Goal: Task Accomplishment & Management: Manage account settings

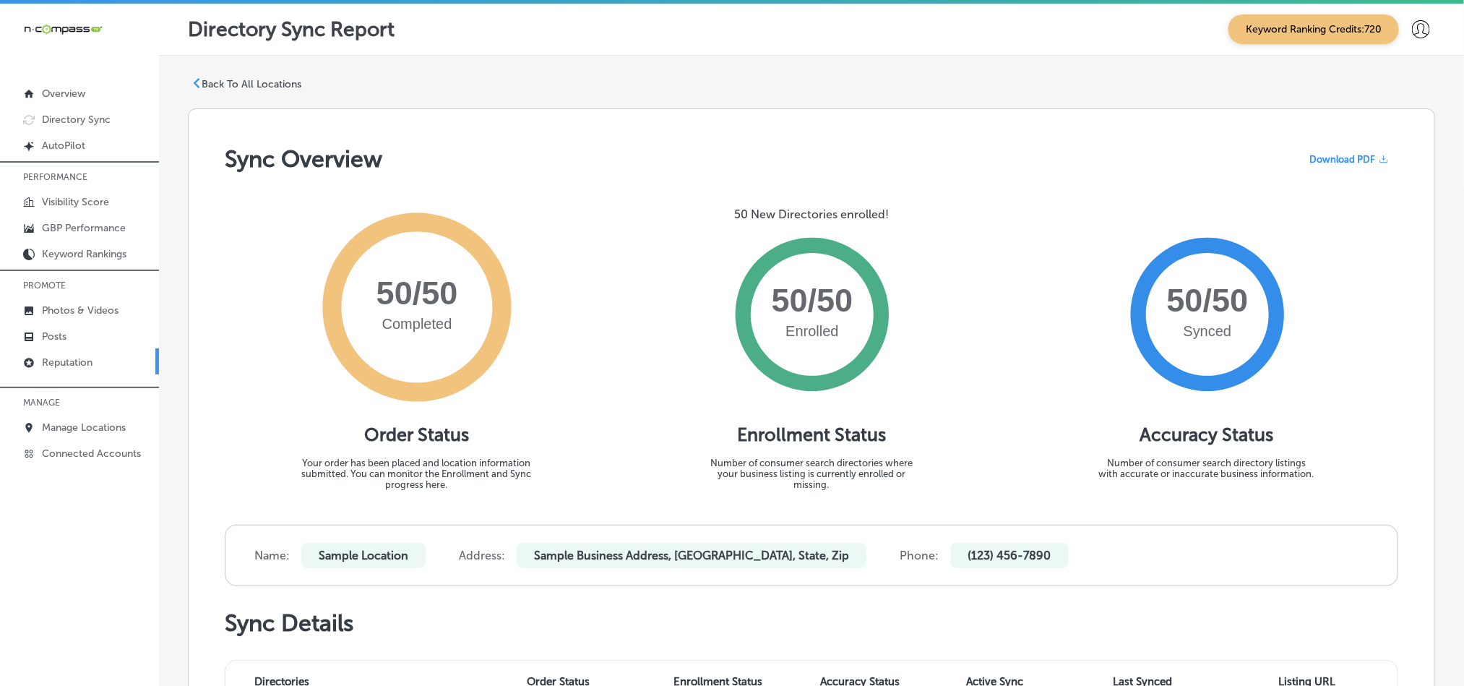
click at [38, 350] on link "Reputation" at bounding box center [79, 361] width 159 height 26
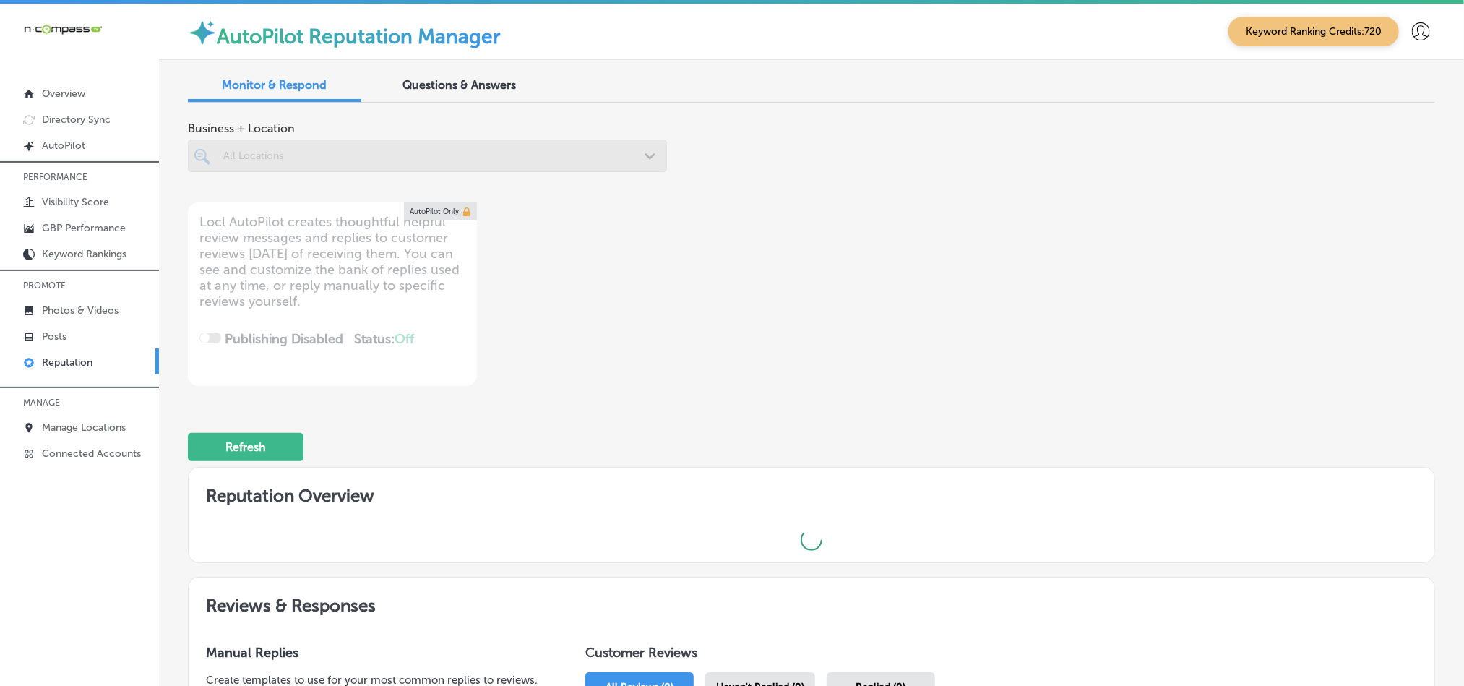
click at [621, 152] on div at bounding box center [427, 155] width 479 height 33
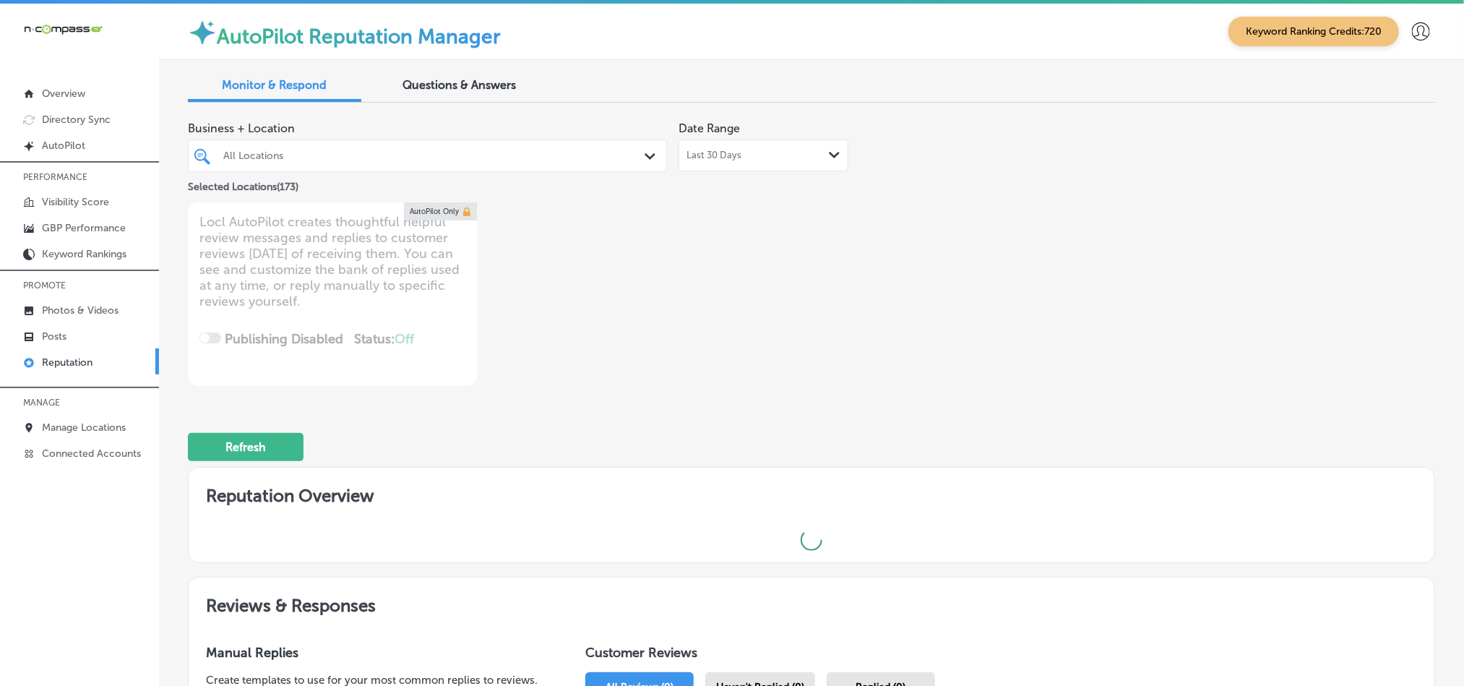
click at [644, 146] on div "All Locations Path Created with Sketch." at bounding box center [428, 156] width 478 height 22
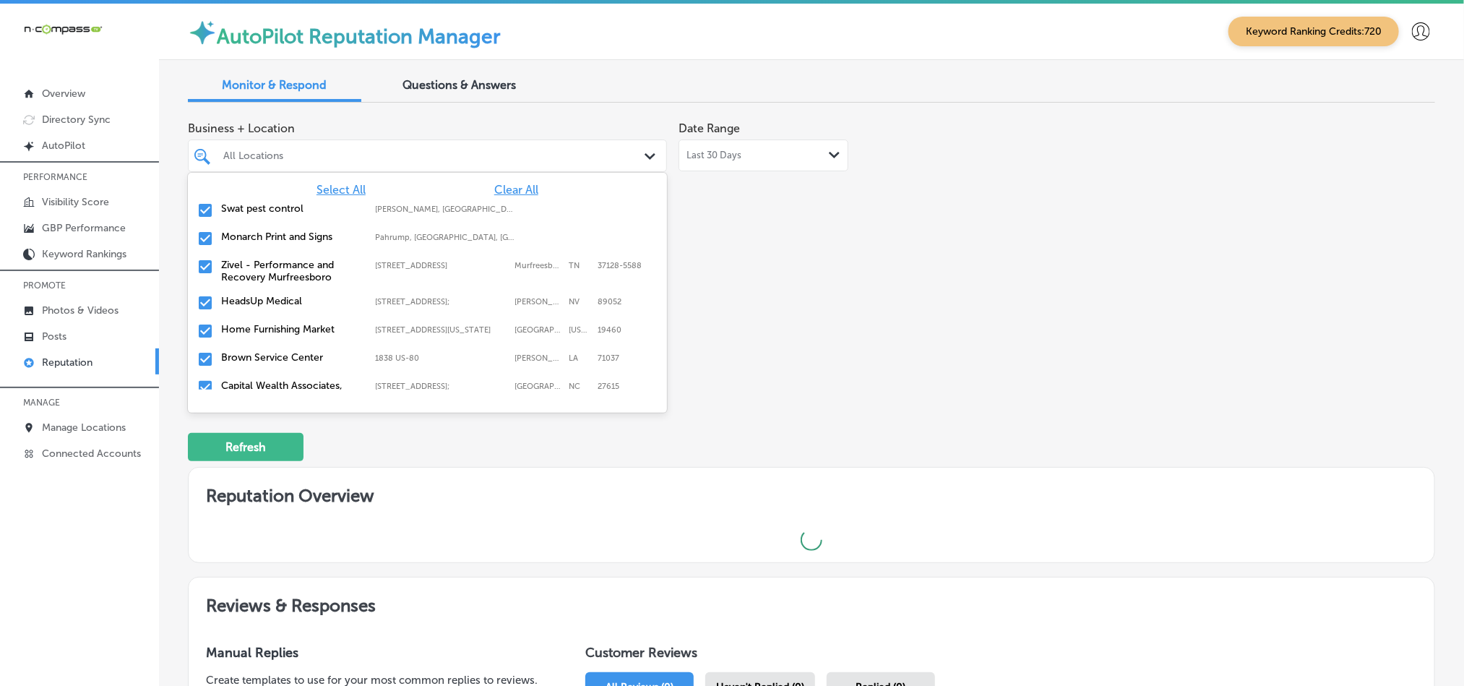
click at [515, 193] on span "Clear All" at bounding box center [516, 190] width 44 height 14
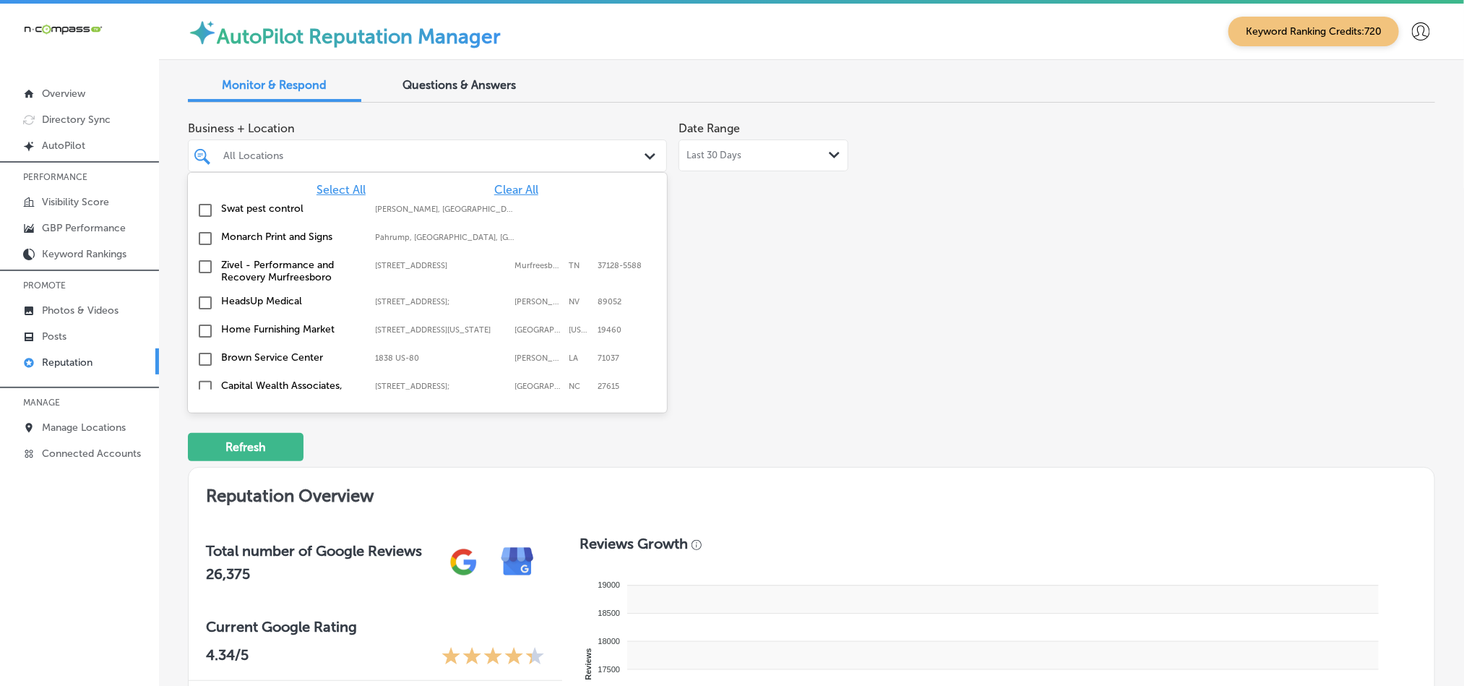
click at [206, 210] on input "checkbox" at bounding box center [205, 210] width 17 height 17
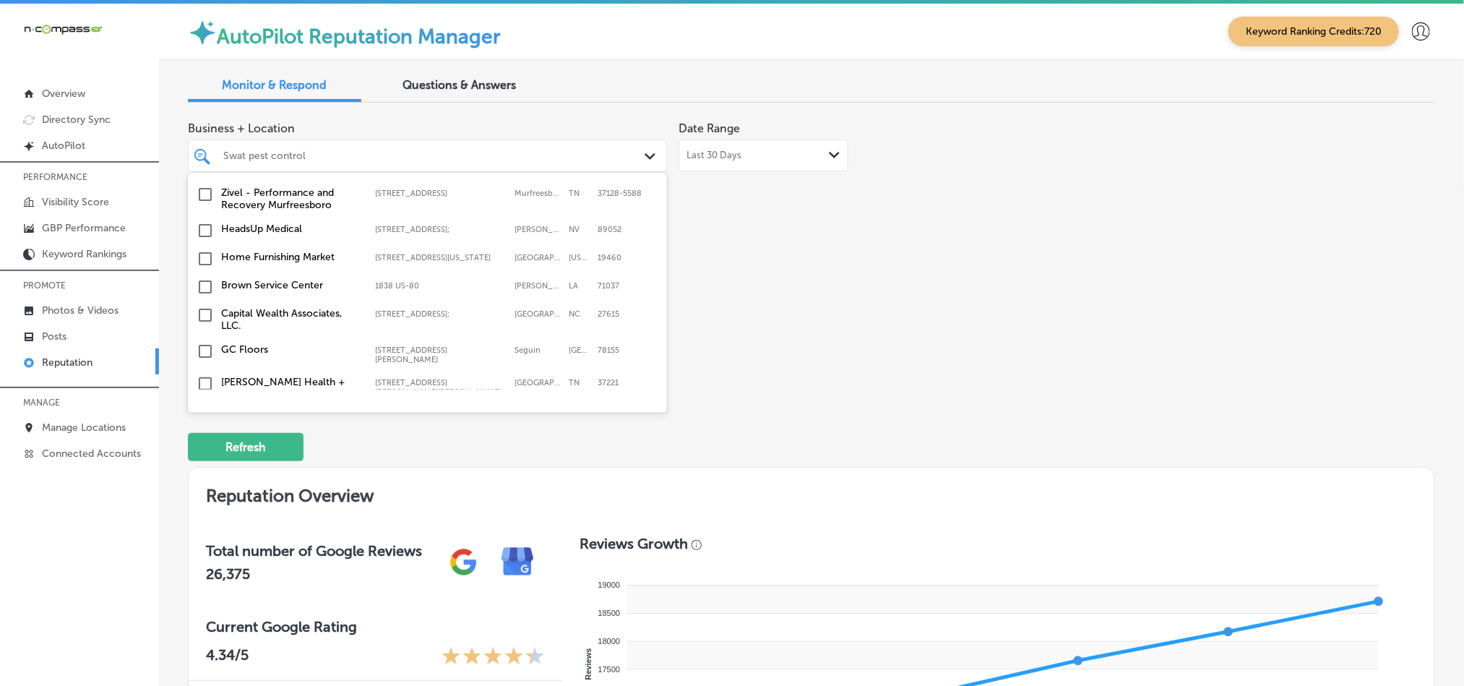
scroll to position [108, 0]
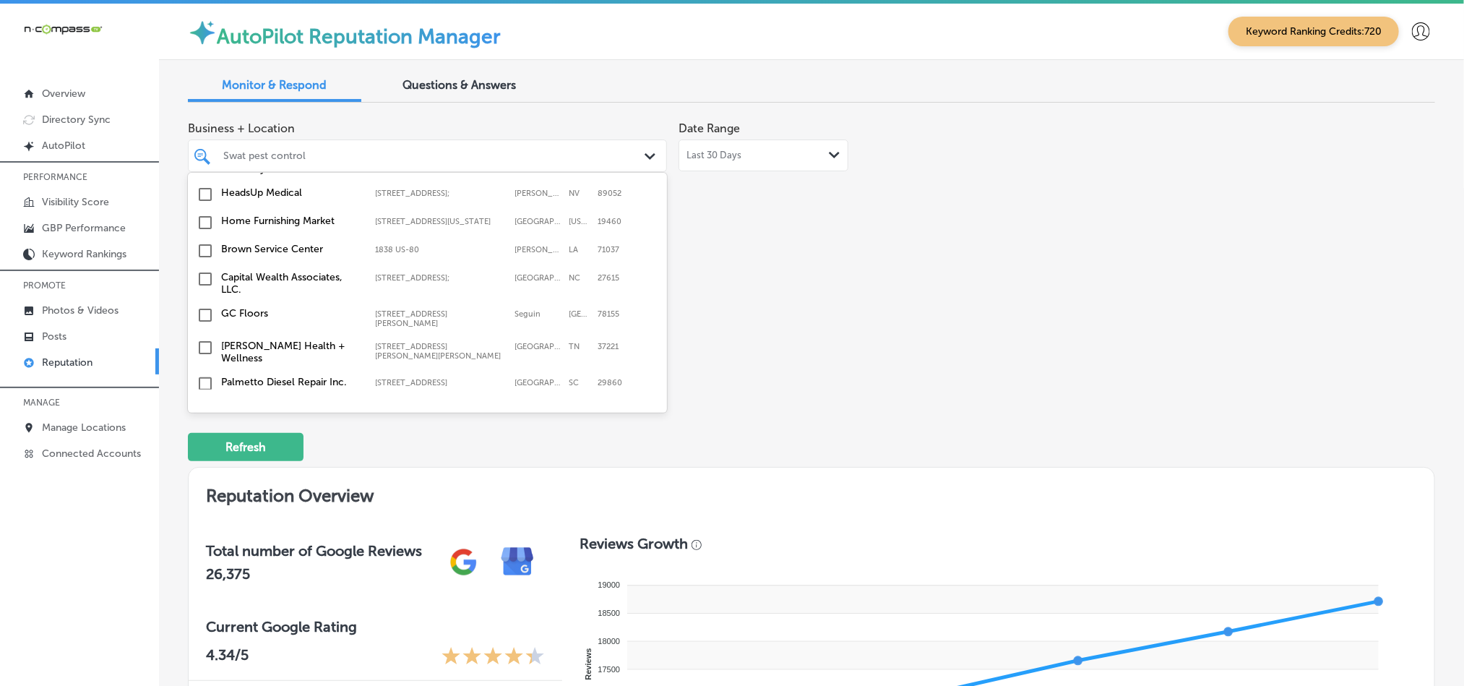
click at [205, 228] on input "checkbox" at bounding box center [205, 222] width 17 height 17
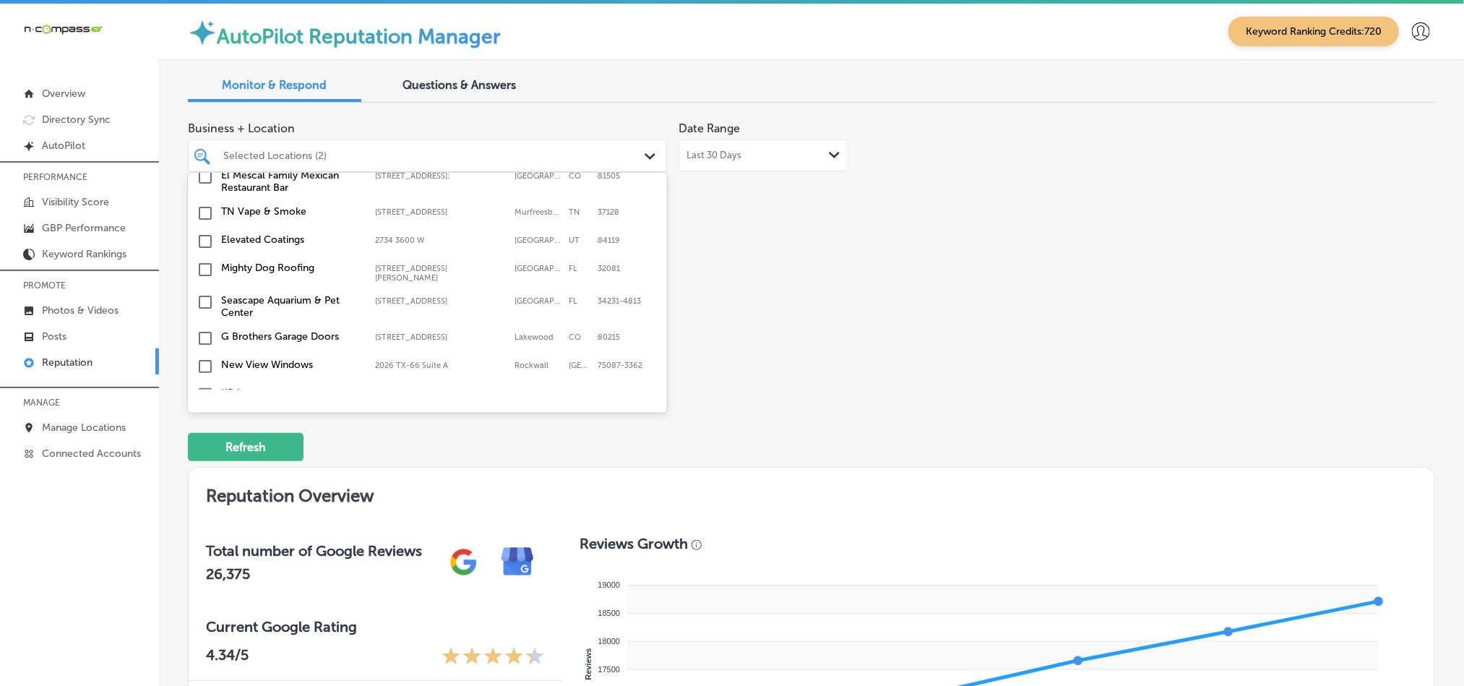
scroll to position [434, 0]
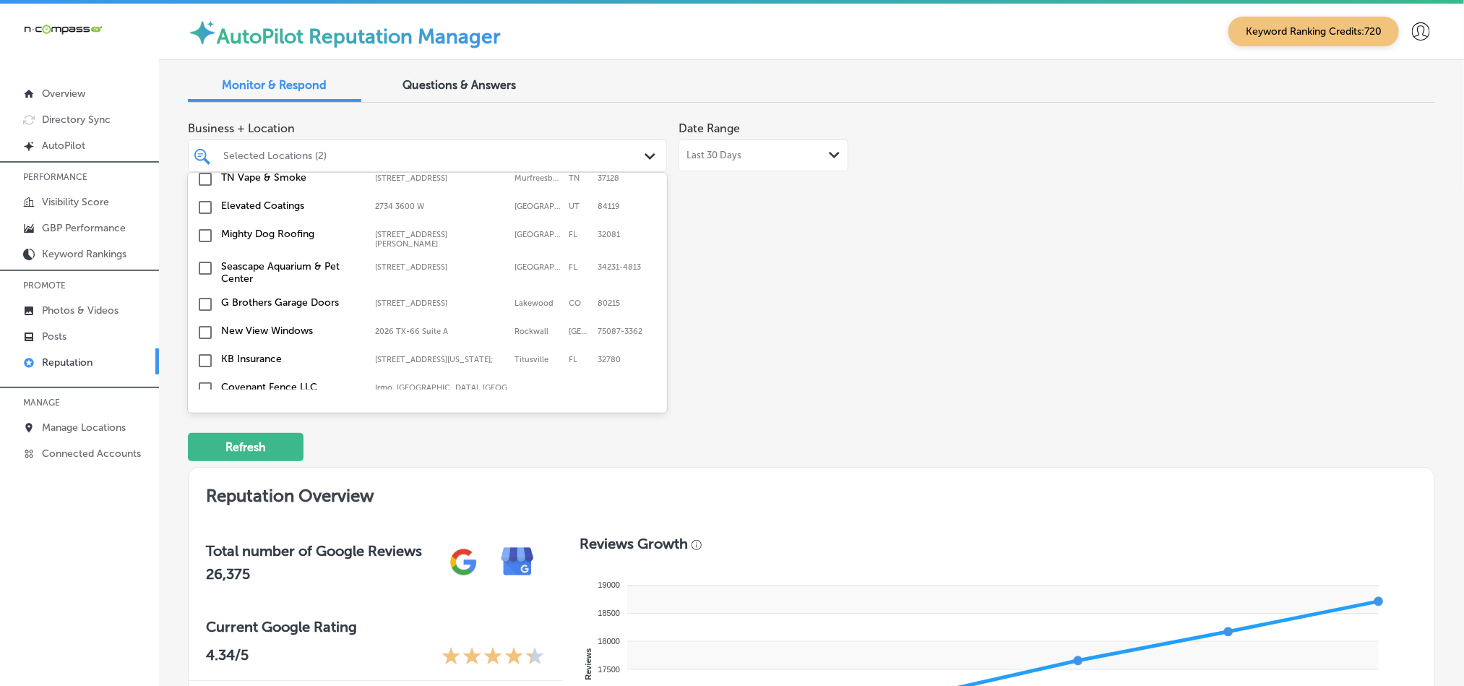
click at [205, 233] on input "checkbox" at bounding box center [205, 235] width 17 height 17
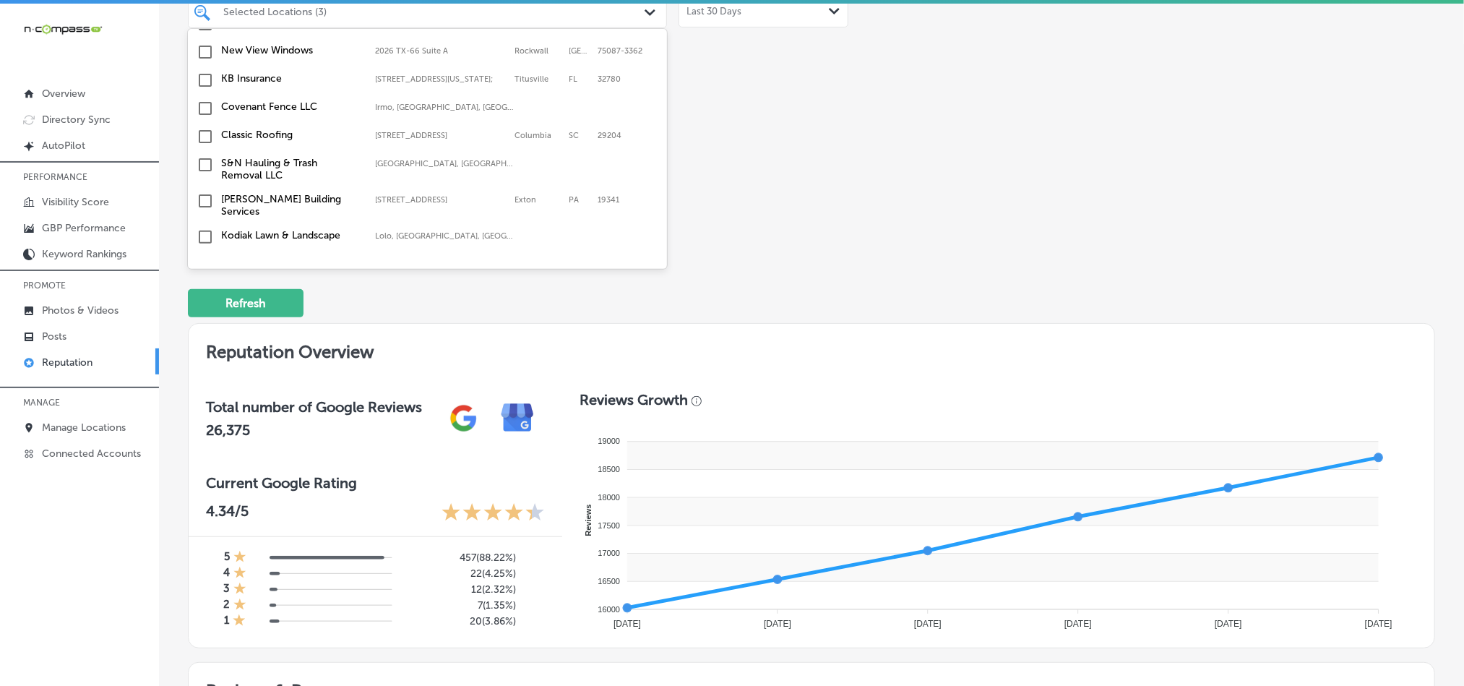
scroll to position [577, 0]
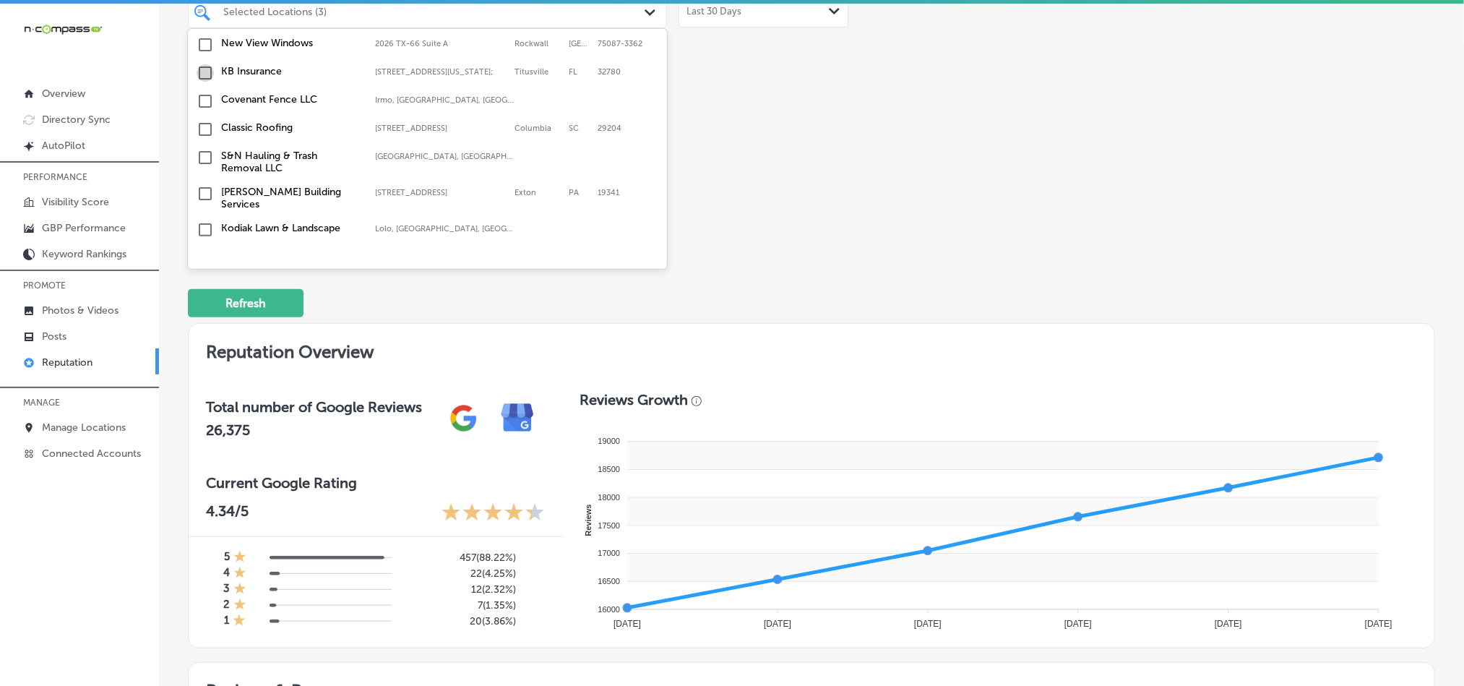
click at [204, 74] on input "checkbox" at bounding box center [205, 72] width 17 height 17
click at [200, 102] on input "checkbox" at bounding box center [205, 100] width 17 height 17
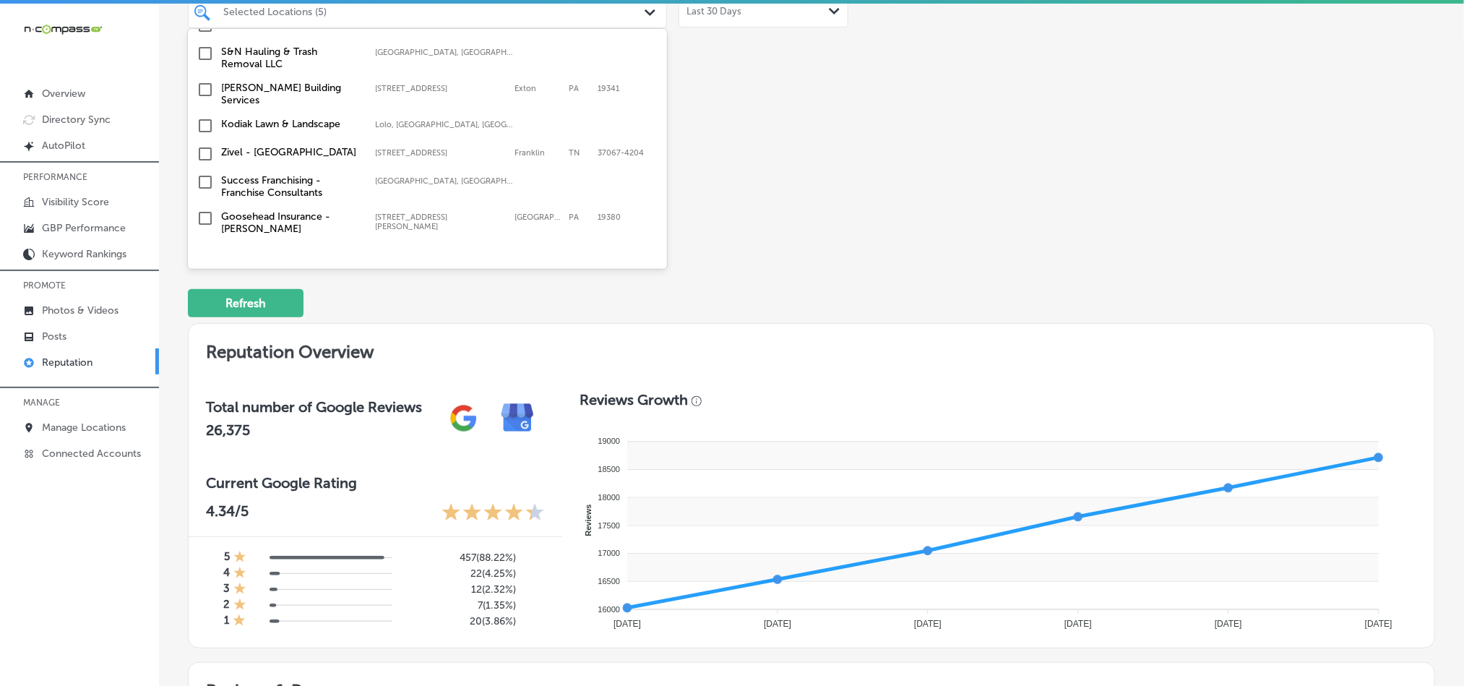
scroll to position [686, 0]
click at [204, 113] on input "checkbox" at bounding box center [205, 121] width 17 height 17
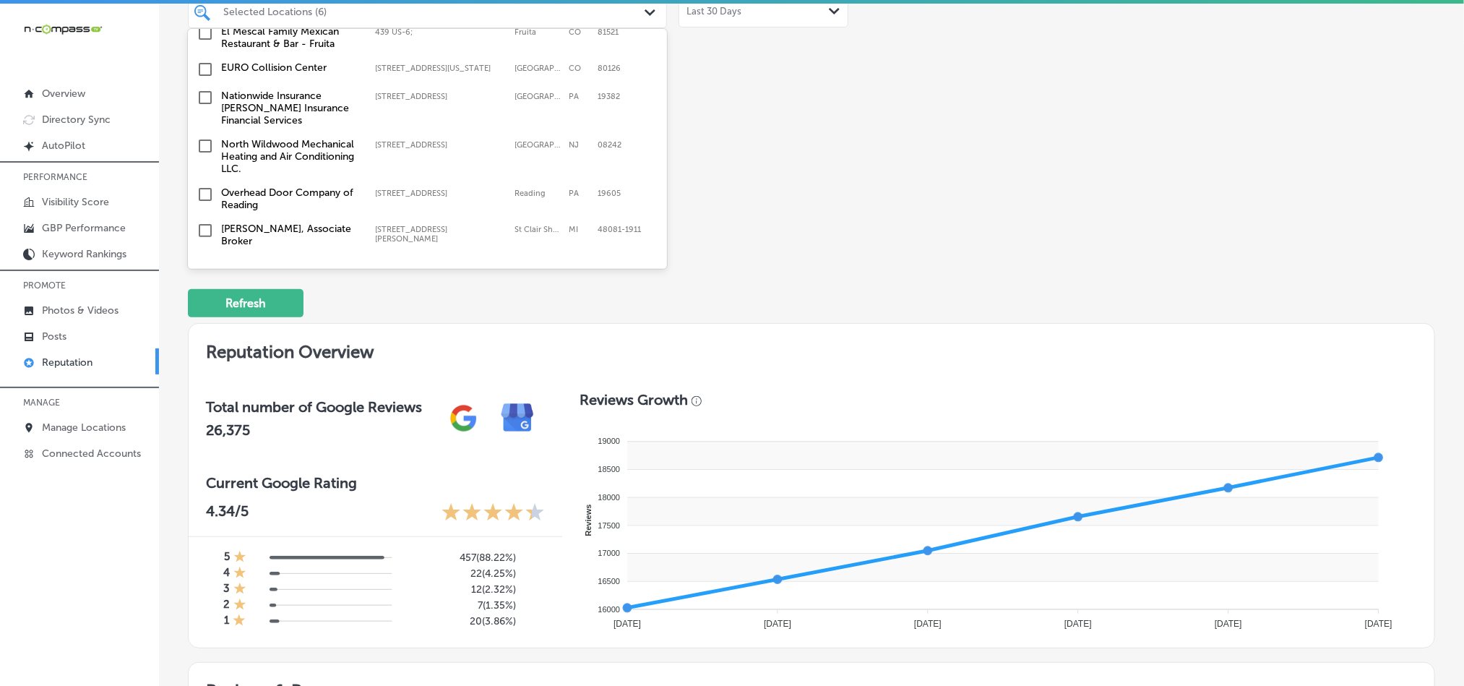
scroll to position [939, 0]
click at [205, 90] on input "checkbox" at bounding box center [205, 96] width 17 height 17
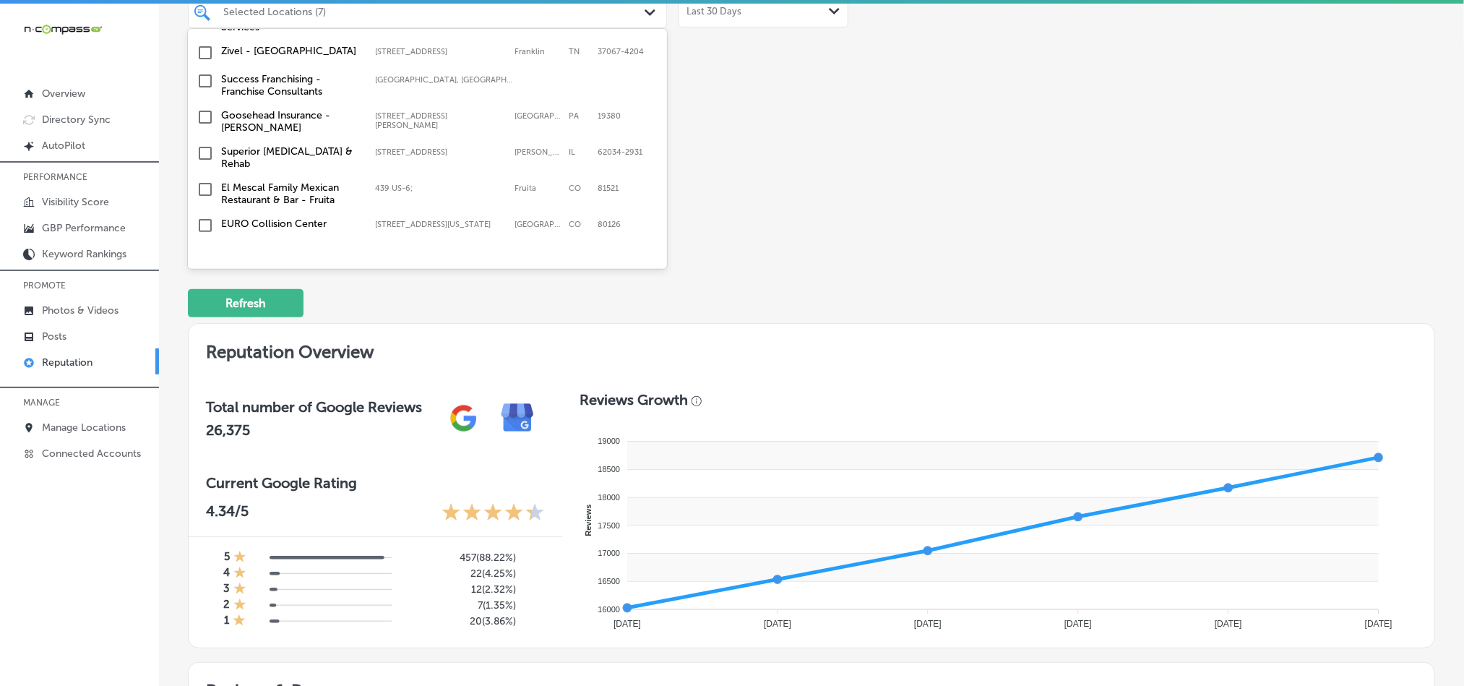
scroll to position [903, 0]
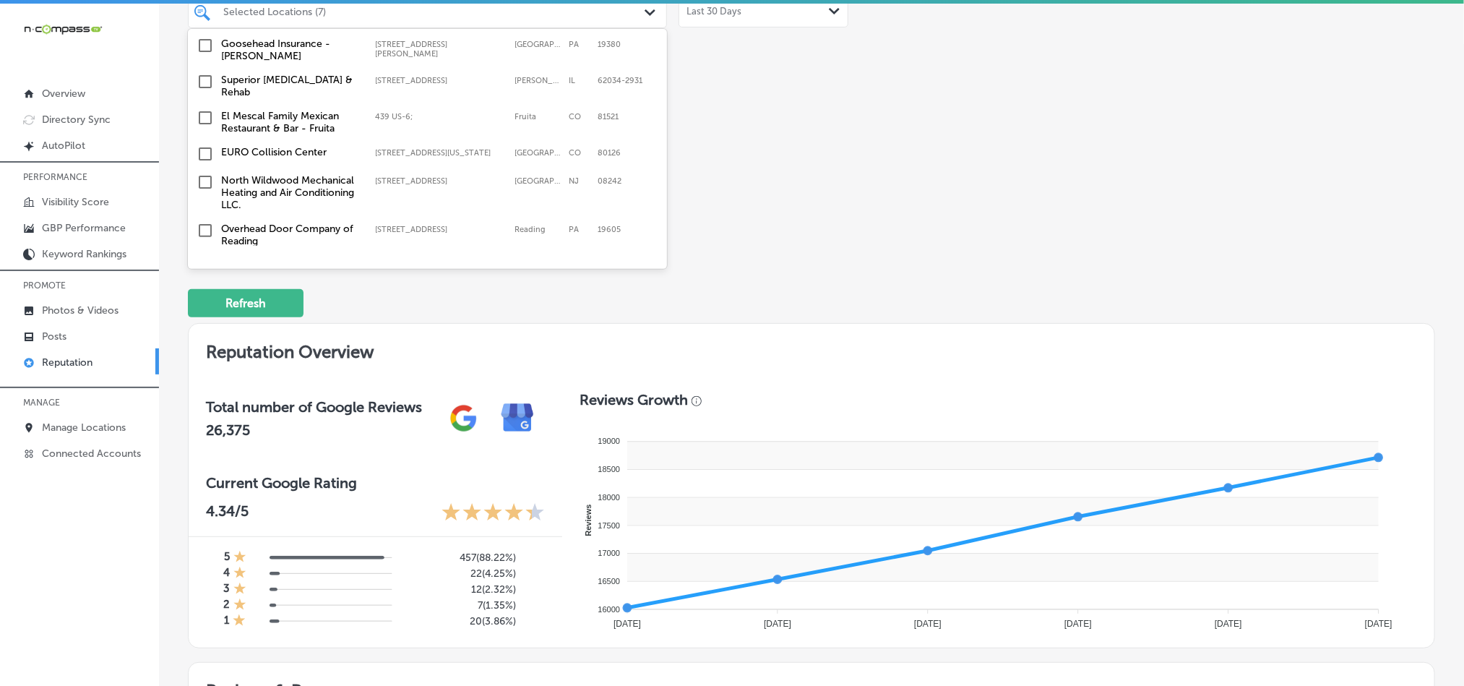
click at [202, 42] on input "checkbox" at bounding box center [205, 45] width 17 height 17
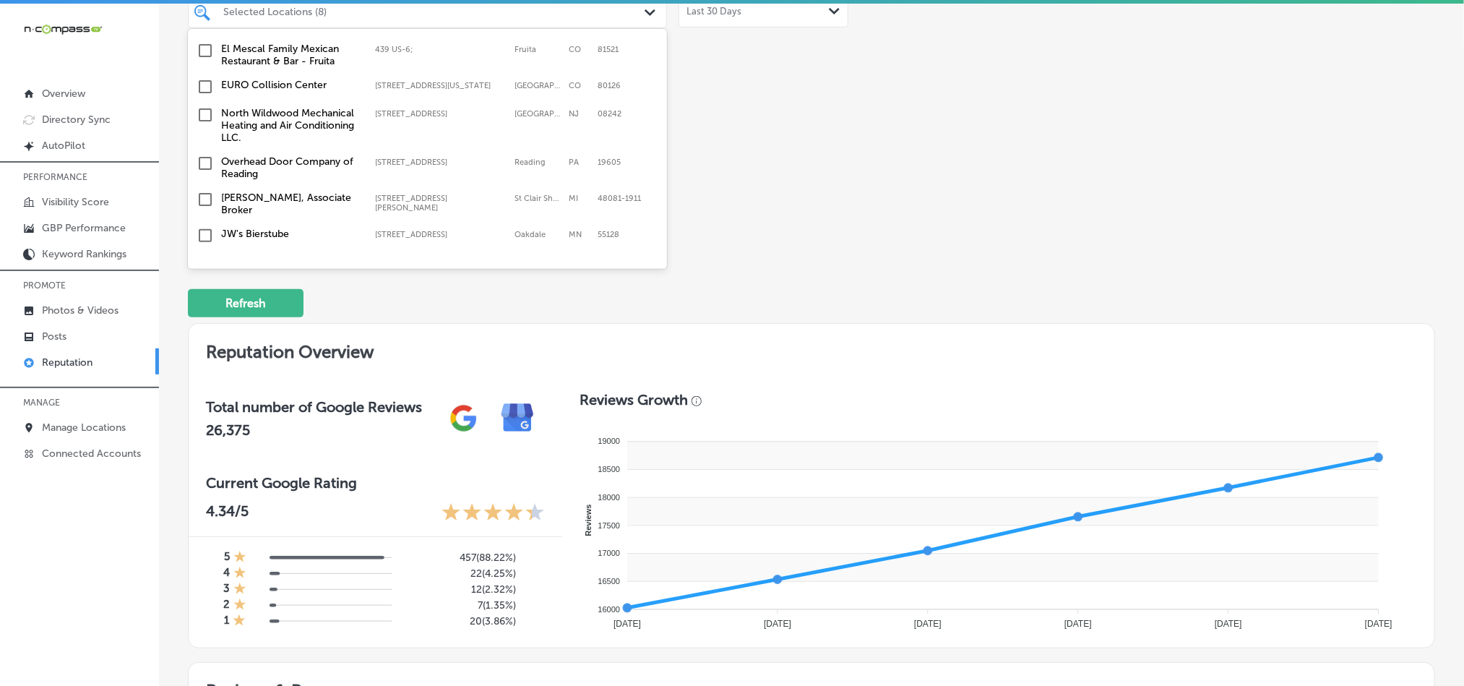
scroll to position [976, 0]
click at [204, 100] on input "checkbox" at bounding box center [205, 108] width 17 height 17
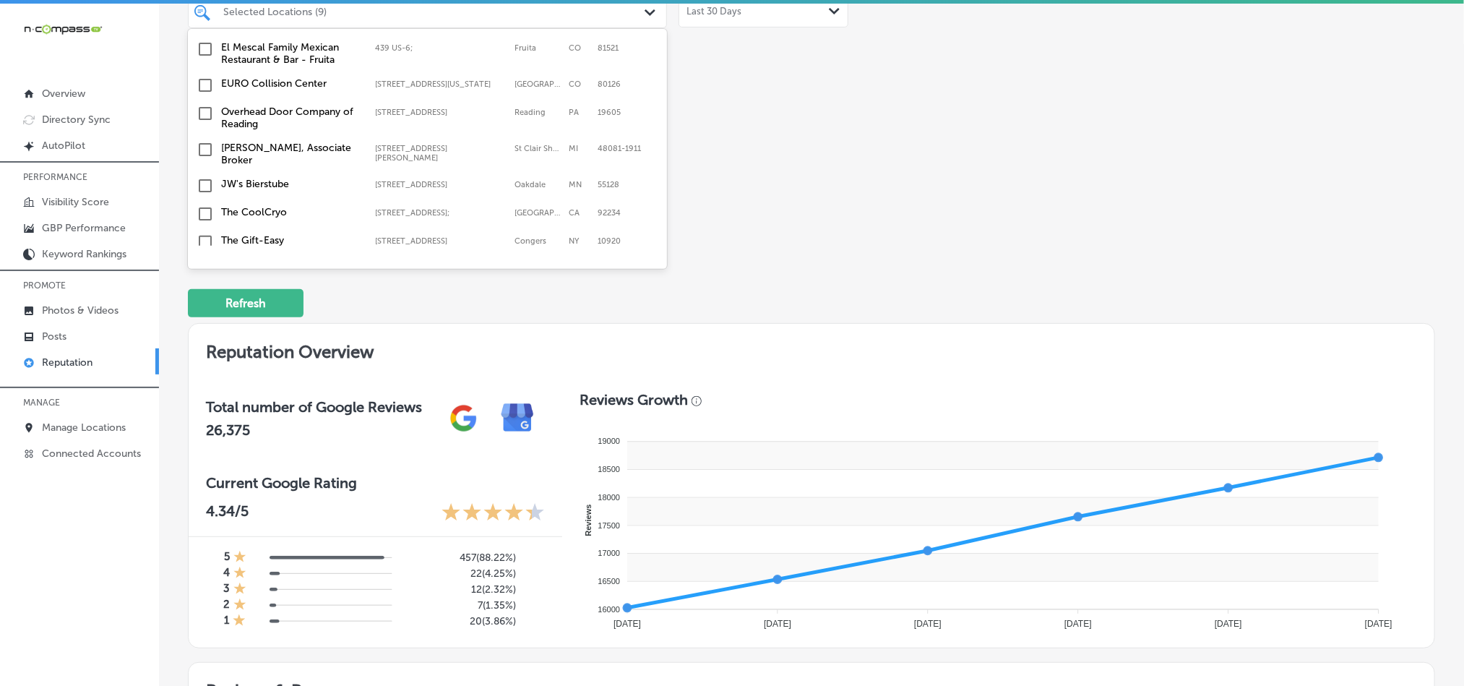
scroll to position [1084, 0]
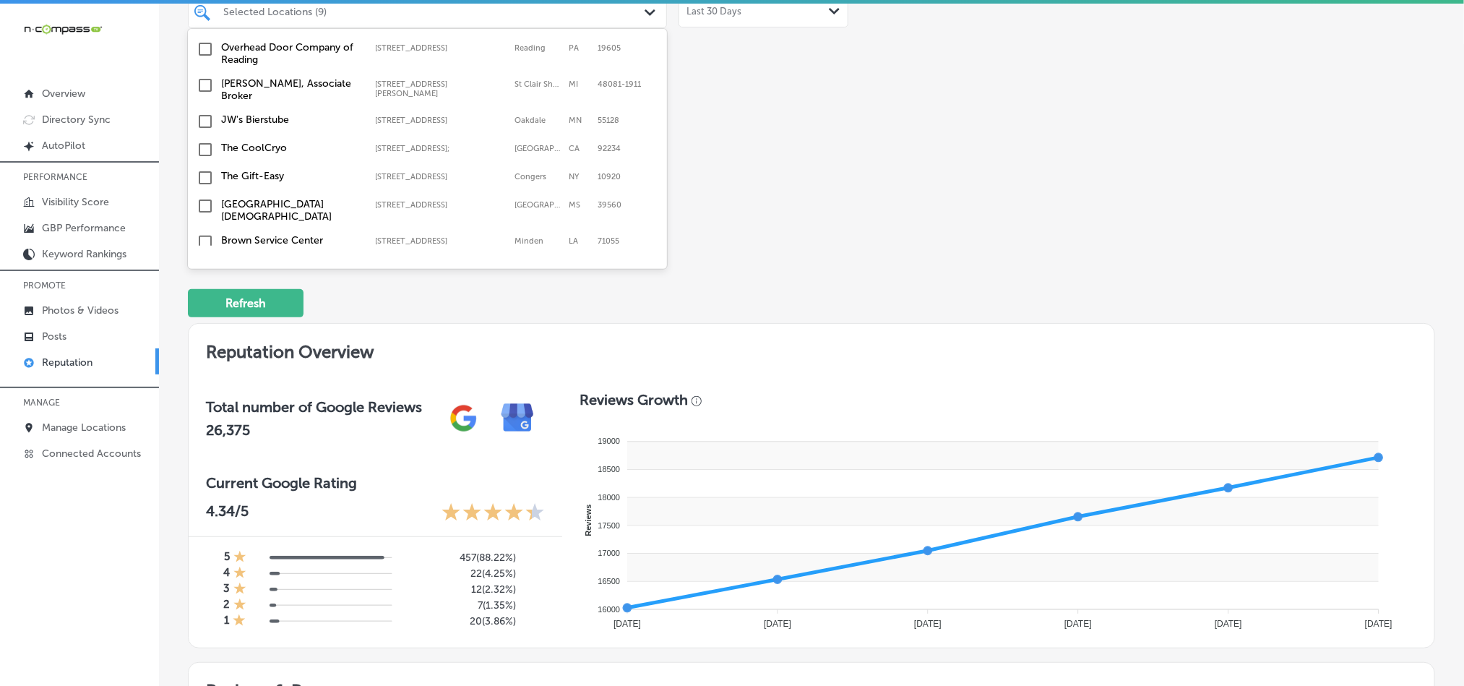
click at [206, 113] on input "checkbox" at bounding box center [205, 121] width 17 height 17
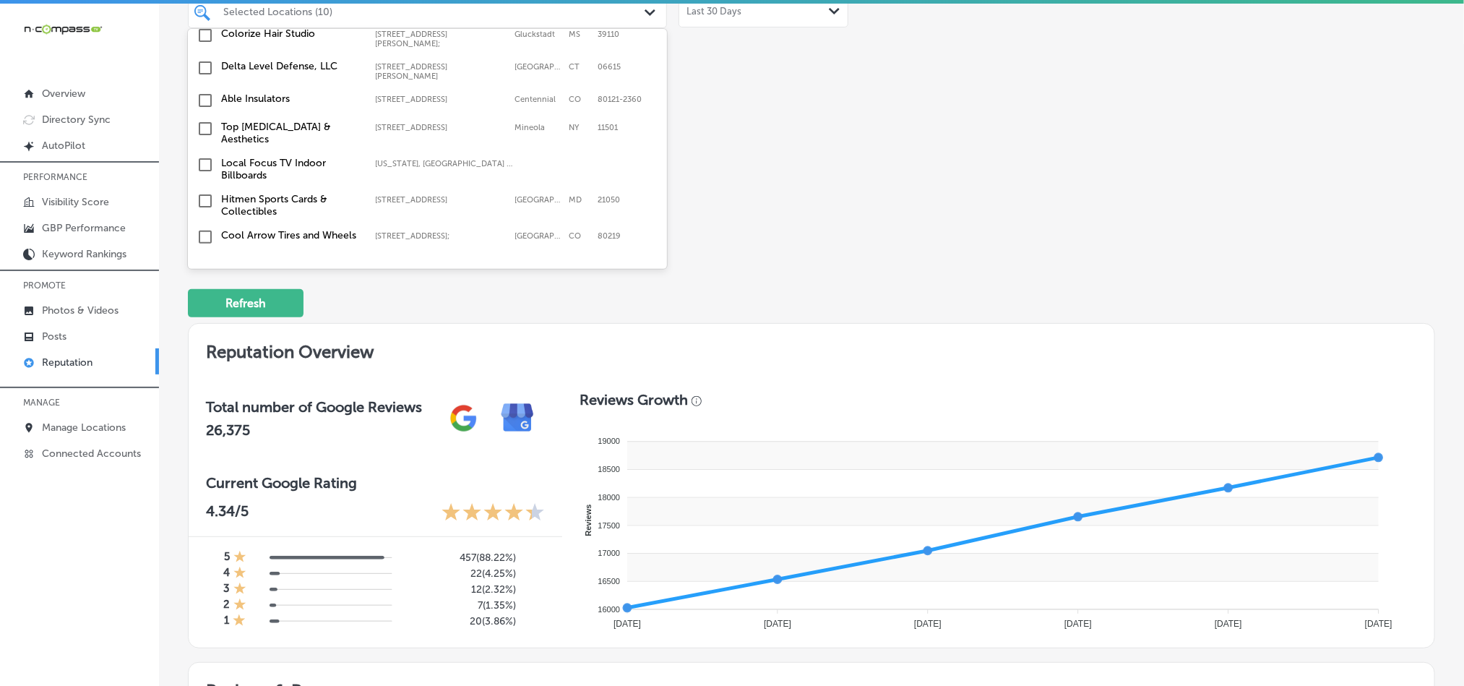
scroll to position [1409, 0]
click at [200, 90] on input "checkbox" at bounding box center [205, 98] width 17 height 17
click at [206, 119] on input "checkbox" at bounding box center [205, 127] width 17 height 17
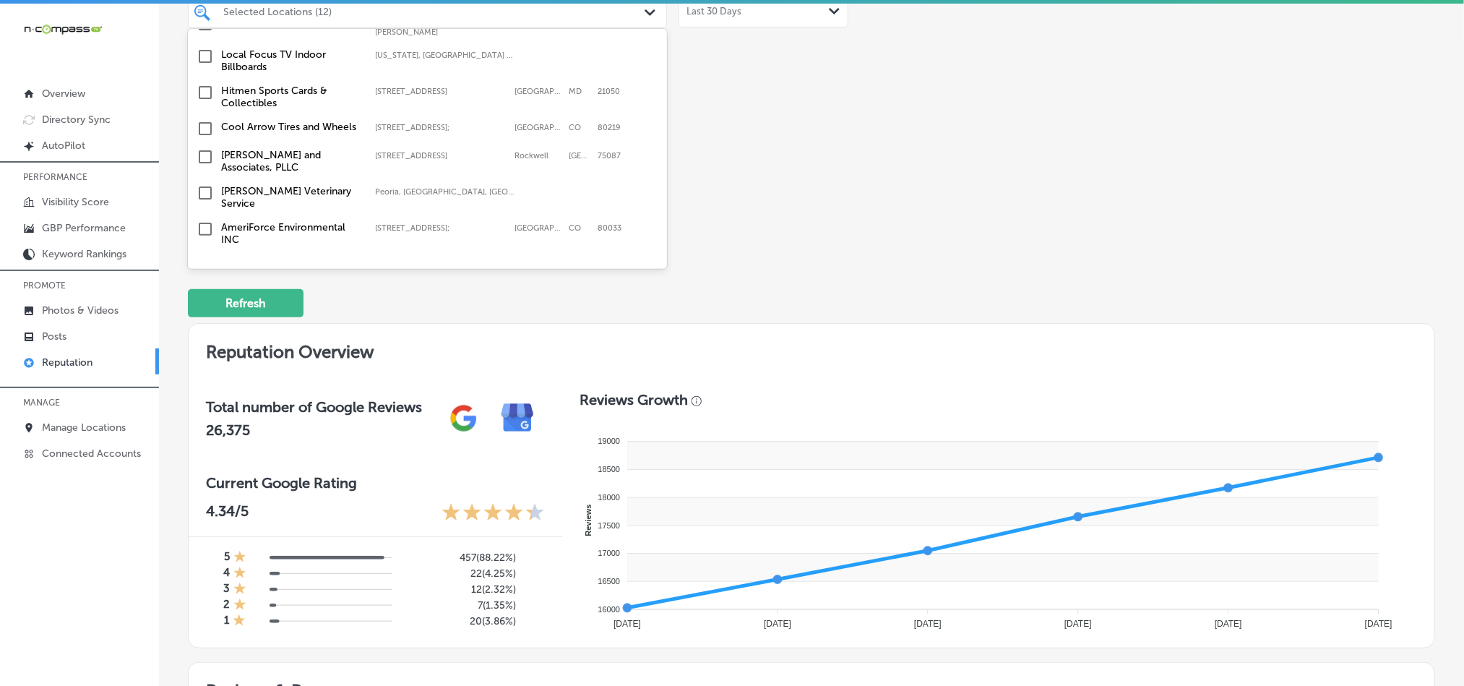
scroll to position [1517, 0]
click at [205, 147] on input "checkbox" at bounding box center [205, 155] width 17 height 17
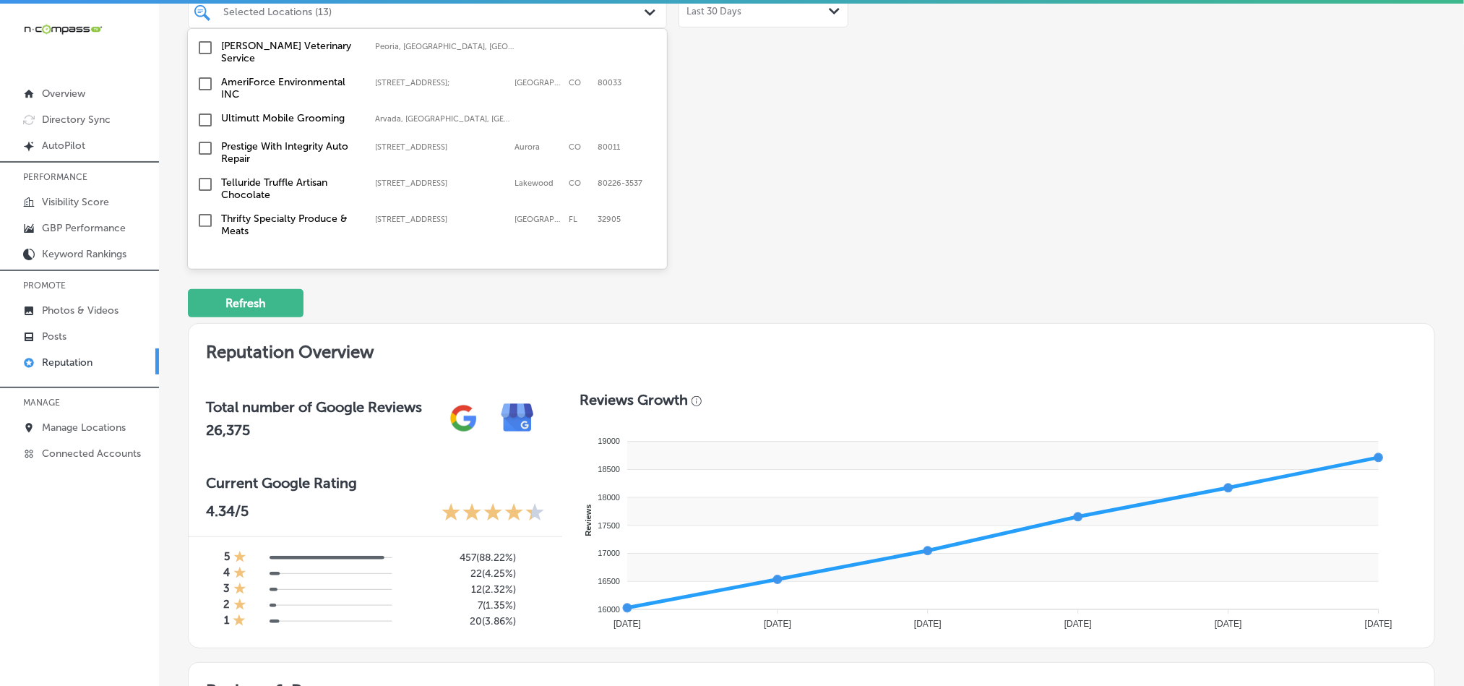
scroll to position [1734, 0]
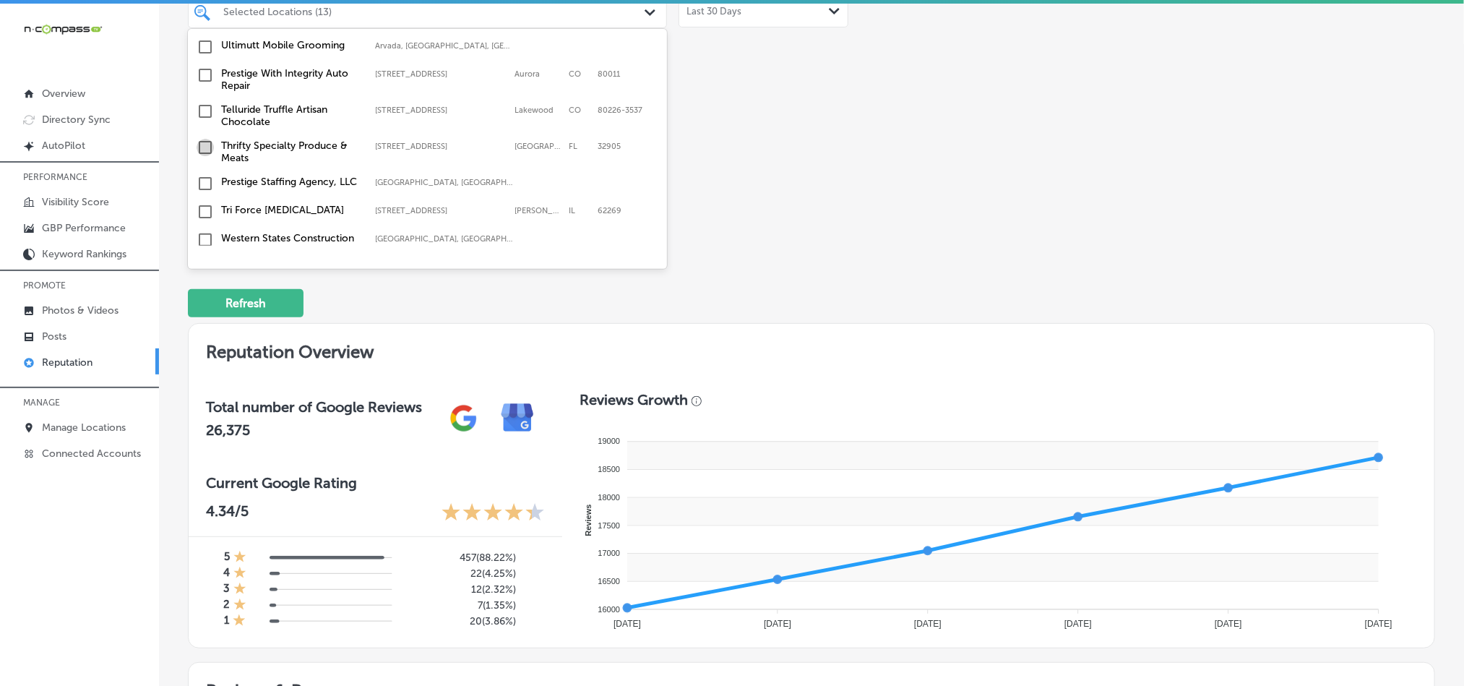
click at [202, 139] on input "checkbox" at bounding box center [205, 147] width 17 height 17
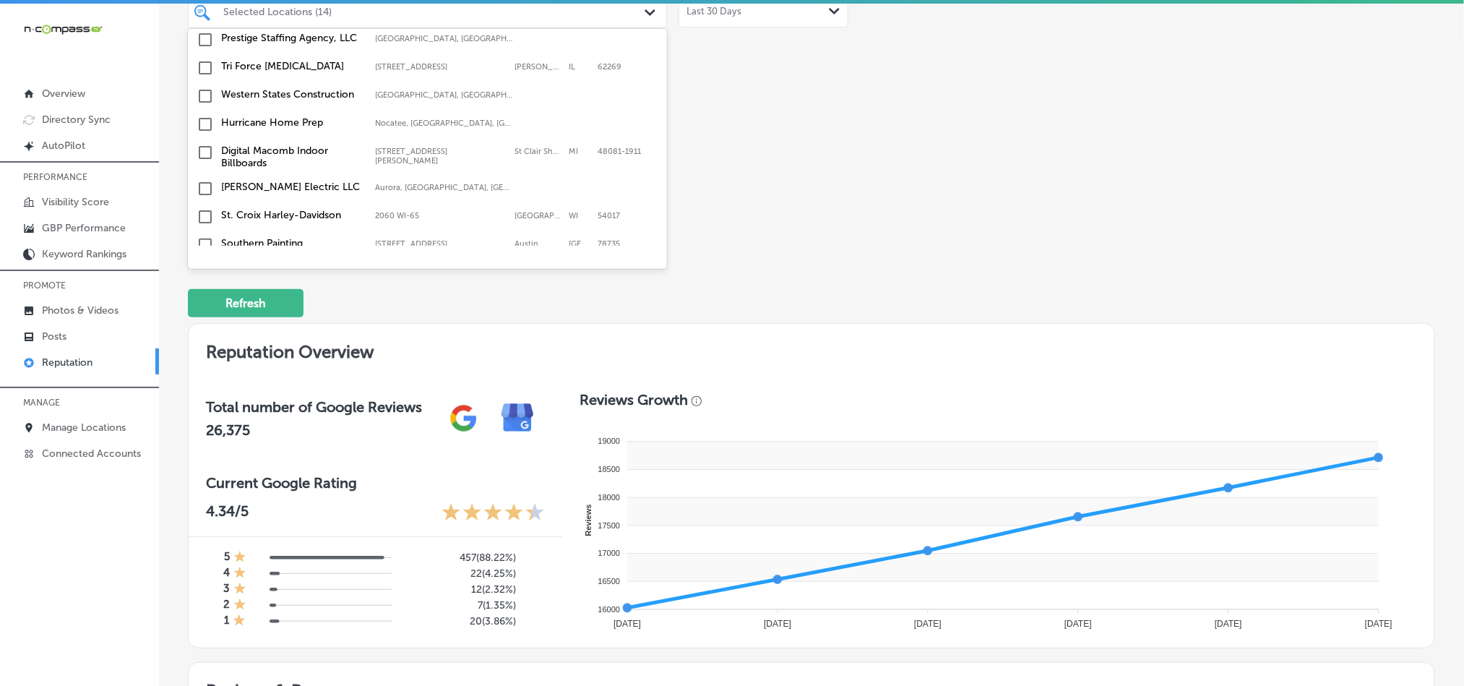
scroll to position [1807, 0]
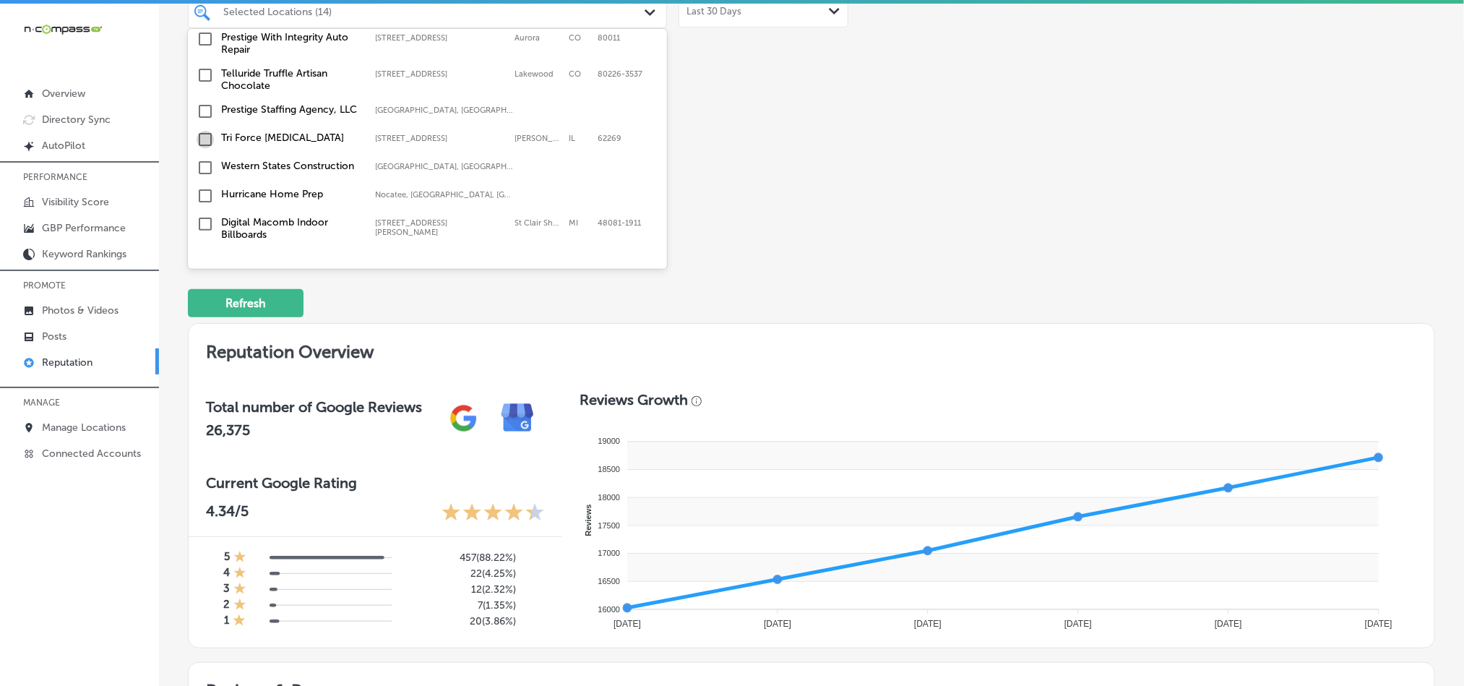
click at [204, 131] on input "checkbox" at bounding box center [205, 139] width 17 height 17
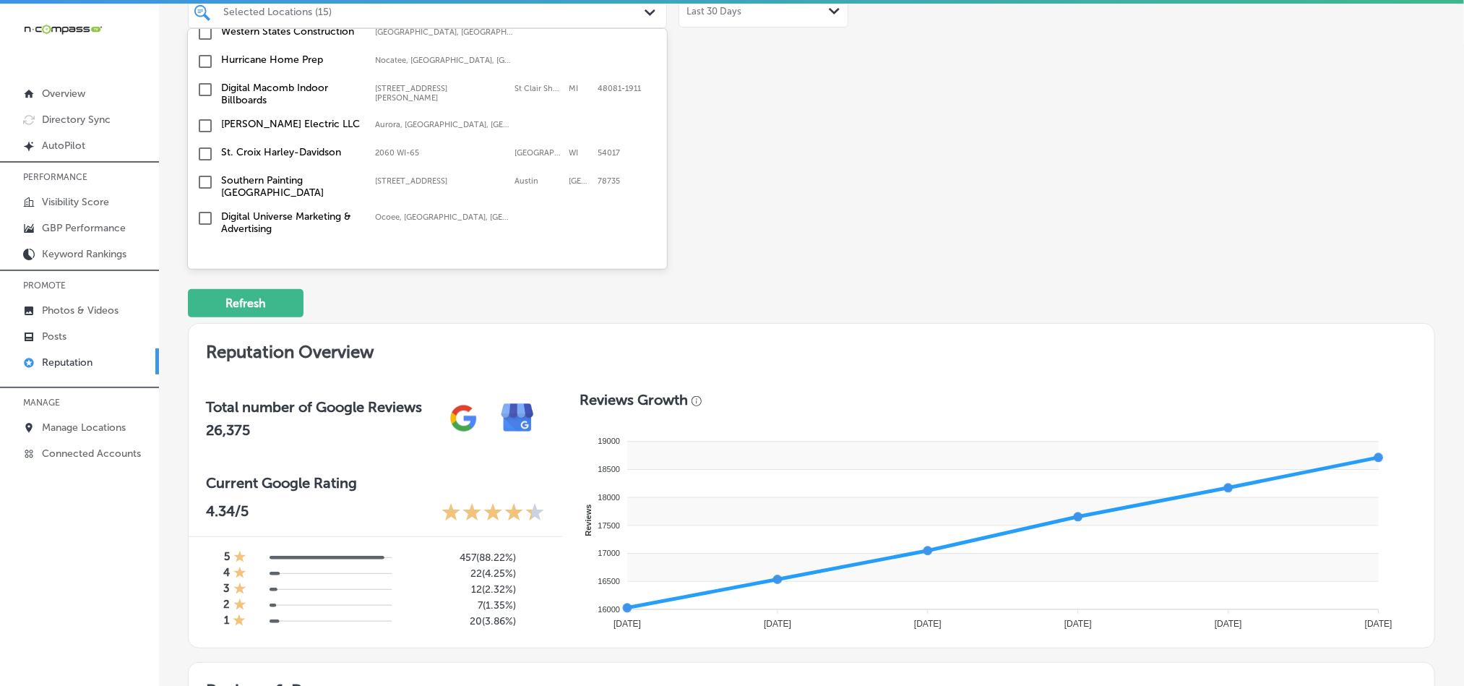
scroll to position [1951, 0]
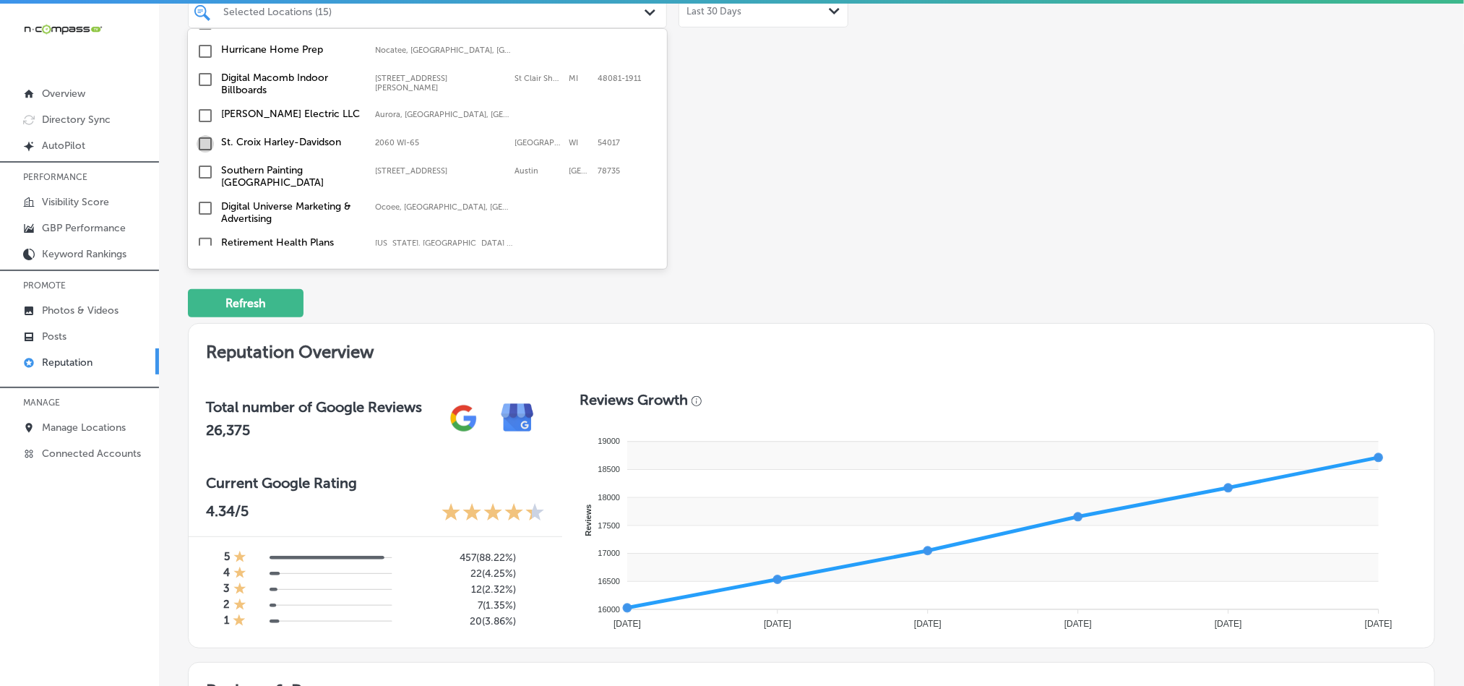
click at [205, 135] on input "checkbox" at bounding box center [205, 143] width 17 height 17
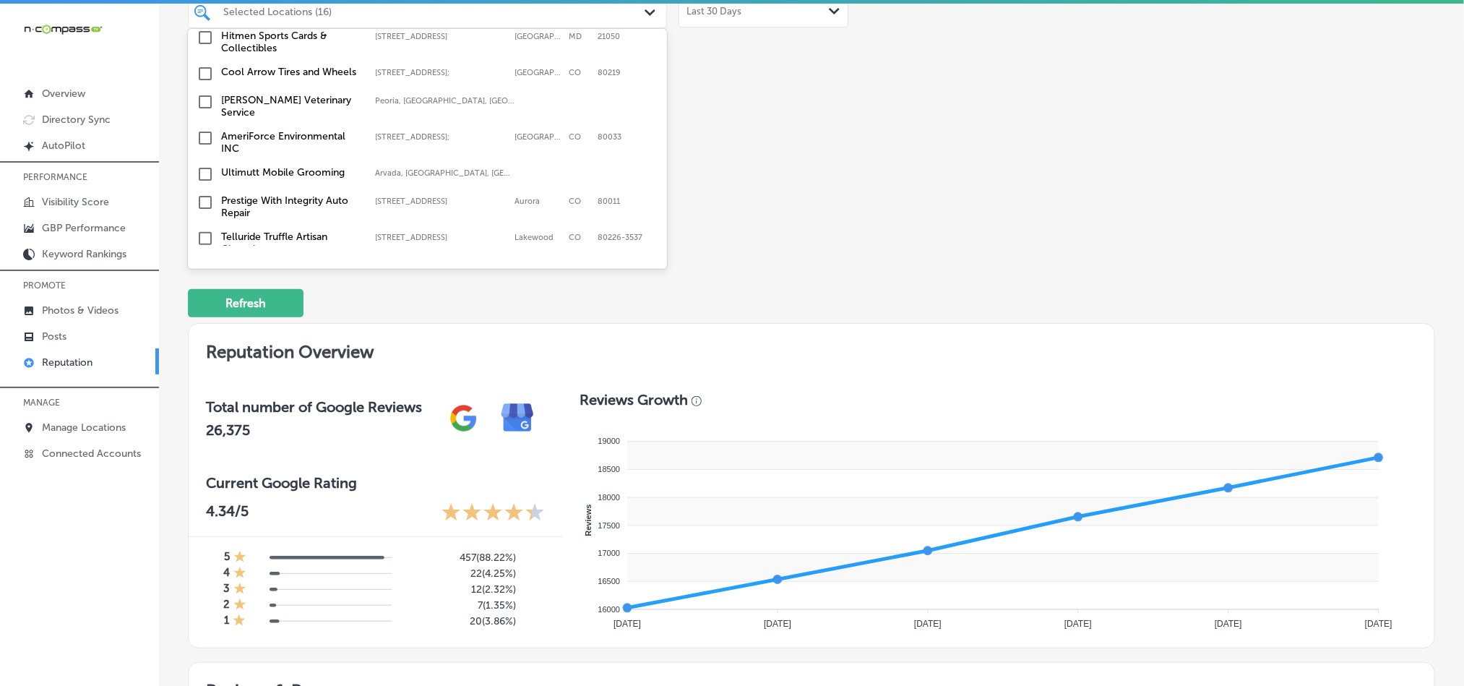
scroll to position [1734, 0]
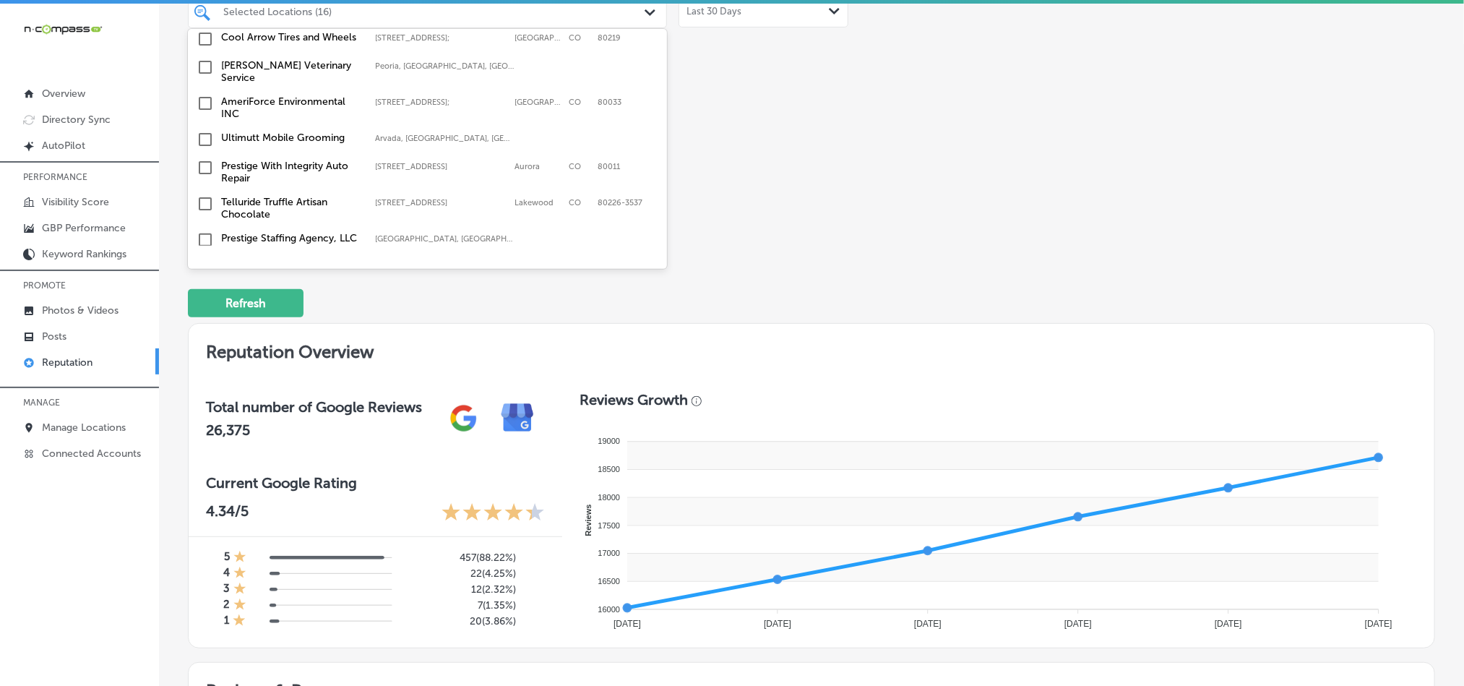
click at [202, 131] on input "checkbox" at bounding box center [205, 139] width 17 height 17
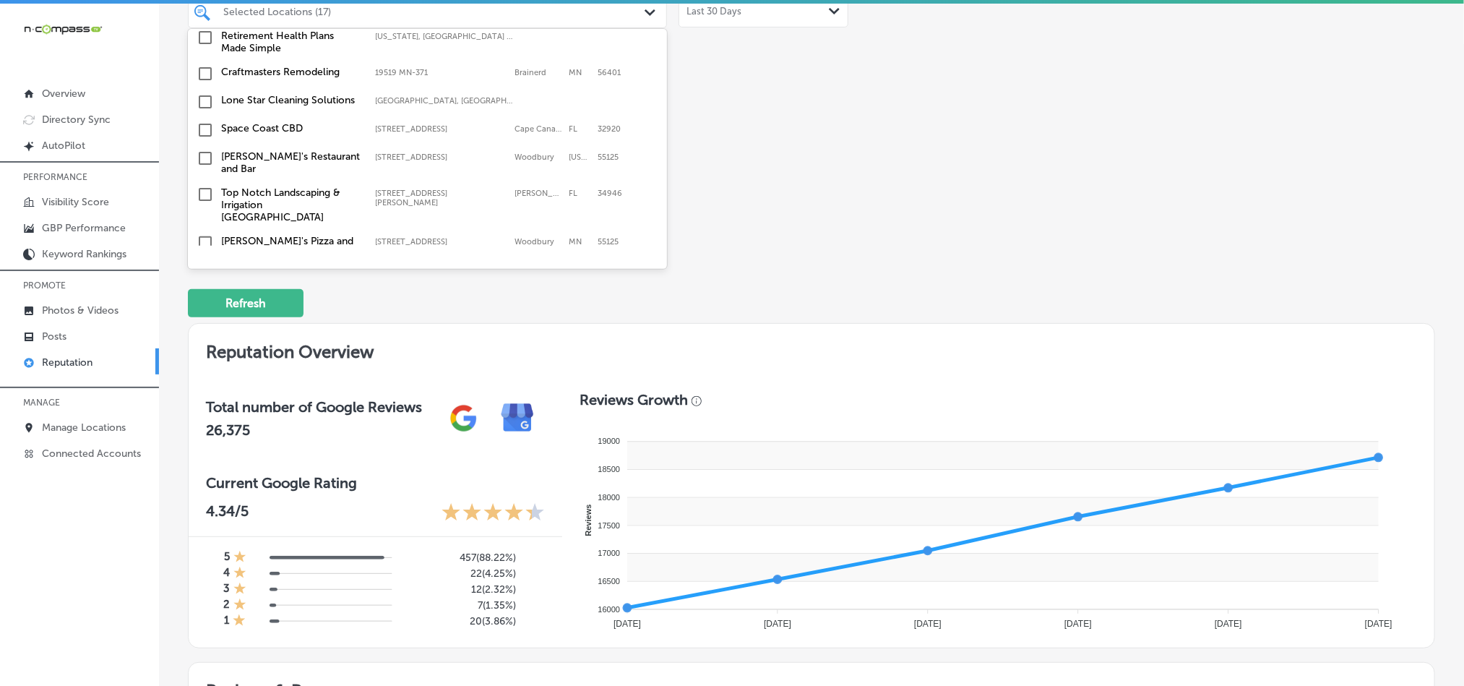
scroll to position [2168, 0]
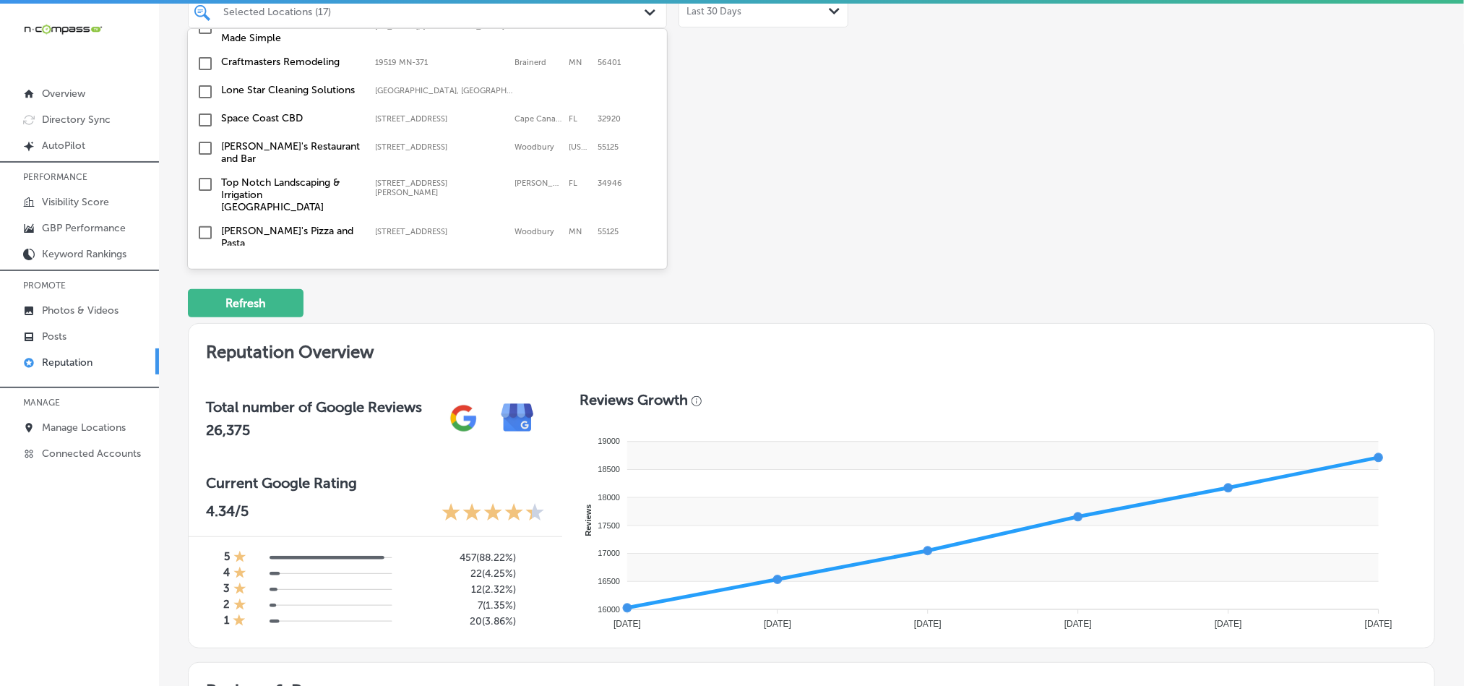
click at [204, 111] on input "checkbox" at bounding box center [205, 119] width 17 height 17
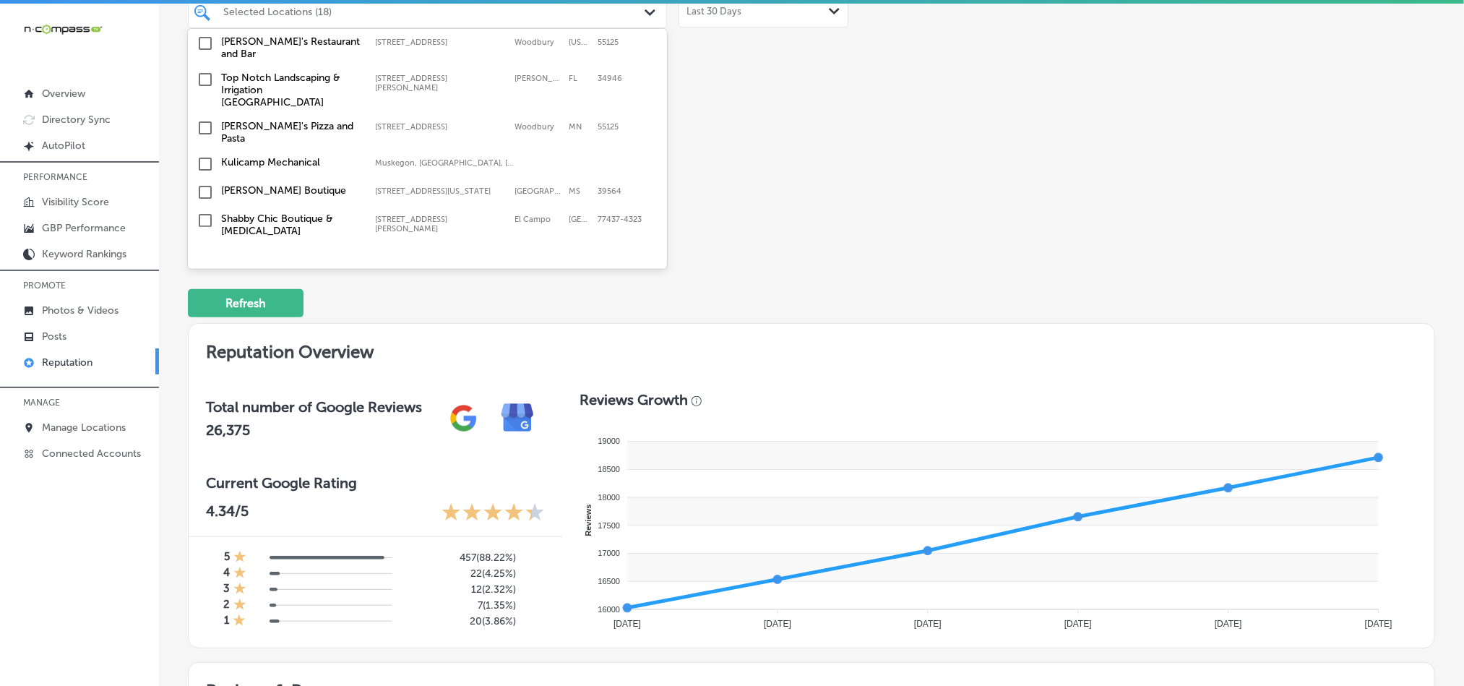
scroll to position [2276, 0]
click at [202, 67] on input "checkbox" at bounding box center [205, 75] width 17 height 17
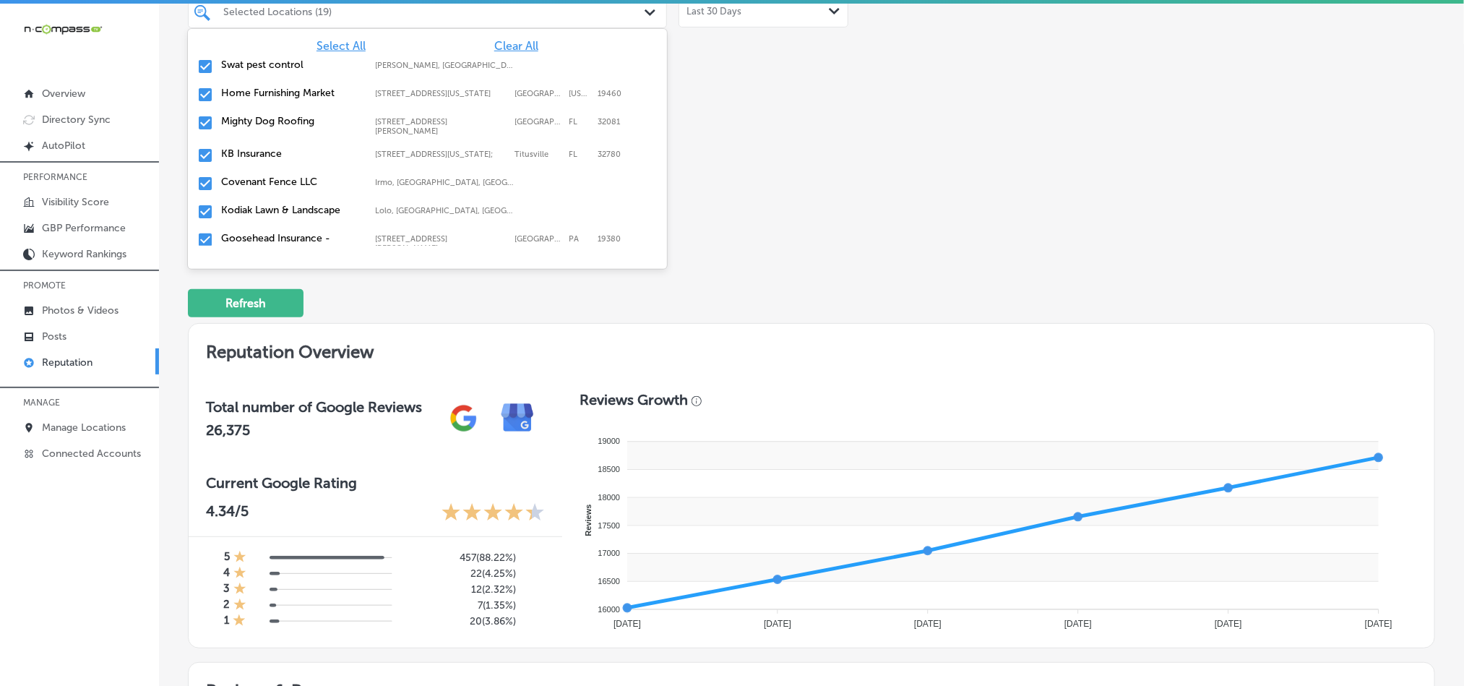
scroll to position [5186, 0]
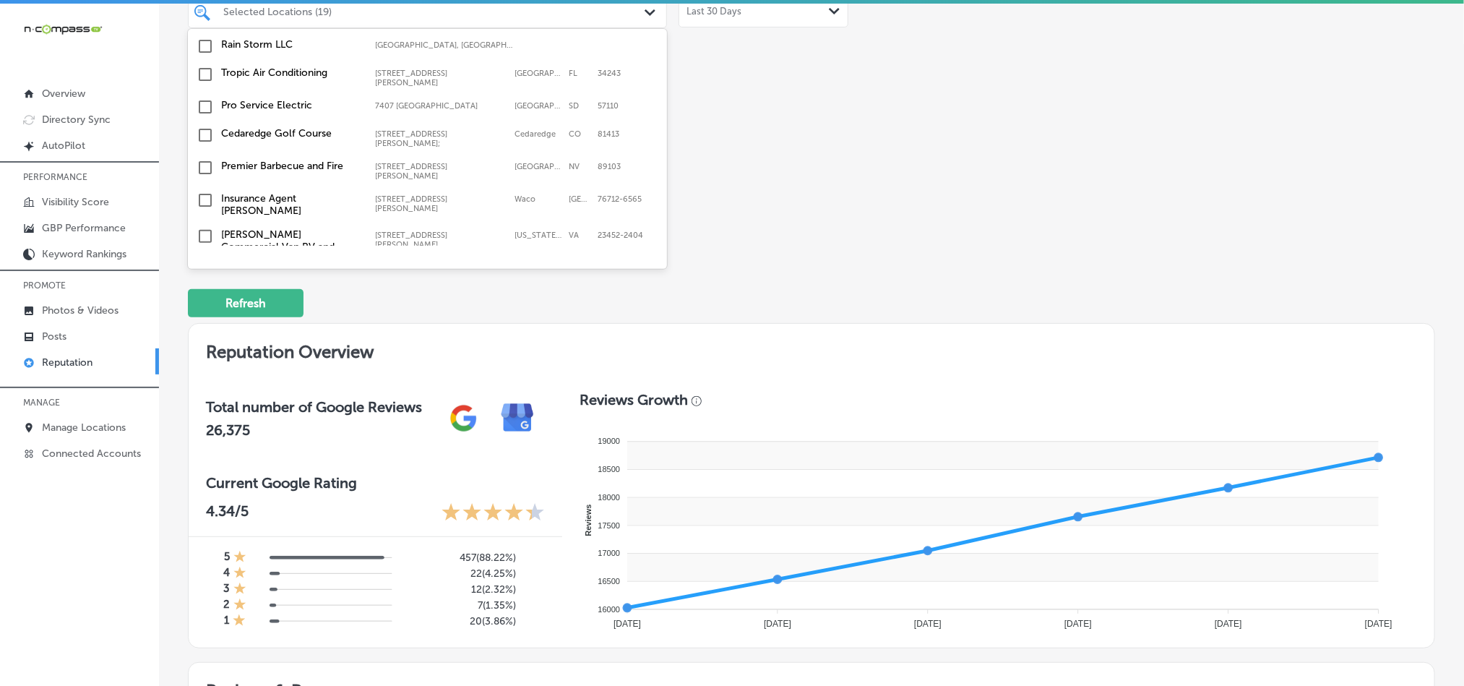
click at [202, 348] on input "checkbox" at bounding box center [205, 356] width 17 height 17
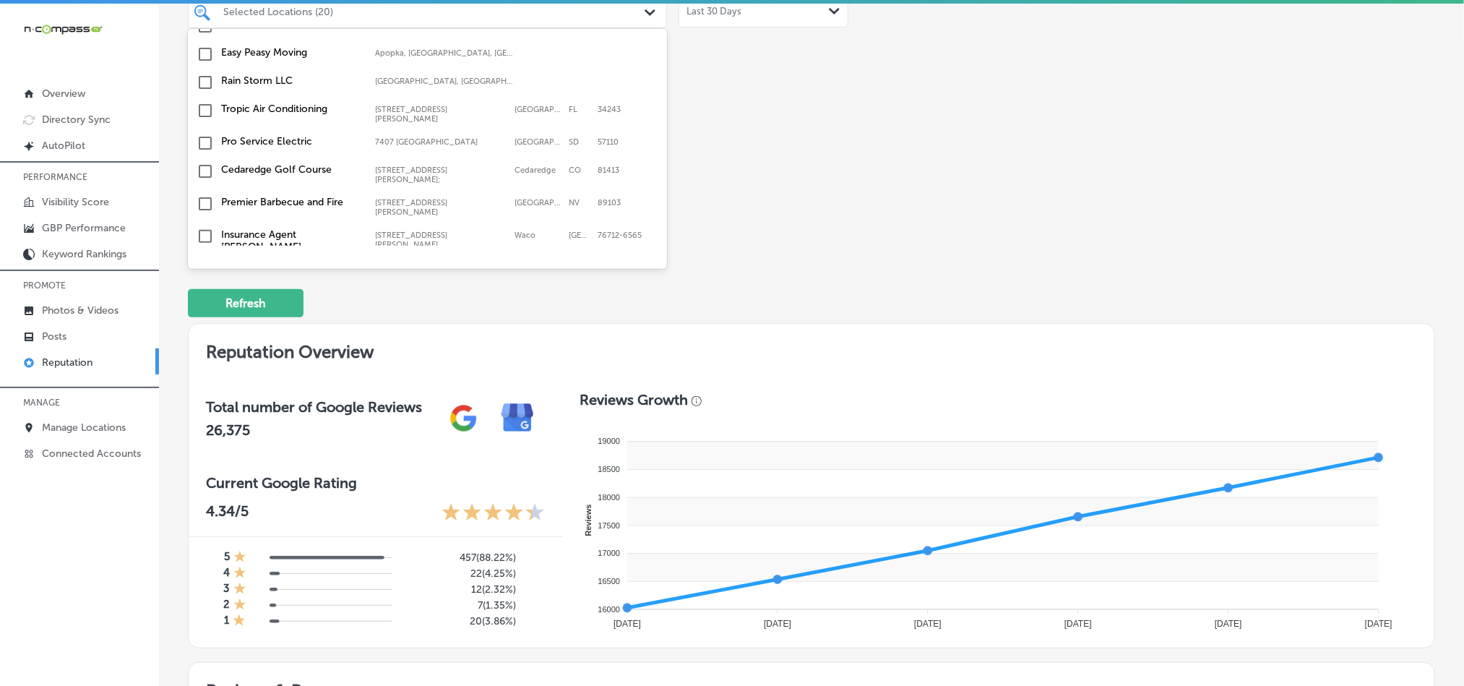
click at [202, 348] on input "checkbox" at bounding box center [205, 356] width 17 height 17
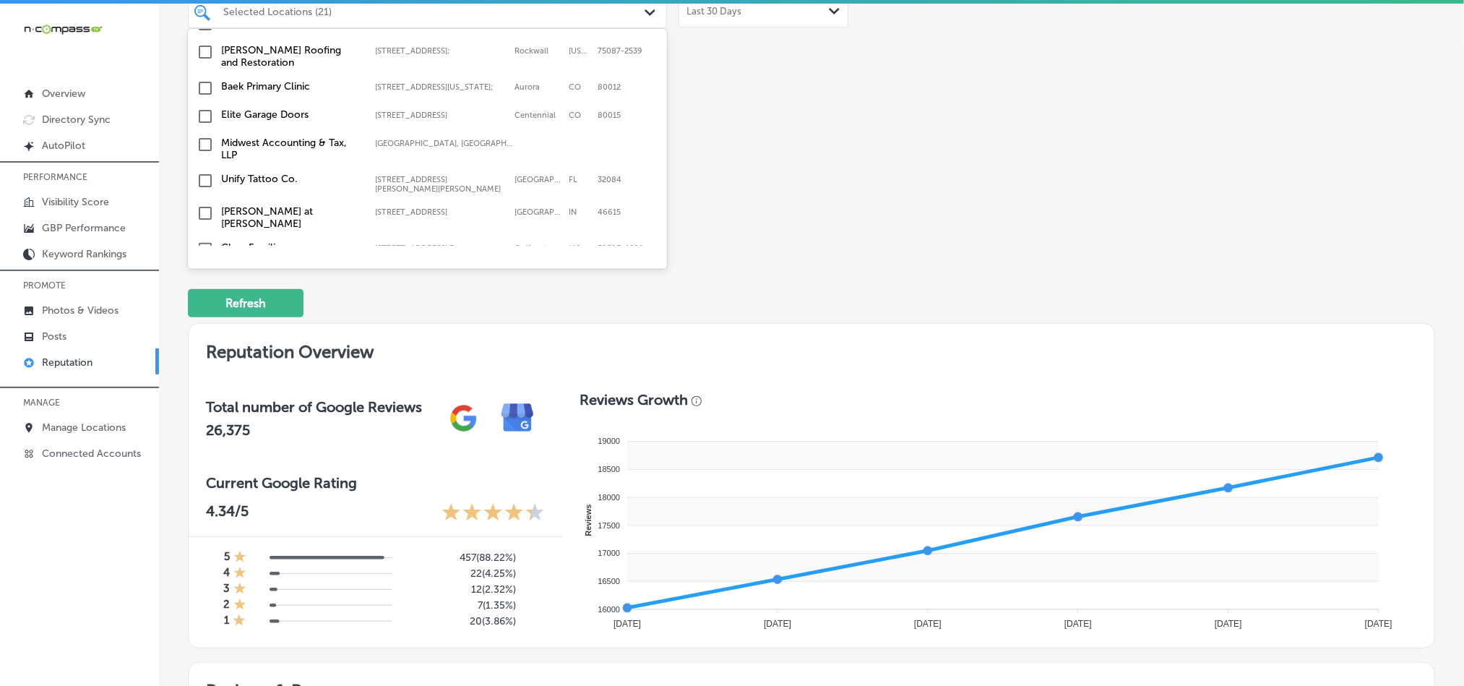
scroll to position [4934, 0]
click at [205, 334] on input "checkbox" at bounding box center [205, 342] width 17 height 17
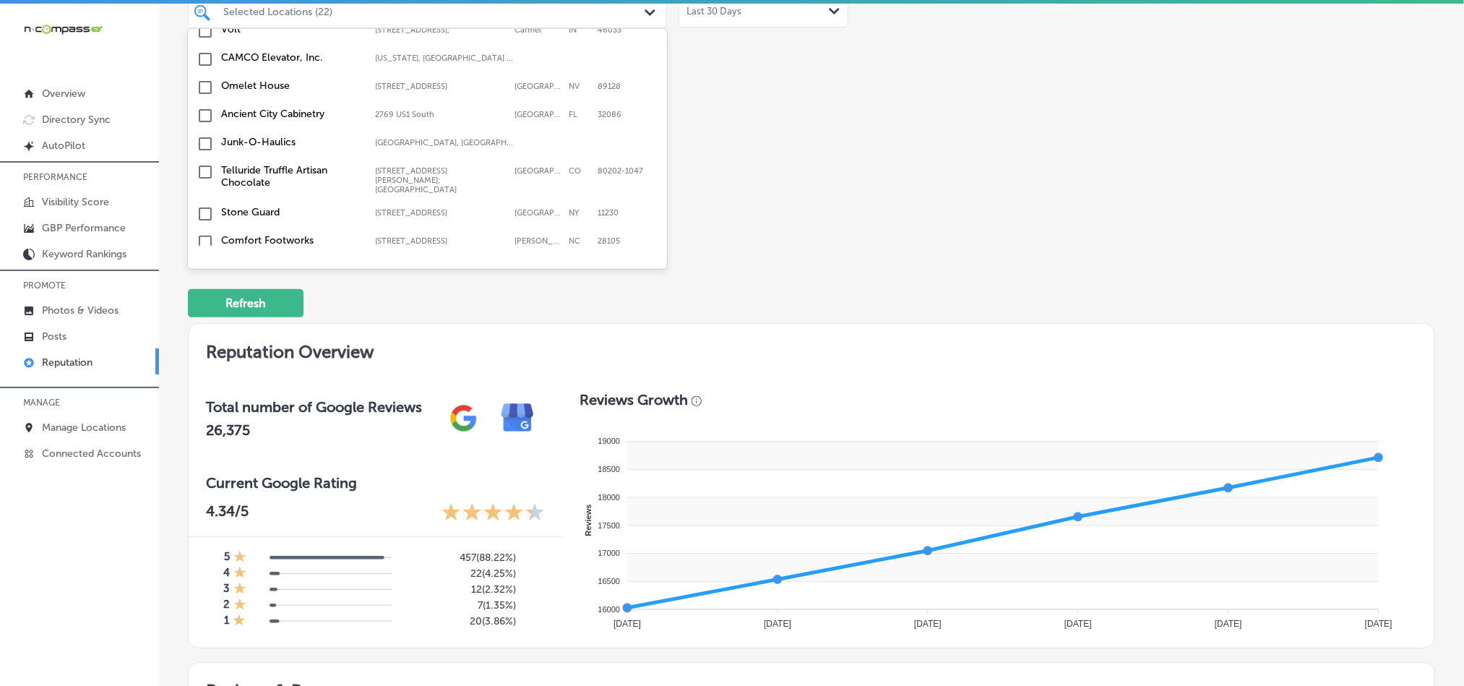
scroll to position [4717, 0]
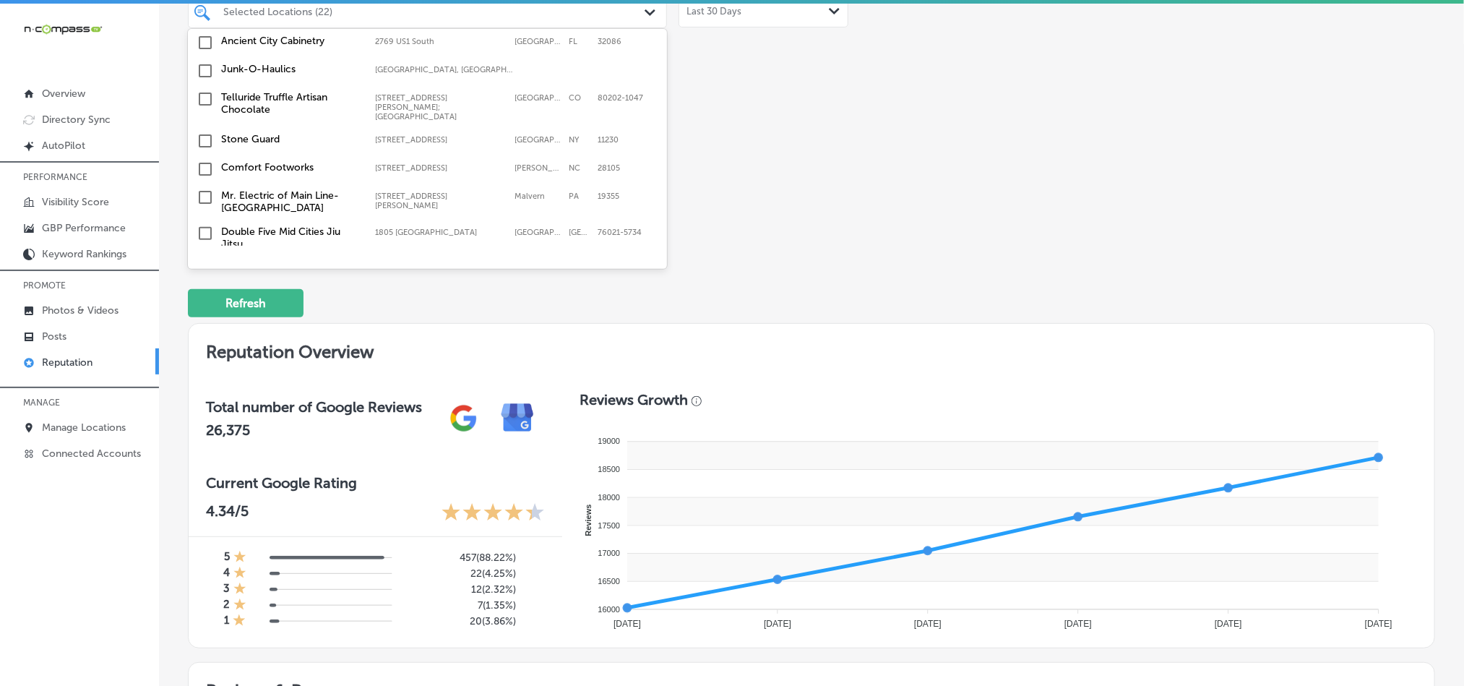
click at [206, 353] on input "checkbox" at bounding box center [205, 361] width 17 height 17
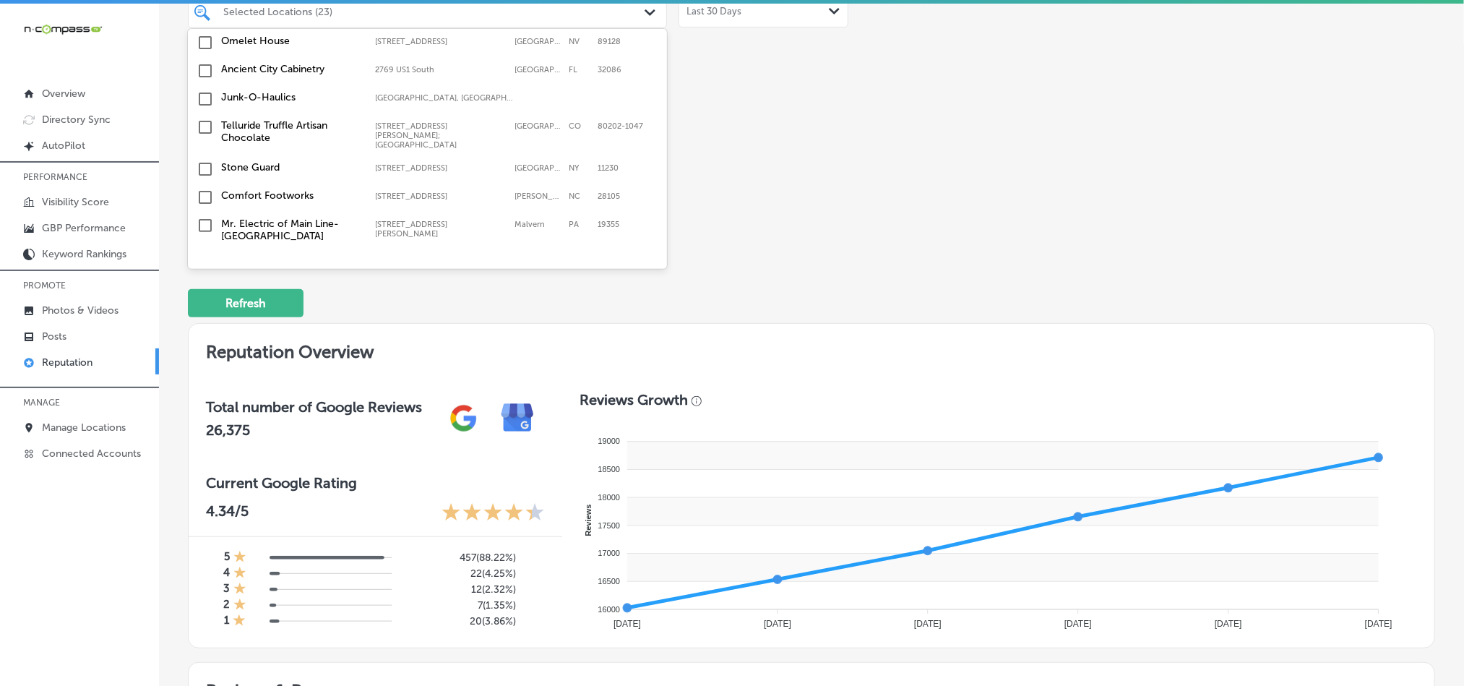
click at [202, 353] on input "checkbox" at bounding box center [205, 361] width 17 height 17
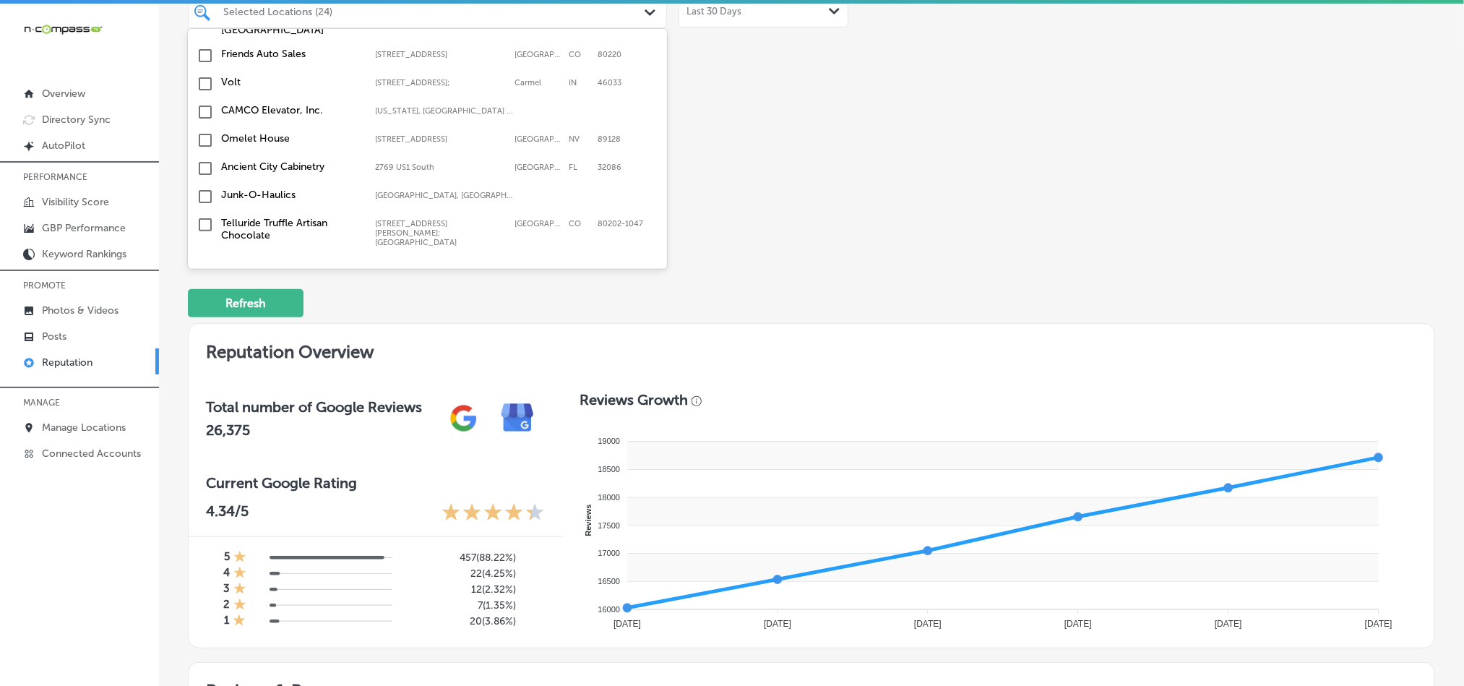
scroll to position [4644, 0]
click at [206, 354] on input "checkbox" at bounding box center [205, 362] width 17 height 17
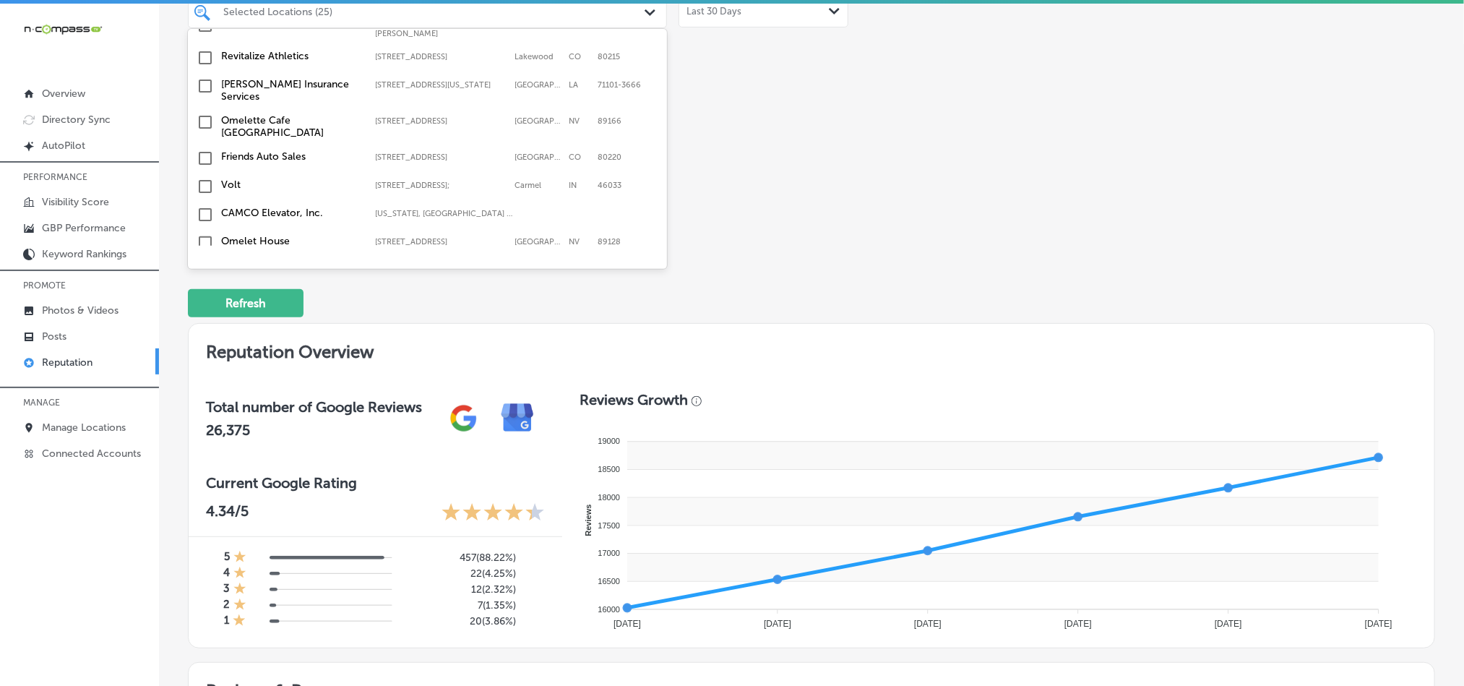
scroll to position [4572, 0]
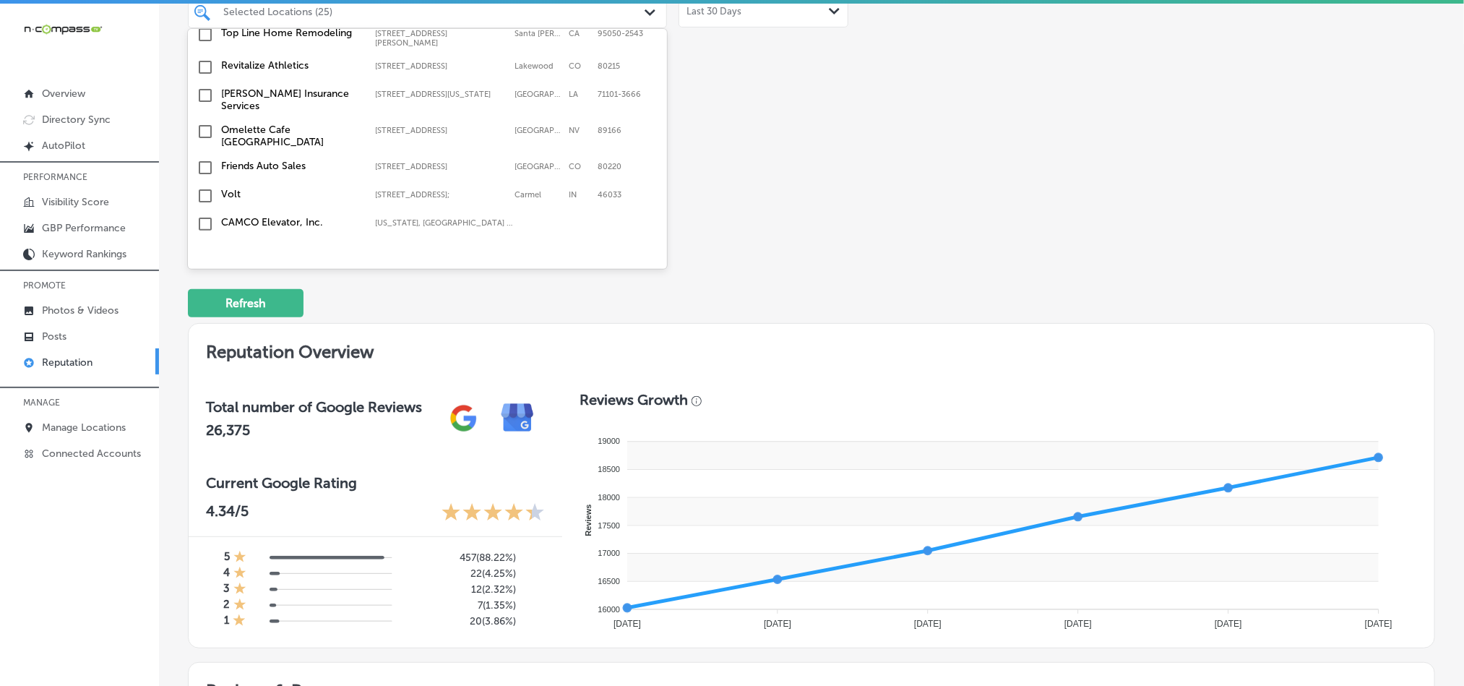
click at [205, 300] on input "checkbox" at bounding box center [205, 308] width 17 height 17
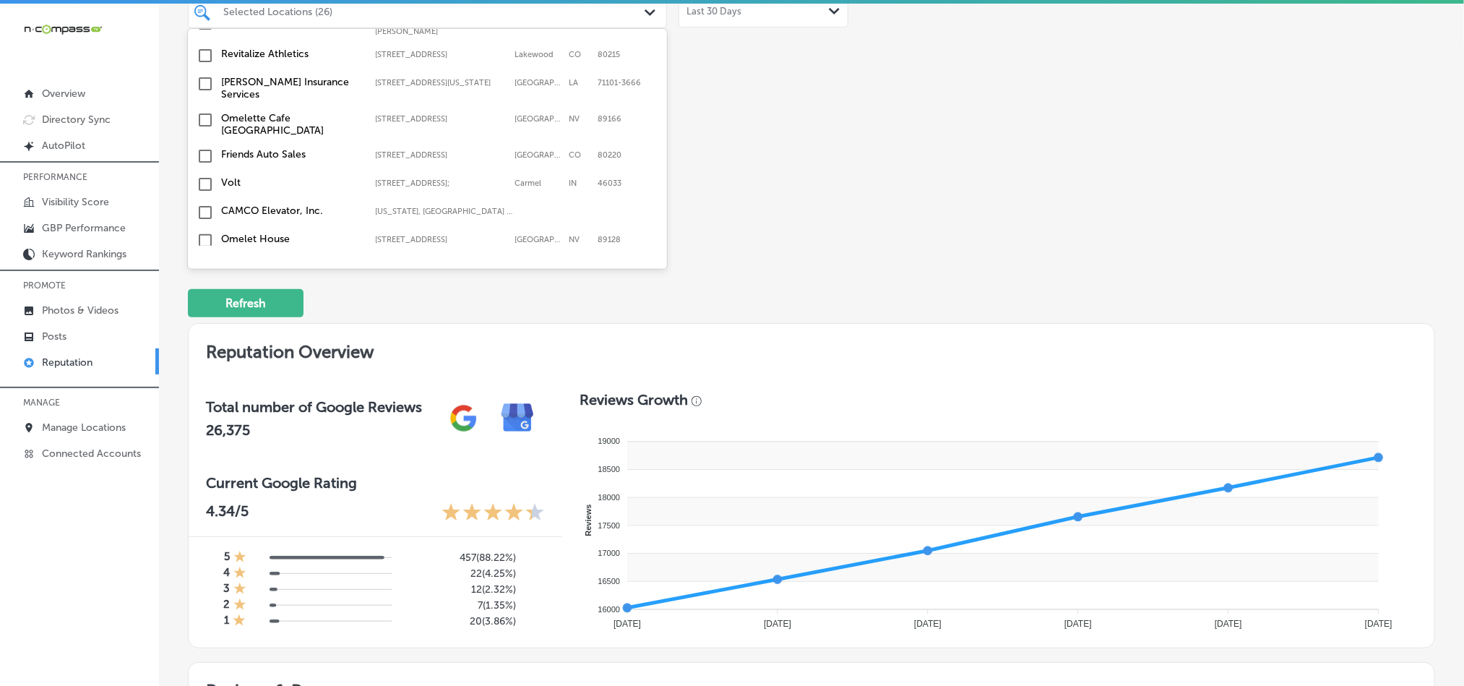
scroll to position [4609, 0]
click at [205, 361] on input "checkbox" at bounding box center [205, 369] width 17 height 17
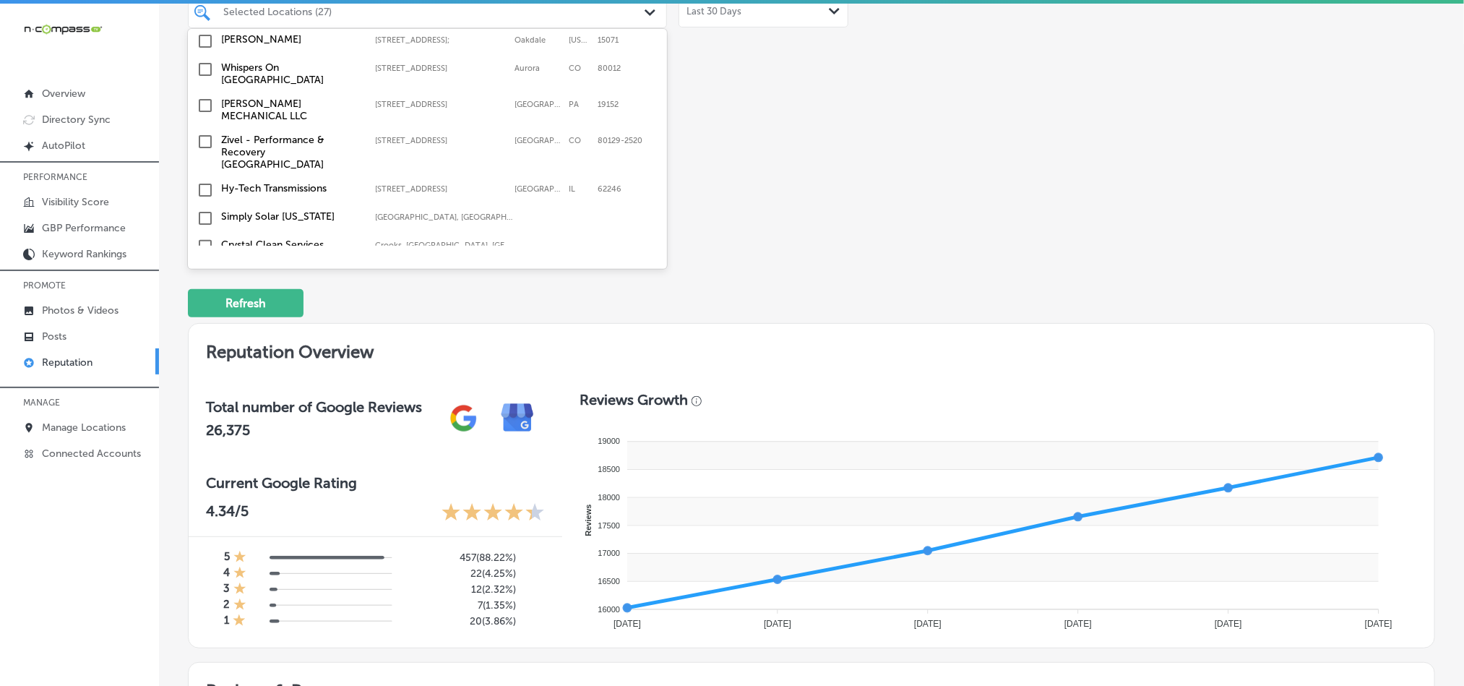
scroll to position [4355, 0]
click at [206, 299] on input "checkbox" at bounding box center [205, 307] width 17 height 17
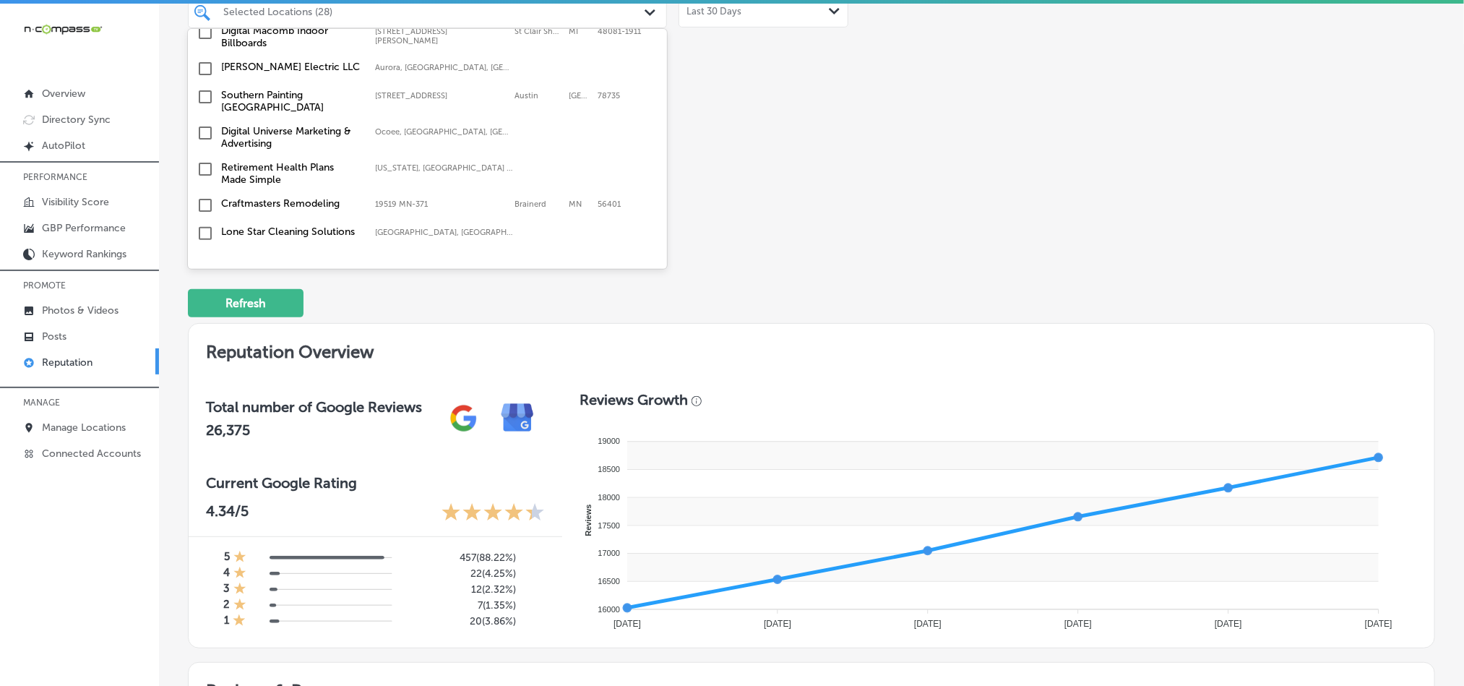
scroll to position [2457, 0]
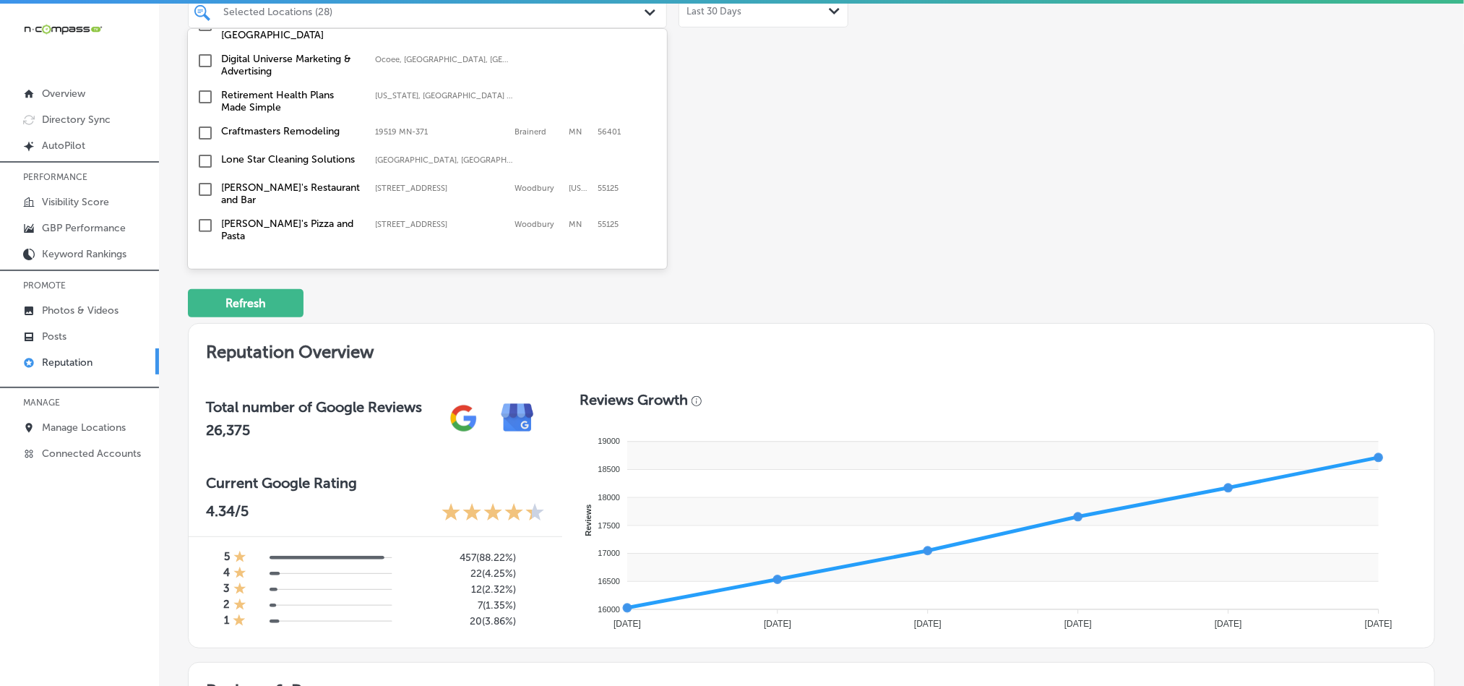
click at [202, 124] on input "checkbox" at bounding box center [205, 132] width 17 height 17
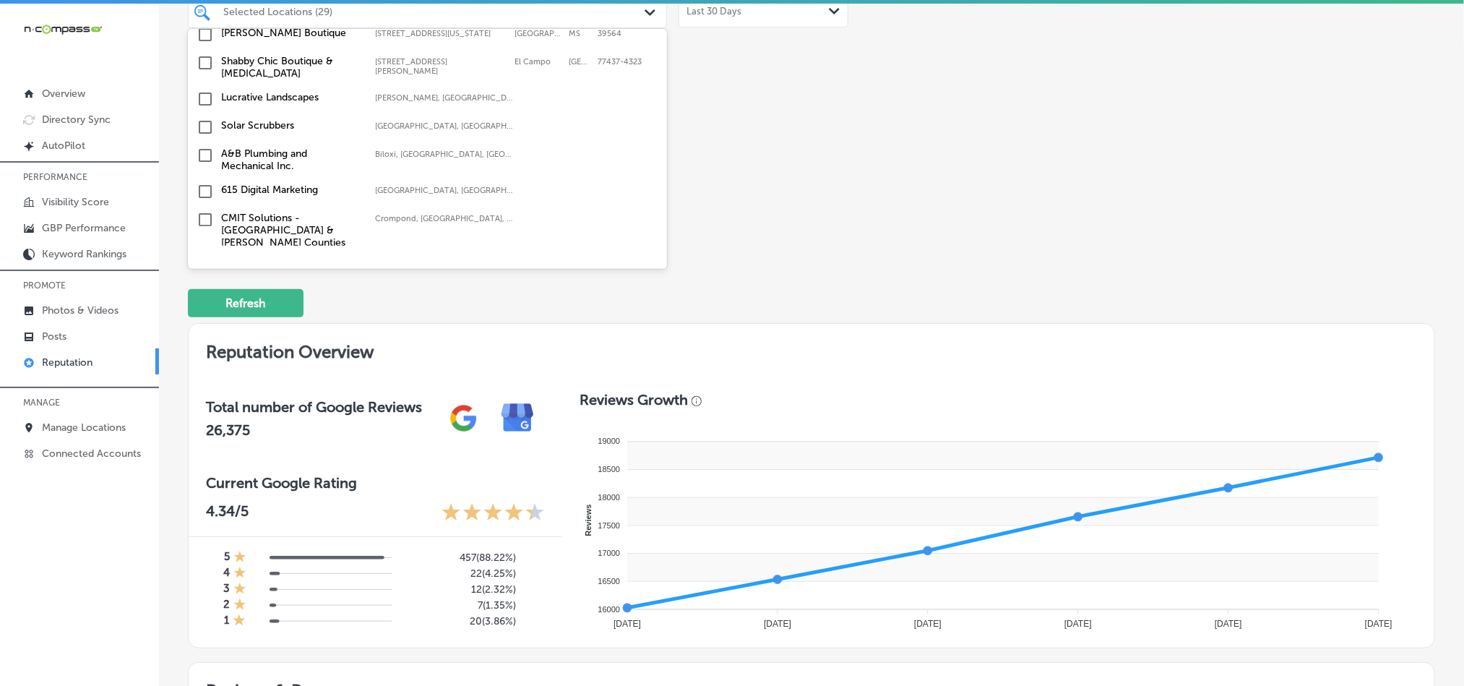
scroll to position [2745, 0]
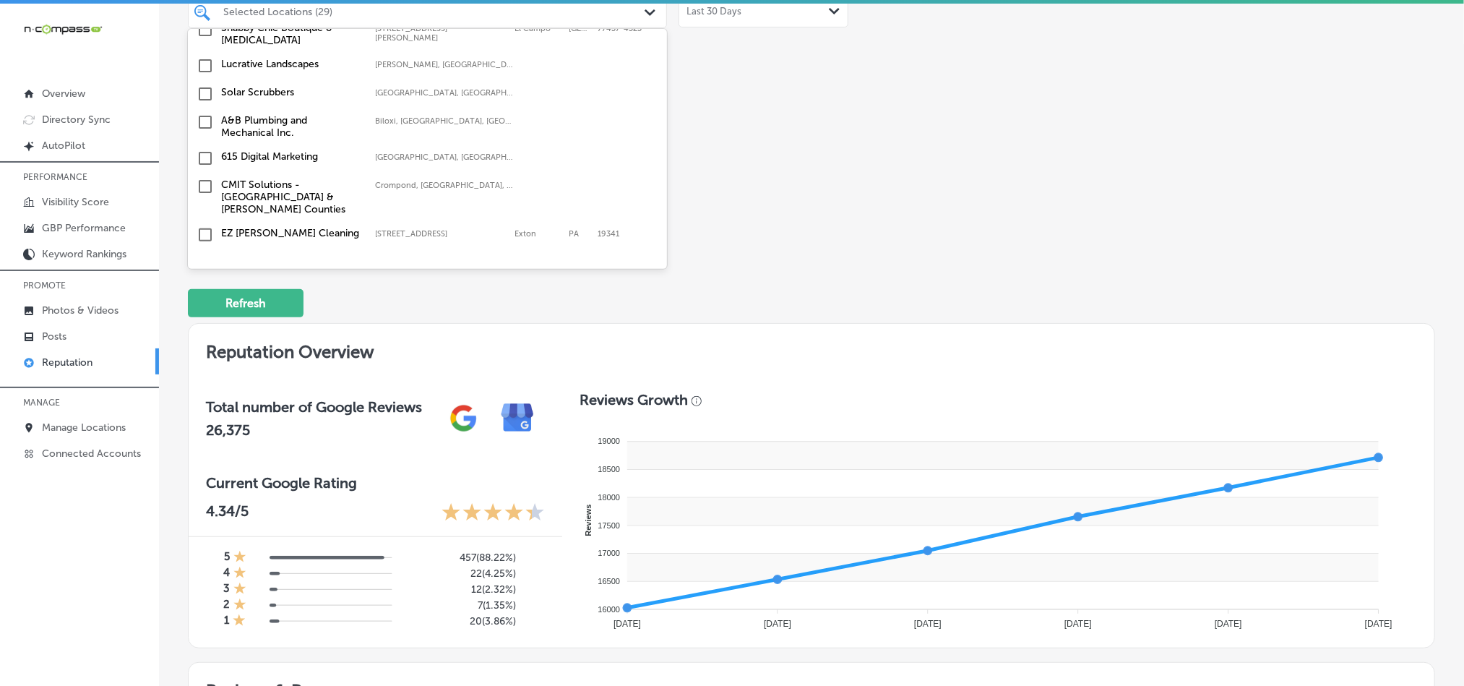
click at [202, 113] on input "checkbox" at bounding box center [205, 121] width 17 height 17
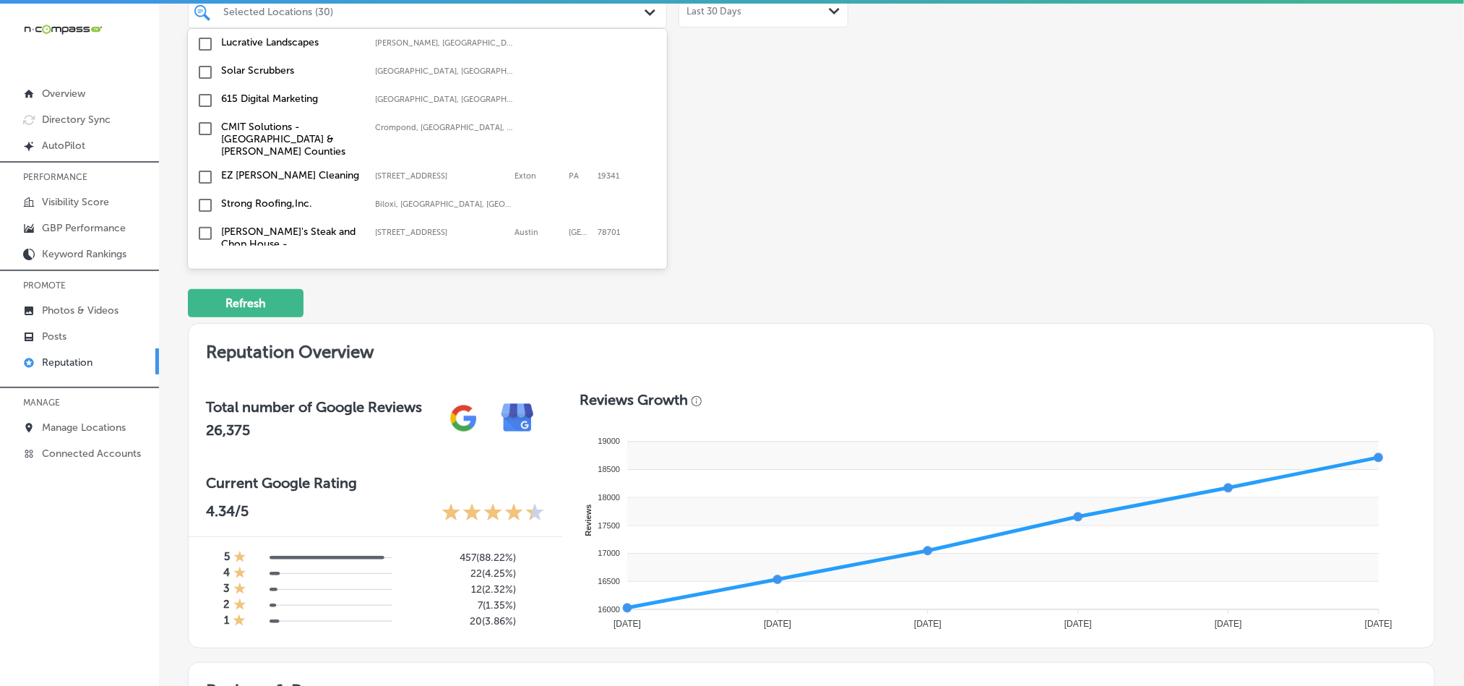
scroll to position [2818, 0]
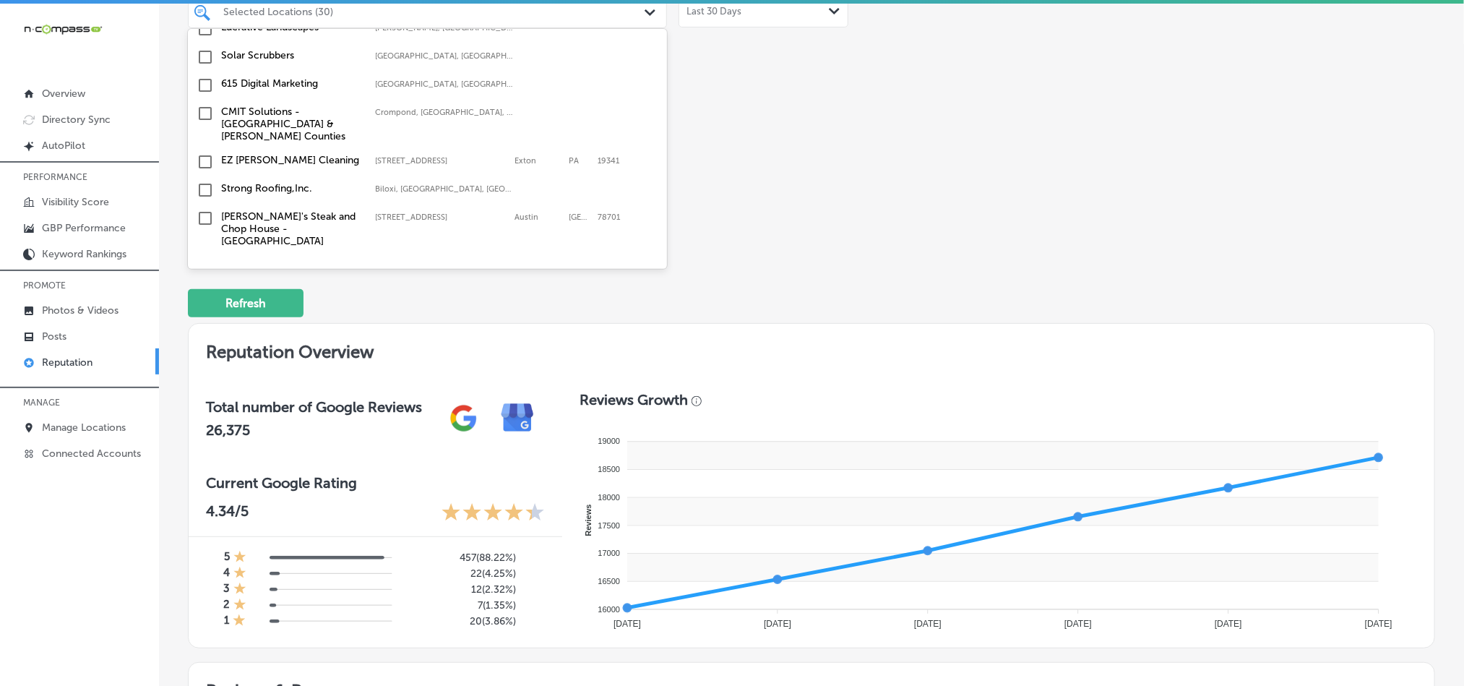
click at [206, 153] on input "checkbox" at bounding box center [205, 161] width 17 height 17
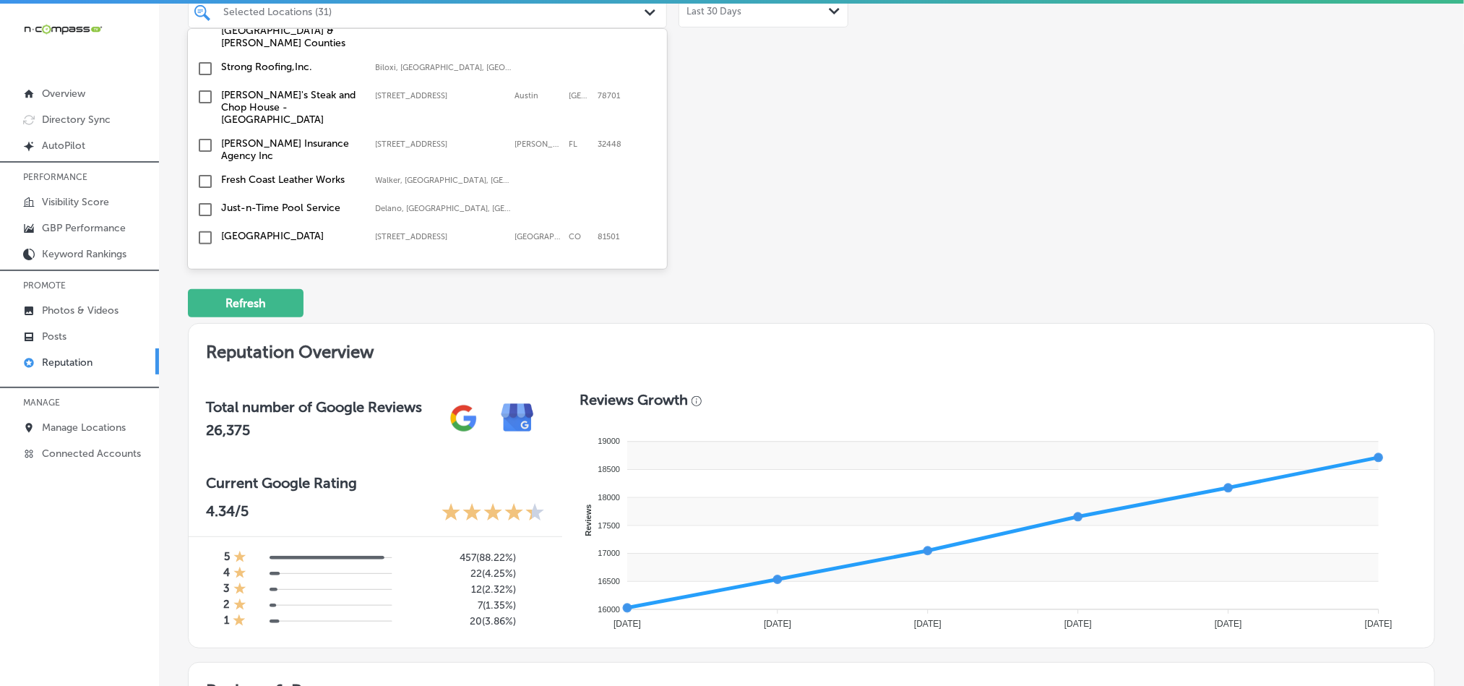
scroll to position [2962, 0]
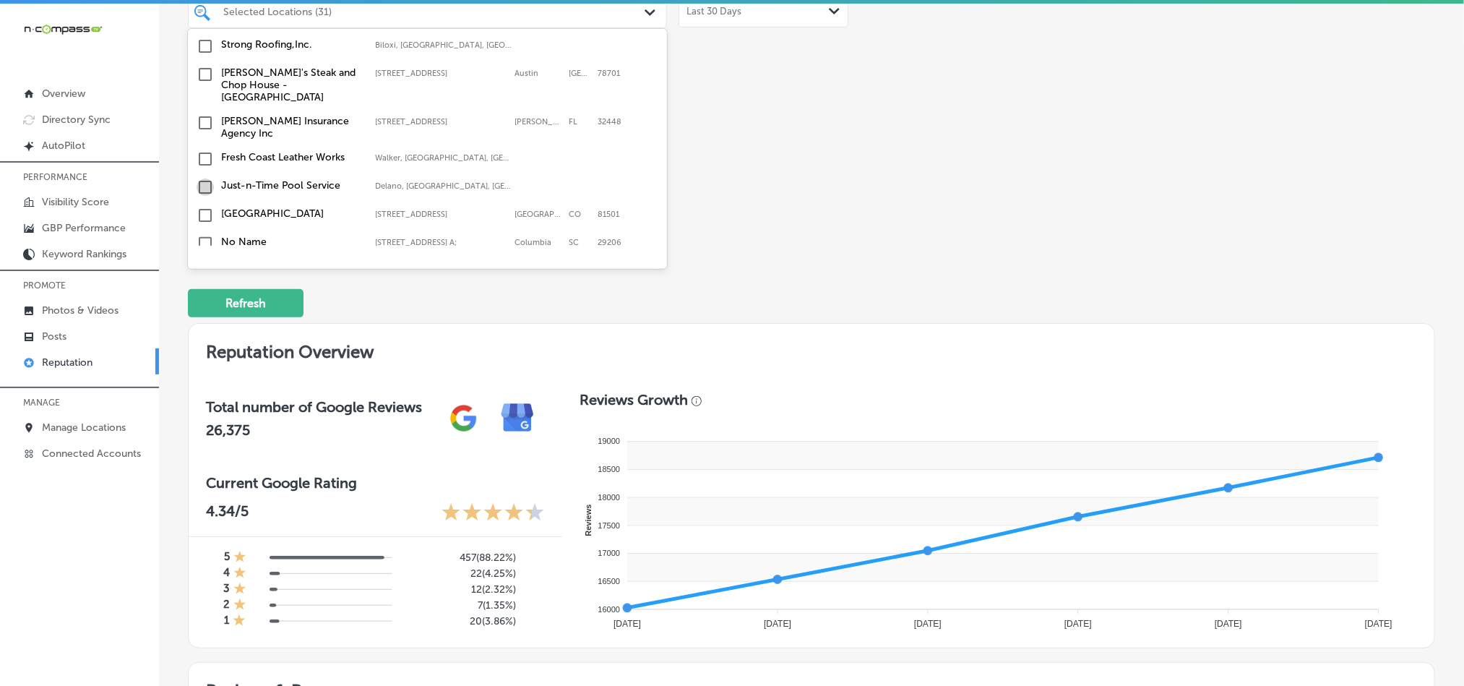
click at [206, 178] on input "checkbox" at bounding box center [205, 186] width 17 height 17
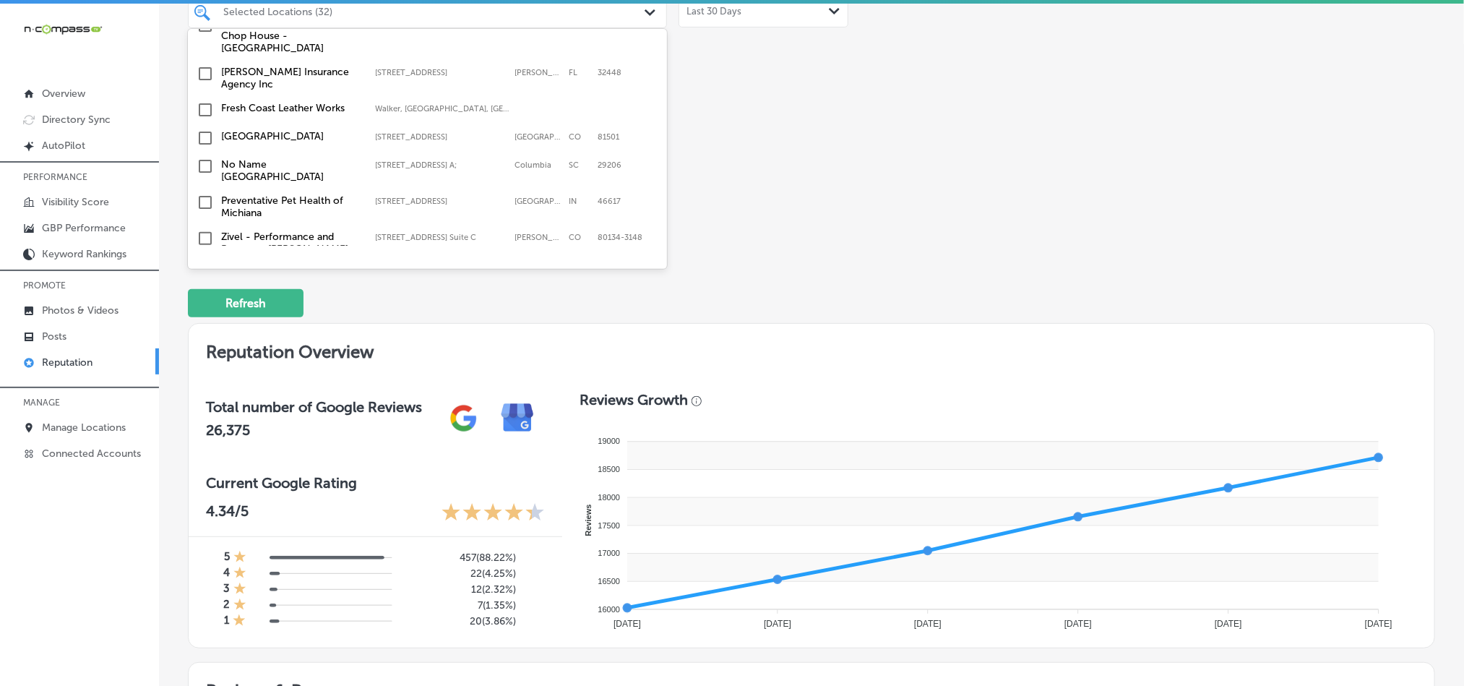
scroll to position [3035, 0]
click at [202, 134] on input "checkbox" at bounding box center [205, 142] width 17 height 17
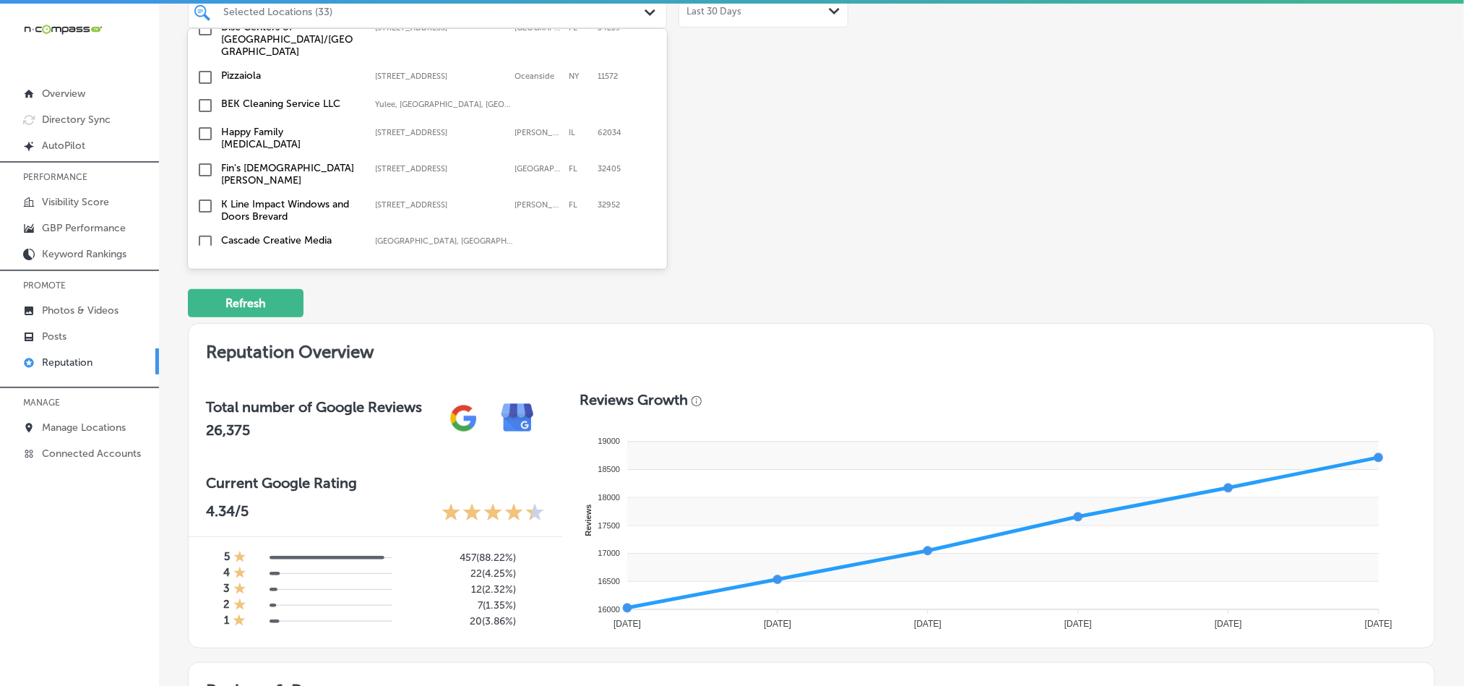
scroll to position [3287, 0]
click at [207, 159] on input "checkbox" at bounding box center [205, 167] width 17 height 17
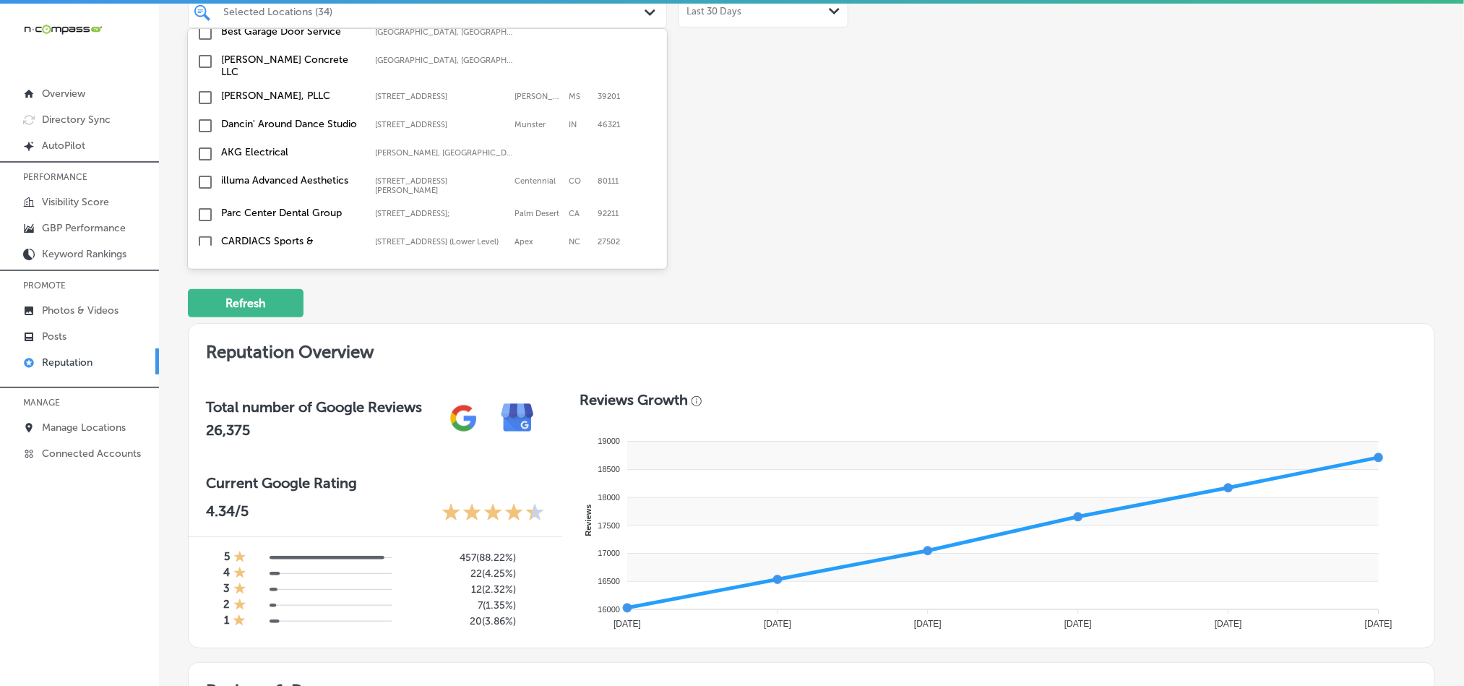
scroll to position [4263, 0]
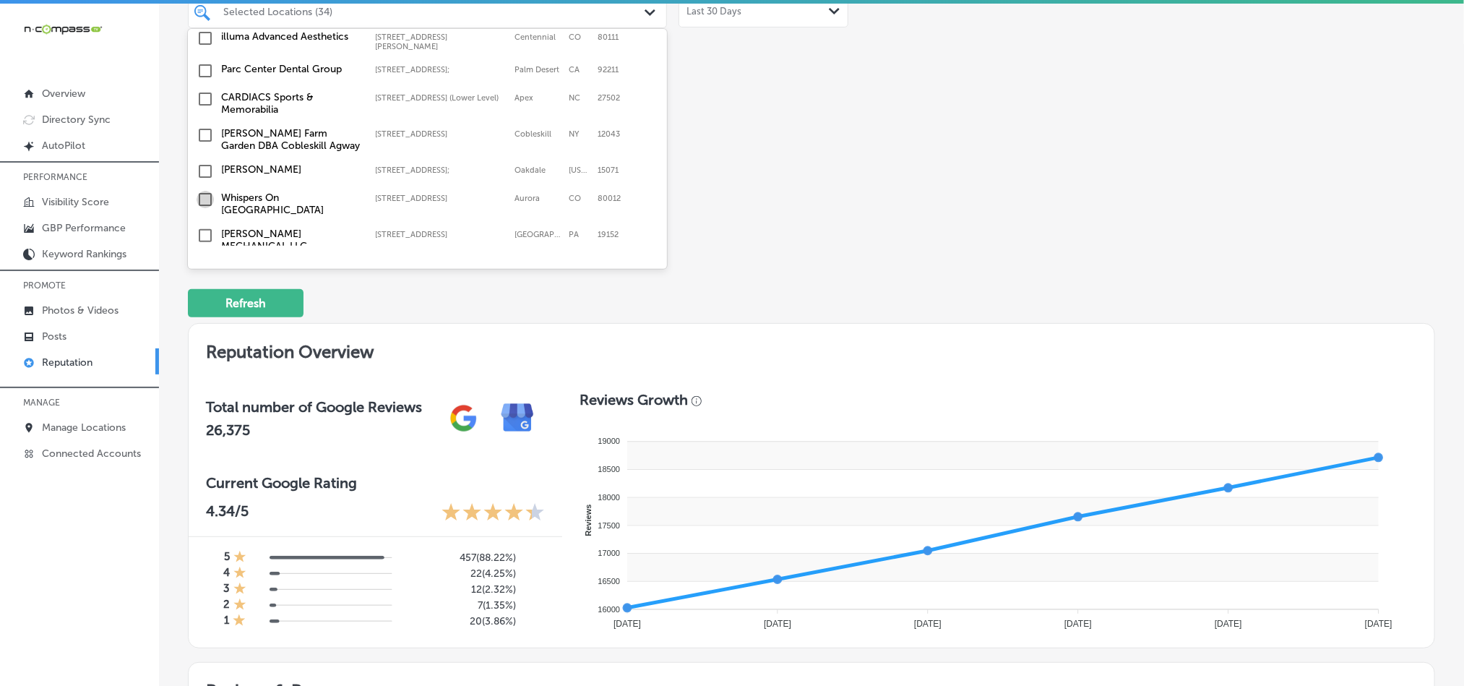
click at [204, 191] on input "checkbox" at bounding box center [205, 199] width 17 height 17
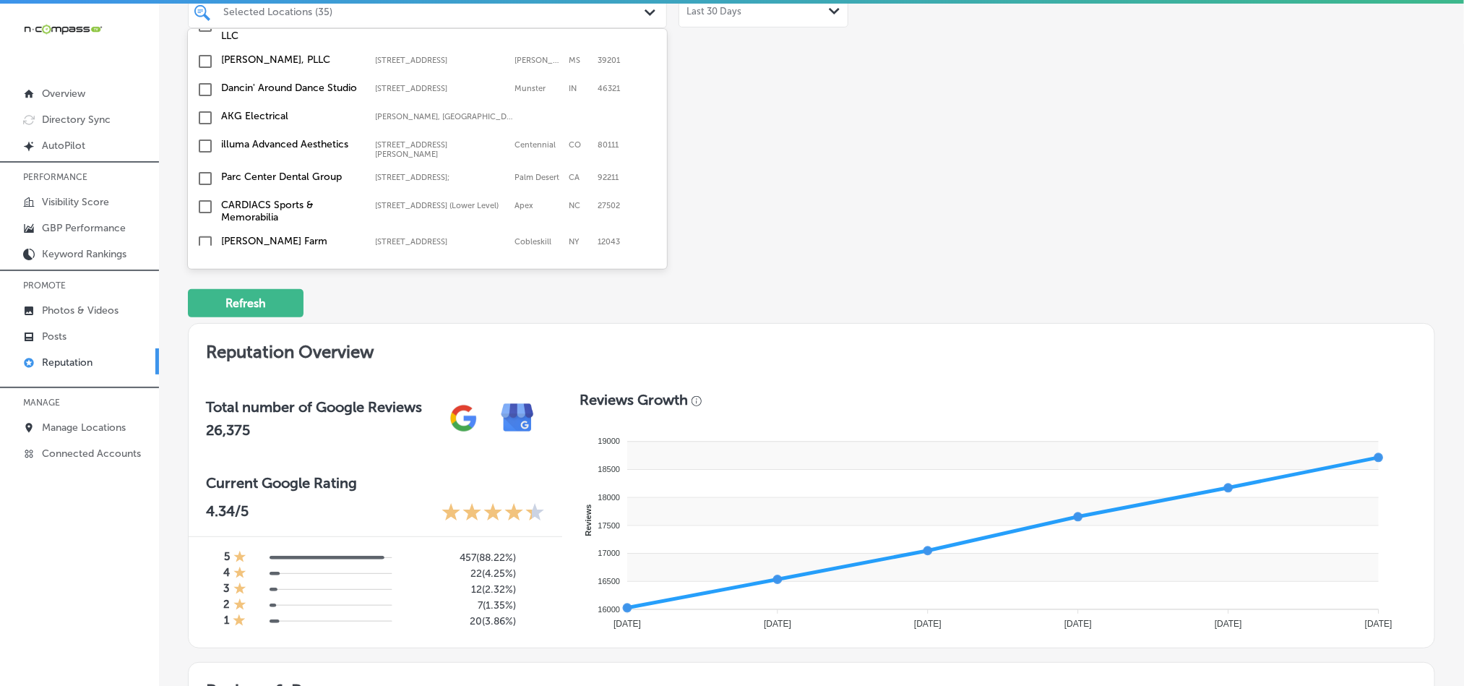
scroll to position [4227, 0]
click at [202, 262] on input "checkbox" at bounding box center [205, 270] width 17 height 17
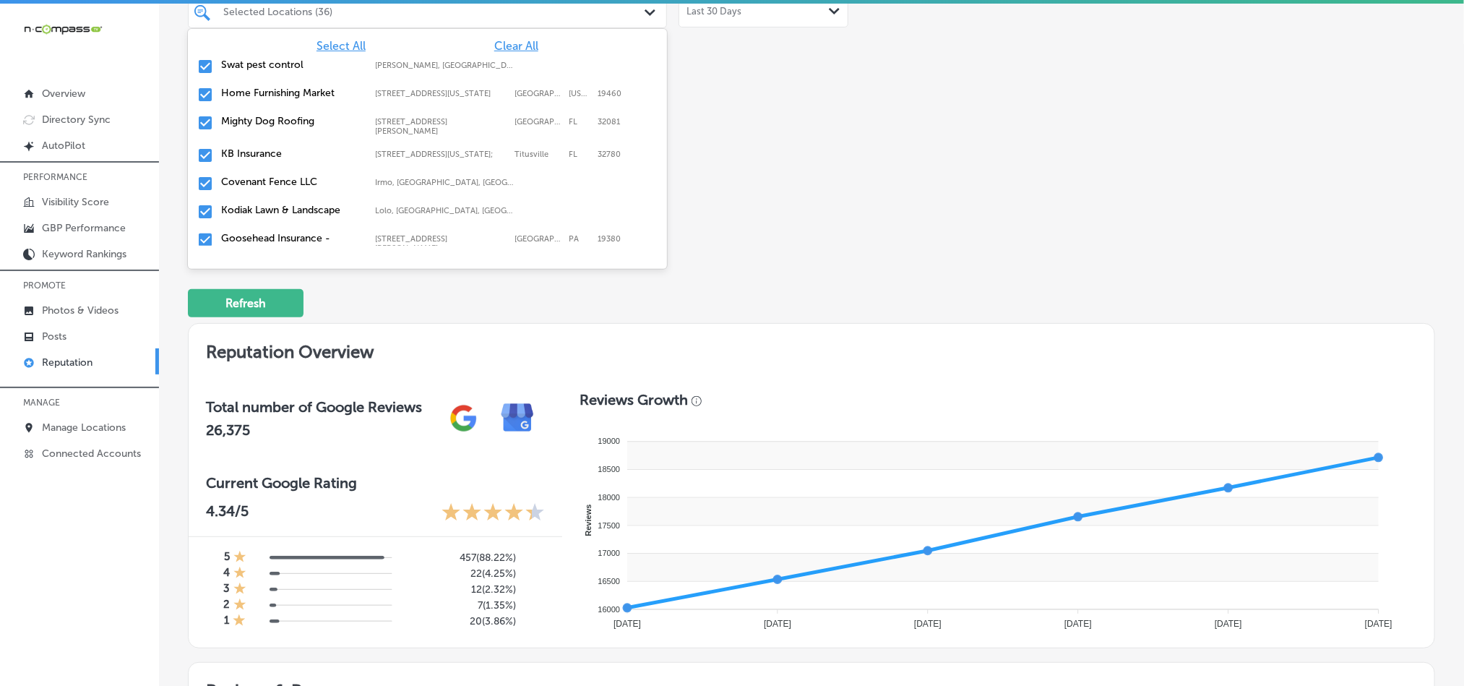
drag, startPoint x: 759, startPoint y: 191, endPoint x: 759, endPoint y: 198, distance: 7.3
click at [759, 191] on div "Business + Location option [STREET_ADDRESS] option [STREET_ADDRESS][US_STATE]; …" at bounding box center [562, 106] width 749 height 272
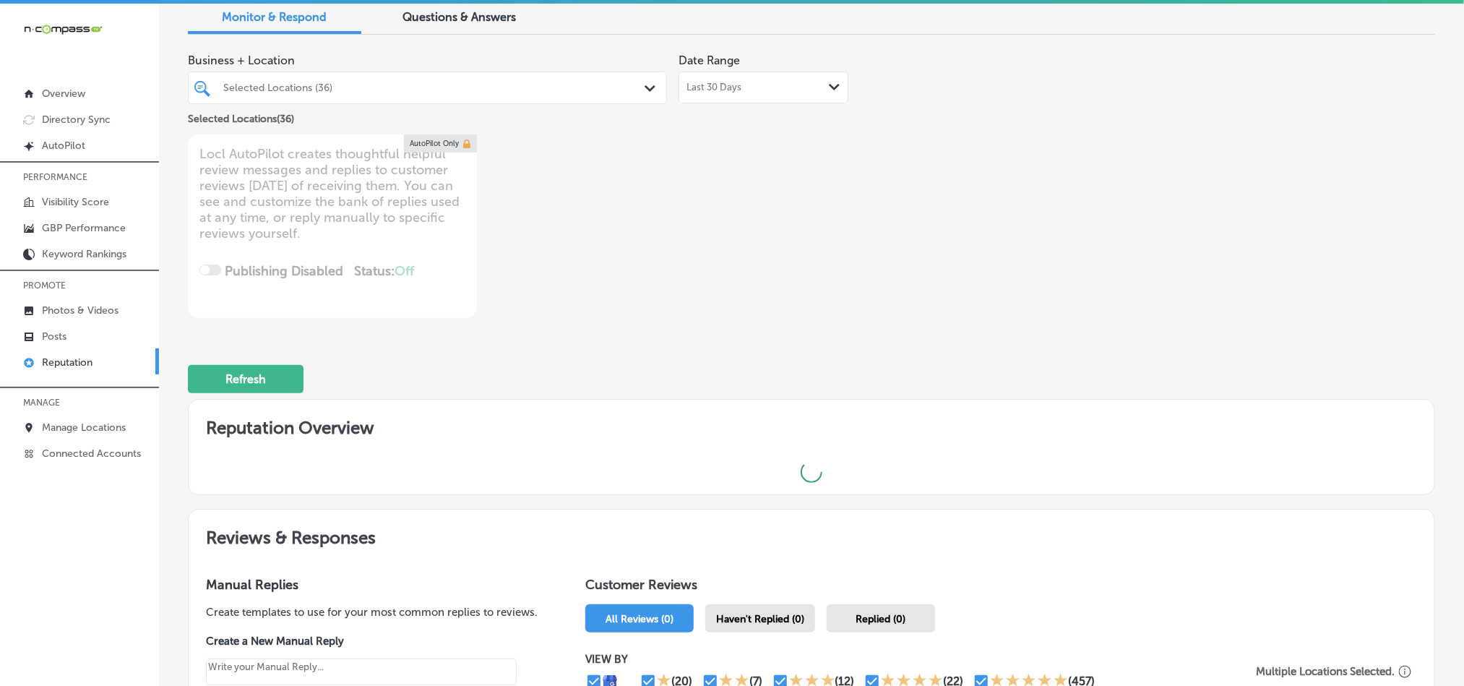
scroll to position [0, 0]
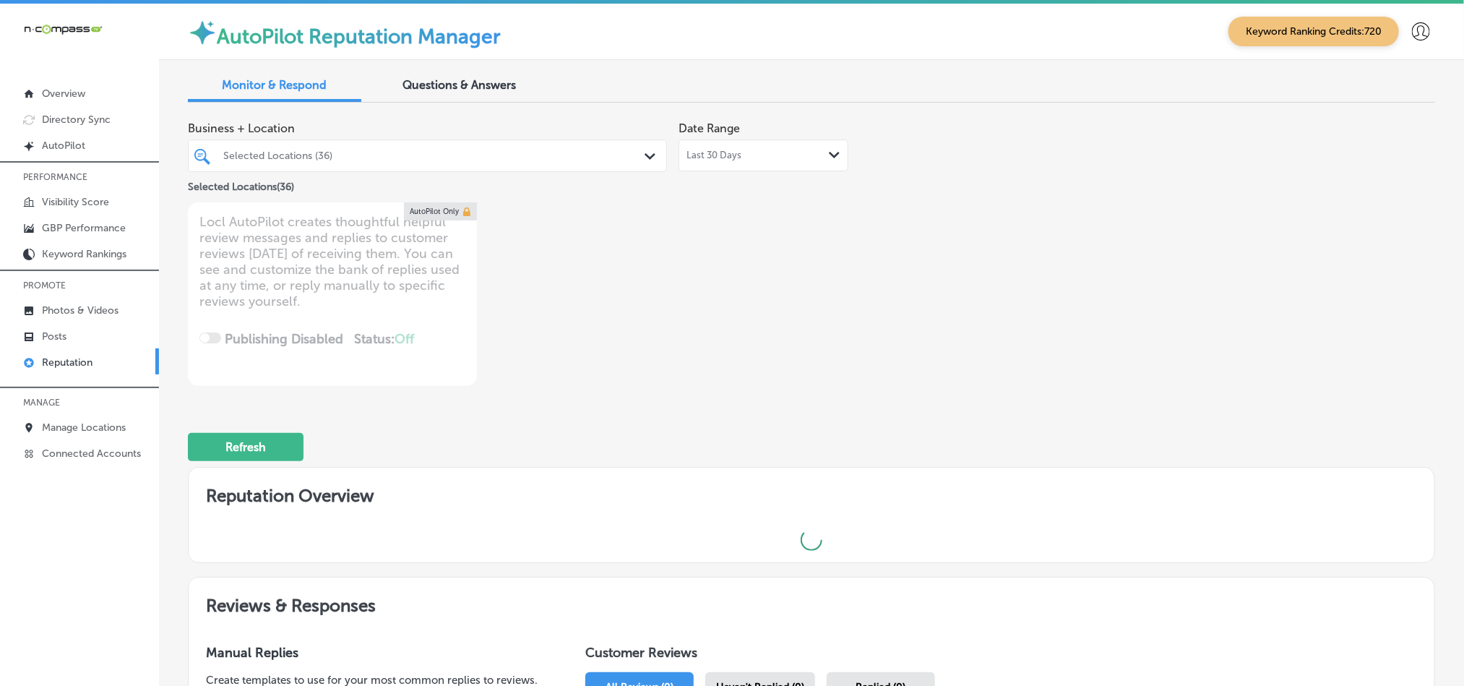
click at [736, 159] on div "Last 30 Days Path Created with Sketch." at bounding box center [763, 156] width 154 height 12
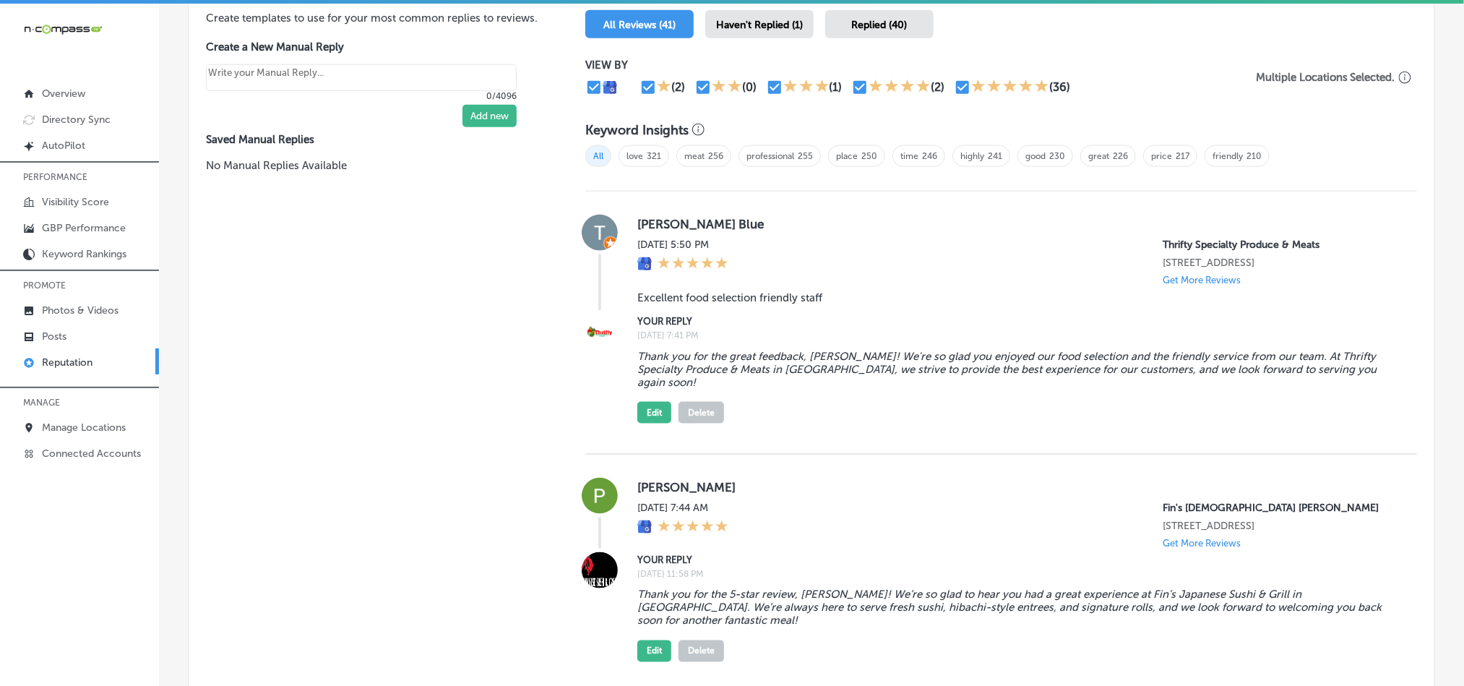
scroll to position [892, 0]
click at [729, 25] on div "Haven't Replied (1)" at bounding box center [759, 23] width 108 height 28
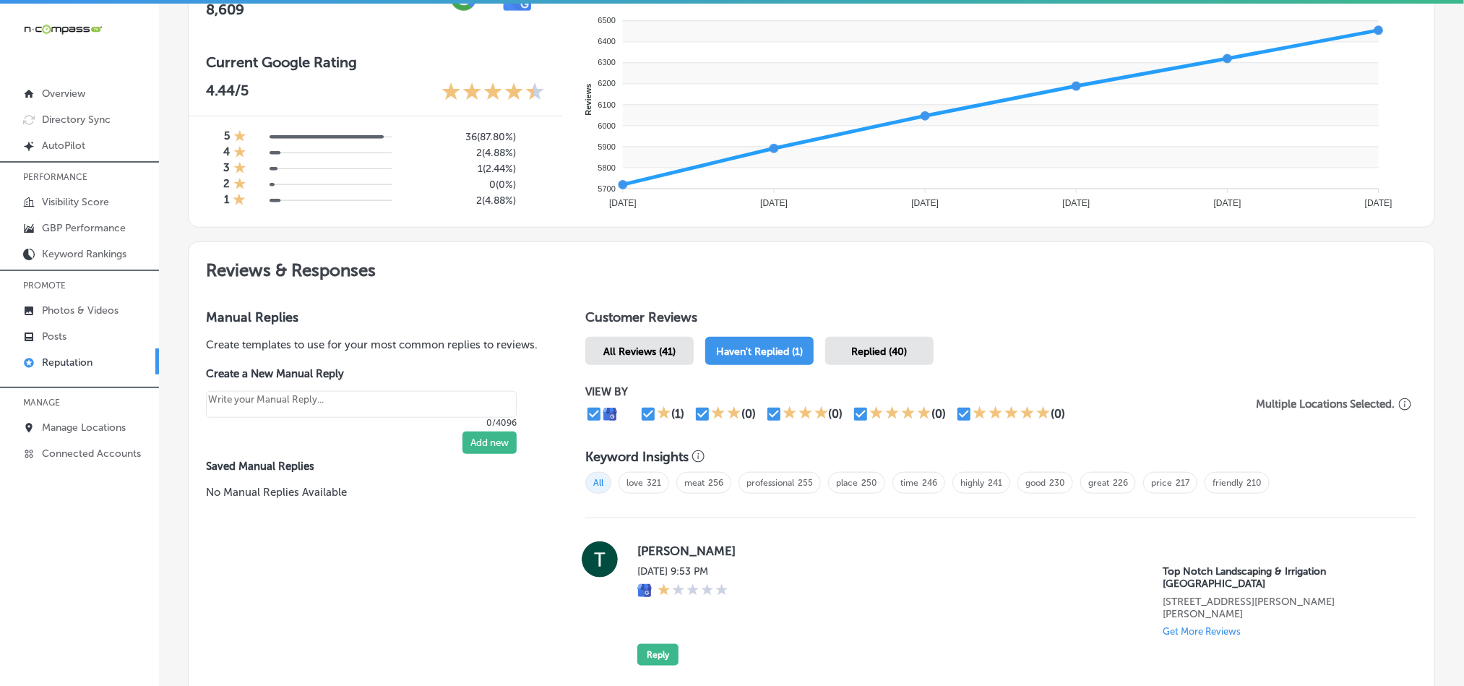
scroll to position [690, 0]
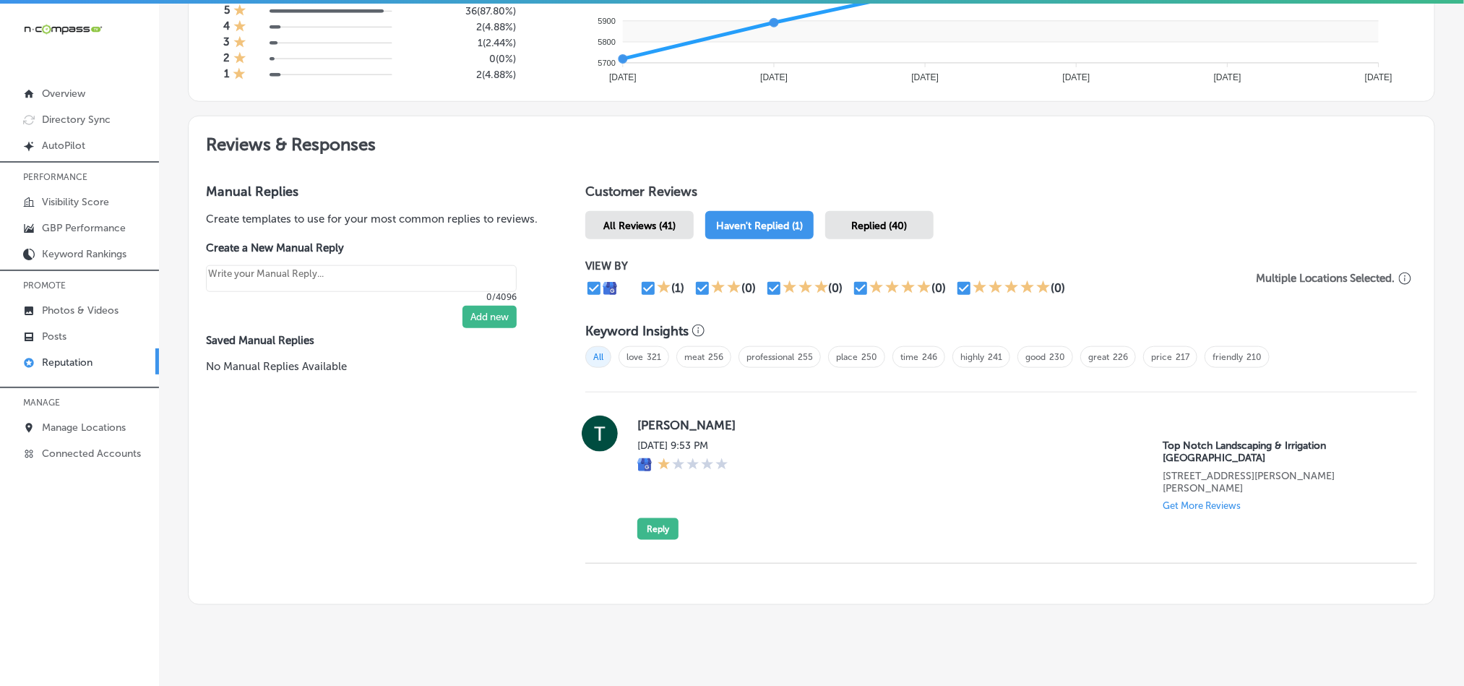
click at [825, 434] on div "[PERSON_NAME] [DATE] 9:53 PM Top Notch Landscaping & Irrigation [GEOGRAPHIC_DAT…" at bounding box center [1015, 478] width 757 height 124
click at [646, 518] on button "Reply" at bounding box center [657, 529] width 41 height 22
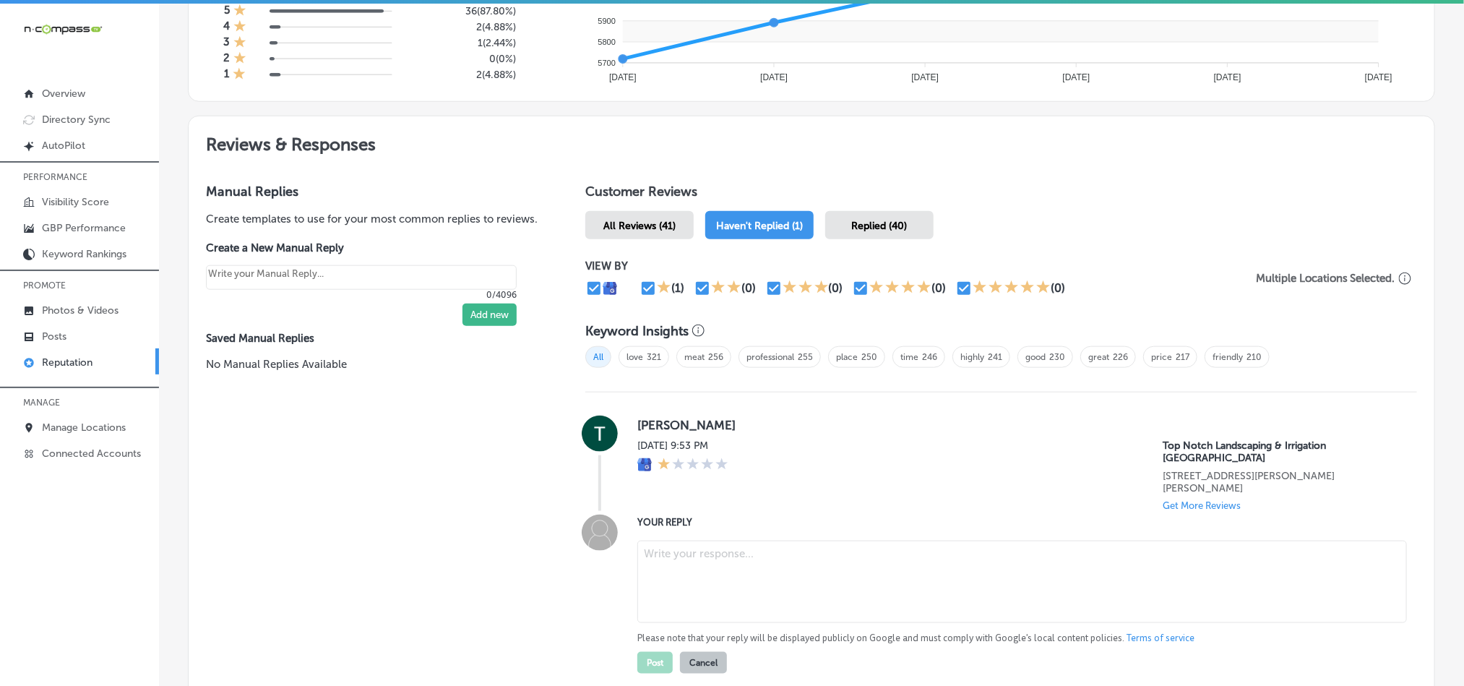
type textarea "x"
click at [741, 559] on textarea at bounding box center [1022, 582] width 770 height 82
paste textarea "Thank you for your feedback, [PERSON_NAME]. We're sorry to hear about your expe…"
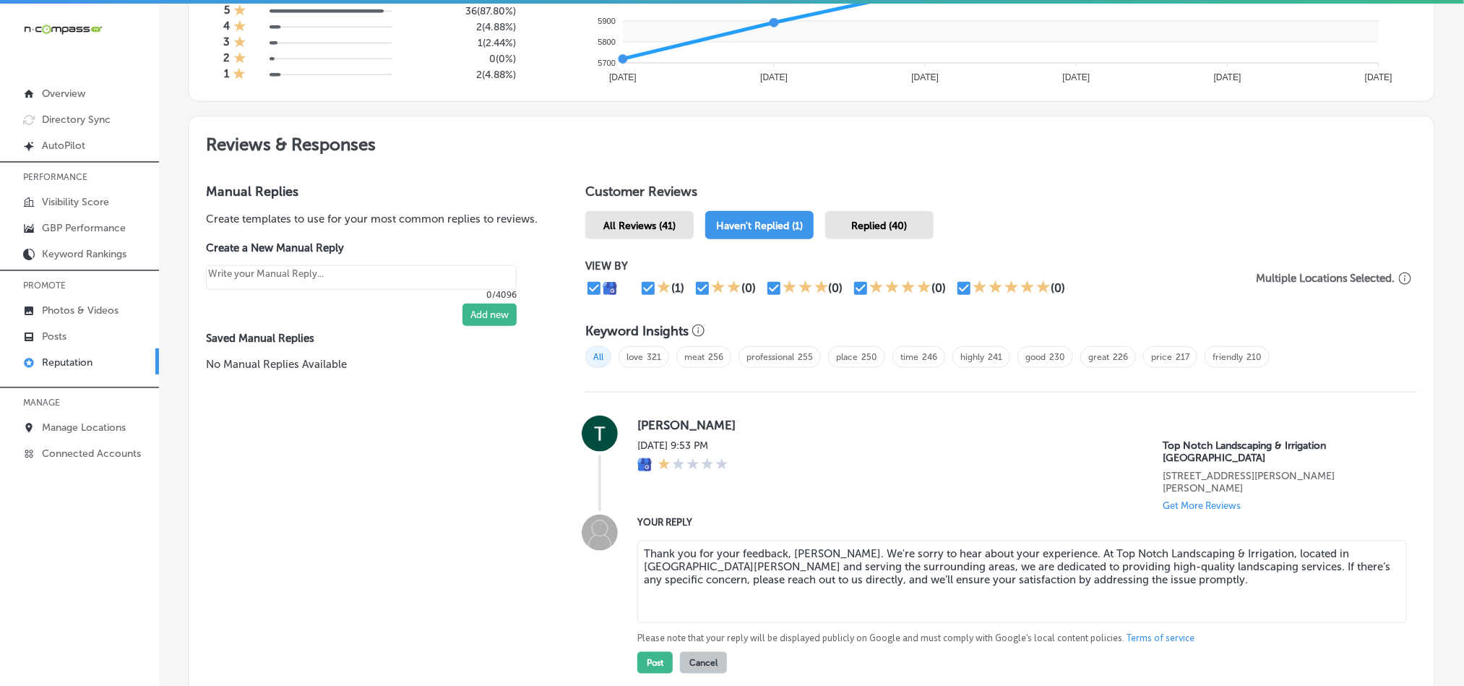
drag, startPoint x: 741, startPoint y: 559, endPoint x: 733, endPoint y: 560, distance: 8.0
click at [738, 562] on textarea "Thank you for your feedback, [PERSON_NAME]. We're sorry to hear about your expe…" at bounding box center [1022, 582] width 770 height 82
click at [872, 579] on textarea "Thank you for your feedback, [PERSON_NAME]. We're sorry to hear about your expe…" at bounding box center [1022, 582] width 770 height 82
type textarea "Thank you for your feedback, [PERSON_NAME]. We're sorry to hear about your expe…"
click at [649, 652] on button "Post" at bounding box center [654, 663] width 35 height 22
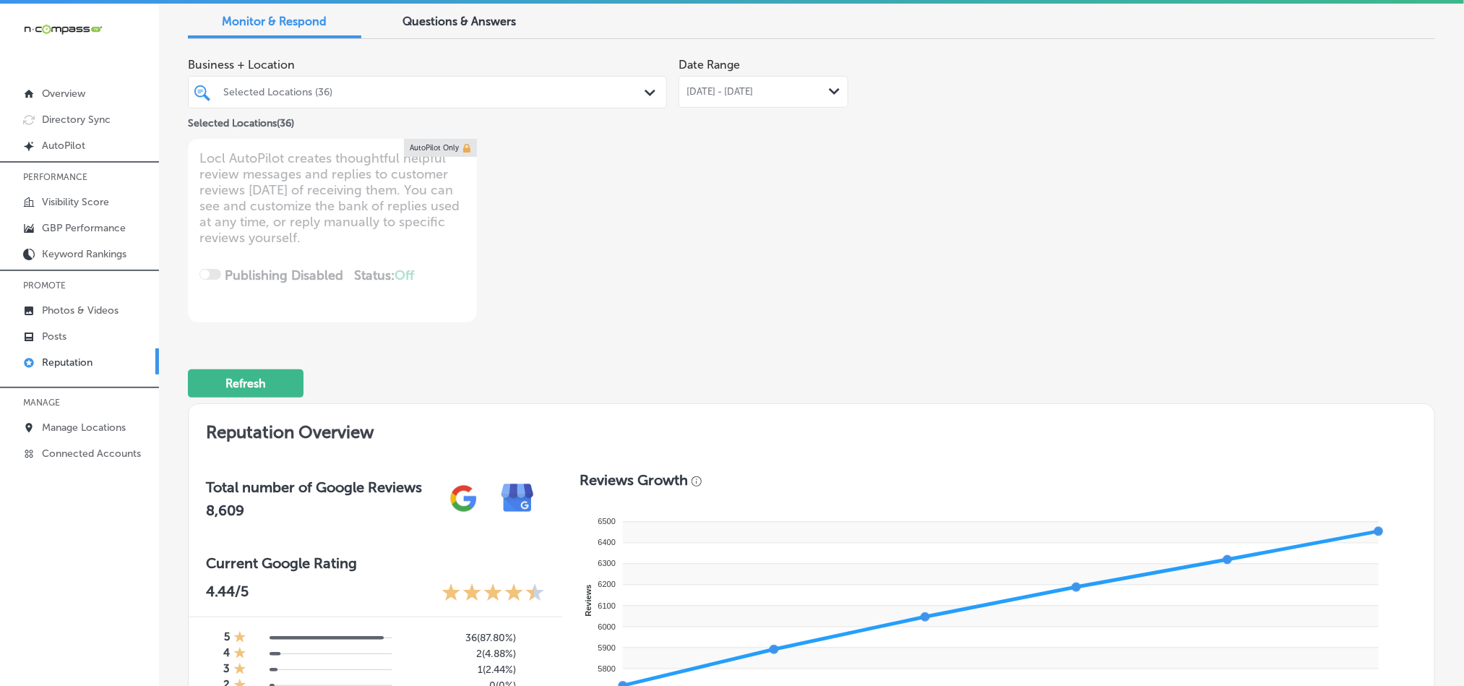
scroll to position [0, 0]
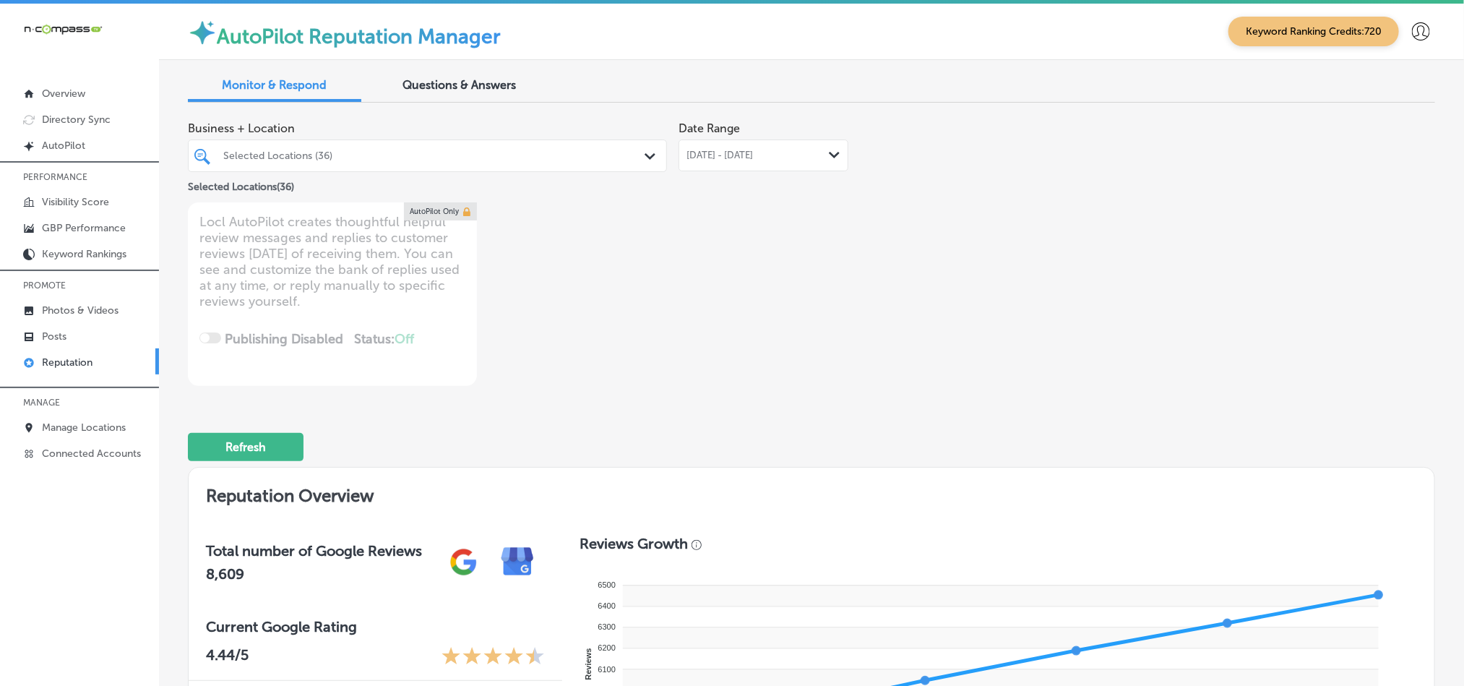
click at [753, 152] on span "[DATE] - [DATE]" at bounding box center [719, 156] width 66 height 12
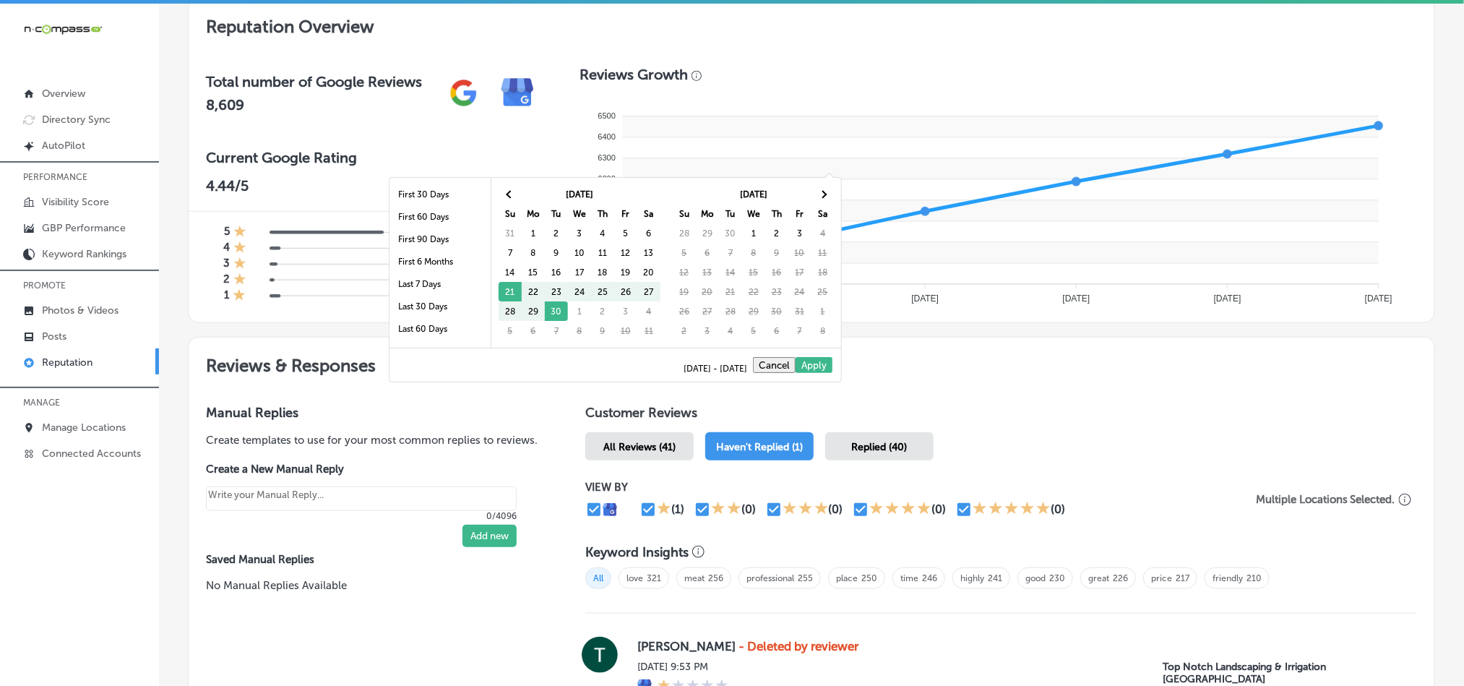
click at [976, 66] on div "Reviews Growth" at bounding box center [999, 77] width 838 height 23
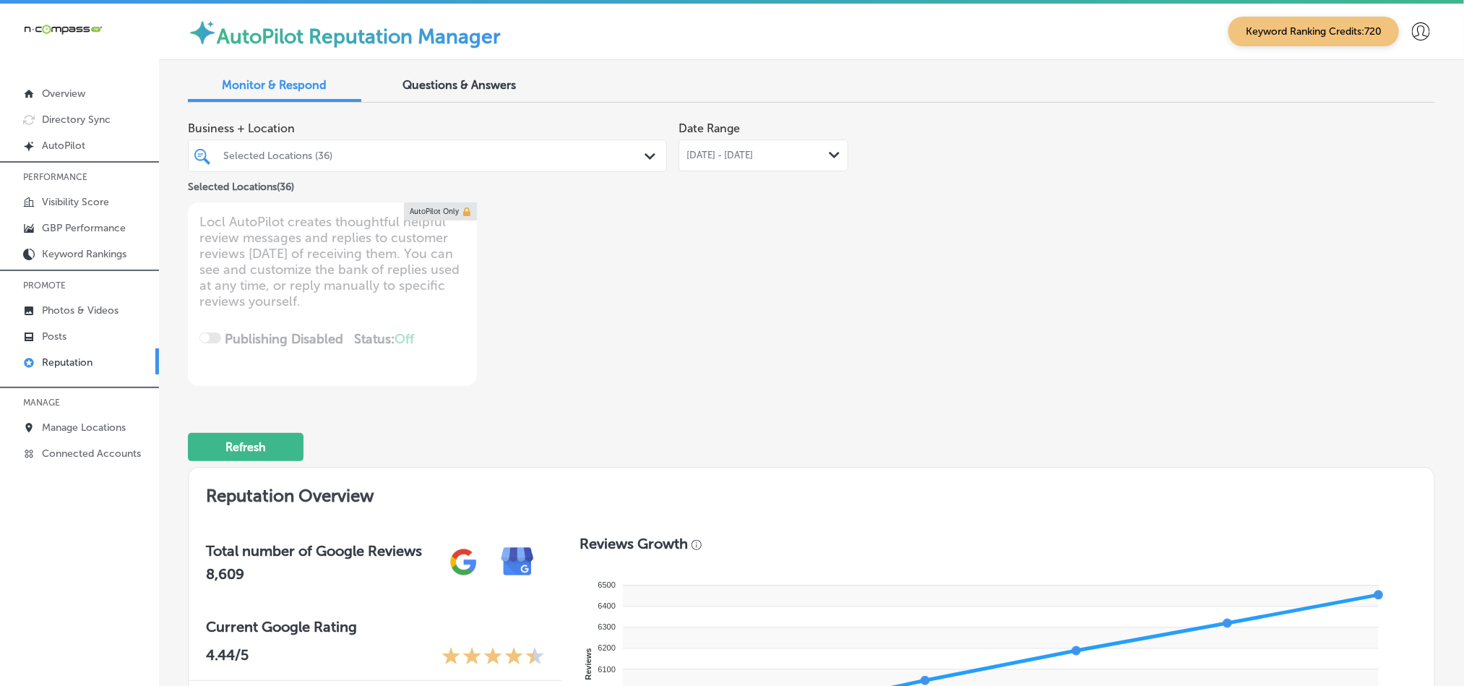
click at [726, 156] on span "[DATE] - [DATE]" at bounding box center [719, 156] width 66 height 12
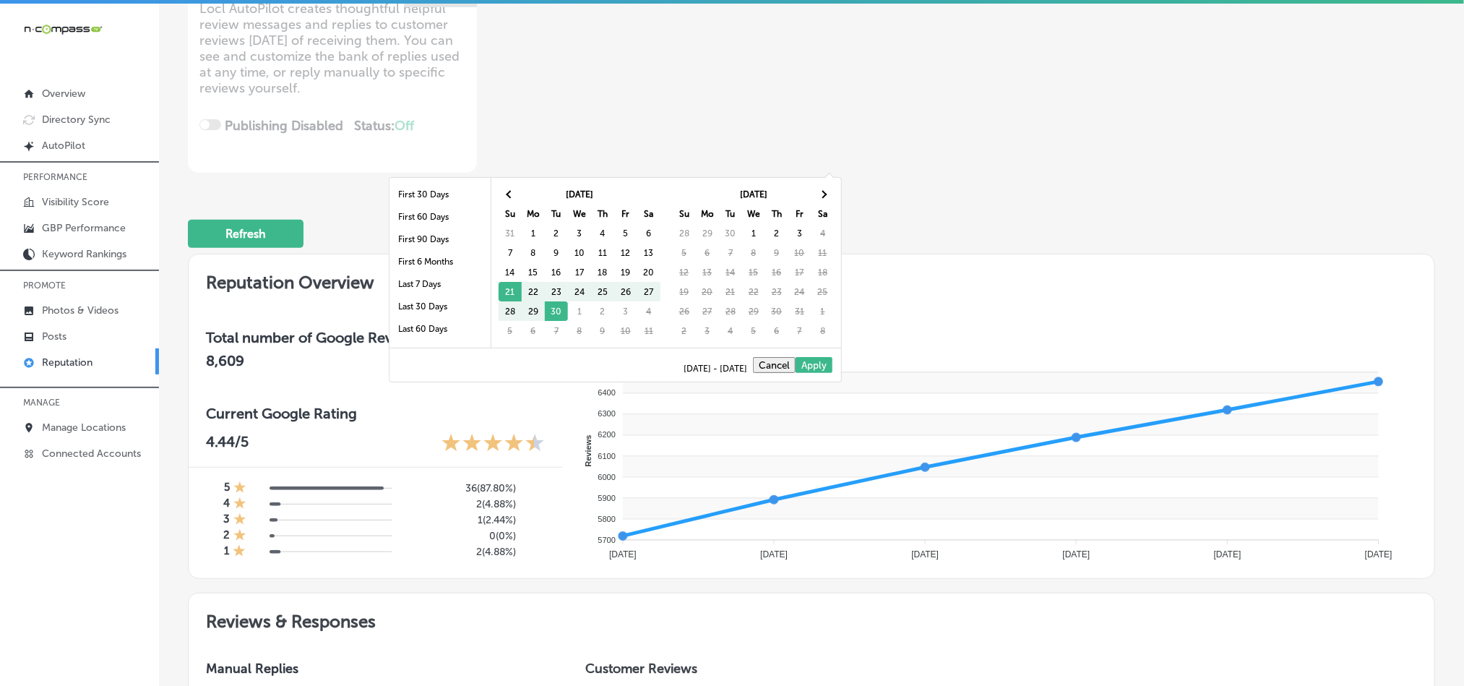
scroll to position [289, 0]
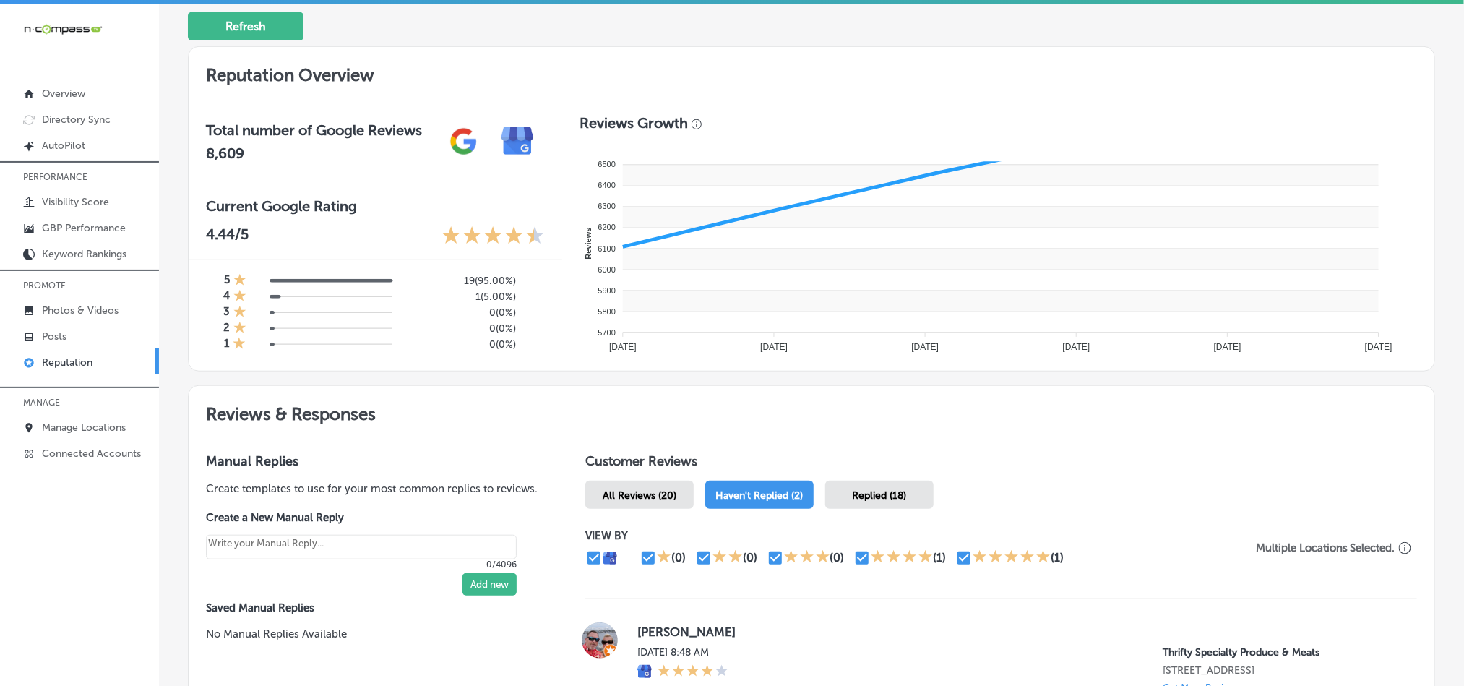
type textarea "x"
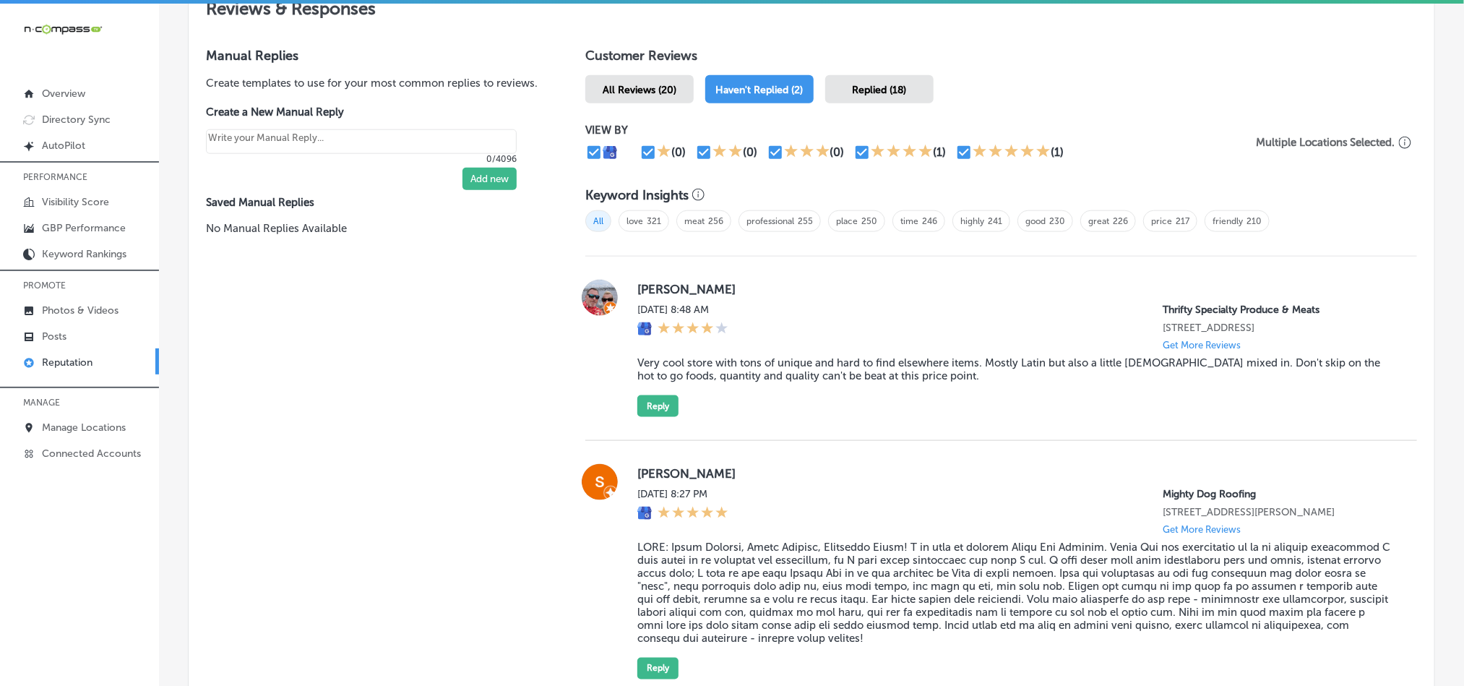
scroll to position [794, 0]
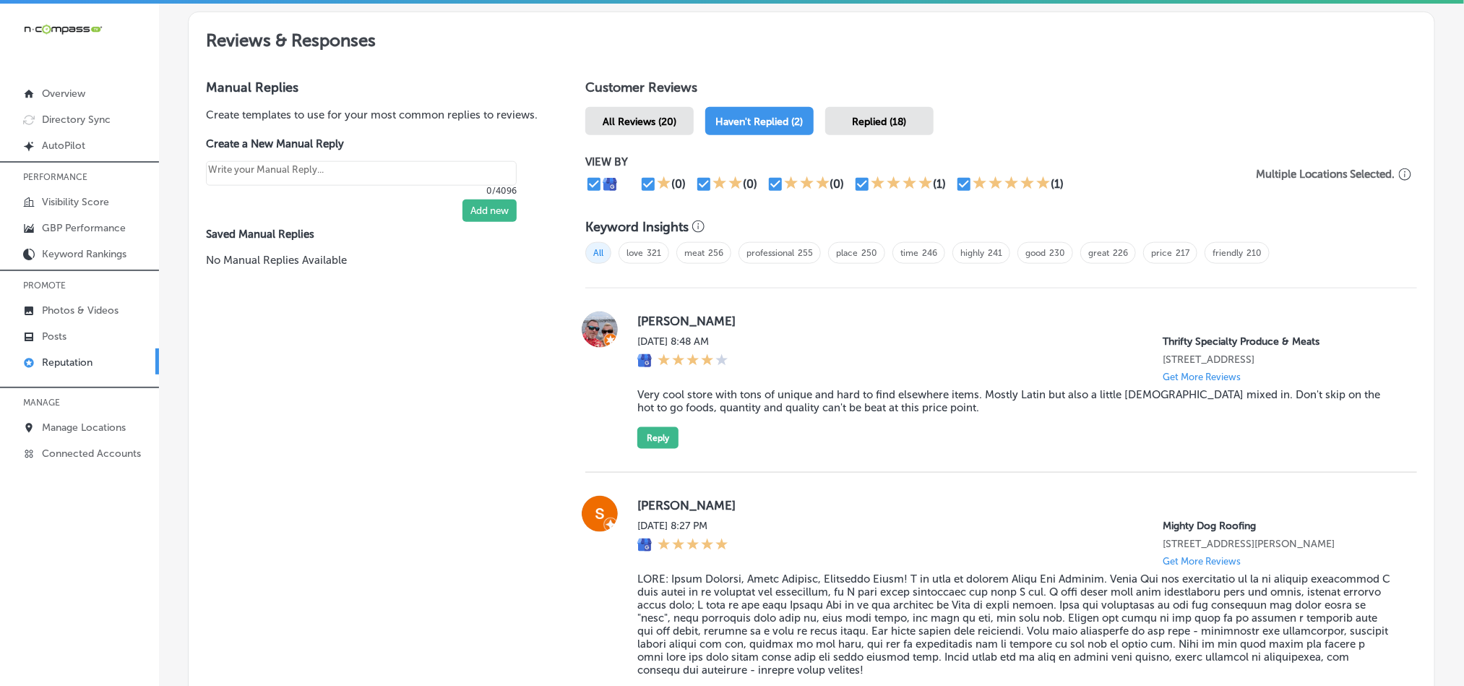
drag, startPoint x: 633, startPoint y: 315, endPoint x: 751, endPoint y: 315, distance: 117.8
click at [751, 315] on label "[PERSON_NAME]" at bounding box center [1015, 321] width 757 height 14
copy label "[PERSON_NAME]"
click at [735, 413] on div "[PERSON_NAME][DATE] 8:48 AM Thrifty Specialty Produce & Meats [STREET_ADDRESS] …" at bounding box center [1015, 379] width 757 height 137
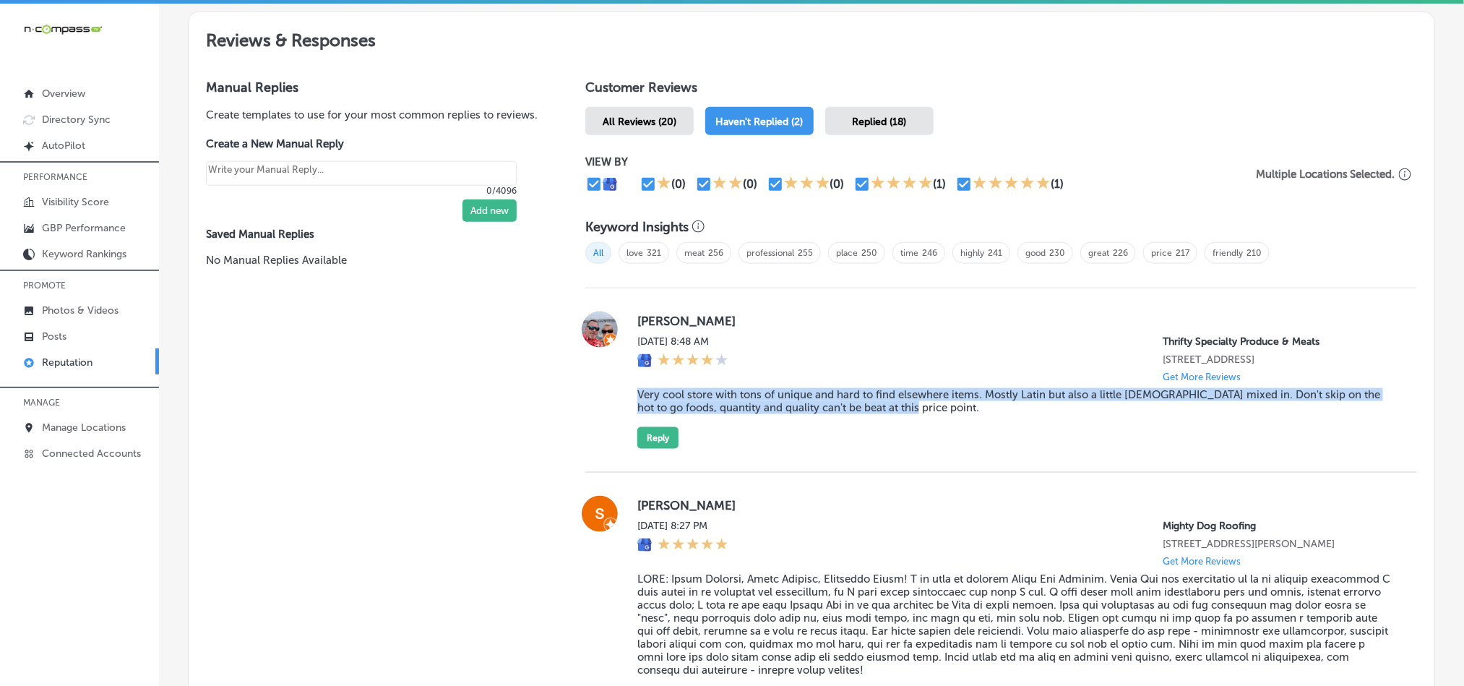
drag, startPoint x: 632, startPoint y: 393, endPoint x: 963, endPoint y: 413, distance: 331.5
click at [963, 413] on div "[PERSON_NAME][DATE] 8:48 AM Thrifty Specialty Produce & Meats [STREET_ADDRESS] …" at bounding box center [1015, 379] width 757 height 137
copy blockquote "Very cool store with tons of unique and hard to find elsewhere items. Mostly La…"
click at [811, 436] on div "[PERSON_NAME][DATE] 8:48 AM Thrifty Specialty Produce & Meats [STREET_ADDRESS] …" at bounding box center [1015, 379] width 757 height 137
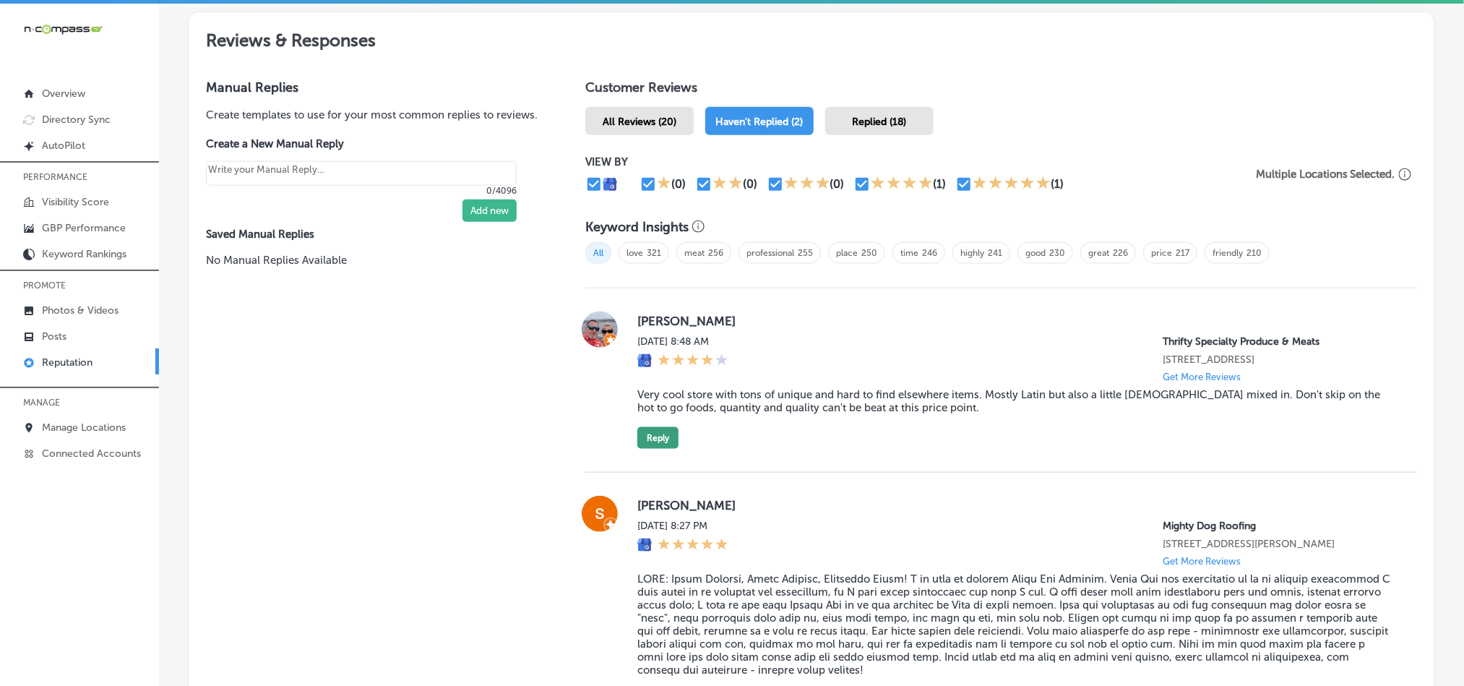
click at [647, 439] on button "Reply" at bounding box center [657, 438] width 41 height 22
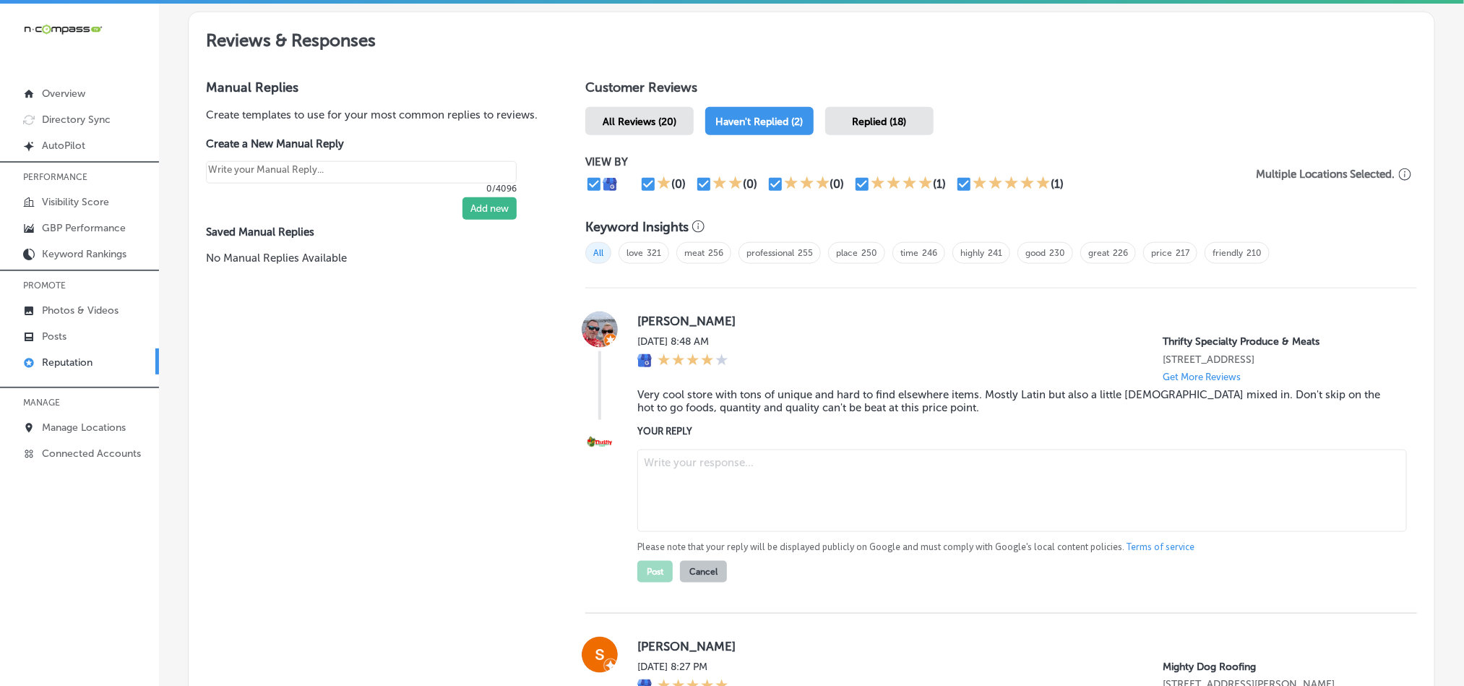
click at [789, 507] on textarea at bounding box center [1022, 490] width 770 height 82
paste textarea "Thank you for the wonderful review, [PERSON_NAME]! We're delighted you enjoyed …"
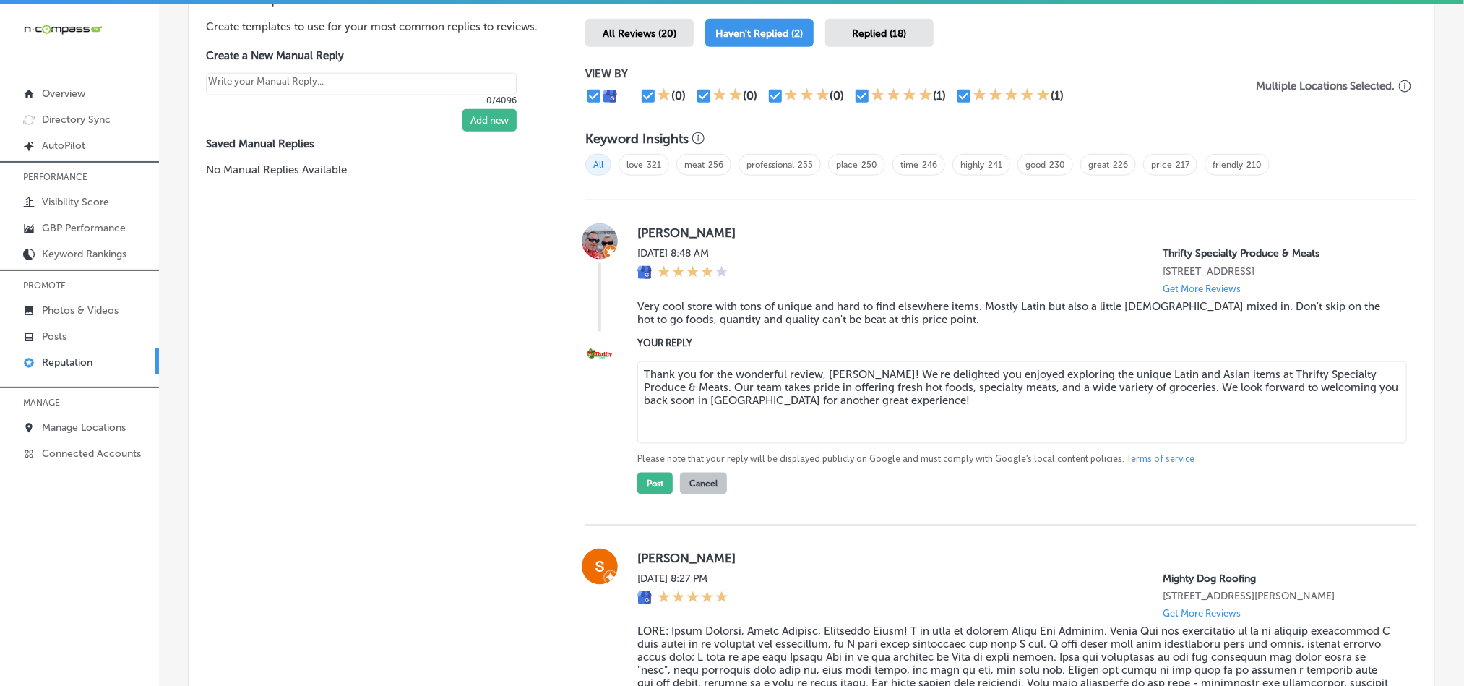
scroll to position [903, 0]
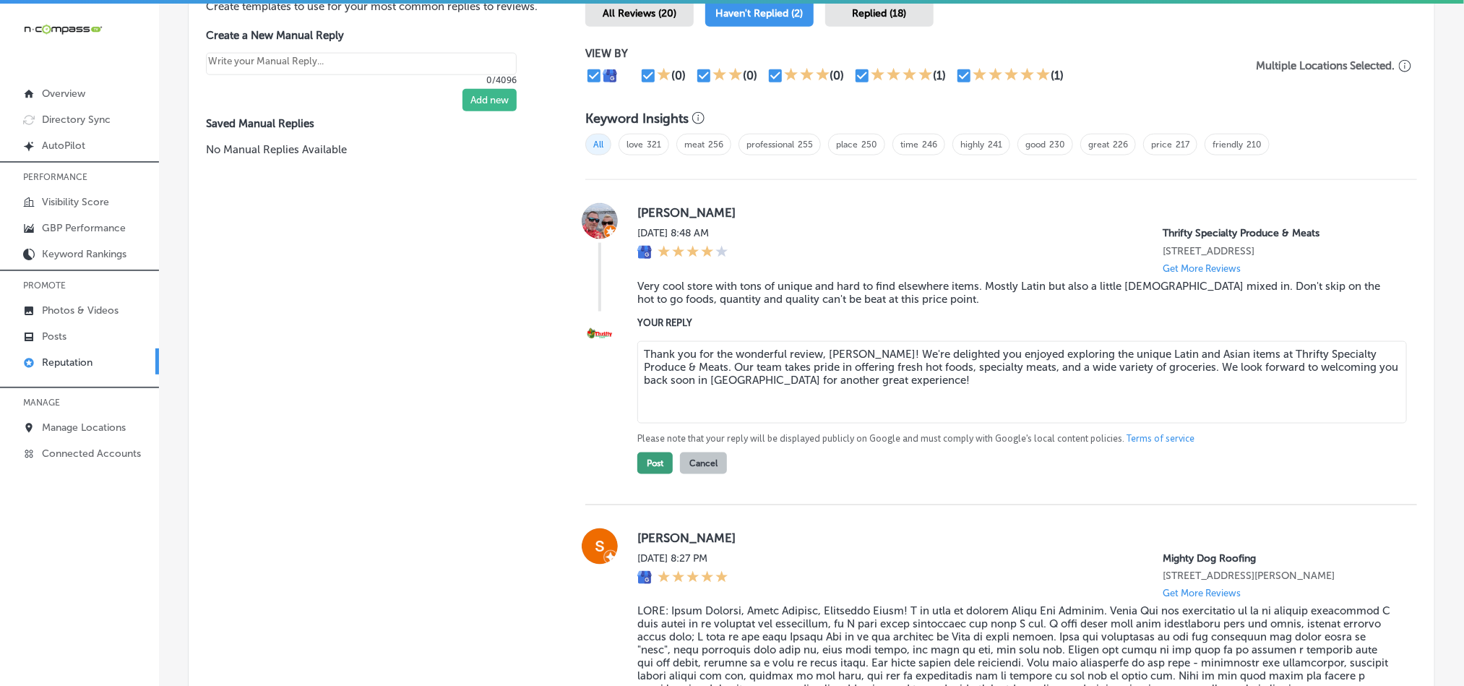
type textarea "Thank you for the wonderful review, [PERSON_NAME]! We're delighted you enjoyed …"
click at [646, 460] on button "Post" at bounding box center [654, 463] width 35 height 22
type textarea "x"
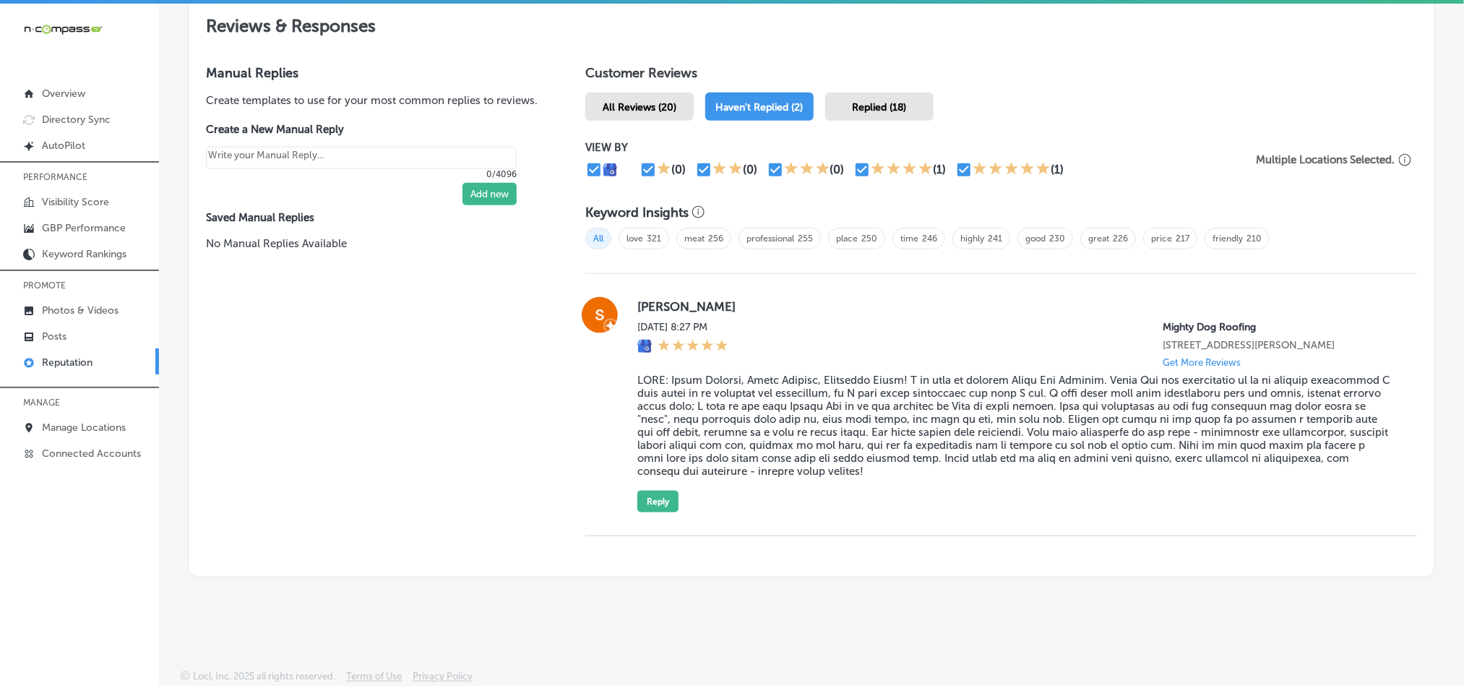
scroll to position [818, 0]
drag, startPoint x: 629, startPoint y: 291, endPoint x: 841, endPoint y: 285, distance: 211.8
click at [840, 297] on div "[PERSON_NAME] [DATE] 8:27 PM Mighty Dog Roofing [STREET_ADDRESS][PERSON_NAME] G…" at bounding box center [1001, 404] width 832 height 215
copy label "[PERSON_NAME]"
click at [811, 384] on blockquote at bounding box center [1015, 426] width 757 height 104
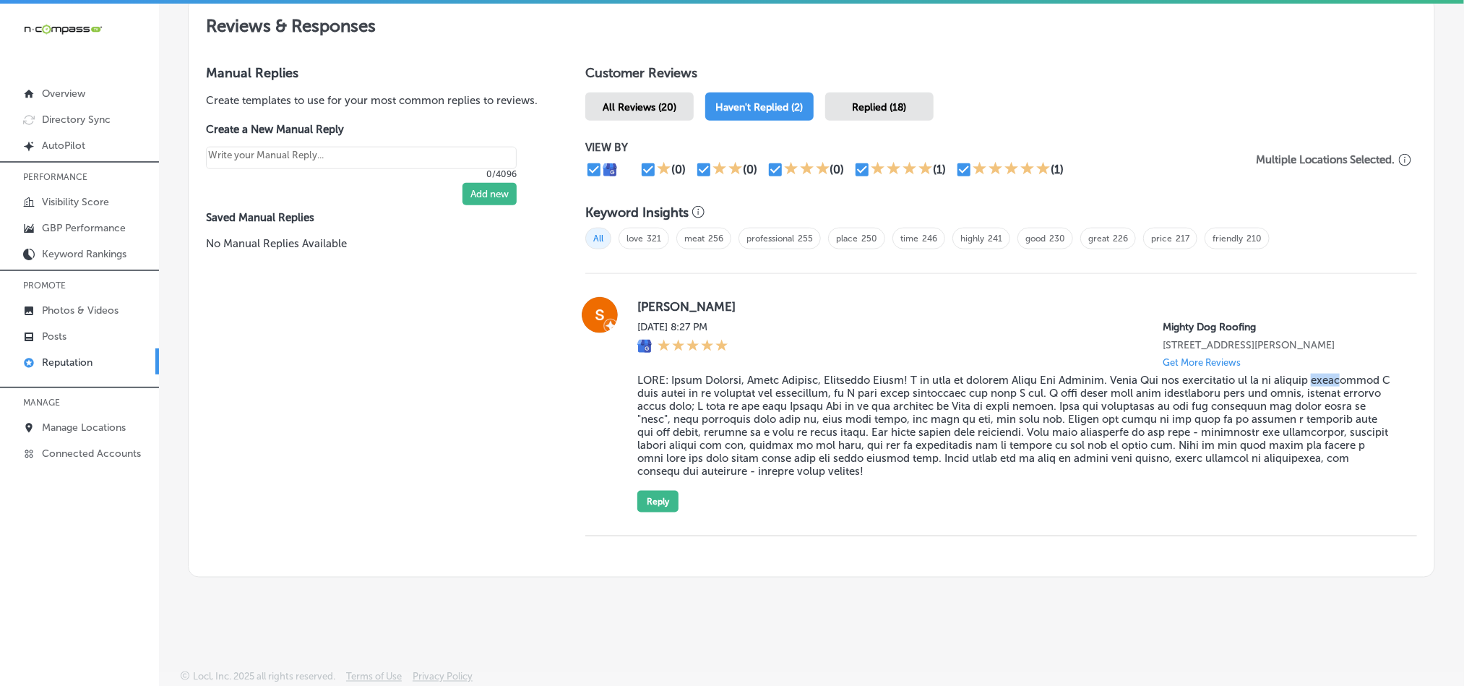
drag, startPoint x: 633, startPoint y: 386, endPoint x: 658, endPoint y: 386, distance: 24.6
click at [658, 386] on blockquote at bounding box center [1015, 426] width 757 height 104
click at [722, 397] on blockquote at bounding box center [1015, 426] width 757 height 104
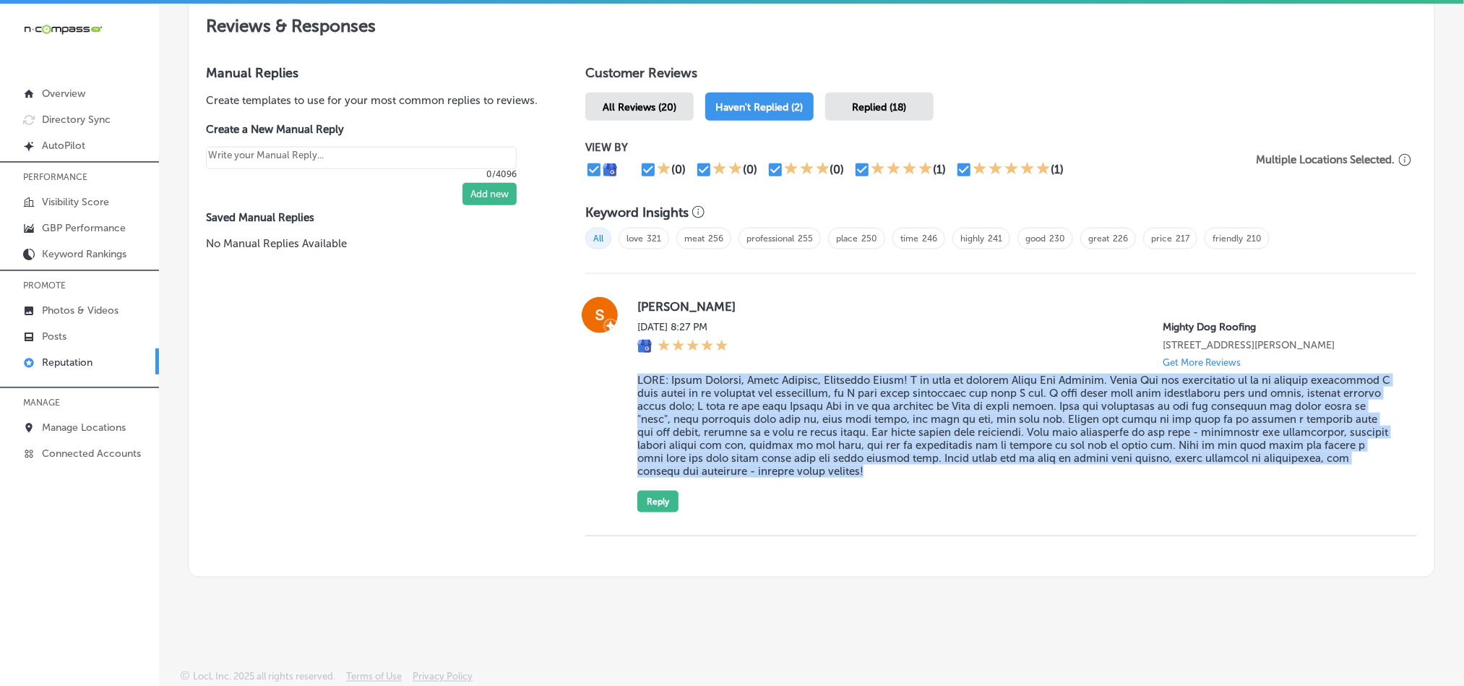
drag, startPoint x: 627, startPoint y: 374, endPoint x: 989, endPoint y: 503, distance: 384.4
click at [989, 503] on div "[PERSON_NAME] [DATE] 8:27 PM Mighty Dog Roofing [STREET_ADDRESS][PERSON_NAME] G…" at bounding box center [1001, 404] width 832 height 215
copy blockquote "TLDR: Great Product, Great Service, Fantastic Price! I am glad to endorse Might…"
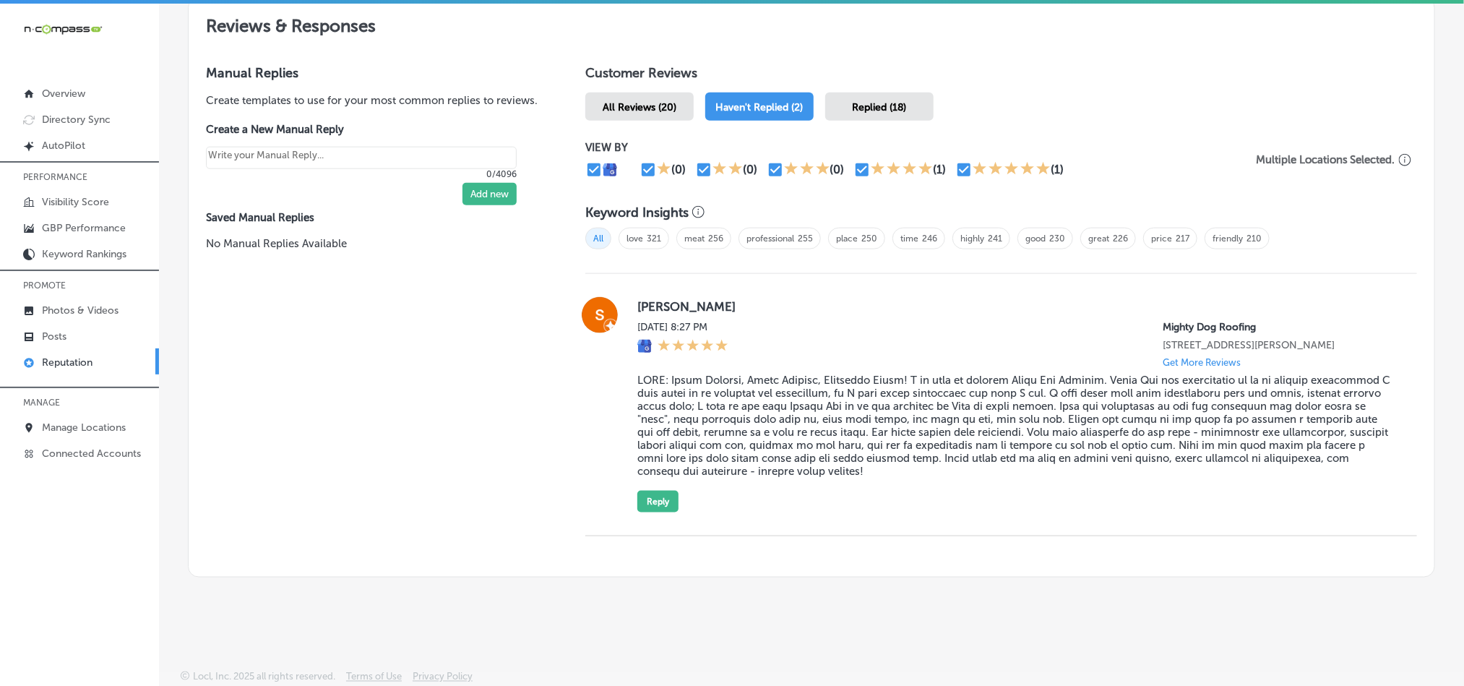
click at [913, 321] on div "[DATE] 8:27 PM Mighty Dog Roofing [STREET_ADDRESS][PERSON_NAME] Get More Reviews" at bounding box center [1015, 344] width 757 height 47
click at [658, 499] on button "Reply" at bounding box center [657, 502] width 41 height 22
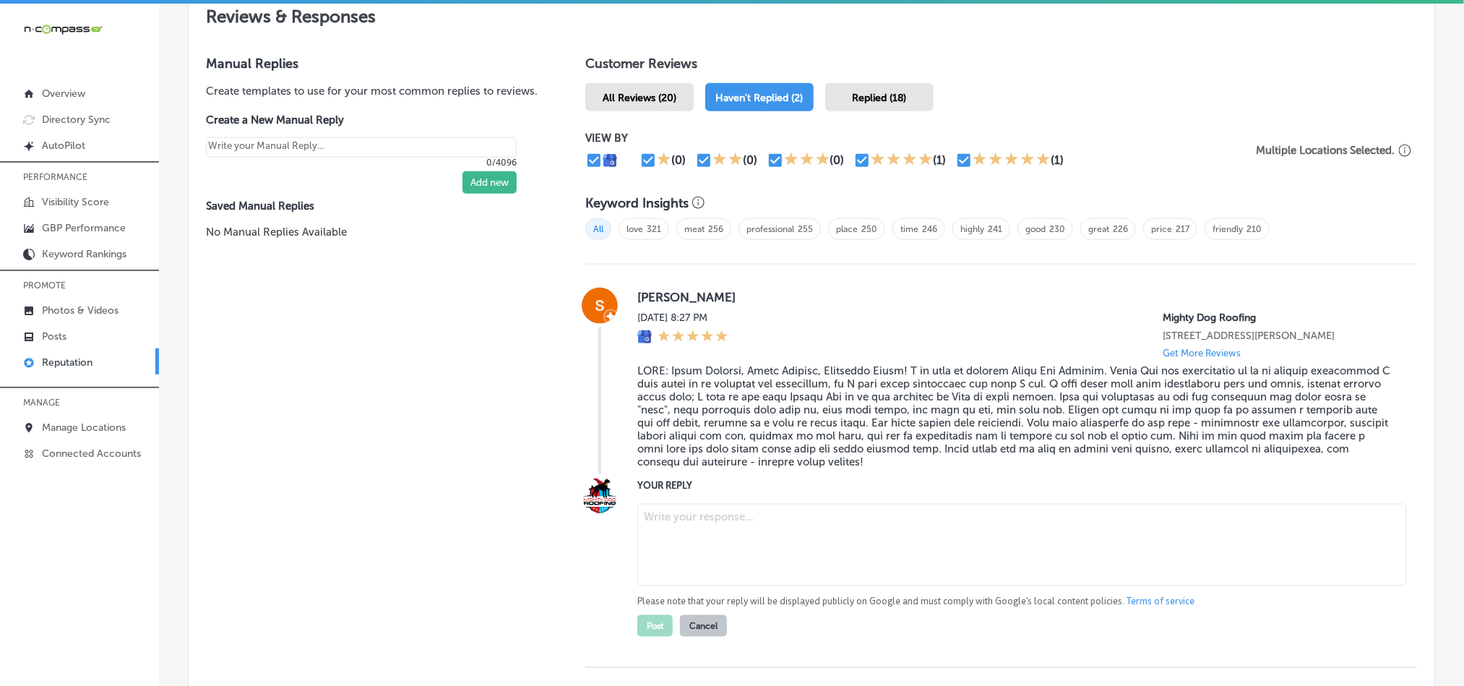
click at [727, 569] on textarea at bounding box center [1022, 545] width 770 height 82
paste textarea "Thank you for the detailed and wonderful feedback, [PERSON_NAME]! We’re so glad…"
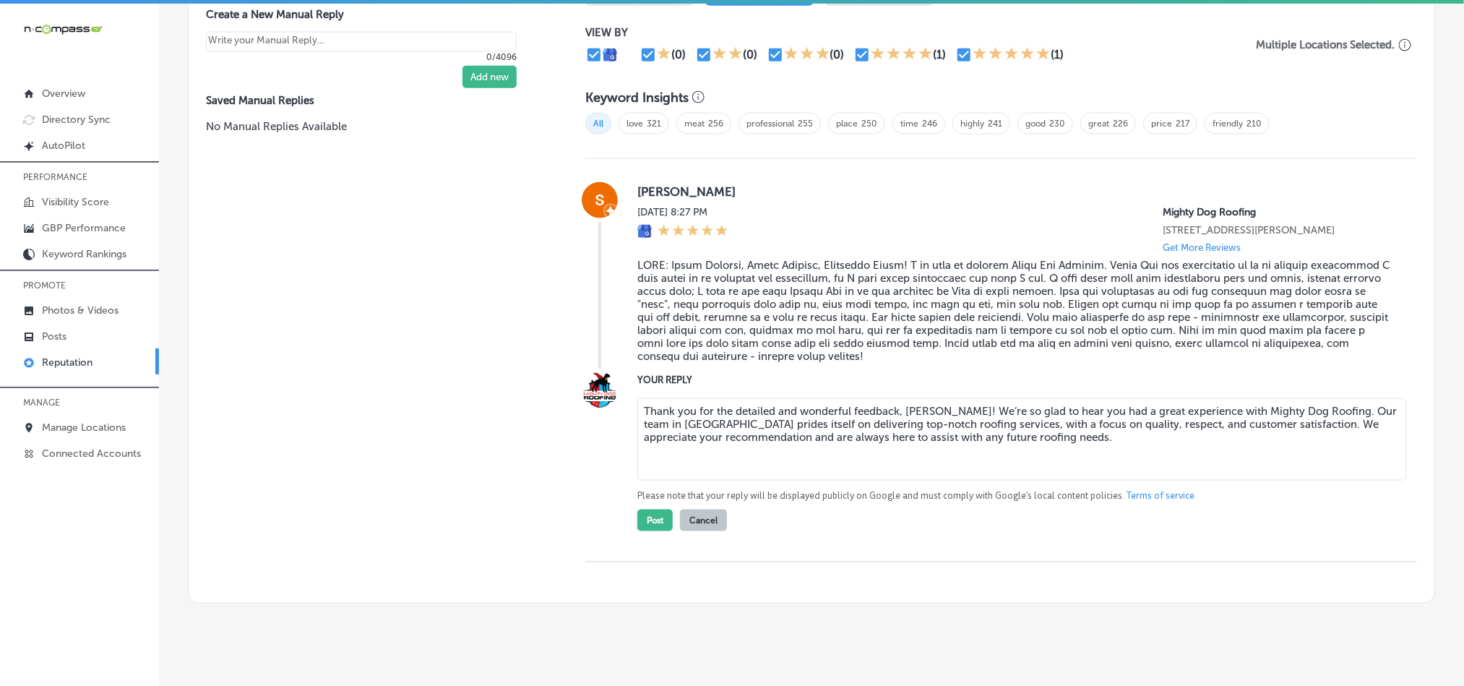
scroll to position [926, 0]
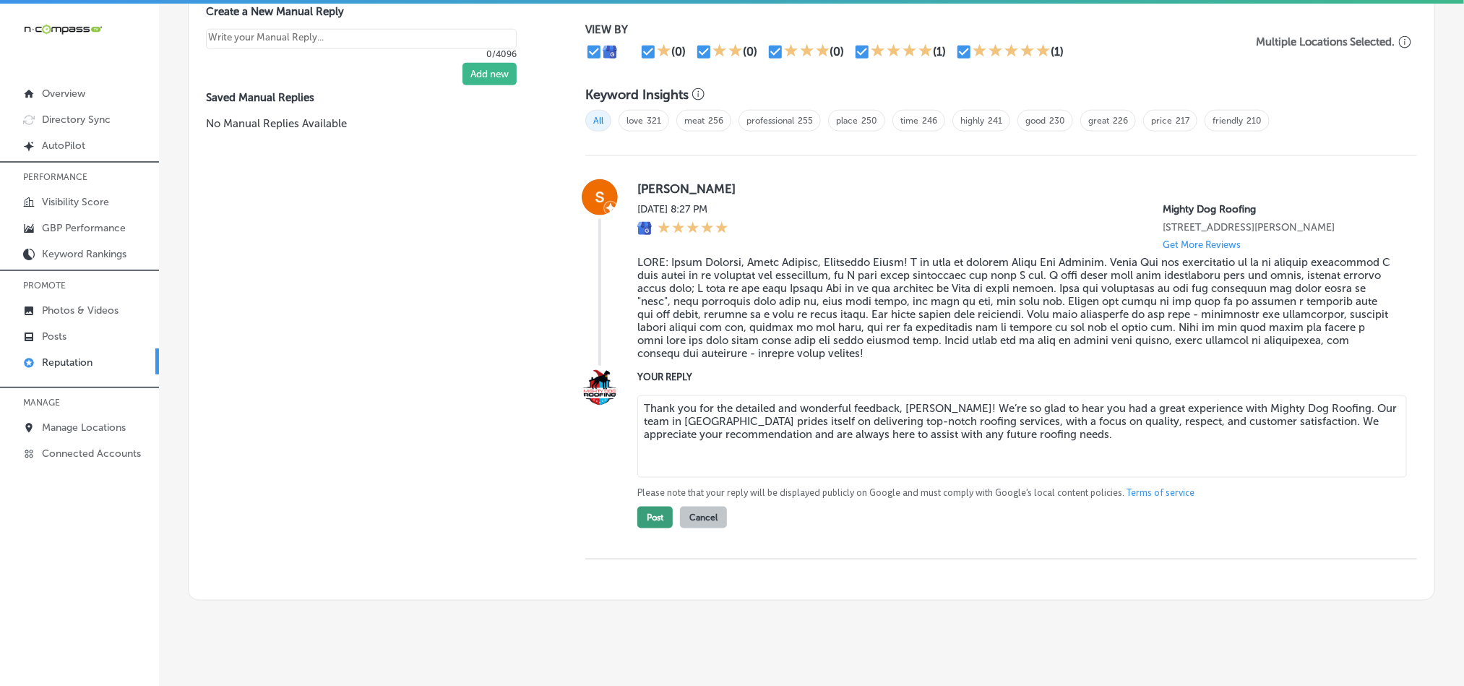
type textarea "Thank you for the detailed and wonderful feedback, [PERSON_NAME]! We’re so glad…"
click at [651, 522] on button "Post" at bounding box center [654, 518] width 35 height 22
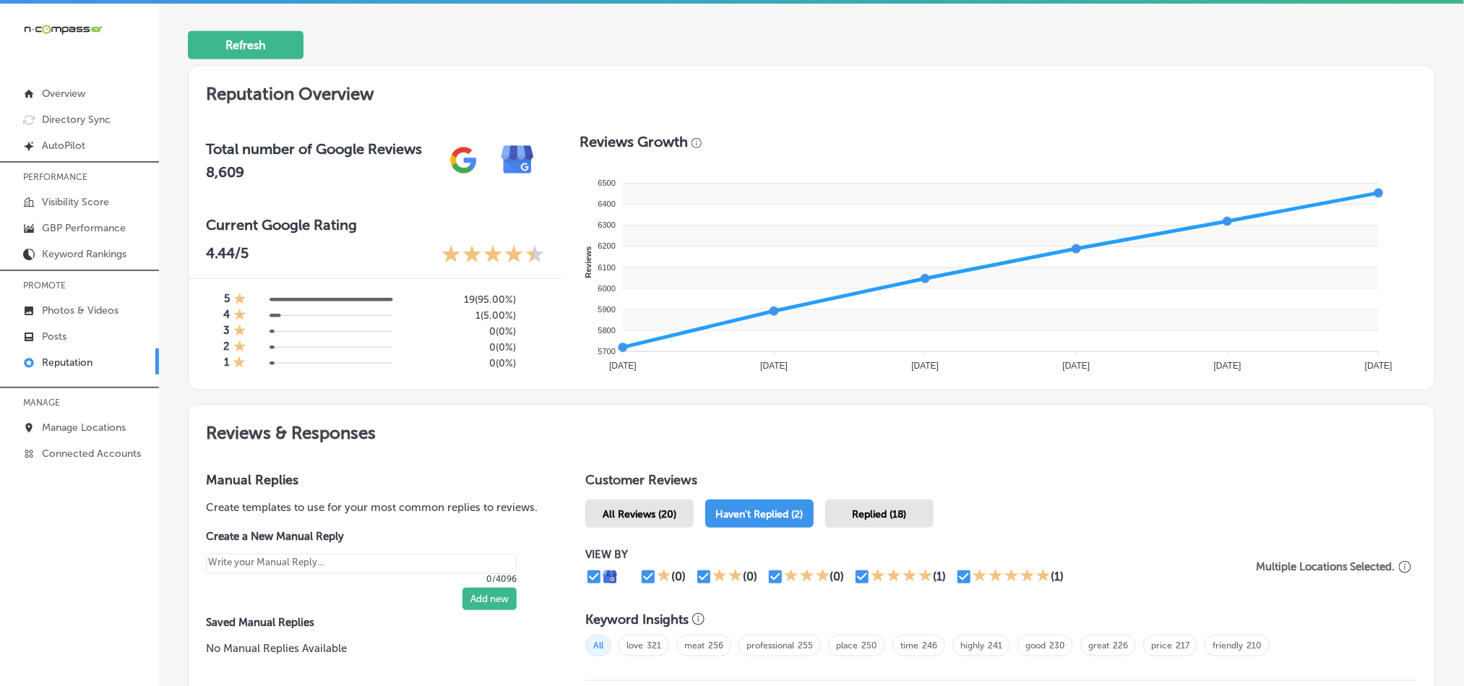
scroll to position [399, 0]
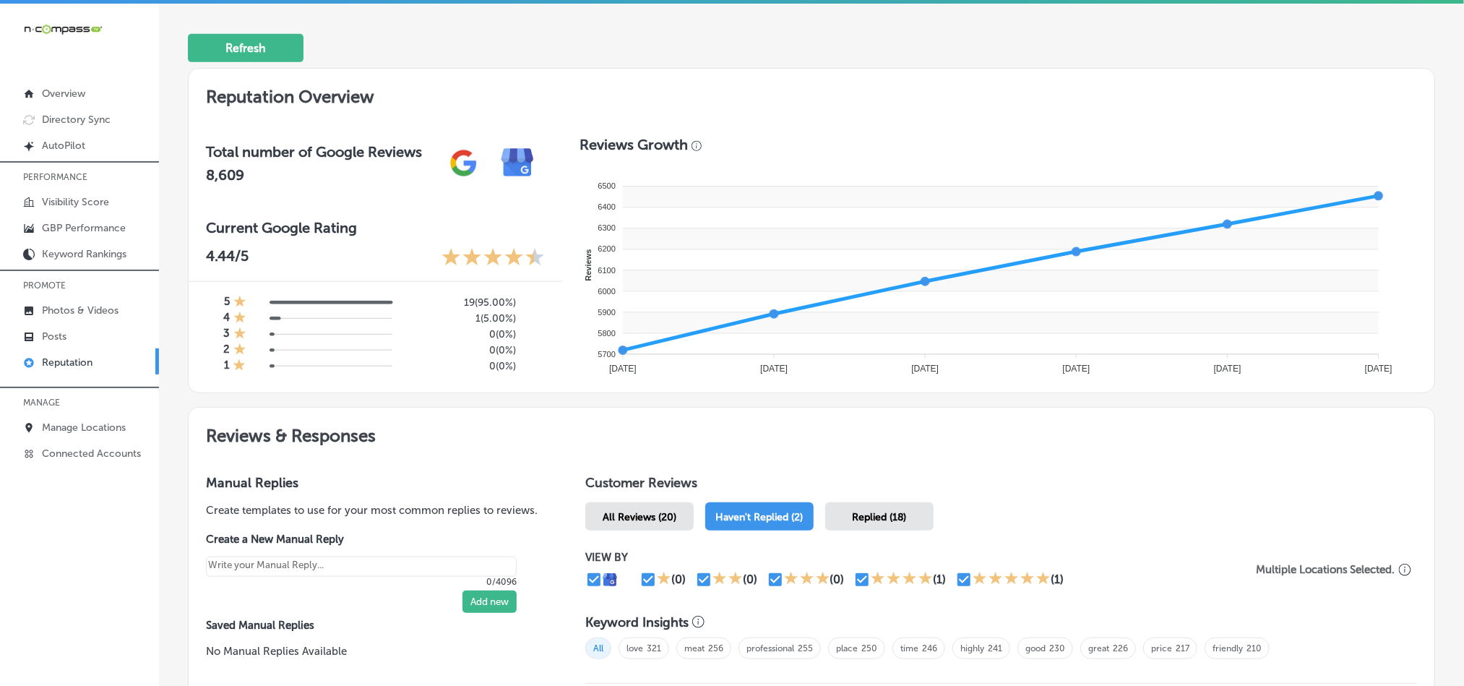
click at [635, 516] on span "All Reviews (20)" at bounding box center [640, 517] width 74 height 12
click at [751, 512] on span "Haven't Replied (2)" at bounding box center [759, 517] width 87 height 12
click at [896, 511] on span "Replied (18)" at bounding box center [880, 517] width 54 height 12
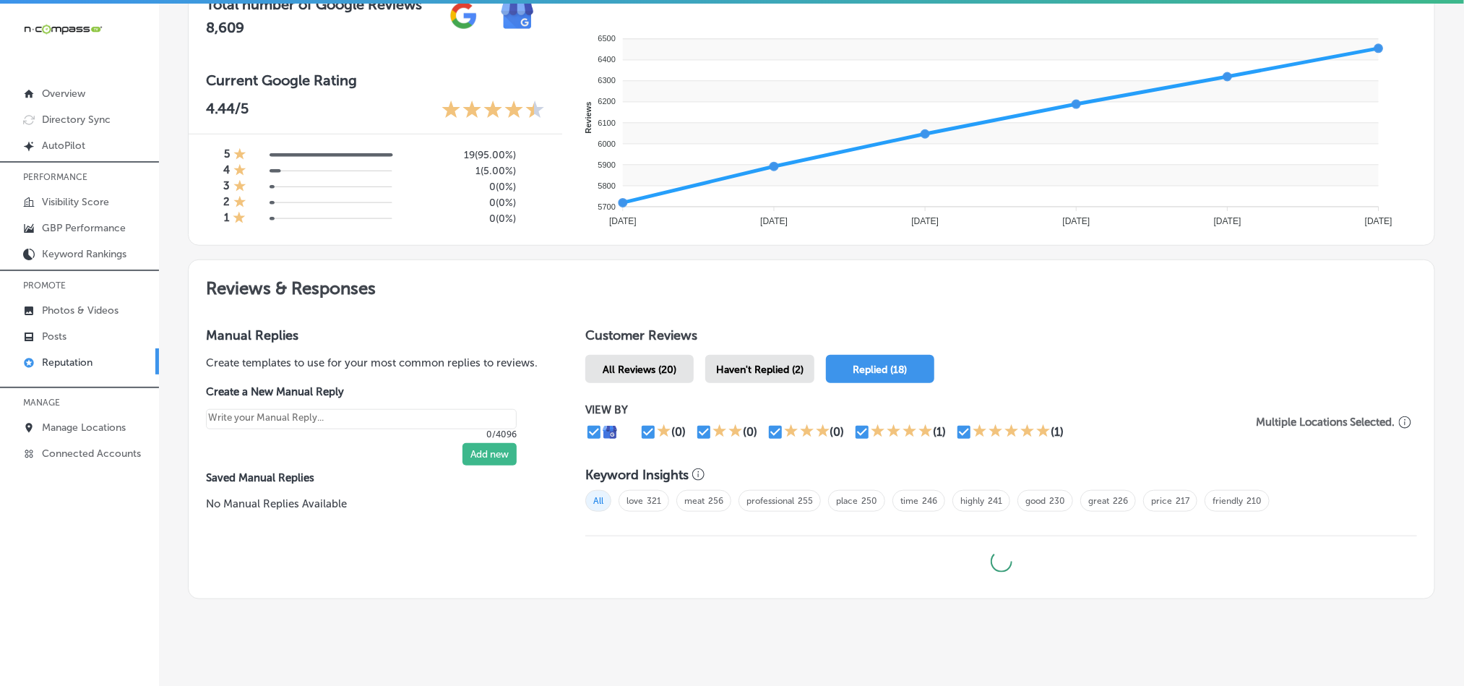
scroll to position [564, 0]
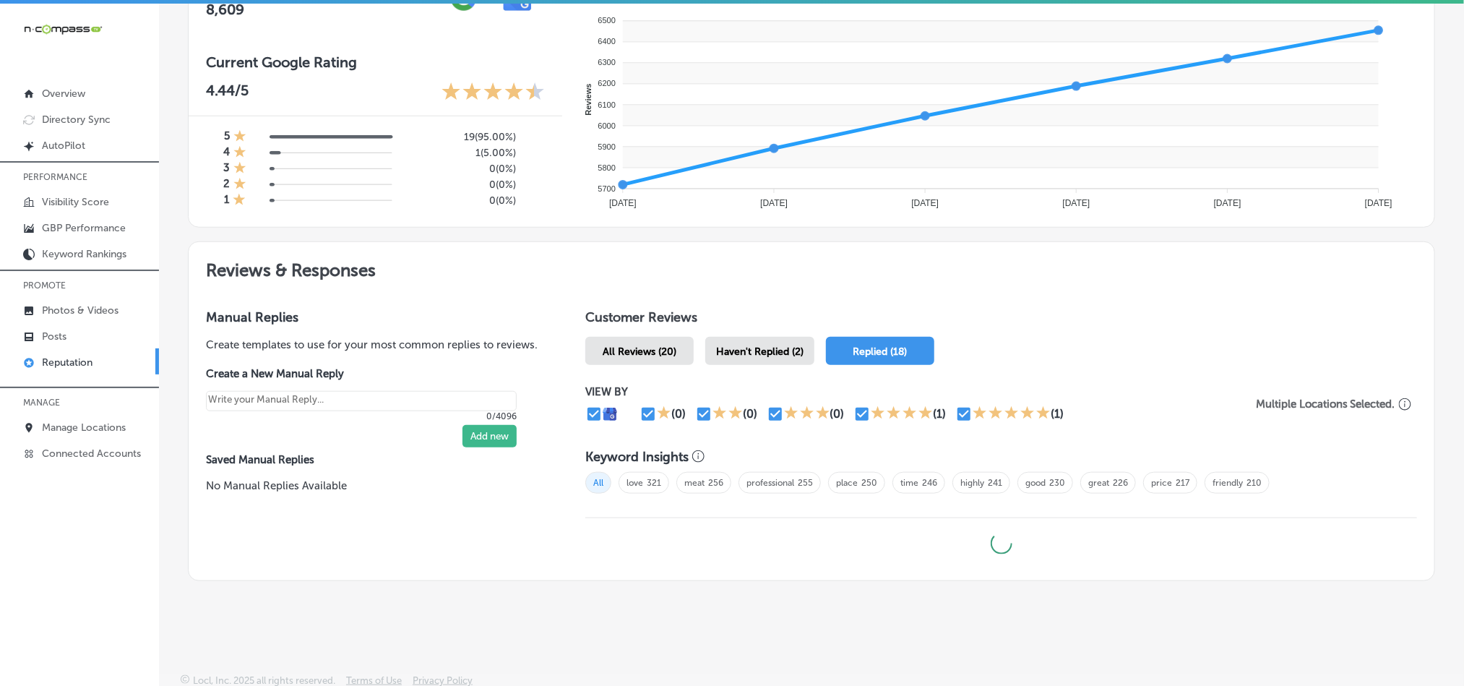
type textarea "x"
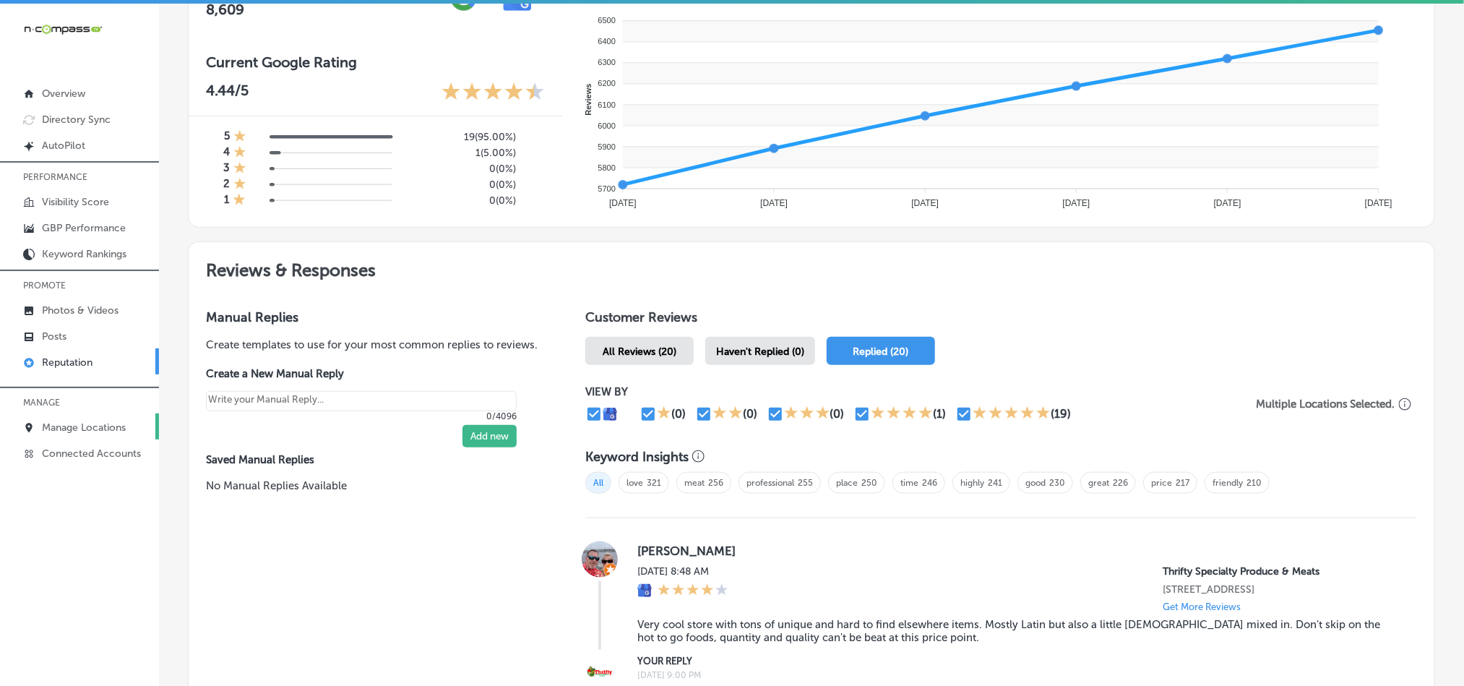
click at [83, 429] on p "Manage Locations" at bounding box center [84, 427] width 84 height 12
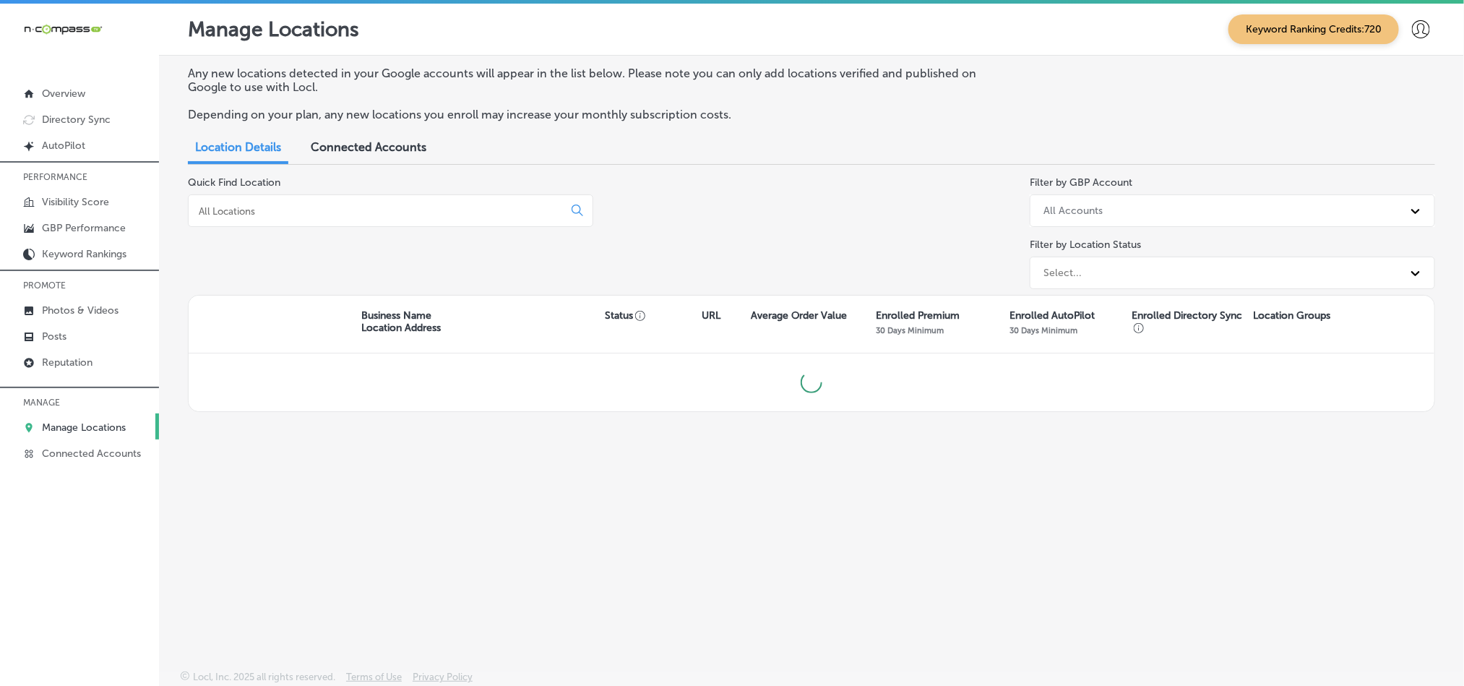
click at [106, 429] on p "Manage Locations" at bounding box center [84, 427] width 84 height 12
click at [288, 215] on input at bounding box center [378, 211] width 363 height 13
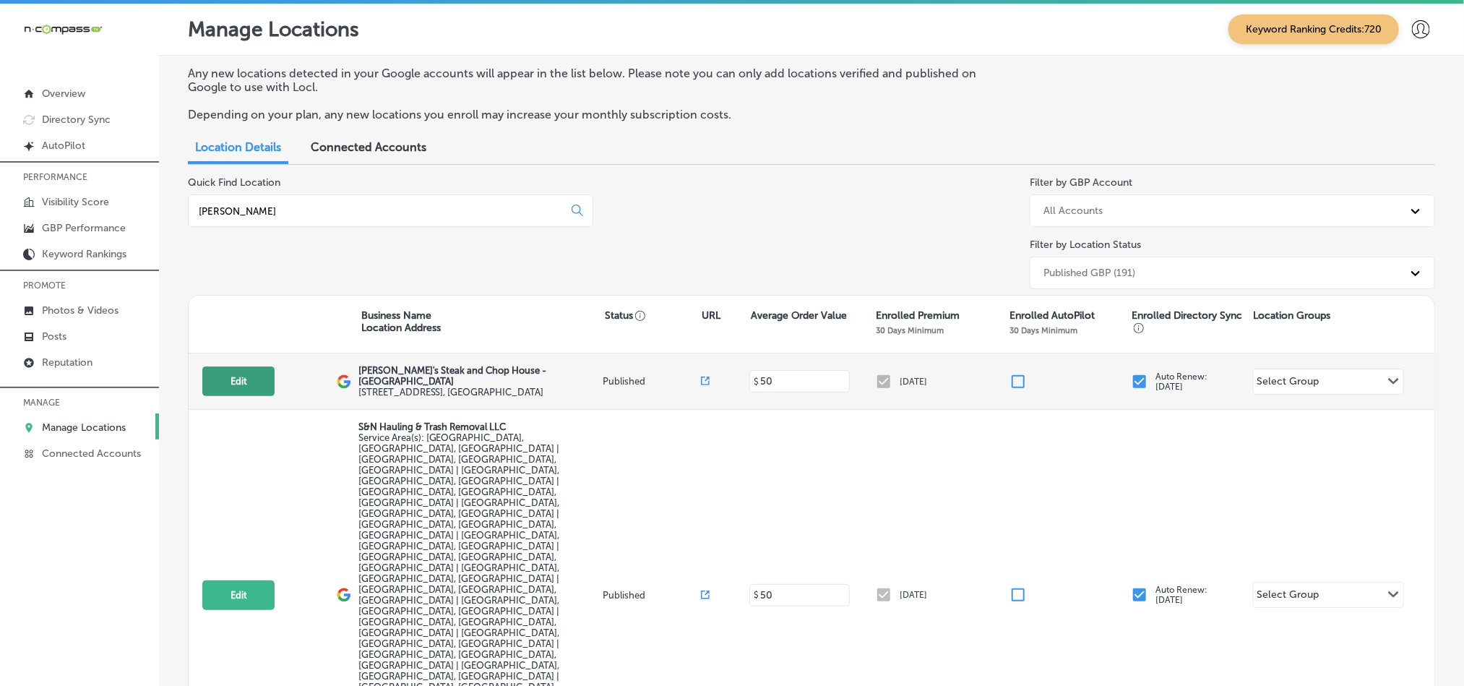
type input "[PERSON_NAME]"
click at [244, 374] on button "Edit" at bounding box center [238, 381] width 72 height 30
select select "US"
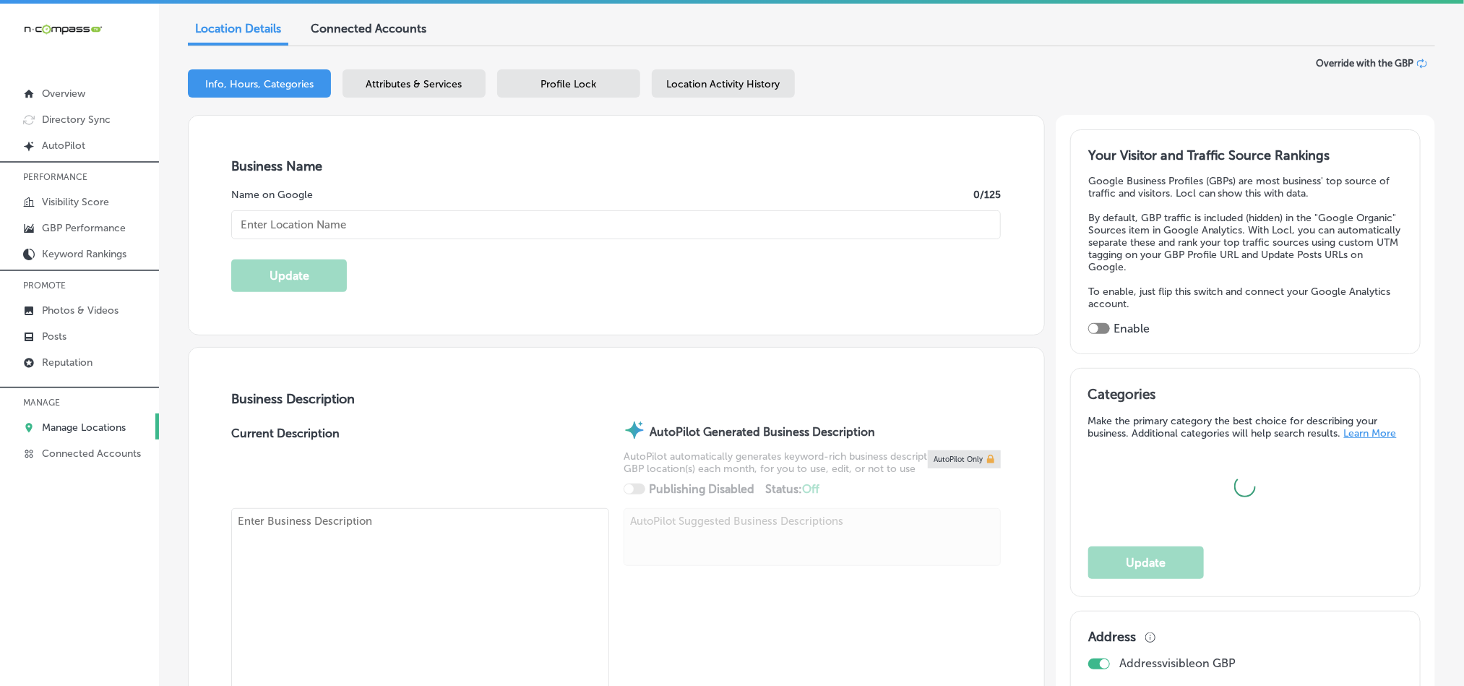
type input "[PERSON_NAME]'s Steak and Chop House - [GEOGRAPHIC_DATA]"
type input "[STREET_ADDRESS]"
type input "Austin"
type input "78701"
type input "US"
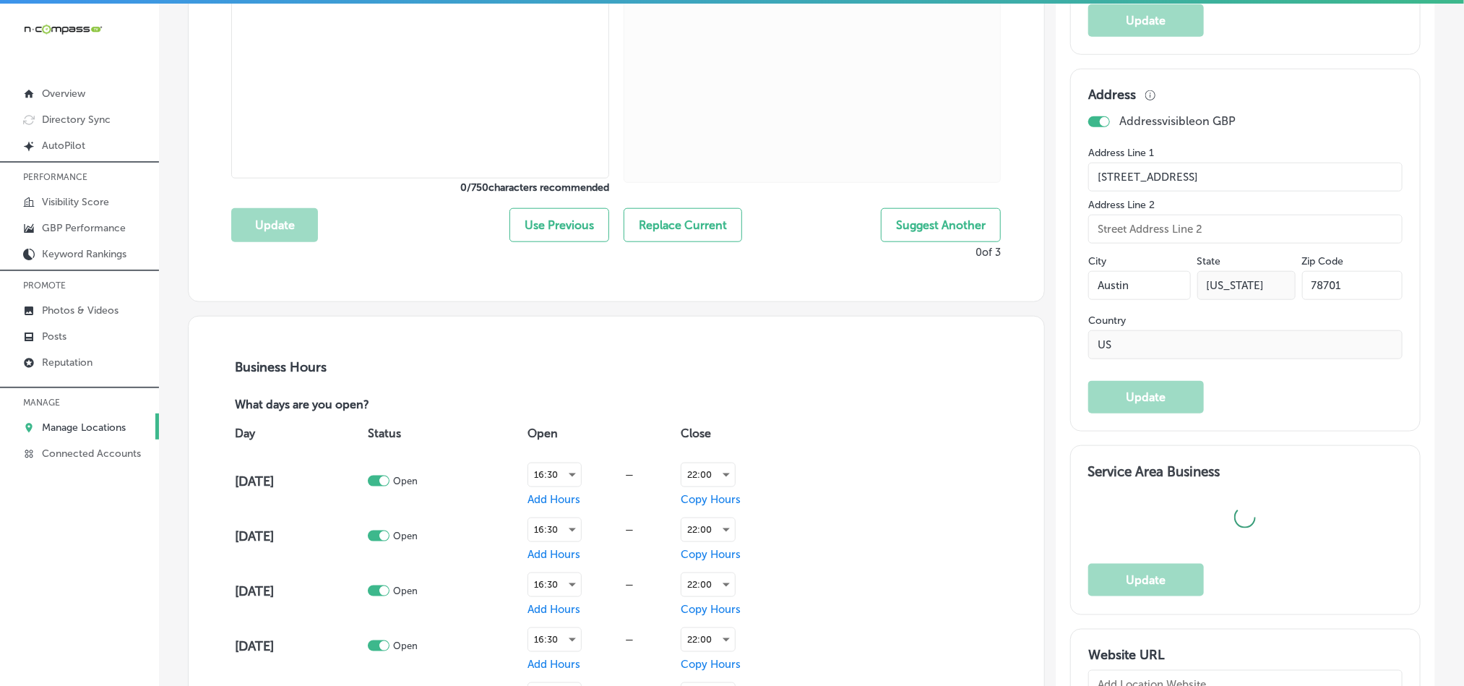
type input "[URL][DOMAIN_NAME]"
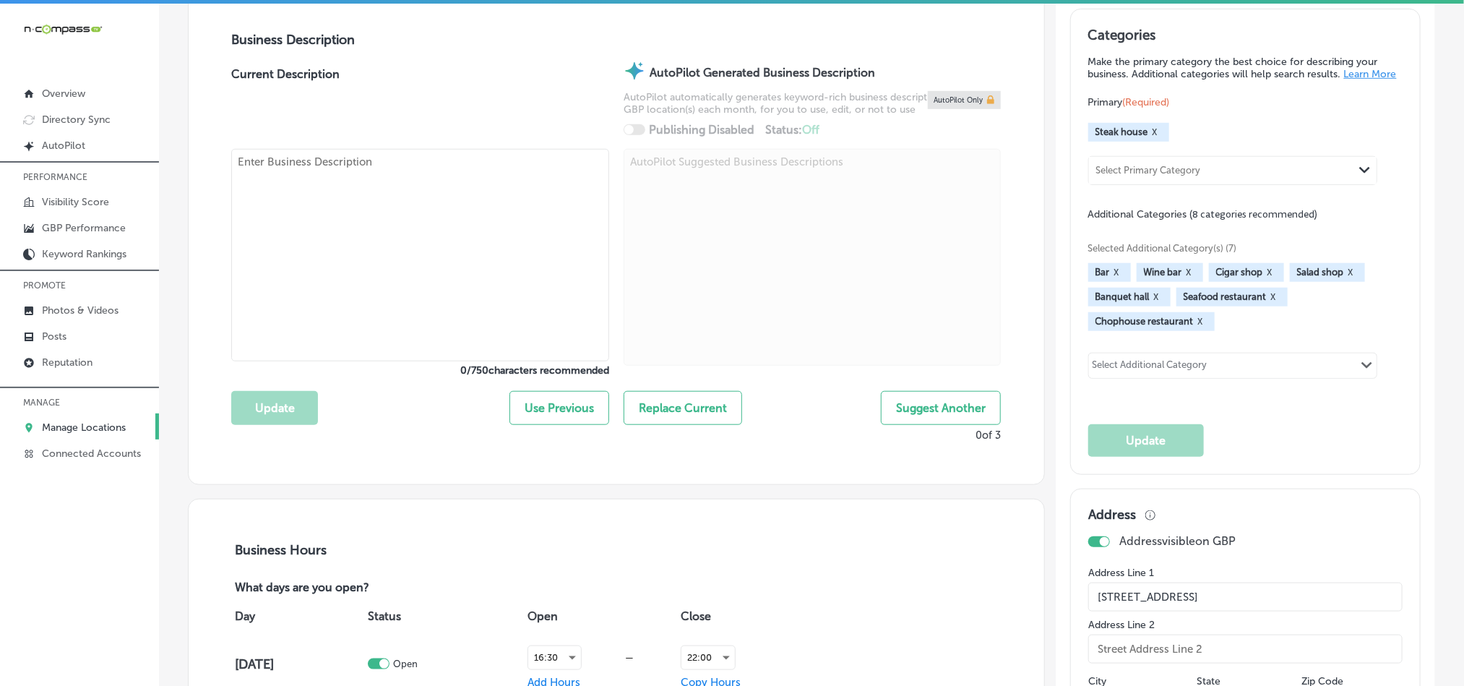
type textarea "Downtown [GEOGRAPHIC_DATA] dine in and takeout!!"
type input "[PHONE_NUMBER]"
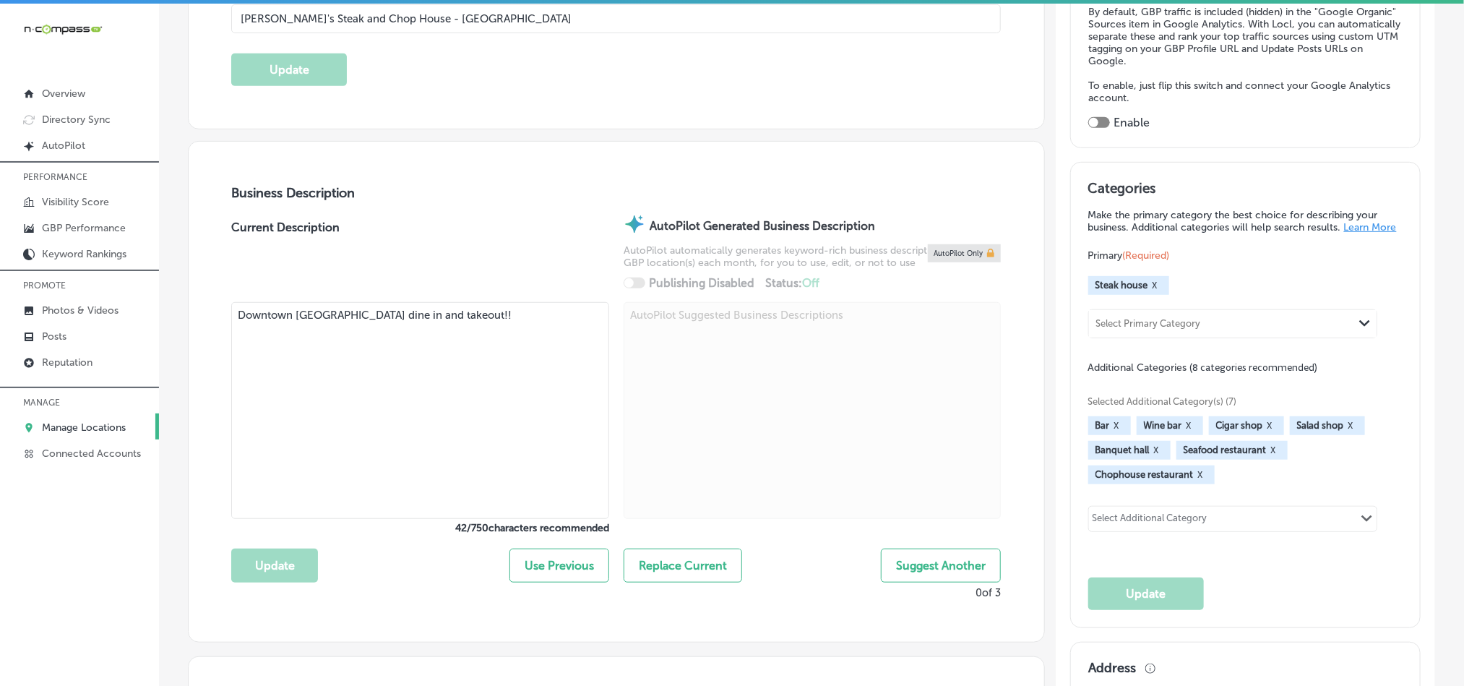
scroll to position [397, 0]
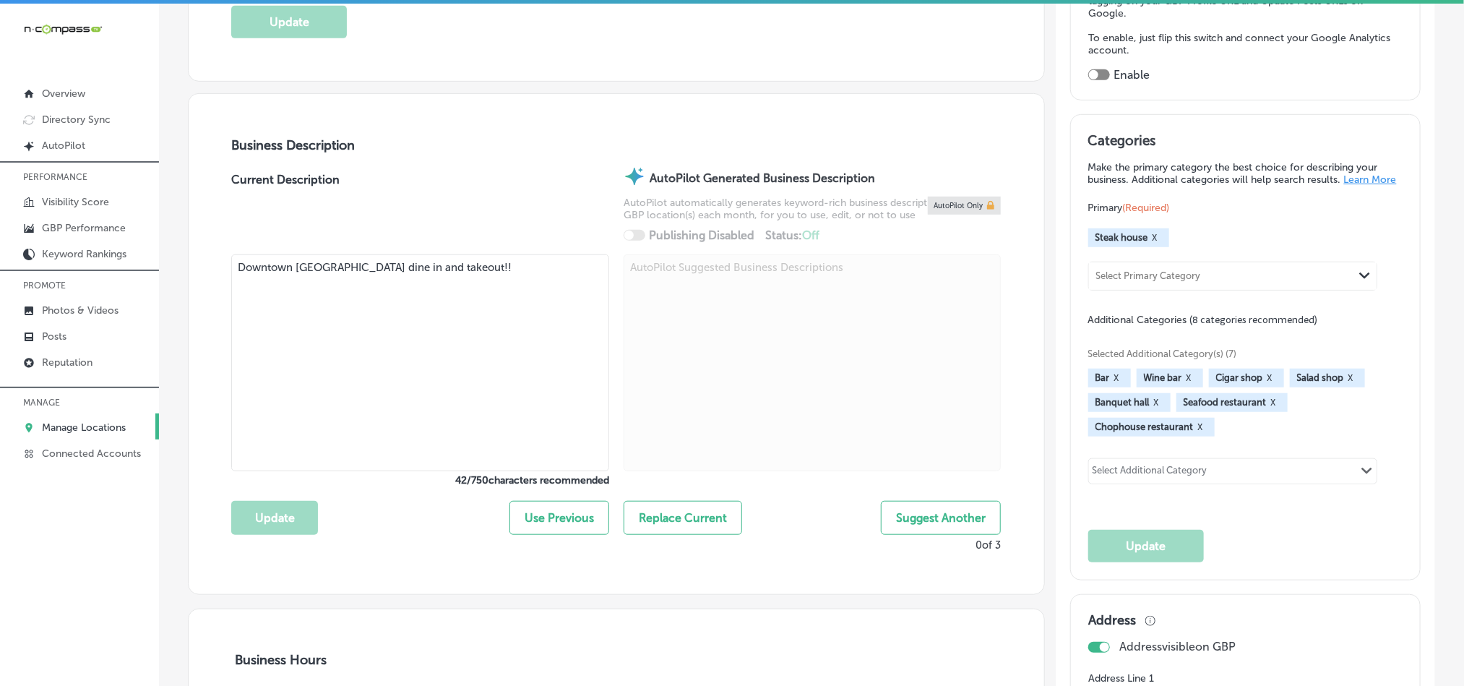
click at [364, 364] on textarea "Downtown [GEOGRAPHIC_DATA] dine in and takeout!!" at bounding box center [420, 362] width 378 height 217
paste textarea "[PERSON_NAME]'s Steak and Chop House – [GEOGRAPHIC_DATA] offers a premium dinin…"
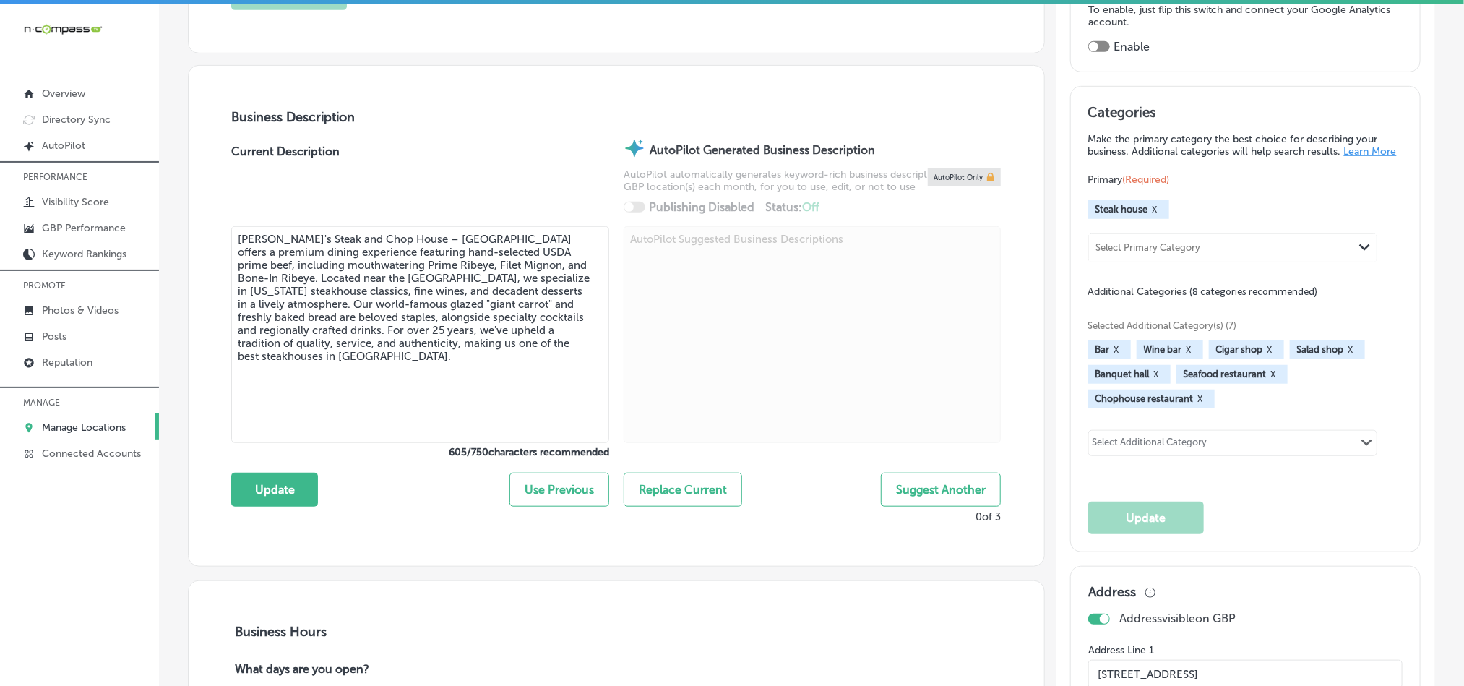
scroll to position [434, 0]
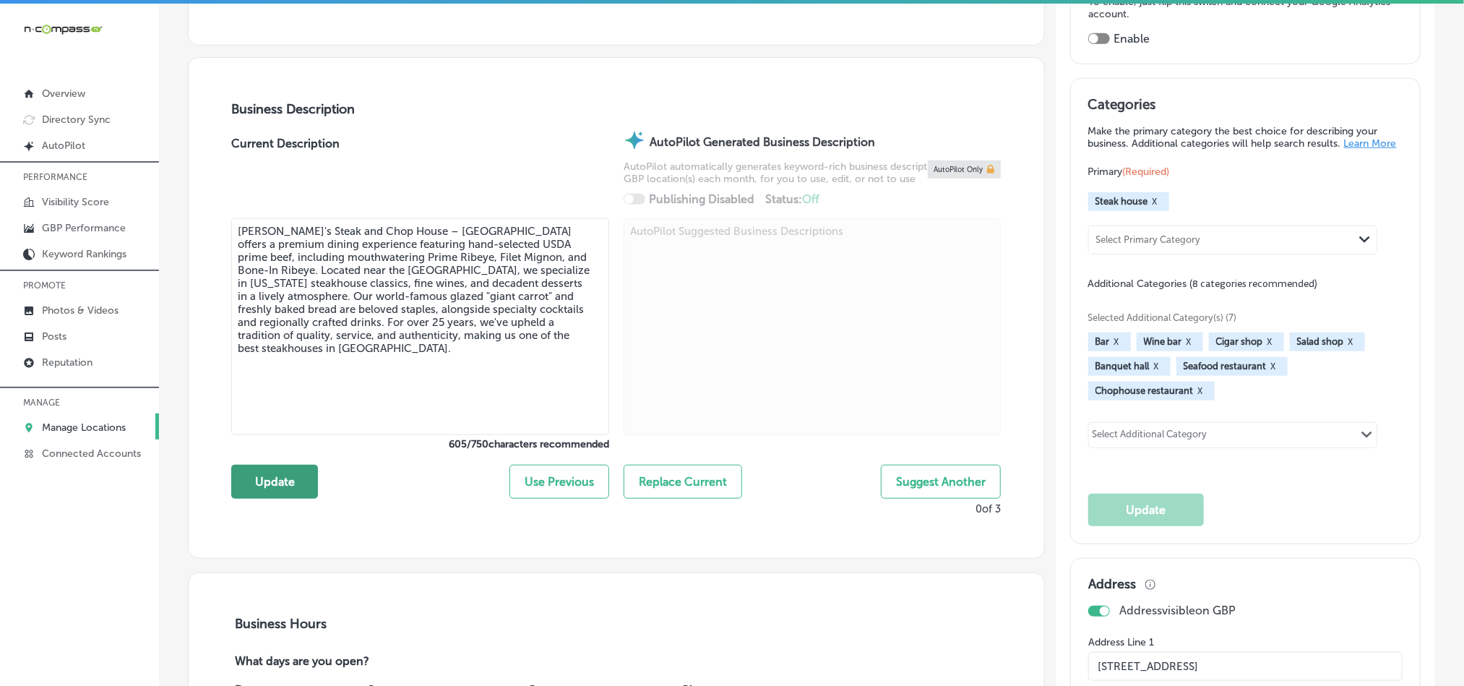
type textarea "[PERSON_NAME]'s Steak and Chop House – [GEOGRAPHIC_DATA] offers a premium dinin…"
click at [254, 473] on button "Update" at bounding box center [274, 482] width 87 height 34
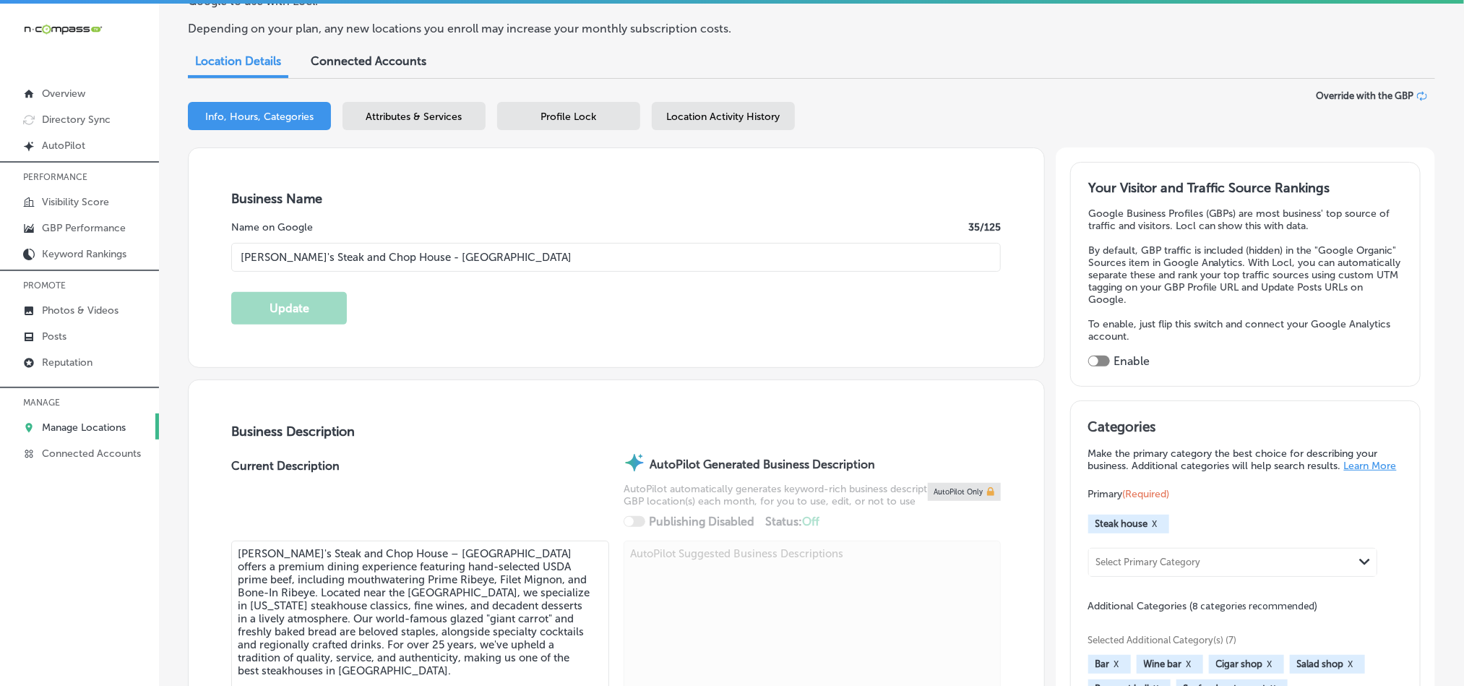
scroll to position [108, 0]
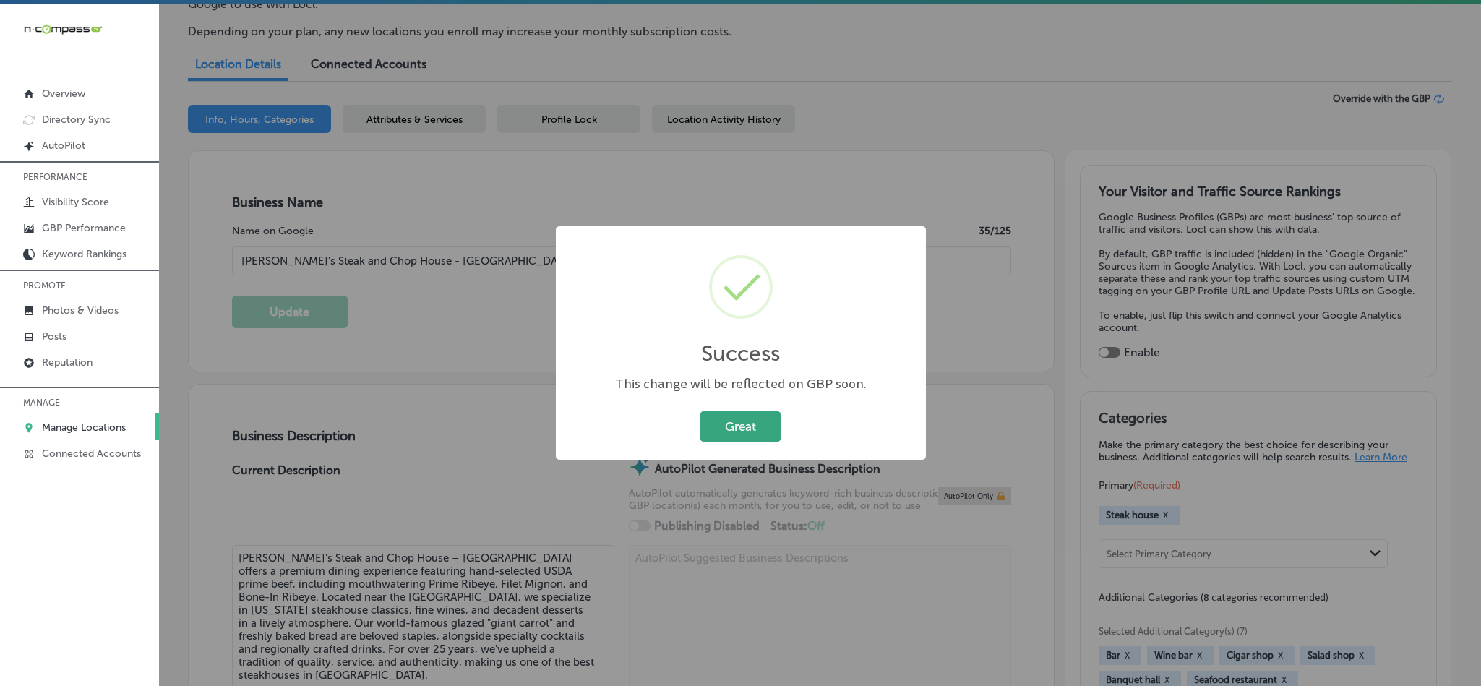
click at [729, 418] on button "Great" at bounding box center [740, 426] width 80 height 30
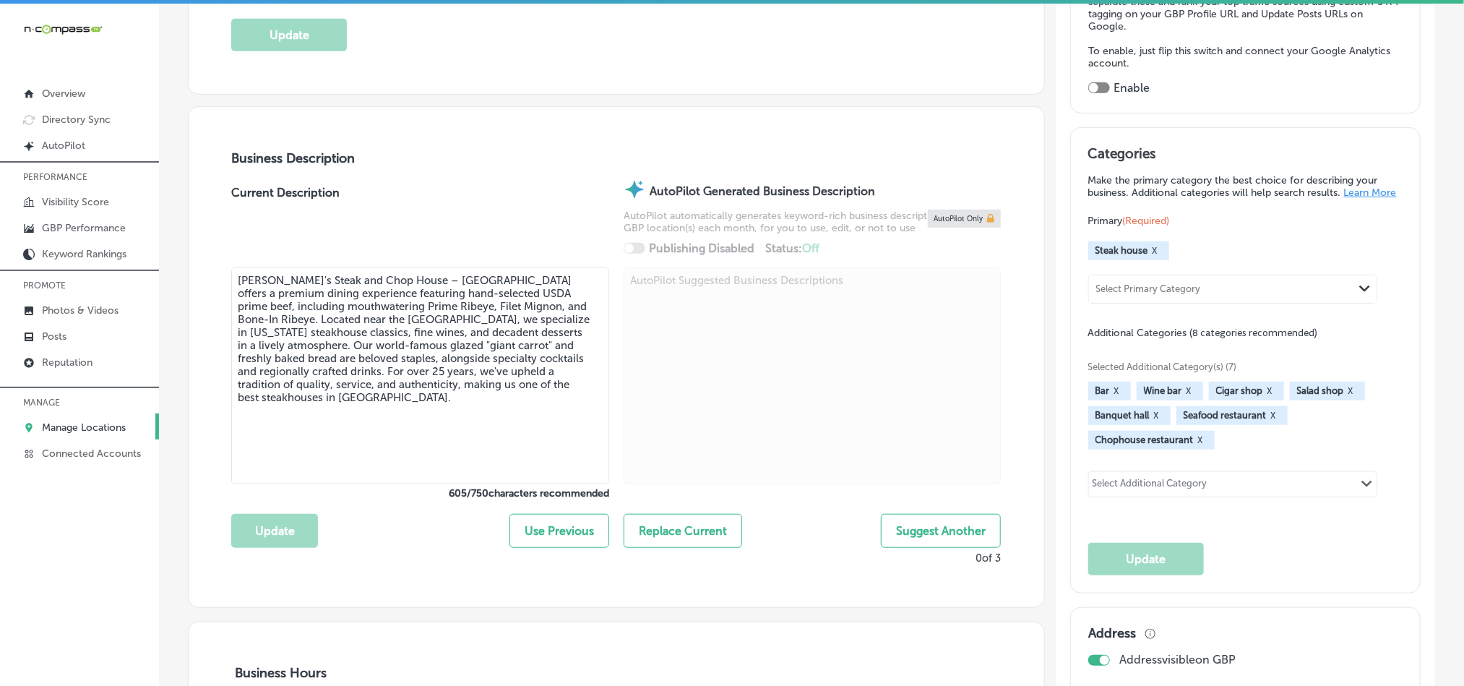
scroll to position [469, 0]
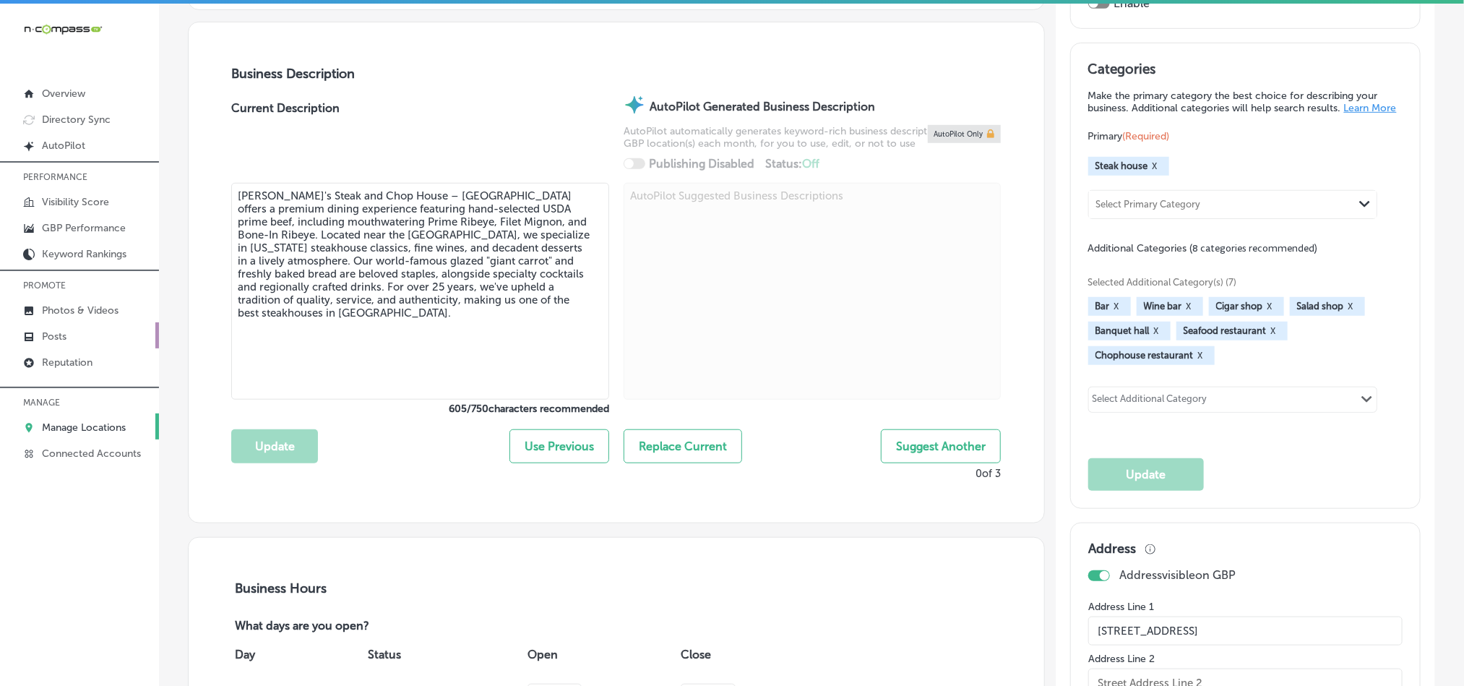
click at [61, 339] on p "Posts" at bounding box center [54, 336] width 25 height 12
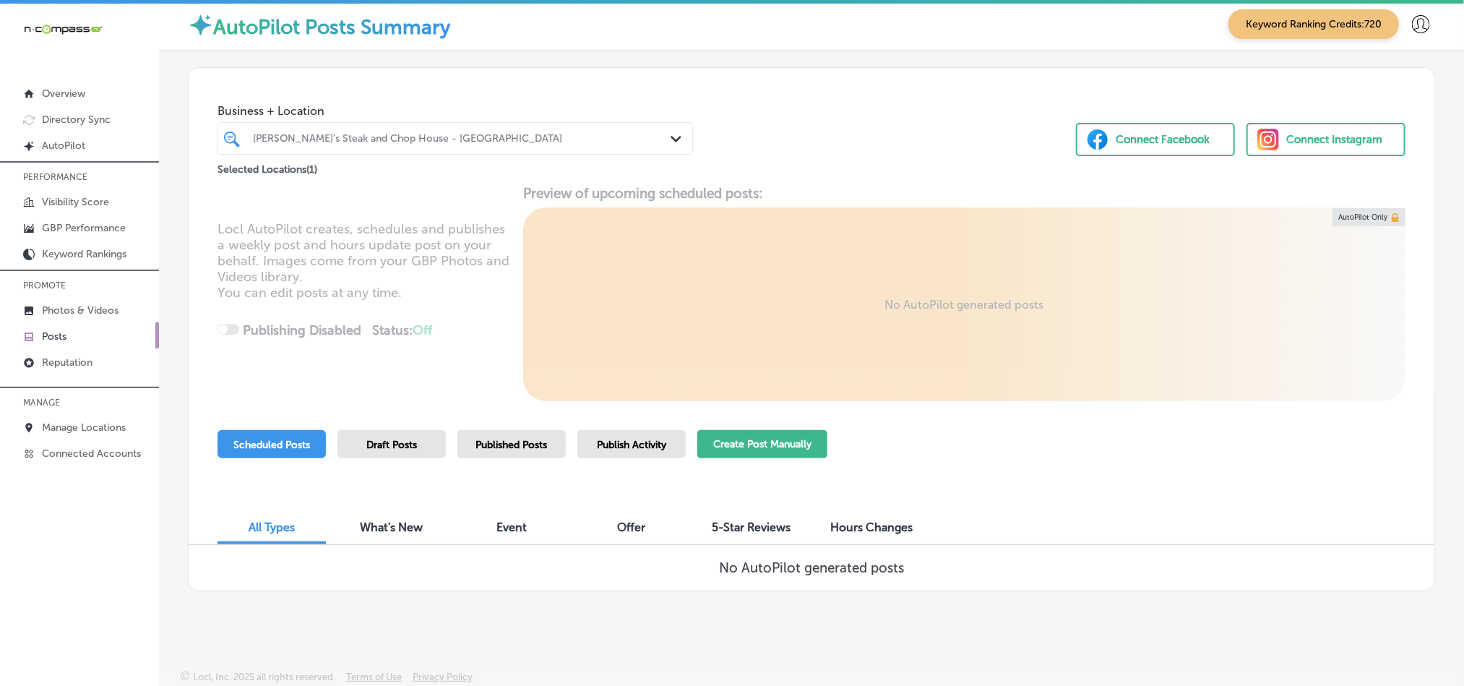
click at [720, 443] on button "Create Post Manually" at bounding box center [762, 444] width 130 height 28
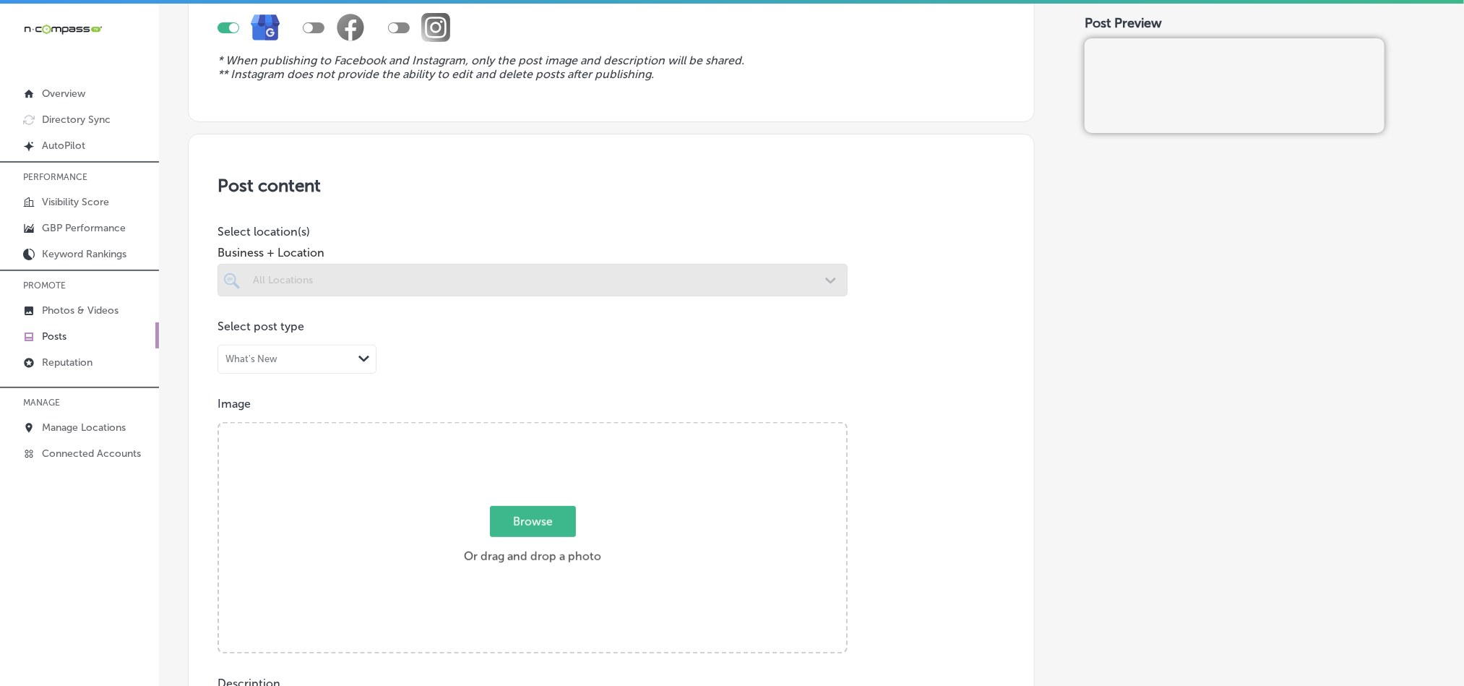
scroll to position [289, 0]
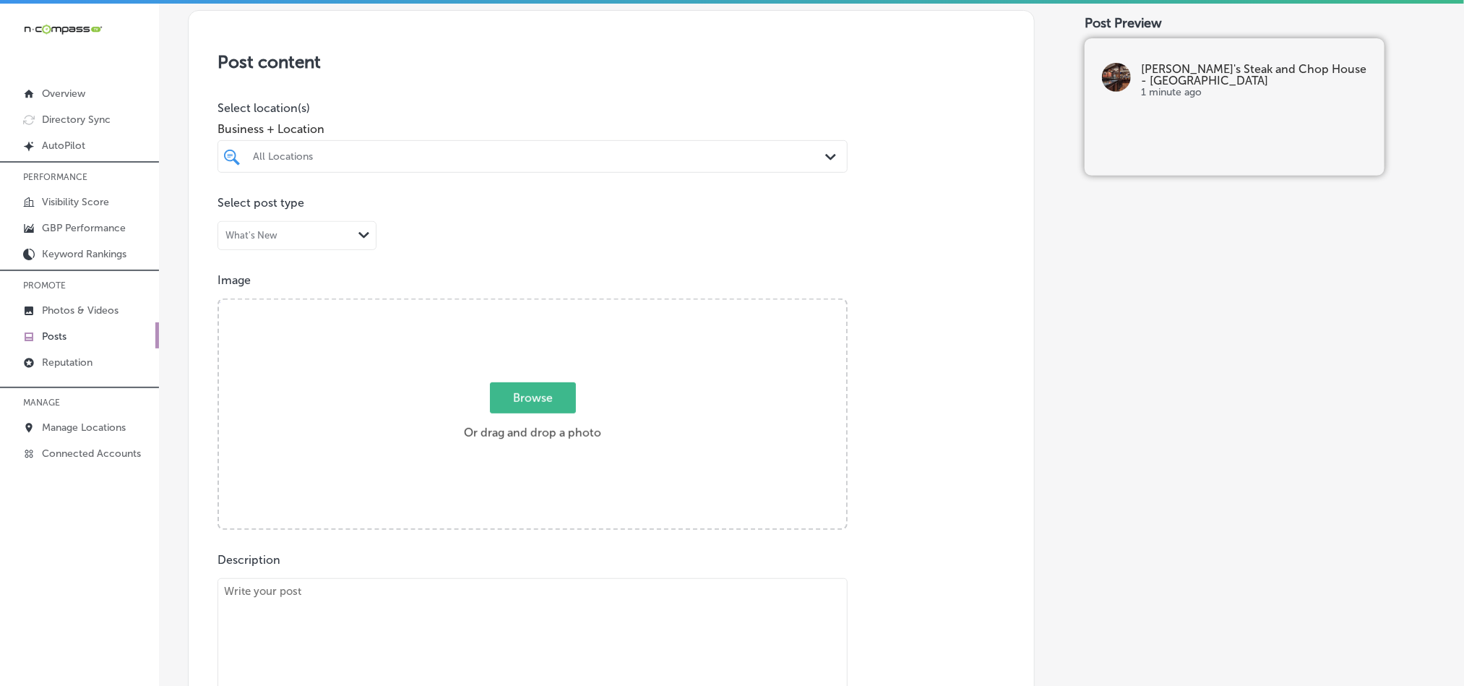
click at [825, 157] on icon "Path Created with Sketch." at bounding box center [830, 157] width 11 height 7
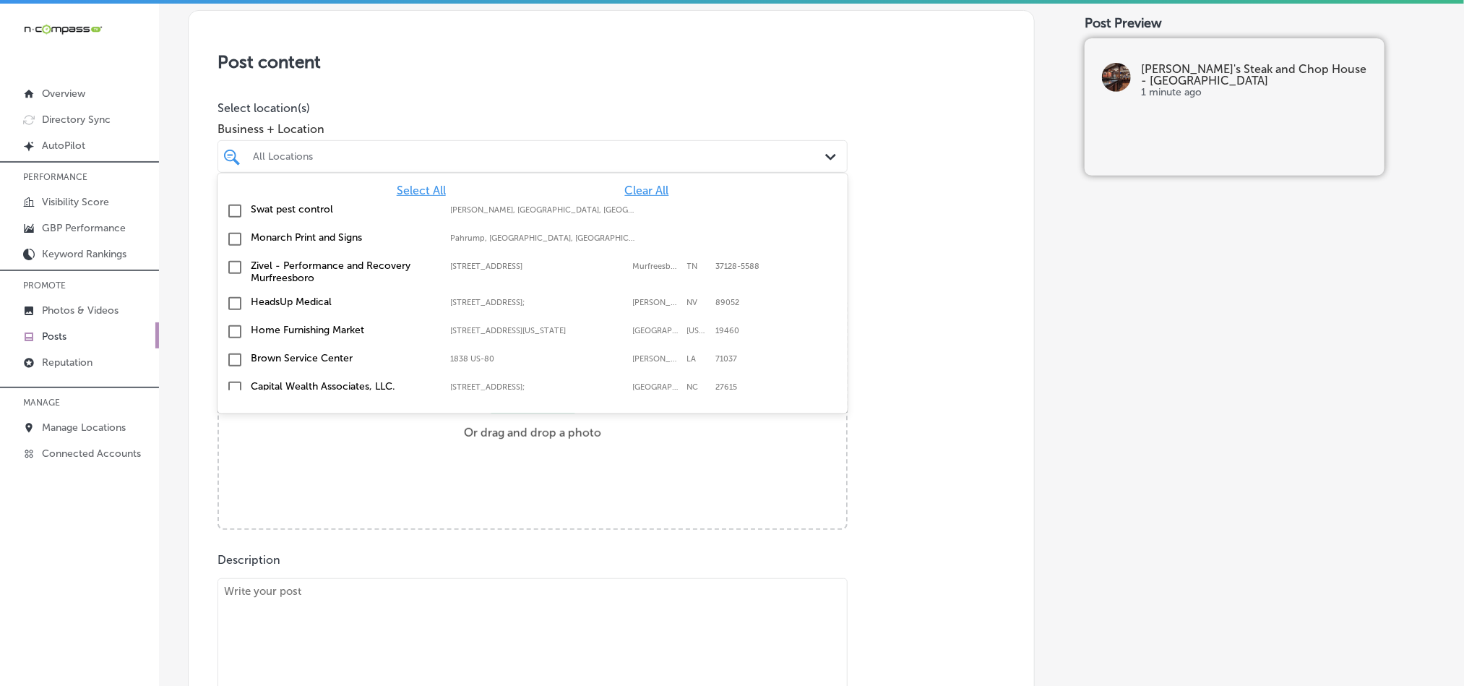
click at [629, 193] on span "Clear All" at bounding box center [647, 191] width 44 height 14
click at [644, 159] on div "All Locations" at bounding box center [540, 156] width 574 height 12
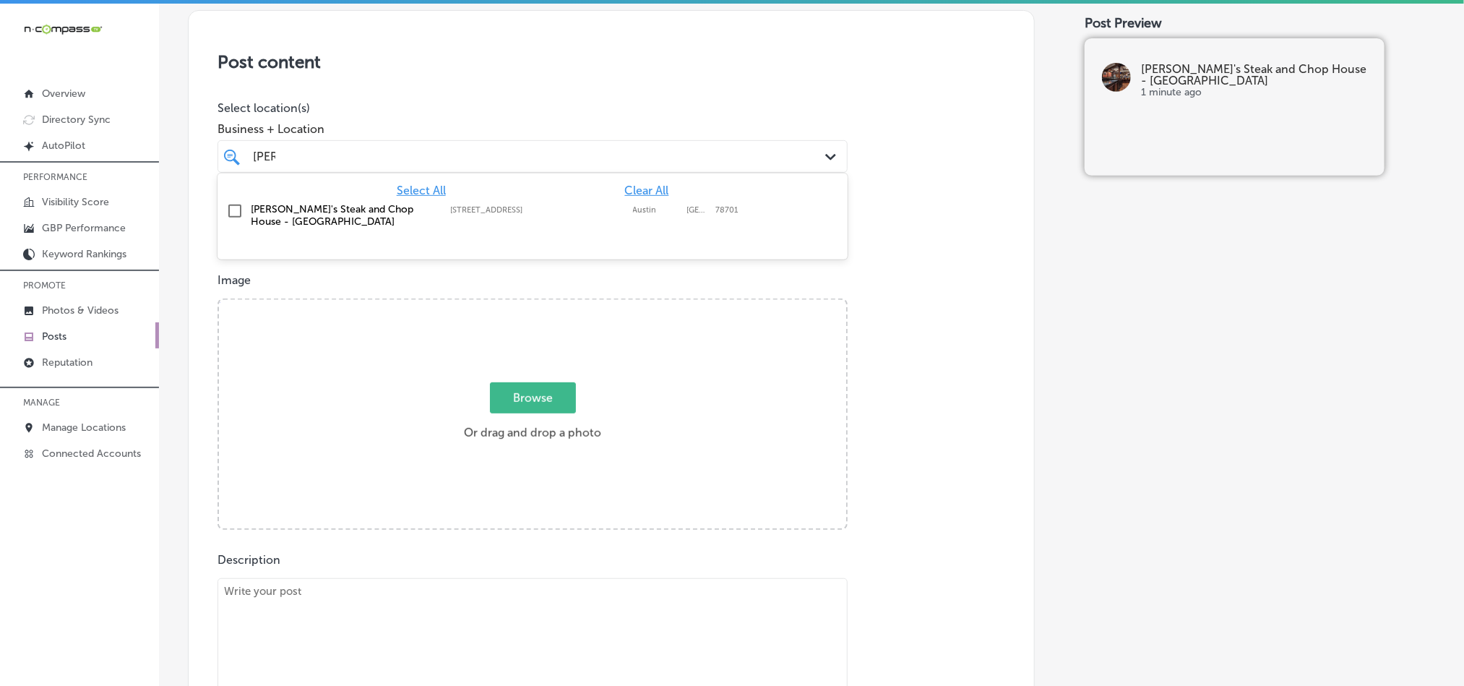
click at [236, 215] on input "checkbox" at bounding box center [234, 210] width 17 height 17
type input "[PERSON_NAME]"
click at [597, 115] on div "Business + Location option [STREET_ADDRESS]. option [STREET_ADDRESS]. 2 results…" at bounding box center [533, 144] width 630 height 58
click at [932, 283] on p "Image" at bounding box center [612, 280] width 788 height 14
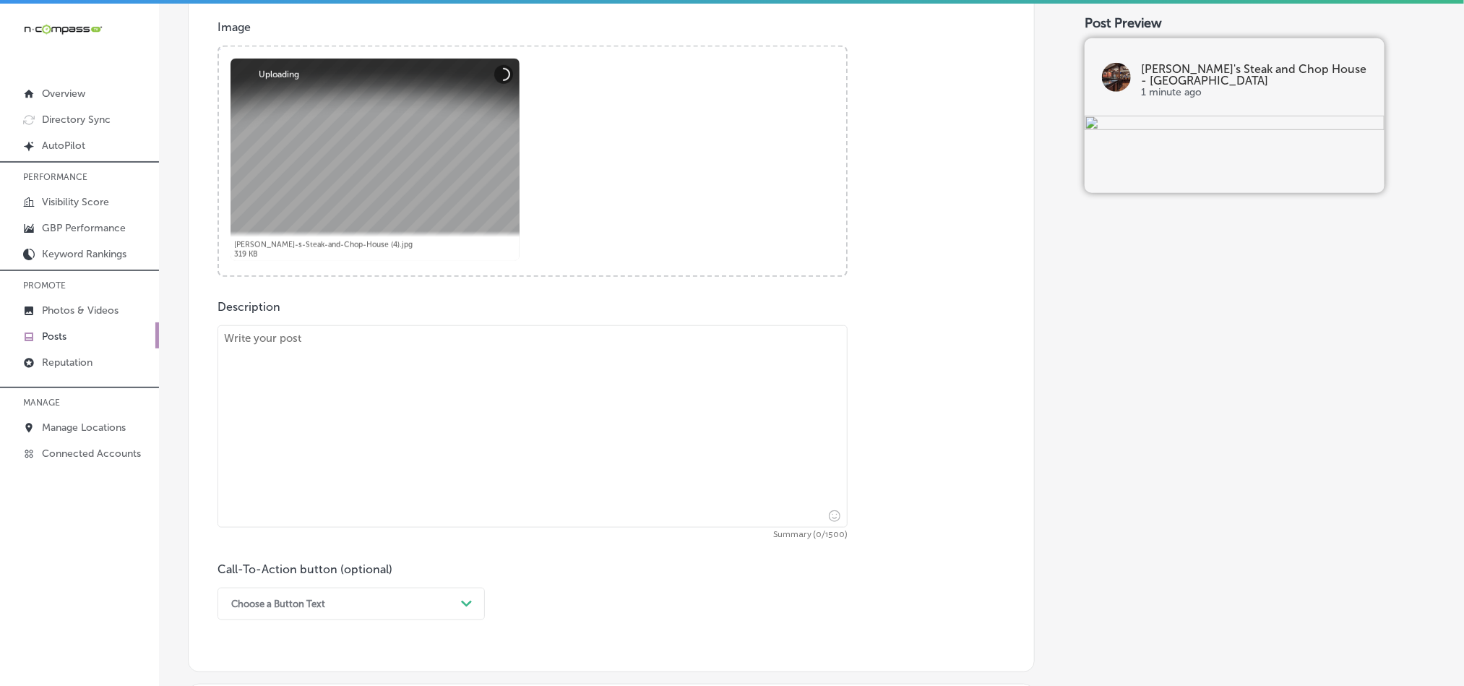
click at [462, 451] on textarea at bounding box center [533, 426] width 630 height 202
paste textarea "At [PERSON_NAME]'s Steak and [GEOGRAPHIC_DATA] – [GEOGRAPHIC_DATA], we proudly …"
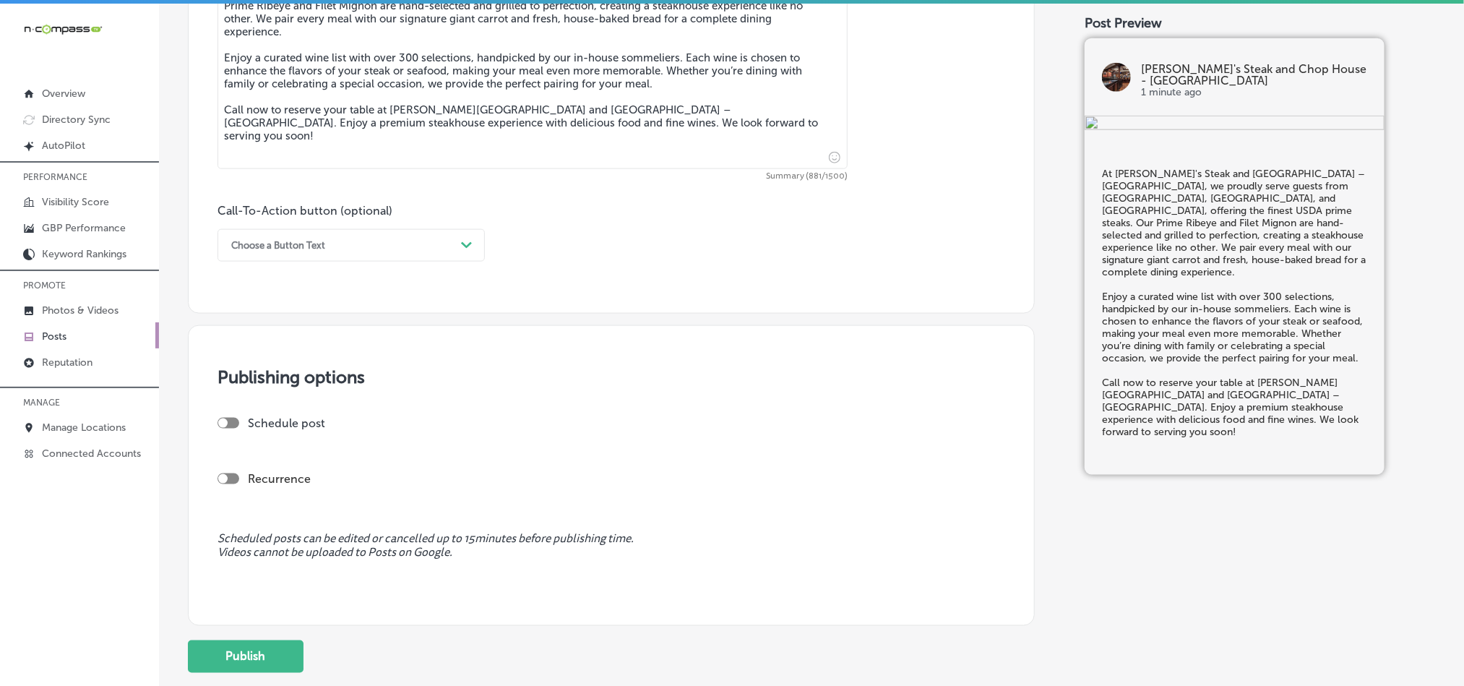
scroll to position [903, 0]
type textarea "At [PERSON_NAME]'s Steak and [GEOGRAPHIC_DATA] – [GEOGRAPHIC_DATA], we proudly …"
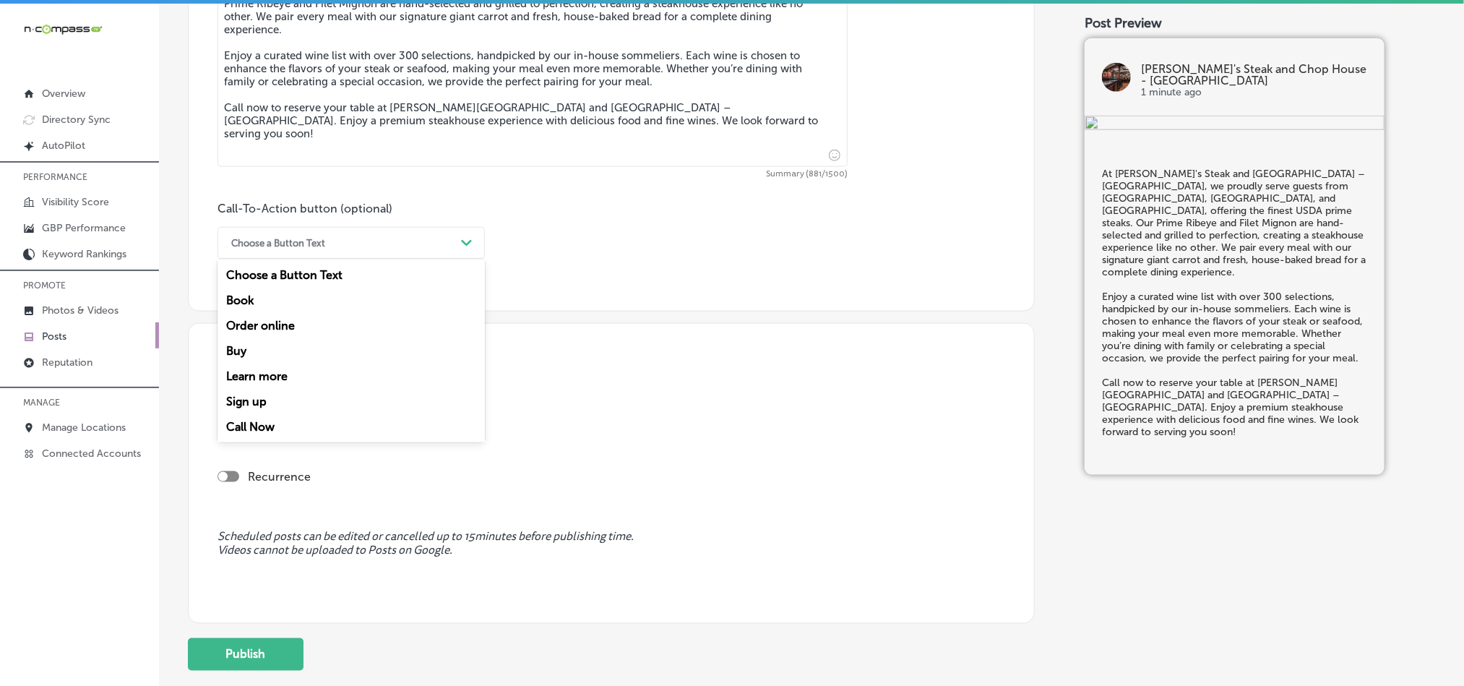
click at [382, 245] on div "Choose a Button Text" at bounding box center [339, 243] width 231 height 22
click at [254, 421] on div "Call Now" at bounding box center [351, 426] width 267 height 25
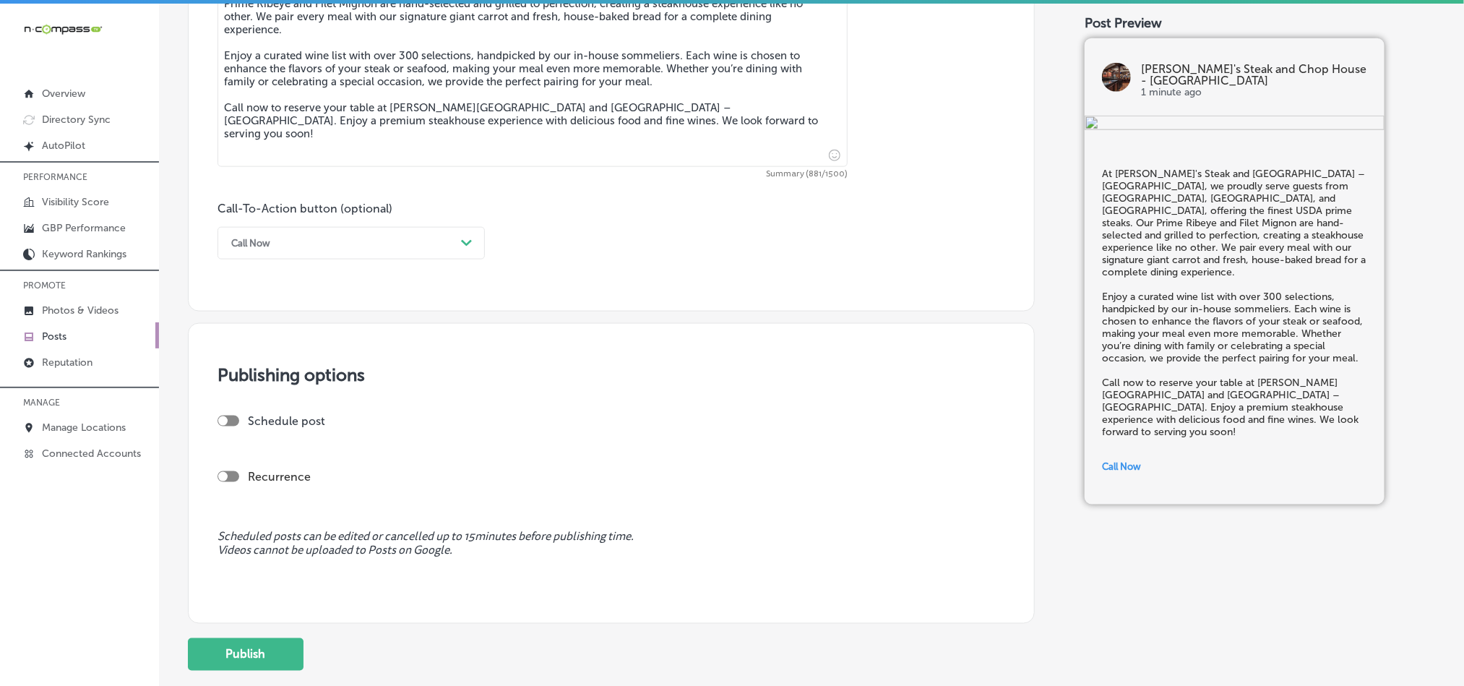
scroll to position [1000, 0]
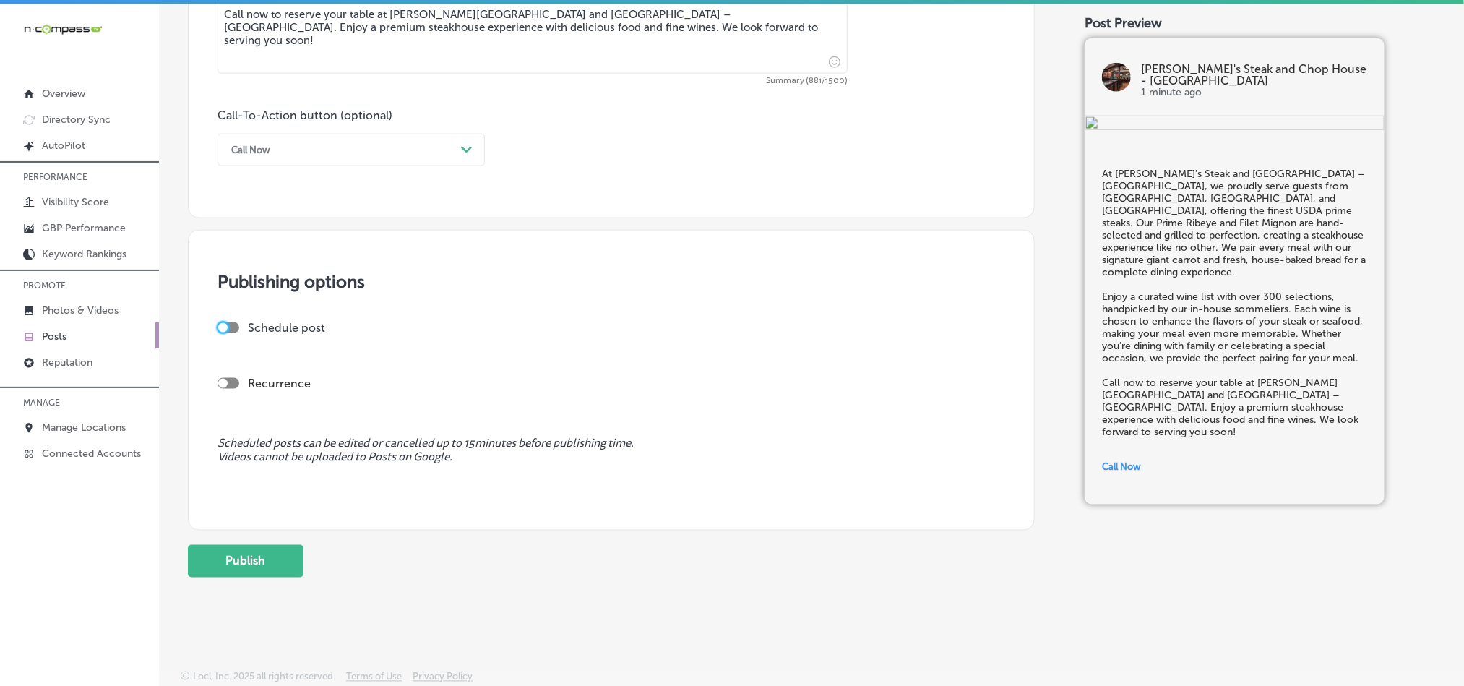
click at [228, 327] on div at bounding box center [222, 327] width 9 height 9
checkbox input "true"
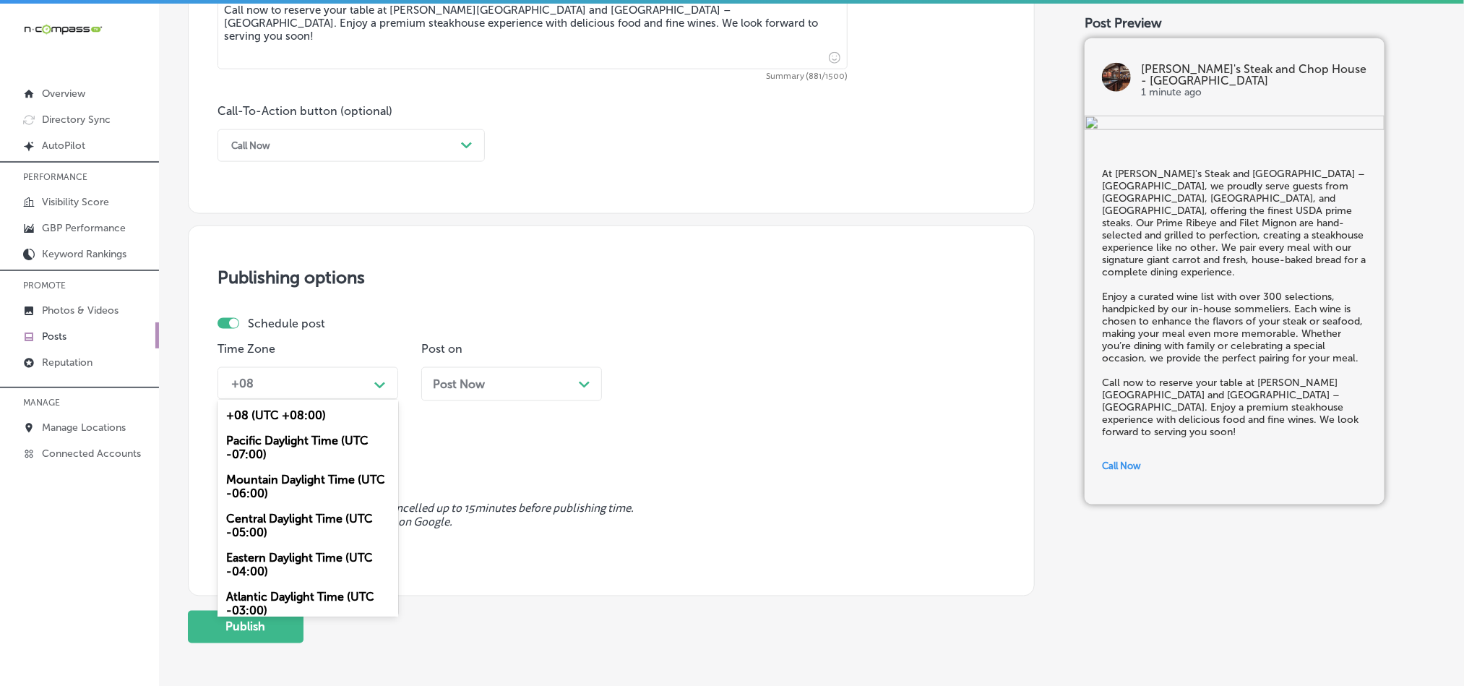
click at [366, 395] on div "+08" at bounding box center [296, 383] width 145 height 25
click at [267, 490] on div "Mountain Daylight Time (UTC -06:00)" at bounding box center [308, 486] width 181 height 39
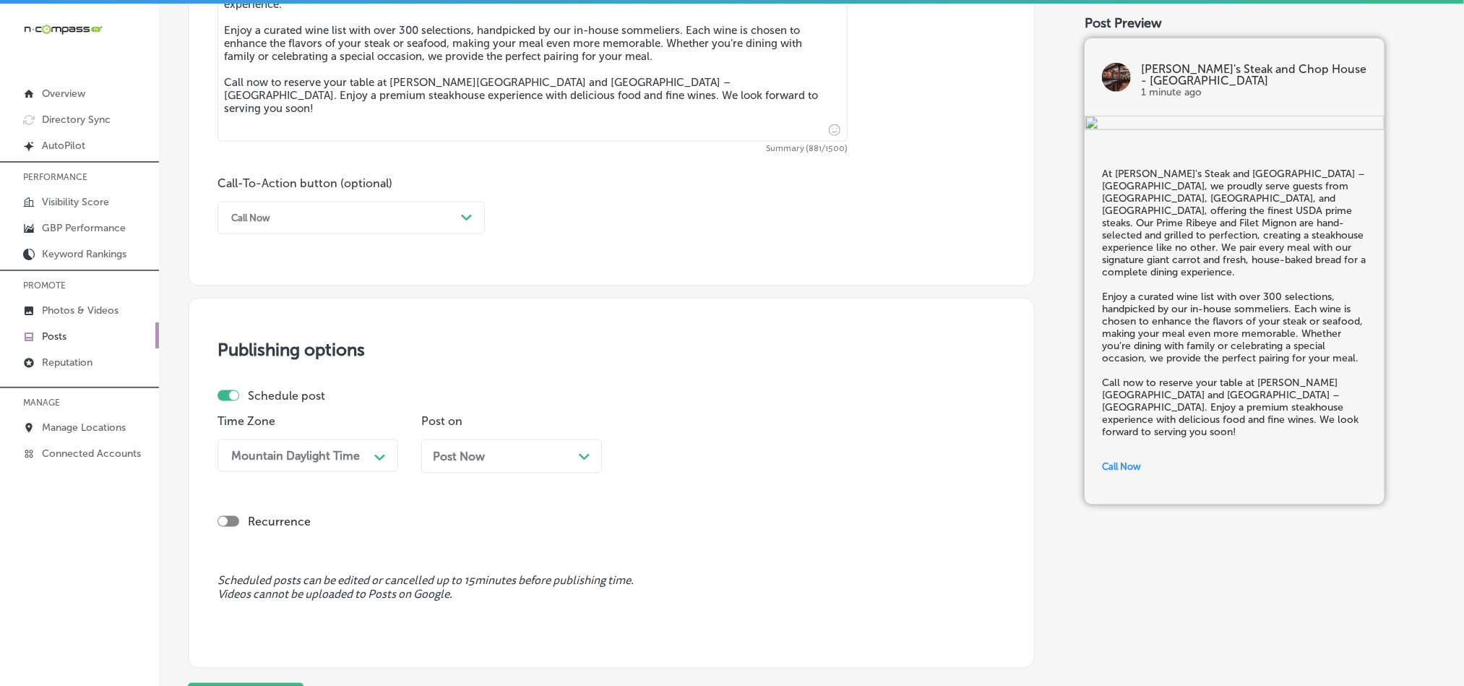
scroll to position [1072, 0]
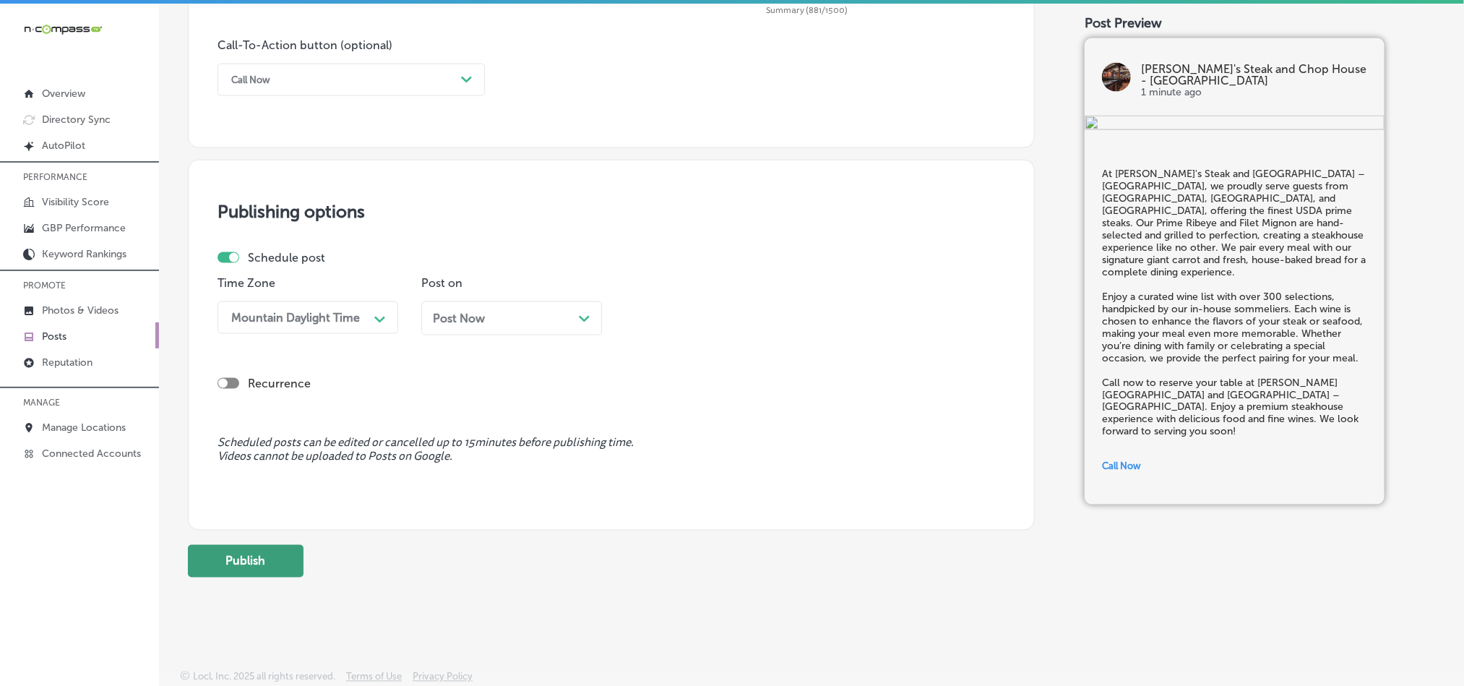
click at [205, 559] on button "Publish" at bounding box center [246, 561] width 116 height 33
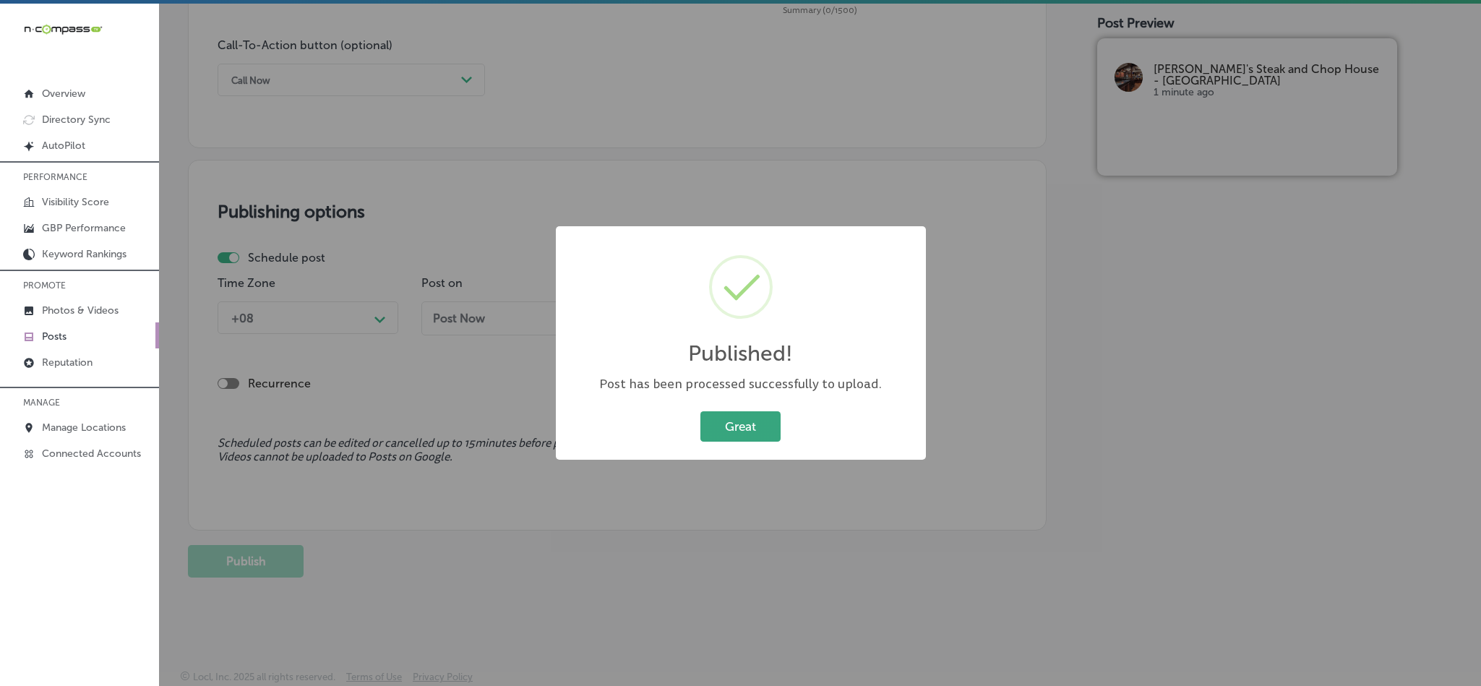
click at [718, 429] on button "Great" at bounding box center [740, 426] width 80 height 30
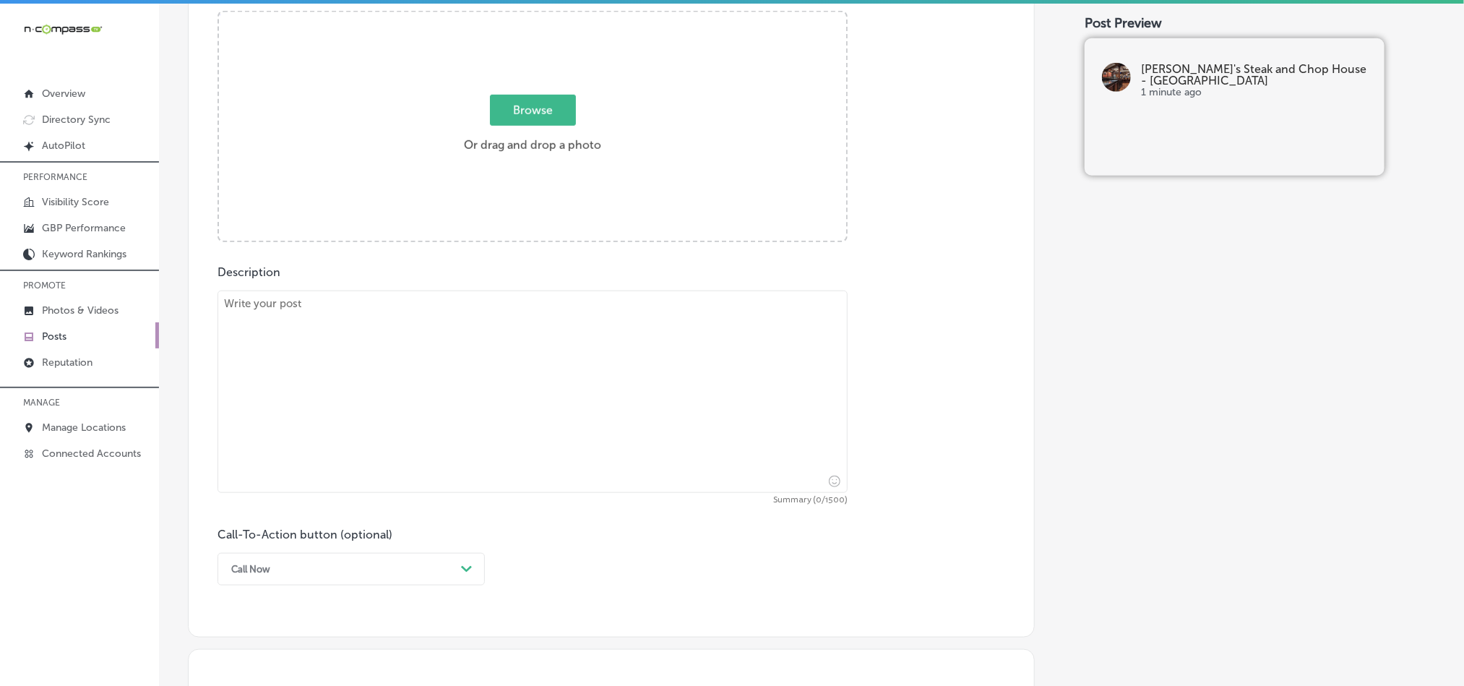
scroll to position [566, 0]
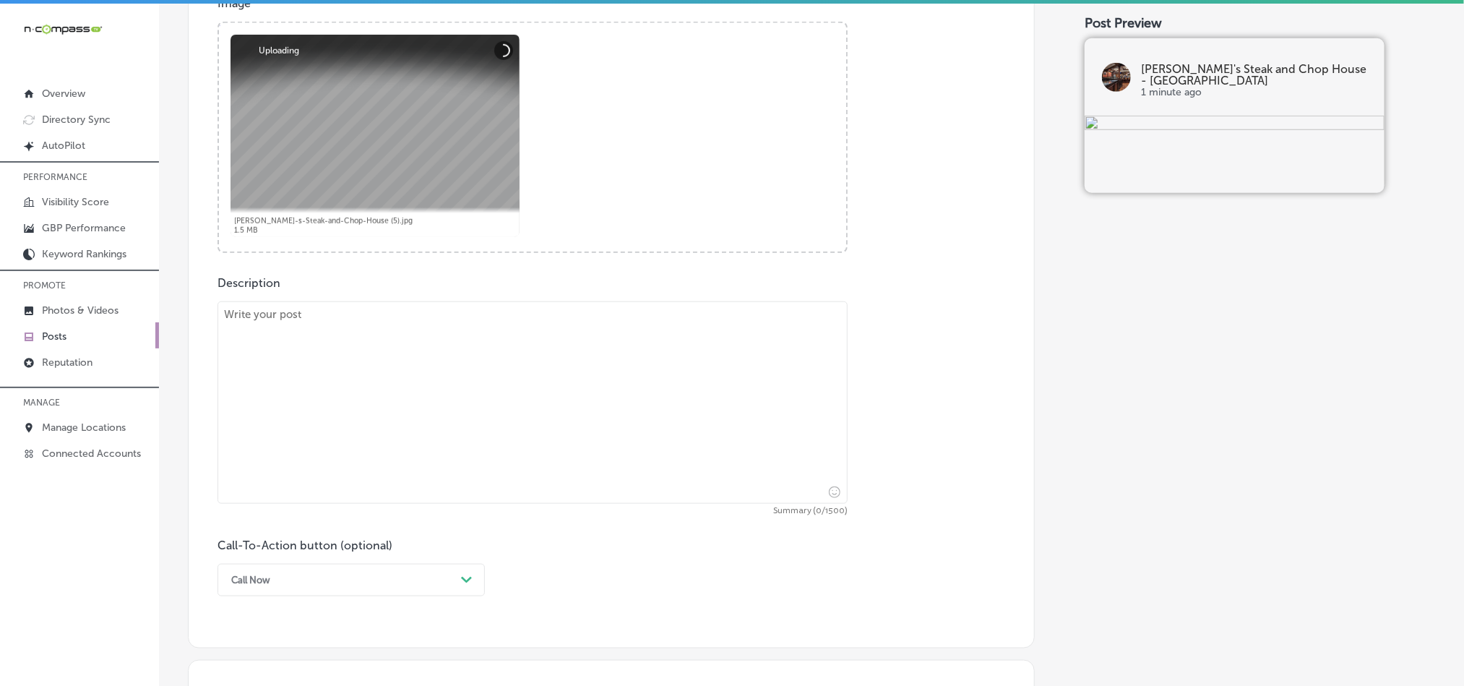
click at [451, 447] on textarea at bounding box center [533, 402] width 630 height 202
paste textarea "[PERSON_NAME]'s Steak and [GEOGRAPHIC_DATA] – [GEOGRAPHIC_DATA] is a top choice…"
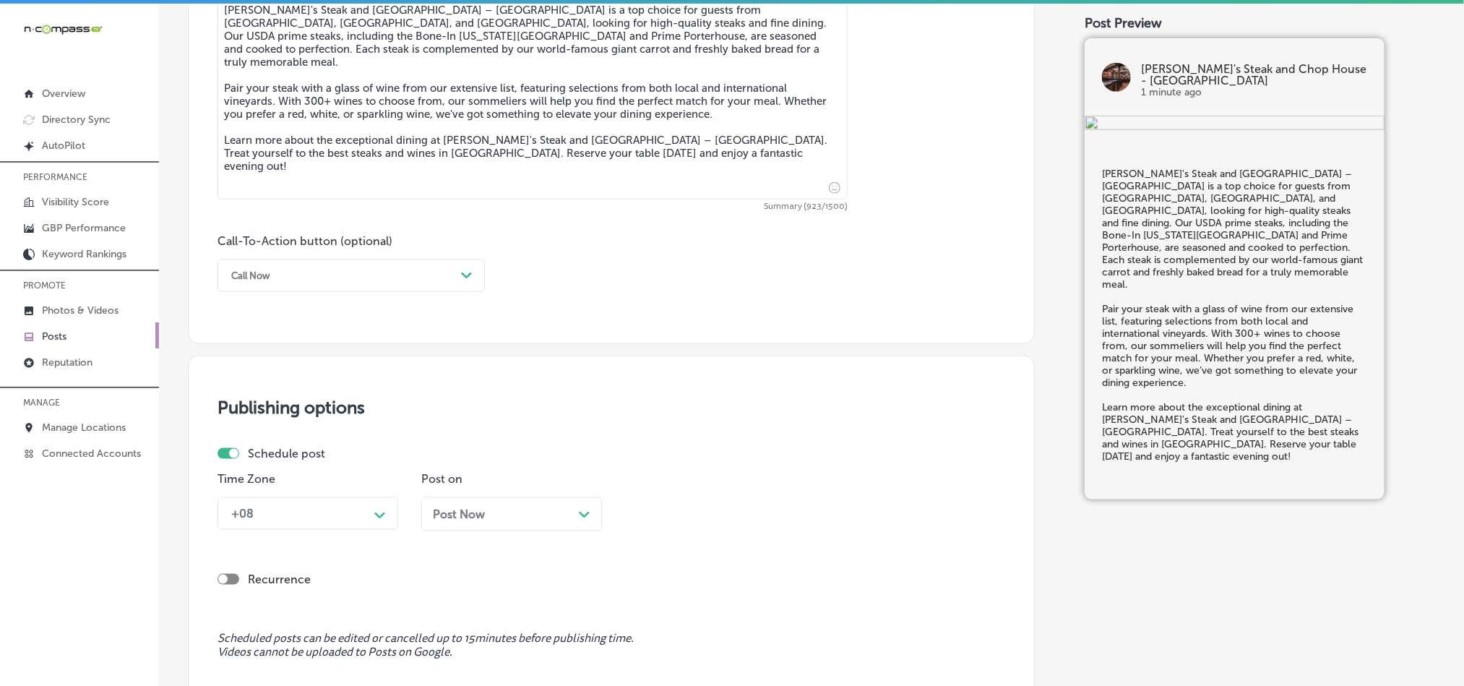
scroll to position [891, 0]
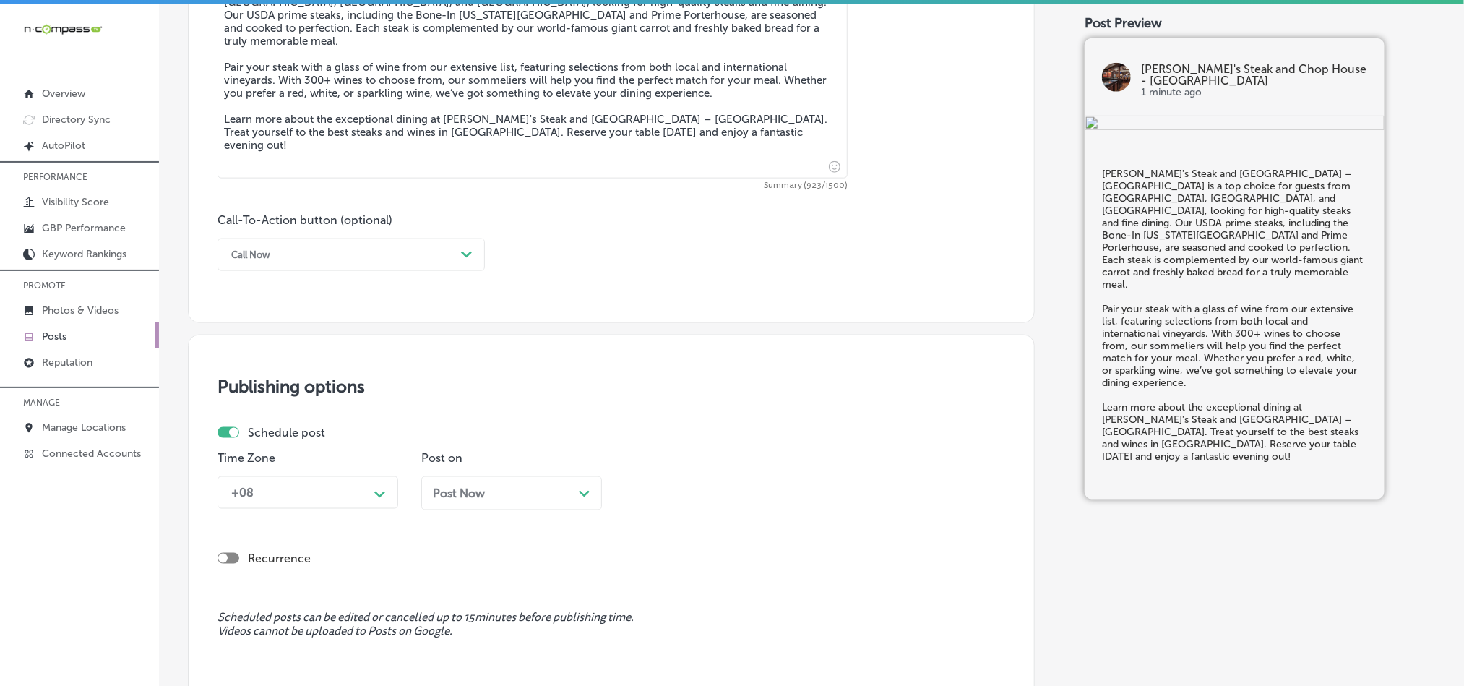
type textarea "[PERSON_NAME]'s Steak and [GEOGRAPHIC_DATA] – [GEOGRAPHIC_DATA] is a top choice…"
click at [328, 254] on div "Call Now" at bounding box center [339, 255] width 231 height 22
click at [265, 387] on div "Learn more" at bounding box center [351, 387] width 267 height 25
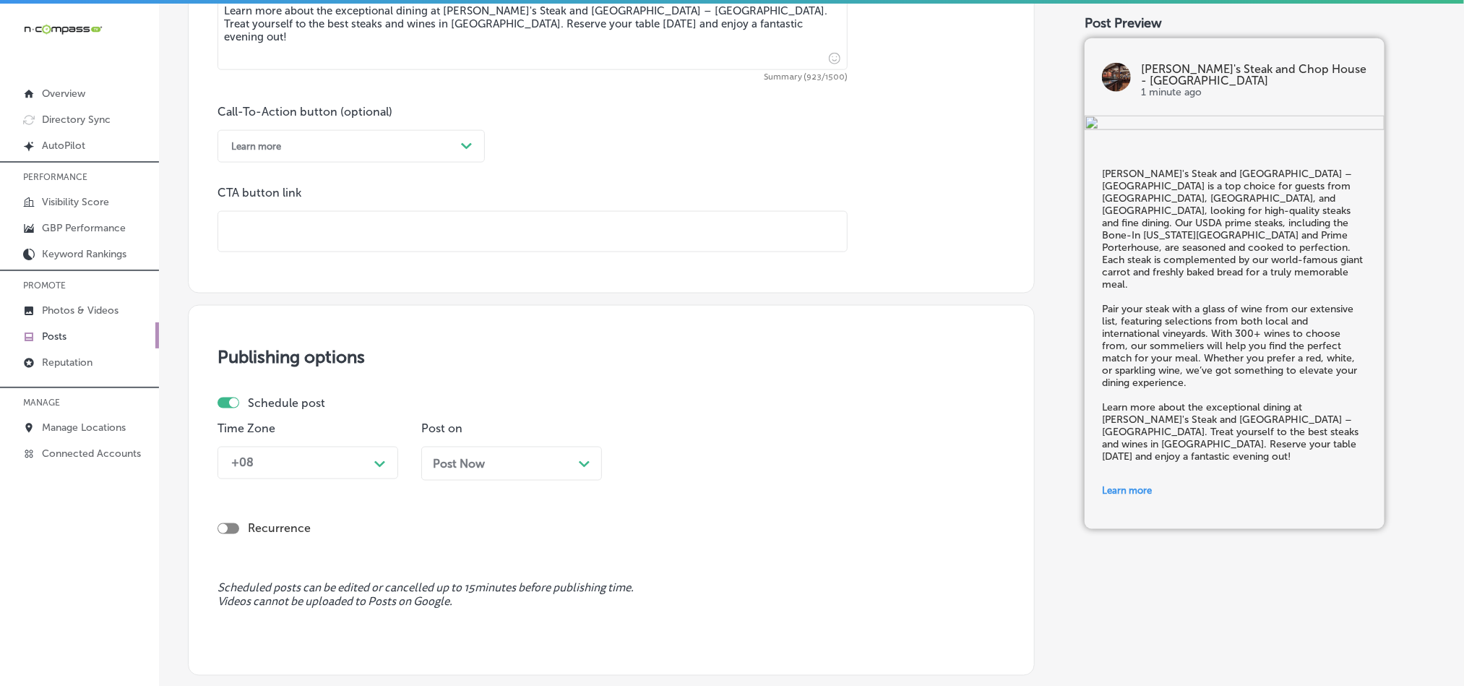
click at [353, 241] on input "text" at bounding box center [532, 232] width 629 height 40
paste input "[URL][DOMAIN_NAME]"
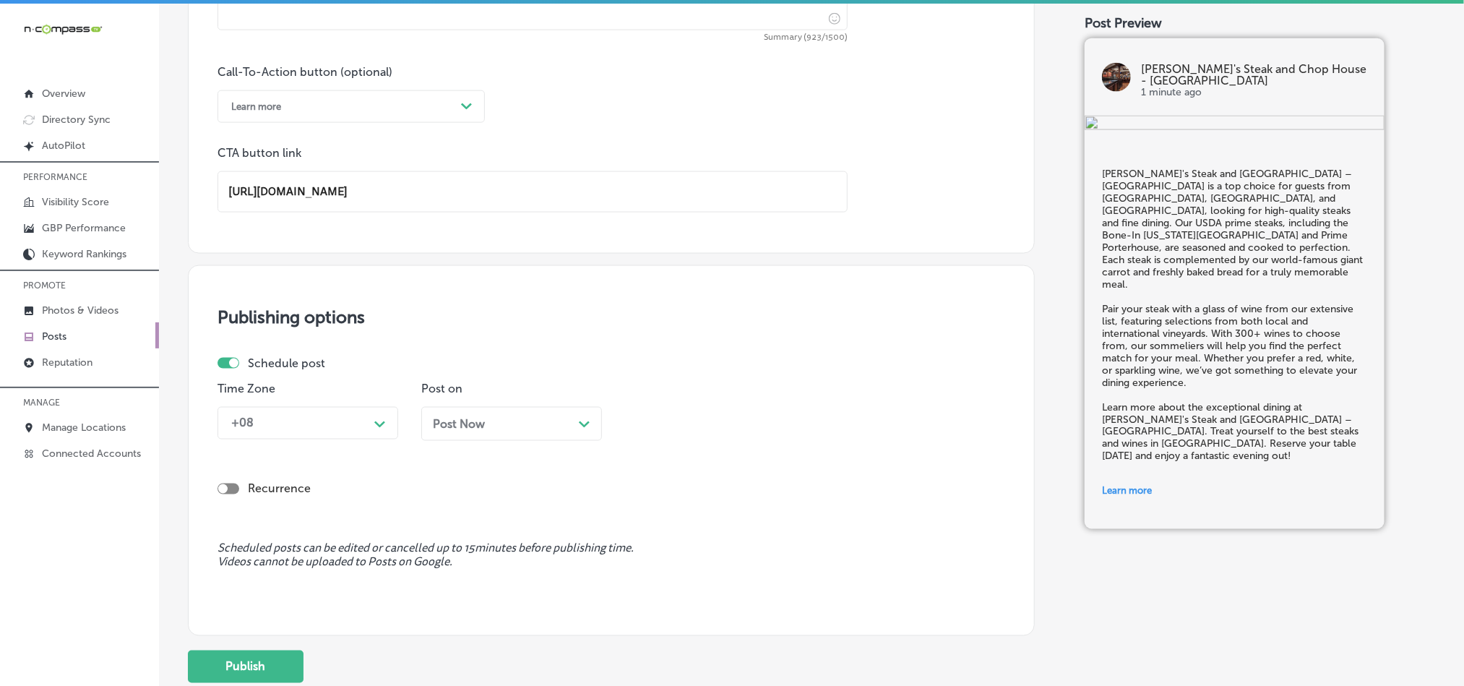
scroll to position [1152, 0]
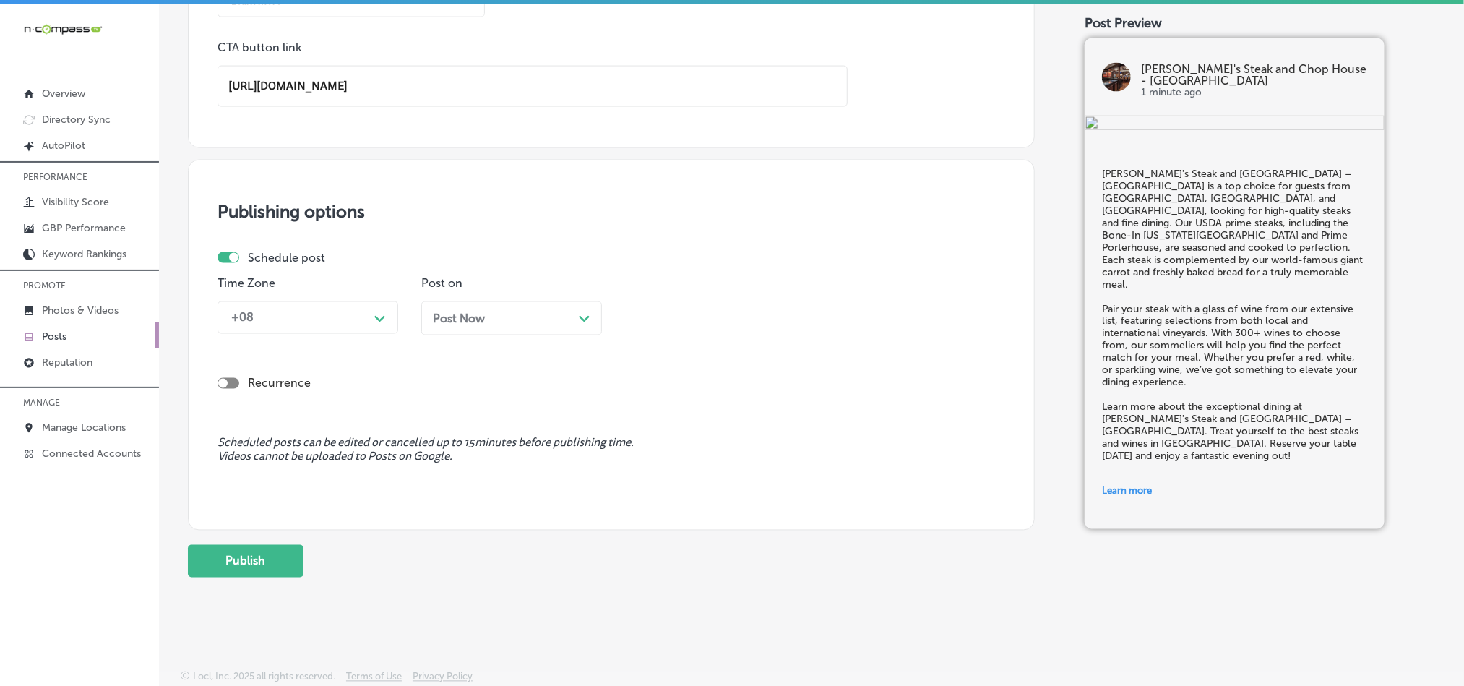
type input "[URL][DOMAIN_NAME]"
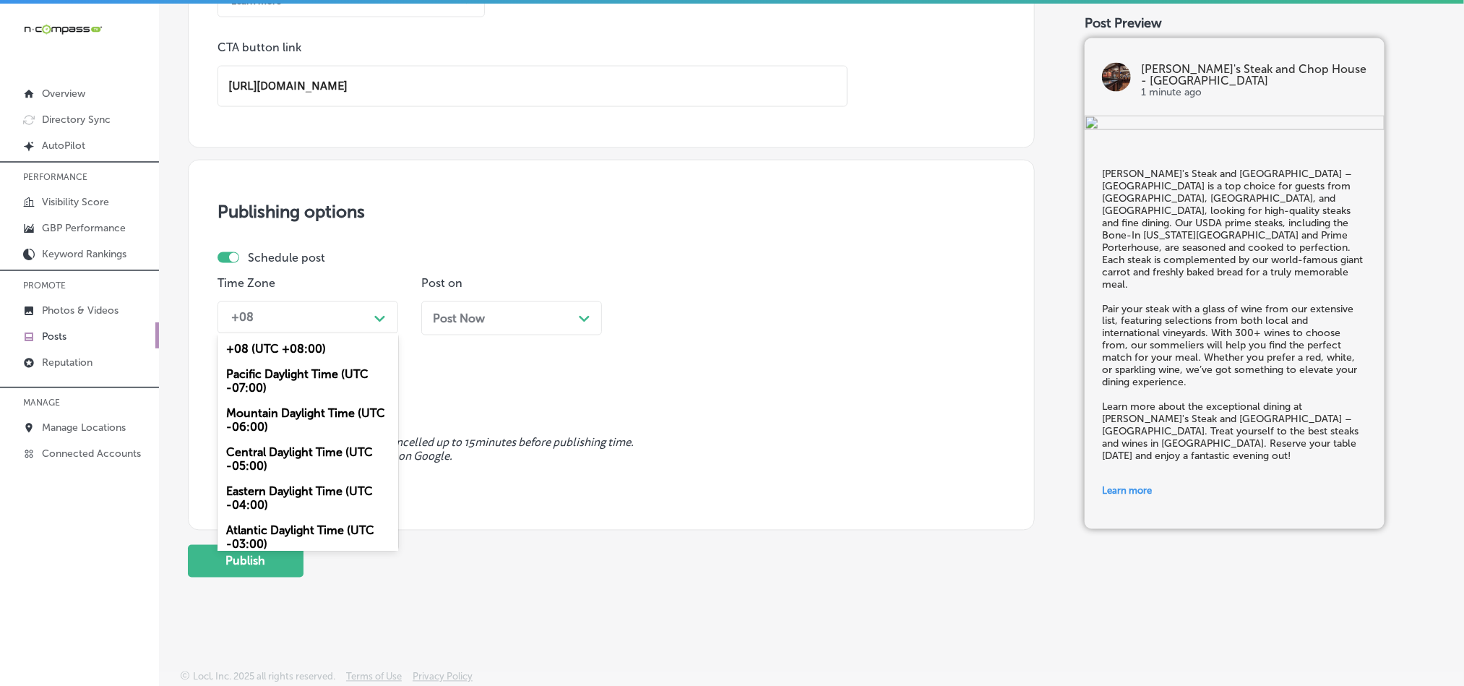
click at [326, 312] on div "+08" at bounding box center [296, 317] width 145 height 25
click at [289, 416] on div "Mountain Daylight Time (UTC -06:00)" at bounding box center [308, 420] width 181 height 39
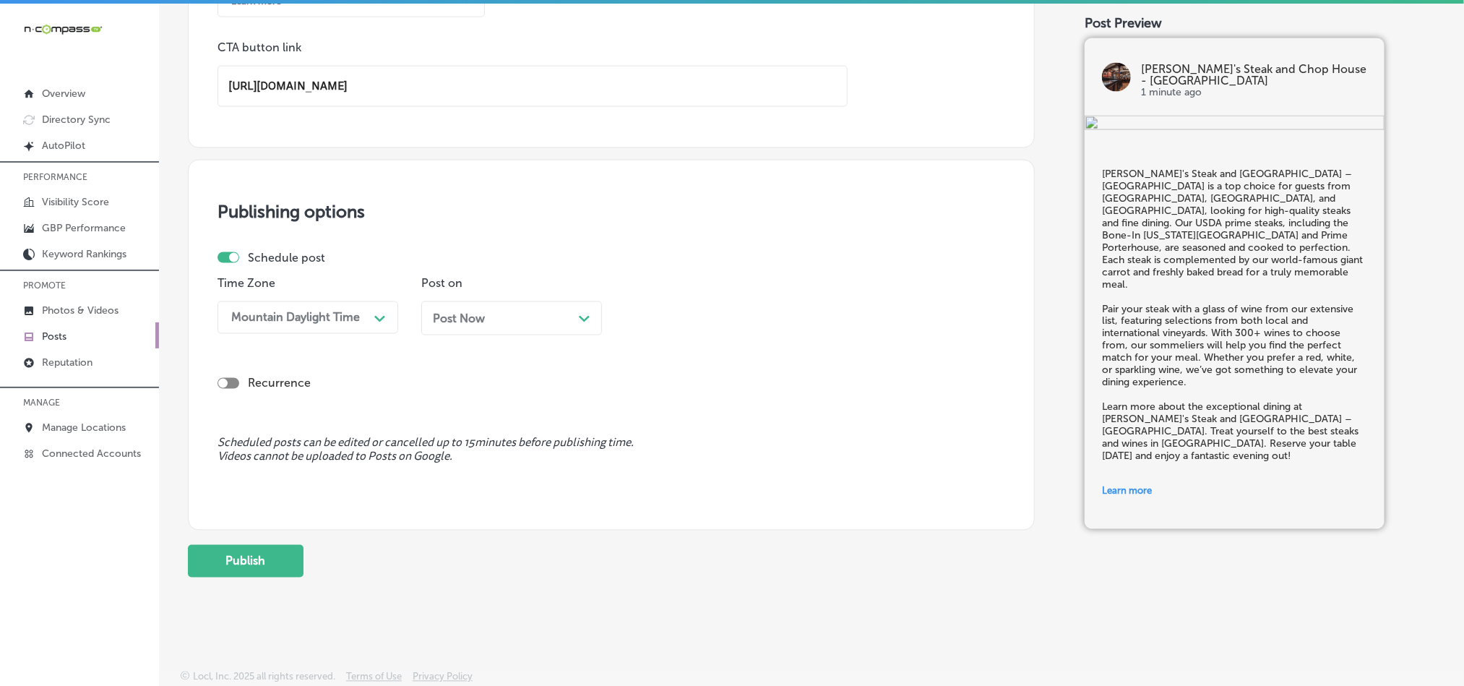
click at [544, 315] on div "Post Now Path Created with Sketch." at bounding box center [512, 318] width 158 height 14
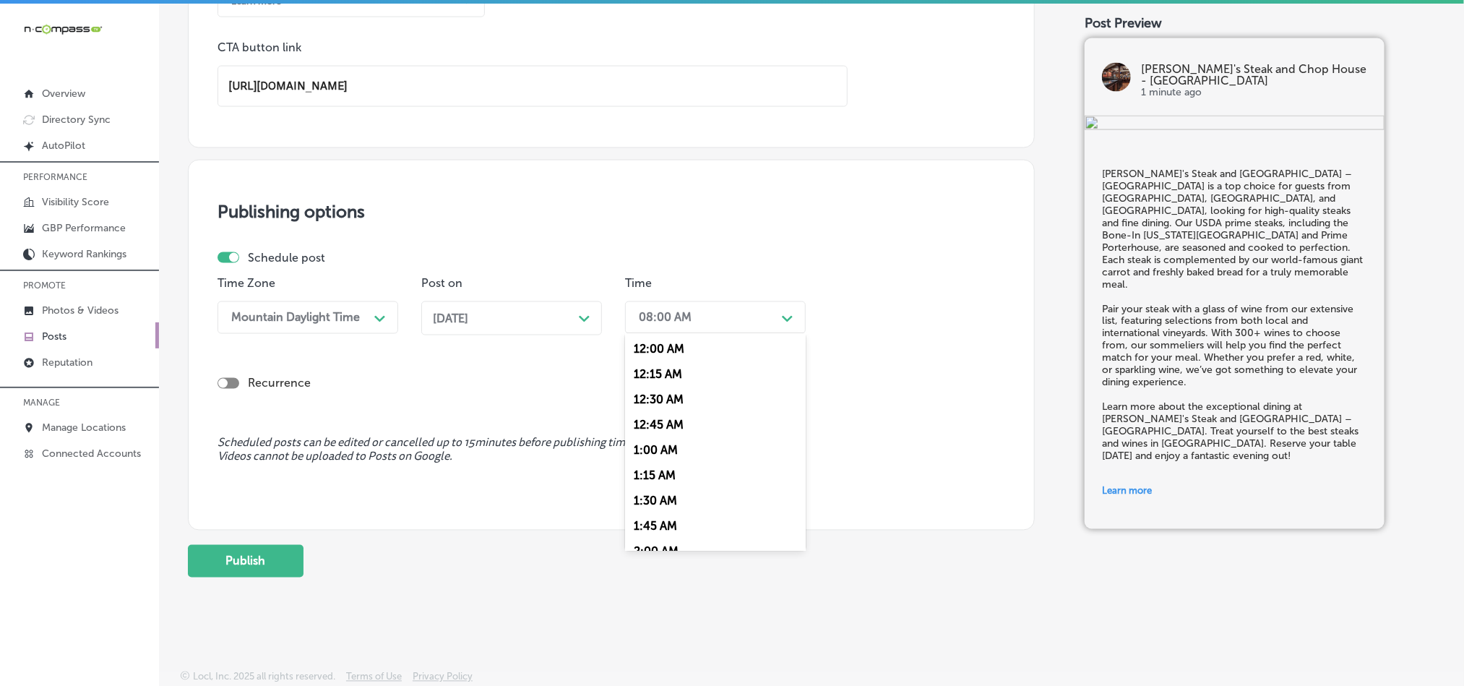
click at [722, 312] on div "08:00 AM" at bounding box center [704, 317] width 145 height 25
click at [645, 447] on div "7:00 AM" at bounding box center [715, 443] width 181 height 25
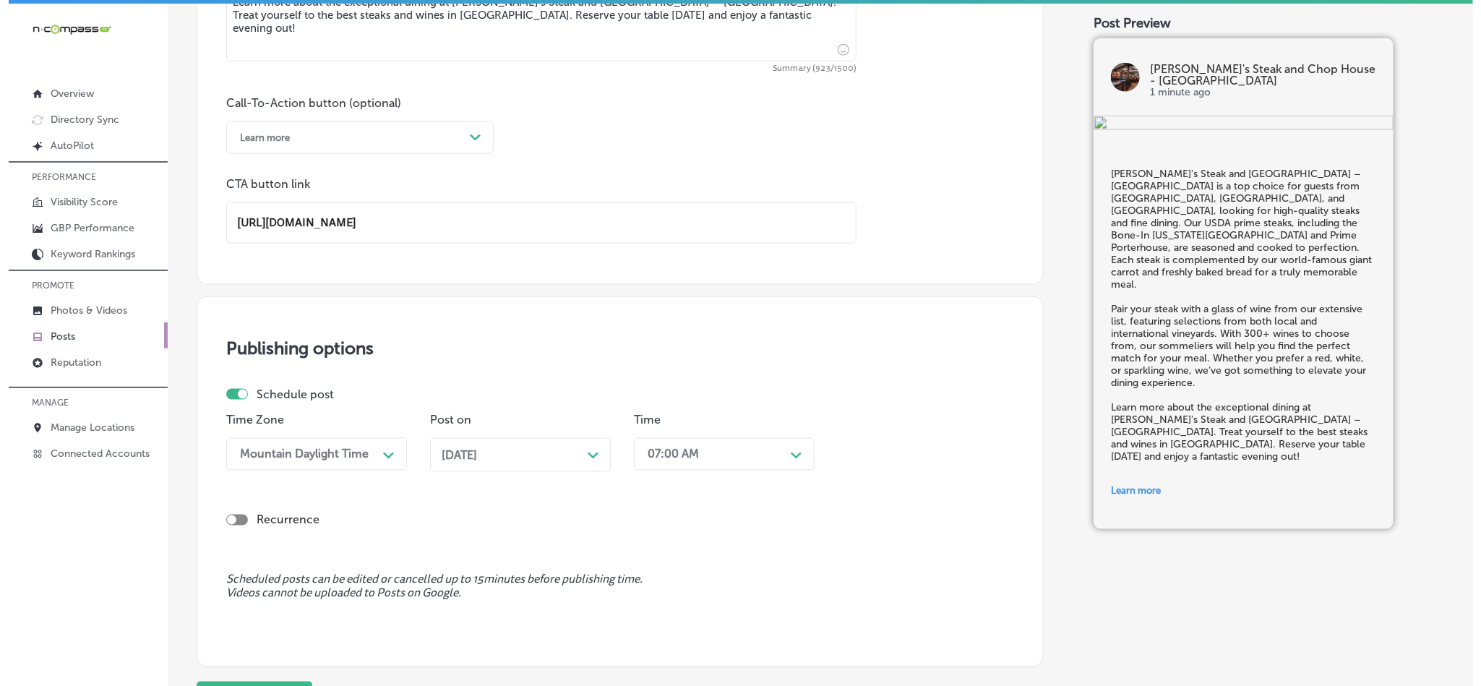
scroll to position [1152, 0]
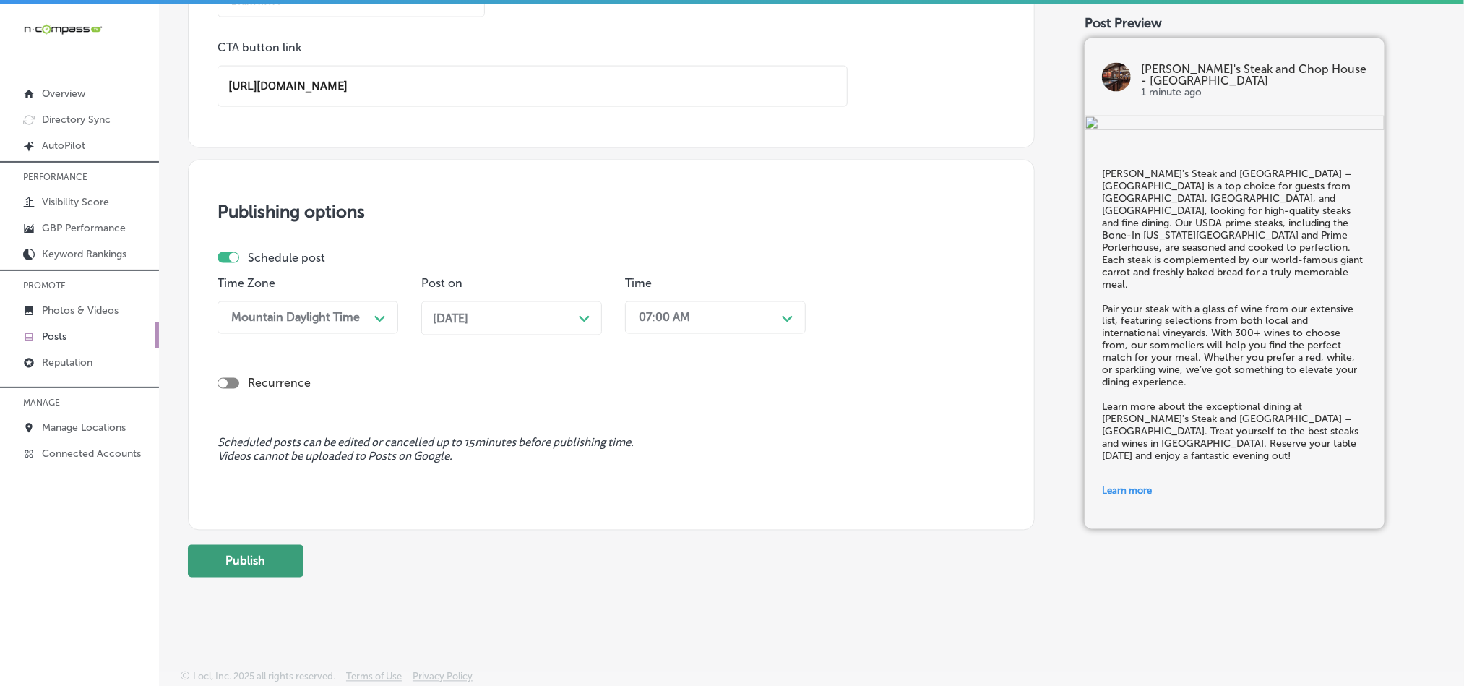
click at [249, 564] on button "Publish" at bounding box center [246, 561] width 116 height 33
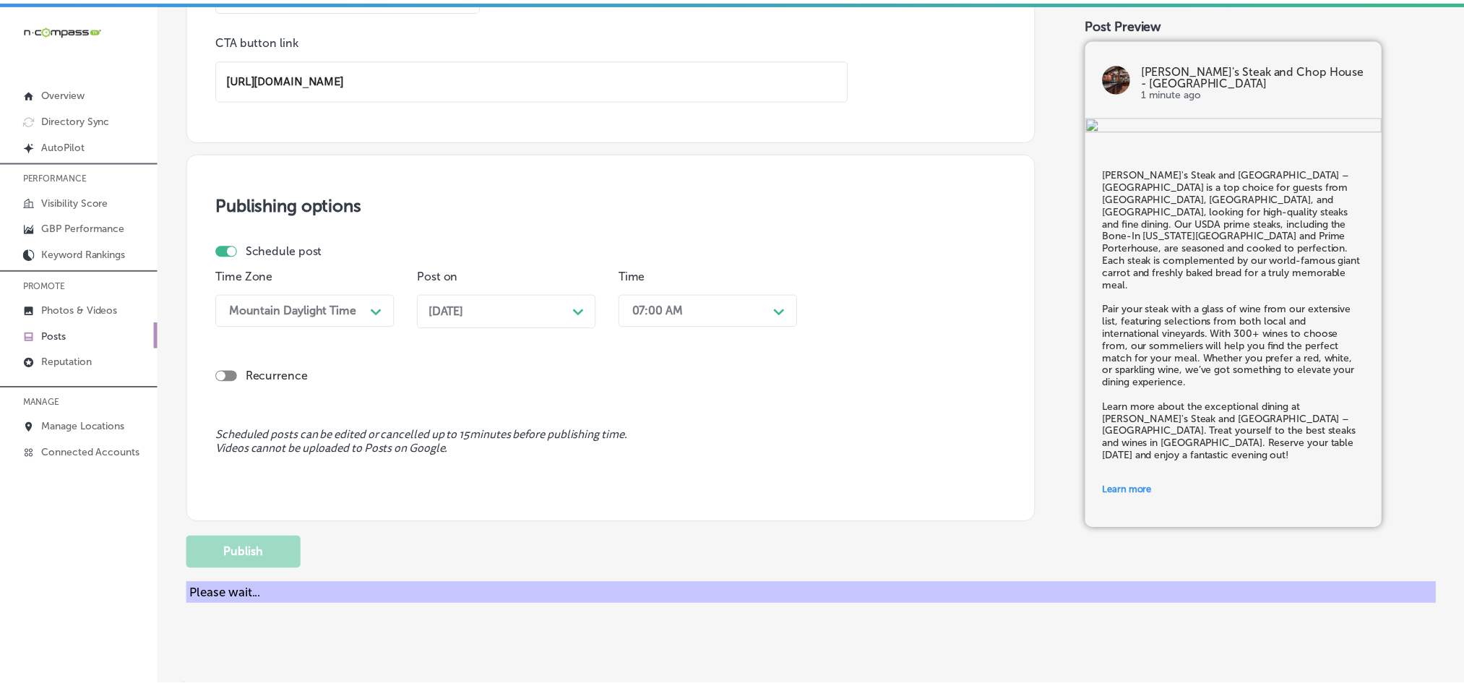
scroll to position [1073, 0]
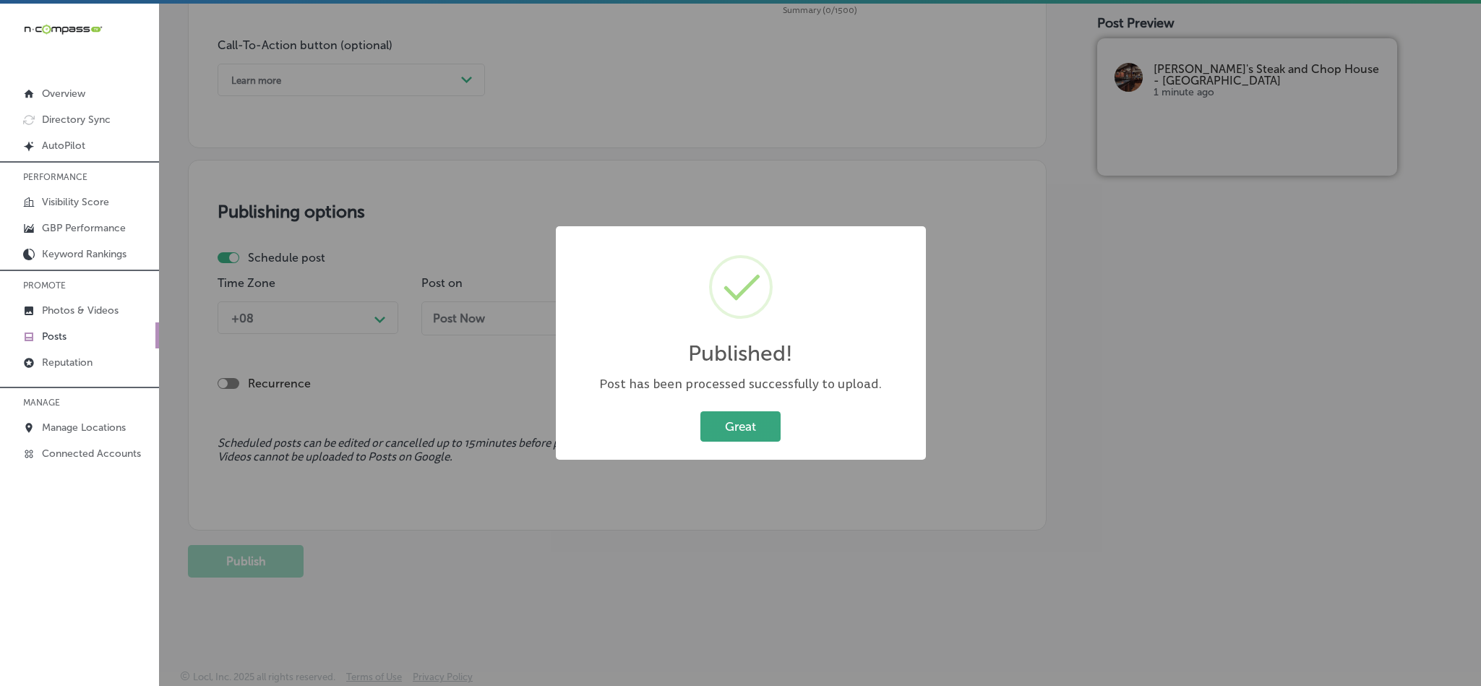
click at [757, 418] on button "Great" at bounding box center [740, 426] width 80 height 30
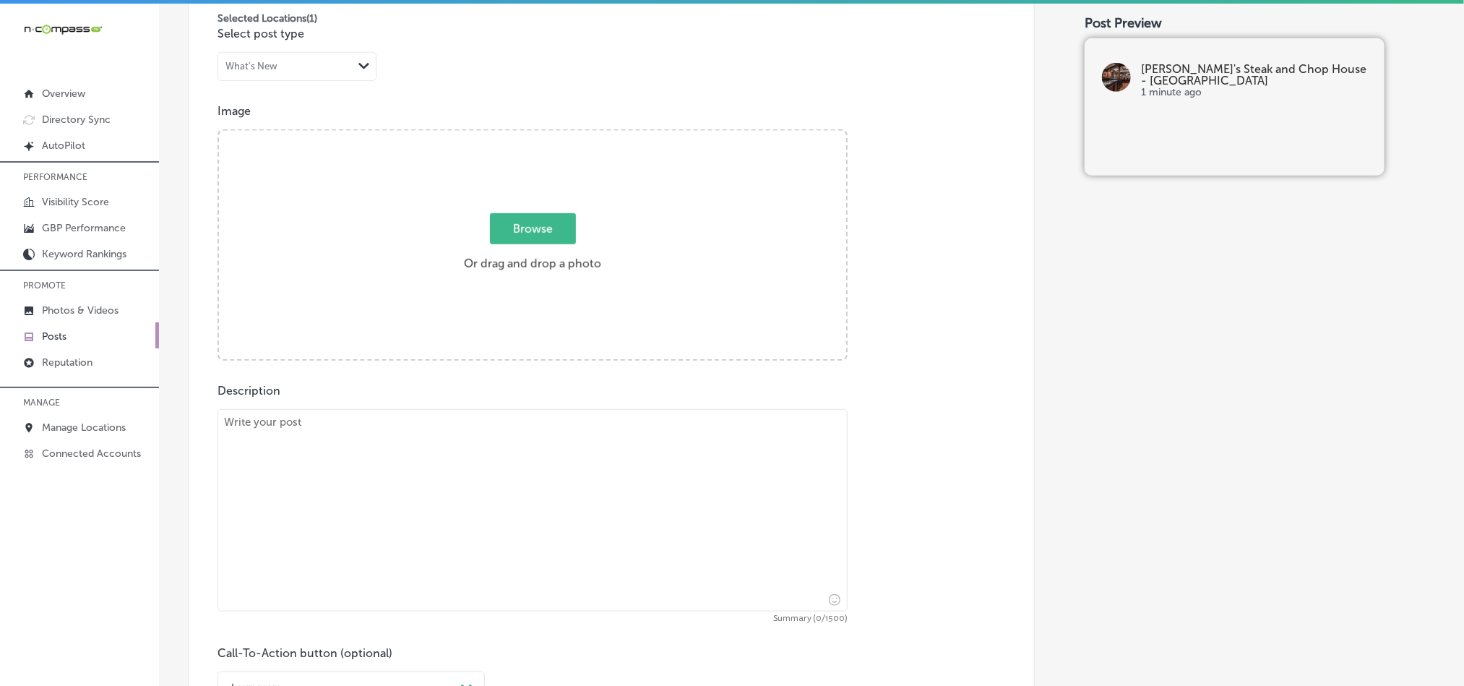
scroll to position [457, 0]
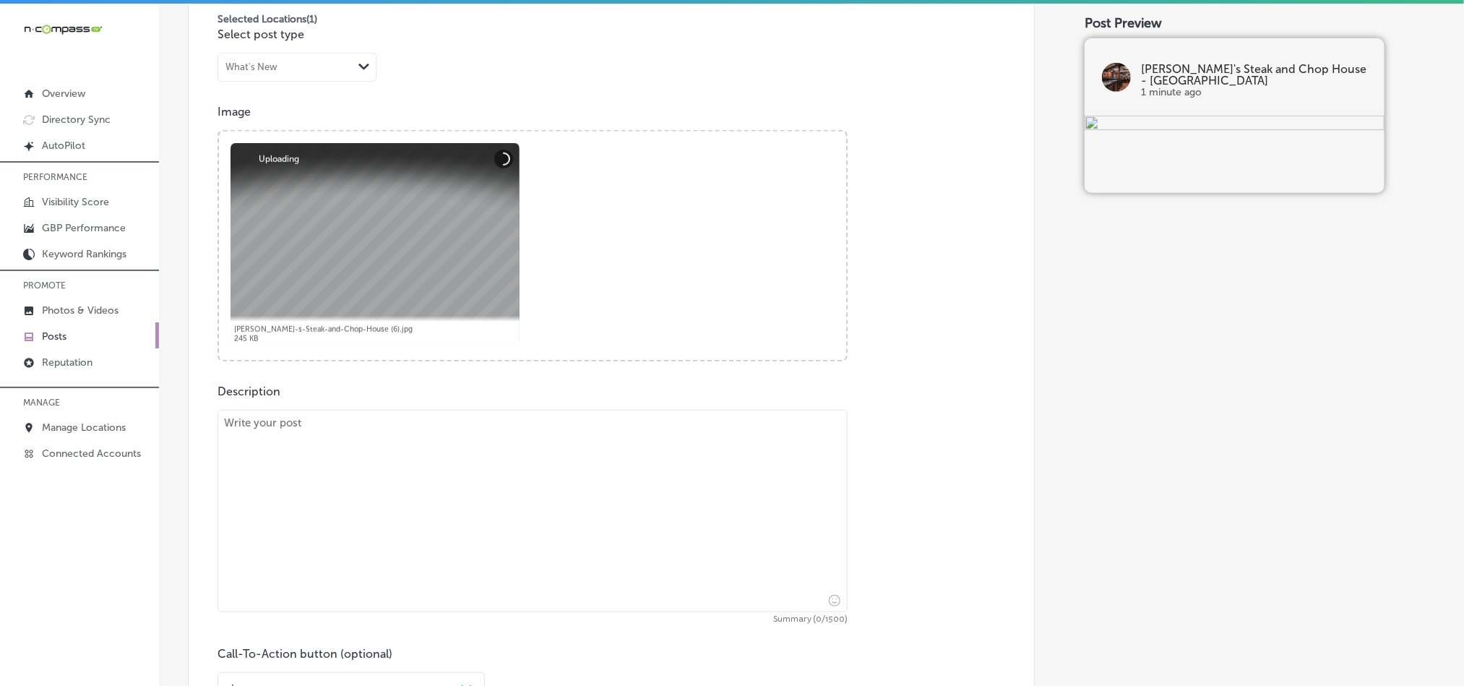
click at [454, 504] on textarea at bounding box center [533, 511] width 630 height 202
paste textarea "If you’re coming from [GEOGRAPHIC_DATA], [GEOGRAPHIC_DATA], or [GEOGRAPHIC_DATA…"
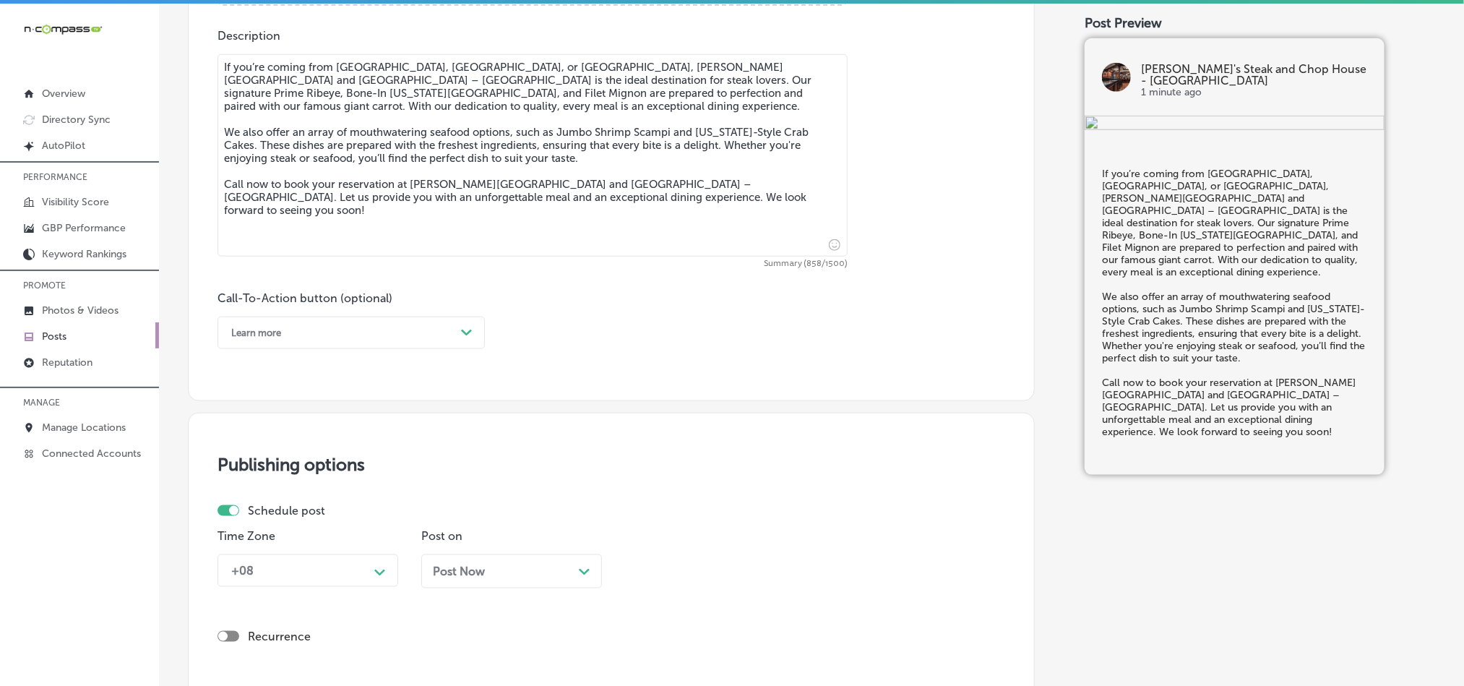
scroll to position [819, 0]
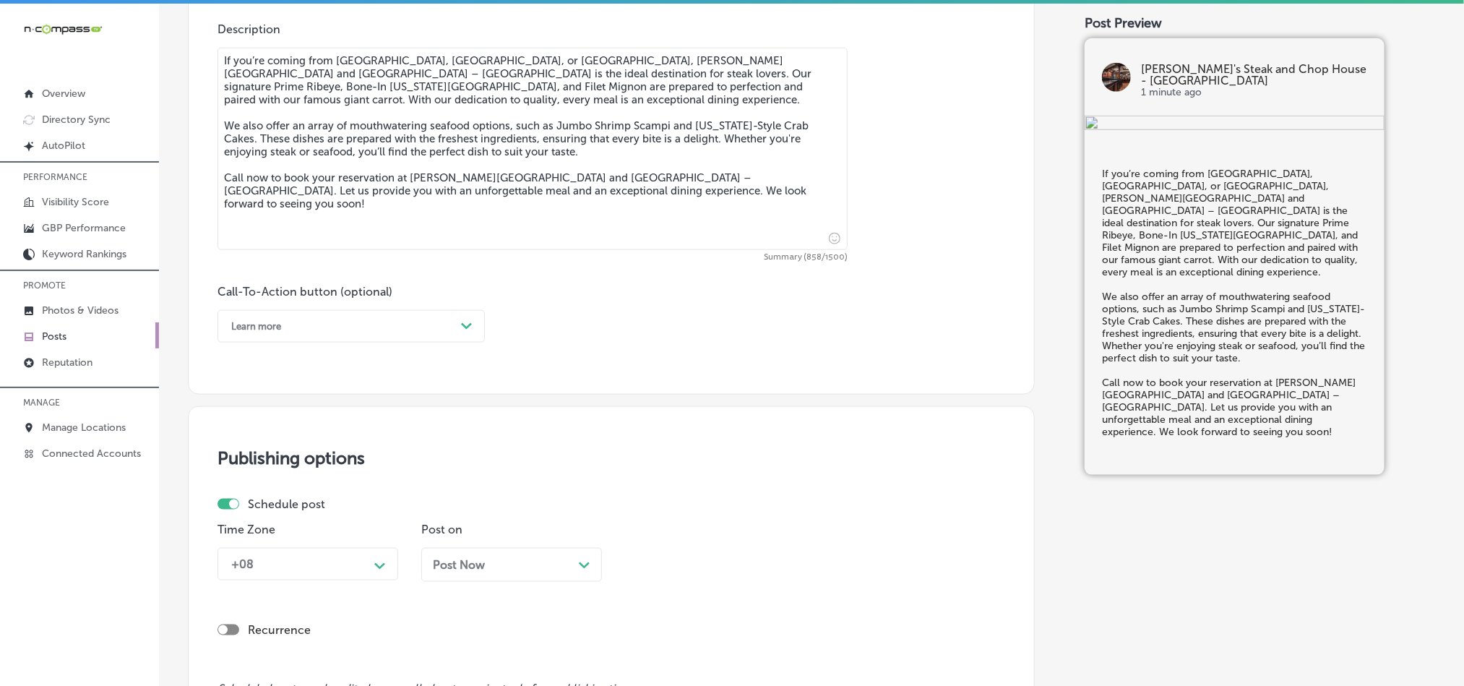
type textarea "If you’re coming from [GEOGRAPHIC_DATA], [GEOGRAPHIC_DATA], or [GEOGRAPHIC_DATA…"
click at [384, 326] on div "Learn more" at bounding box center [339, 326] width 231 height 22
click at [265, 514] on div "Call Now" at bounding box center [351, 509] width 267 height 25
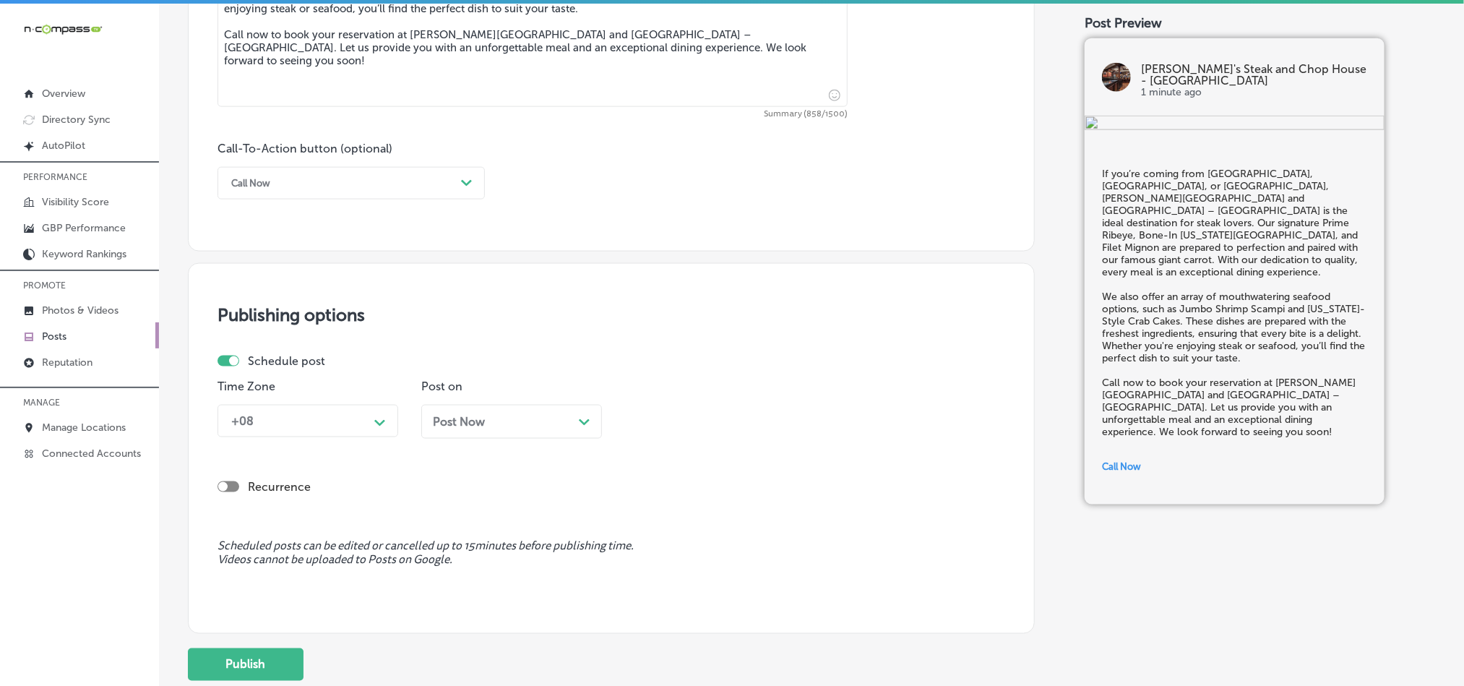
scroll to position [963, 0]
click at [328, 433] on div "+08" at bounding box center [296, 420] width 145 height 25
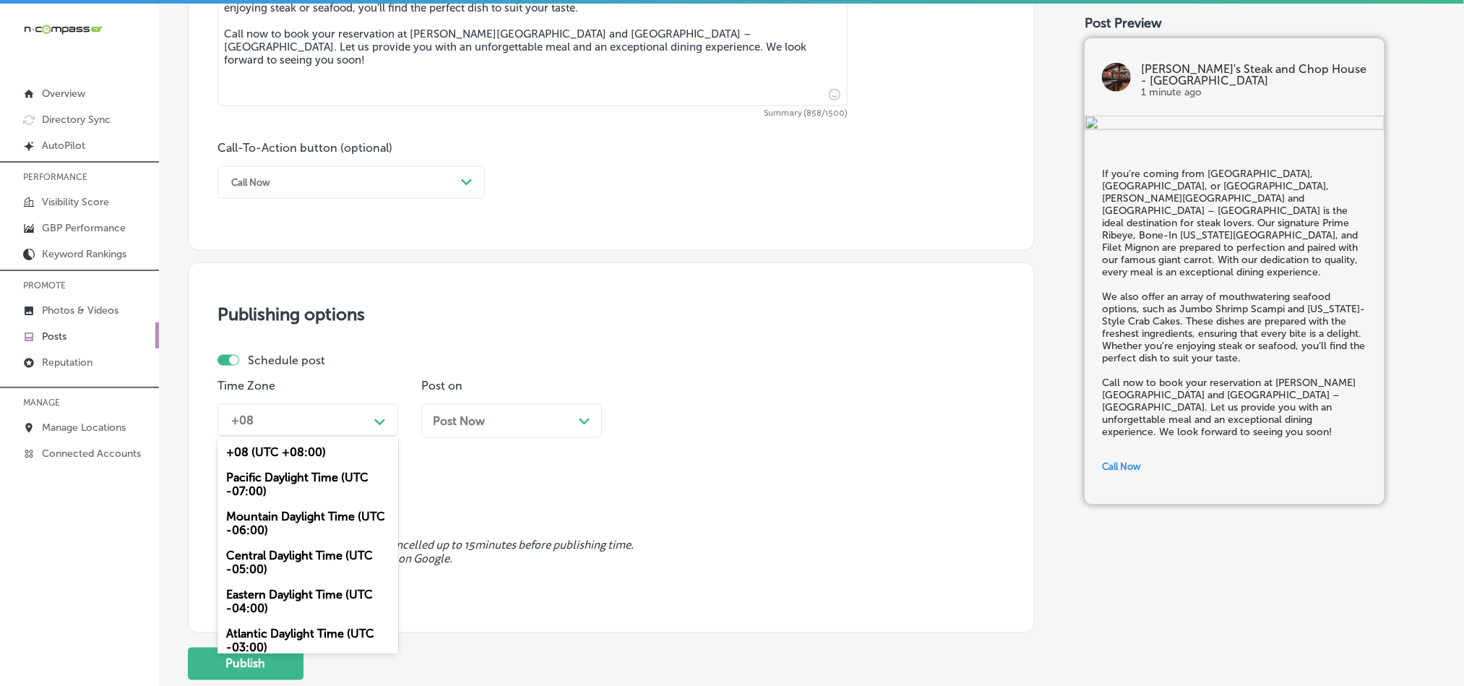
click at [267, 536] on div "Mountain Daylight Time (UTC -06:00)" at bounding box center [308, 523] width 181 height 39
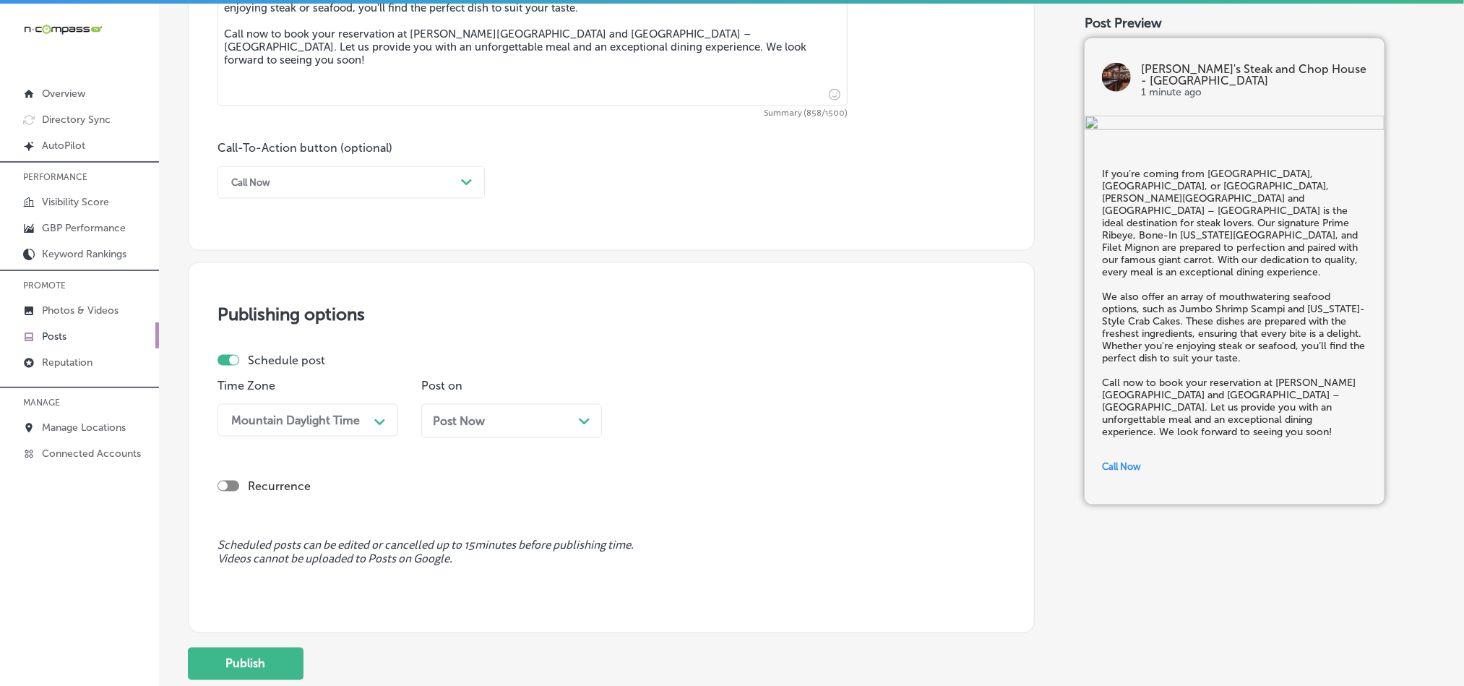
click at [542, 401] on div "Post on Post Now Path Created with Sketch." at bounding box center [511, 414] width 181 height 70
click at [545, 438] on div "Post Now Path Created with Sketch." at bounding box center [511, 421] width 181 height 34
click at [731, 427] on div "08:00 AM" at bounding box center [704, 420] width 145 height 25
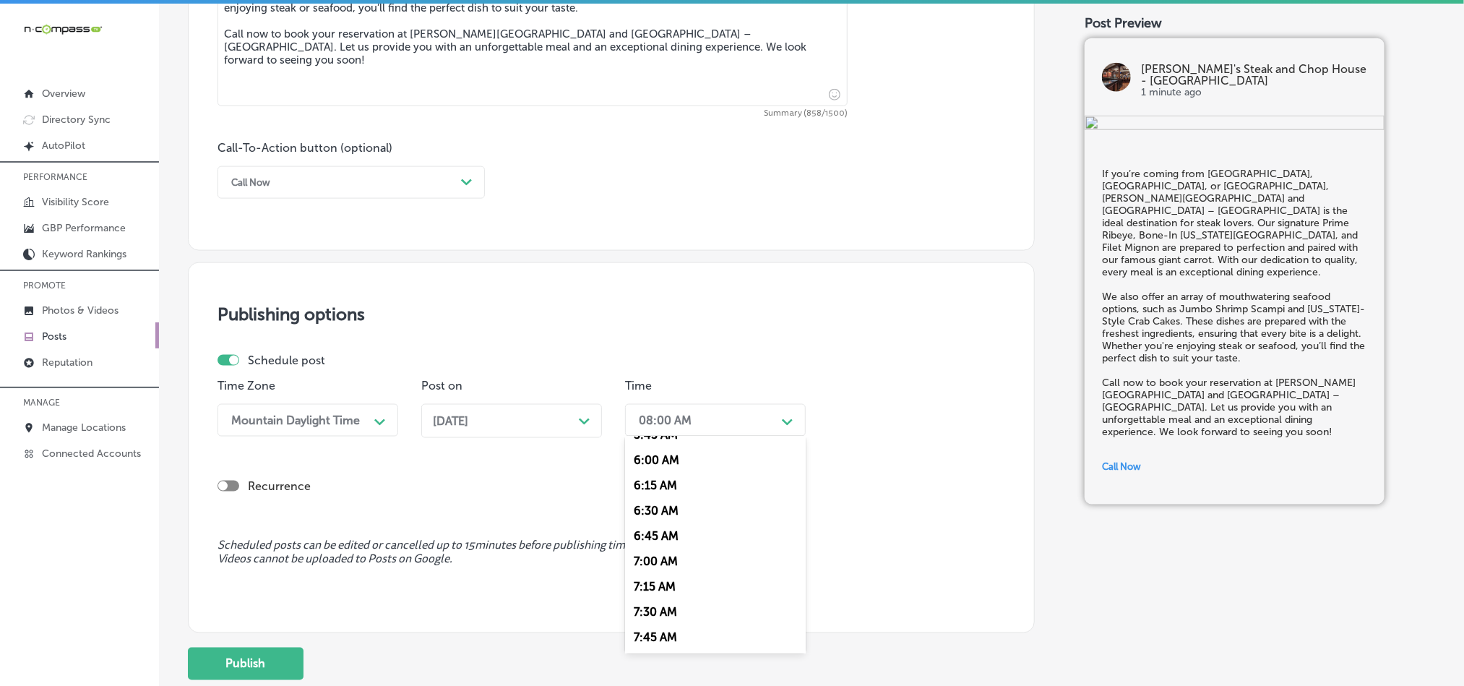
scroll to position [650, 0]
click at [640, 519] on div "7:00 AM" at bounding box center [715, 509] width 181 height 25
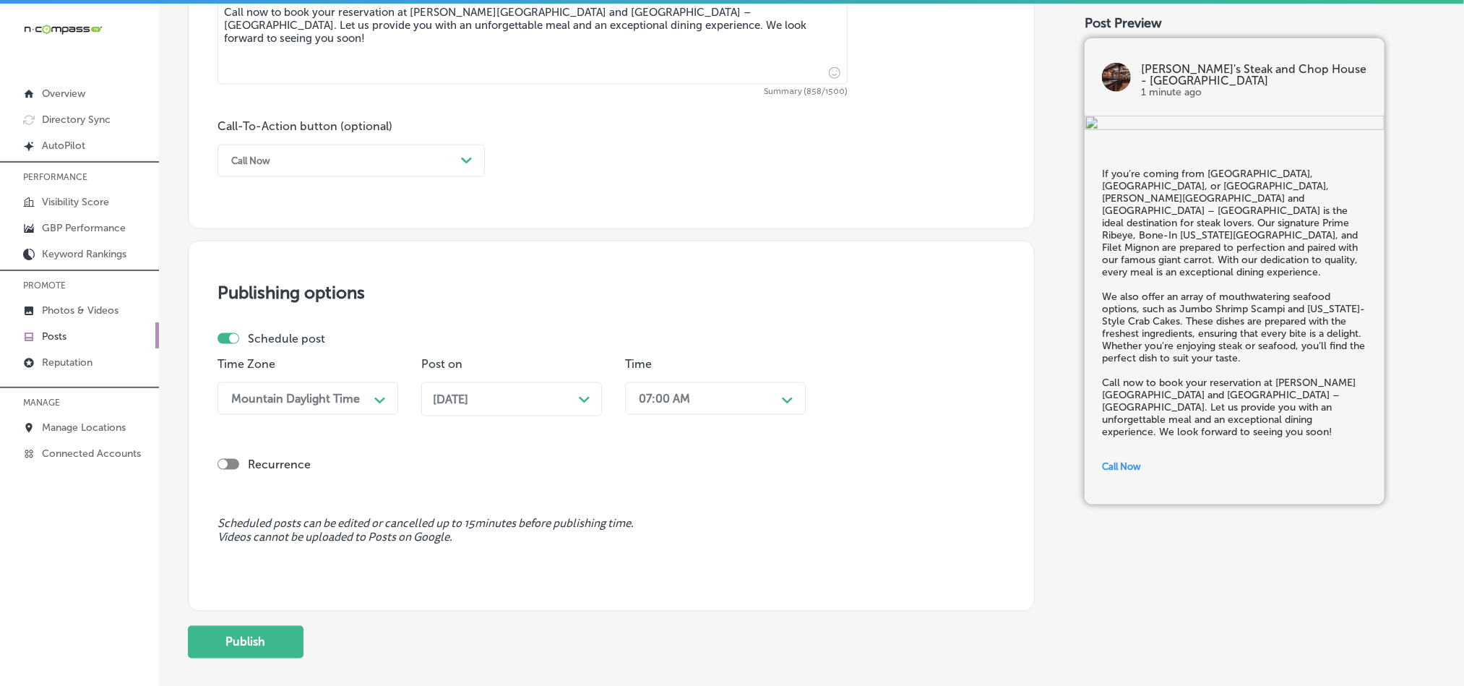
scroll to position [1072, 0]
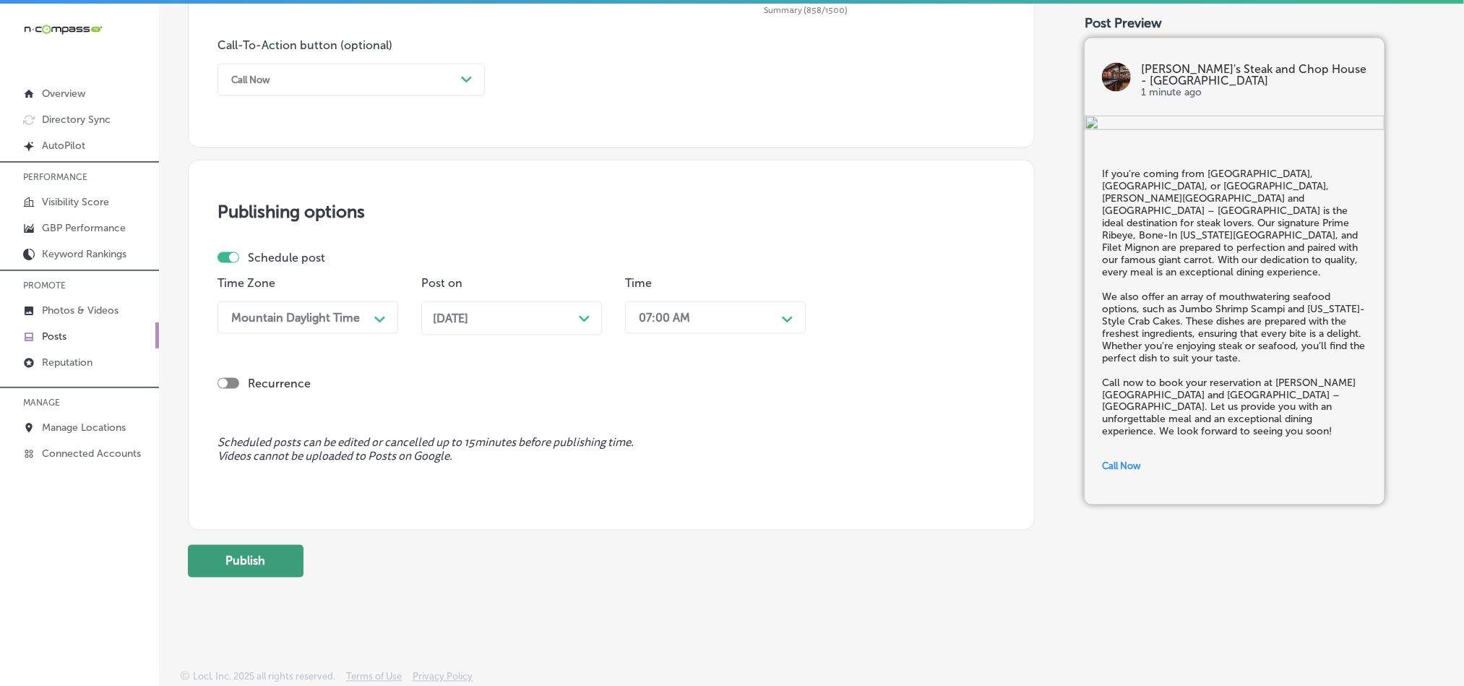
click at [261, 545] on button "Publish" at bounding box center [246, 561] width 116 height 33
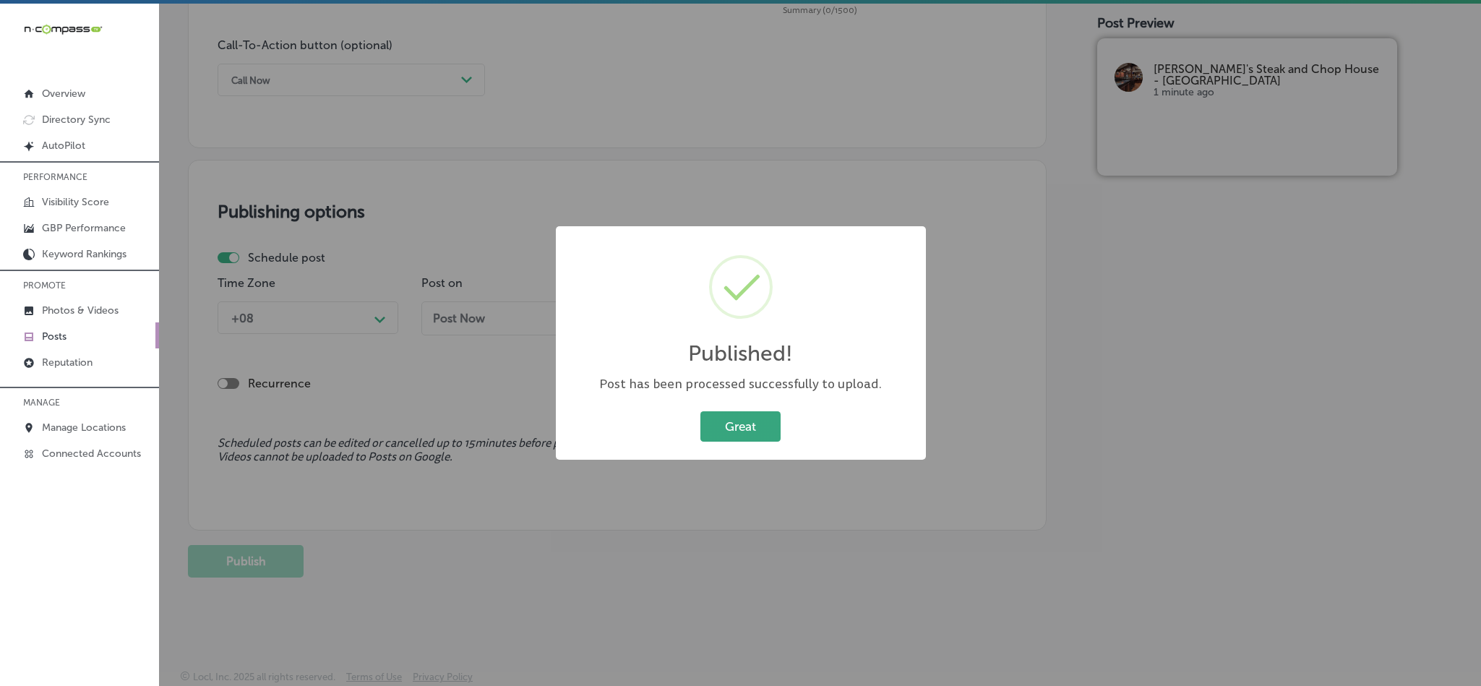
click at [731, 423] on button "Great" at bounding box center [740, 426] width 80 height 30
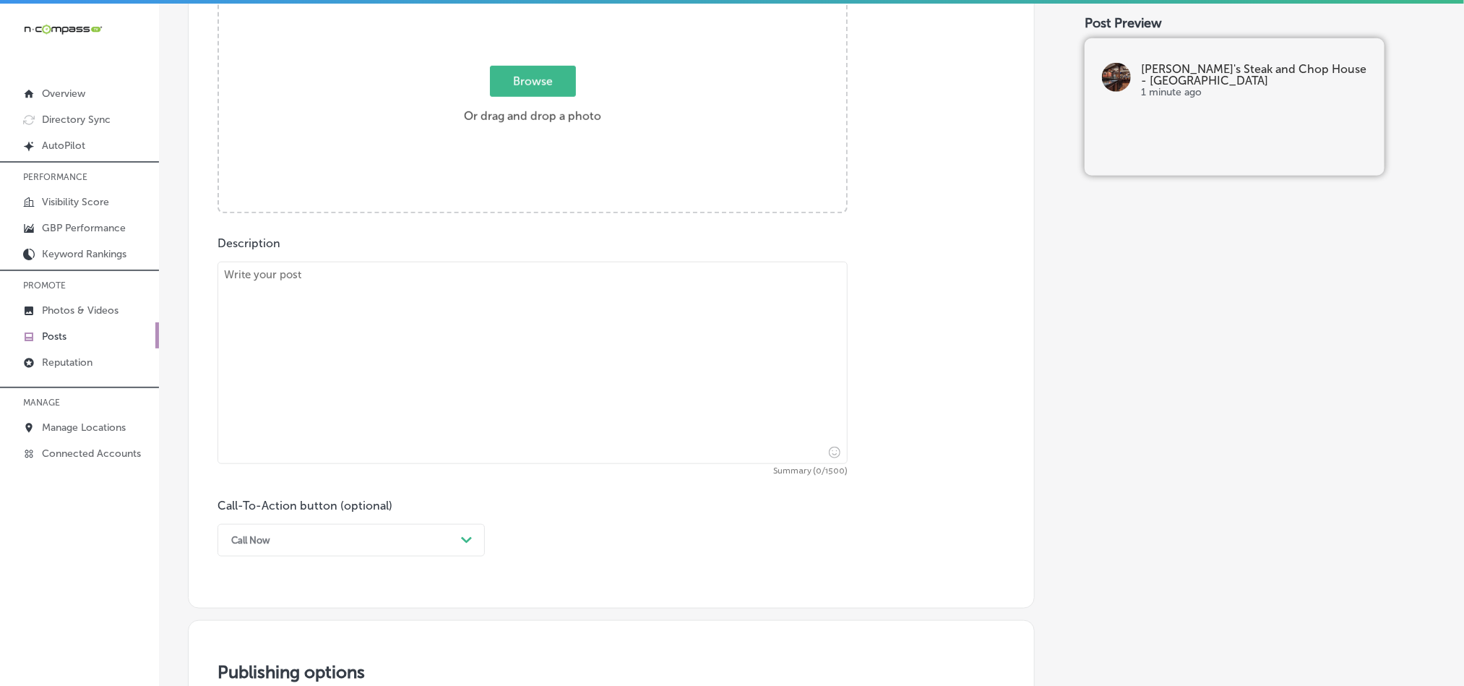
scroll to position [603, 0]
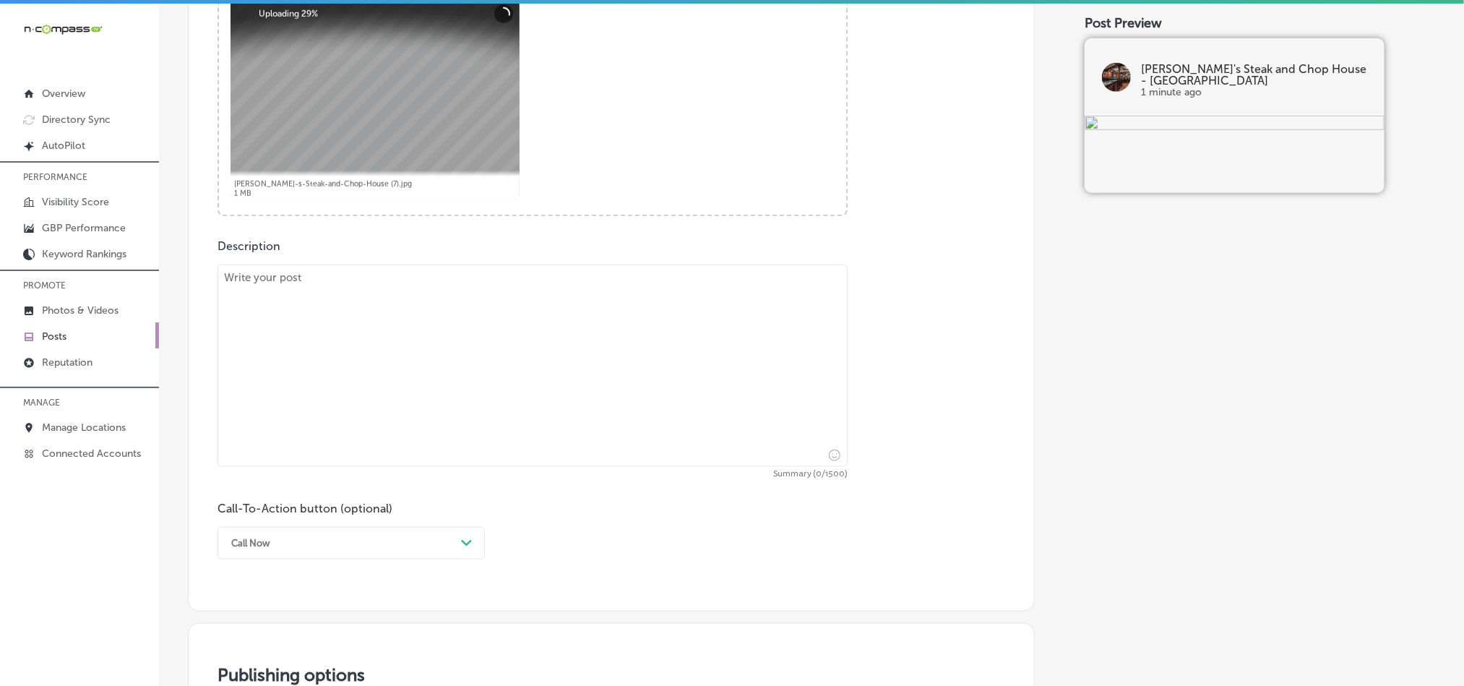
click at [445, 399] on textarea at bounding box center [533, 365] width 630 height 202
paste textarea "[PERSON_NAME]'s Steak and [GEOGRAPHIC_DATA] – [PERSON_NAME] proudly serves gues…"
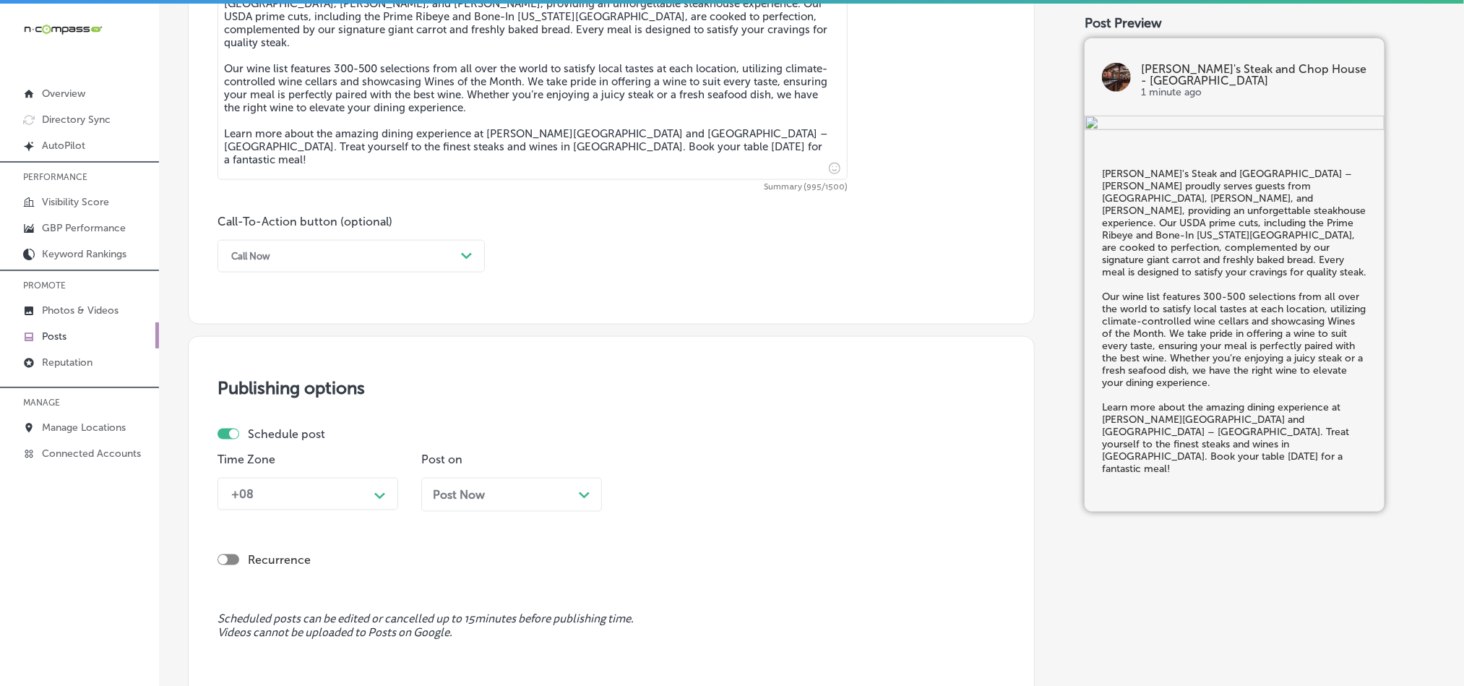
scroll to position [928, 0]
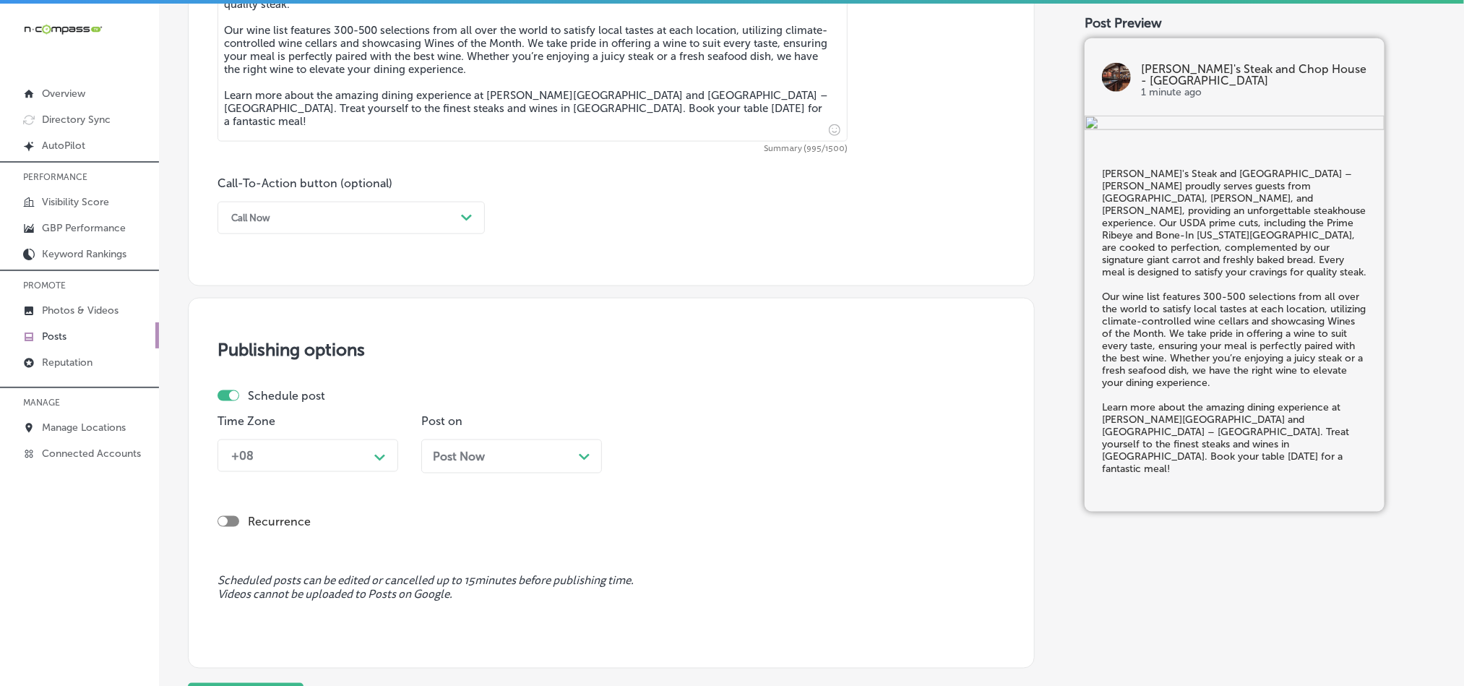
type textarea "[PERSON_NAME]'s Steak and [GEOGRAPHIC_DATA] – [PERSON_NAME] proudly serves gues…"
click at [377, 228] on div "Call Now" at bounding box center [339, 218] width 231 height 22
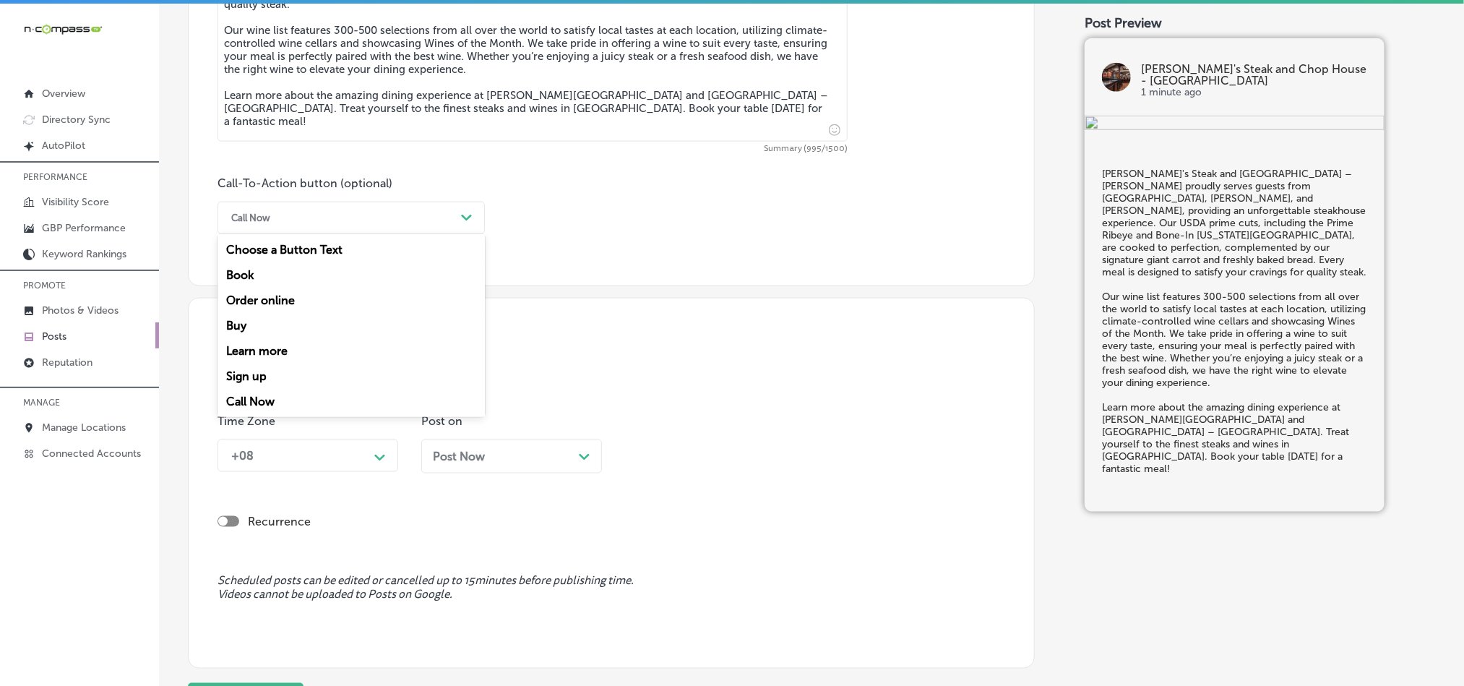
click at [273, 352] on div "Learn more" at bounding box center [351, 350] width 267 height 25
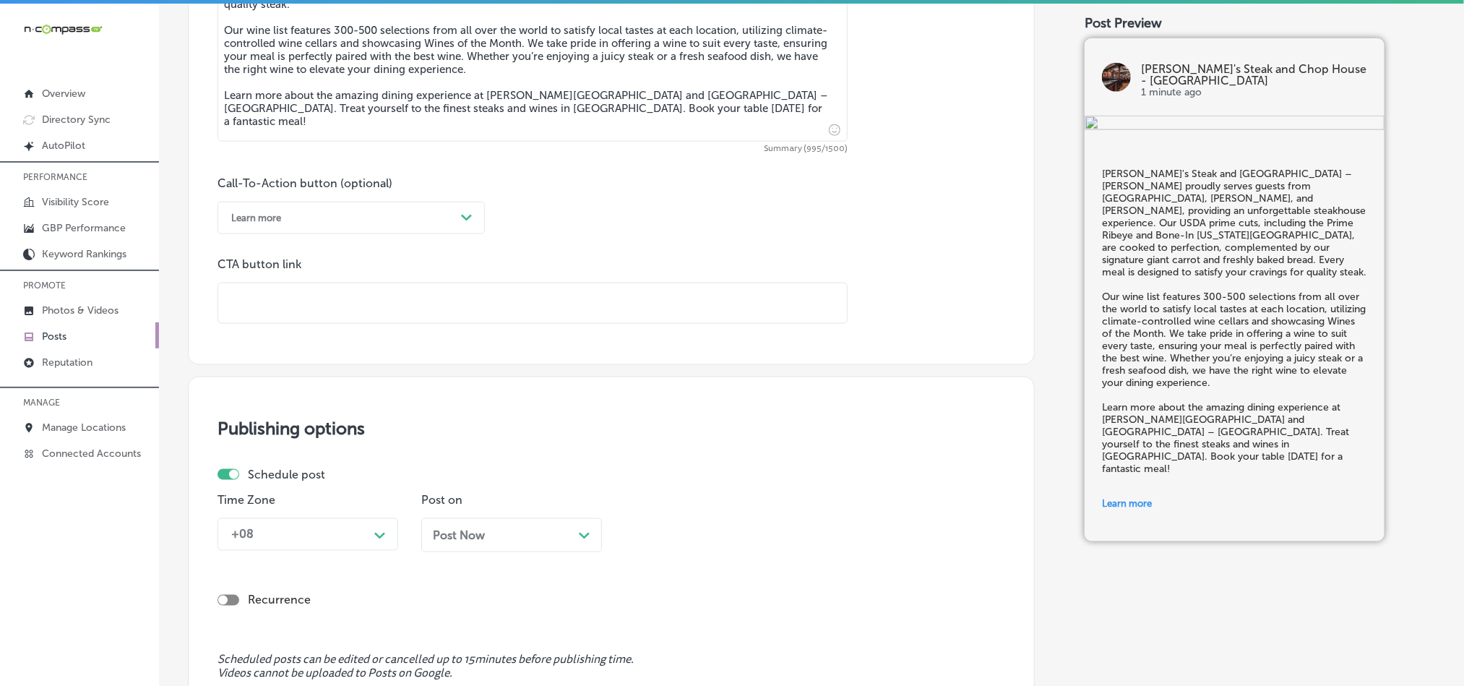
click at [414, 293] on input "text" at bounding box center [532, 303] width 629 height 40
paste input "[URL][DOMAIN_NAME]"
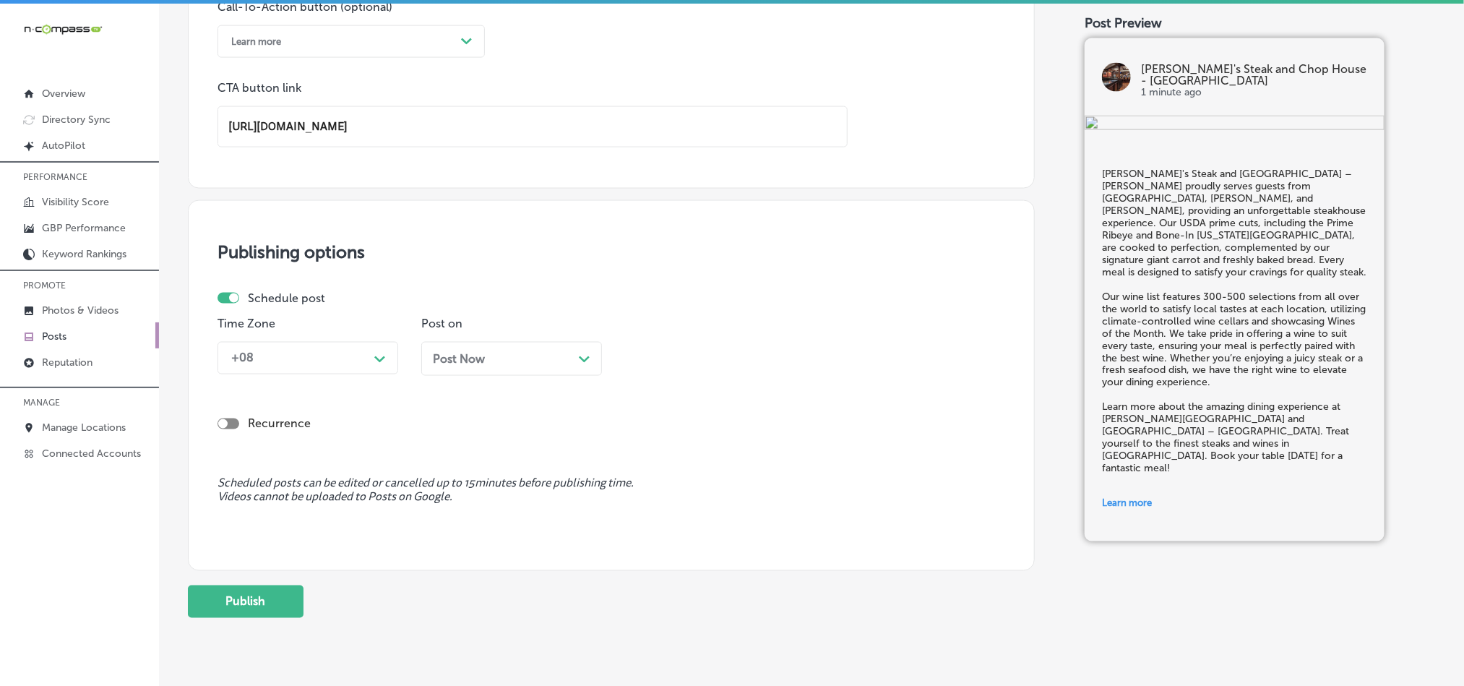
scroll to position [1152, 0]
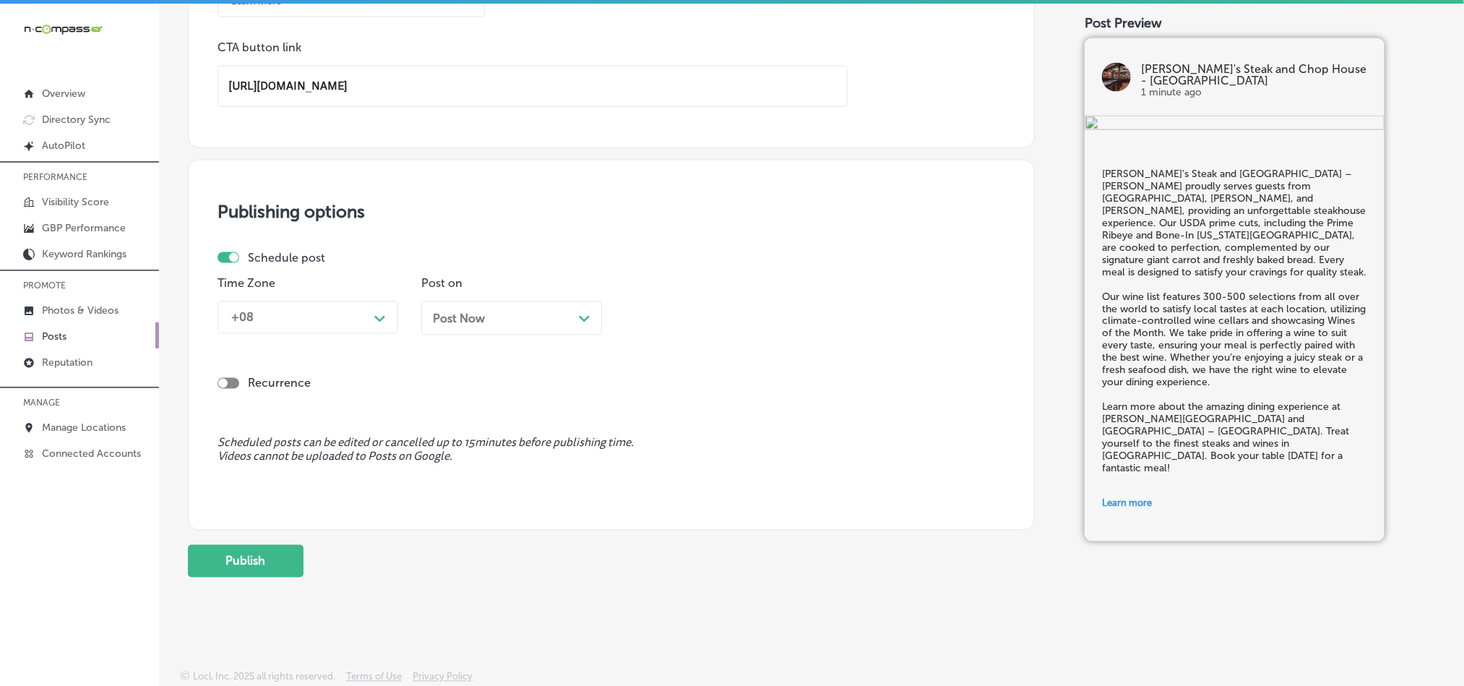
type input "[URL][DOMAIN_NAME]"
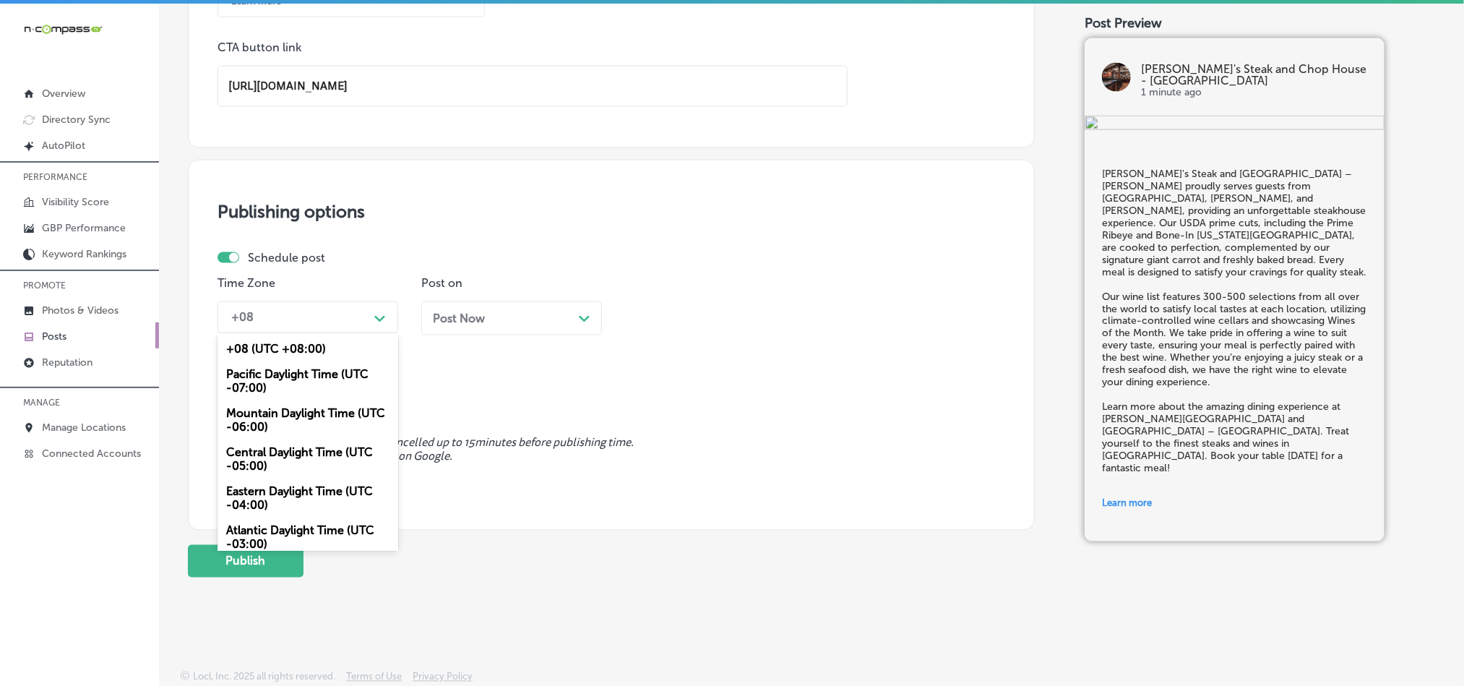
click at [317, 321] on div "+08" at bounding box center [296, 317] width 145 height 25
click at [302, 410] on div "Mountain Daylight Time (UTC -06:00)" at bounding box center [308, 420] width 181 height 39
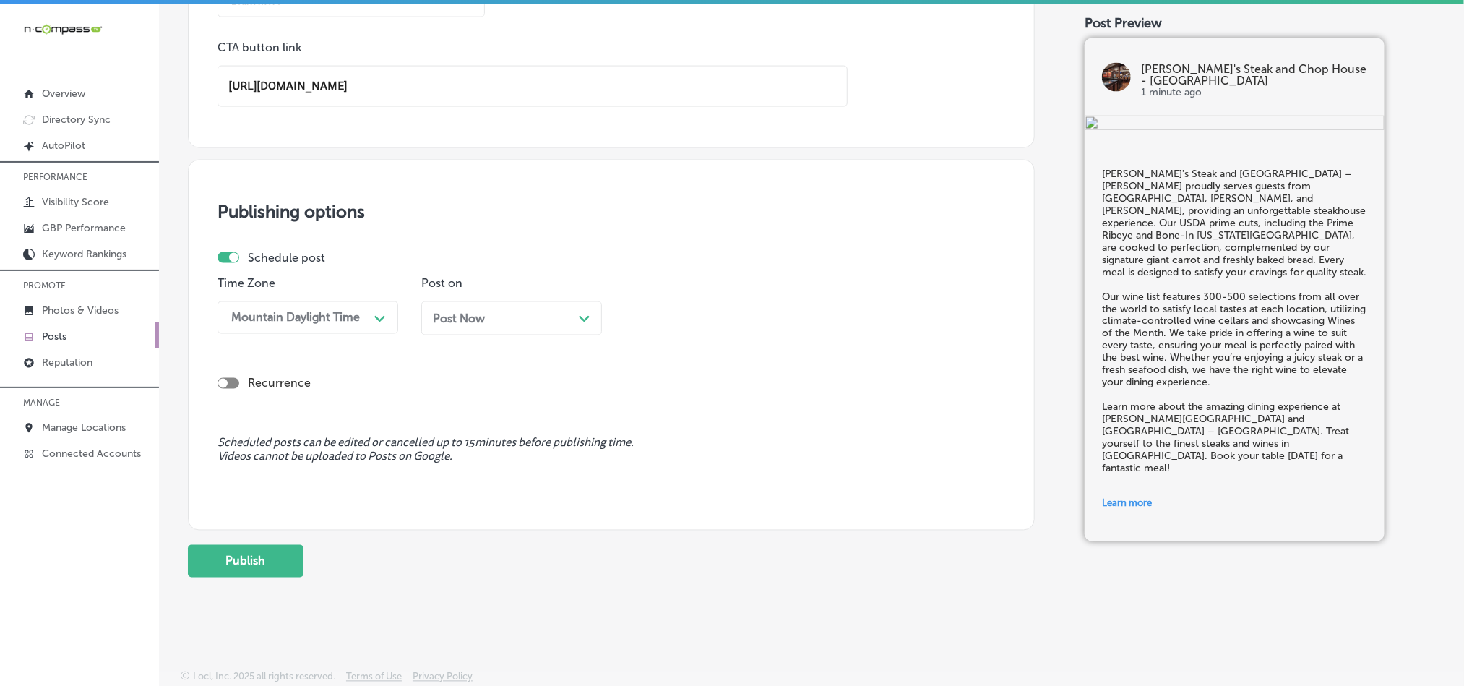
click at [543, 304] on div "Post Now Path Created with Sketch." at bounding box center [511, 318] width 181 height 34
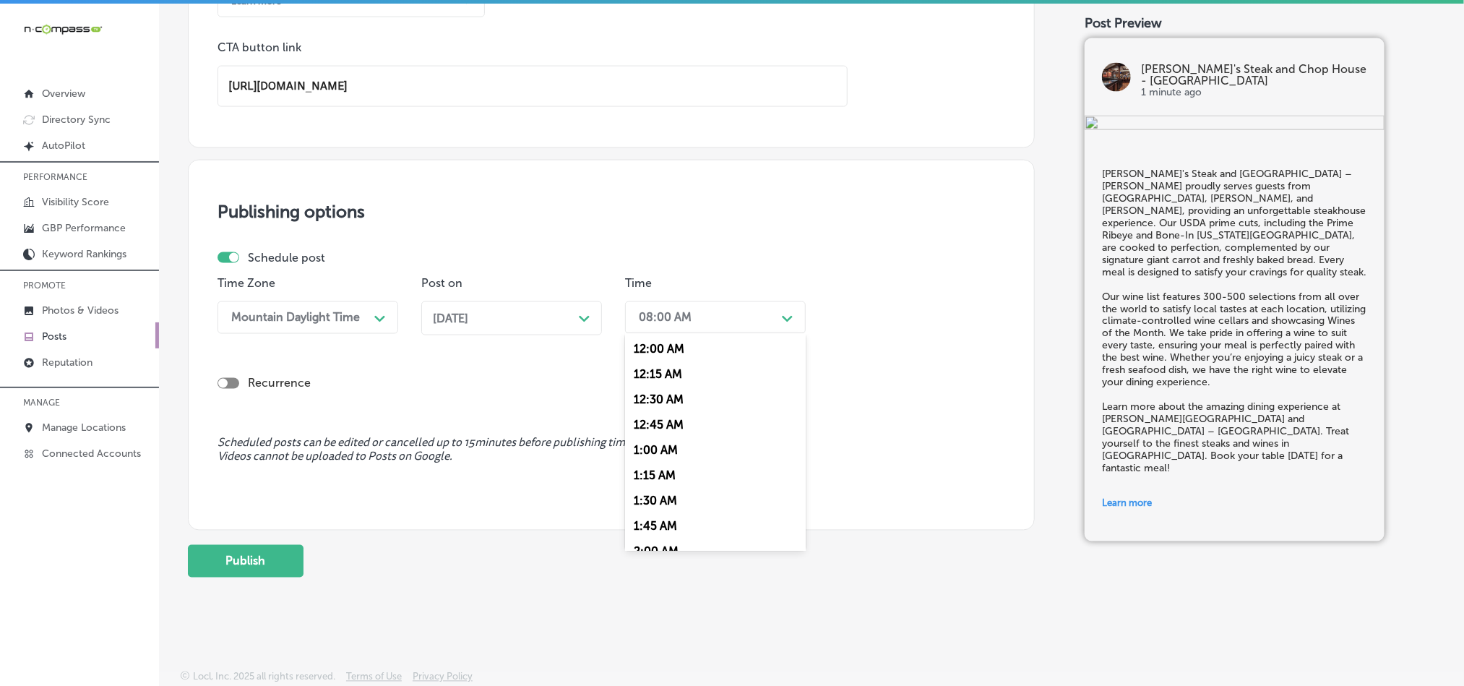
click at [731, 319] on div "08:00 AM" at bounding box center [704, 317] width 145 height 25
click at [657, 519] on div "7:00 AM" at bounding box center [715, 515] width 181 height 25
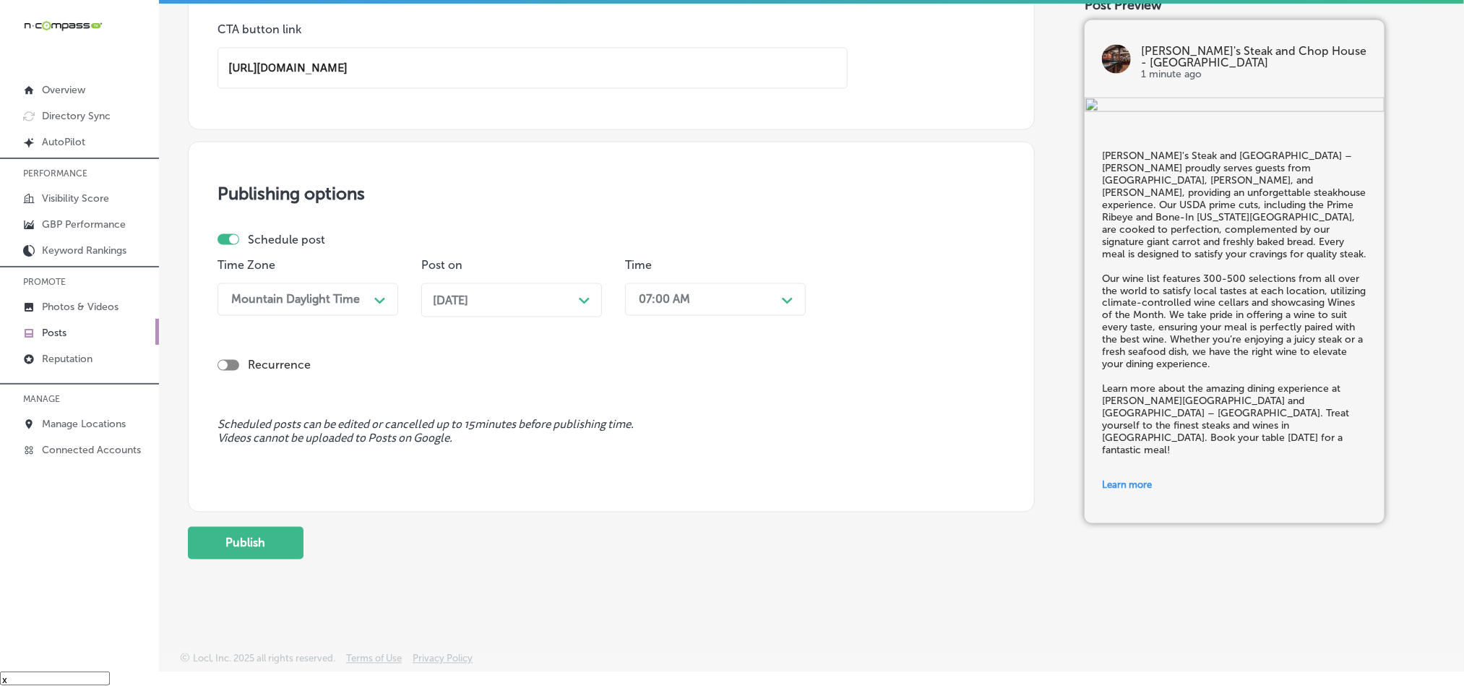
scroll to position [20, 0]
click at [230, 528] on button "Publish" at bounding box center [246, 541] width 116 height 33
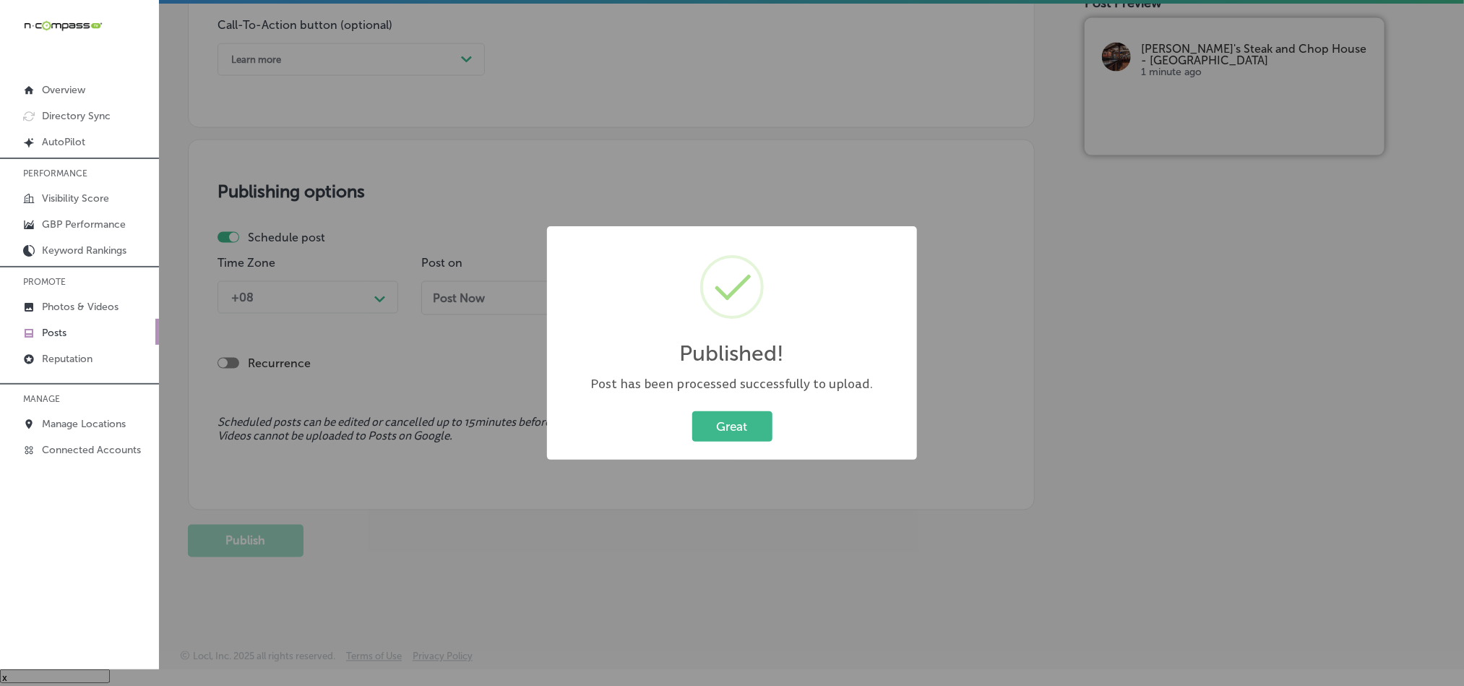
scroll to position [1073, 0]
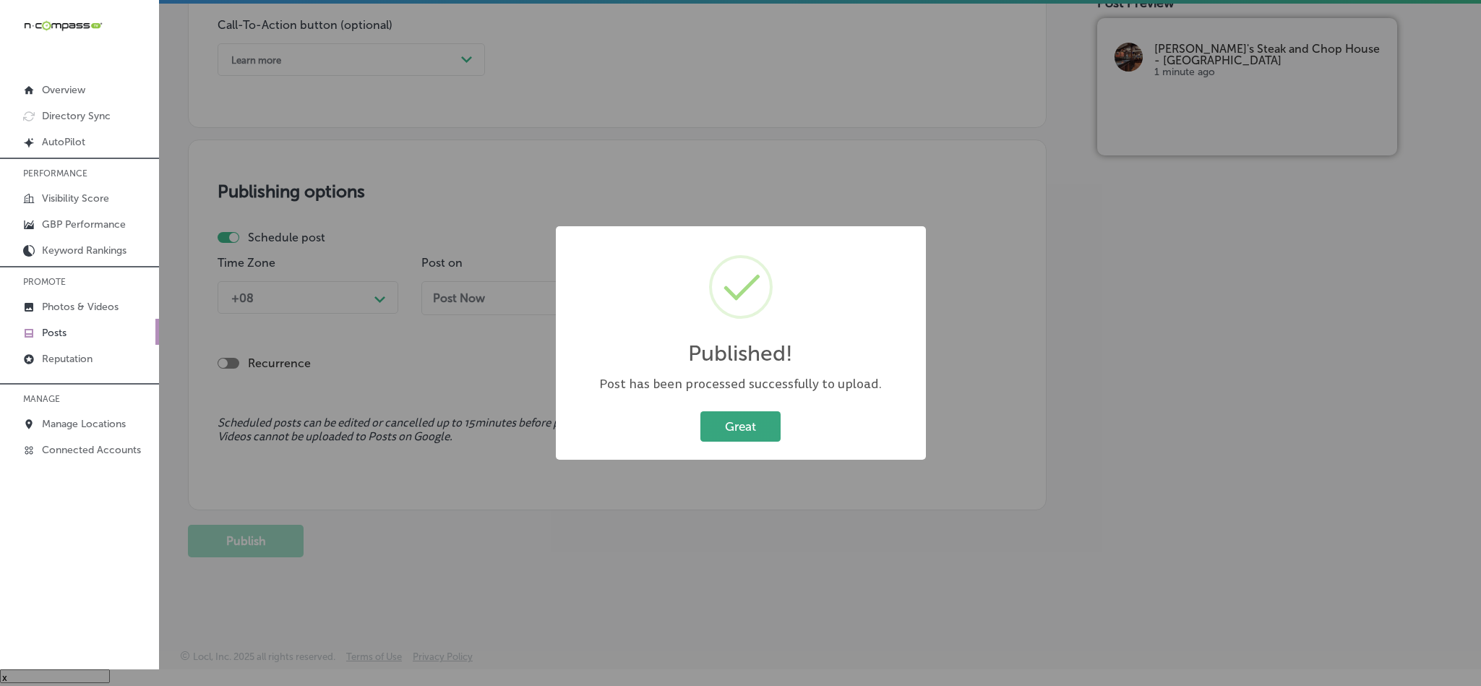
click at [714, 430] on button "Great" at bounding box center [740, 426] width 80 height 30
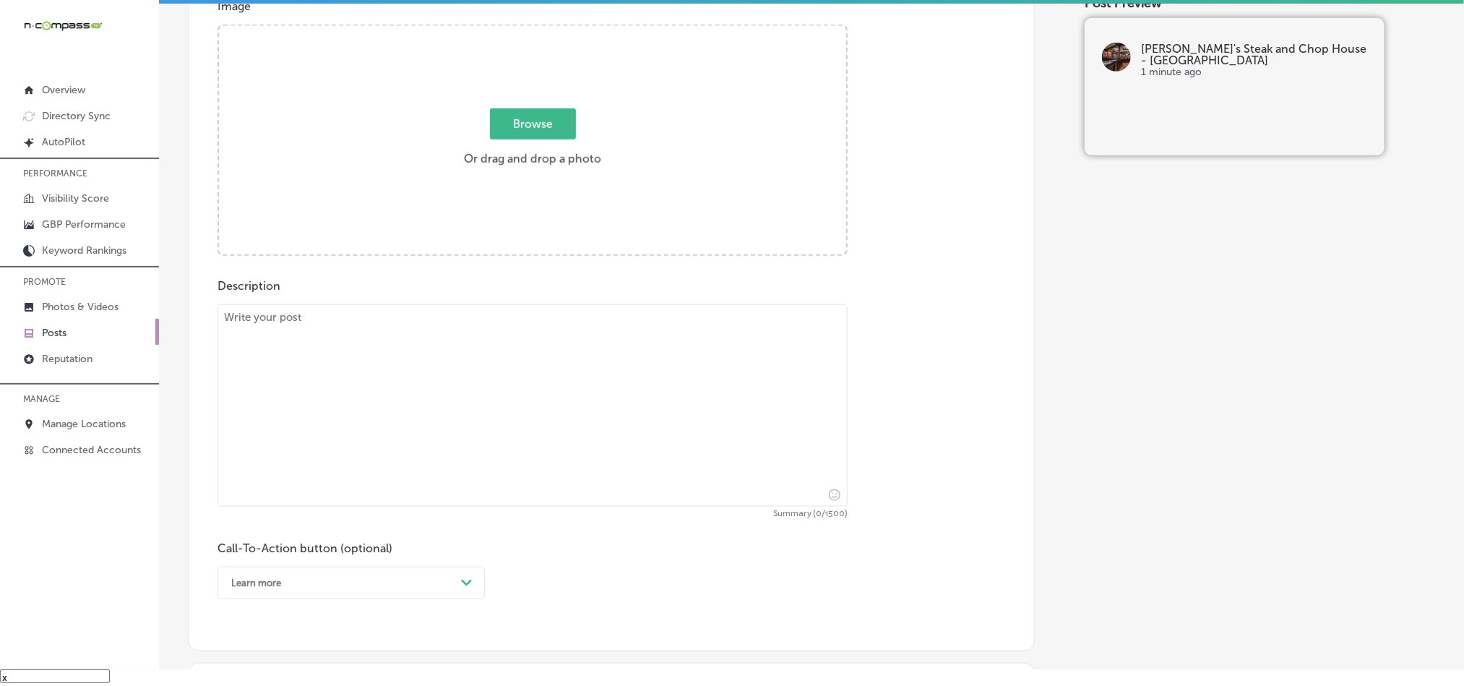
scroll to position [530, 0]
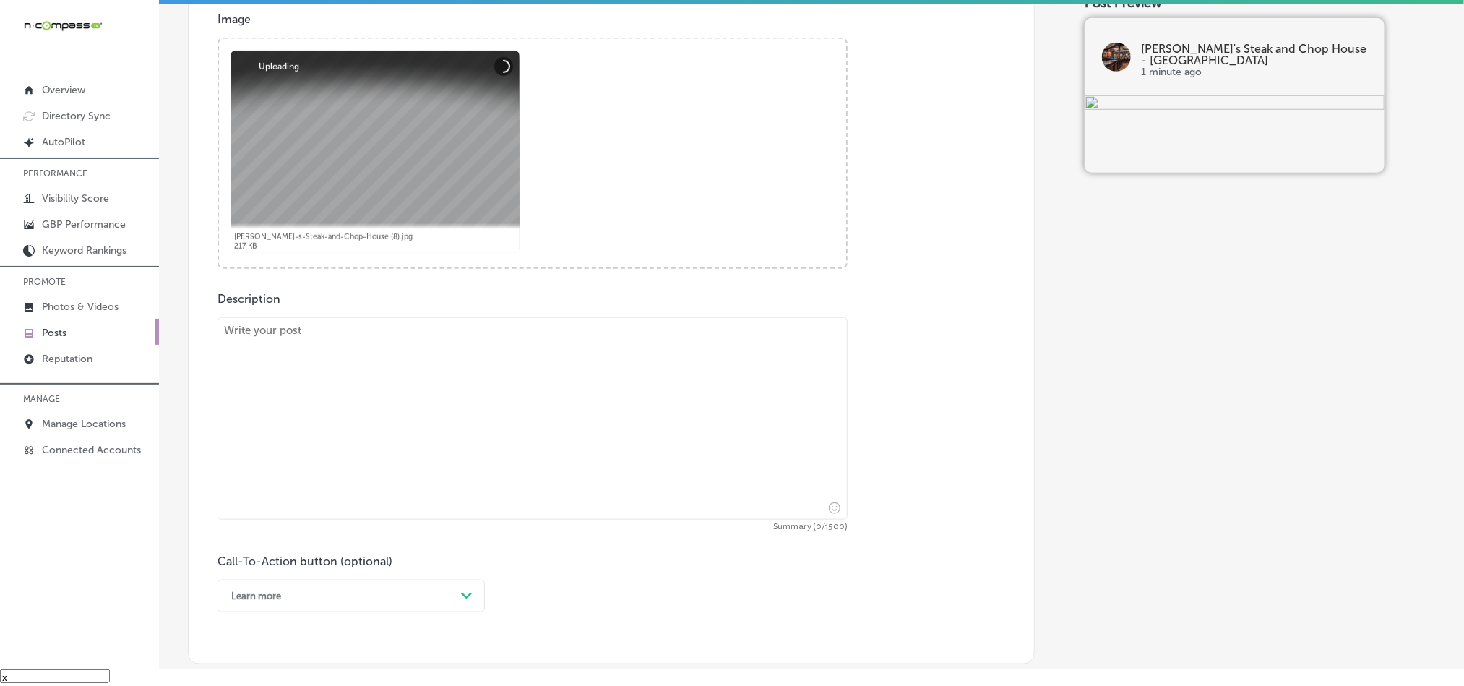
click at [508, 354] on textarea at bounding box center [533, 418] width 630 height 202
paste textarea "At [PERSON_NAME]'s Steak and [GEOGRAPHIC_DATA] – [GEOGRAPHIC_DATA], we proudly …"
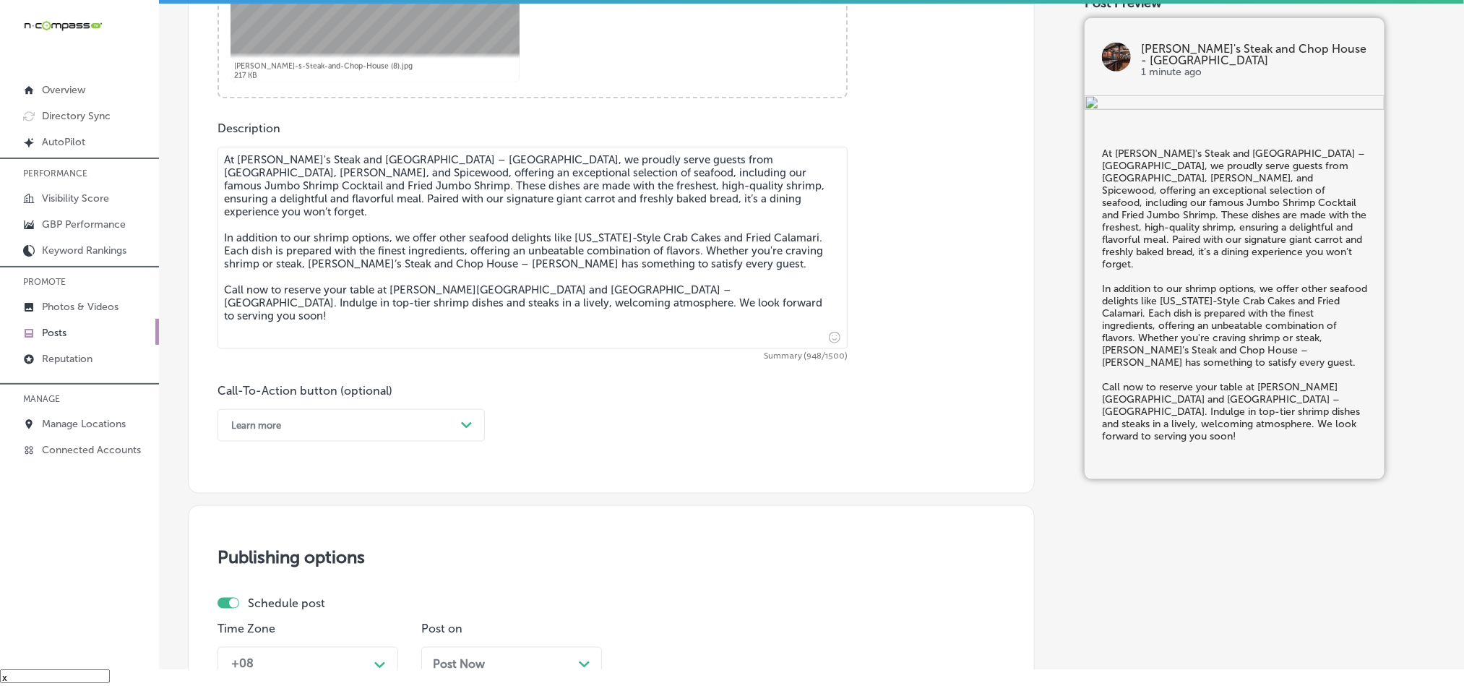
scroll to position [819, 0]
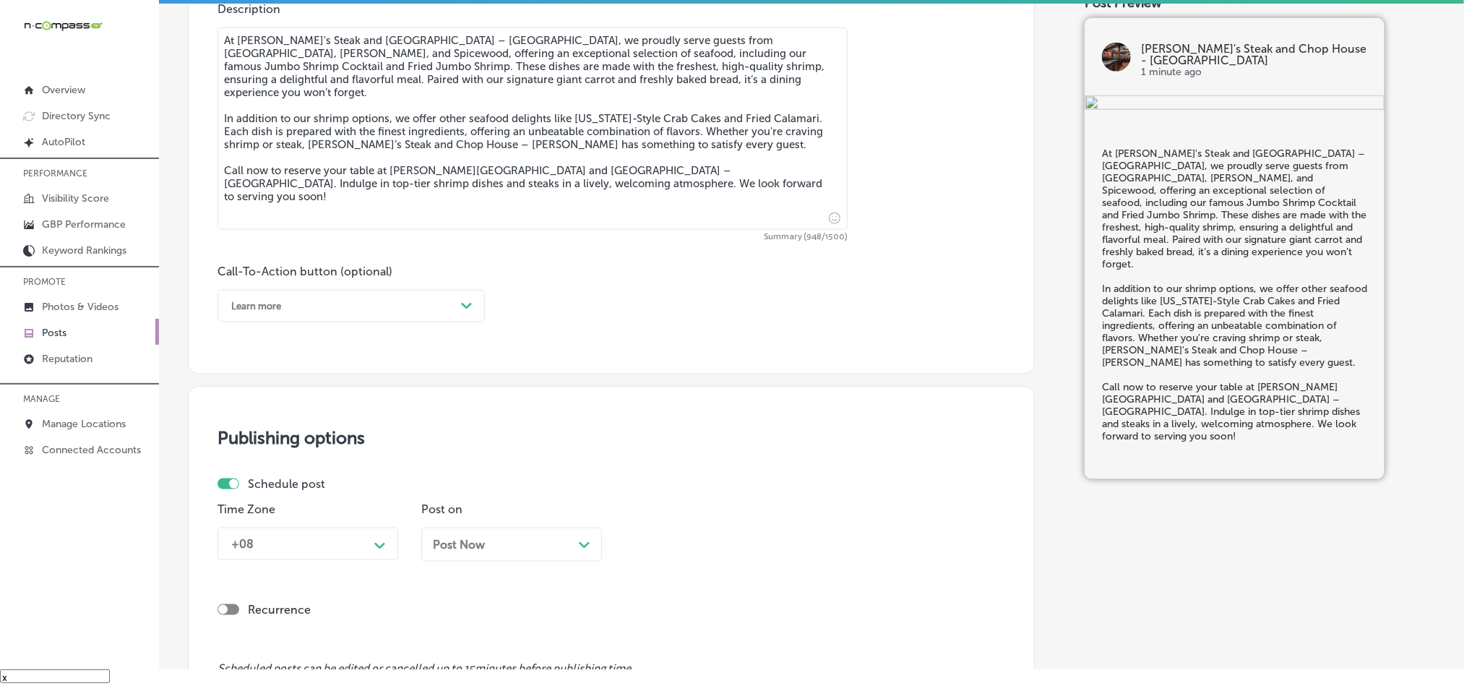
type textarea "At [PERSON_NAME]'s Steak and [GEOGRAPHIC_DATA] – [GEOGRAPHIC_DATA], we proudly …"
click at [330, 306] on div "Learn more" at bounding box center [339, 306] width 231 height 22
click at [258, 491] on div "Call Now" at bounding box center [351, 489] width 267 height 25
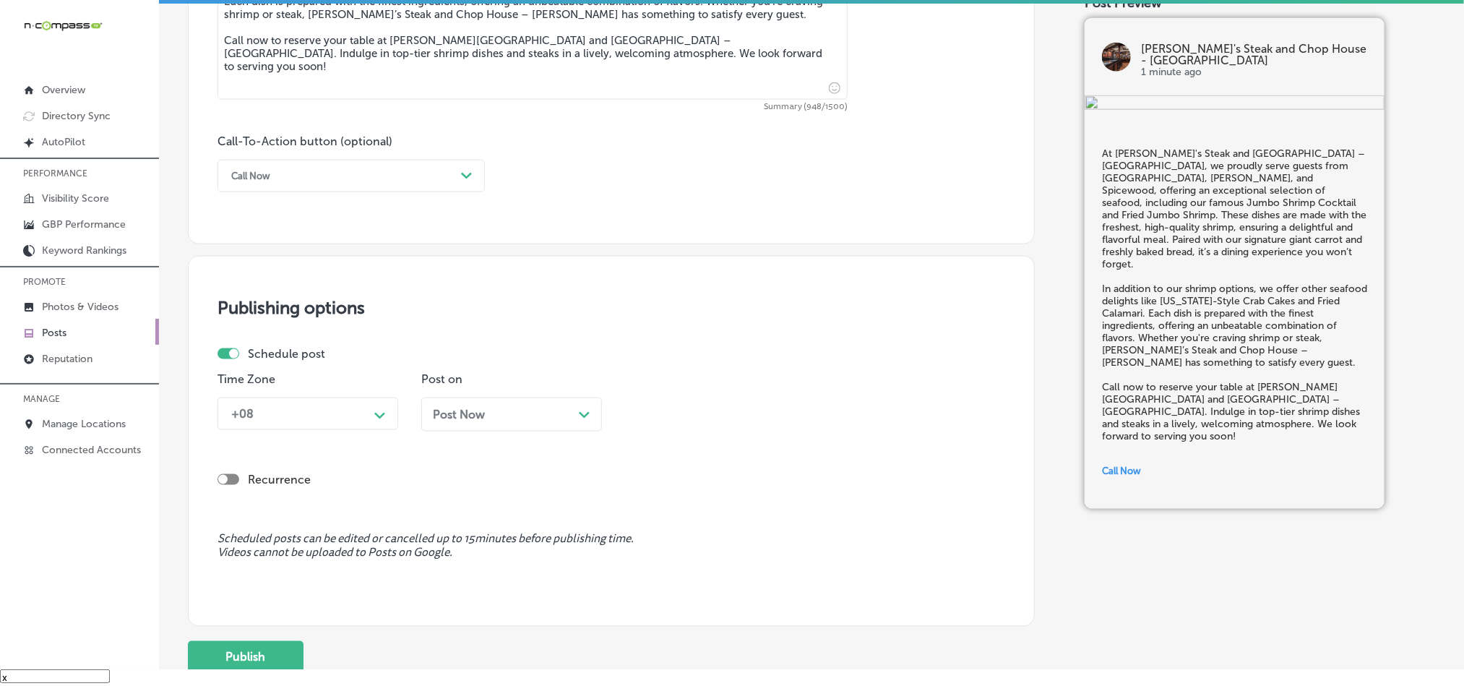
scroll to position [963, 0]
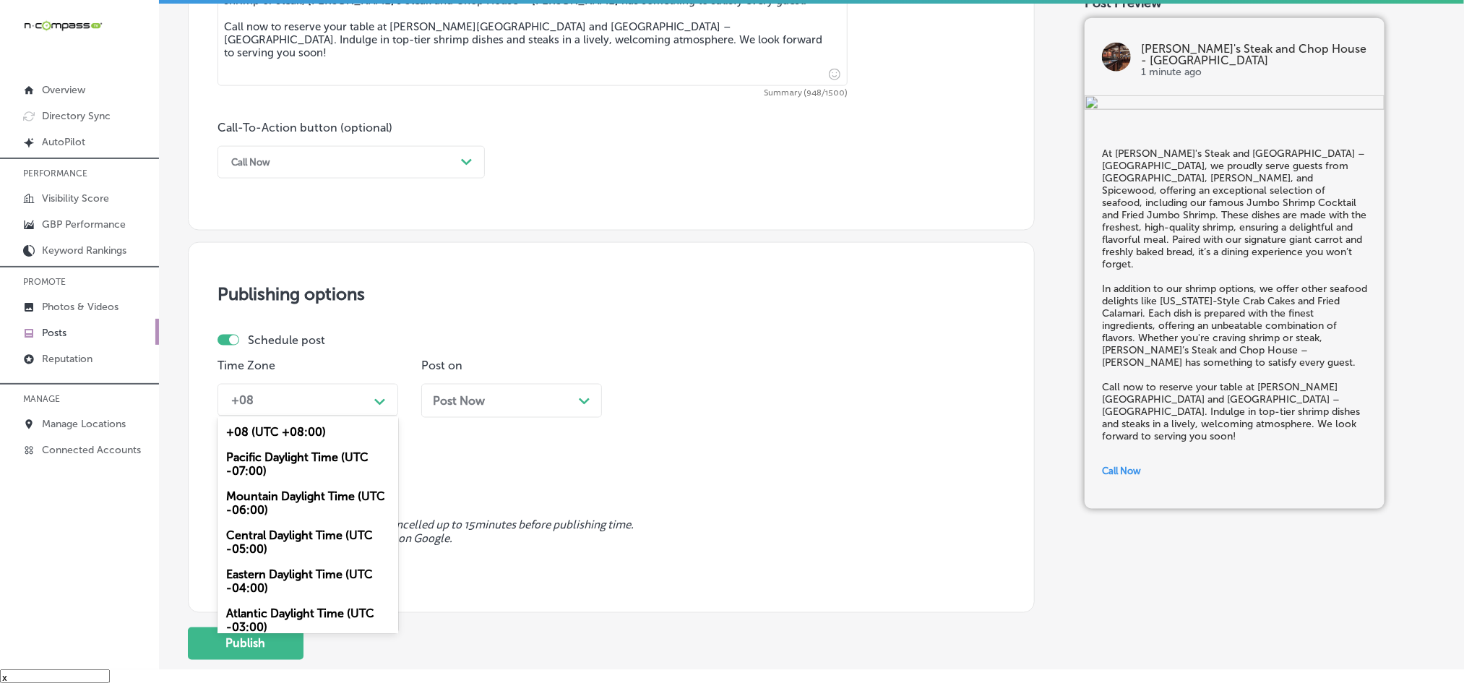
click at [327, 413] on div "+08" at bounding box center [296, 399] width 145 height 25
click at [273, 503] on div "Mountain Daylight Time (UTC -06:00)" at bounding box center [308, 502] width 181 height 39
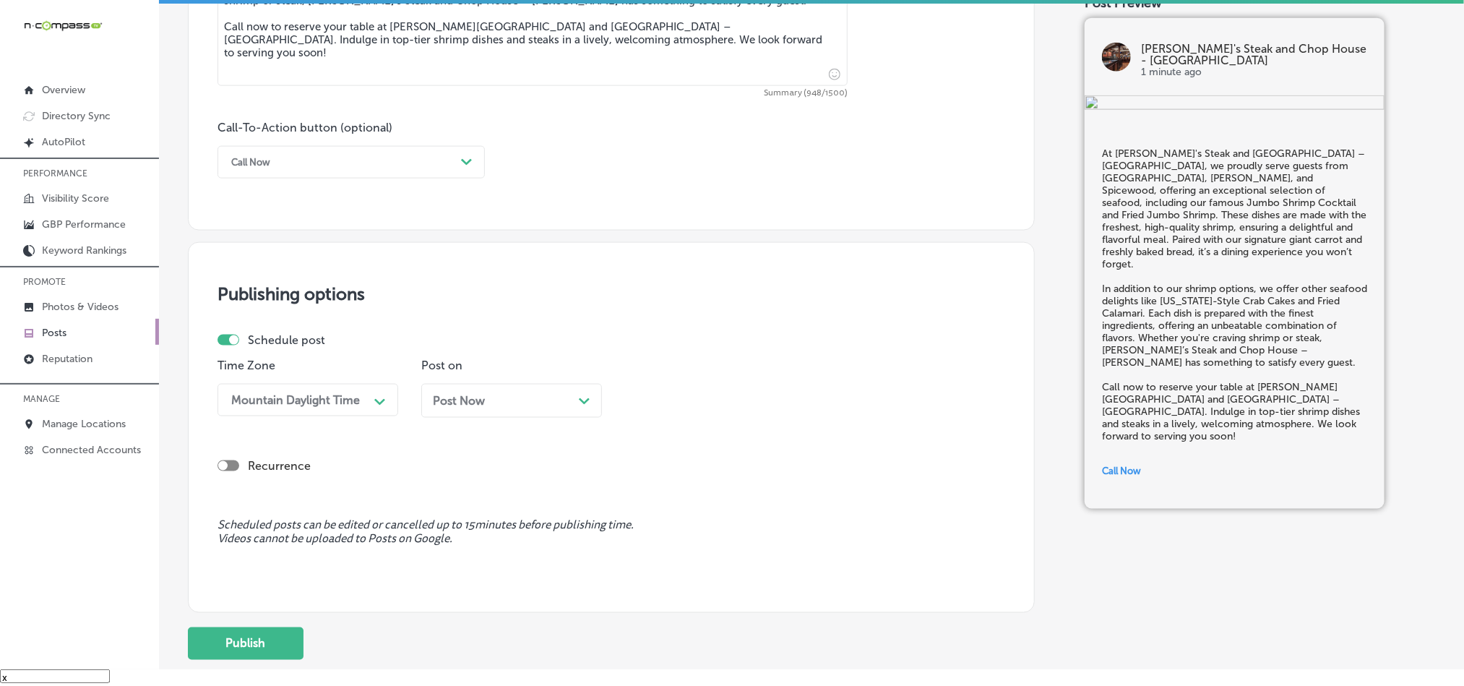
click at [530, 406] on div "Post Now Path Created with Sketch." at bounding box center [512, 401] width 158 height 14
click at [722, 402] on div "08:00 AM" at bounding box center [704, 399] width 145 height 25
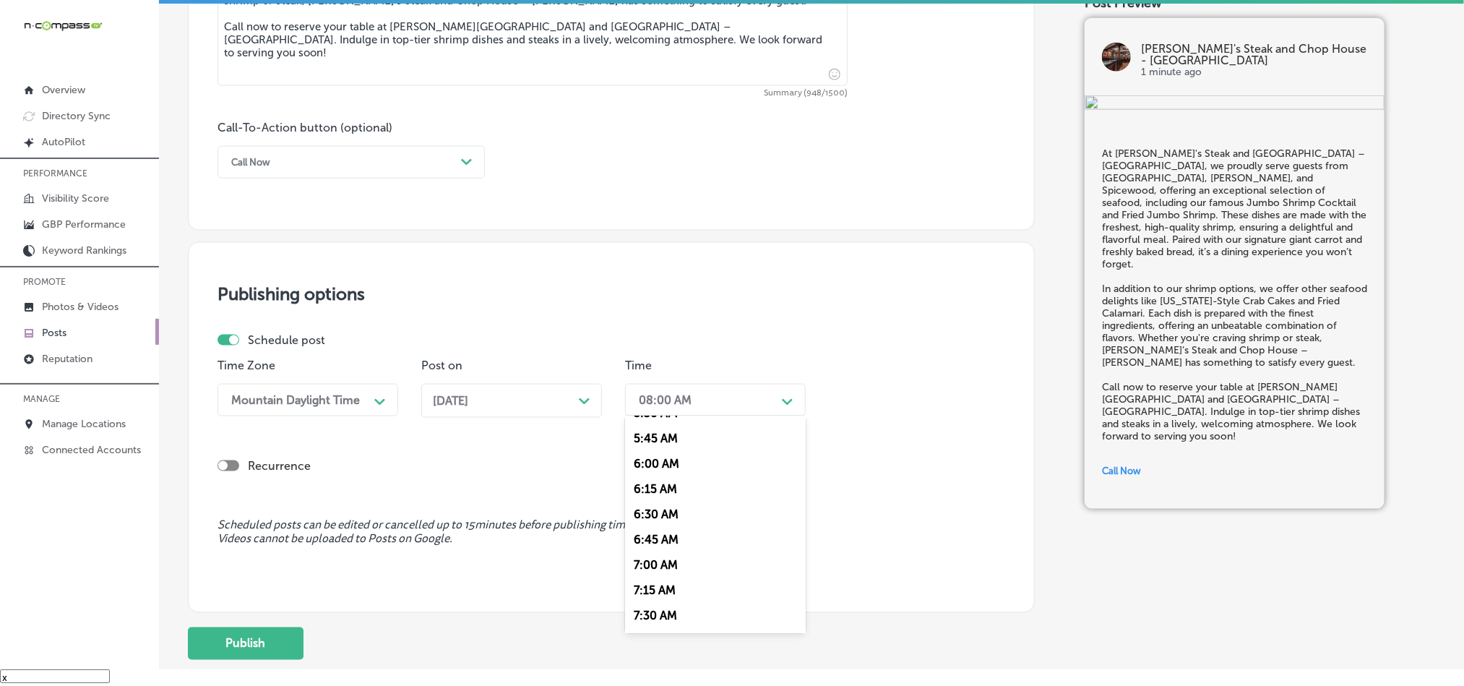
scroll to position [577, 0]
click at [657, 572] on div "7:00 AM" at bounding box center [715, 562] width 181 height 25
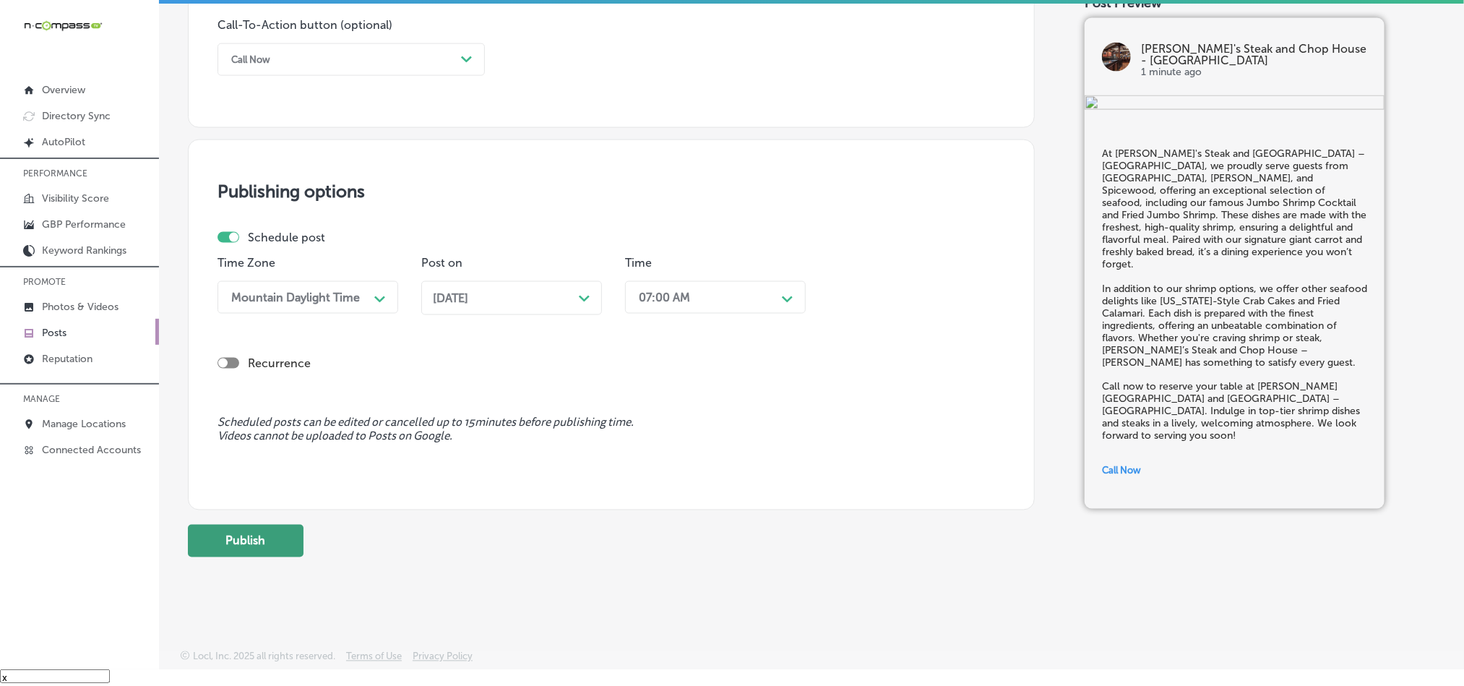
click at [244, 543] on button "Publish" at bounding box center [246, 541] width 116 height 33
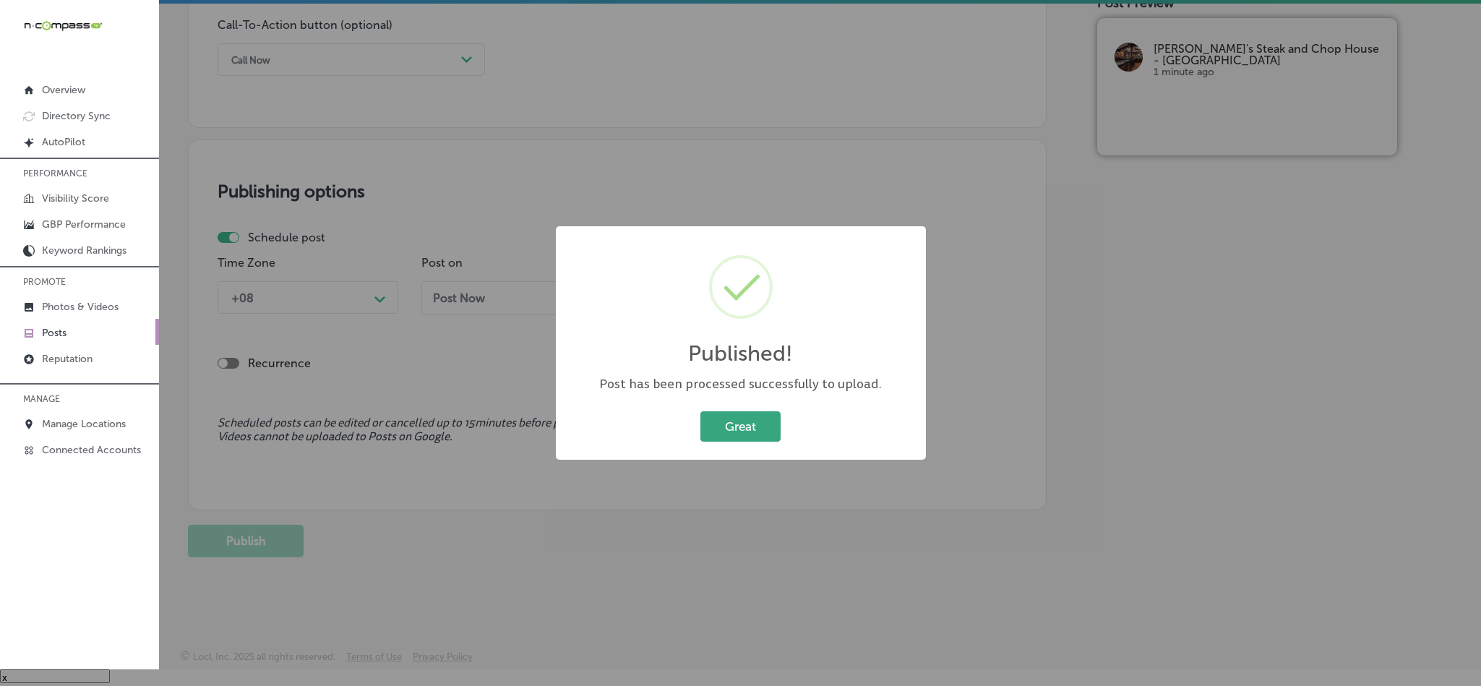
click at [753, 438] on button "Great" at bounding box center [740, 426] width 80 height 30
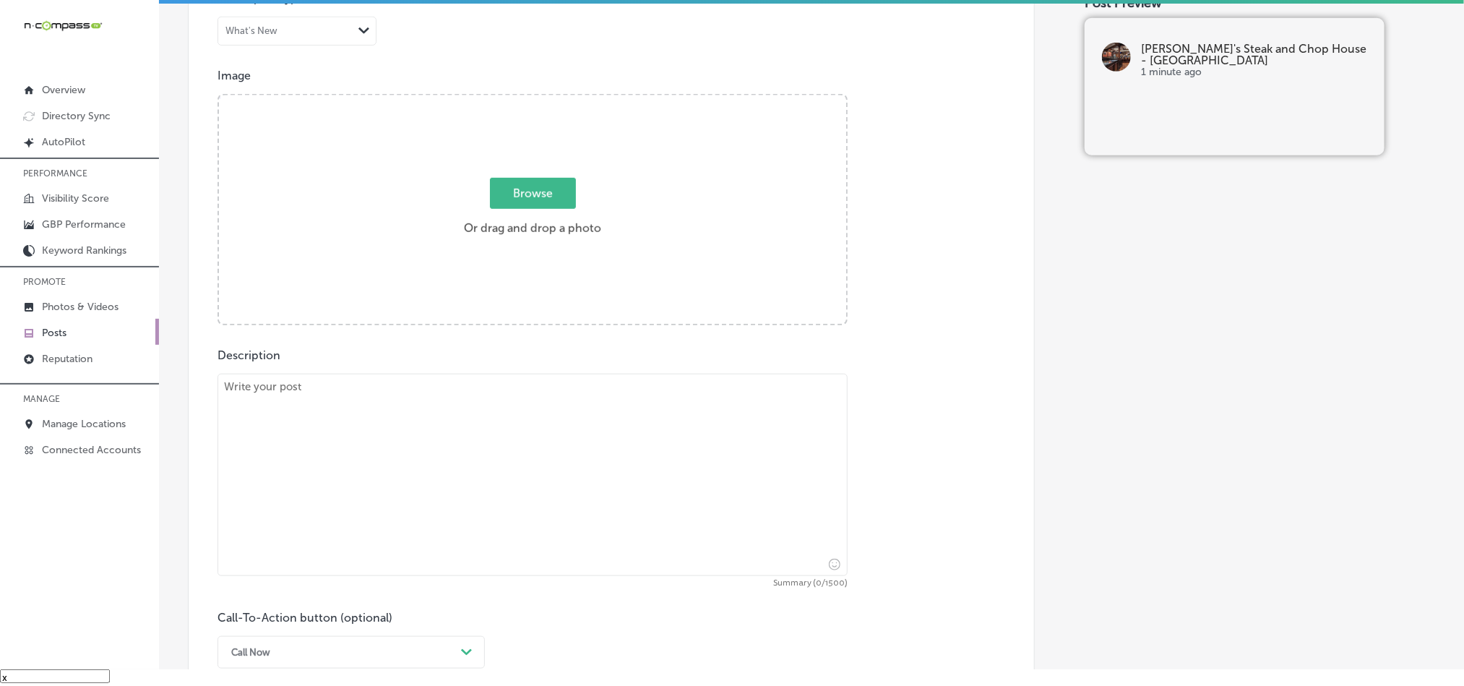
scroll to position [457, 0]
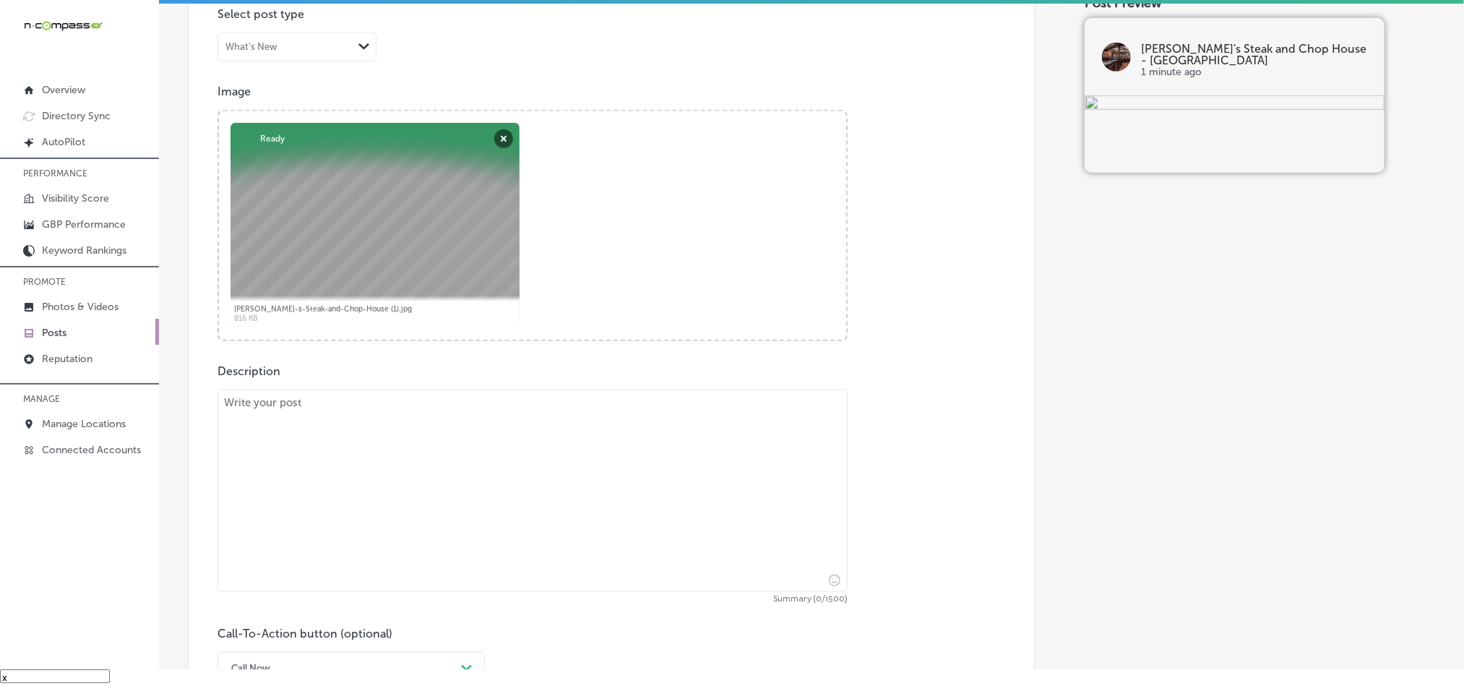
click at [490, 475] on textarea at bounding box center [533, 490] width 630 height 202
paste textarea "[PERSON_NAME]'s Steak and [GEOGRAPHIC_DATA] – [PERSON_NAME] is proud to serve g…"
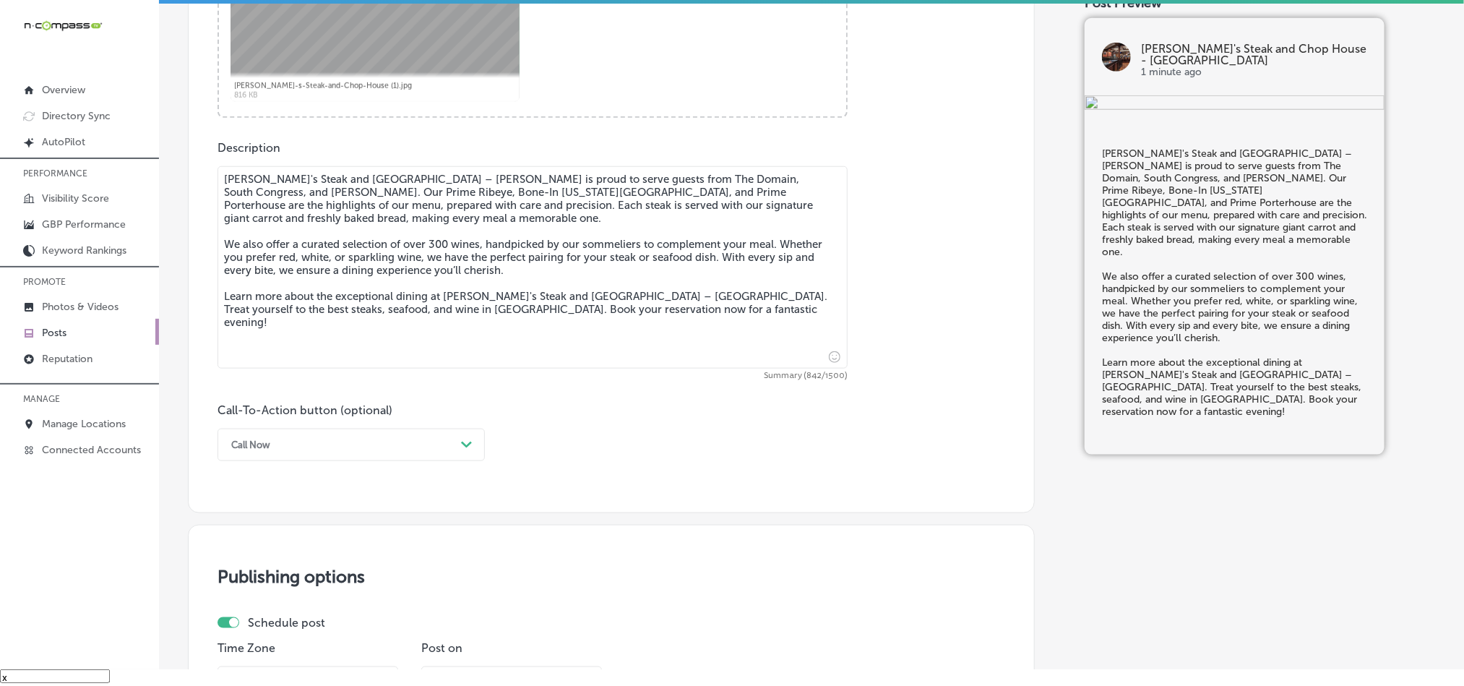
scroll to position [711, 0]
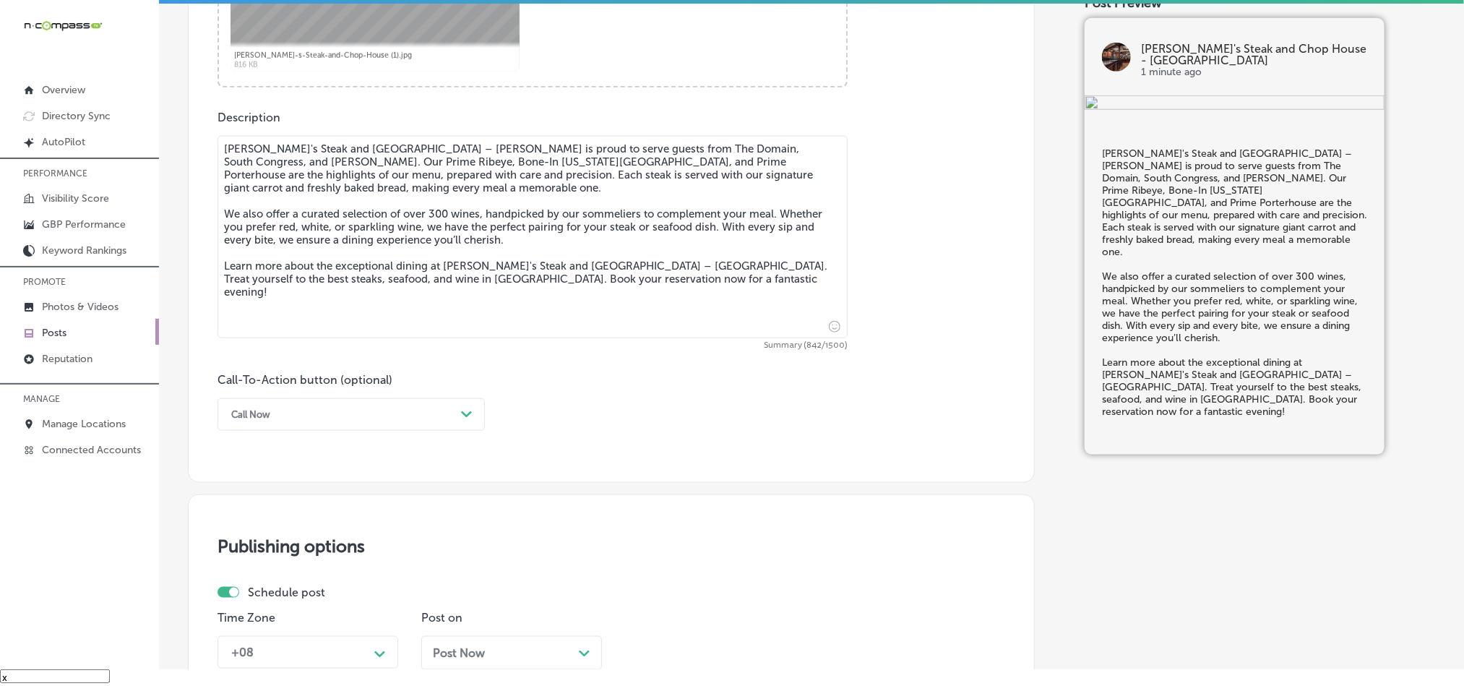
type textarea "[PERSON_NAME]'s Steak and [GEOGRAPHIC_DATA] – [PERSON_NAME] is proud to serve g…"
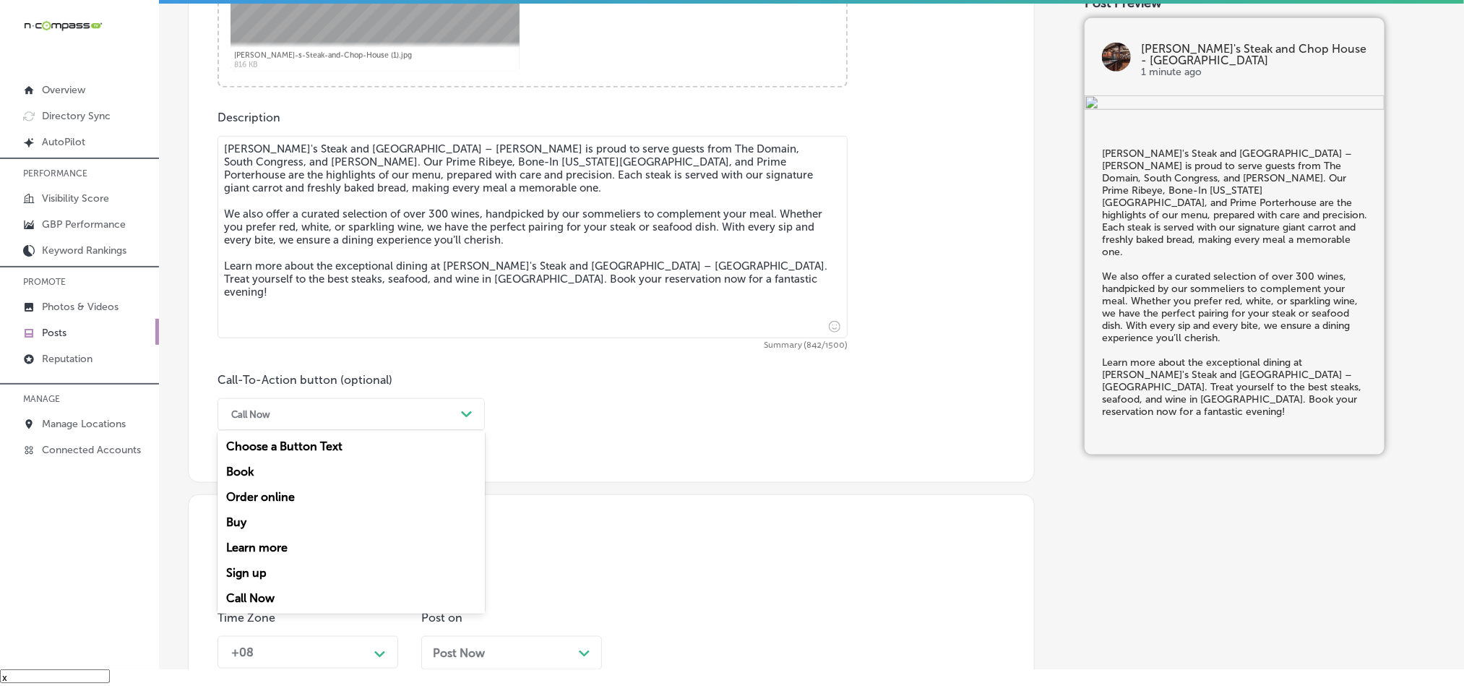
click at [384, 418] on div "Call Now" at bounding box center [339, 414] width 231 height 22
click at [272, 551] on div "Learn more" at bounding box center [351, 547] width 267 height 25
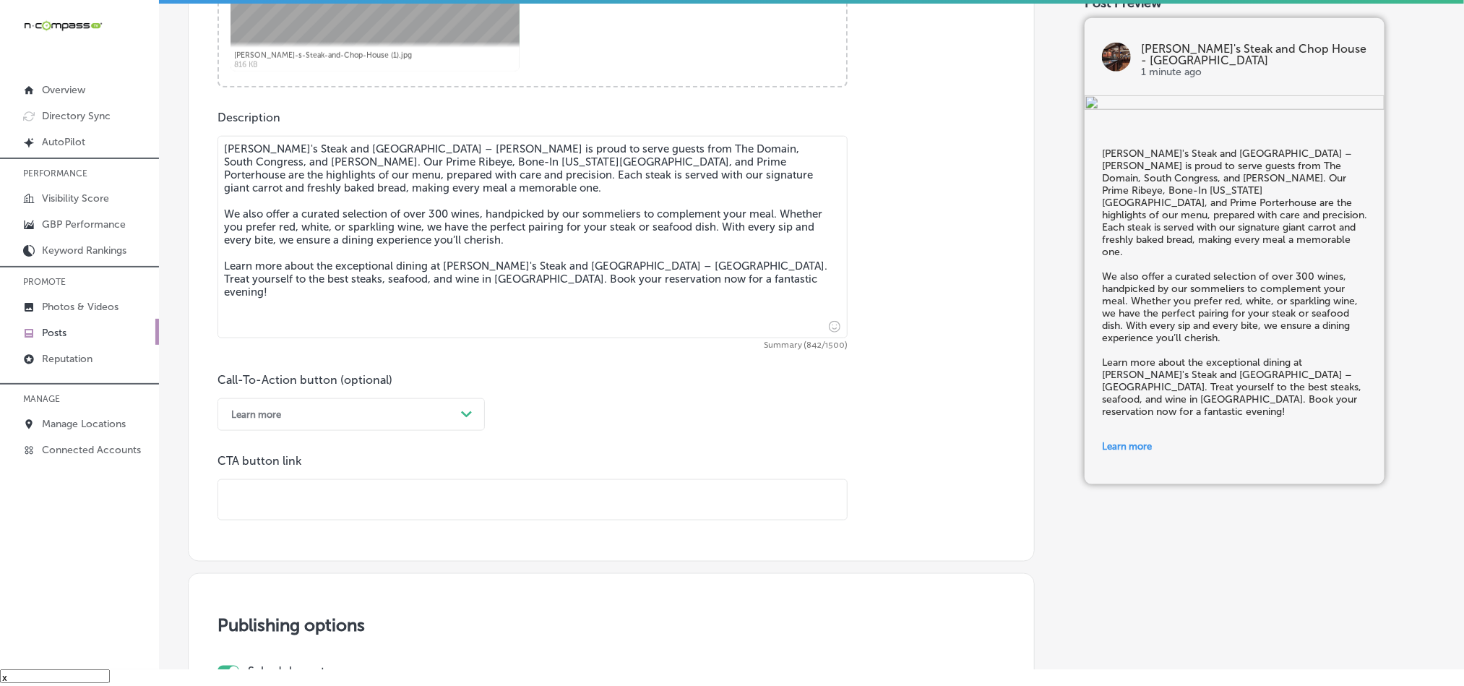
click at [371, 512] on input "text" at bounding box center [532, 500] width 629 height 40
paste input "[URL][DOMAIN_NAME]"
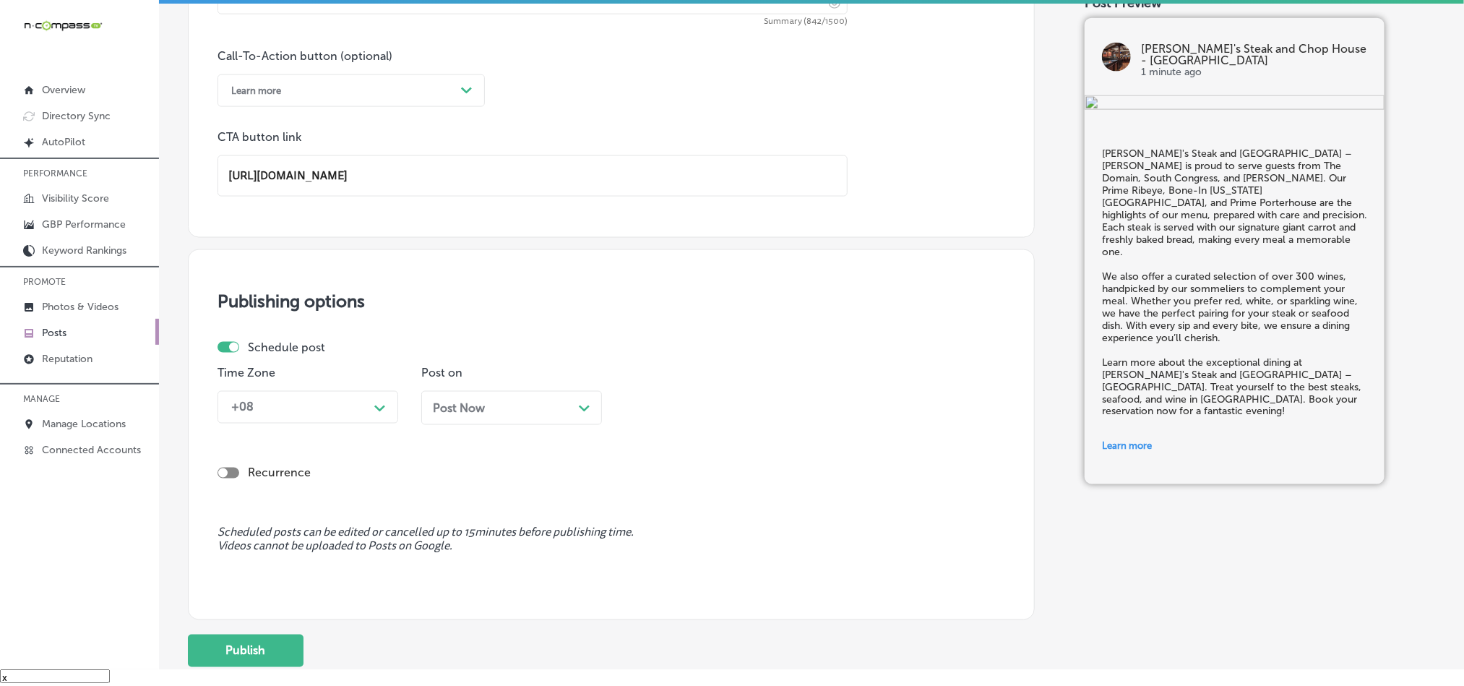
scroll to position [1072, 0]
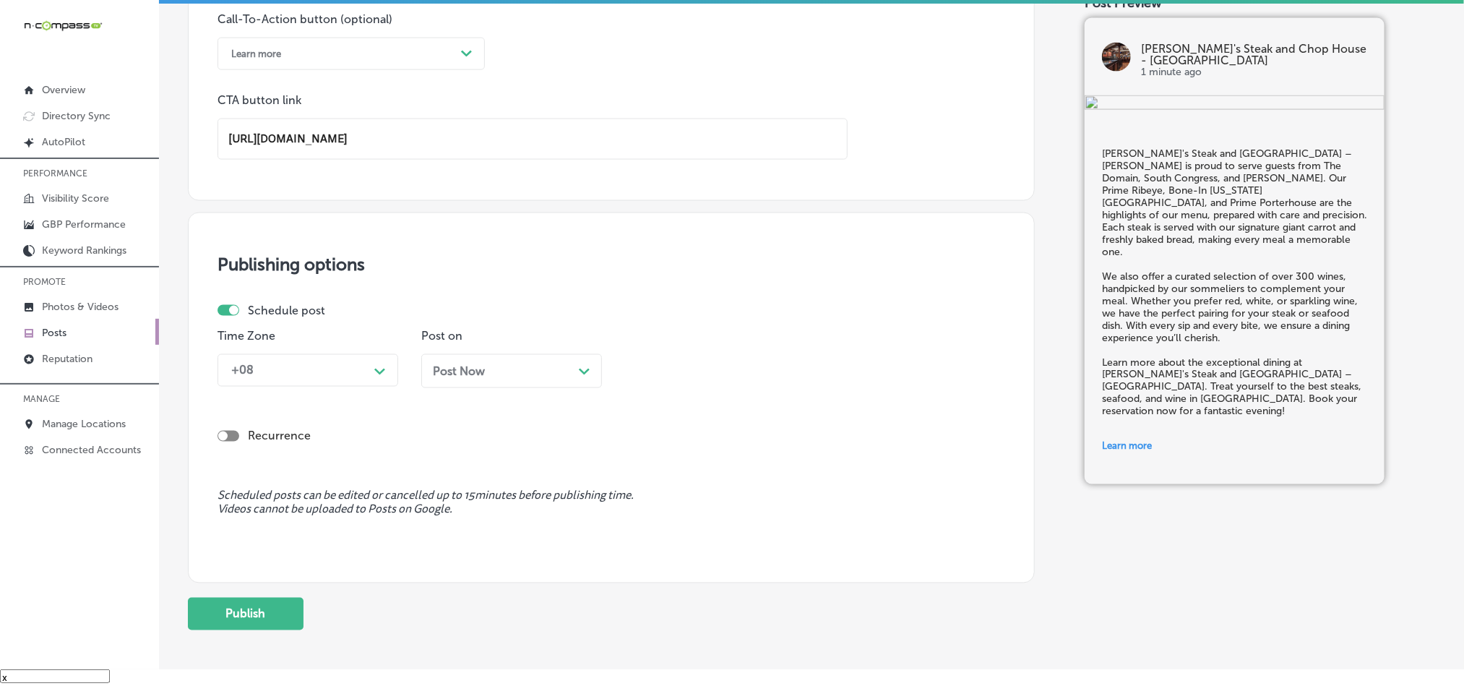
type input "[URL][DOMAIN_NAME]"
click at [356, 378] on div "+08" at bounding box center [296, 370] width 145 height 25
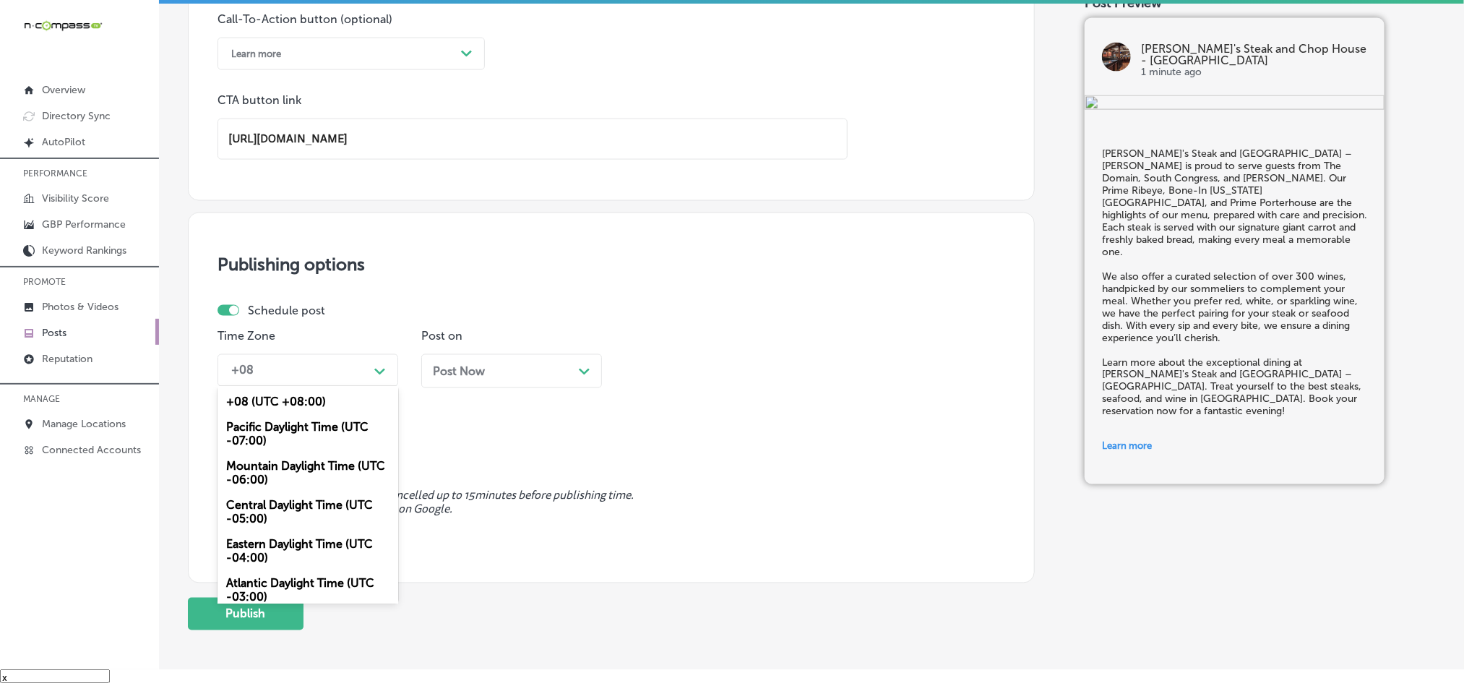
click at [280, 480] on div "Mountain Daylight Time (UTC -06:00)" at bounding box center [308, 473] width 181 height 39
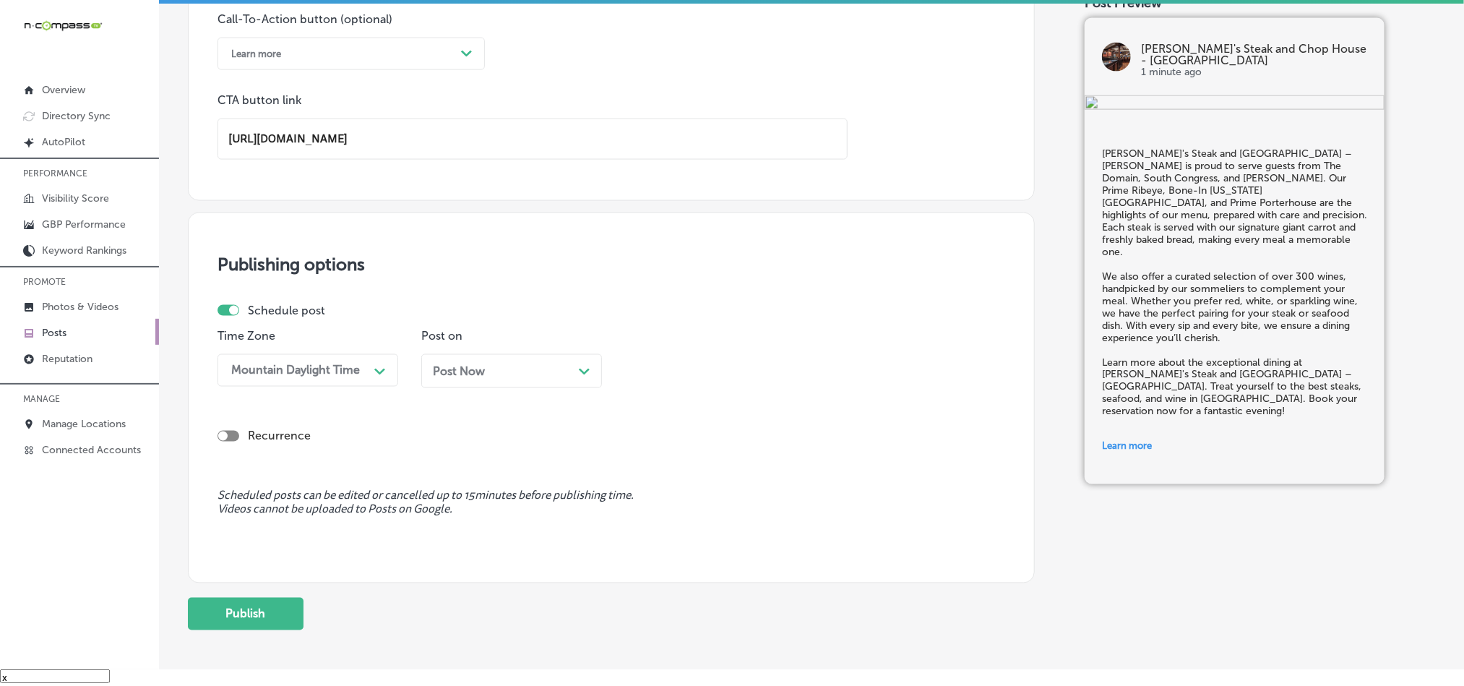
click at [532, 384] on div "Post Now Path Created with Sketch." at bounding box center [511, 371] width 181 height 34
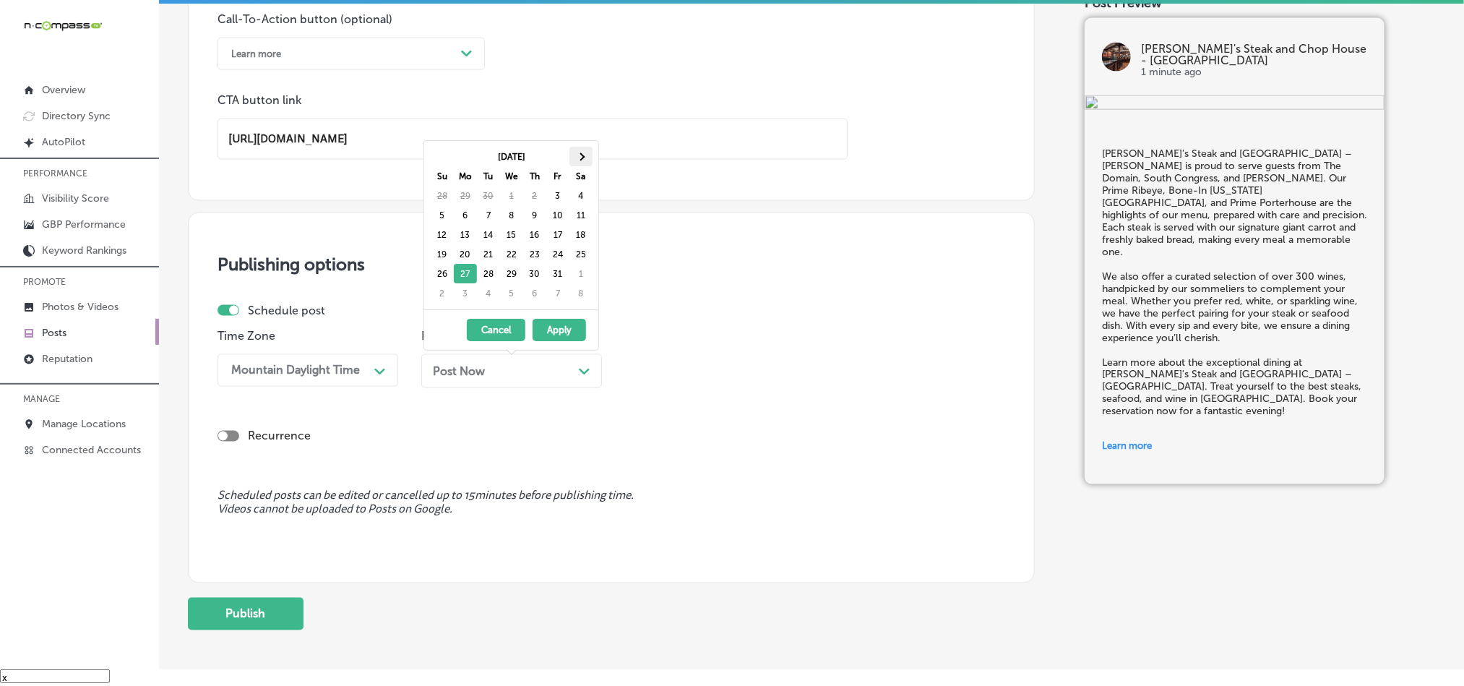
click at [583, 154] on th at bounding box center [580, 157] width 23 height 20
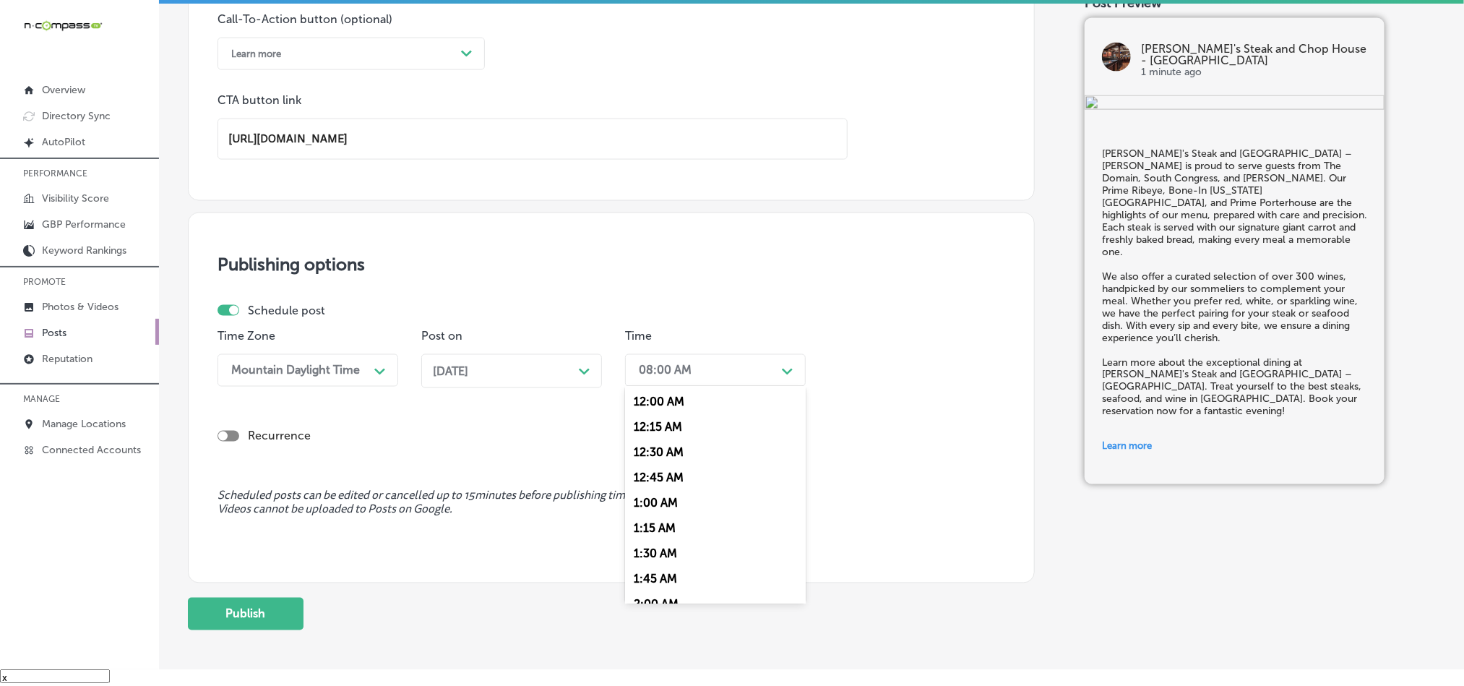
drag, startPoint x: 715, startPoint y: 369, endPoint x: 707, endPoint y: 421, distance: 52.0
click at [715, 371] on div "08:00 AM" at bounding box center [704, 370] width 145 height 25
click at [655, 509] on div "7:00 AM" at bounding box center [715, 495] width 181 height 25
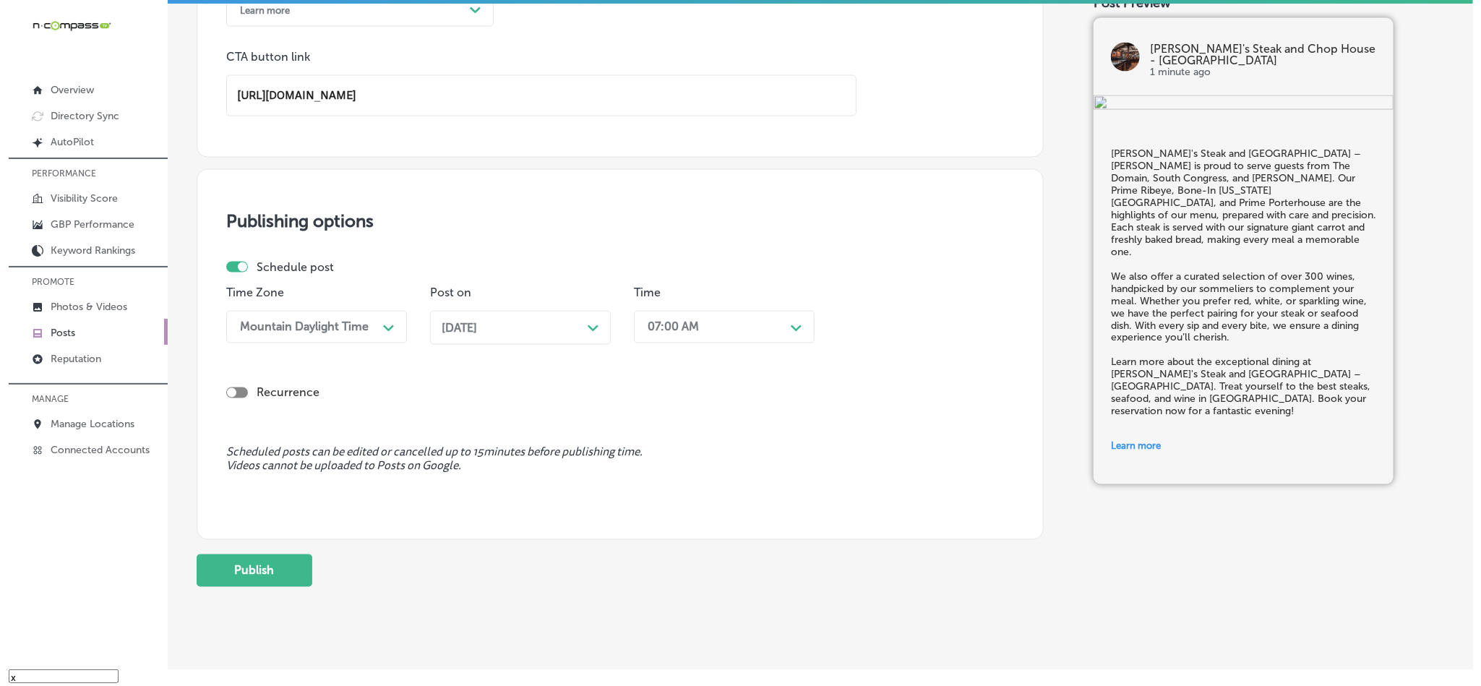
scroll to position [1152, 0]
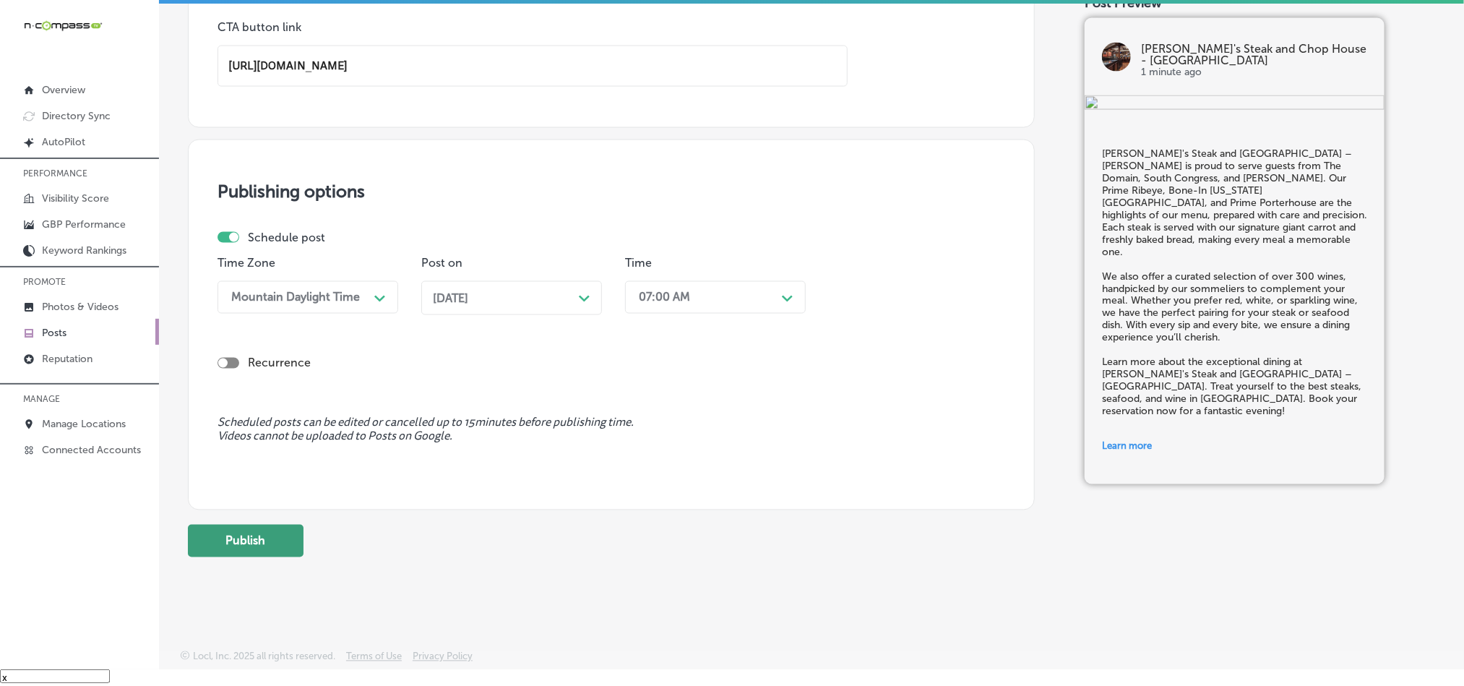
click at [250, 543] on button "Publish" at bounding box center [246, 541] width 116 height 33
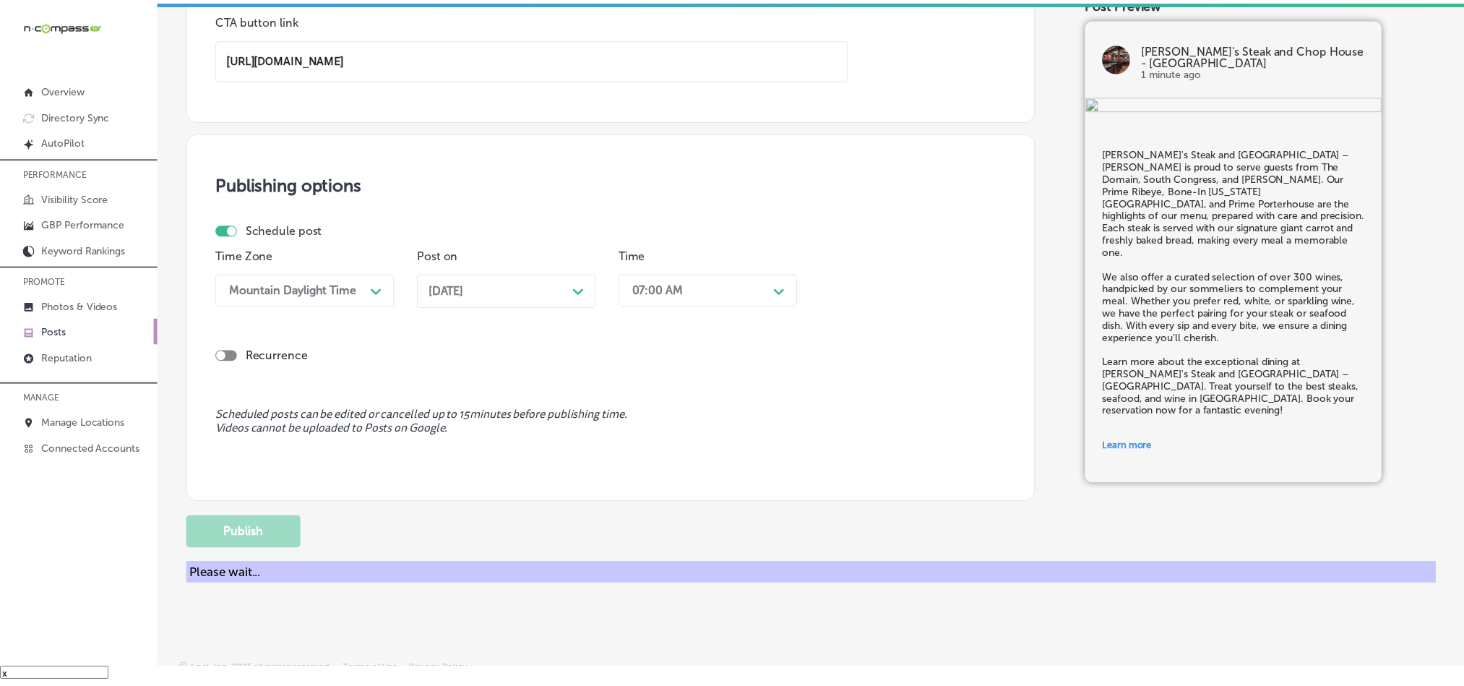
scroll to position [1073, 0]
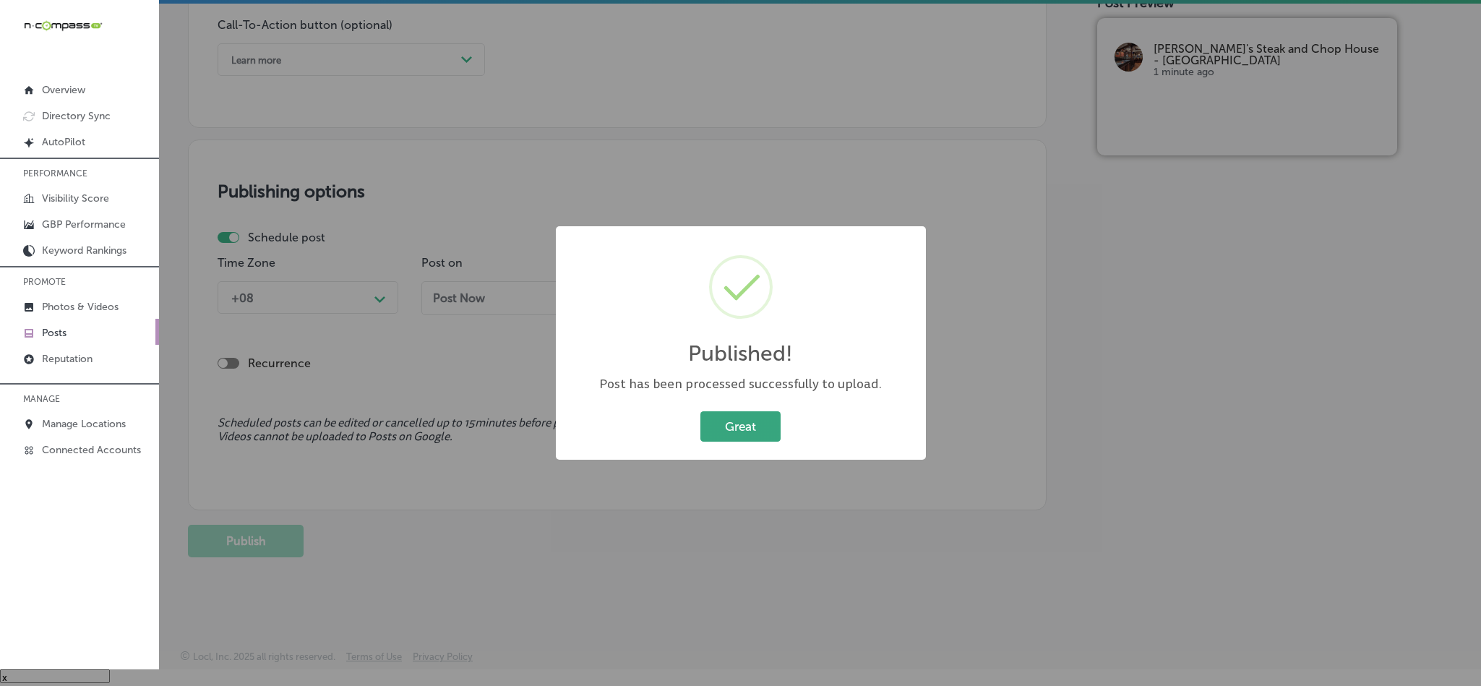
click at [775, 434] on button "Great" at bounding box center [740, 426] width 80 height 30
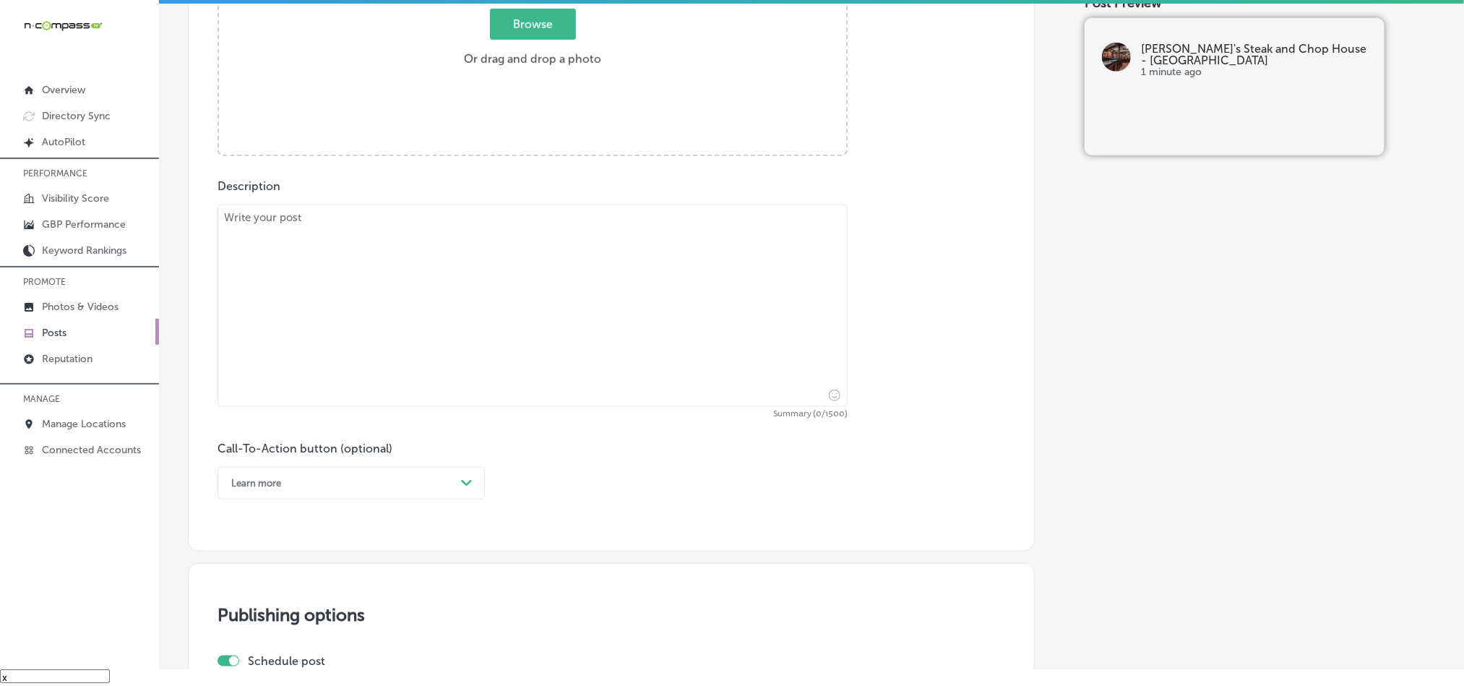
scroll to position [603, 0]
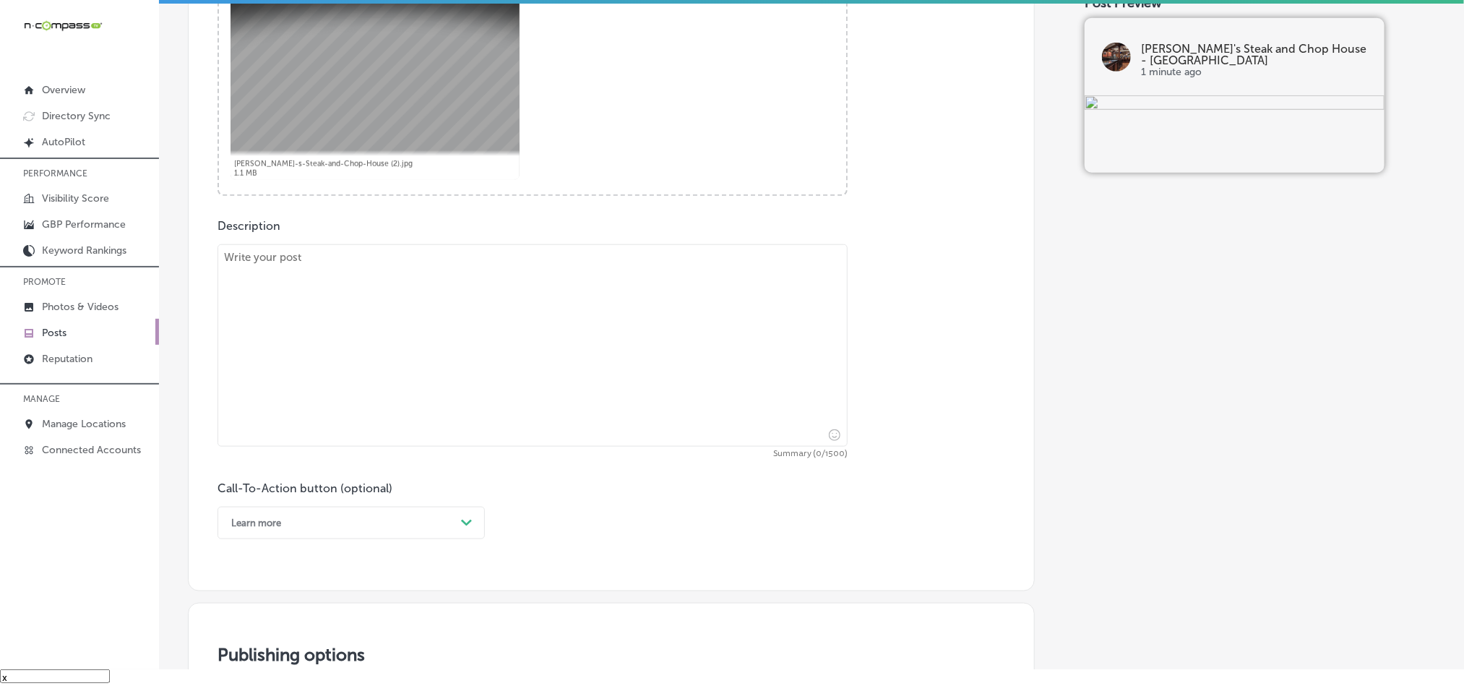
click at [376, 335] on textarea at bounding box center [533, 345] width 630 height 202
paste textarea "Lo Ips'd Sitam con Adip Elits – Doeius, te incidid utlabo etdo Magnaa Enimadm, …"
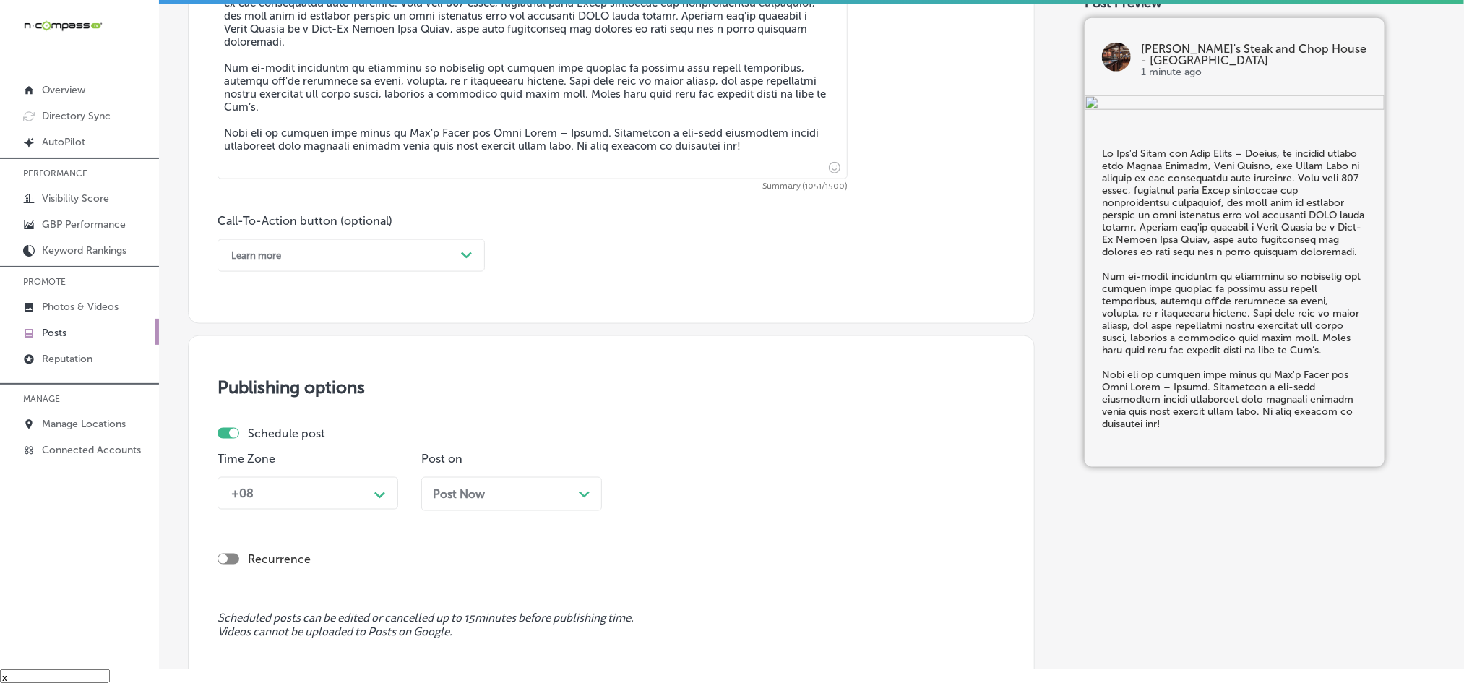
scroll to position [891, 0]
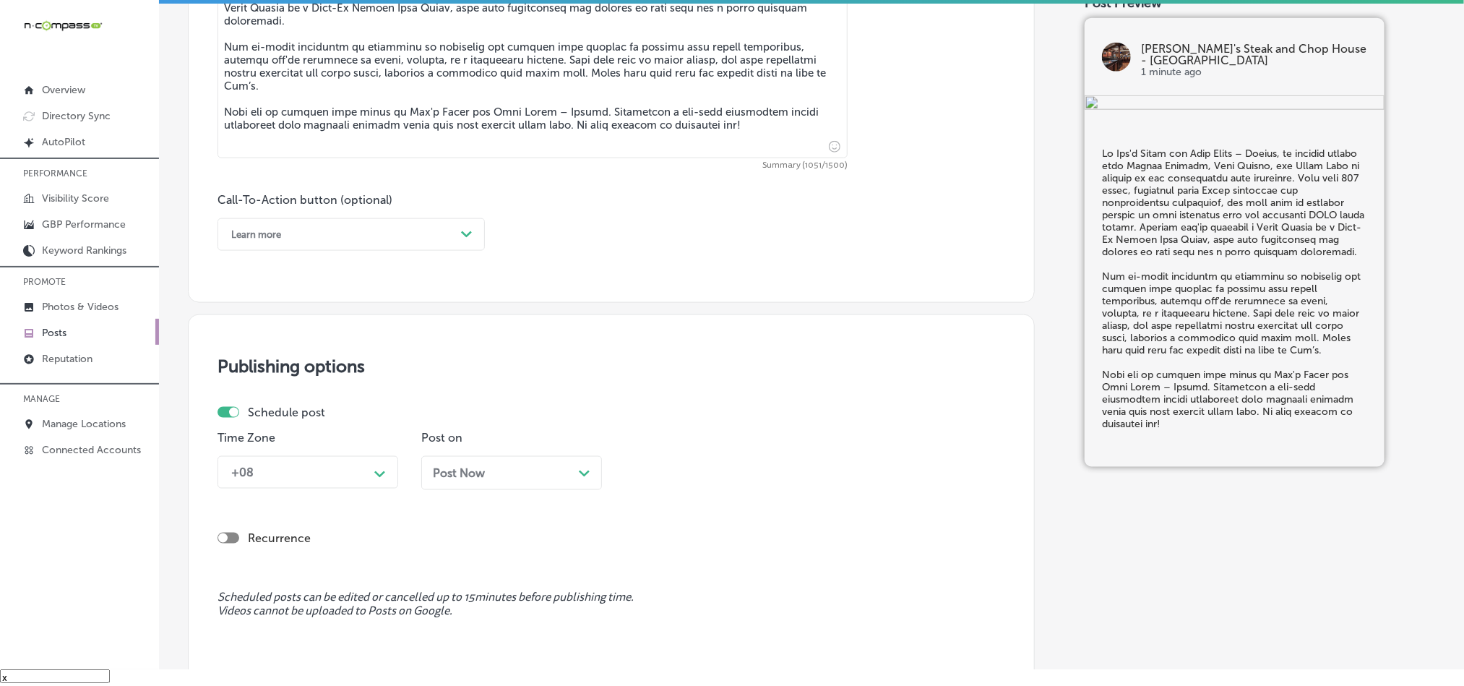
type textarea "Lo Ips'd Sitam con Adip Elits – Doeius, te incidid utlabo etdo Magnaa Enimadm, …"
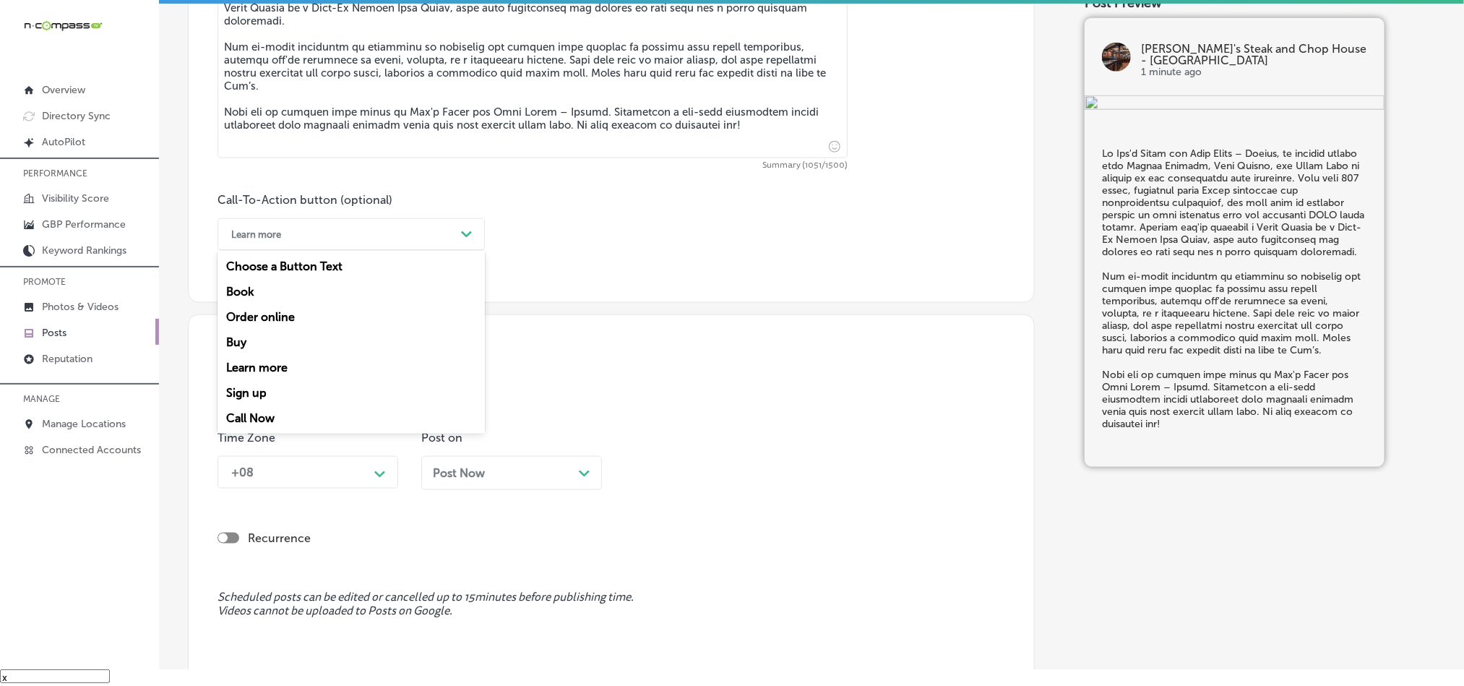
click at [369, 237] on div "Learn more" at bounding box center [339, 234] width 231 height 22
click at [260, 426] on div "Call Now" at bounding box center [351, 417] width 267 height 25
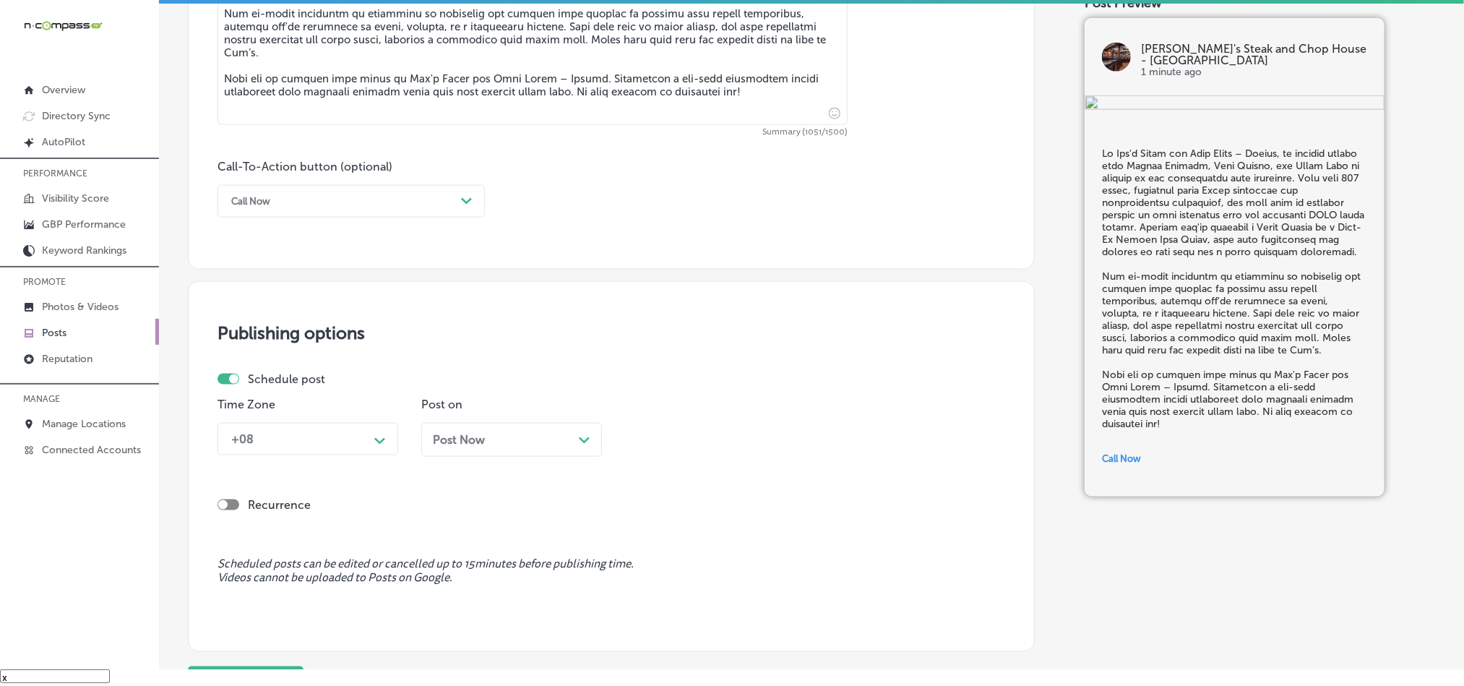
scroll to position [963, 0]
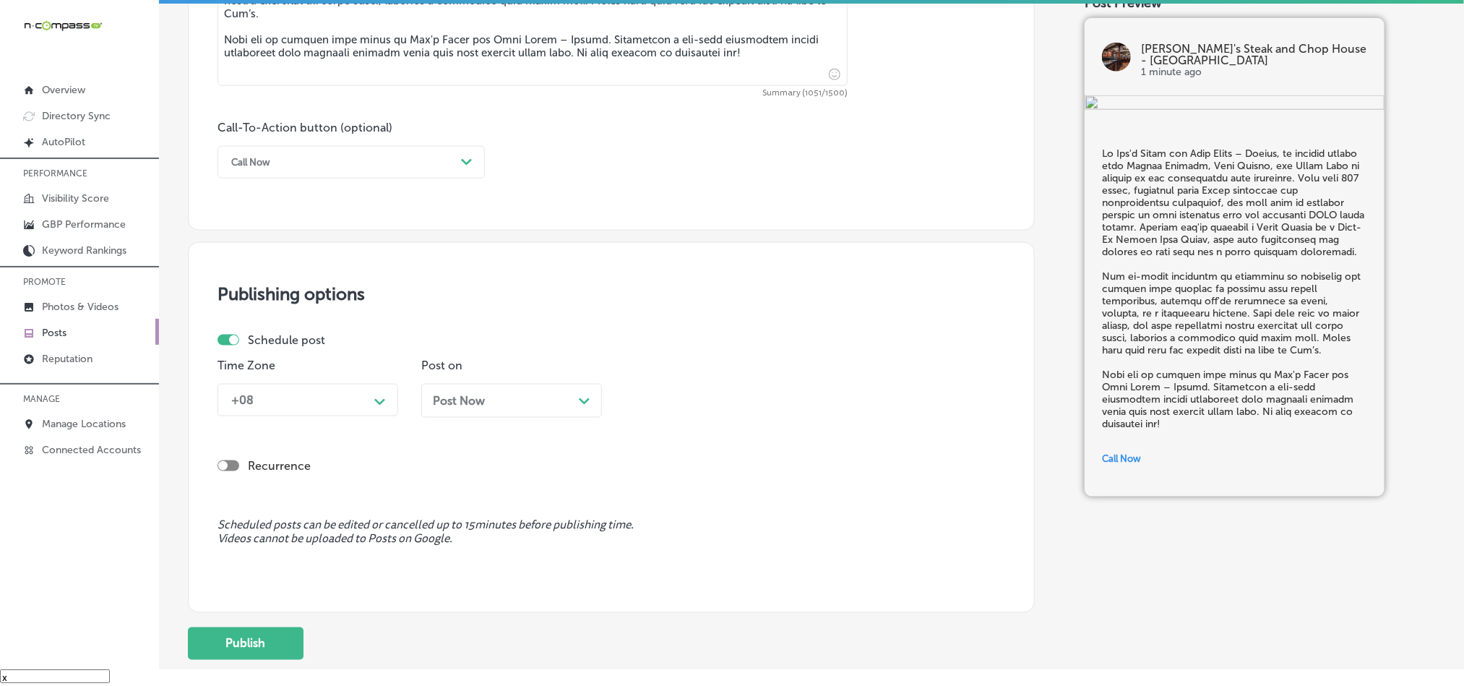
click at [362, 410] on div "+08" at bounding box center [296, 399] width 145 height 25
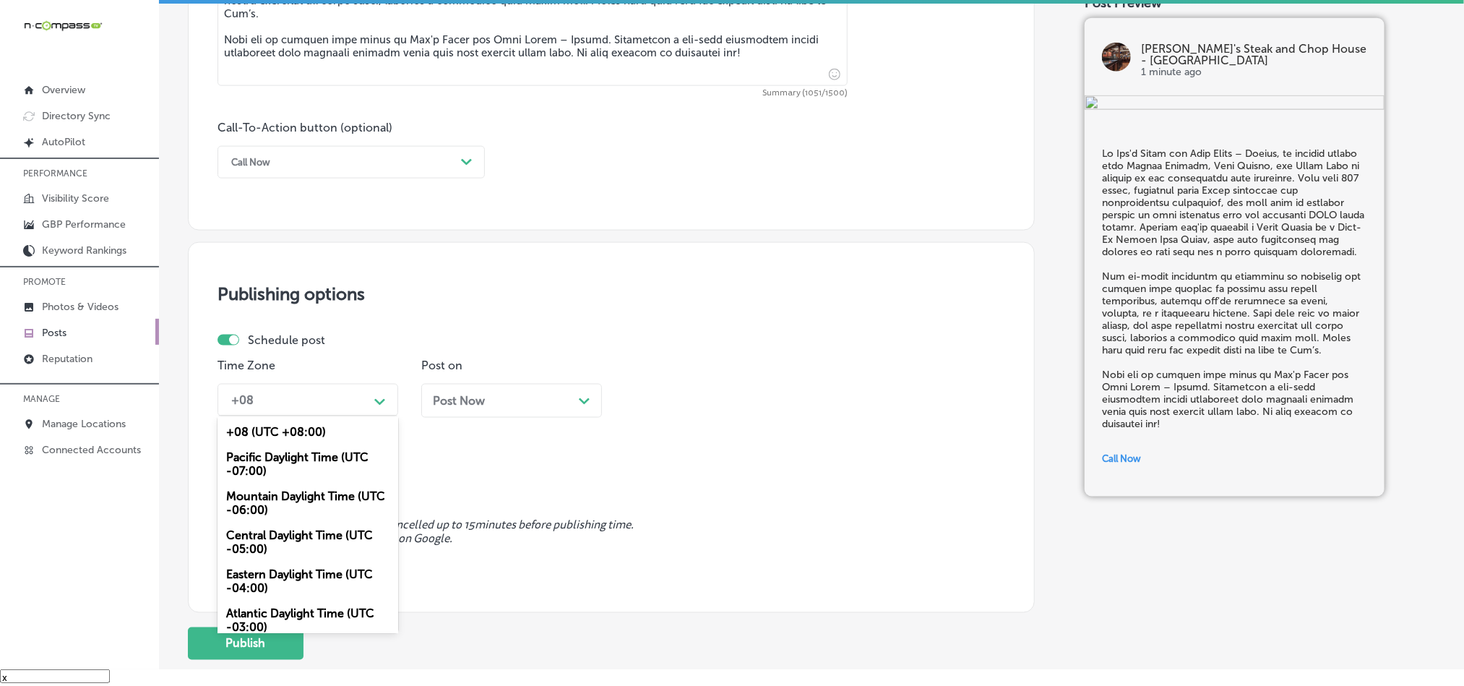
click at [274, 512] on div "Mountain Daylight Time (UTC -06:00)" at bounding box center [308, 502] width 181 height 39
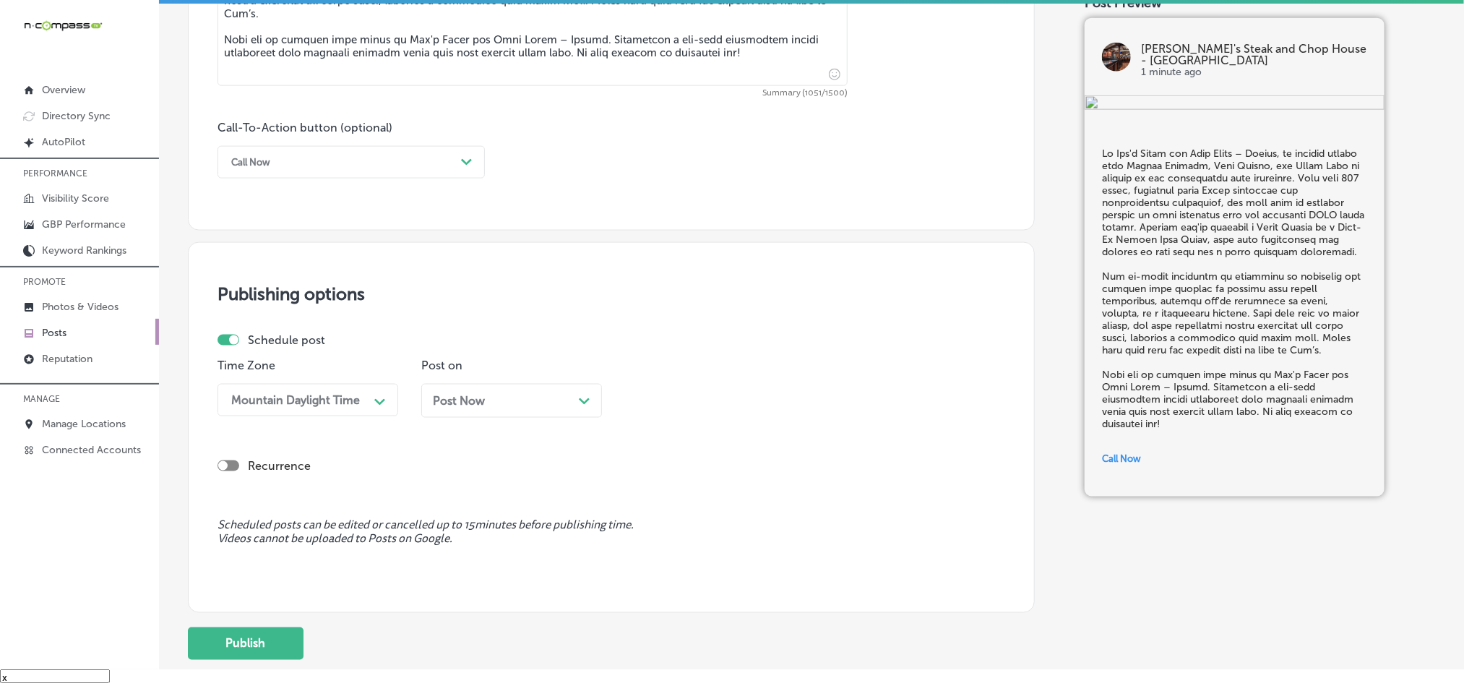
click at [512, 395] on div "Post Now Path Created with Sketch." at bounding box center [511, 401] width 181 height 34
click at [499, 418] on div "[DATE] Path Created with Sketch." at bounding box center [511, 401] width 181 height 34
click at [561, 404] on div "[DATE] Path Created with Sketch." at bounding box center [512, 401] width 158 height 14
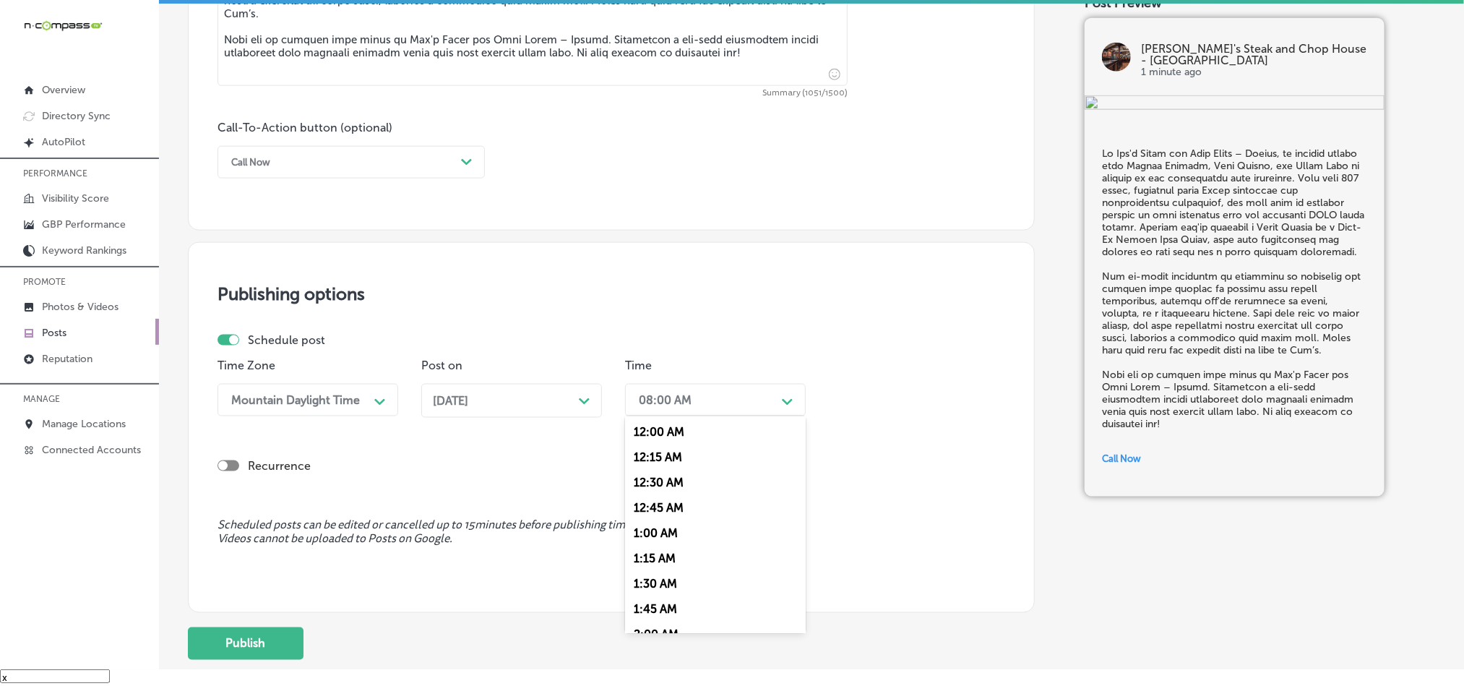
click at [696, 395] on div "08:00 AM" at bounding box center [704, 399] width 145 height 25
click at [649, 495] on div "7:00 AM" at bounding box center [715, 489] width 181 height 25
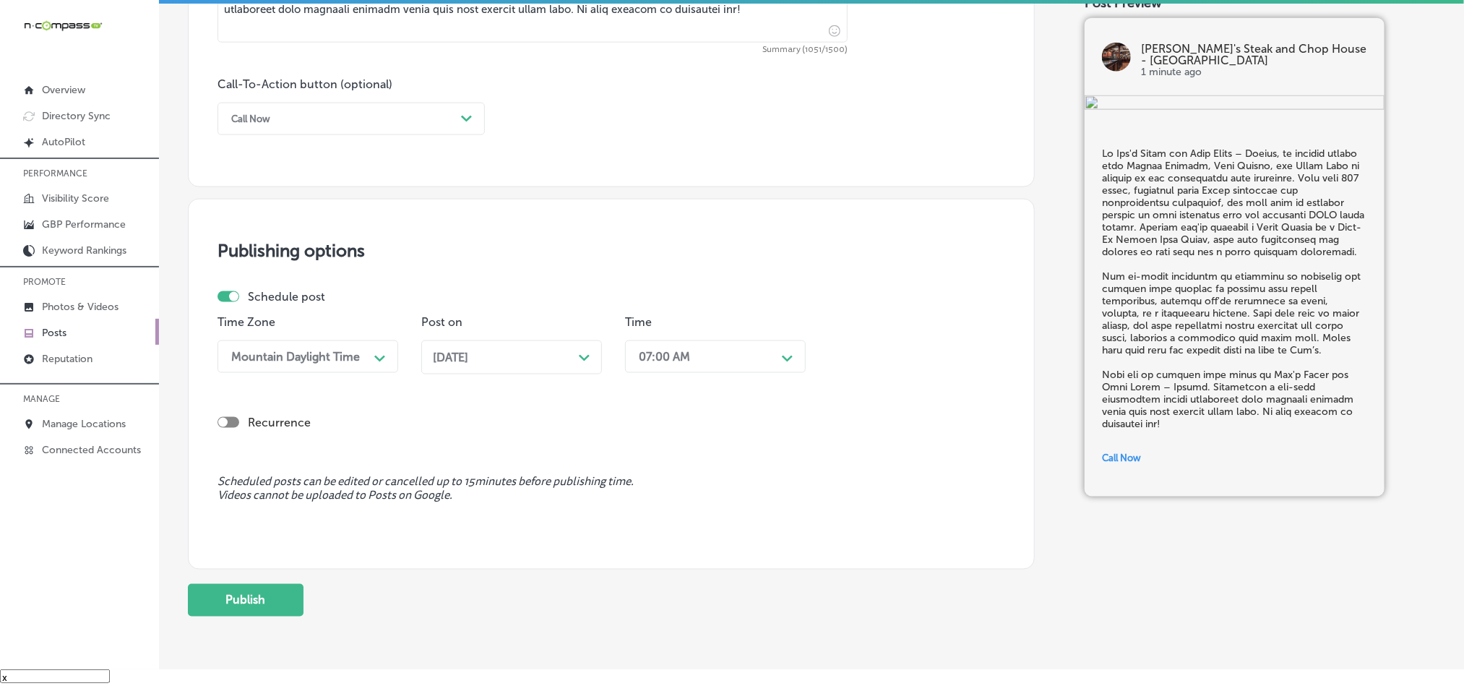
scroll to position [1072, 0]
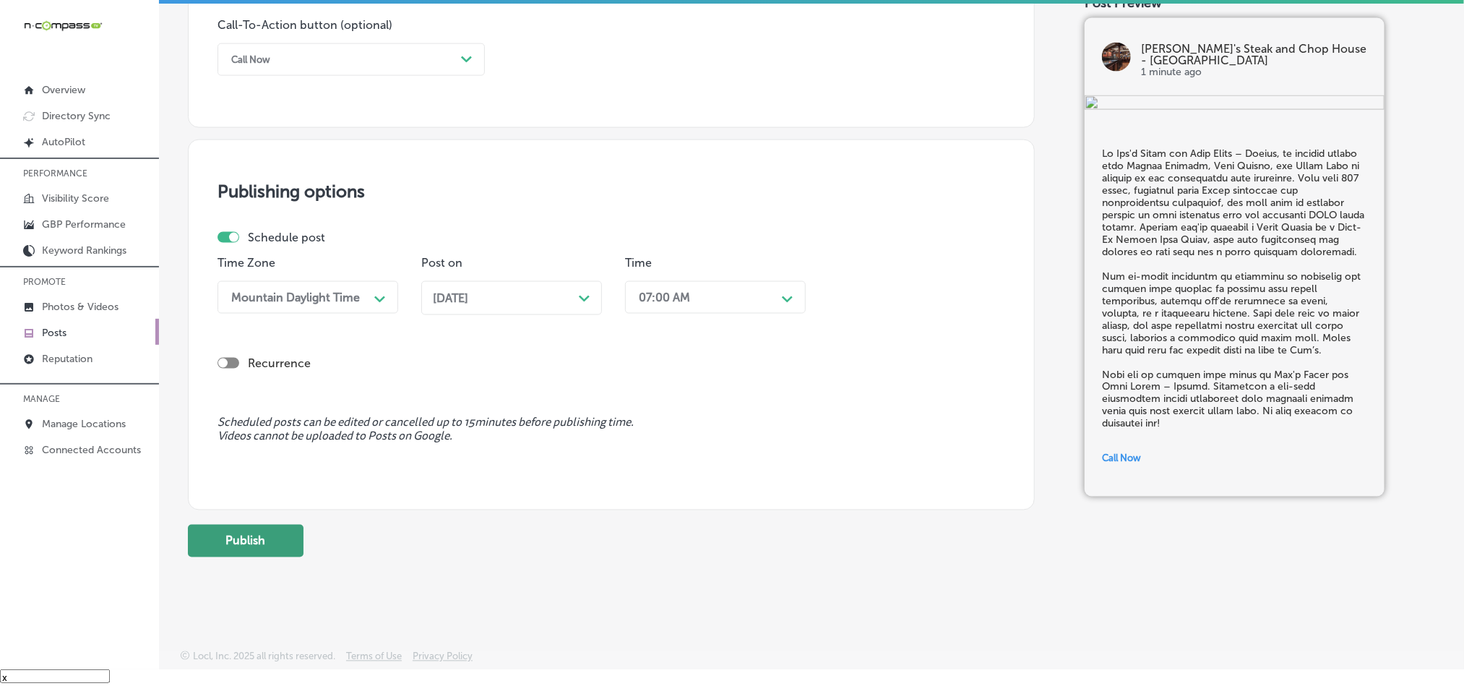
click at [256, 538] on button "Publish" at bounding box center [246, 541] width 116 height 33
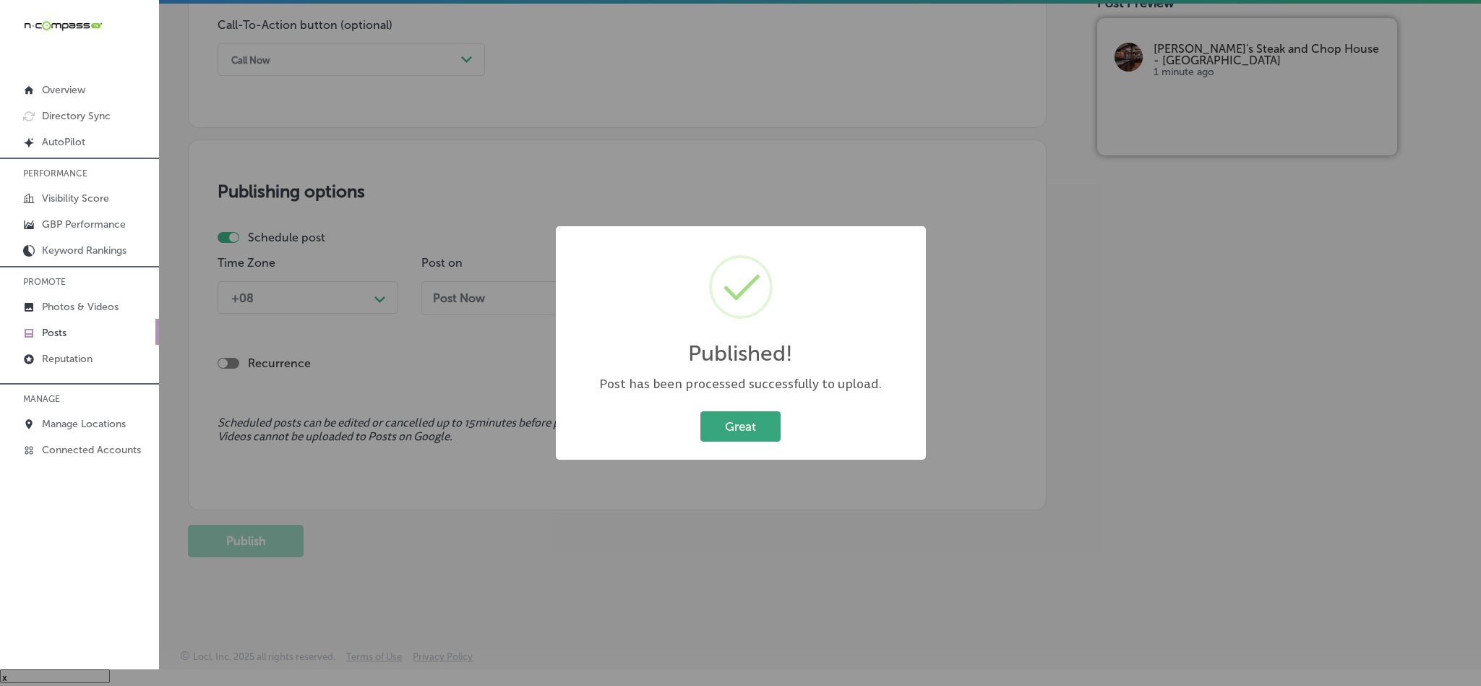
click at [735, 416] on button "Great" at bounding box center [740, 426] width 80 height 30
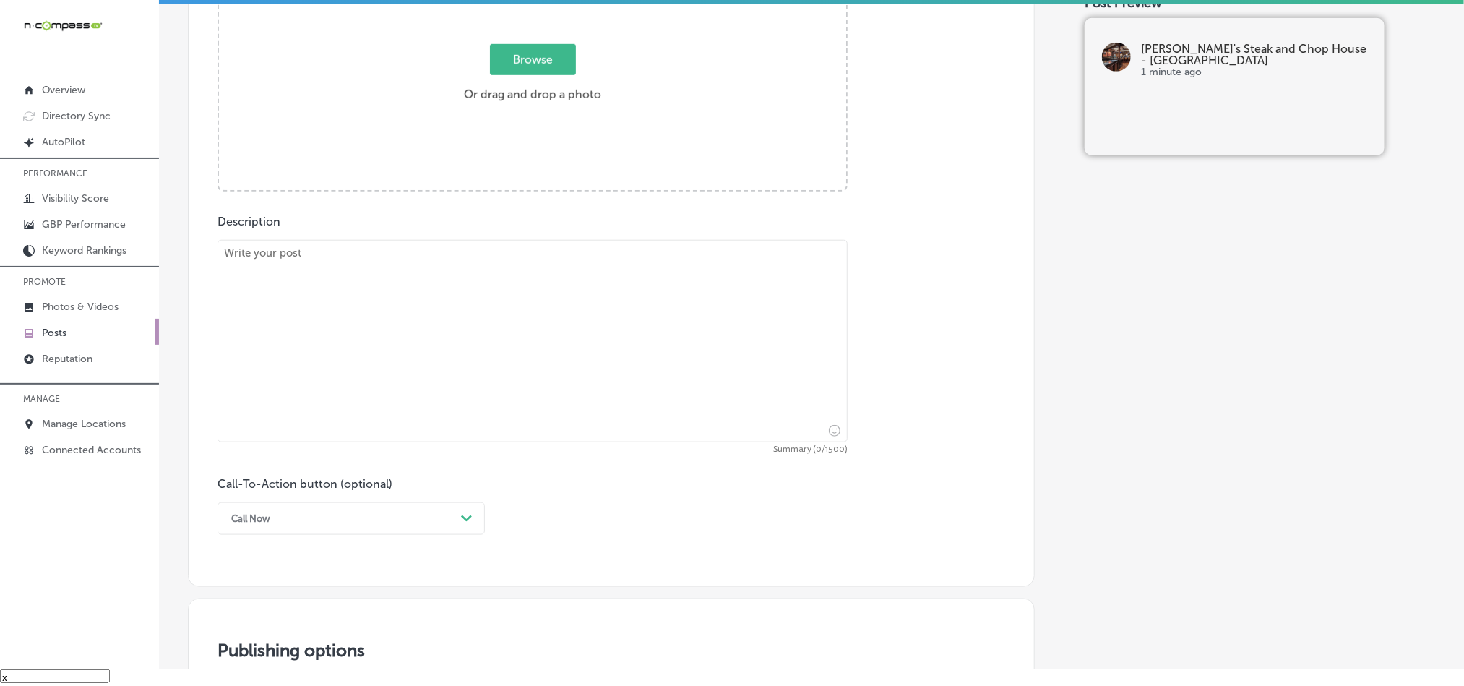
scroll to position [603, 0]
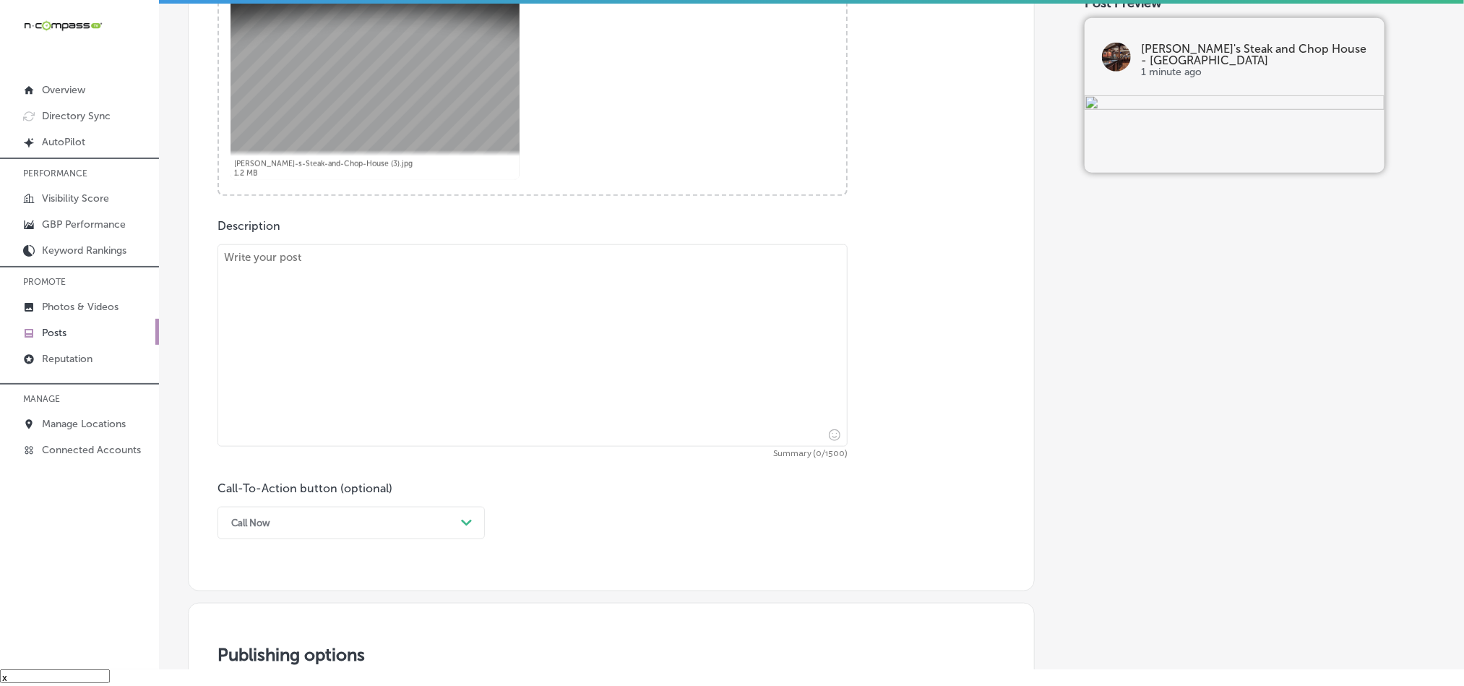
click at [462, 377] on textarea at bounding box center [533, 345] width 630 height 202
paste textarea "Serving guests from [GEOGRAPHIC_DATA], [GEOGRAPHIC_DATA], and [GEOGRAPHIC_DATA]…"
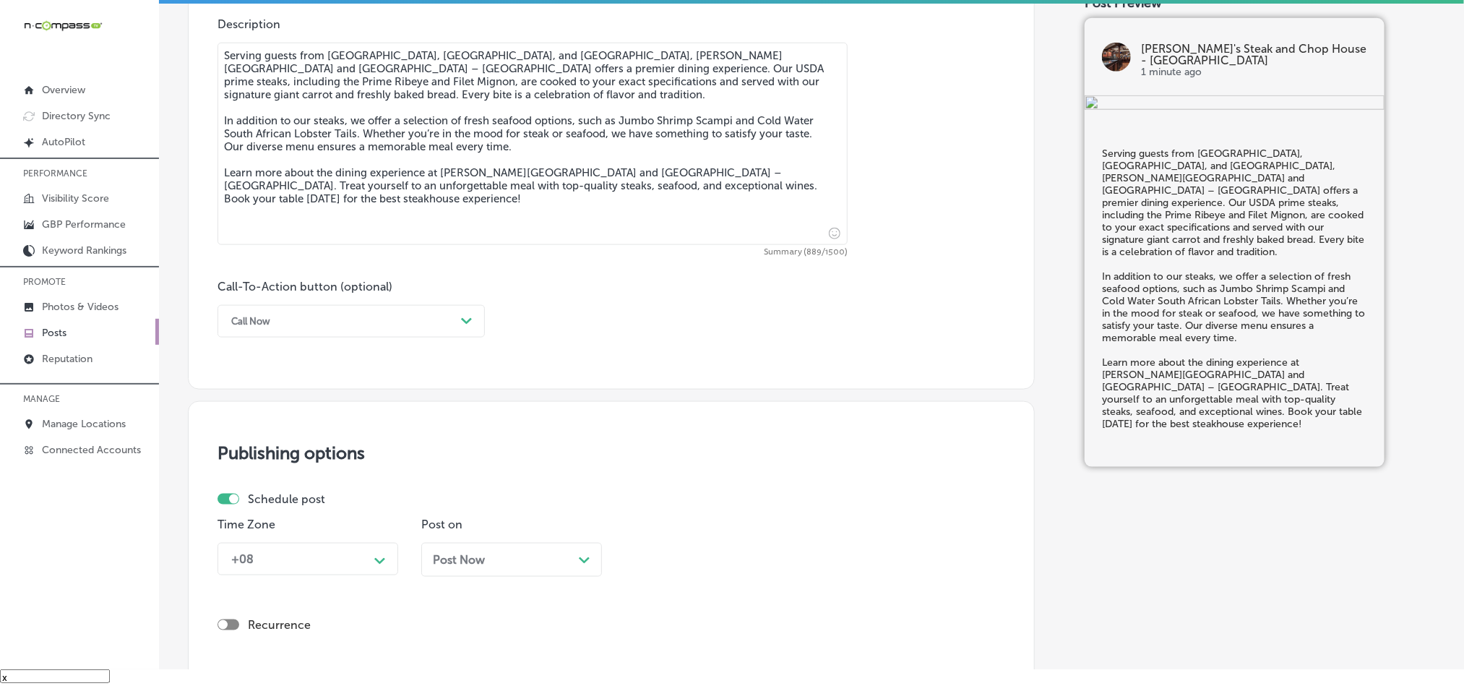
scroll to position [891, 0]
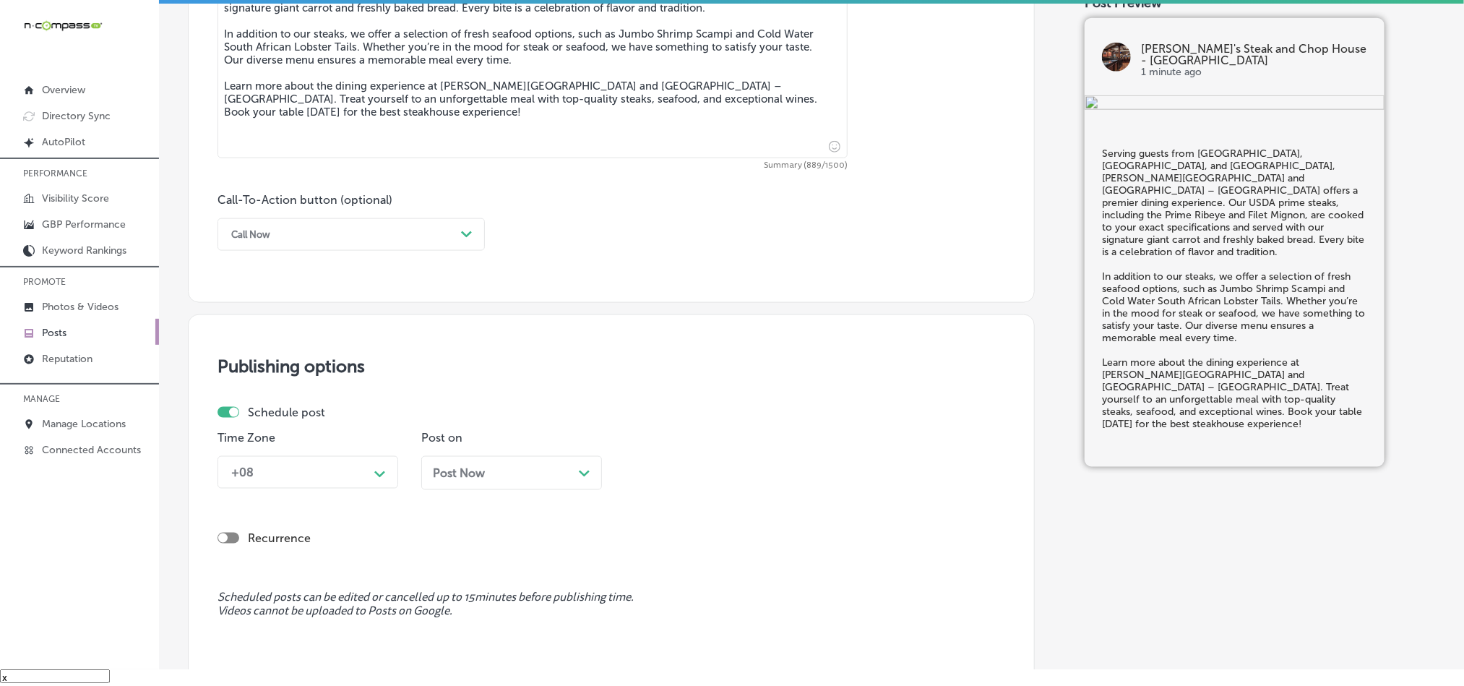
type textarea "Serving guests from [GEOGRAPHIC_DATA], [GEOGRAPHIC_DATA], and [GEOGRAPHIC_DATA]…"
click at [416, 235] on div "Call Now" at bounding box center [339, 234] width 231 height 22
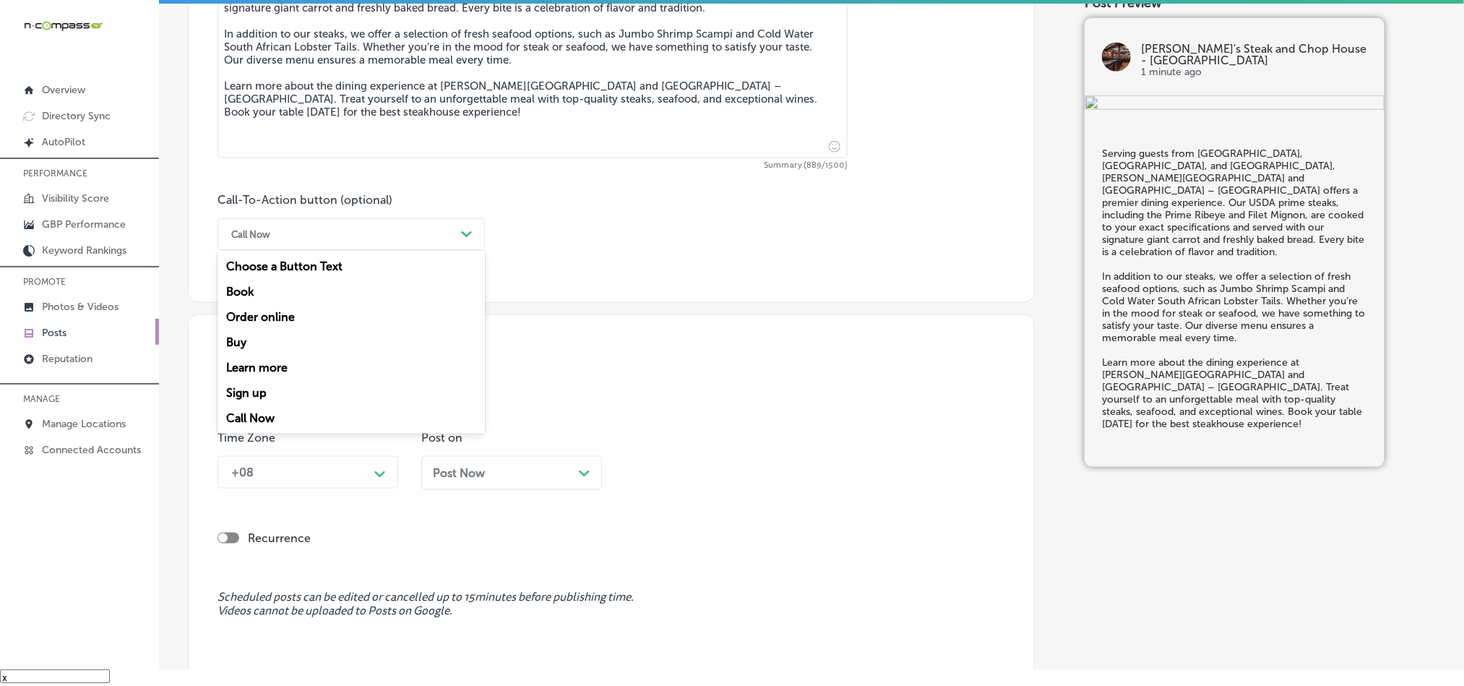
click at [290, 367] on div "Learn more" at bounding box center [351, 367] width 267 height 25
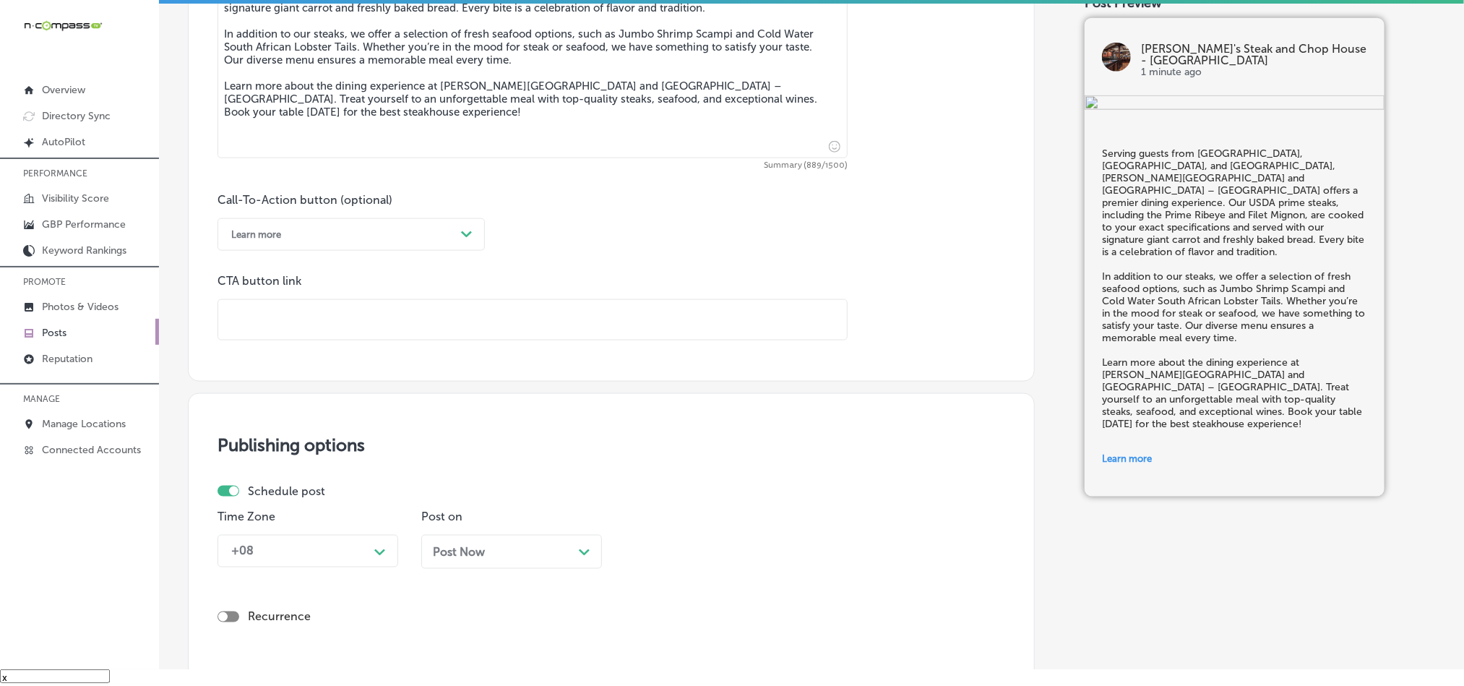
click at [473, 334] on input "text" at bounding box center [532, 320] width 629 height 40
paste input "[URL][DOMAIN_NAME]"
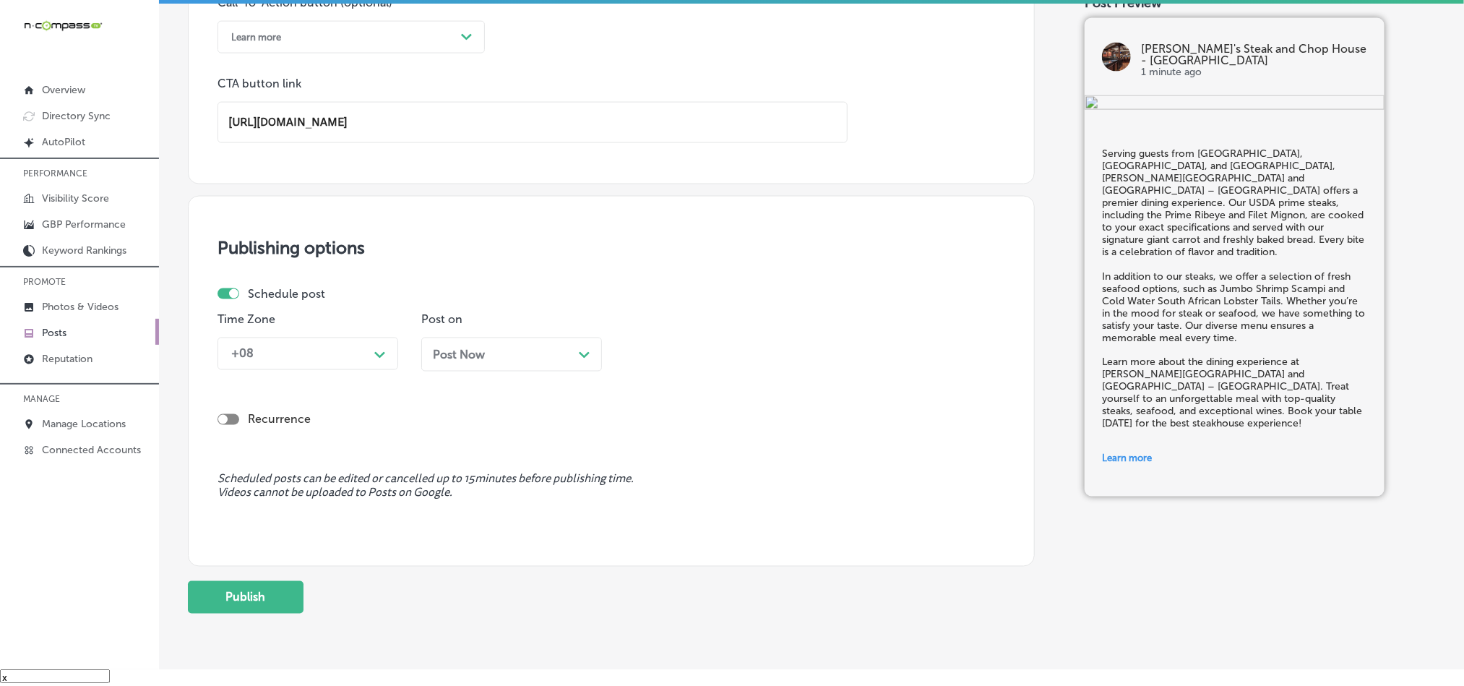
scroll to position [1145, 0]
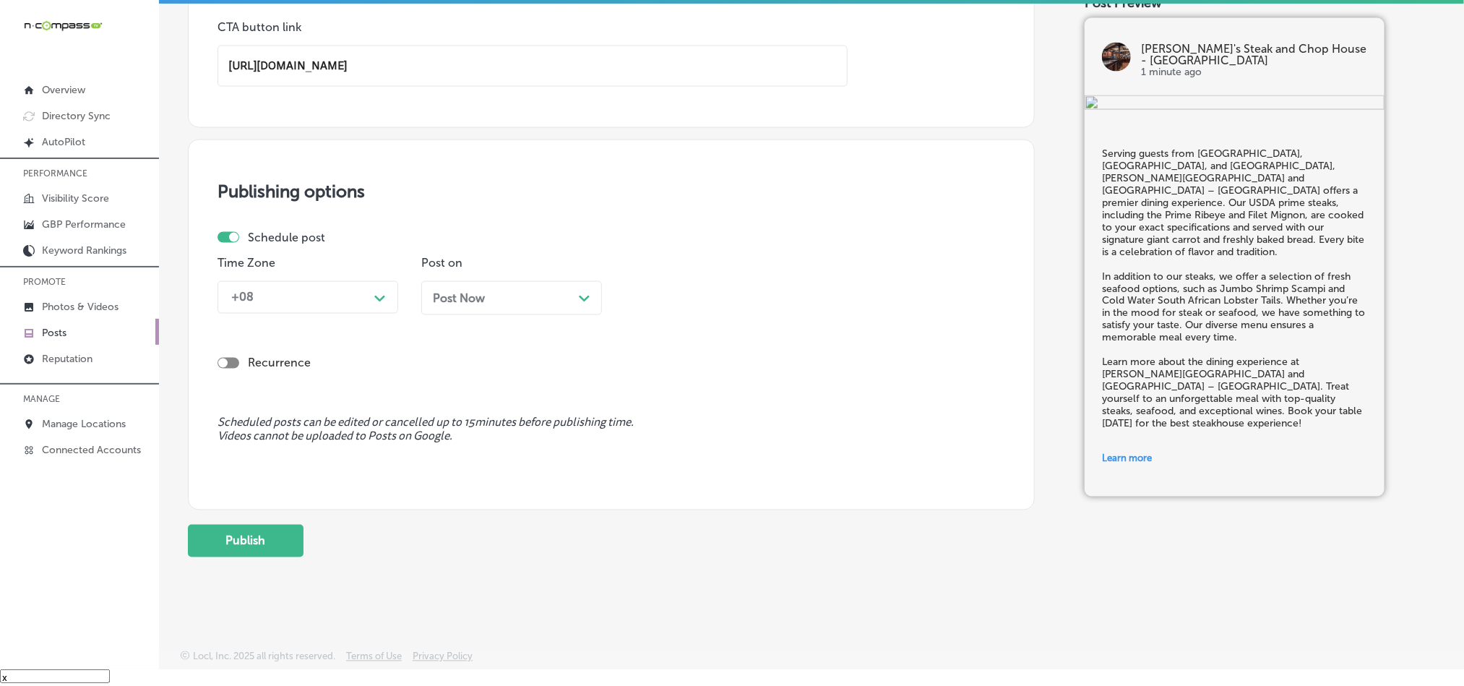
type input "[URL][DOMAIN_NAME]"
click at [371, 306] on div "Path Created with Sketch." at bounding box center [380, 296] width 23 height 23
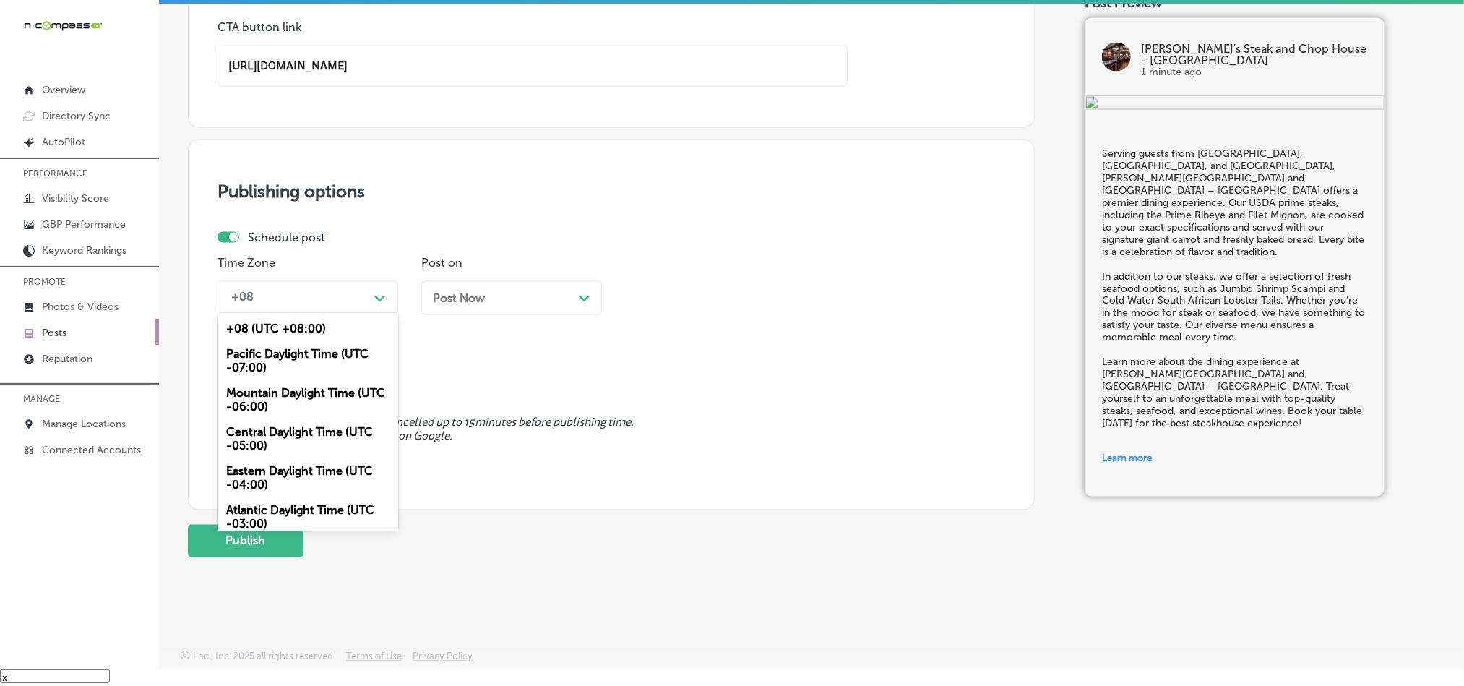
click at [287, 408] on div "Mountain Daylight Time (UTC -06:00)" at bounding box center [308, 400] width 181 height 39
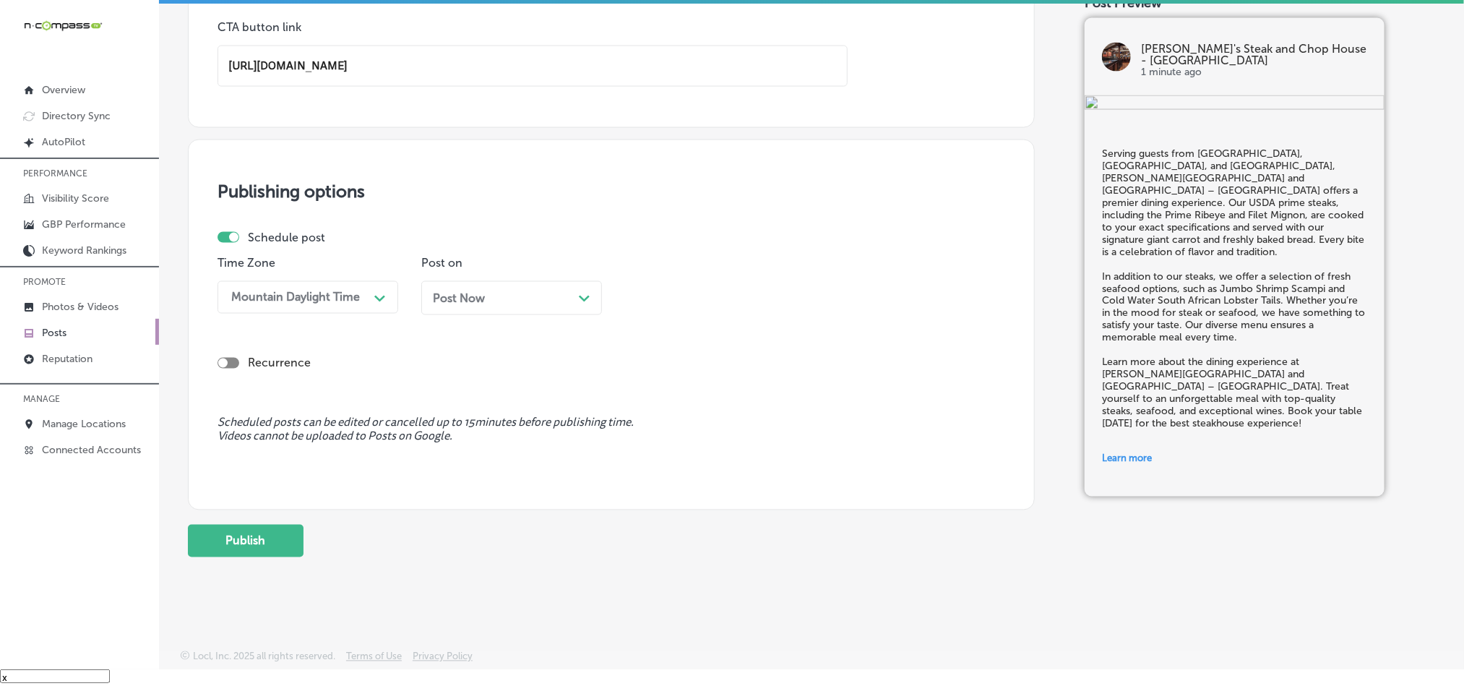
click at [548, 299] on div "Post Now Path Created with Sketch." at bounding box center [512, 298] width 158 height 14
click at [694, 301] on div "08:00 AM" at bounding box center [704, 297] width 145 height 25
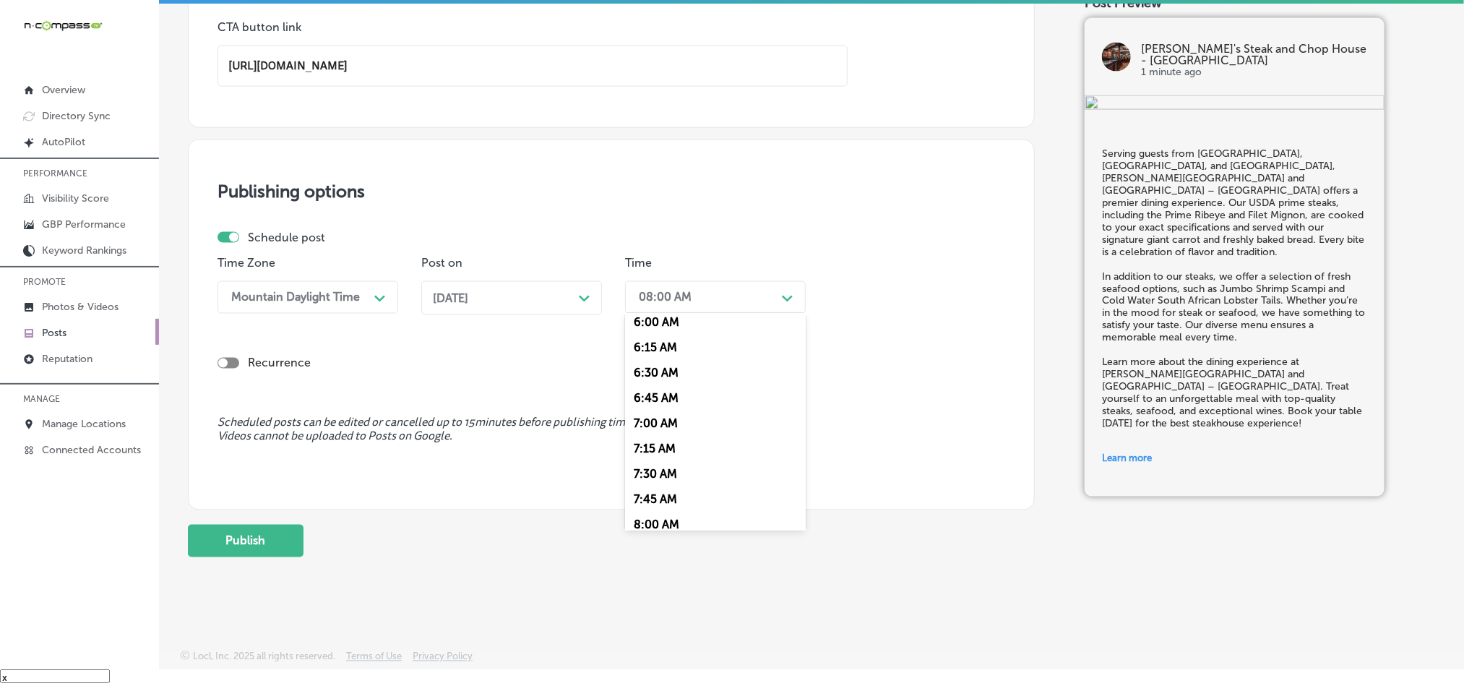
click at [658, 429] on div "7:00 AM" at bounding box center [715, 422] width 181 height 25
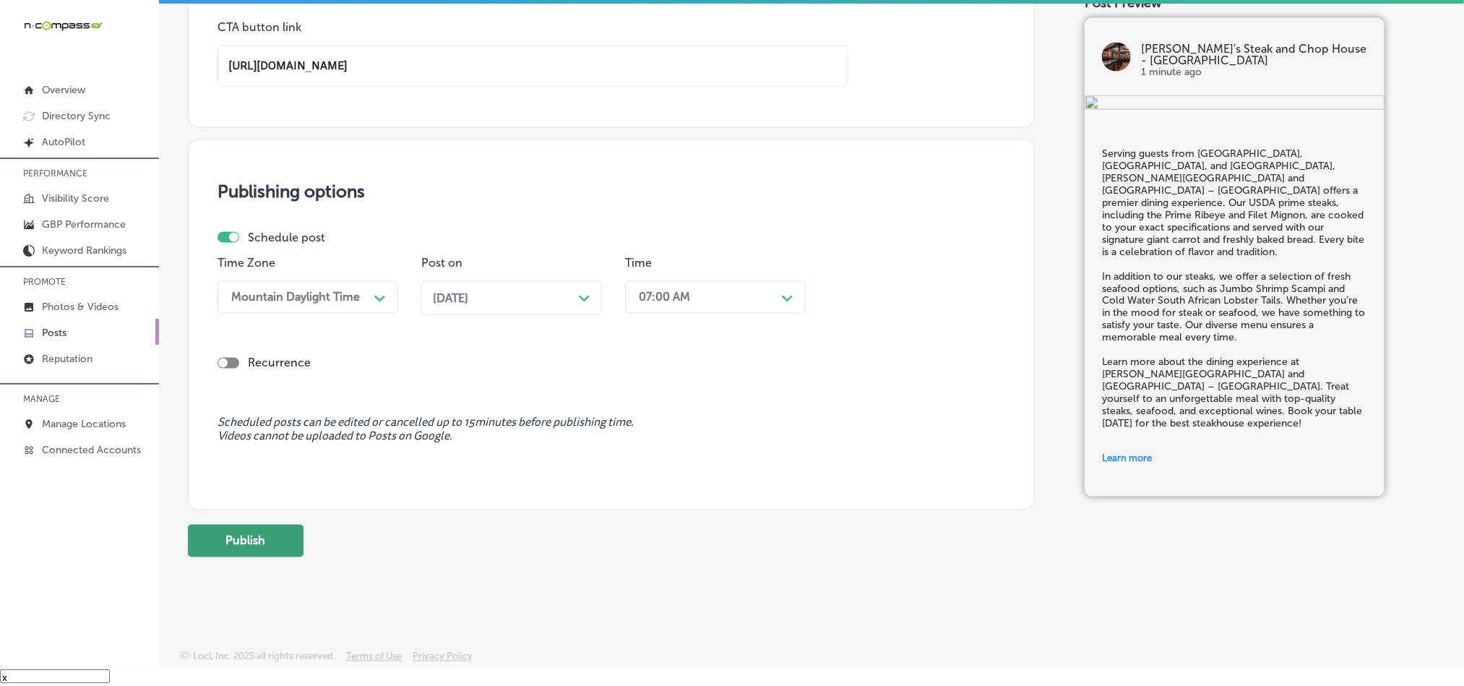
click at [259, 525] on button "Publish" at bounding box center [246, 541] width 116 height 33
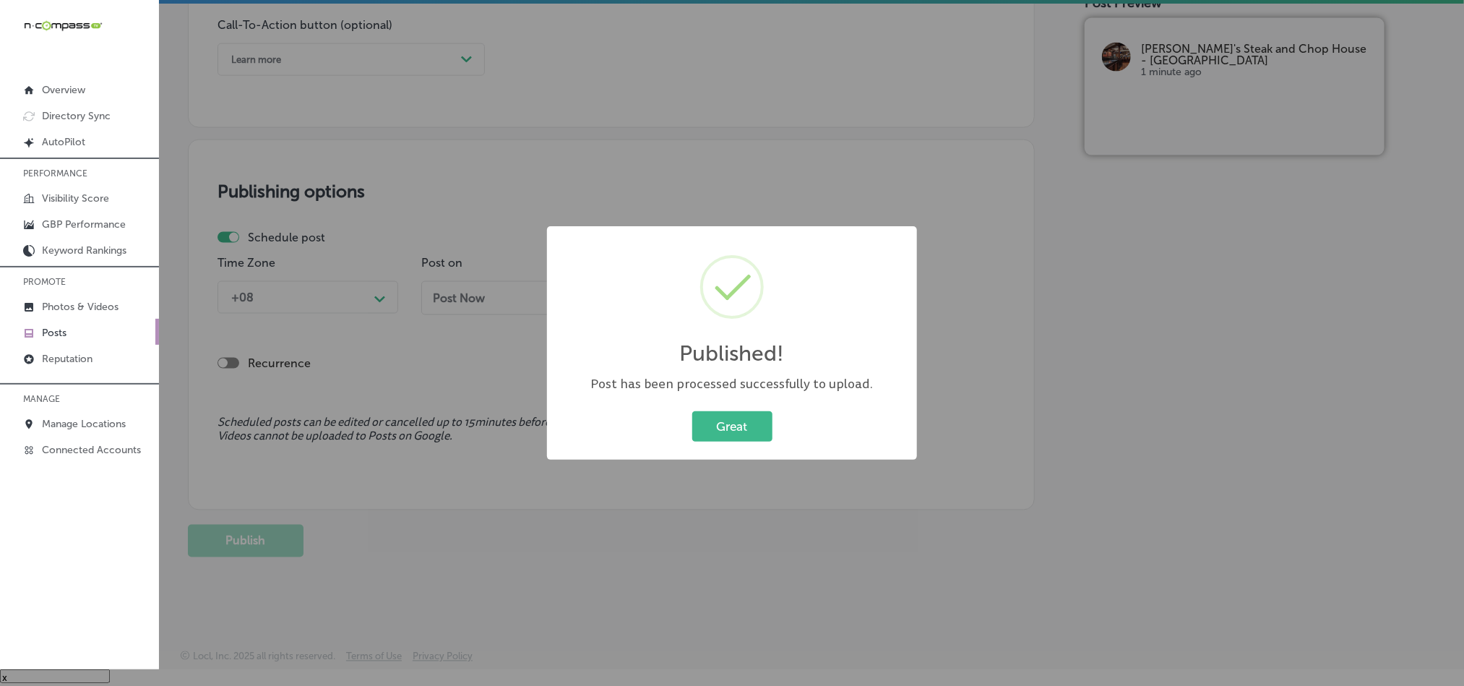
scroll to position [1073, 0]
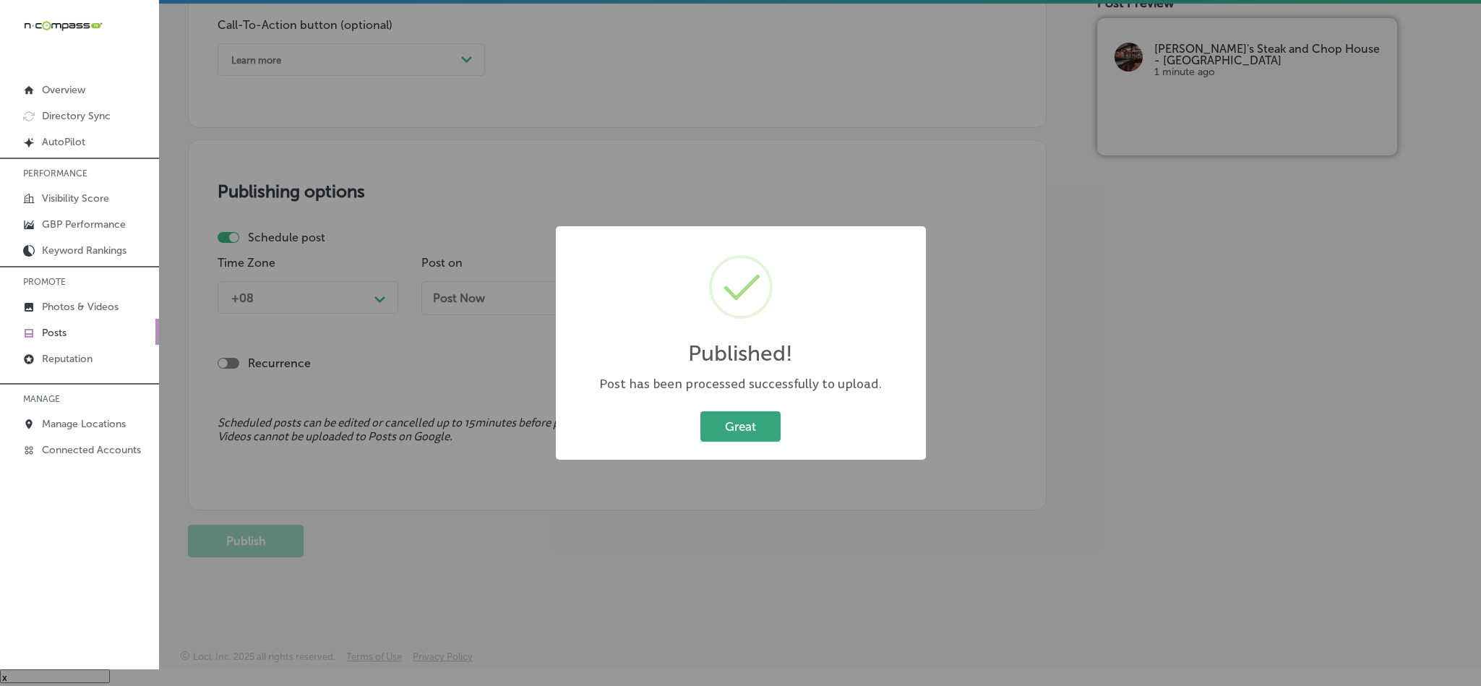
click at [736, 414] on button "Great" at bounding box center [740, 426] width 80 height 30
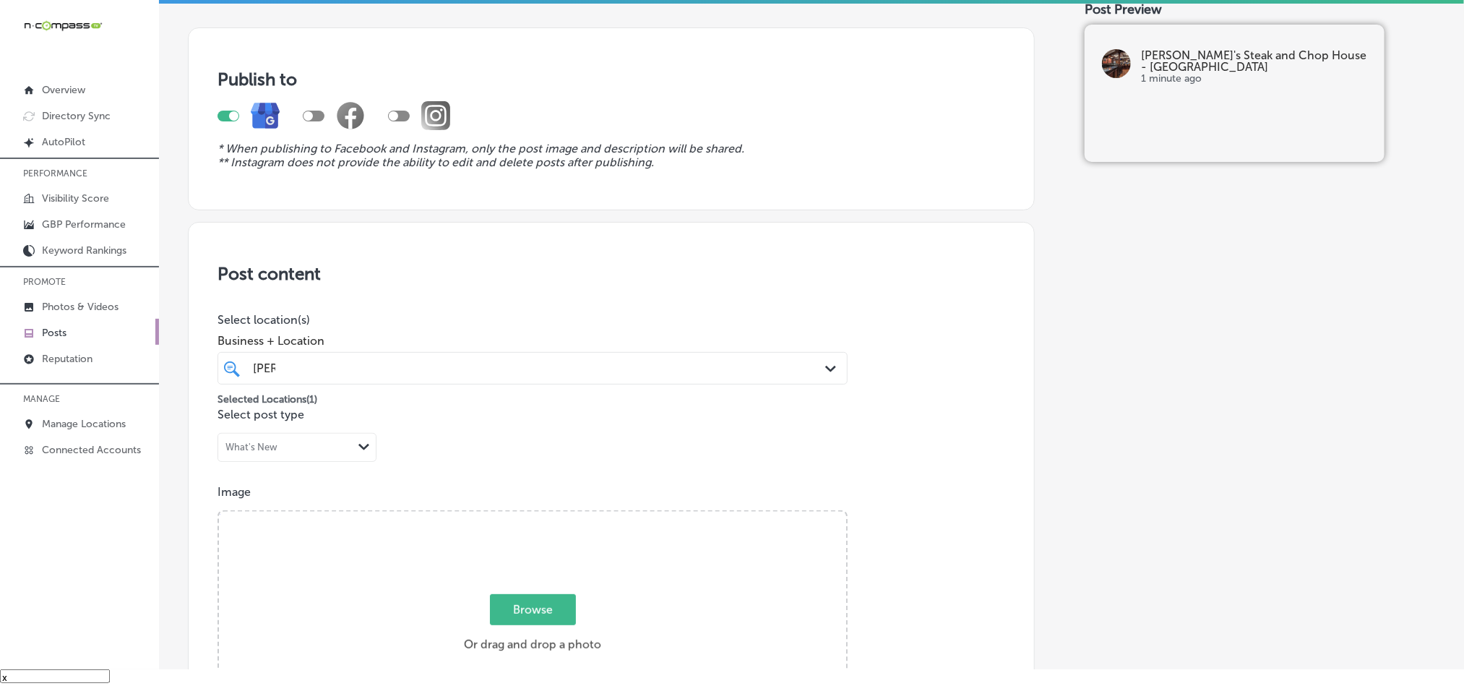
scroll to position [0, 0]
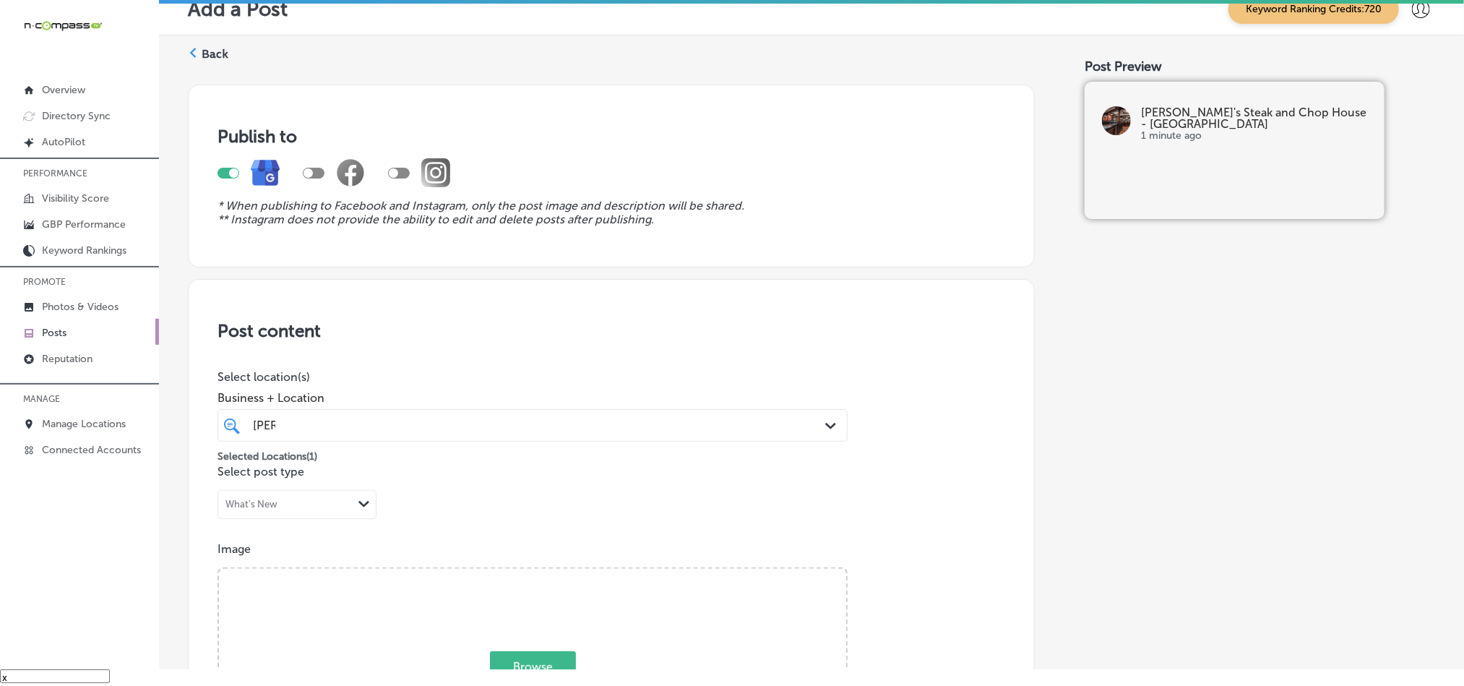
click at [213, 55] on label "Back" at bounding box center [215, 54] width 27 height 16
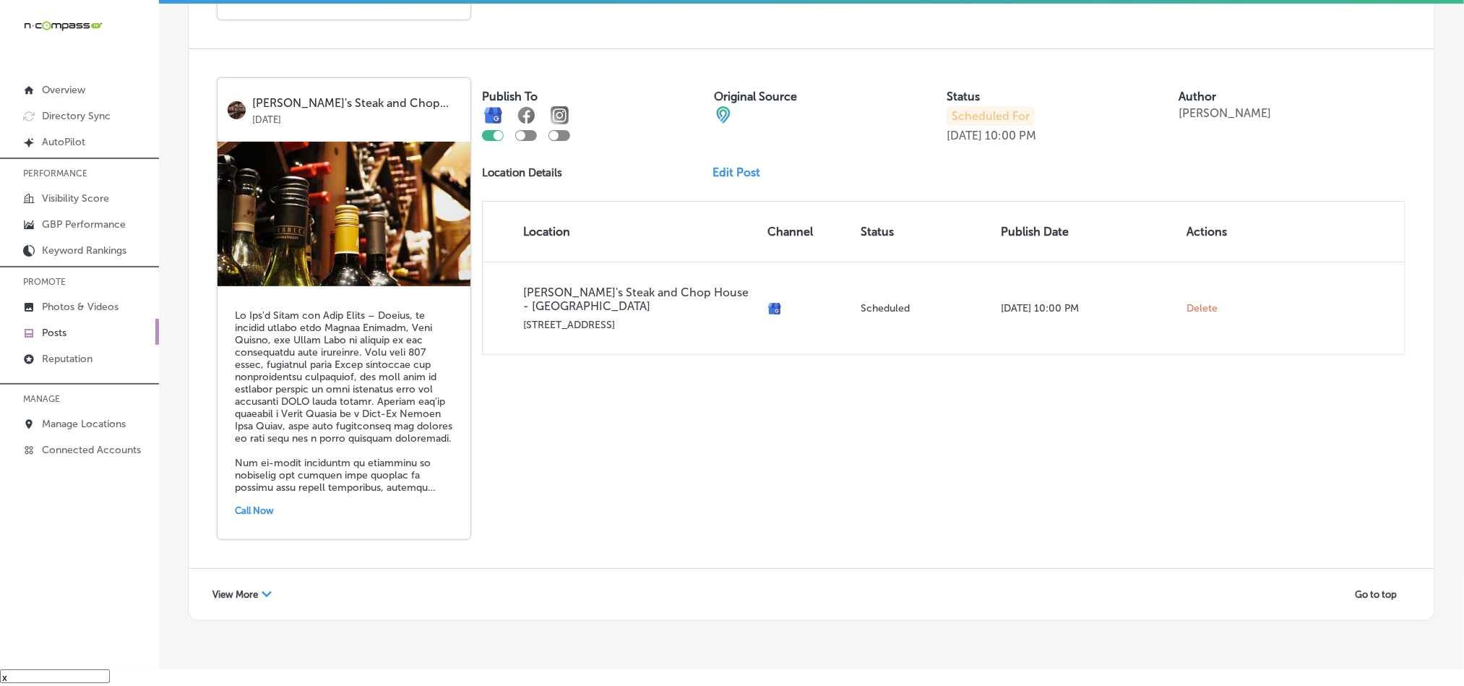
scroll to position [3100, 0]
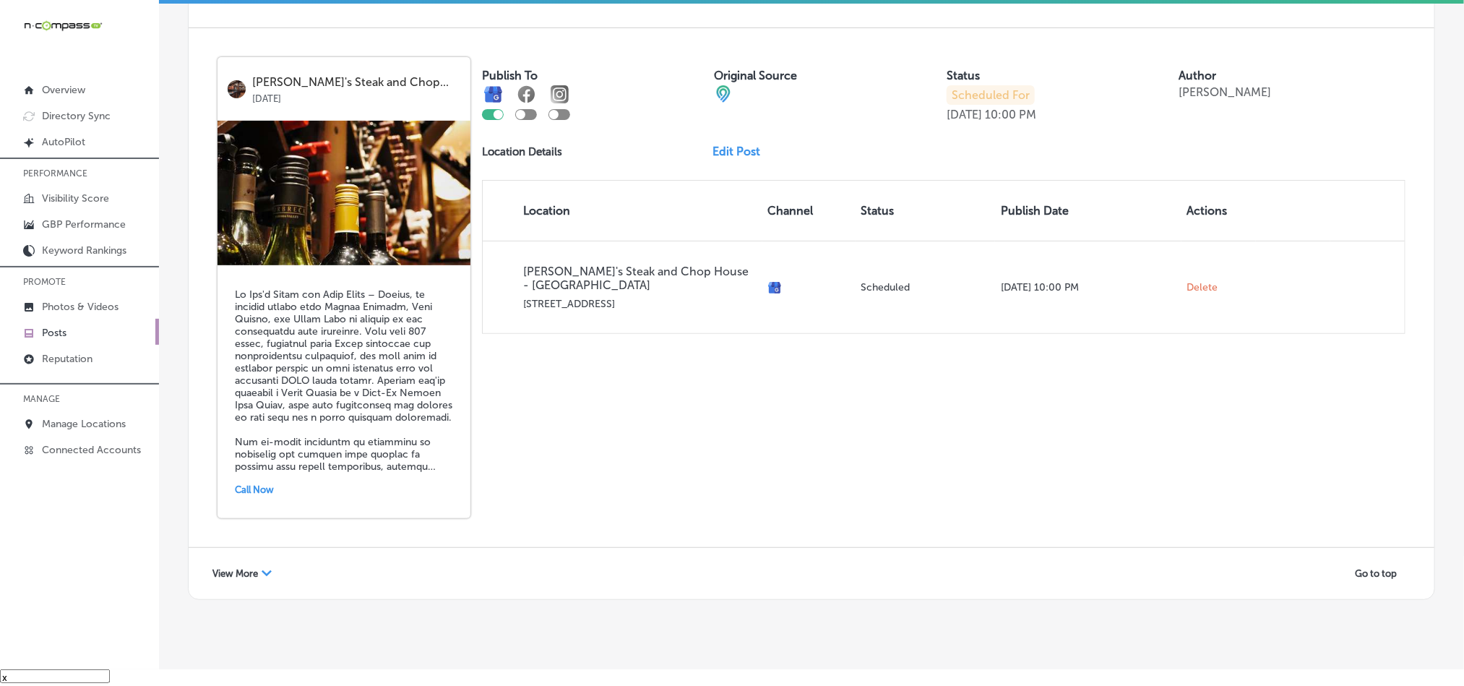
click at [246, 568] on span "View More" at bounding box center [235, 573] width 46 height 11
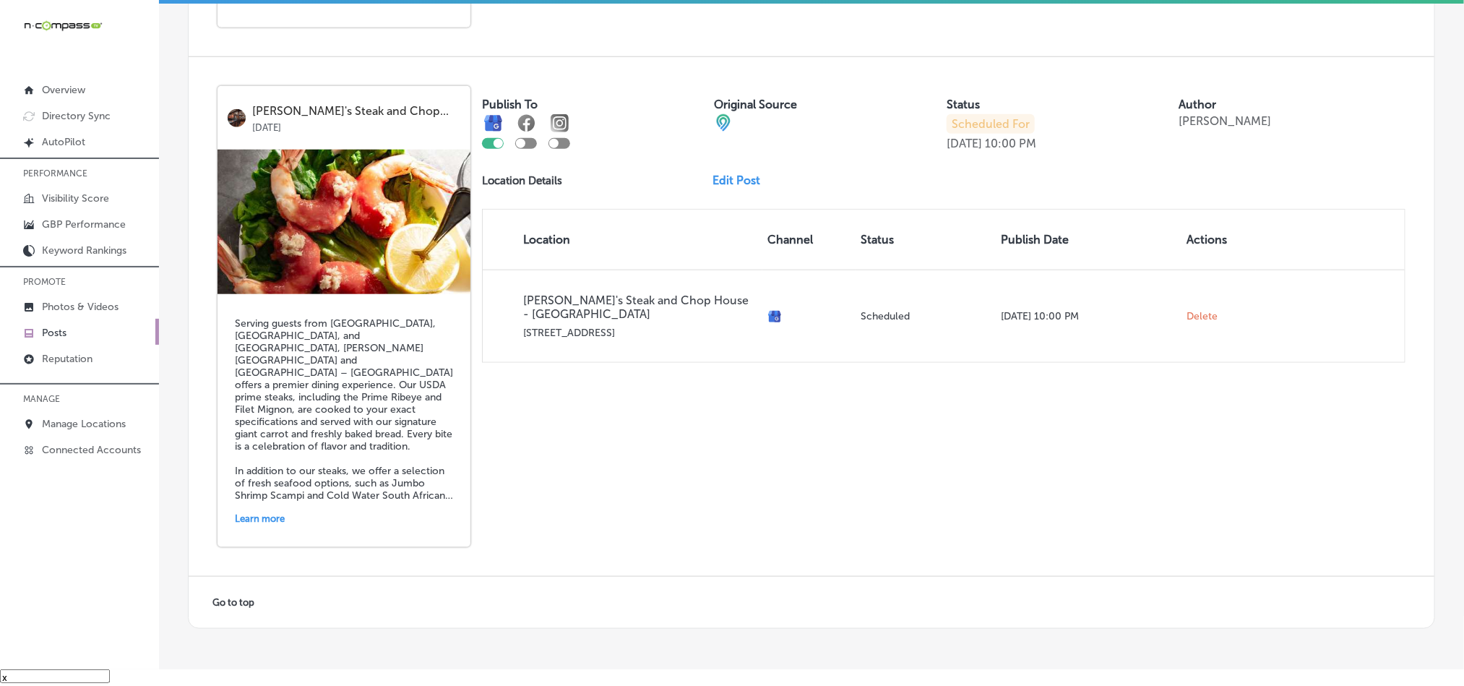
scroll to position [3614, 0]
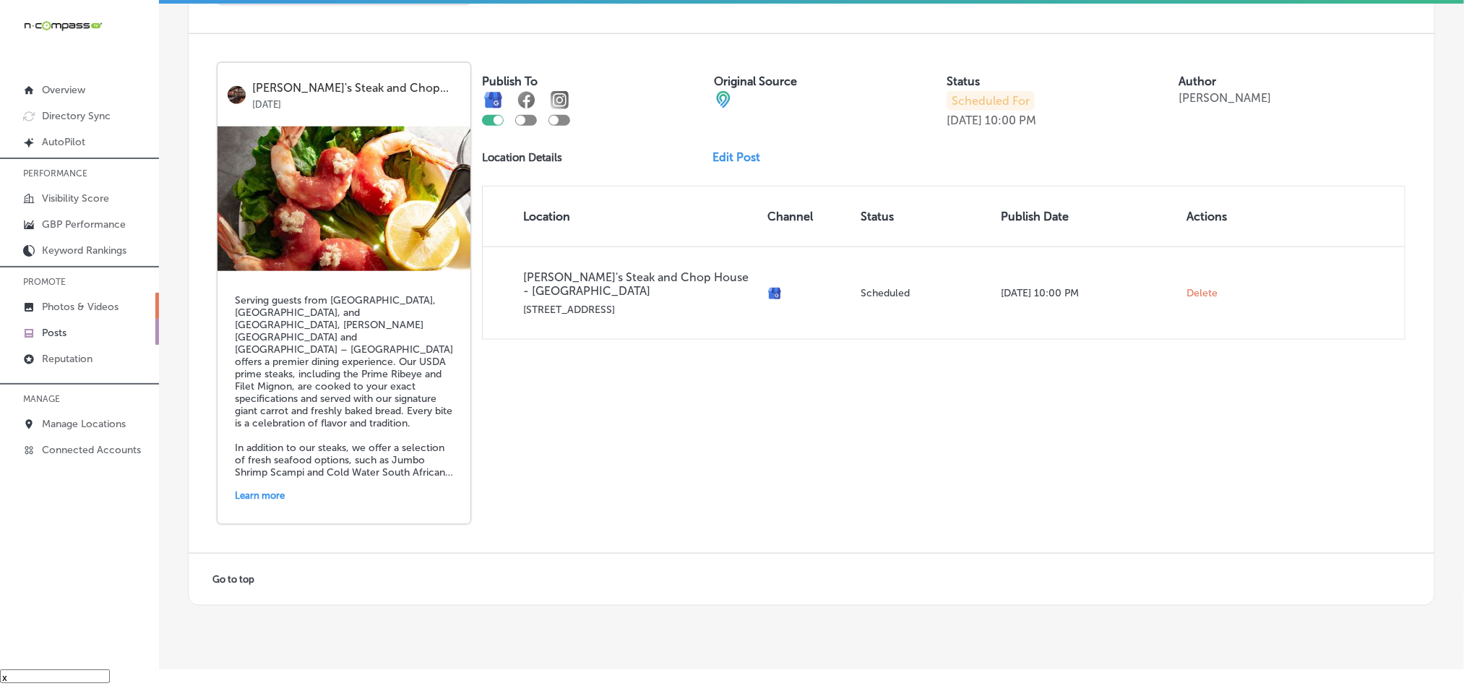
click at [77, 310] on p "Photos & Videos" at bounding box center [80, 307] width 77 height 12
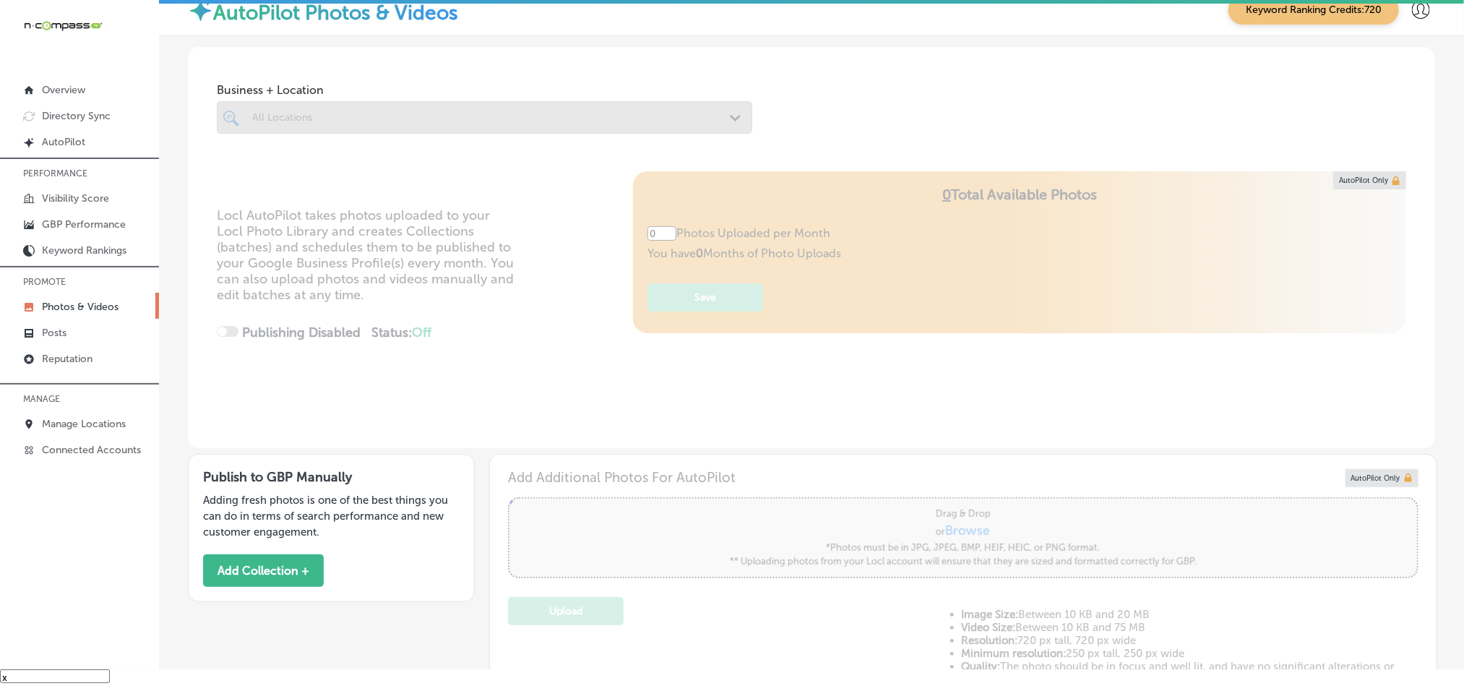
type input "5"
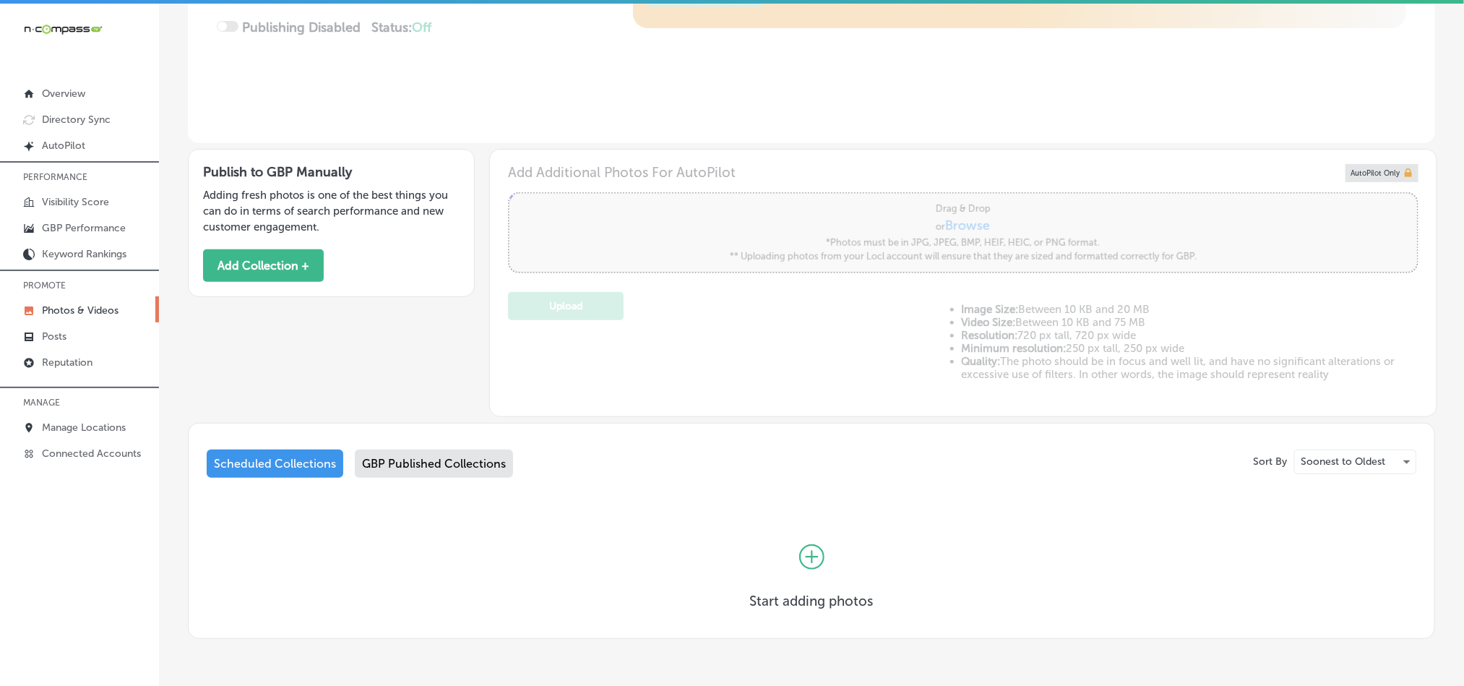
scroll to position [373, 0]
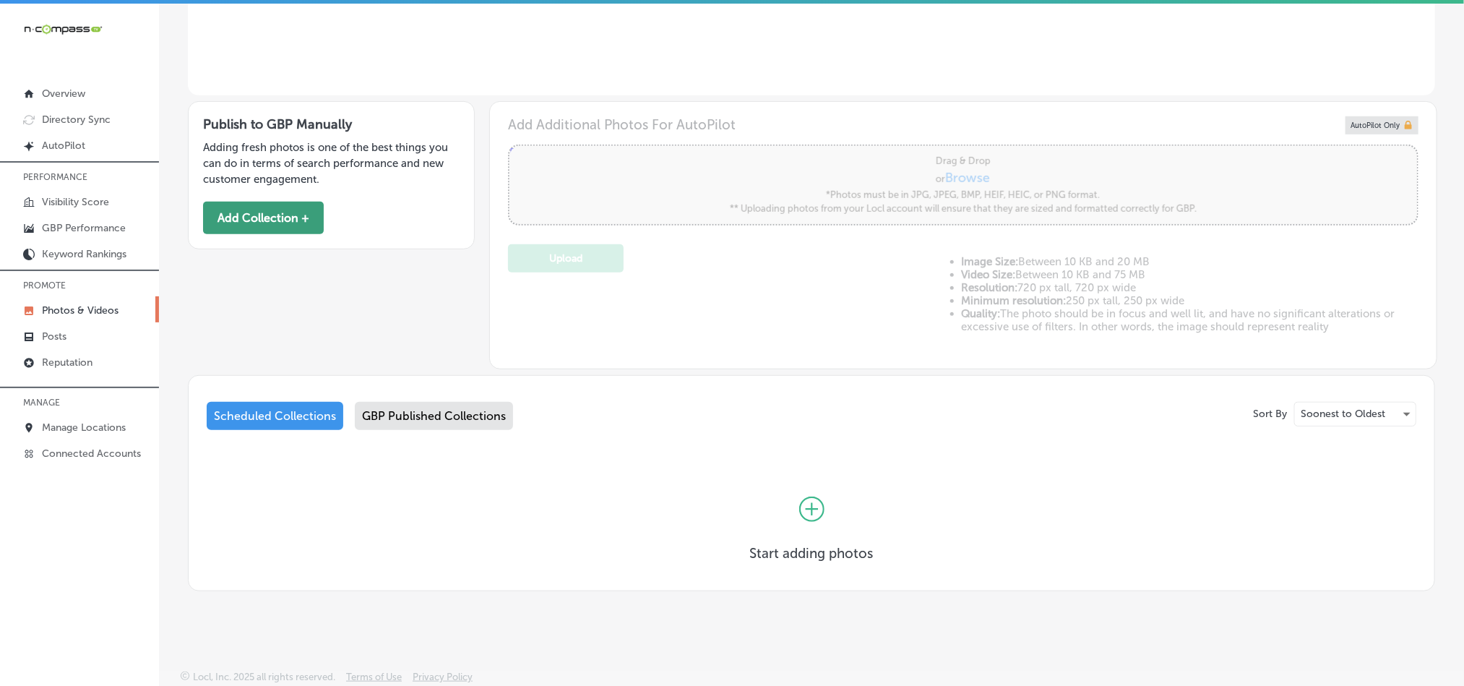
click at [288, 213] on button "Add Collection +" at bounding box center [263, 218] width 121 height 33
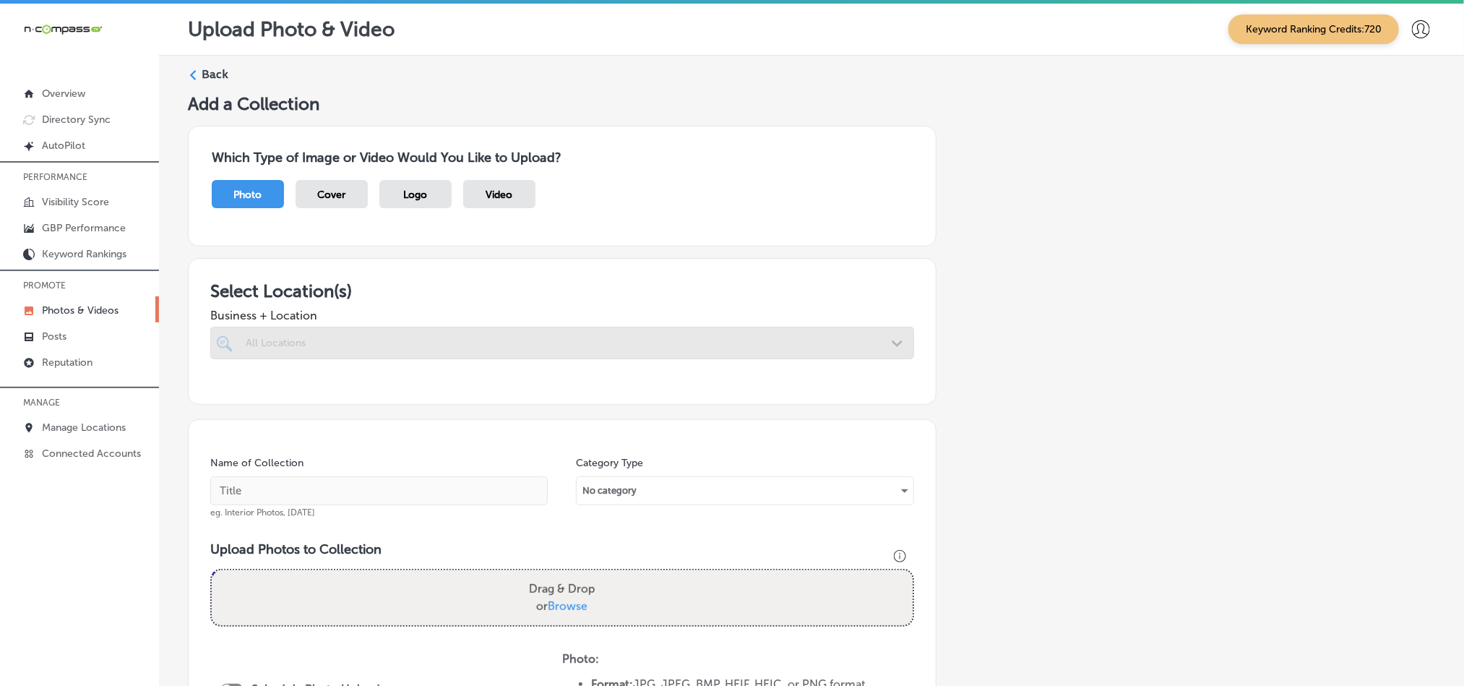
scroll to position [181, 0]
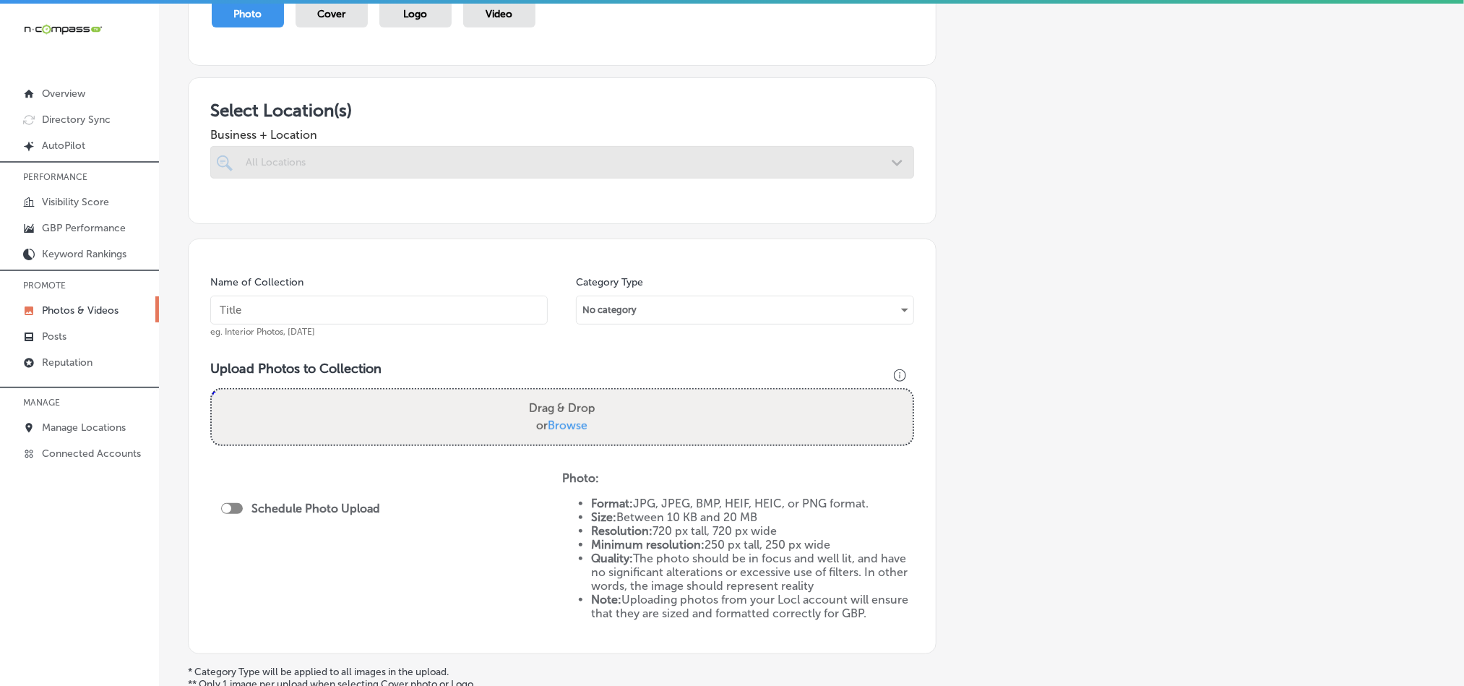
click at [757, 165] on div at bounding box center [562, 162] width 704 height 33
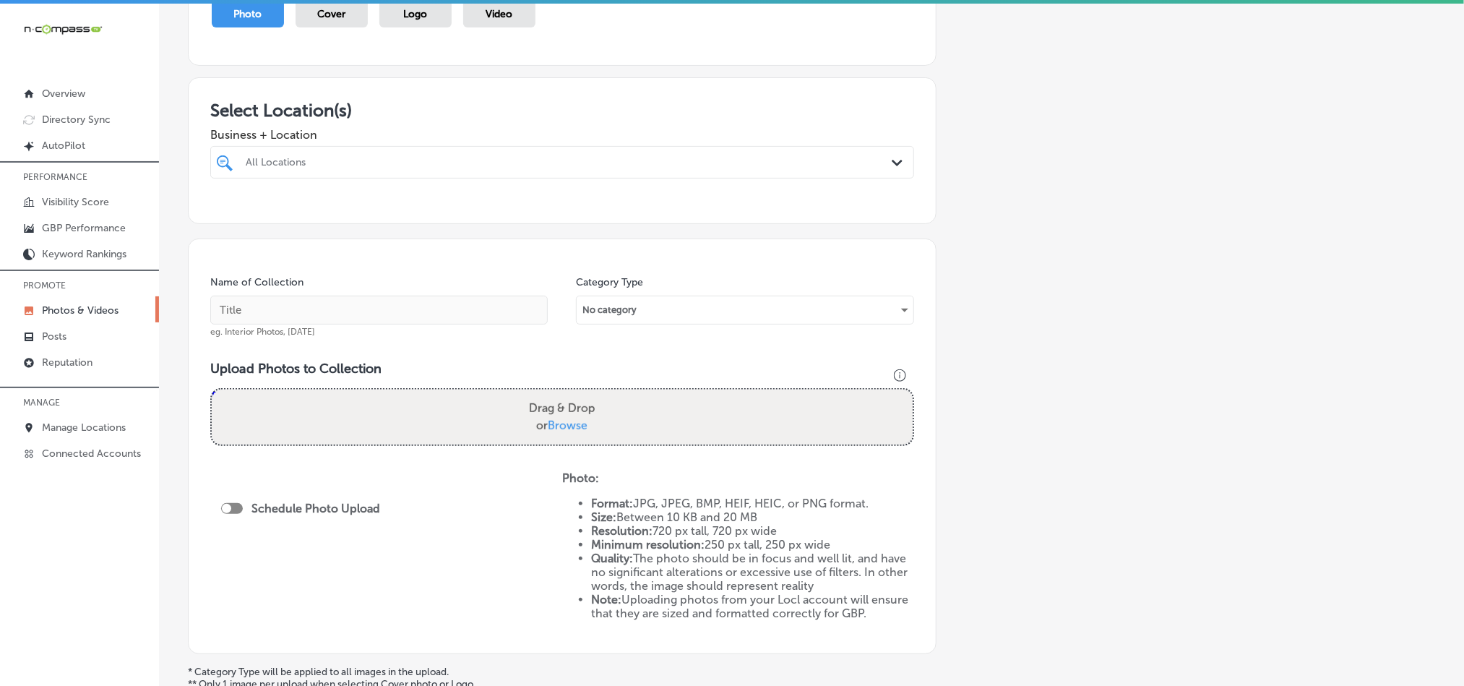
click at [855, 163] on div "All Locations" at bounding box center [569, 162] width 647 height 12
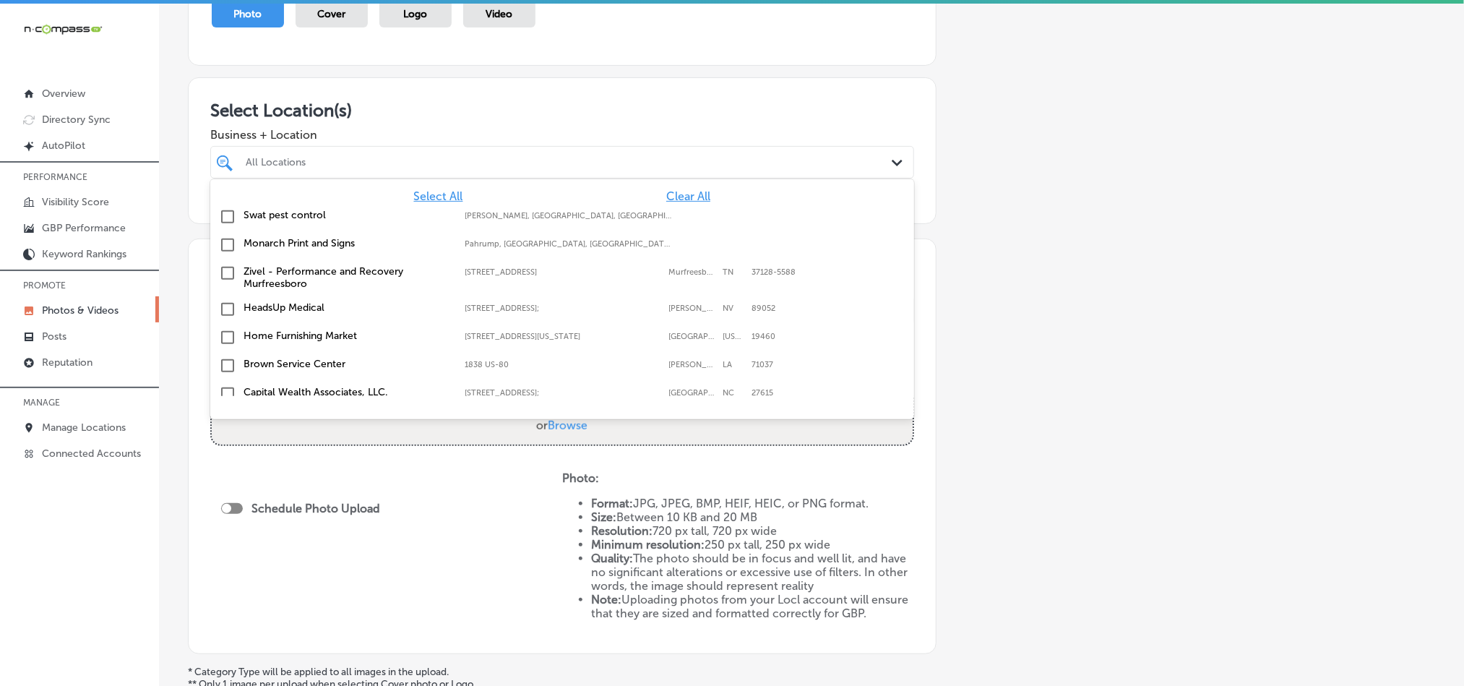
click at [687, 197] on span "Clear All" at bounding box center [688, 196] width 44 height 14
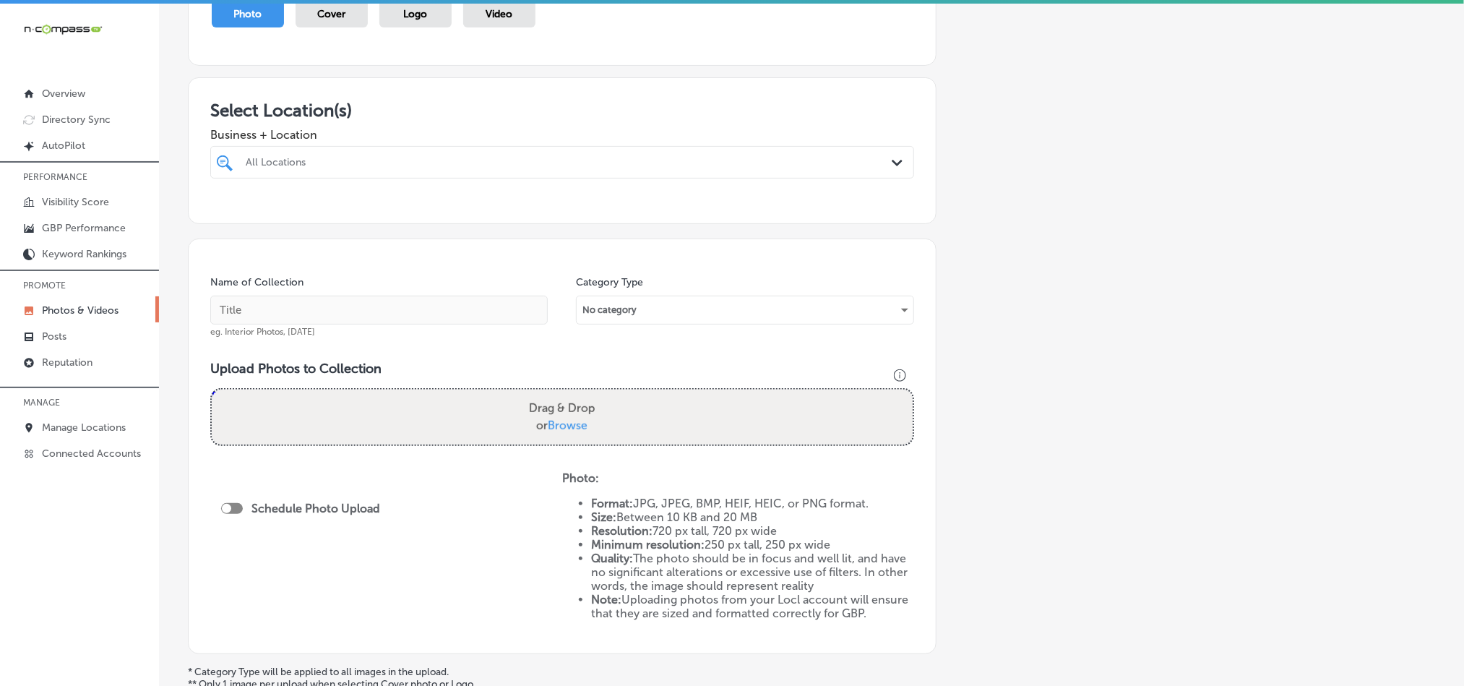
click at [687, 174] on div "All Locations Path Created with Sketch." at bounding box center [562, 162] width 704 height 33
click at [228, 218] on input "checkbox" at bounding box center [227, 216] width 17 height 17
type input "[PERSON_NAME]"
click at [624, 80] on div "Select Location(s) Business + Location [PERSON_NAME] [PERSON_NAME] Path Created…" at bounding box center [562, 150] width 749 height 147
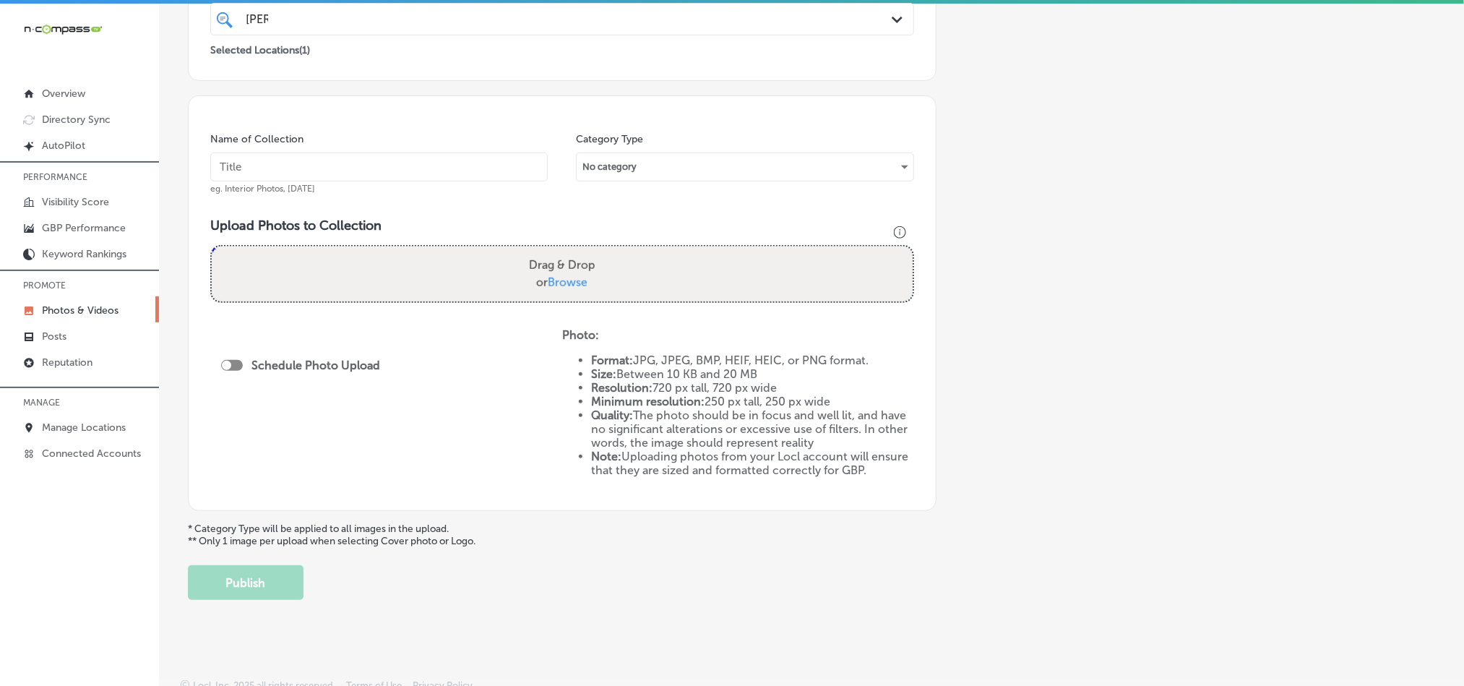
scroll to position [325, 0]
click at [413, 152] on input "text" at bounding box center [378, 165] width 337 height 29
paste input "[PERSON_NAME]-s-Steak-and-Chop-House-[US_STATE]-Steakhouse"
type input "[PERSON_NAME]-s-Steak-and-Chop-House-[US_STATE]-Steakhouse"
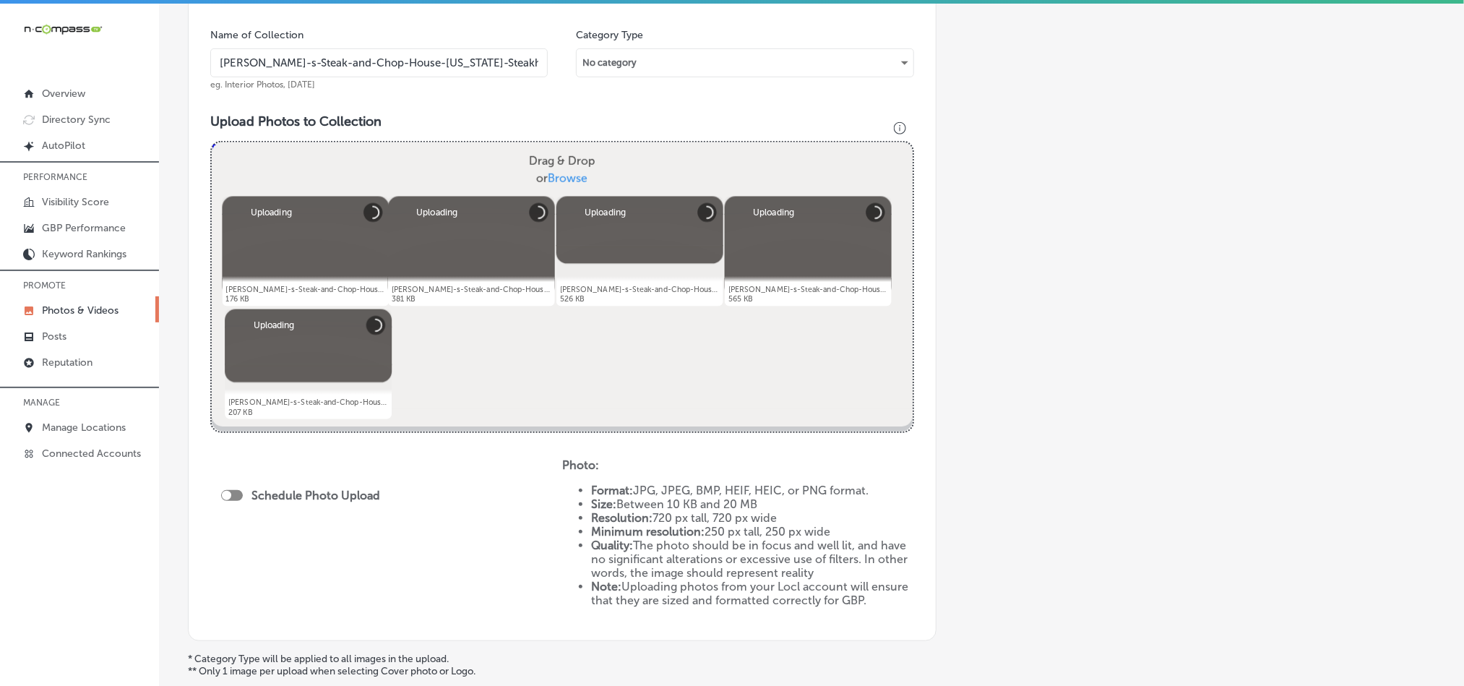
scroll to position [570, 0]
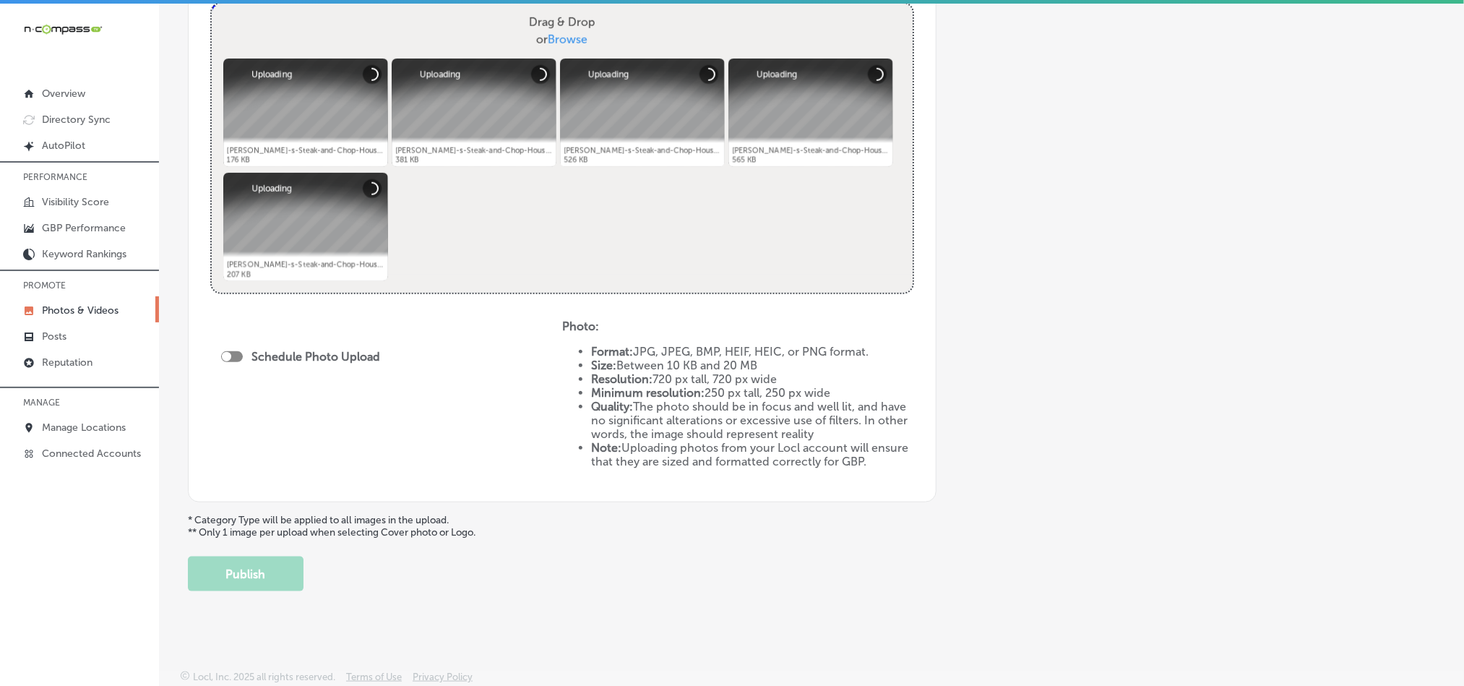
click at [235, 351] on div at bounding box center [232, 356] width 22 height 11
checkbox input "true"
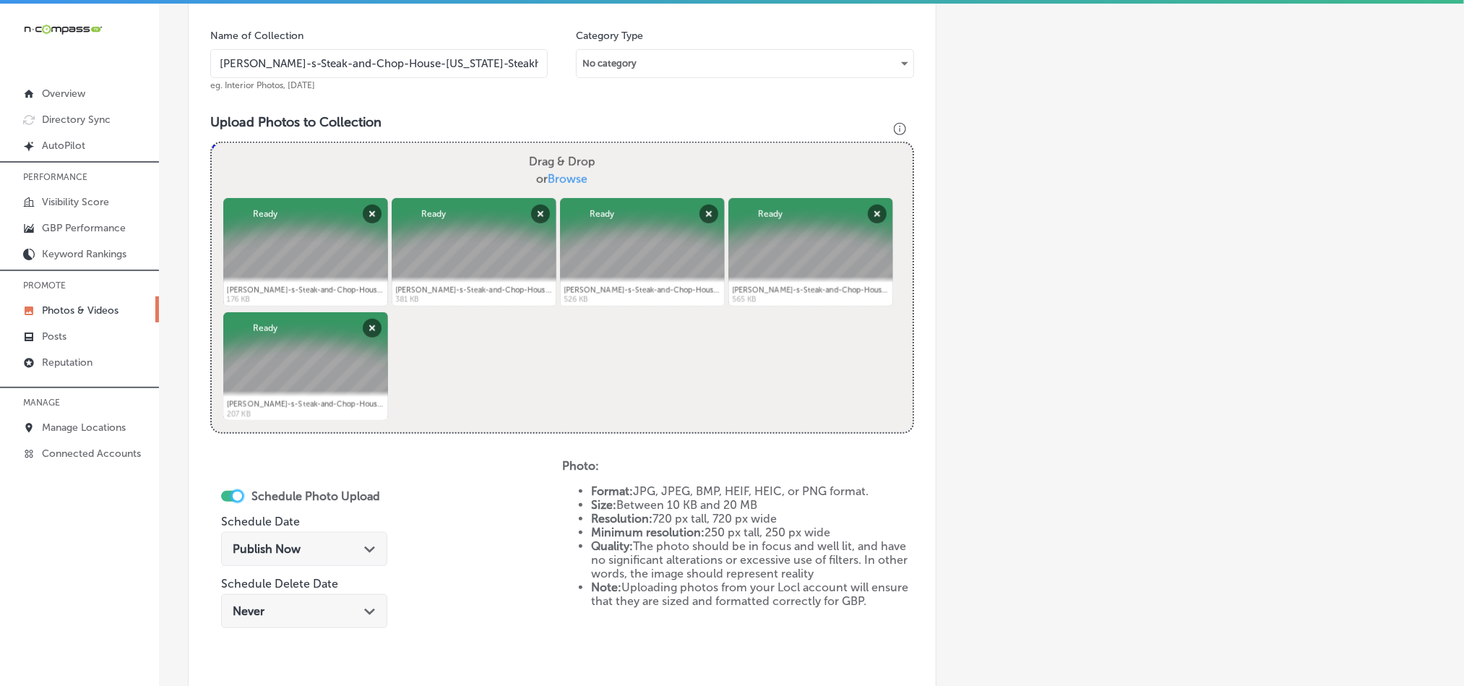
scroll to position [389, 0]
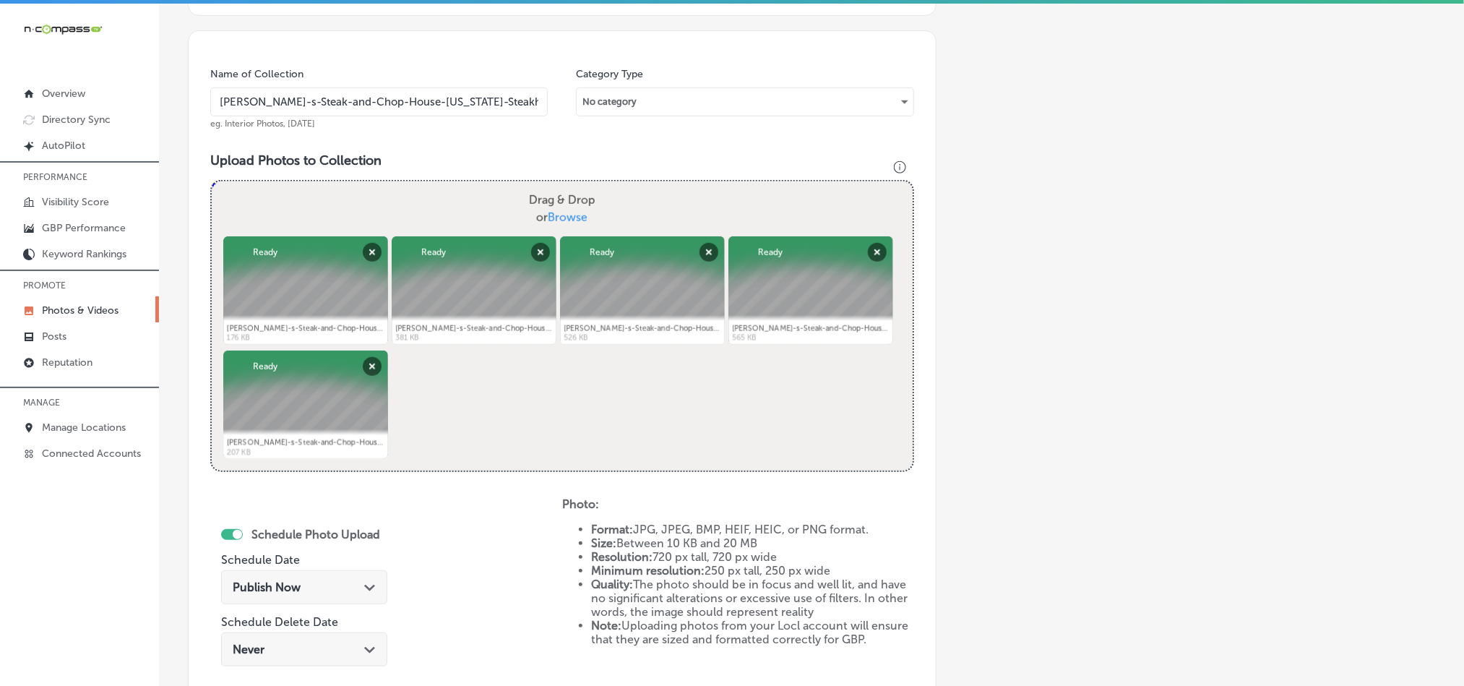
click at [494, 458] on div "Powered by PQINA Drag & Drop or Browse [PERSON_NAME]-s-Steak-and-Chop-House (5)…" at bounding box center [562, 325] width 701 height 289
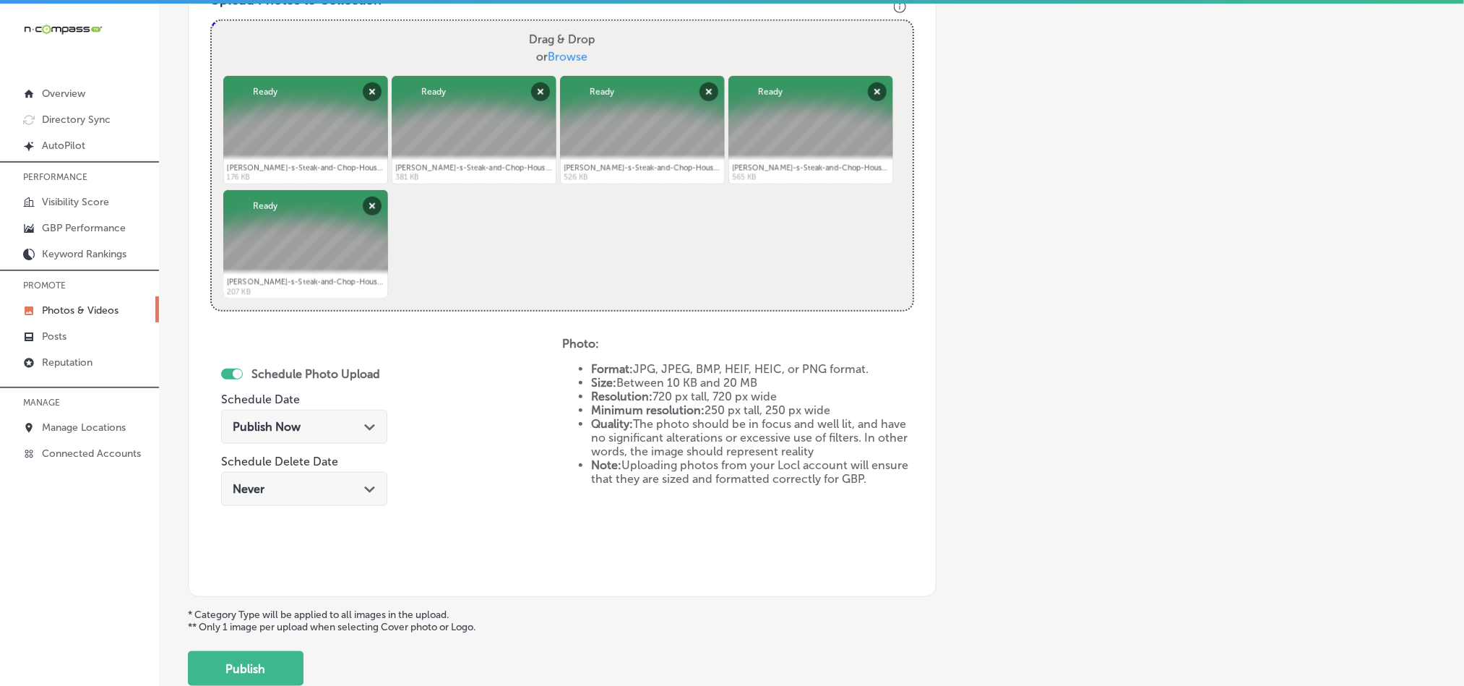
scroll to position [570, 0]
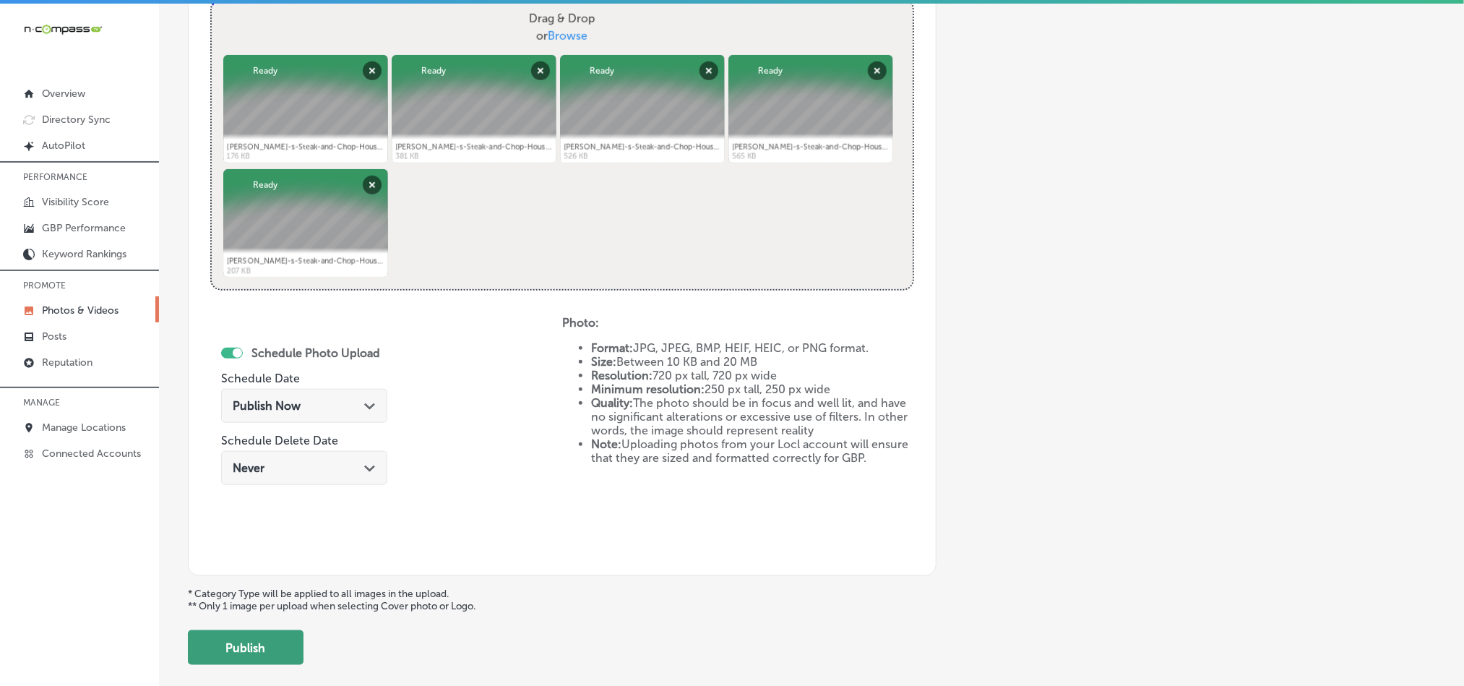
click at [270, 650] on button "Publish" at bounding box center [246, 647] width 116 height 35
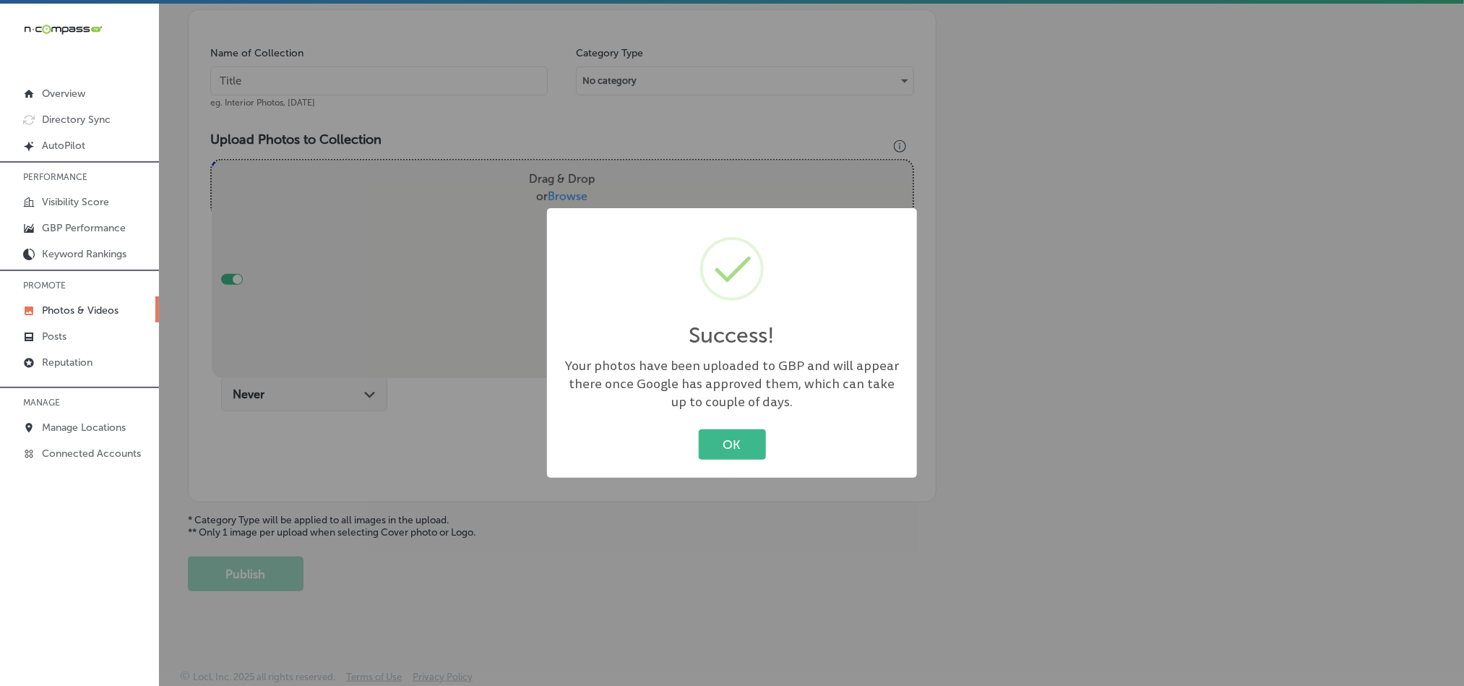
scroll to position [413, 0]
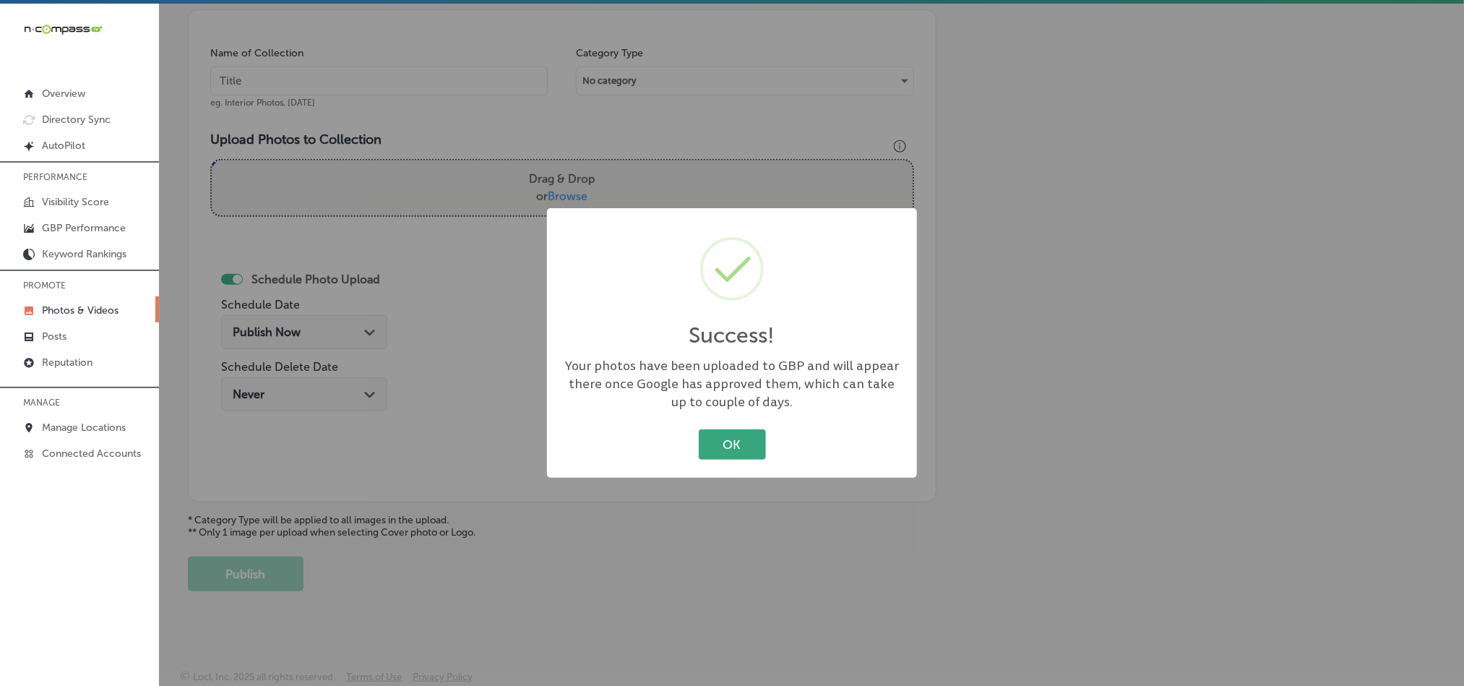
click at [740, 444] on button "OK" at bounding box center [732, 444] width 67 height 30
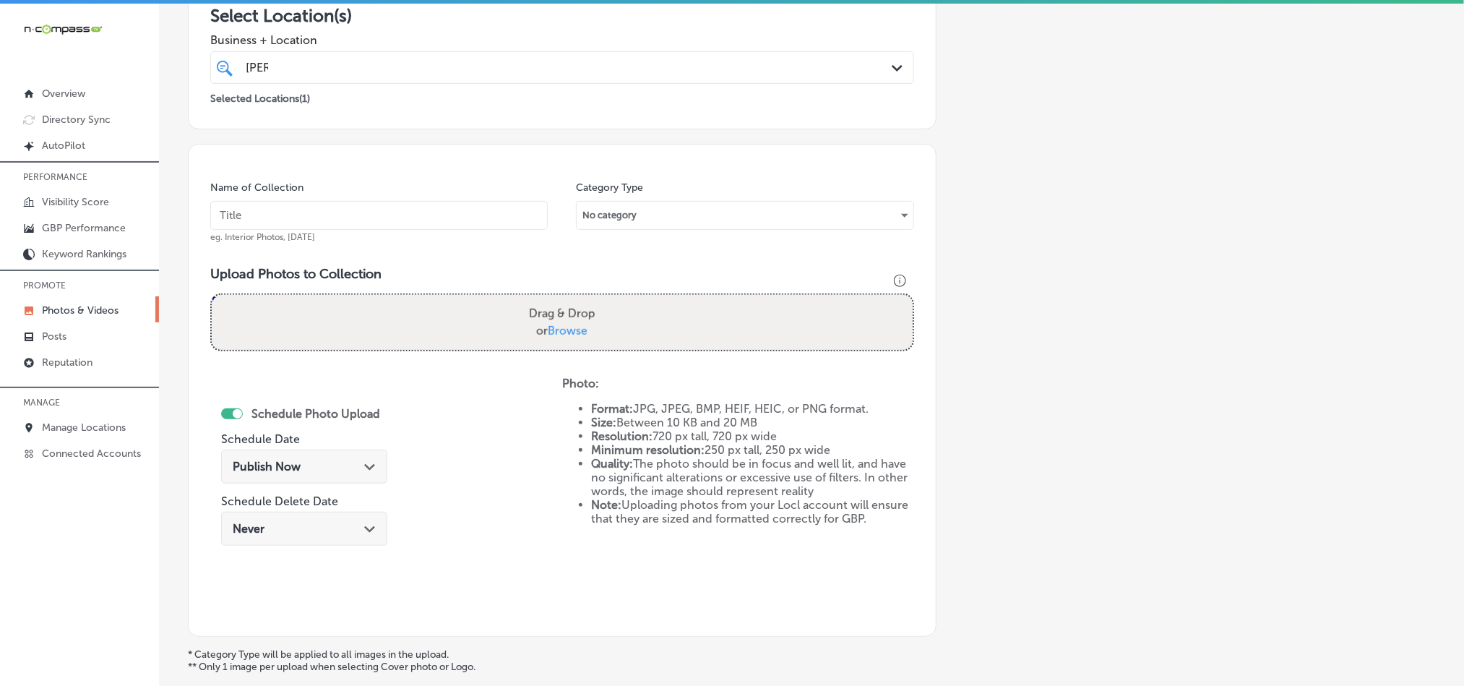
scroll to position [269, 0]
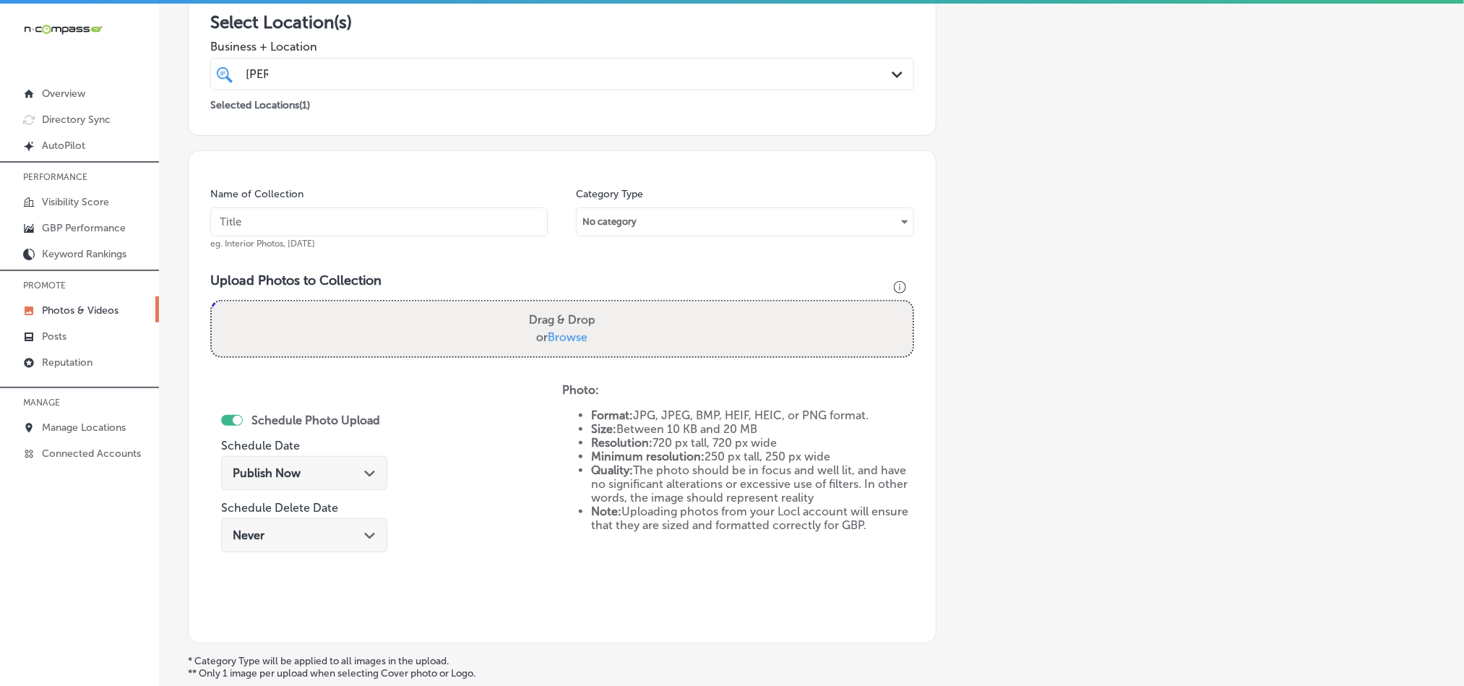
click at [378, 221] on input "text" at bounding box center [378, 221] width 337 height 29
paste input "[PERSON_NAME]-s-Steak-and-Chop-House-Steakhouse-near-me"
type input "[PERSON_NAME]-s-Steak-and-Chop-House-Steakhouse-near-me"
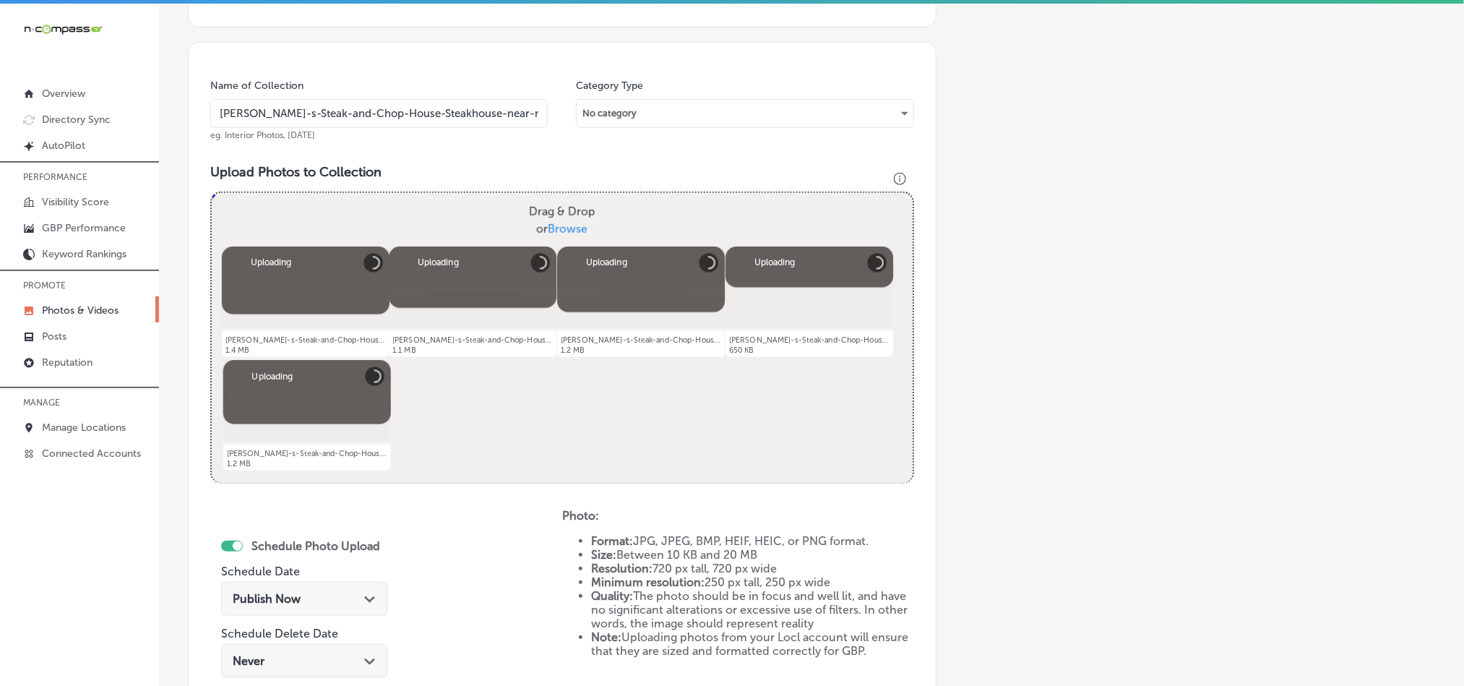
scroll to position [594, 0]
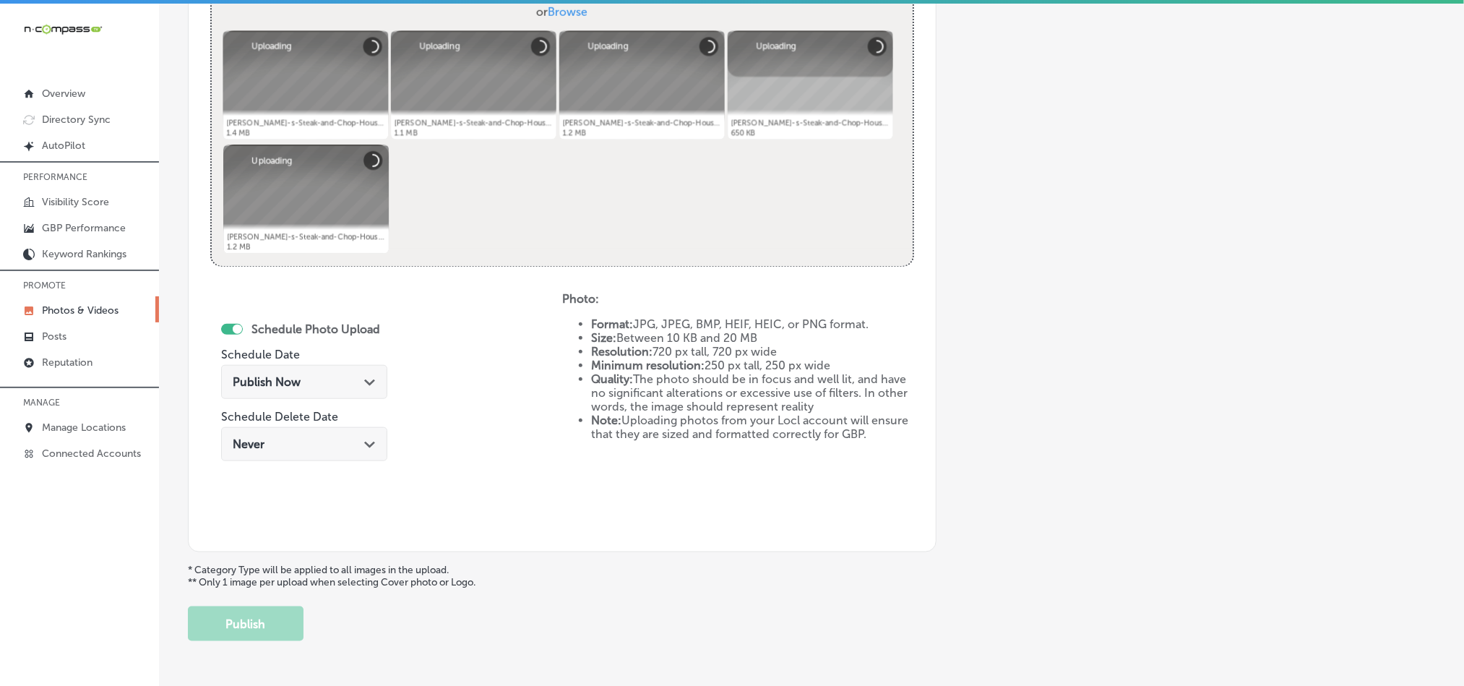
click at [364, 382] on icon "Path Created with Sketch." at bounding box center [369, 382] width 11 height 7
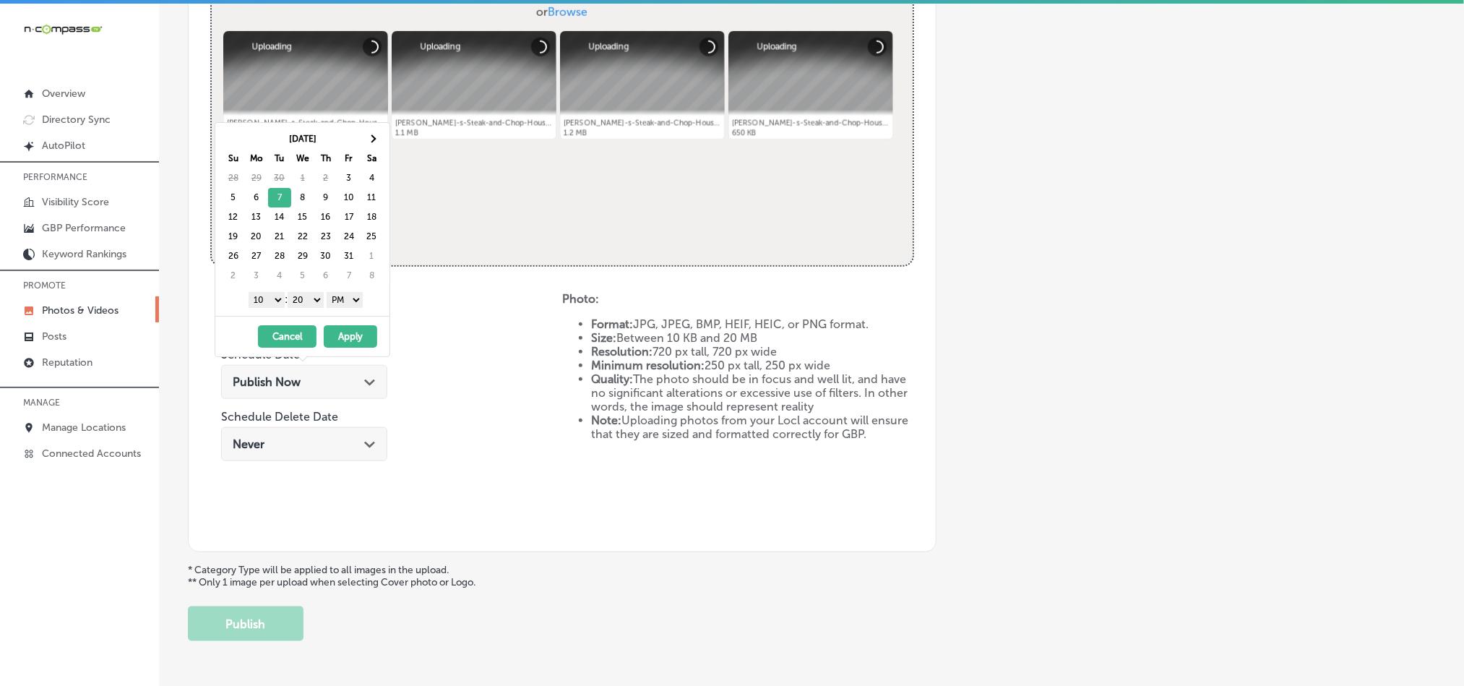
click at [270, 301] on select "1 2 3 4 5 6 7 8 9 10 11 12" at bounding box center [267, 300] width 36 height 16
click at [302, 304] on select "00 10 20 30 40 50" at bounding box center [306, 300] width 36 height 16
click at [345, 336] on button "Apply" at bounding box center [350, 336] width 53 height 22
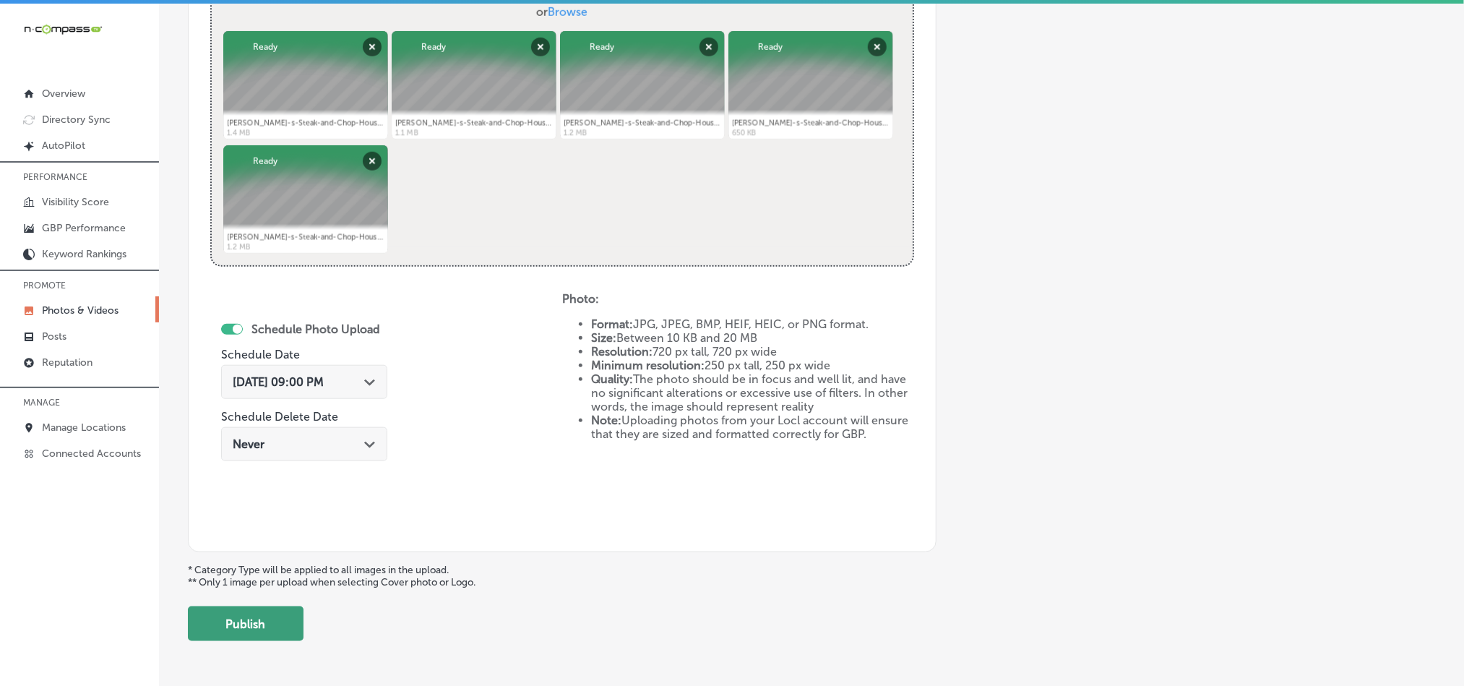
click at [225, 629] on button "Publish" at bounding box center [246, 623] width 116 height 35
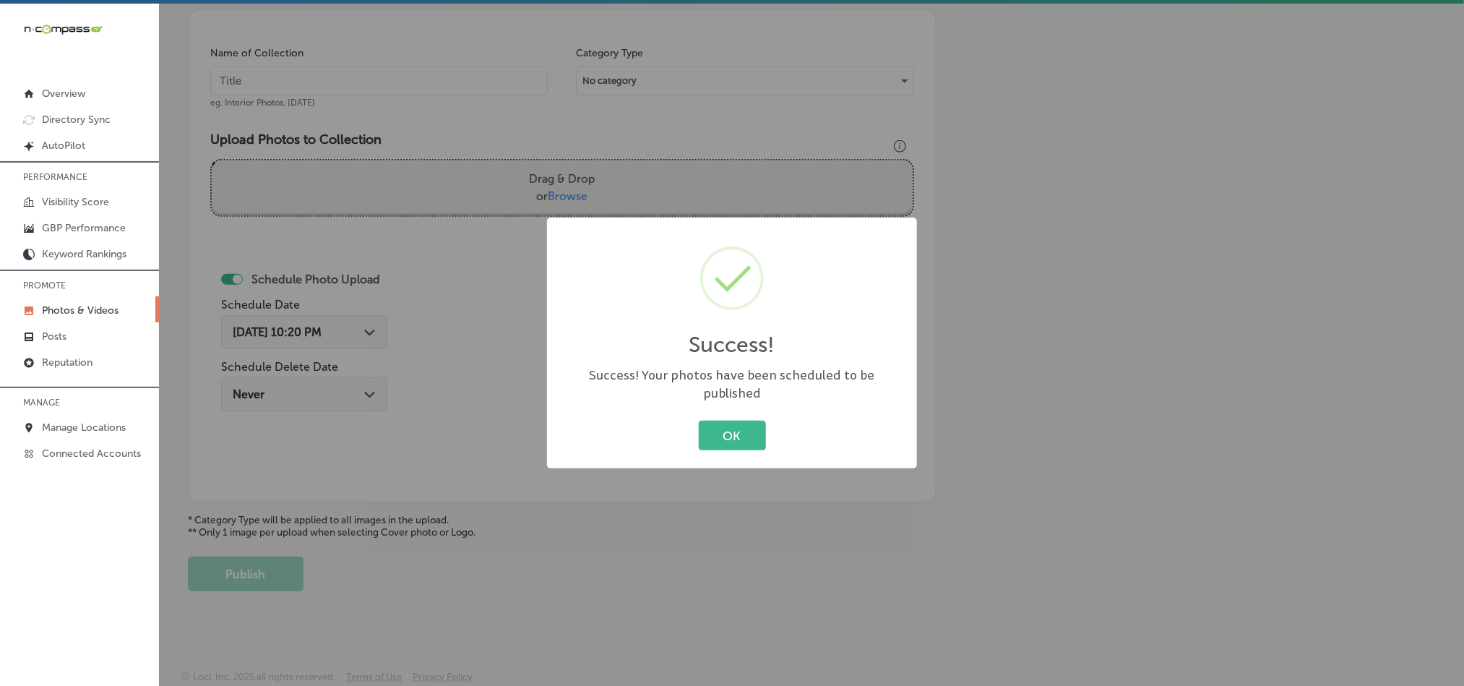
scroll to position [20, 0]
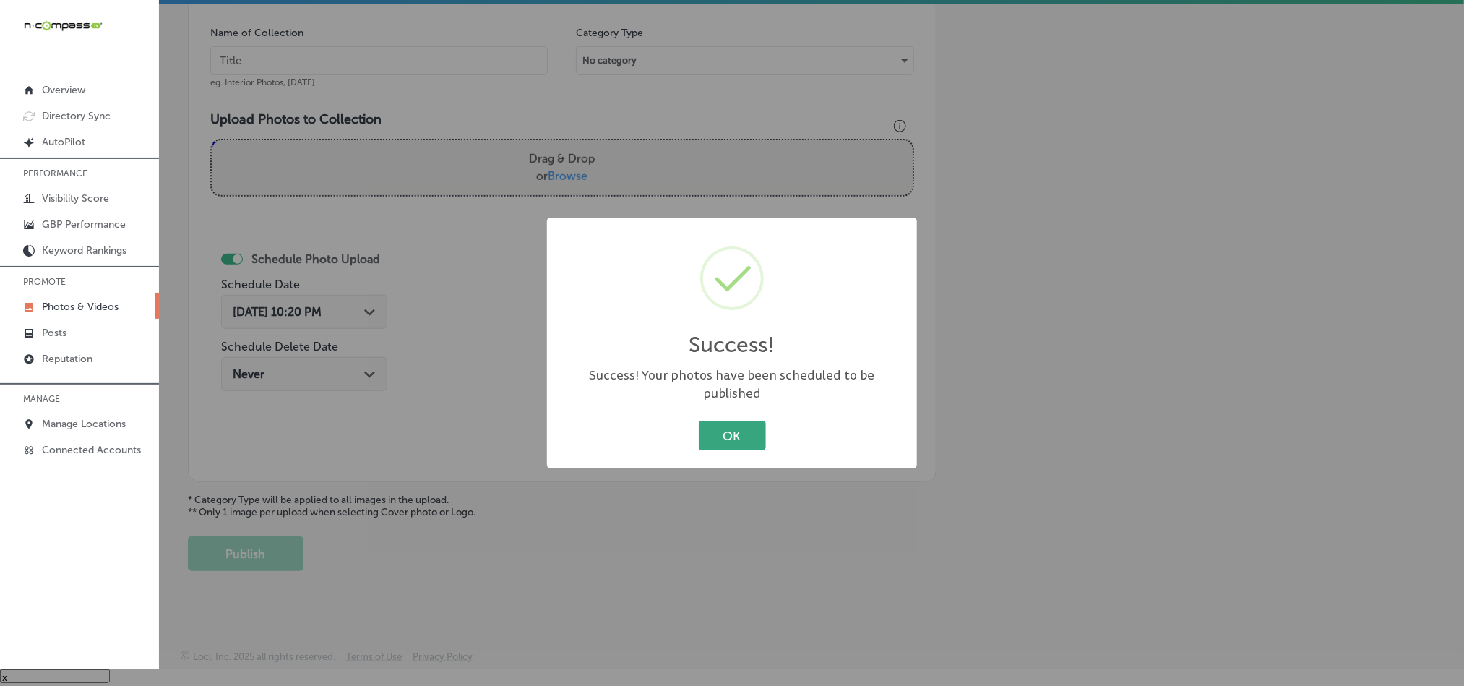
click at [726, 421] on button "OK" at bounding box center [732, 436] width 67 height 30
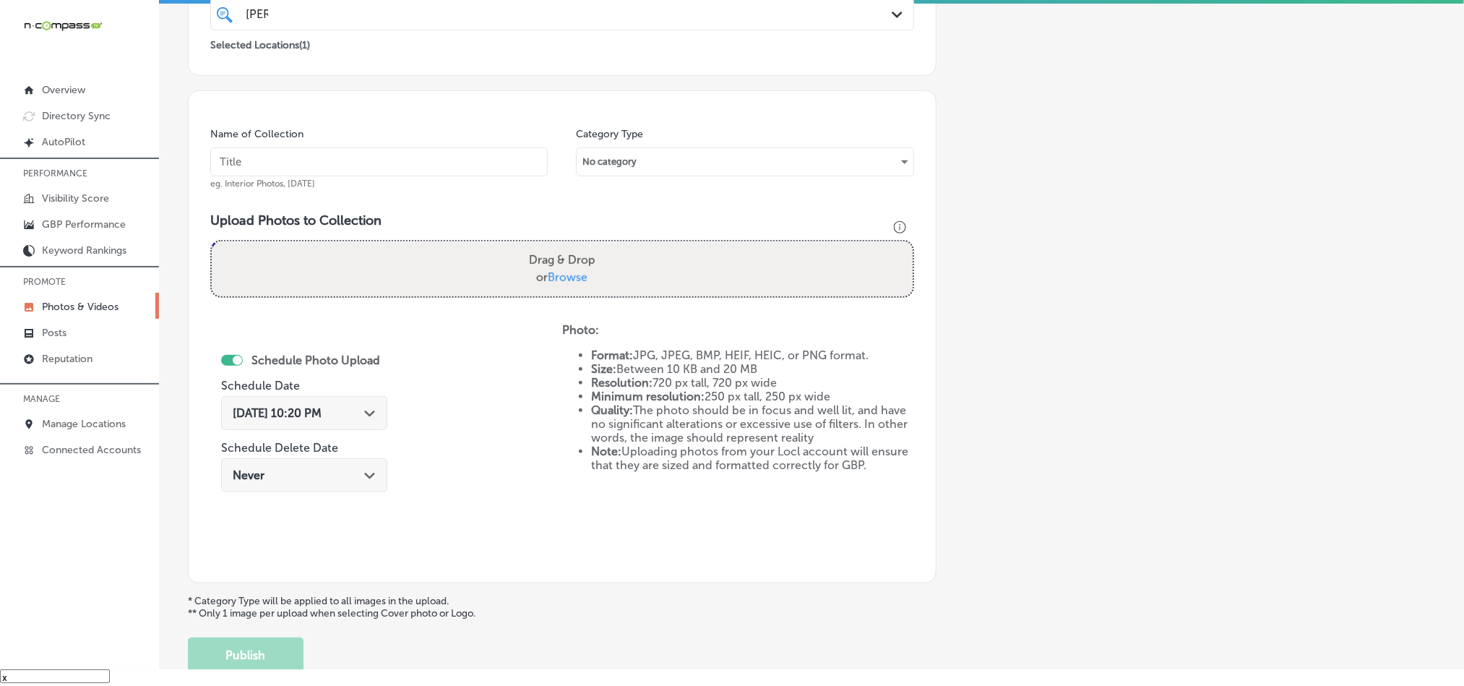
scroll to position [304, 0]
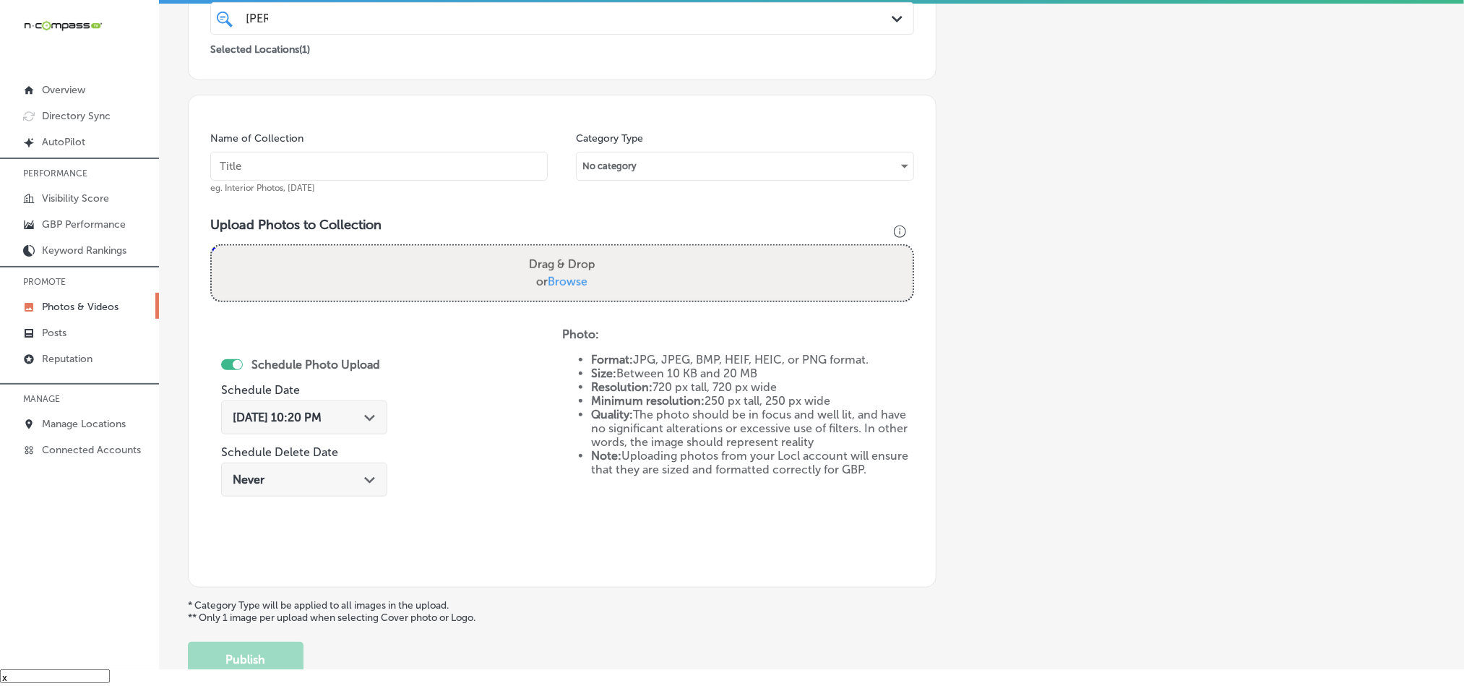
click at [358, 165] on input "text" at bounding box center [378, 166] width 337 height 29
paste input "[PERSON_NAME]-s-Steak-and-Chop-House-Prime-Ribeye-Steak"
type input "[PERSON_NAME]-s-Steak-and-Chop-House-Prime-Ribeye-Steak"
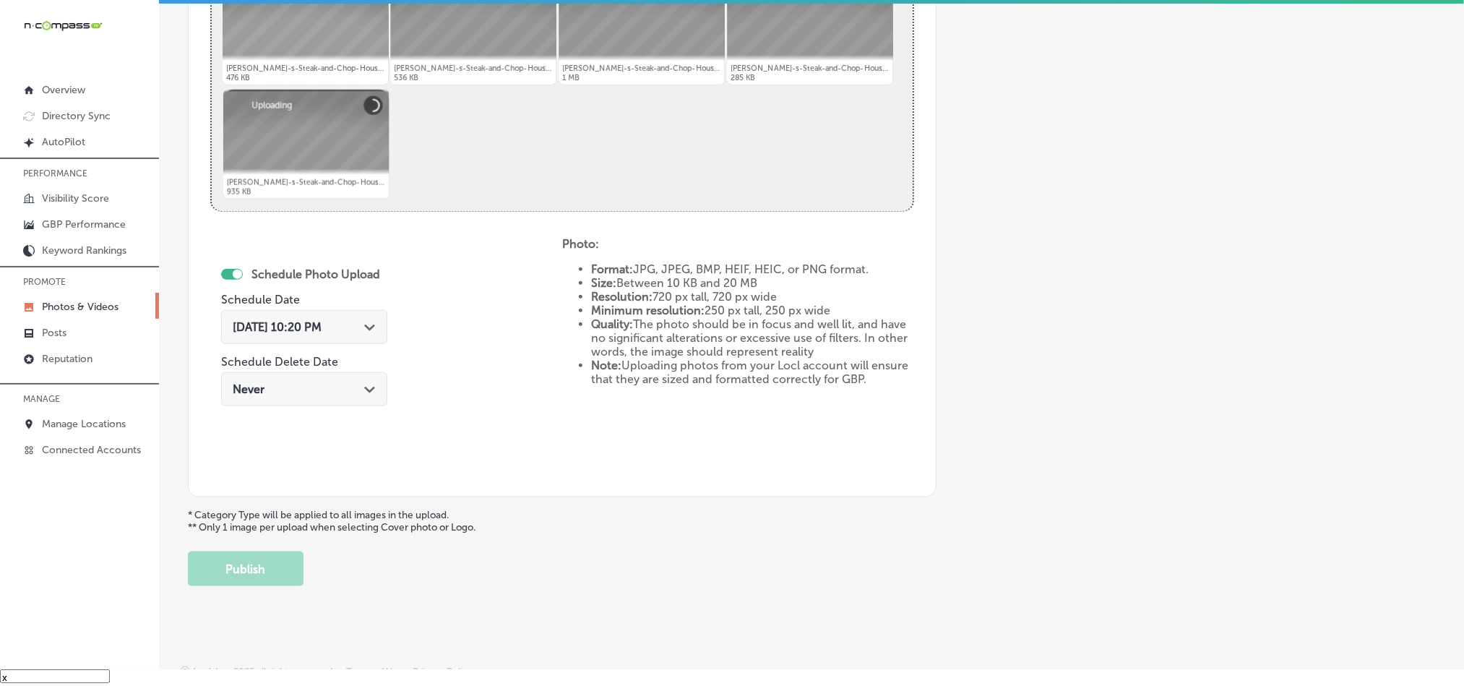
scroll to position [629, 0]
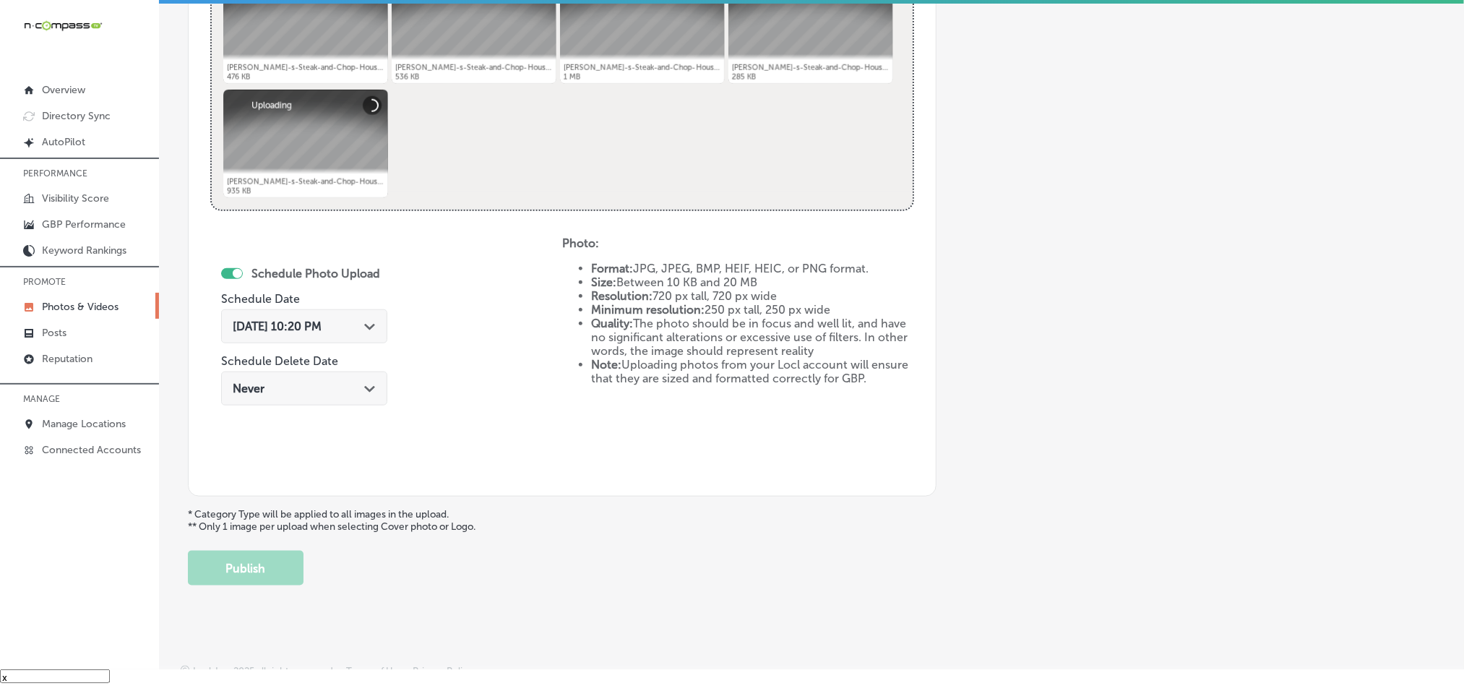
click at [354, 321] on div "[DATE] 10:20 PM Path Created with Sketch." at bounding box center [304, 326] width 143 height 14
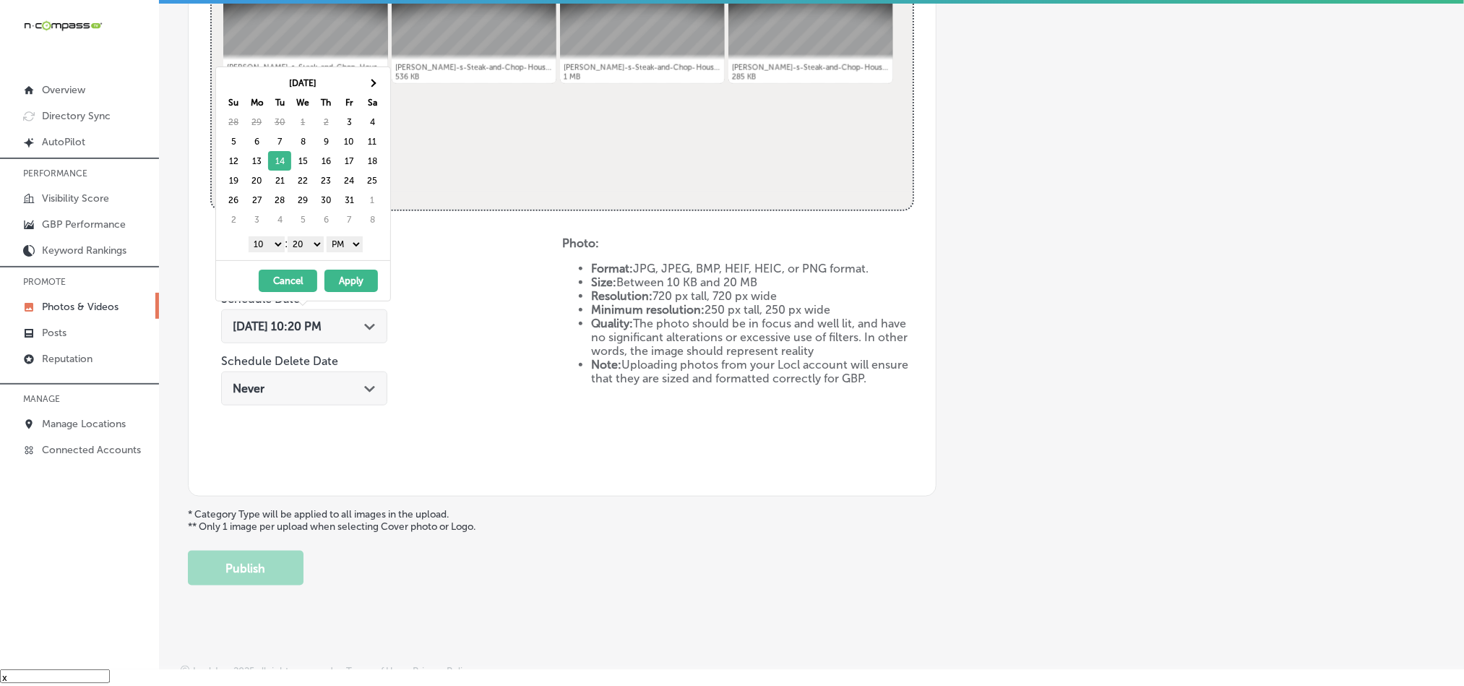
click at [272, 244] on select "1 2 3 4 5 6 7 8 9 10 11 12" at bounding box center [267, 244] width 36 height 16
click at [272, 235] on div "1 2 3 4 5 6 7 8 9 10 11 12 : 00 10 20 30 40 50 AM PM" at bounding box center [306, 244] width 168 height 22
click at [271, 246] on select "1 2 3 4 5 6 7 8 9 10 11 12" at bounding box center [267, 244] width 36 height 16
click at [306, 239] on select "00 10 20 30 40 50" at bounding box center [306, 244] width 36 height 16
click at [353, 280] on button "Apply" at bounding box center [350, 281] width 53 height 22
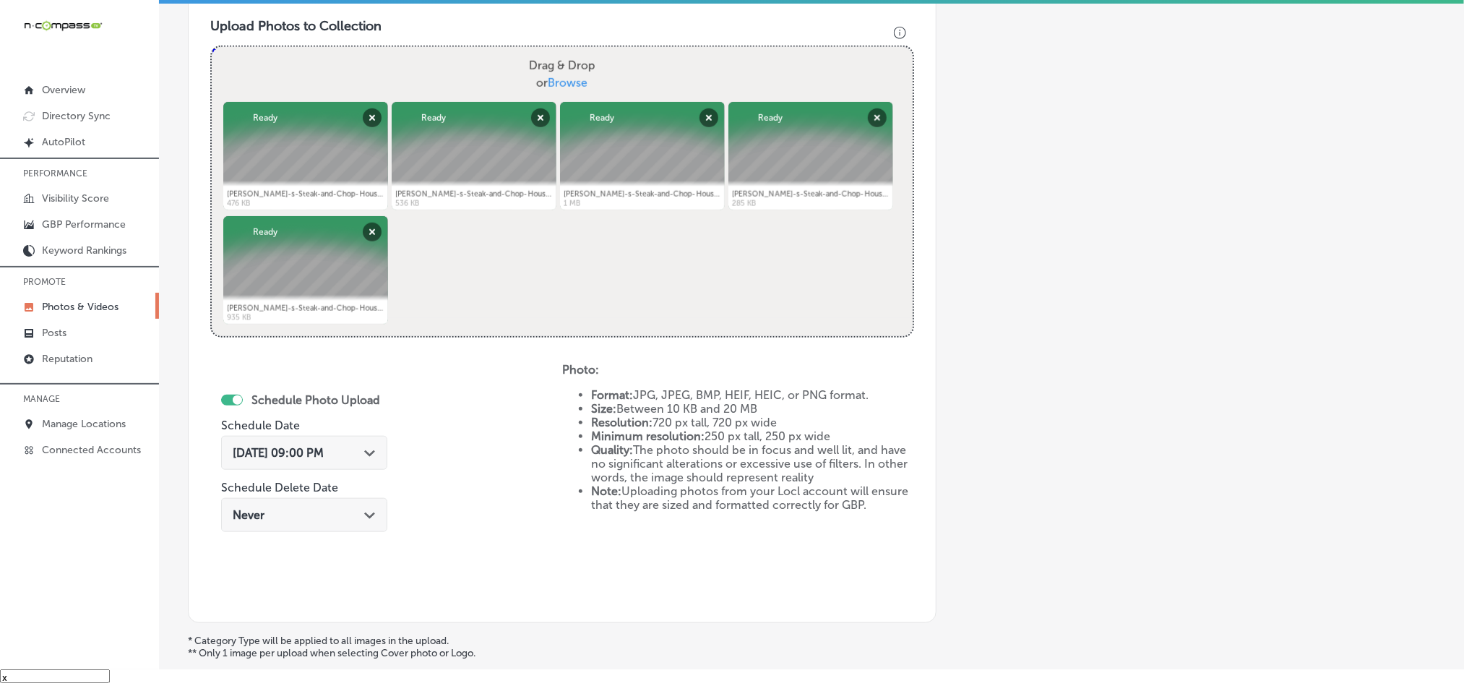
scroll to position [647, 0]
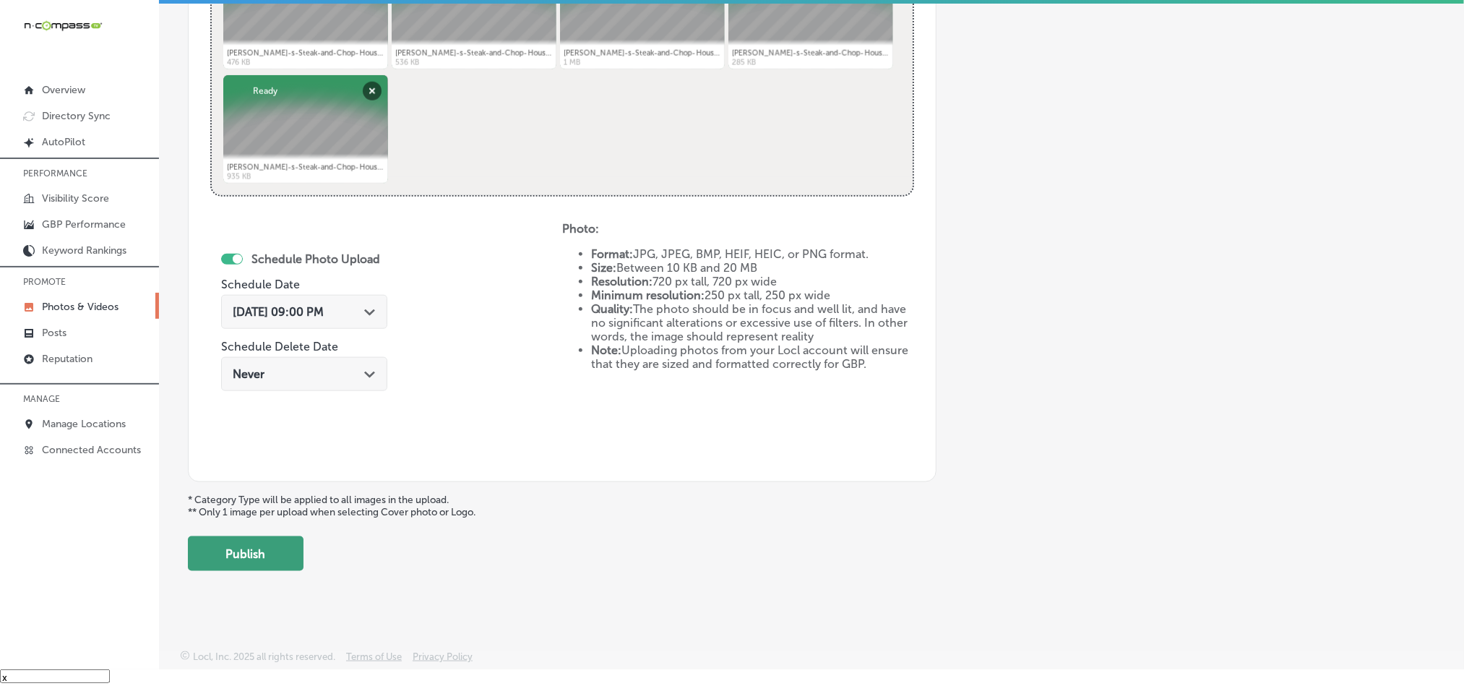
click at [244, 560] on button "Publish" at bounding box center [246, 553] width 116 height 35
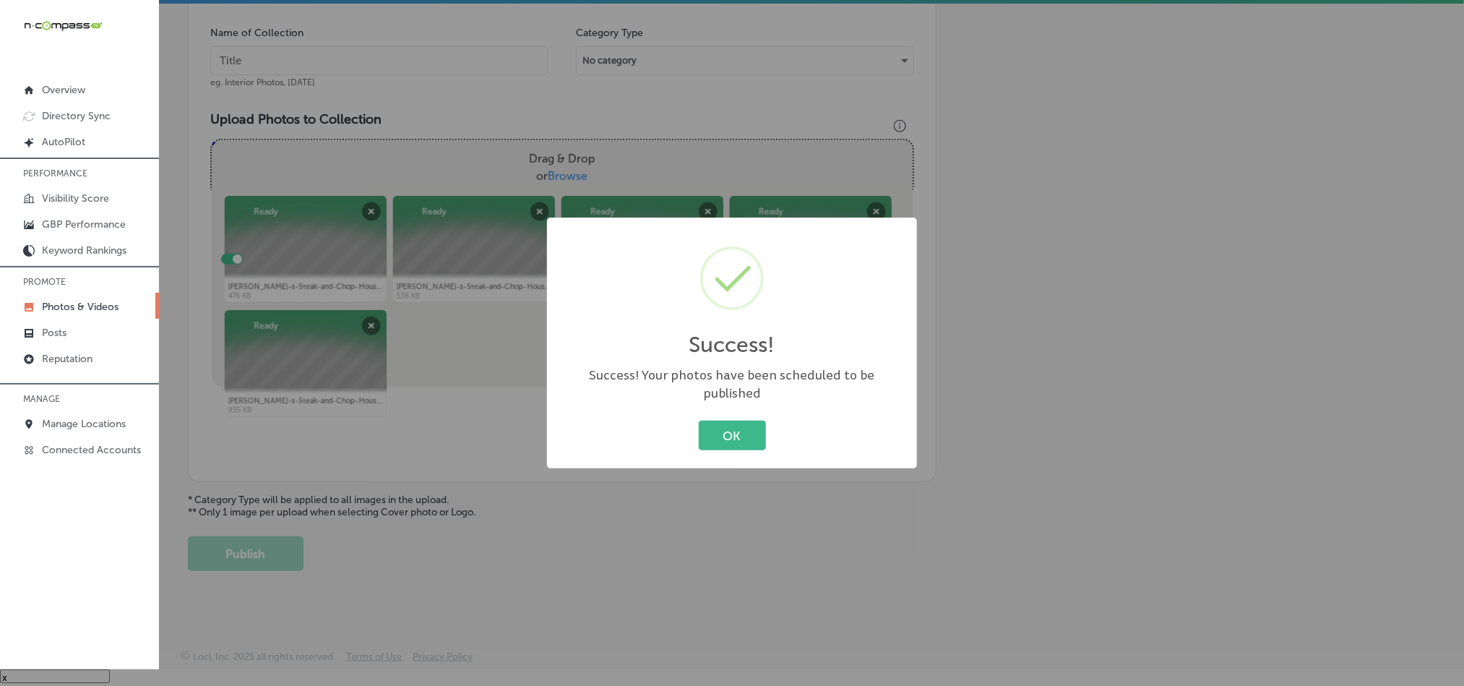
scroll to position [413, 0]
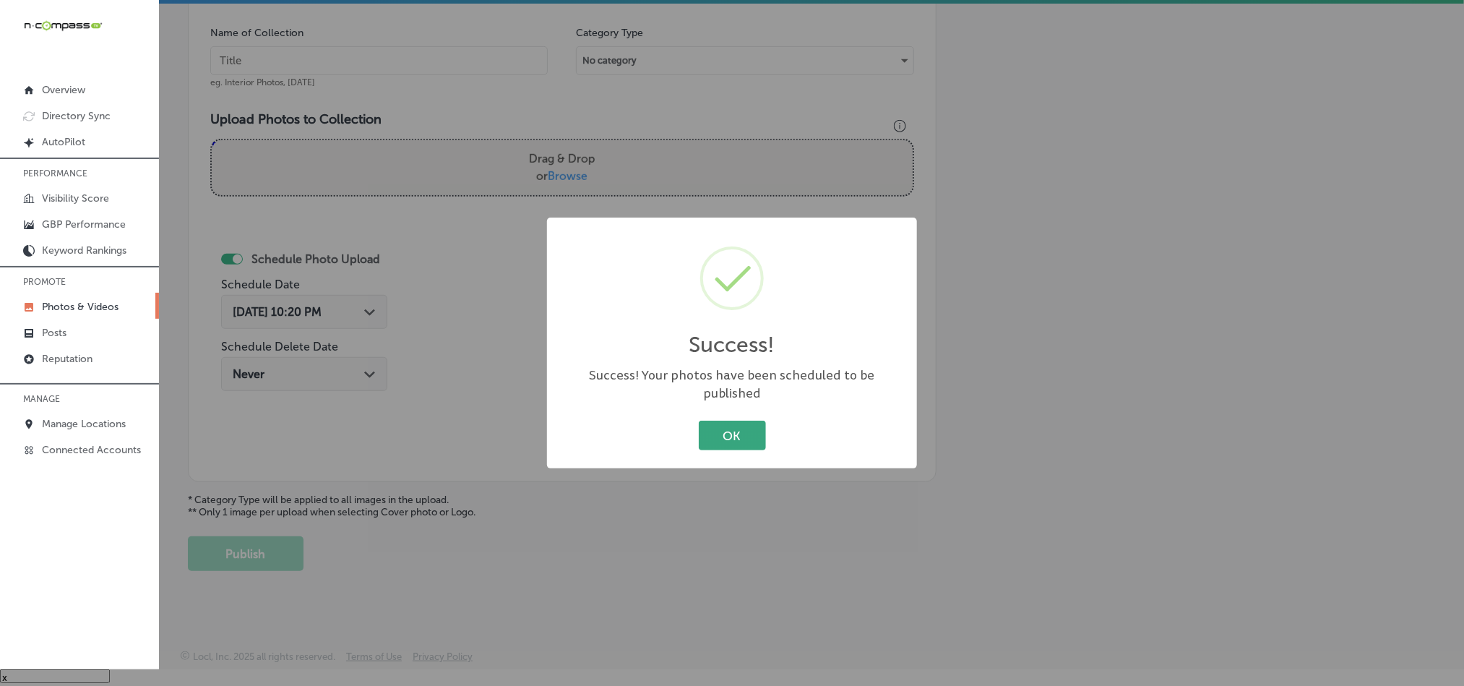
click at [731, 436] on button "OK" at bounding box center [732, 436] width 67 height 30
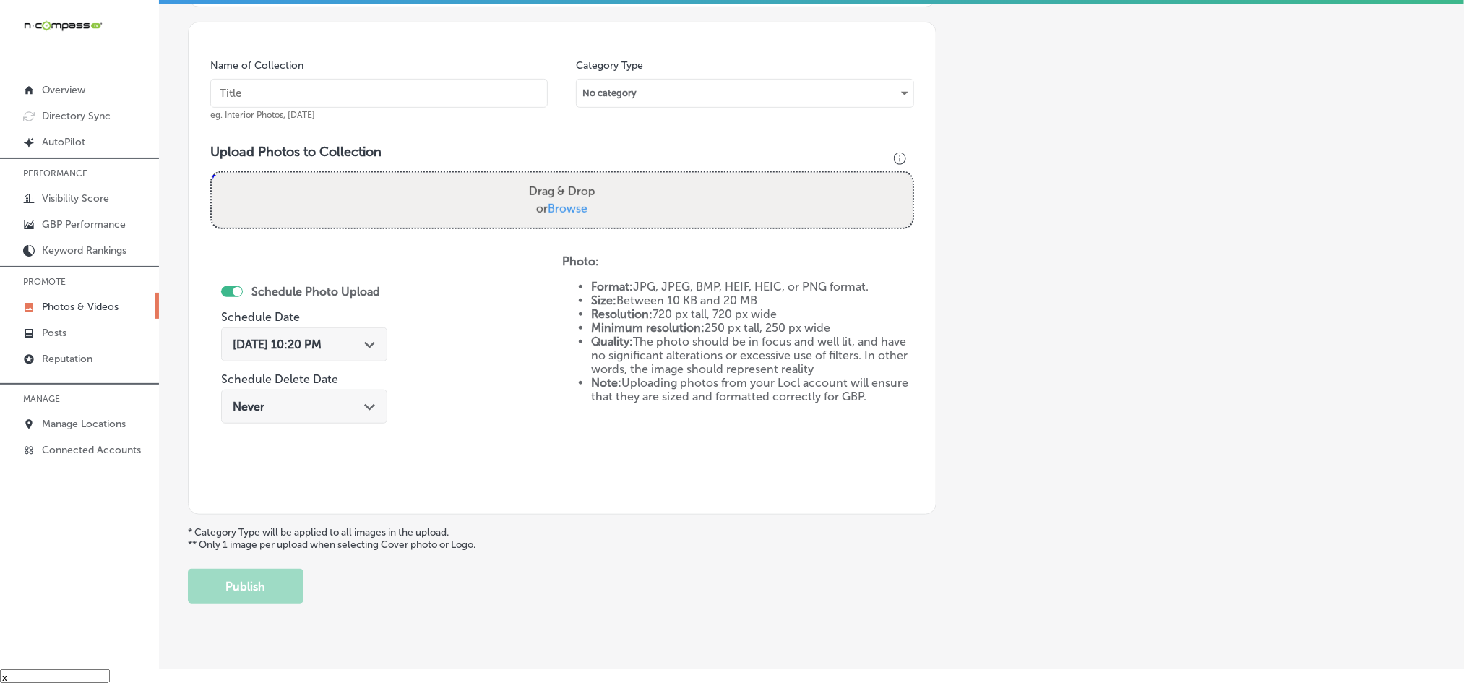
scroll to position [340, 0]
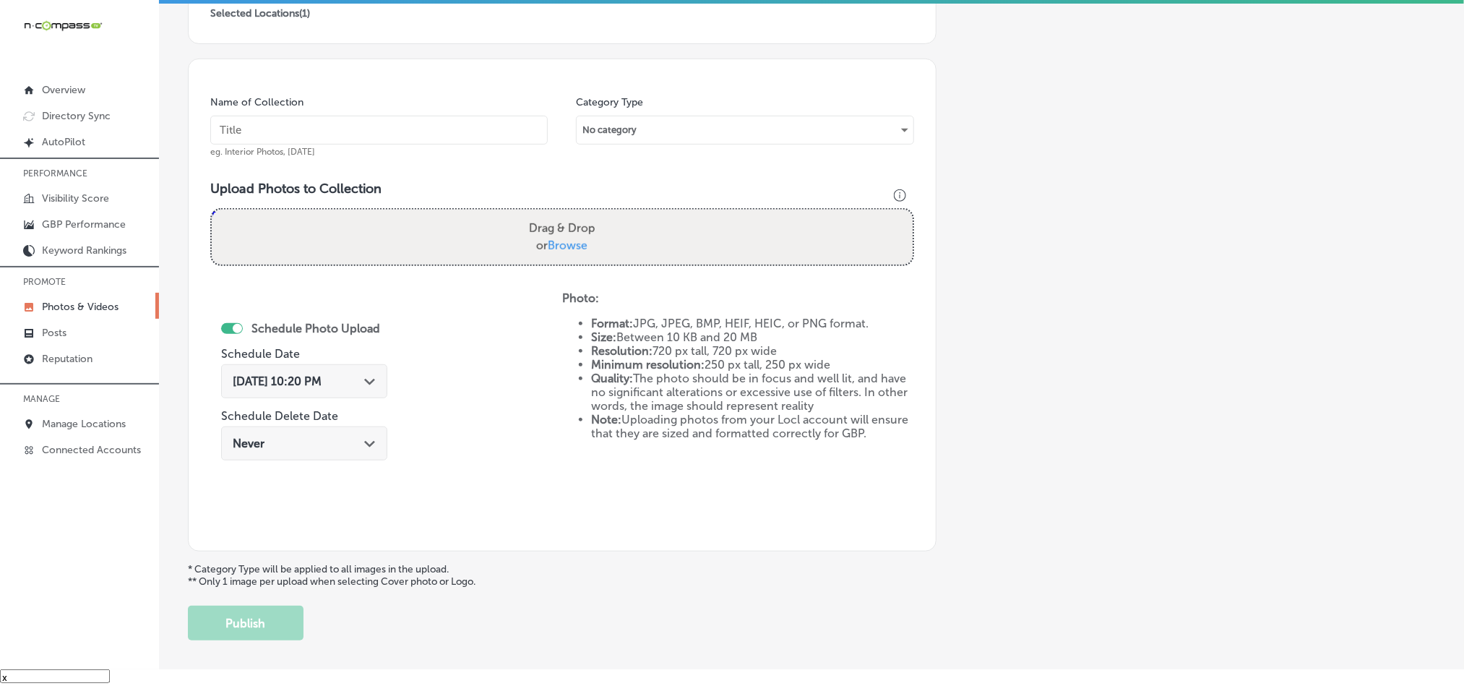
click at [404, 137] on input "text" at bounding box center [378, 130] width 337 height 29
paste input "[PERSON_NAME]-s-Steak-and-Chop-House-Filet-Mignon-[GEOGRAPHIC_DATA]"
type input "[PERSON_NAME]-s-Steak-and-Chop-House-Filet-Mignon-[GEOGRAPHIC_DATA]"
click at [542, 503] on div "Schedule Photo Upload Schedule Date [DATE] 10:20 PM Path Created with Sketch. S…" at bounding box center [386, 410] width 352 height 238
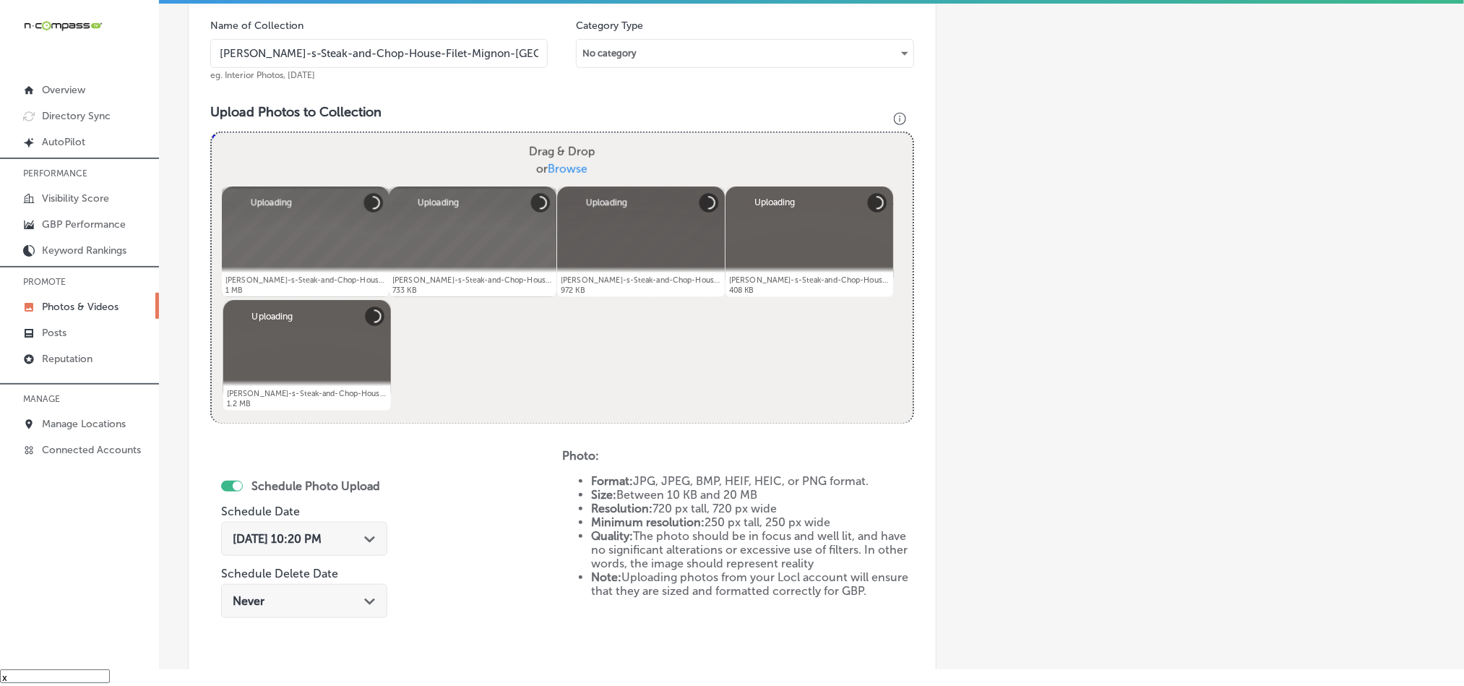
scroll to position [521, 0]
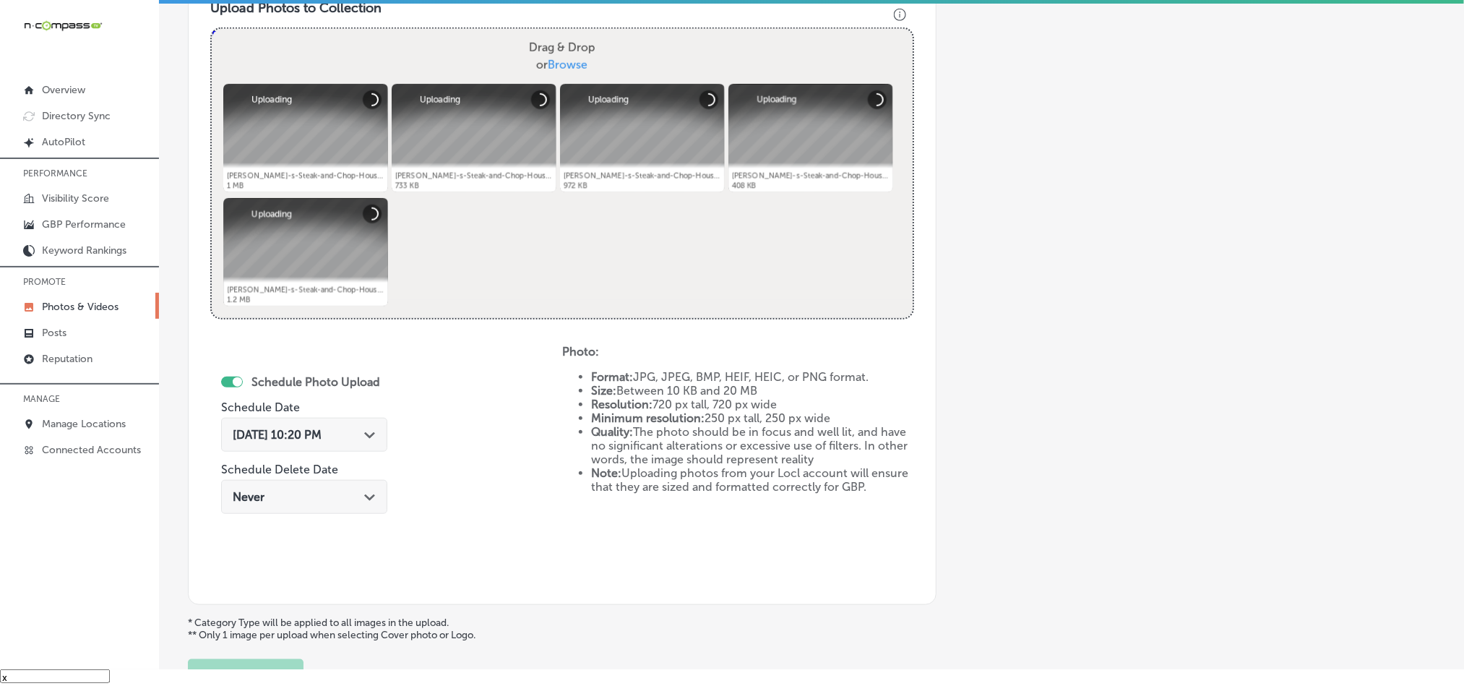
click at [364, 434] on icon "Path Created with Sketch." at bounding box center [369, 435] width 11 height 7
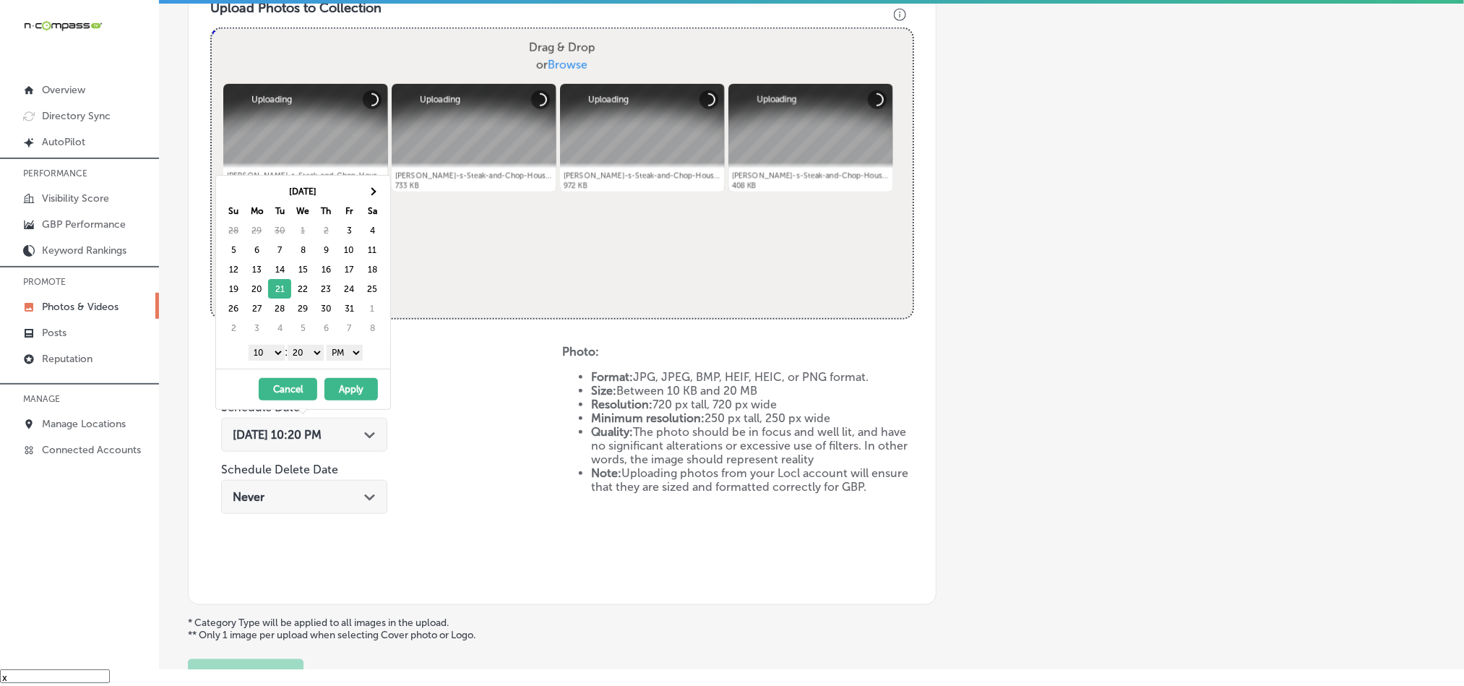
click at [271, 350] on select "1 2 3 4 5 6 7 8 9 10 11 12" at bounding box center [267, 353] width 36 height 16
click at [311, 352] on select "00 10 20 30 40 50" at bounding box center [306, 353] width 36 height 16
click at [356, 384] on button "Apply" at bounding box center [350, 389] width 53 height 22
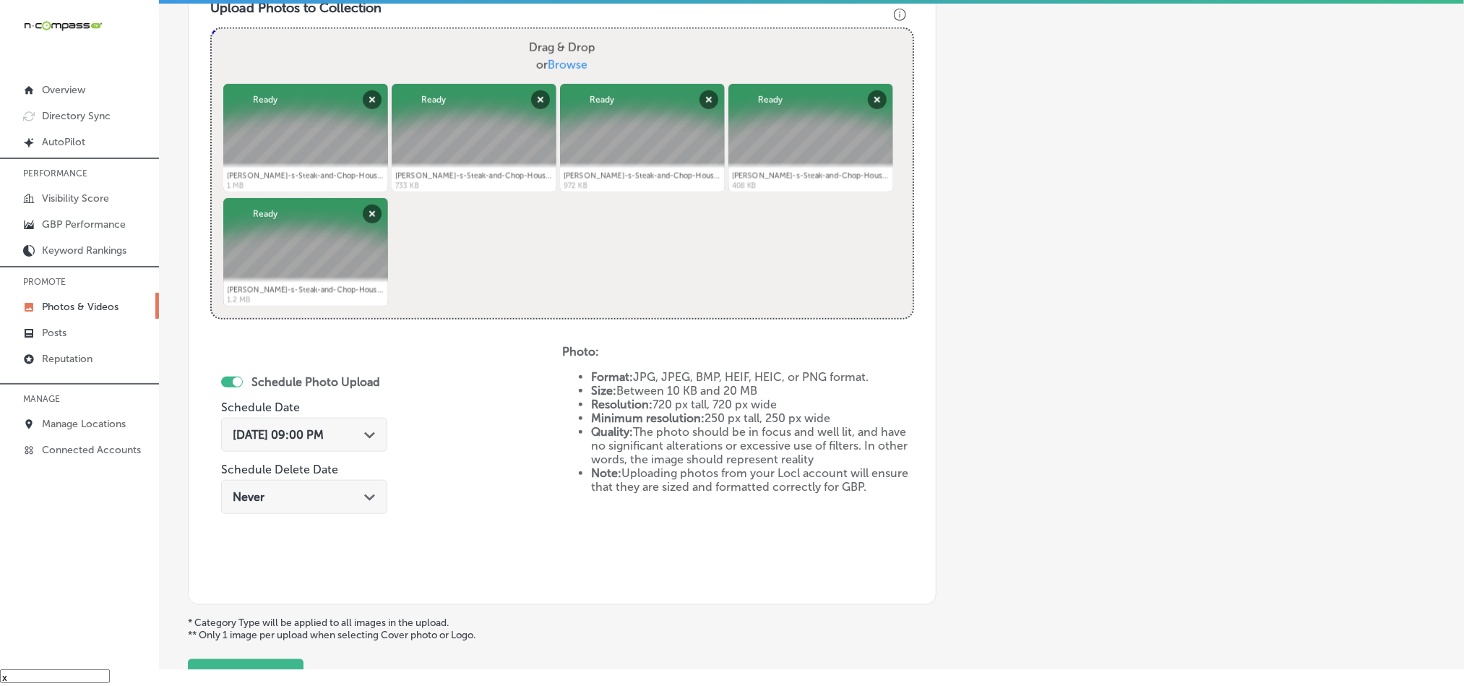
scroll to position [647, 0]
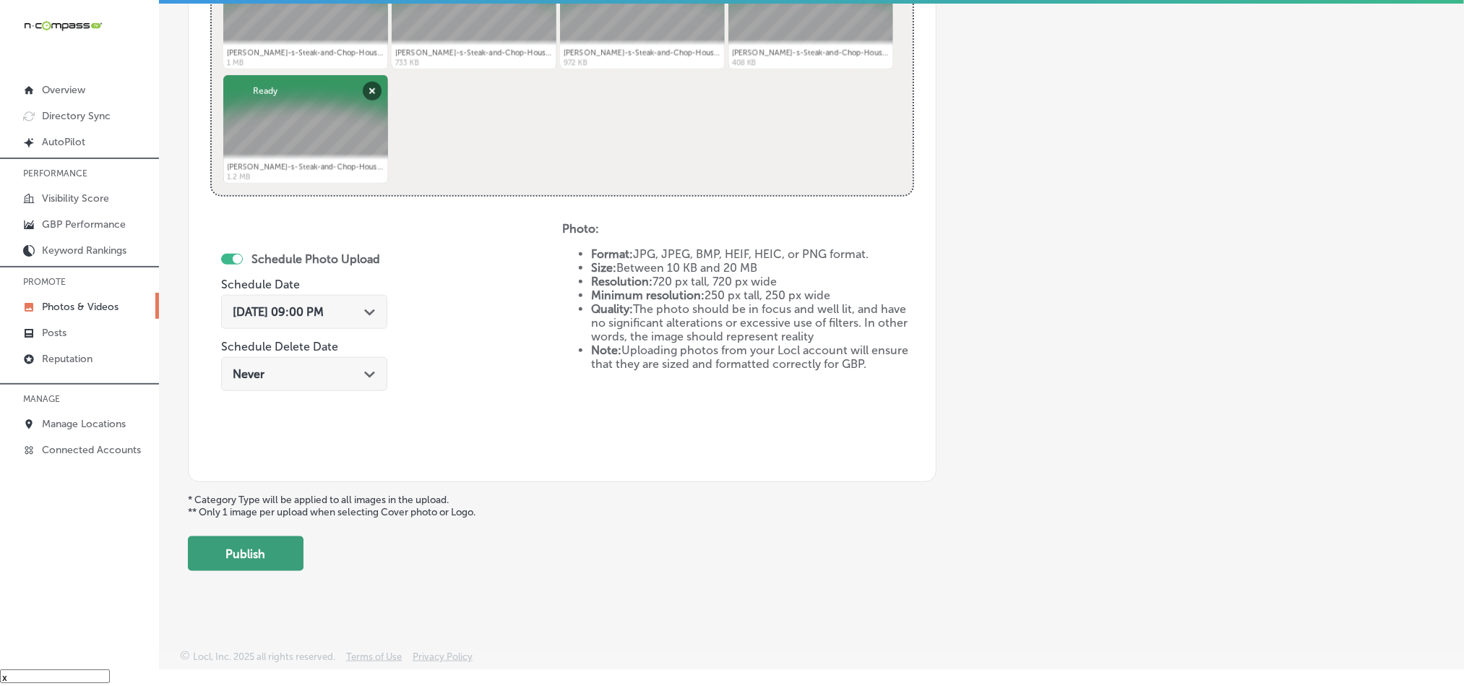
click at [226, 556] on button "Publish" at bounding box center [246, 553] width 116 height 35
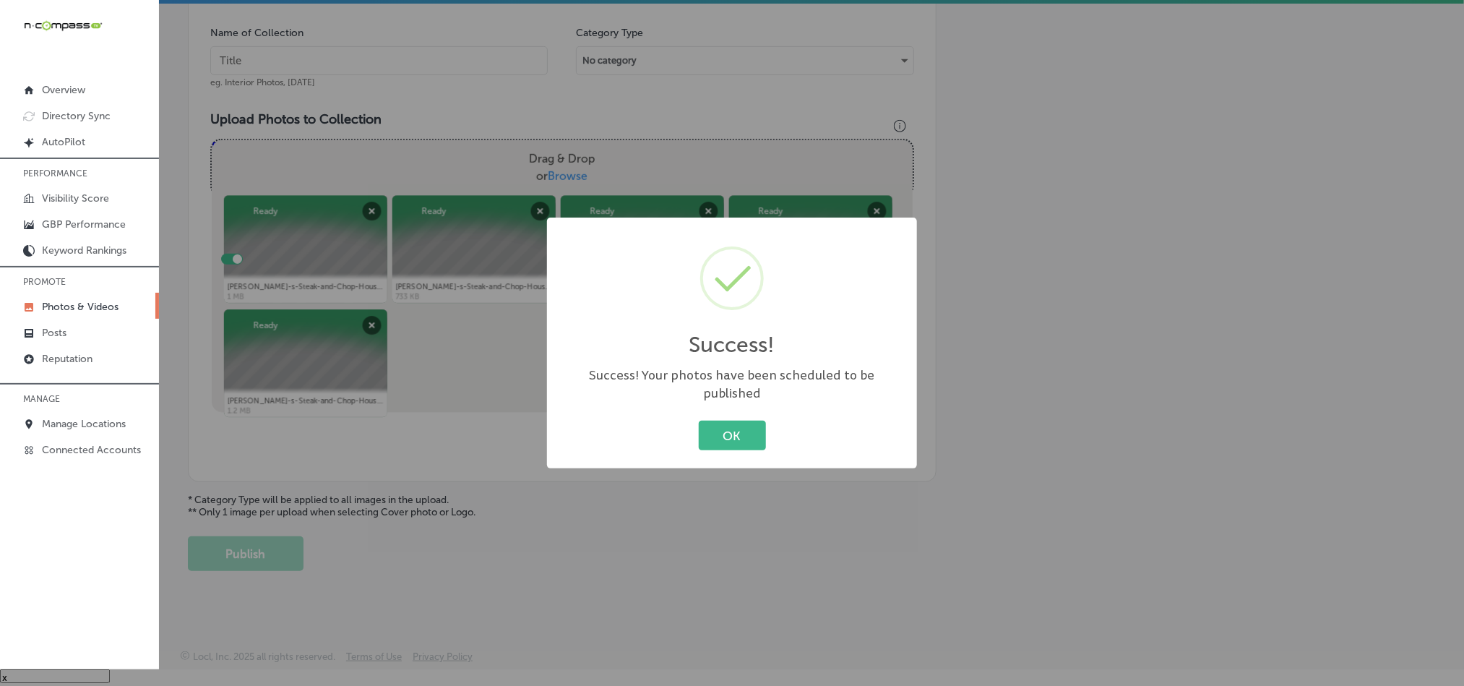
scroll to position [413, 0]
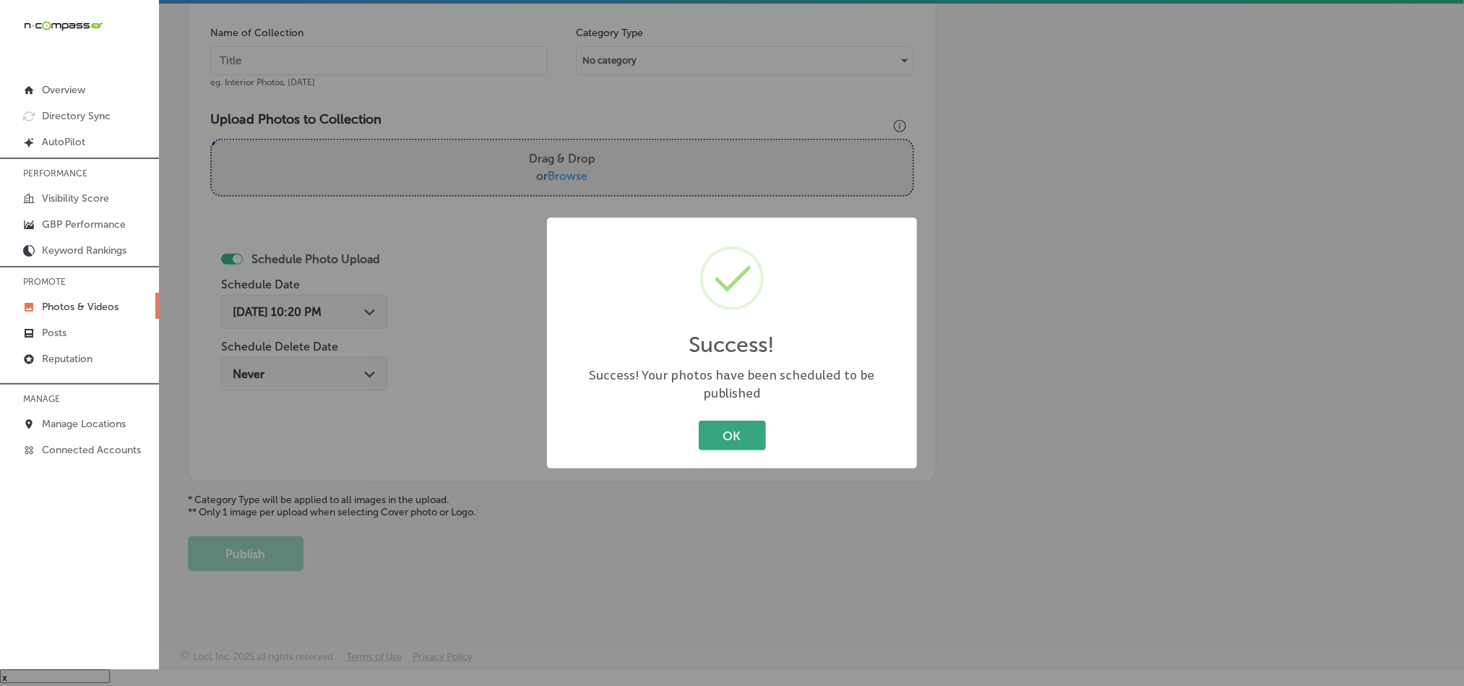
click at [737, 421] on button "OK" at bounding box center [732, 436] width 67 height 30
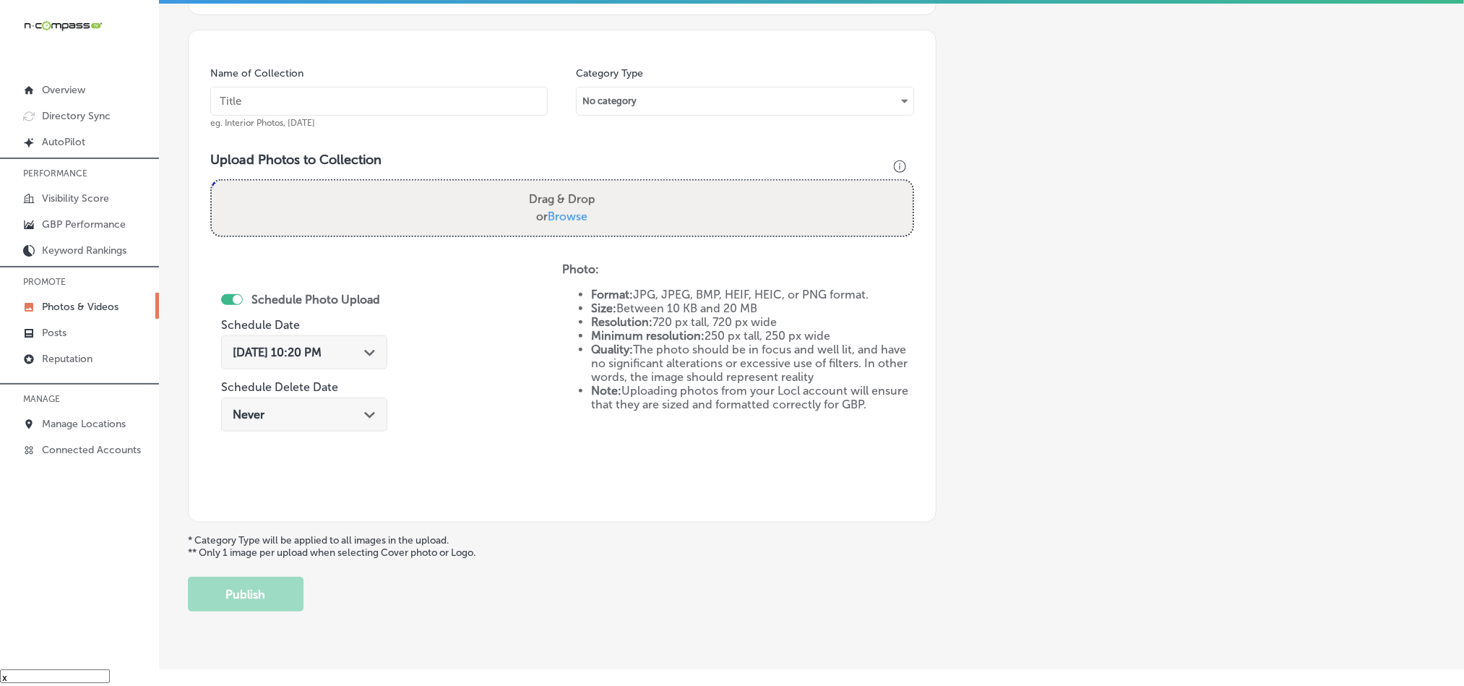
scroll to position [340, 0]
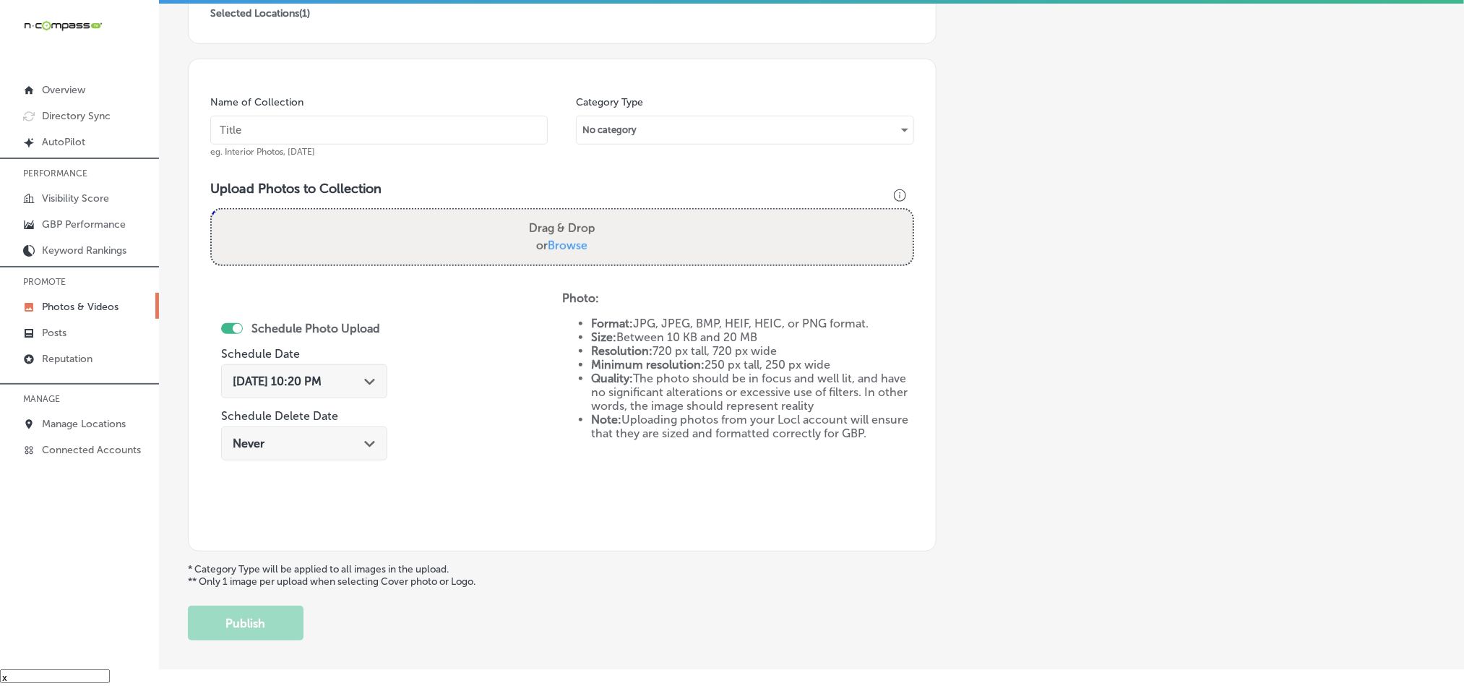
click at [453, 129] on input "text" at bounding box center [378, 130] width 337 height 29
paste input "[PERSON_NAME]-s-Steak-and-Chop-House-USDA-Prime-Beef"
type input "[PERSON_NAME]-s-Steak-and-Chop-House-USDA-Prime-Beef"
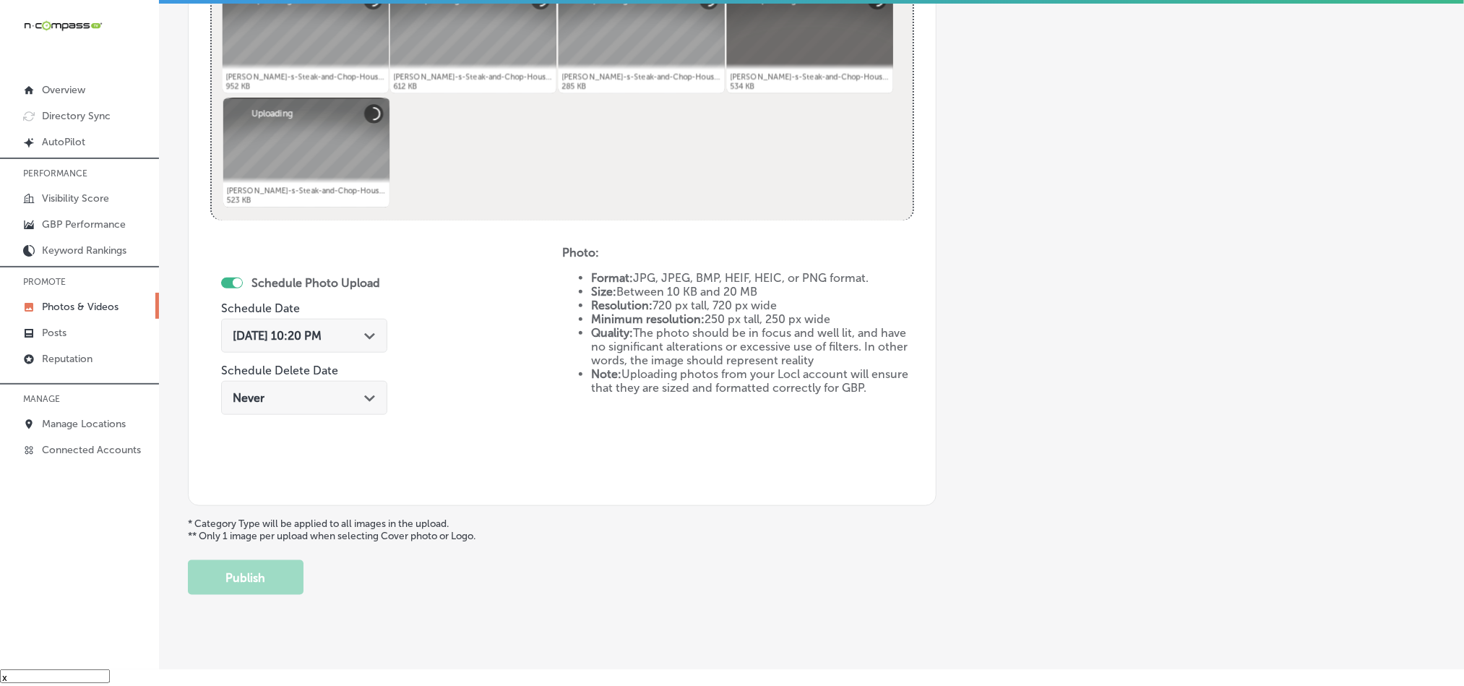
scroll to position [629, 0]
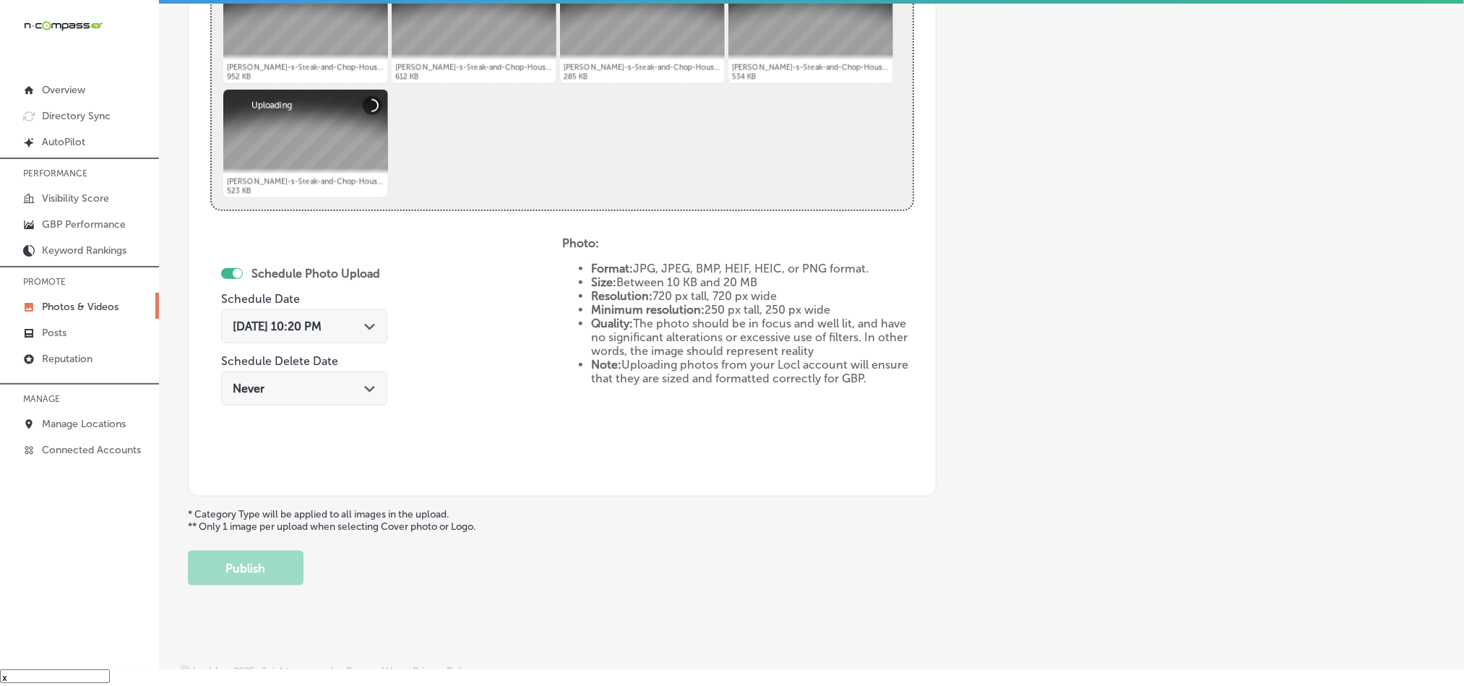
click at [361, 328] on div "[DATE] 10:20 PM Path Created with Sketch." at bounding box center [304, 326] width 143 height 14
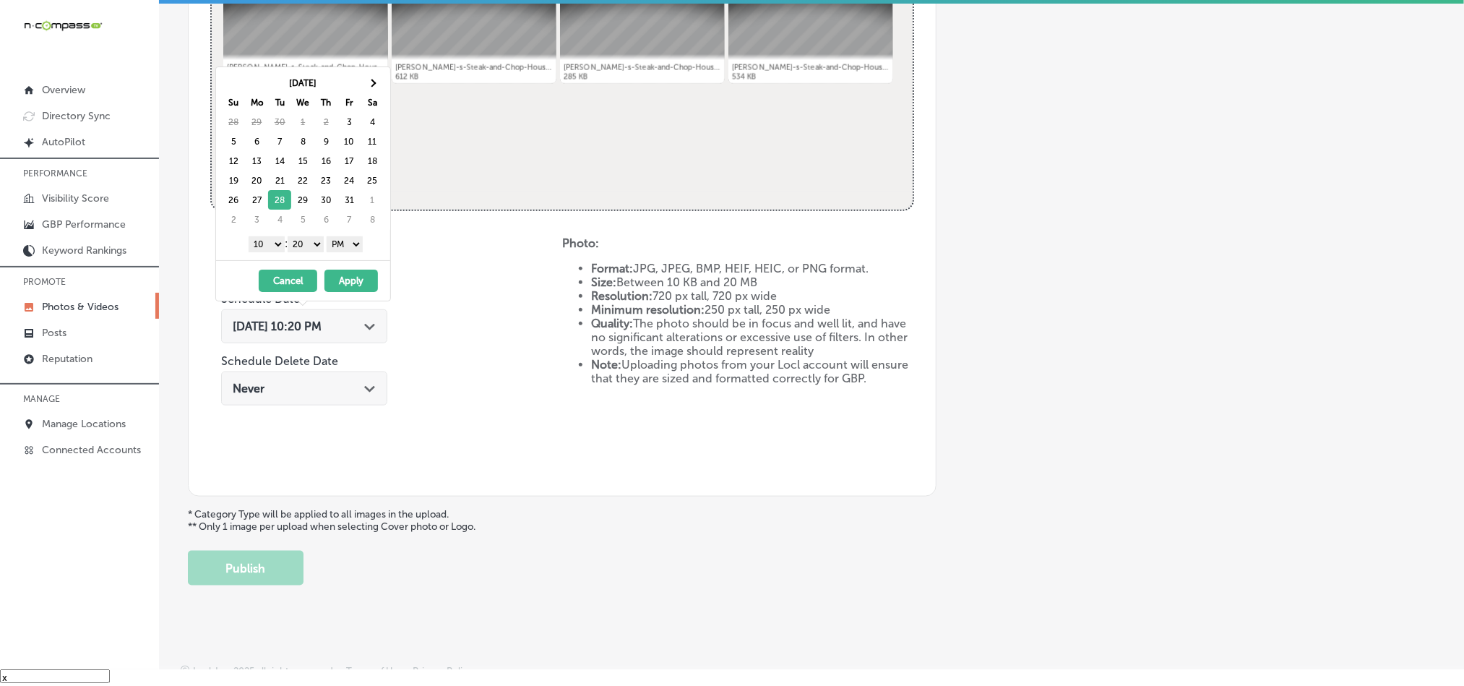
drag, startPoint x: 265, startPoint y: 244, endPoint x: 265, endPoint y: 251, distance: 7.9
click at [265, 244] on select "1 2 3 4 5 6 7 8 9 10 11 12" at bounding box center [267, 244] width 36 height 16
drag, startPoint x: 317, startPoint y: 245, endPoint x: 313, endPoint y: 251, distance: 7.4
click at [317, 245] on select "00 10 20 30 40 50" at bounding box center [306, 244] width 36 height 16
click at [351, 284] on button "Apply" at bounding box center [350, 281] width 53 height 22
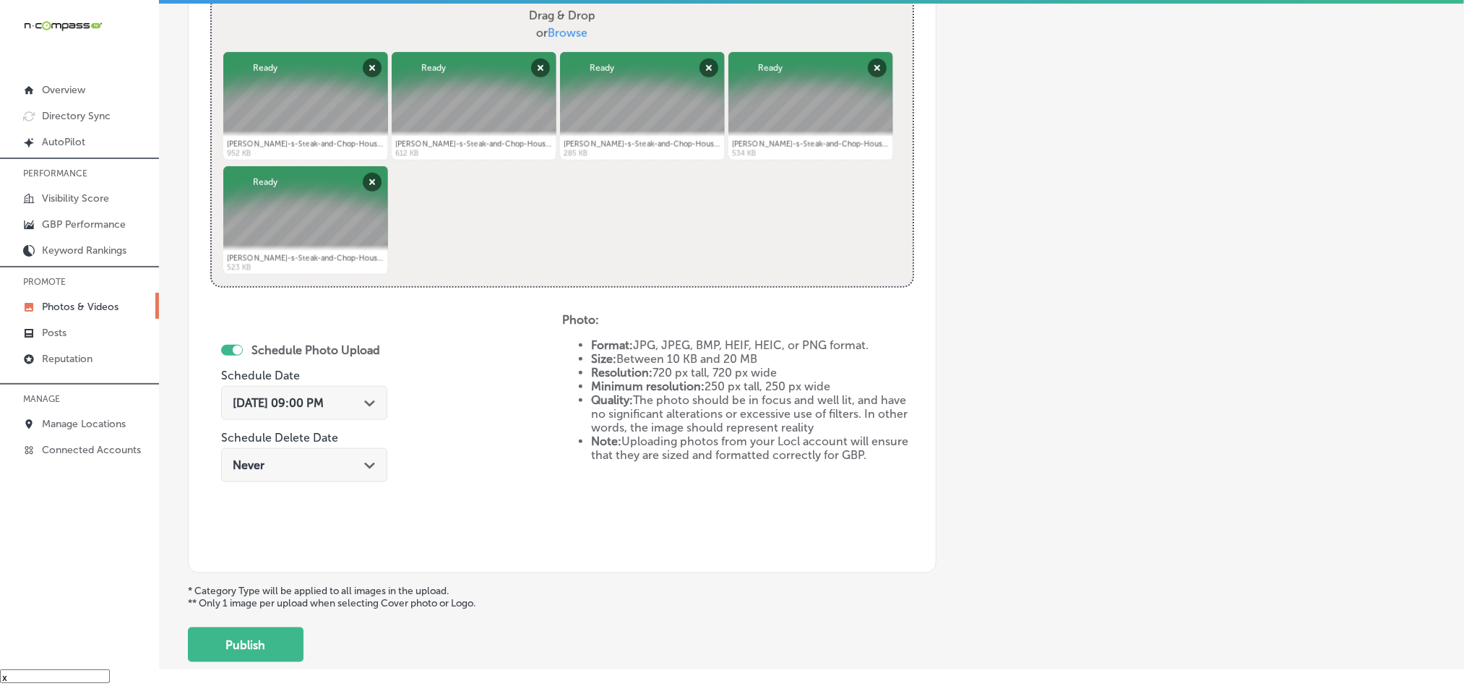
scroll to position [647, 0]
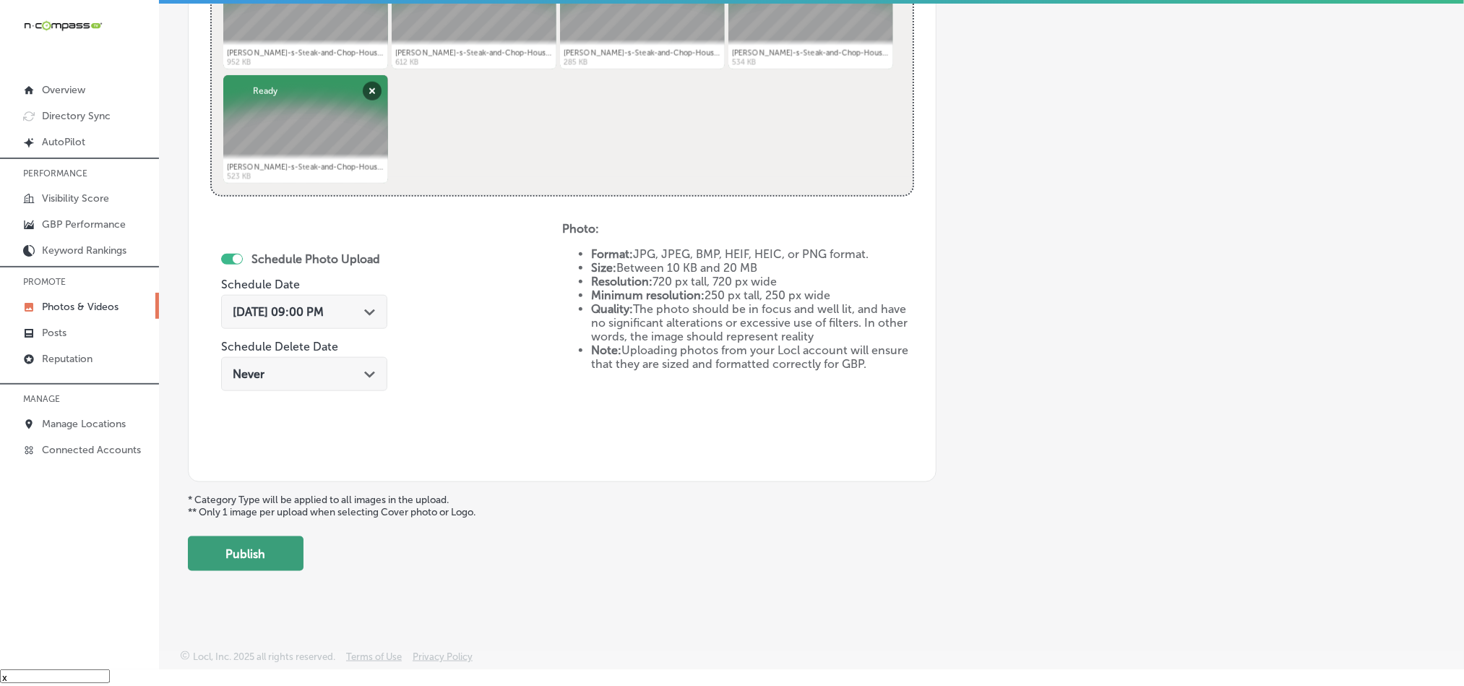
click at [246, 551] on button "Publish" at bounding box center [246, 553] width 116 height 35
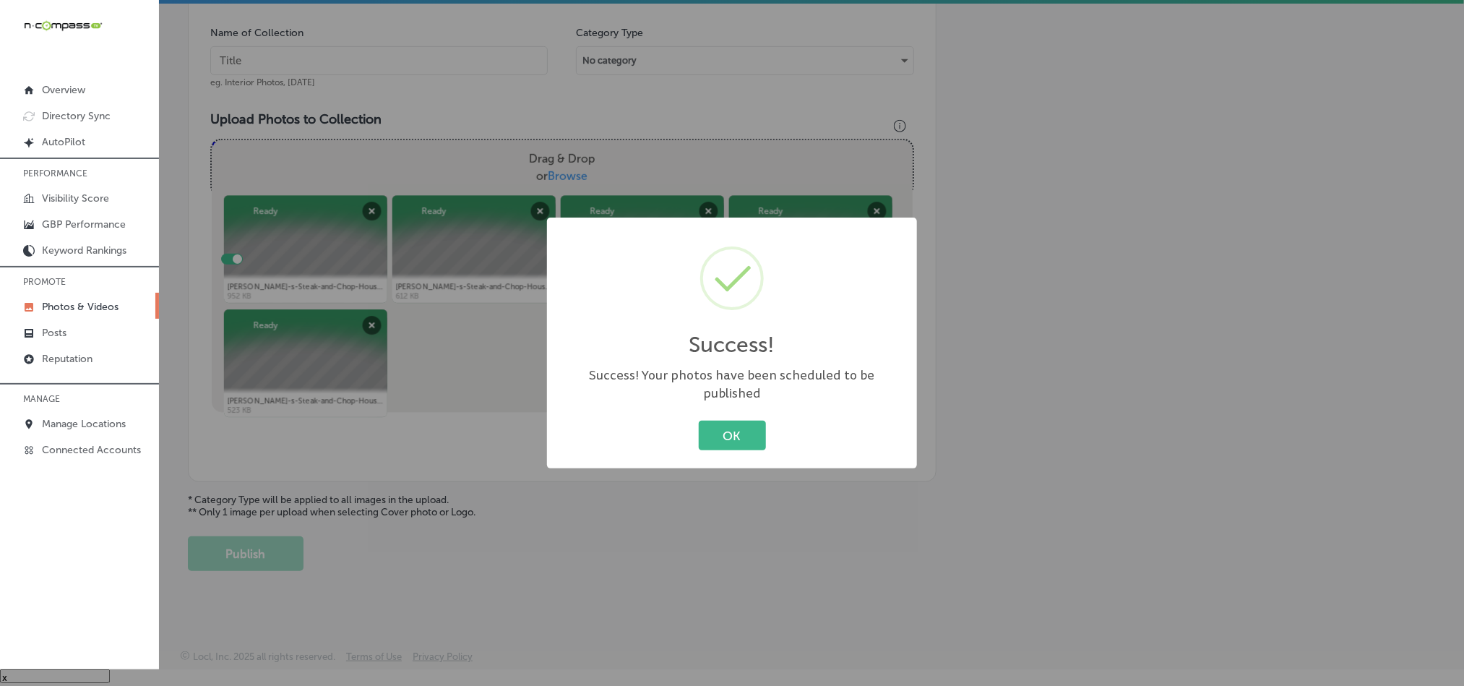
scroll to position [413, 0]
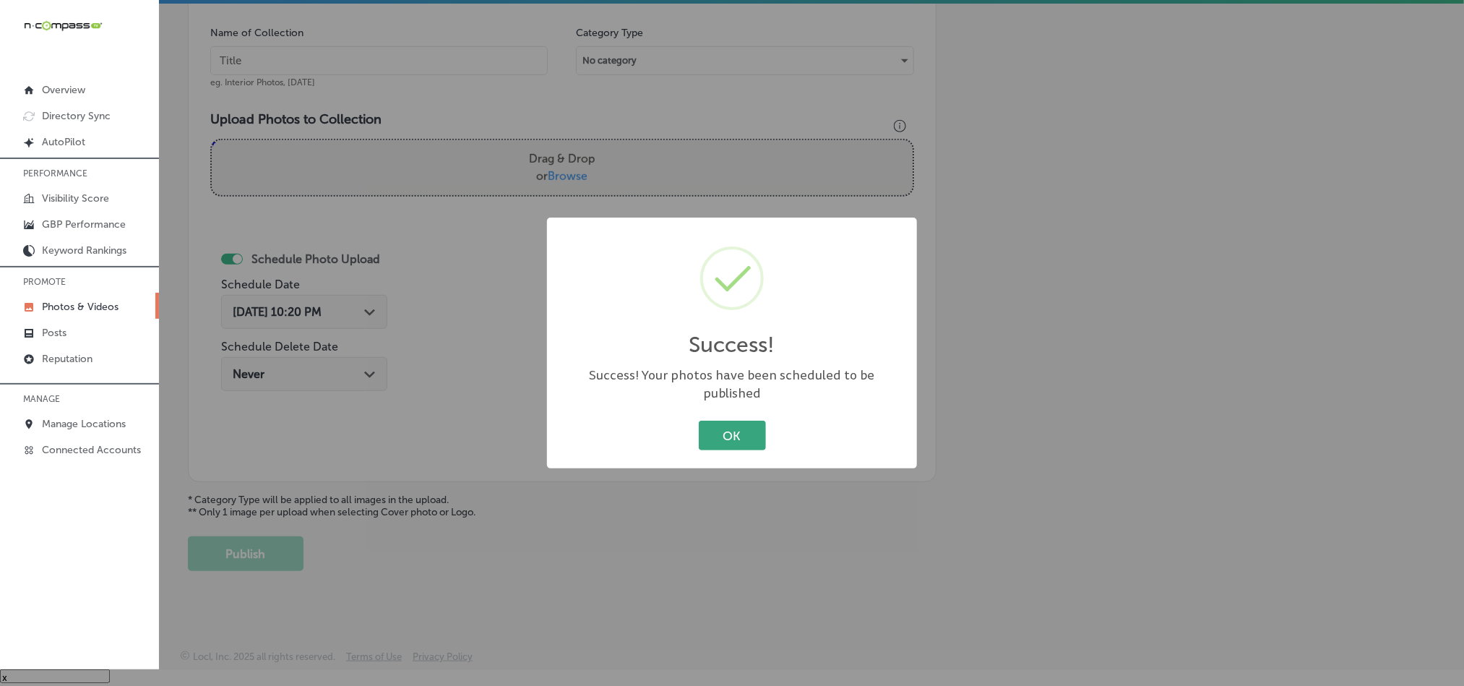
click at [737, 423] on button "OK" at bounding box center [732, 436] width 67 height 30
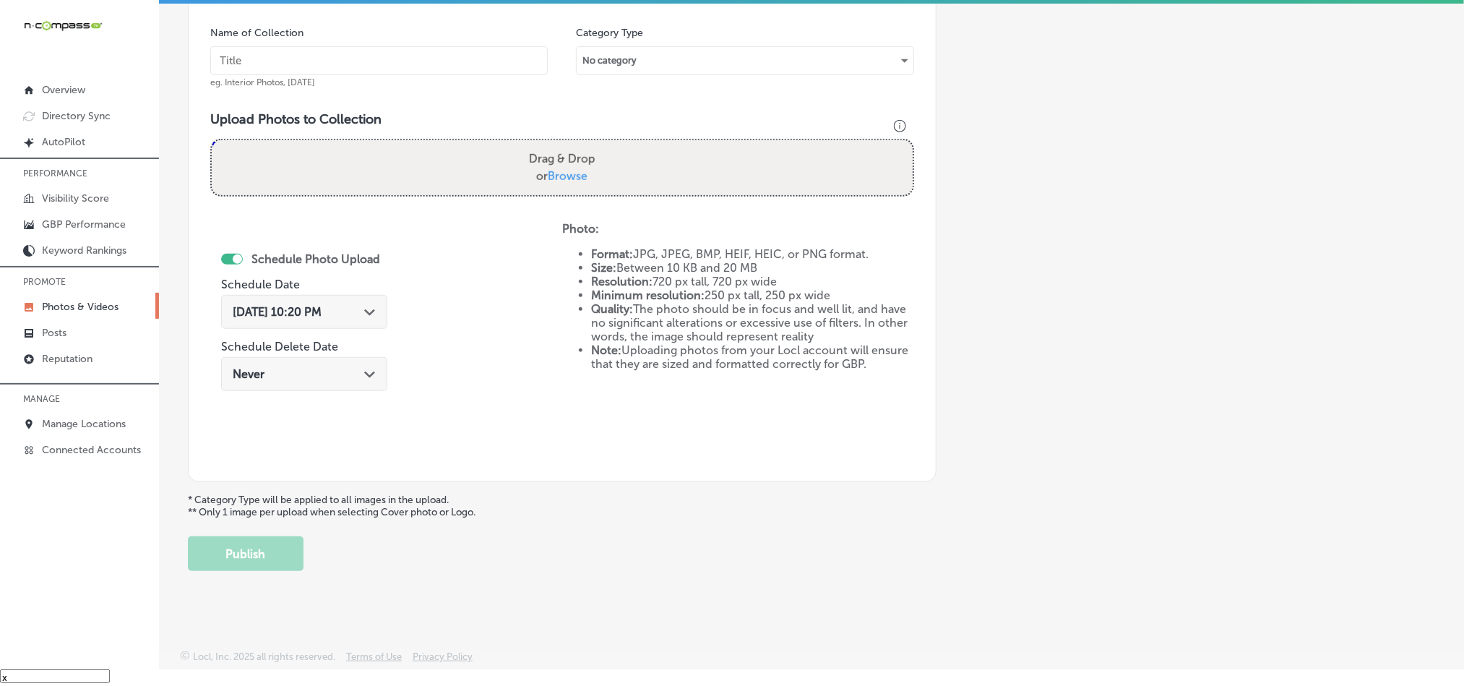
scroll to position [376, 0]
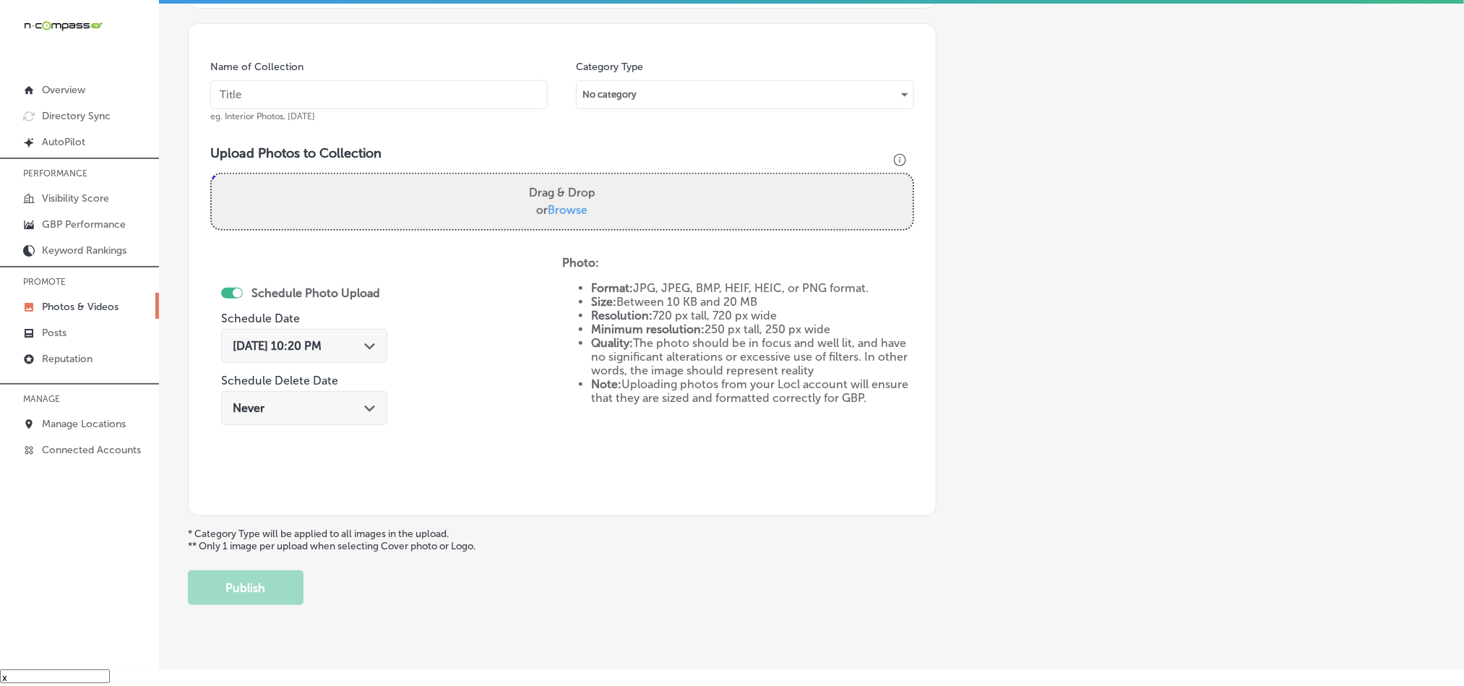
click at [334, 91] on input "text" at bounding box center [378, 94] width 337 height 29
paste input "[PERSON_NAME]-s-Steak-and-Chop-House-Best-Steakhouse-in-[GEOGRAPHIC_DATA]"
type input "[PERSON_NAME]-s-Steak-and-Chop-House-Best-Steakhouse-in-[GEOGRAPHIC_DATA]"
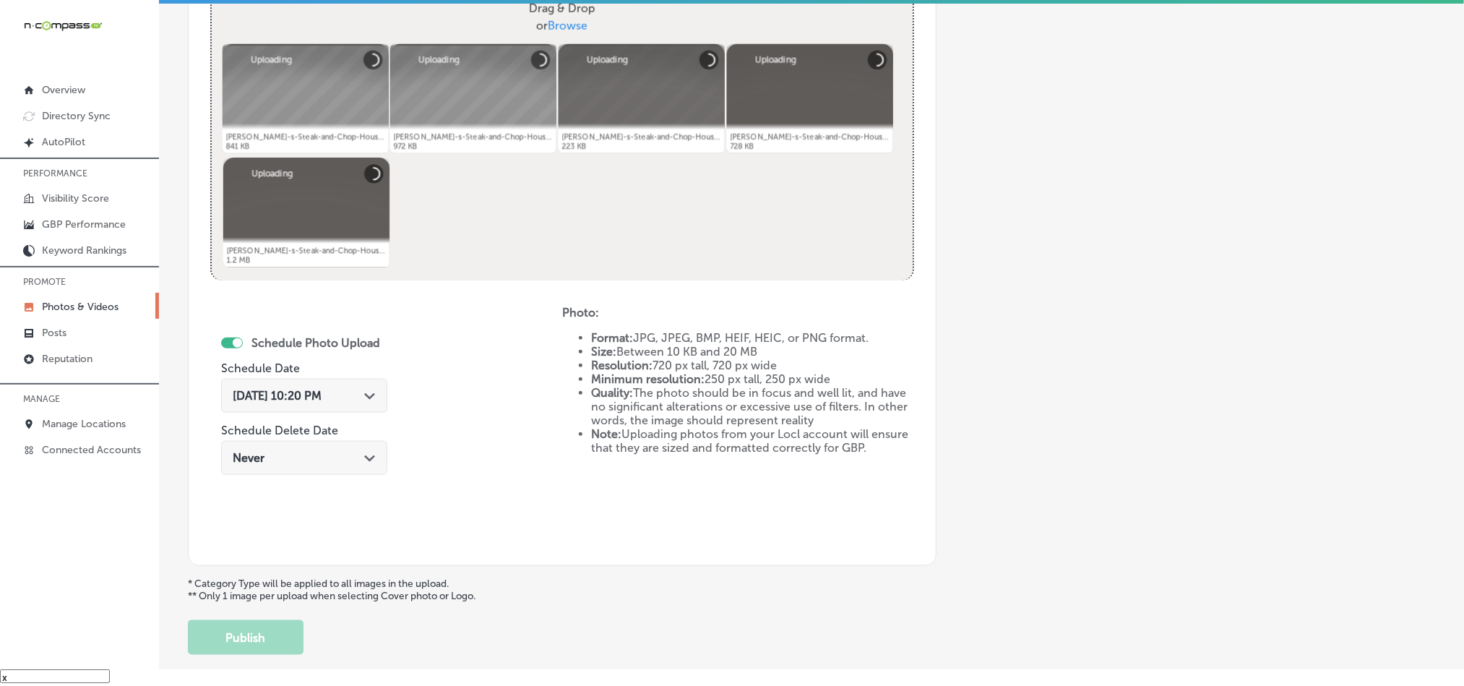
scroll to position [629, 0]
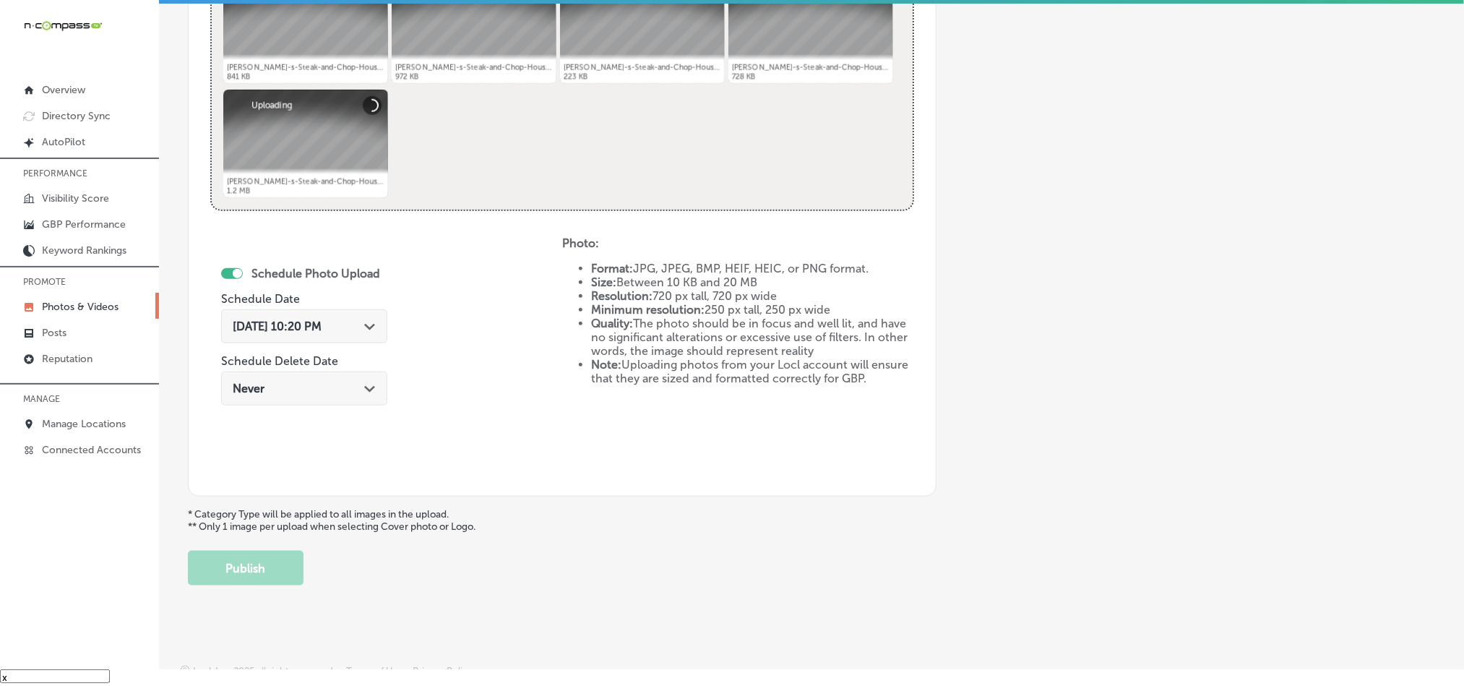
click at [364, 330] on icon "Path Created with Sketch." at bounding box center [369, 327] width 11 height 7
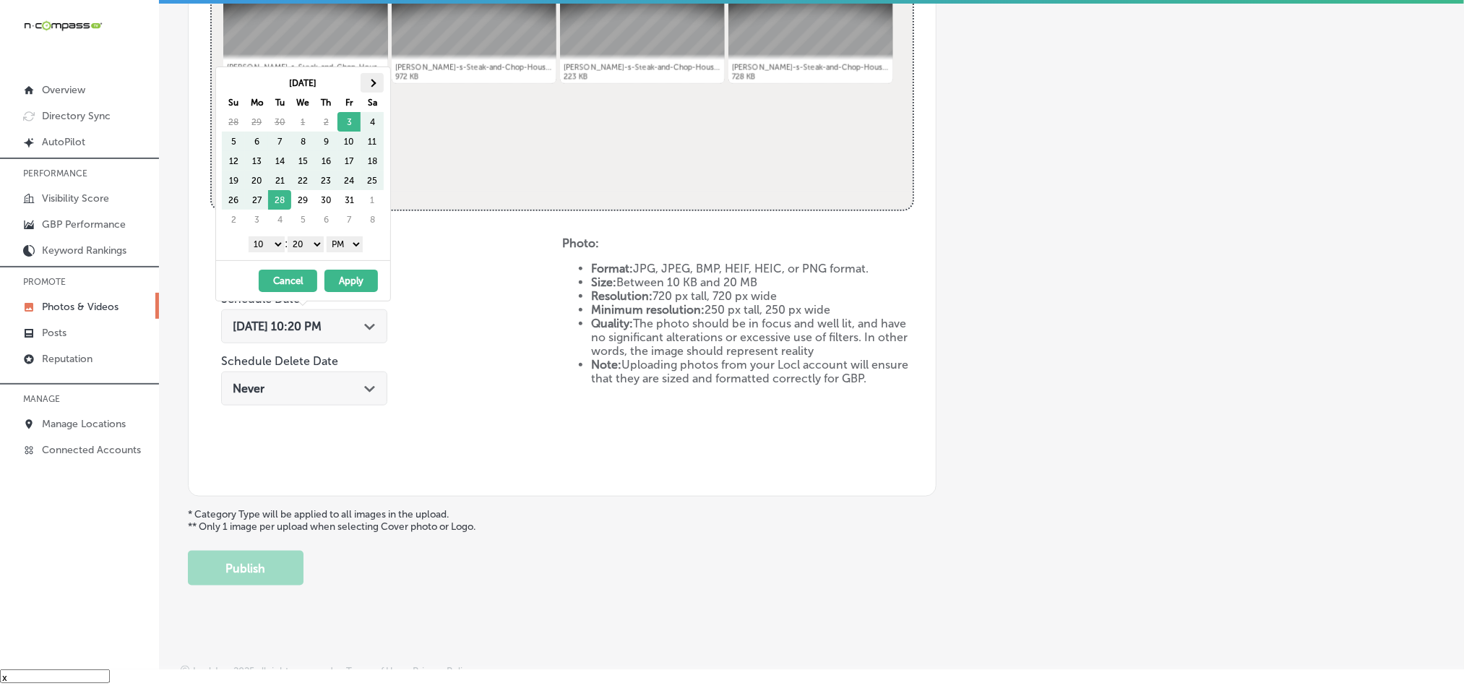
click at [377, 78] on th at bounding box center [372, 83] width 23 height 20
click at [271, 250] on select "1 2 3 4 5 6 7 8 9 10 11 12" at bounding box center [267, 244] width 36 height 16
click at [306, 244] on select "00 10 20 30 40 50" at bounding box center [306, 244] width 36 height 16
click at [349, 289] on button "Apply" at bounding box center [350, 281] width 53 height 22
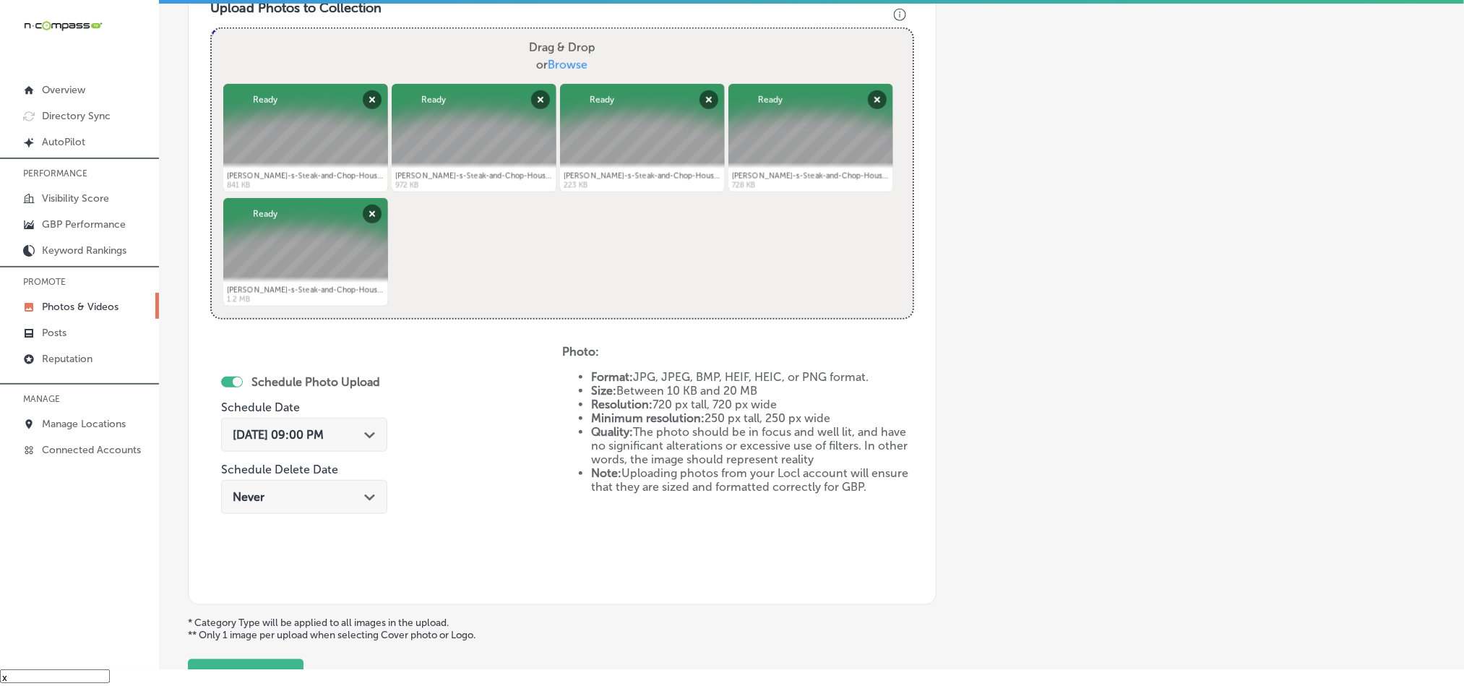
scroll to position [647, 0]
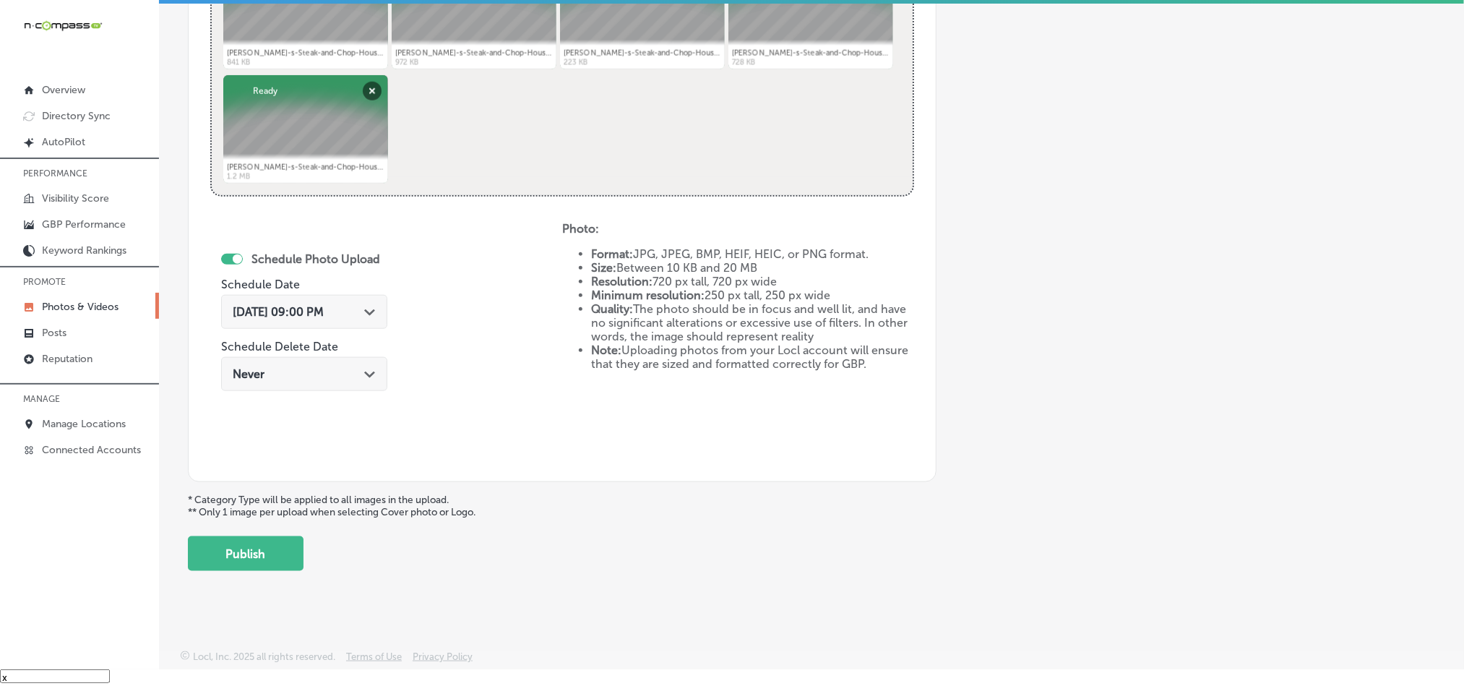
click at [250, 556] on button "Publish" at bounding box center [246, 553] width 116 height 35
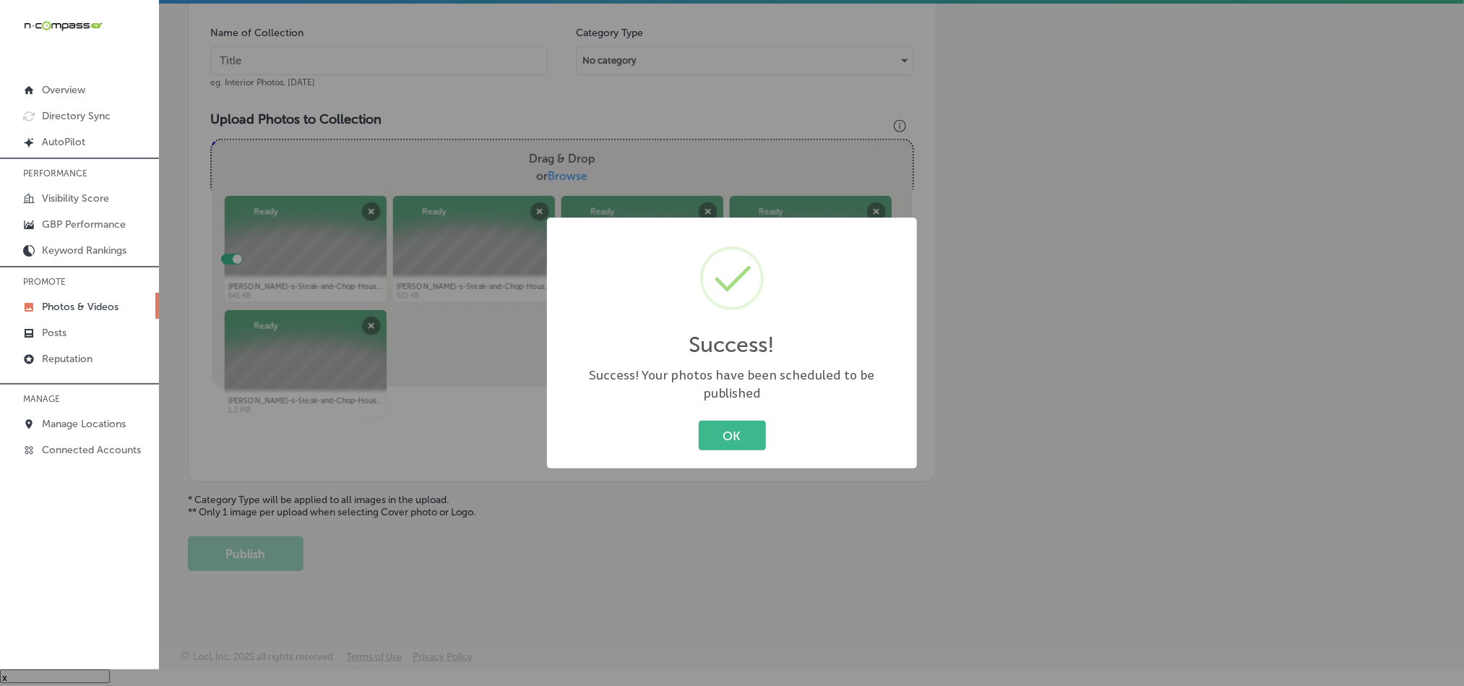
scroll to position [413, 0]
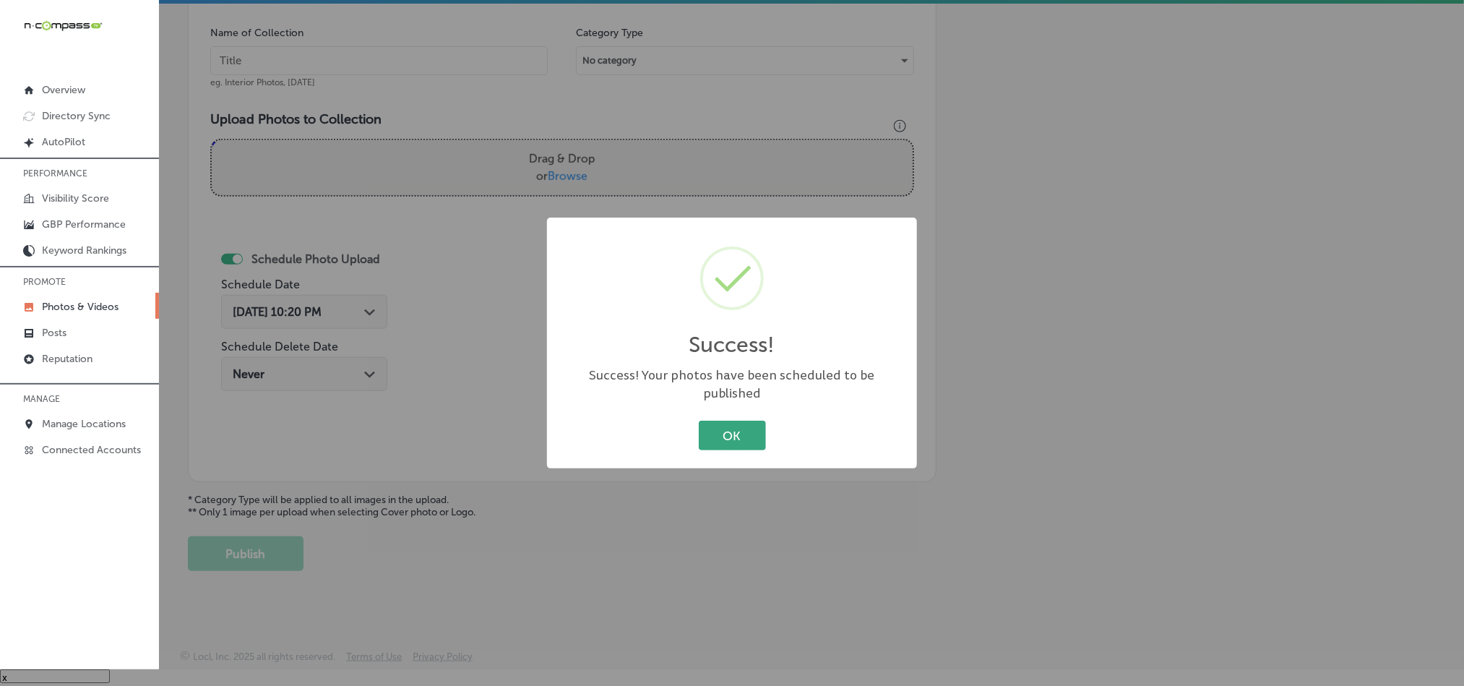
click at [707, 436] on button "OK" at bounding box center [732, 436] width 67 height 30
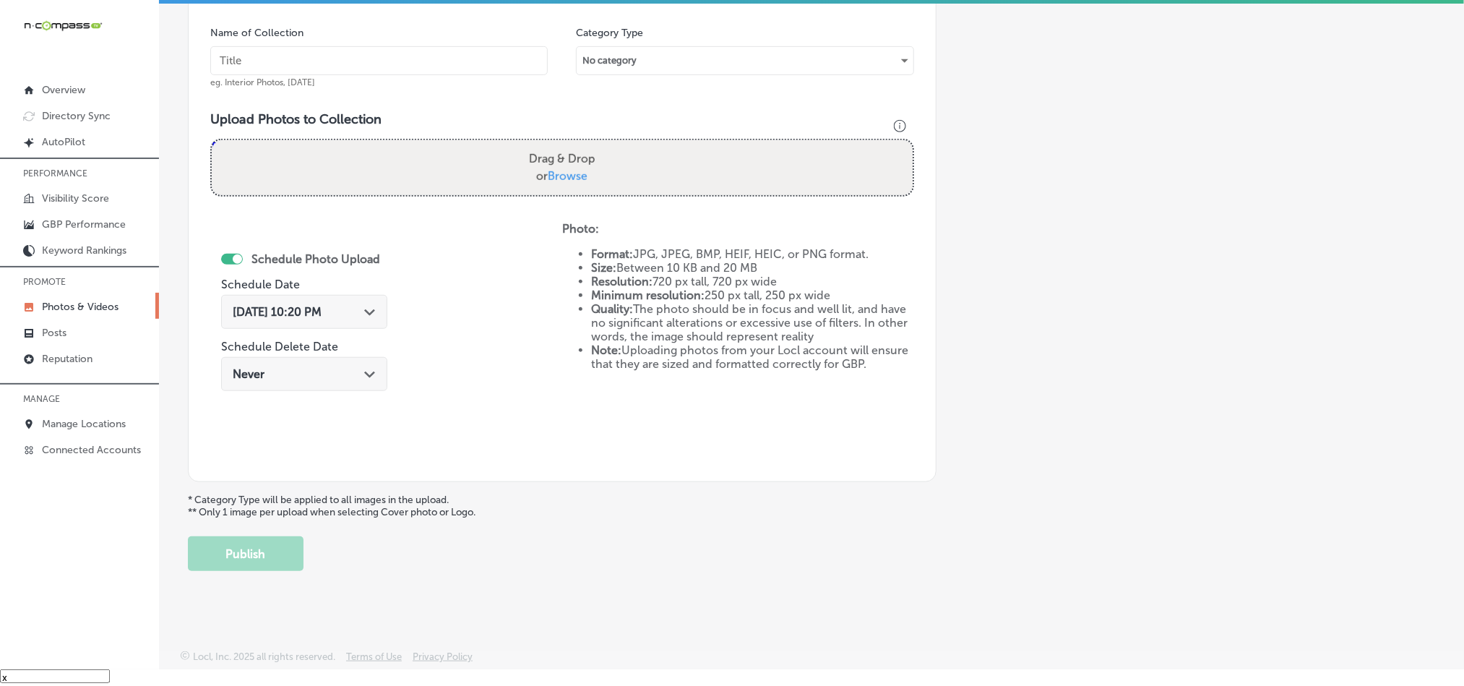
scroll to position [340, 0]
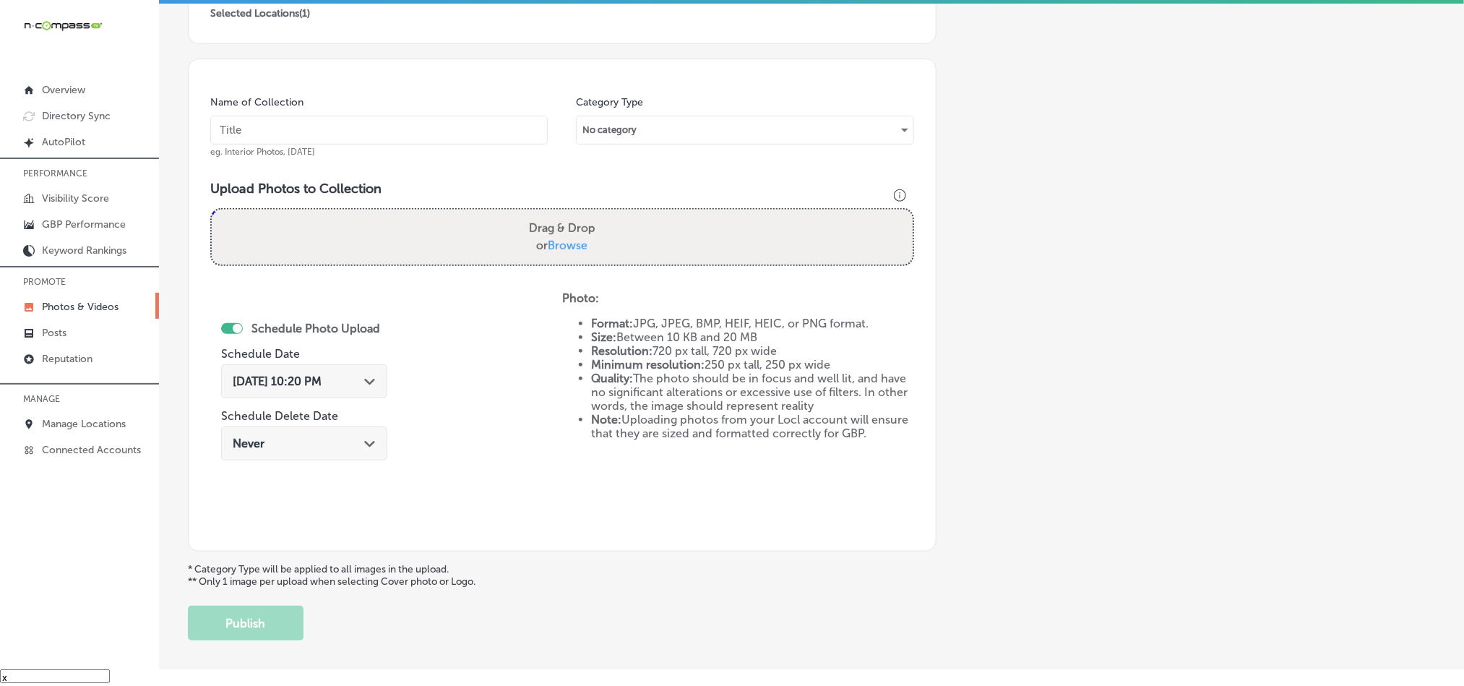
click at [386, 129] on input "text" at bounding box center [378, 130] width 337 height 29
paste input "[PERSON_NAME]-s-Steak-and-Chop-House-[US_STATE]-Steakhouse"
type input "[PERSON_NAME]-s-Steak-and-Chop-House-[US_STATE]-Steakhouse"
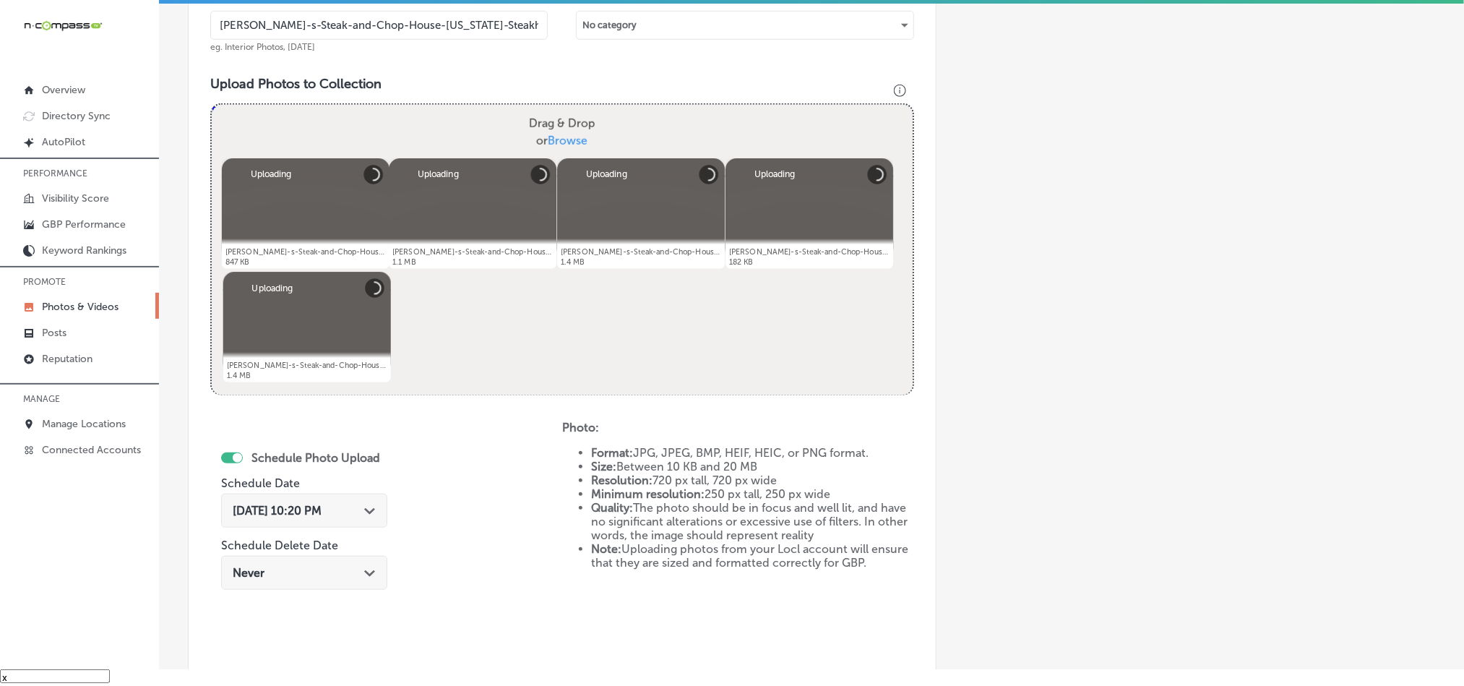
scroll to position [594, 0]
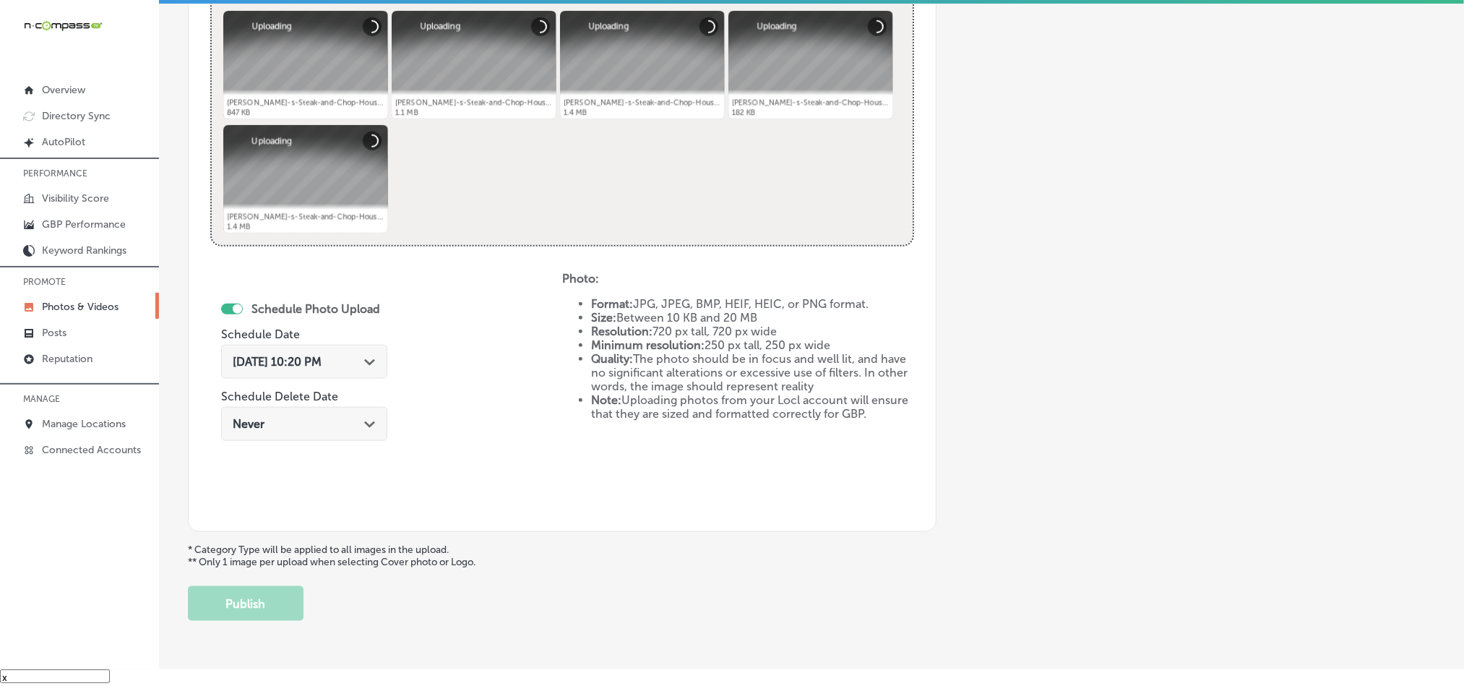
click at [364, 358] on div "Path Created with Sketch." at bounding box center [370, 361] width 12 height 12
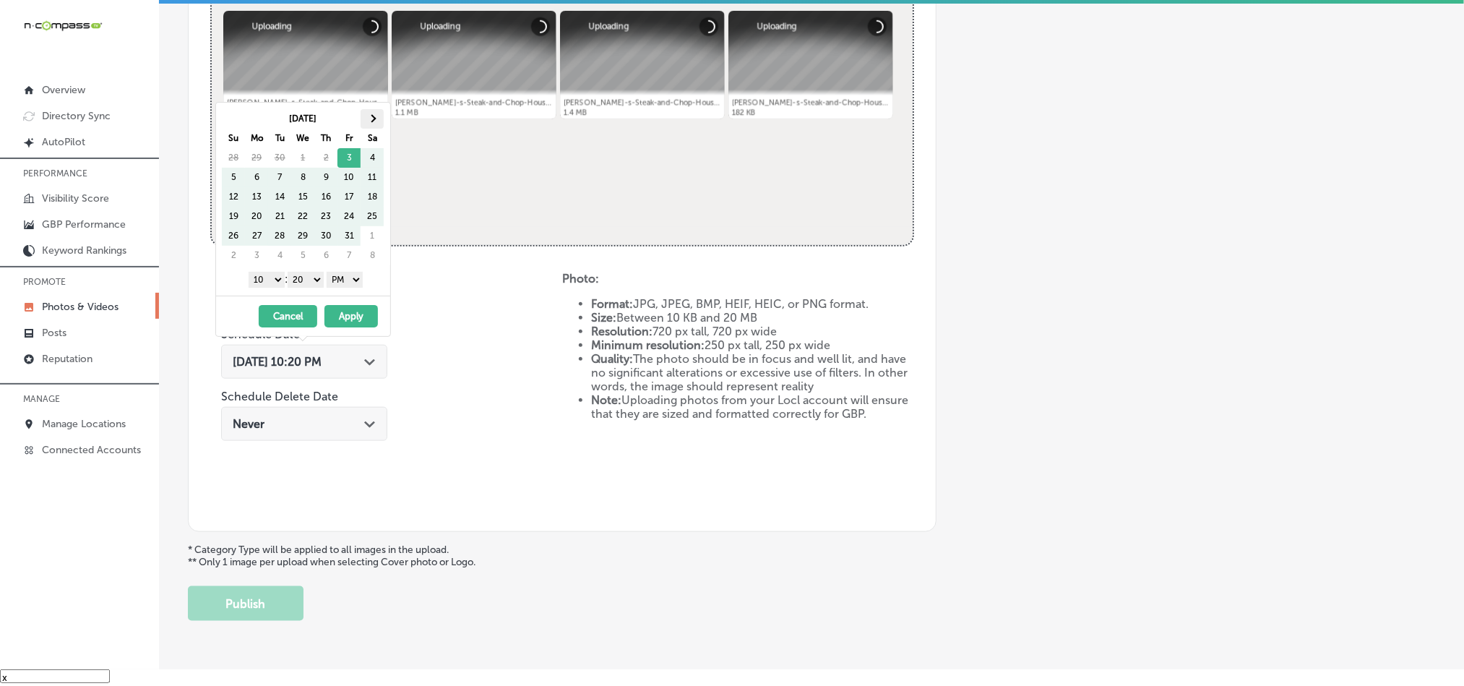
click at [375, 116] on th at bounding box center [372, 119] width 23 height 20
drag, startPoint x: 275, startPoint y: 274, endPoint x: 275, endPoint y: 284, distance: 10.1
click at [275, 274] on select "1 2 3 4 5 6 7 8 9 10 11 12" at bounding box center [267, 280] width 36 height 16
click at [301, 282] on select "00 10 20 30 40 50" at bounding box center [306, 280] width 36 height 16
click at [345, 313] on button "Apply" at bounding box center [350, 316] width 53 height 22
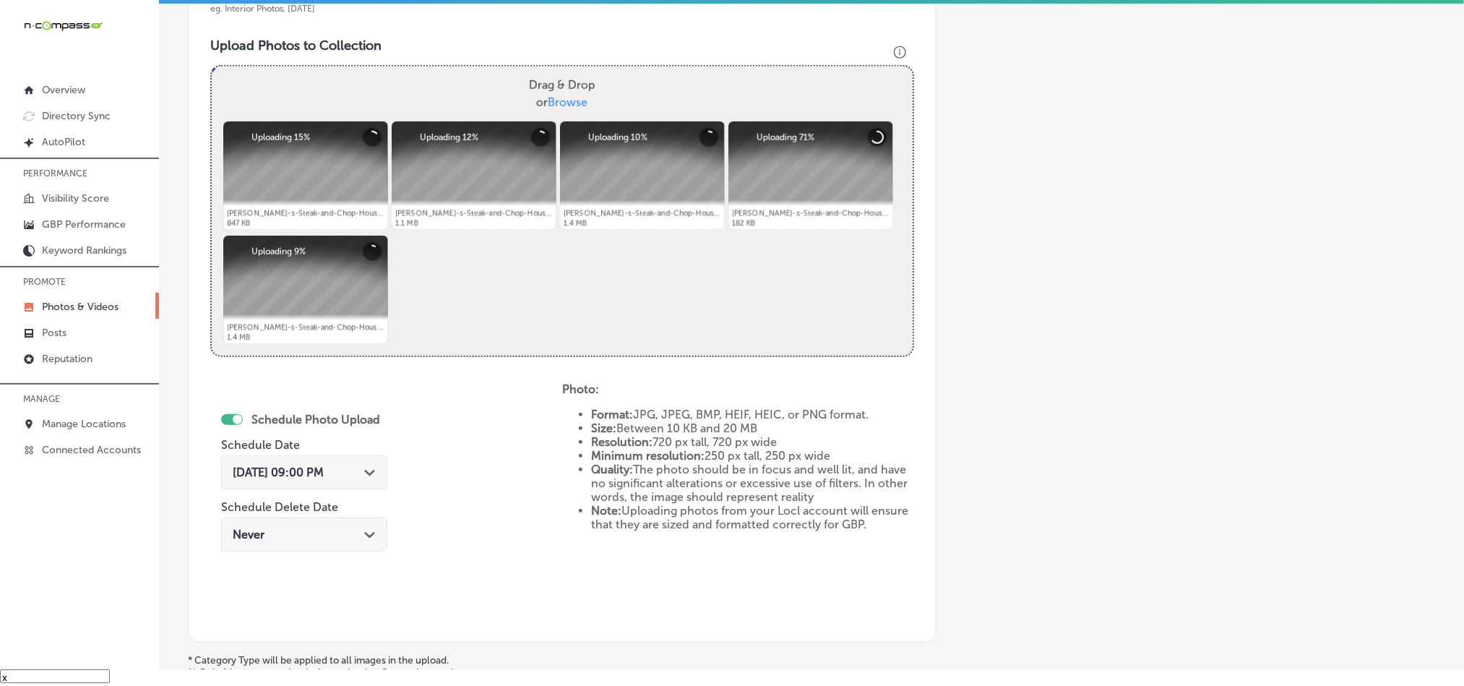
scroll to position [449, 0]
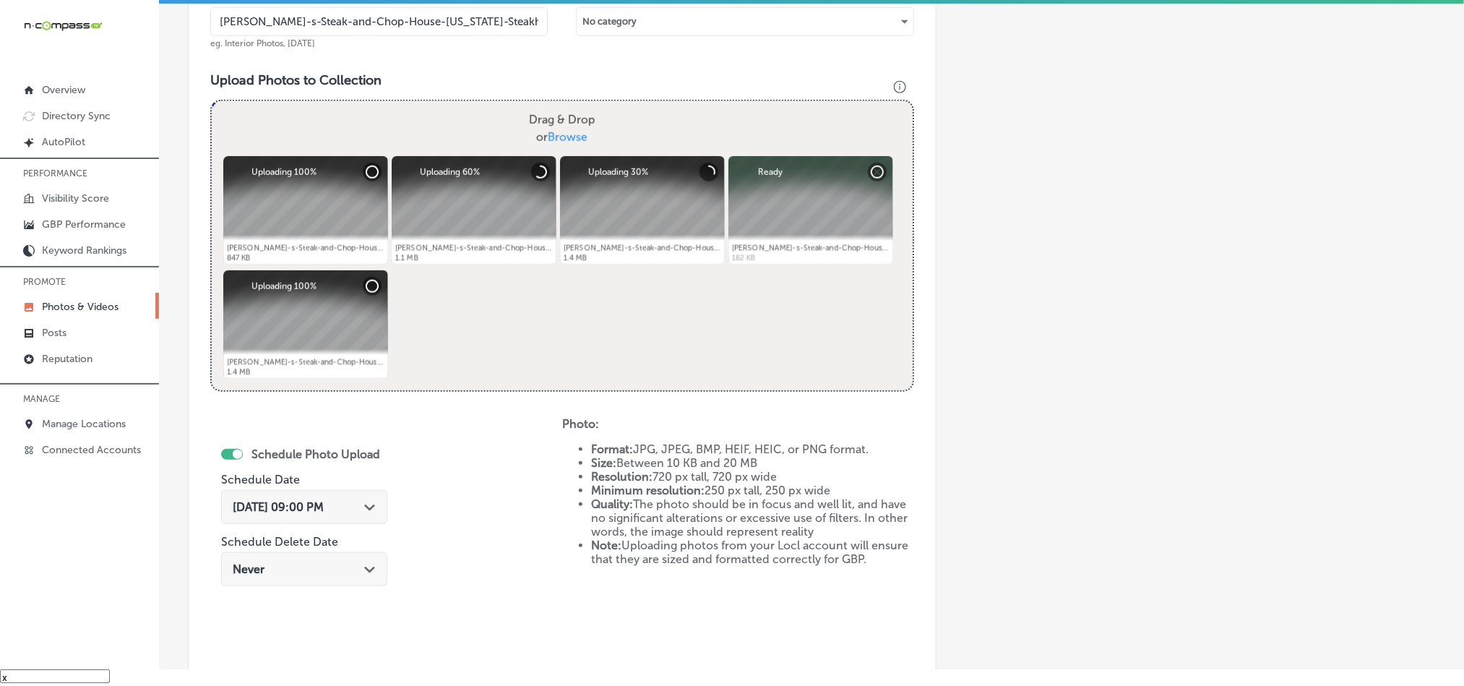
click at [371, 501] on div "Path Created with Sketch." at bounding box center [370, 506] width 12 height 12
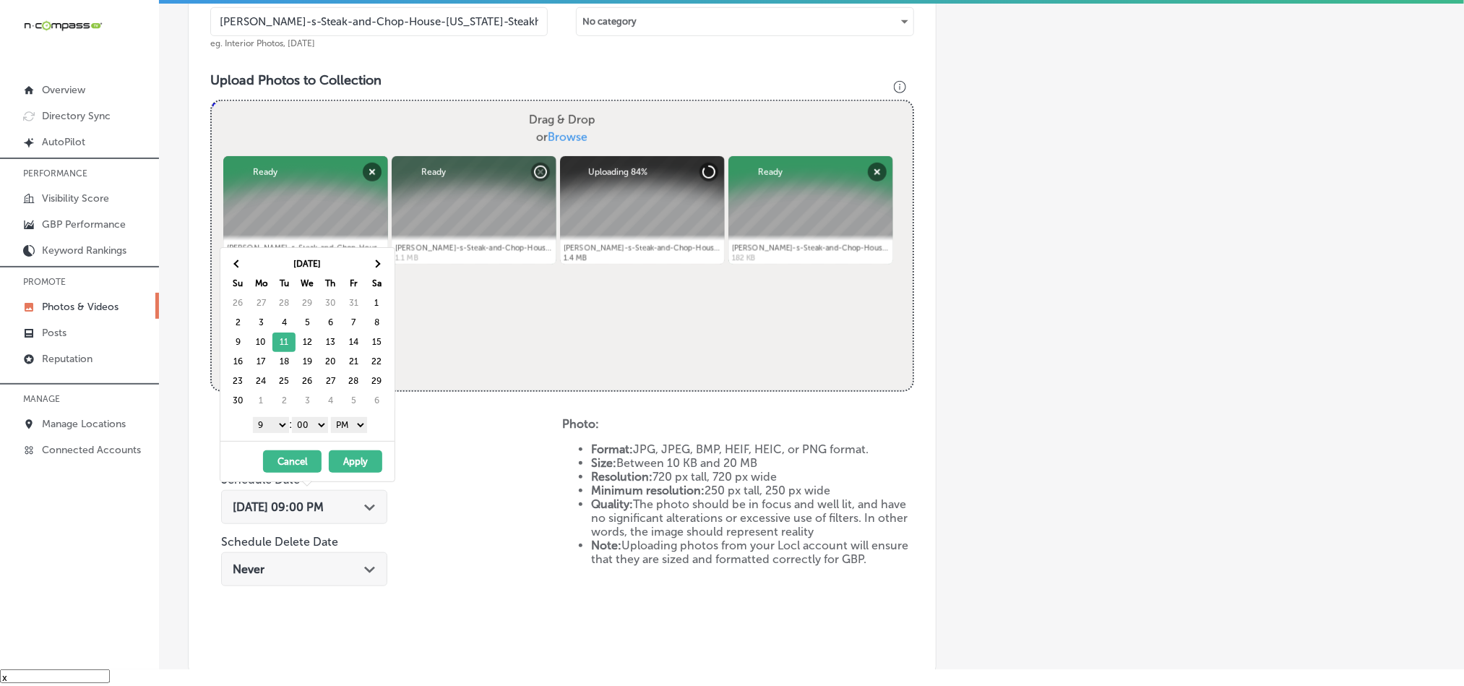
click at [365, 457] on button "Apply" at bounding box center [355, 461] width 53 height 22
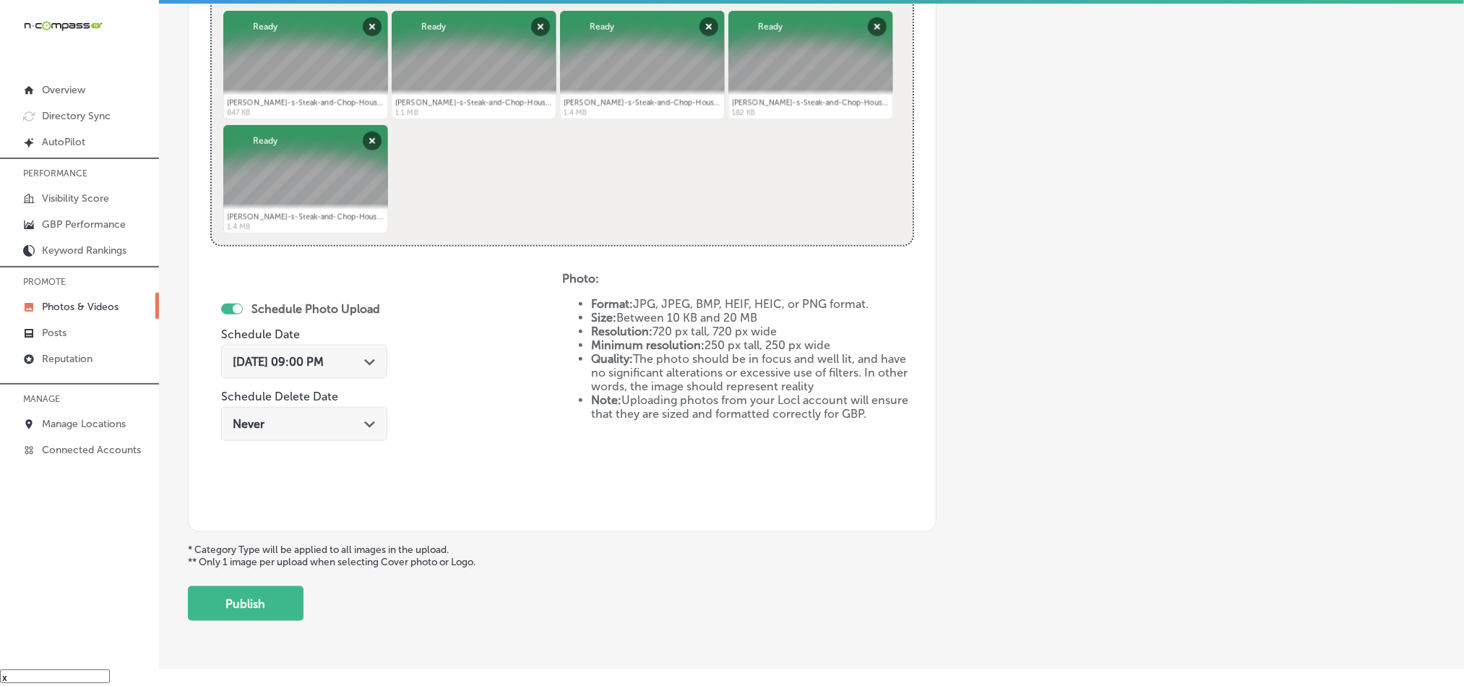
scroll to position [647, 0]
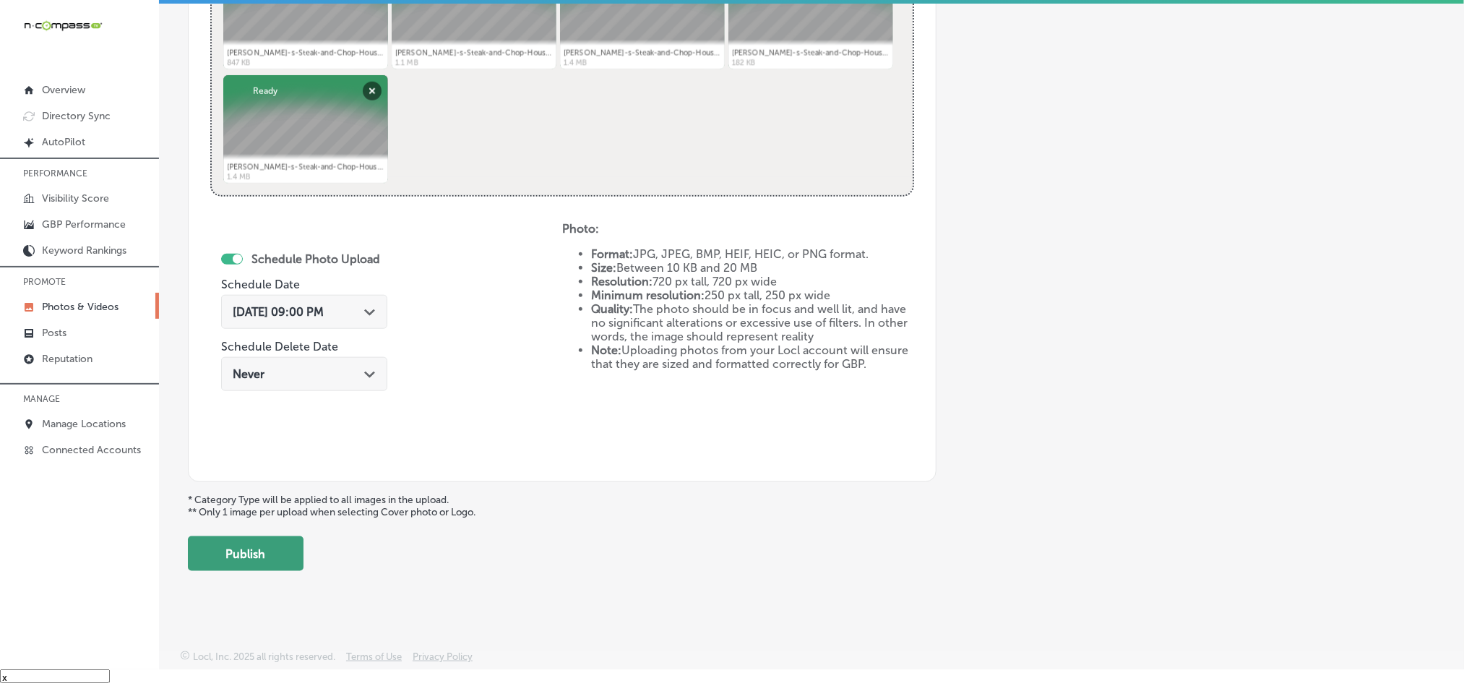
click at [286, 553] on button "Publish" at bounding box center [246, 553] width 116 height 35
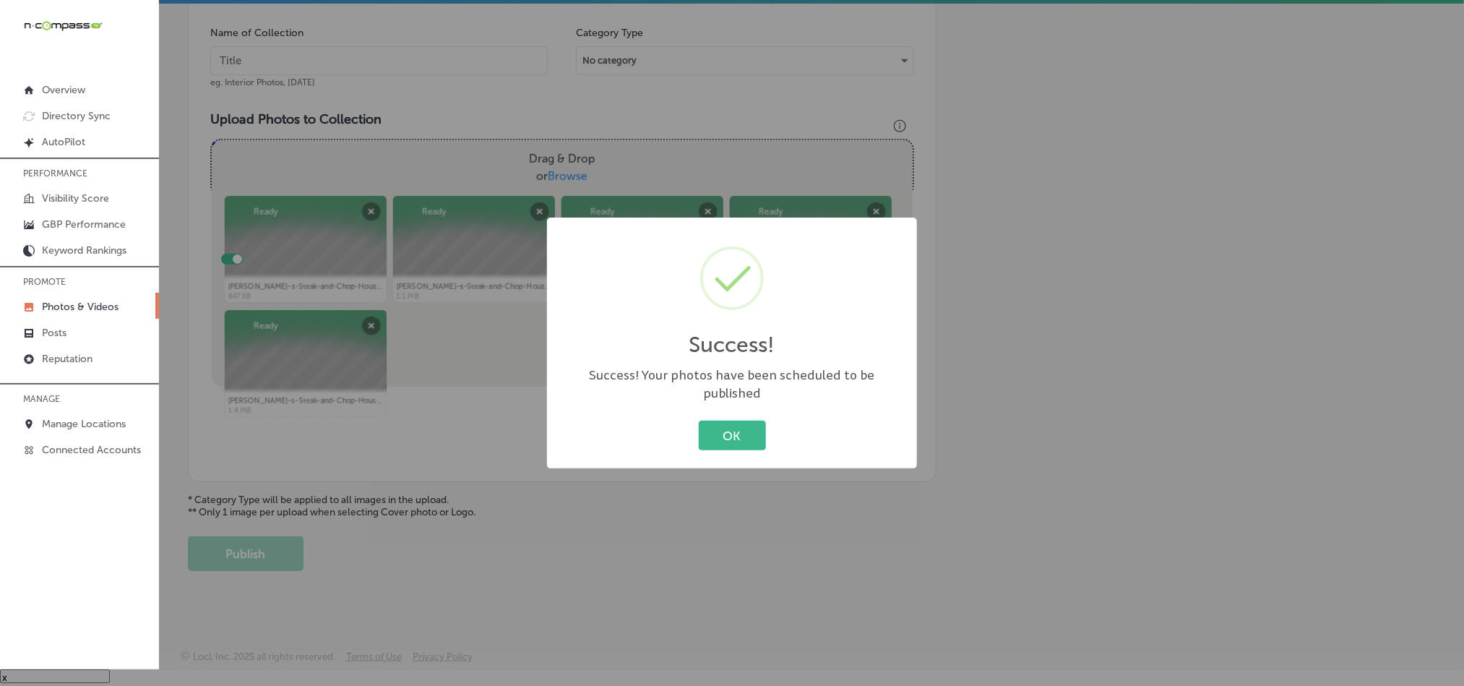
scroll to position [413, 0]
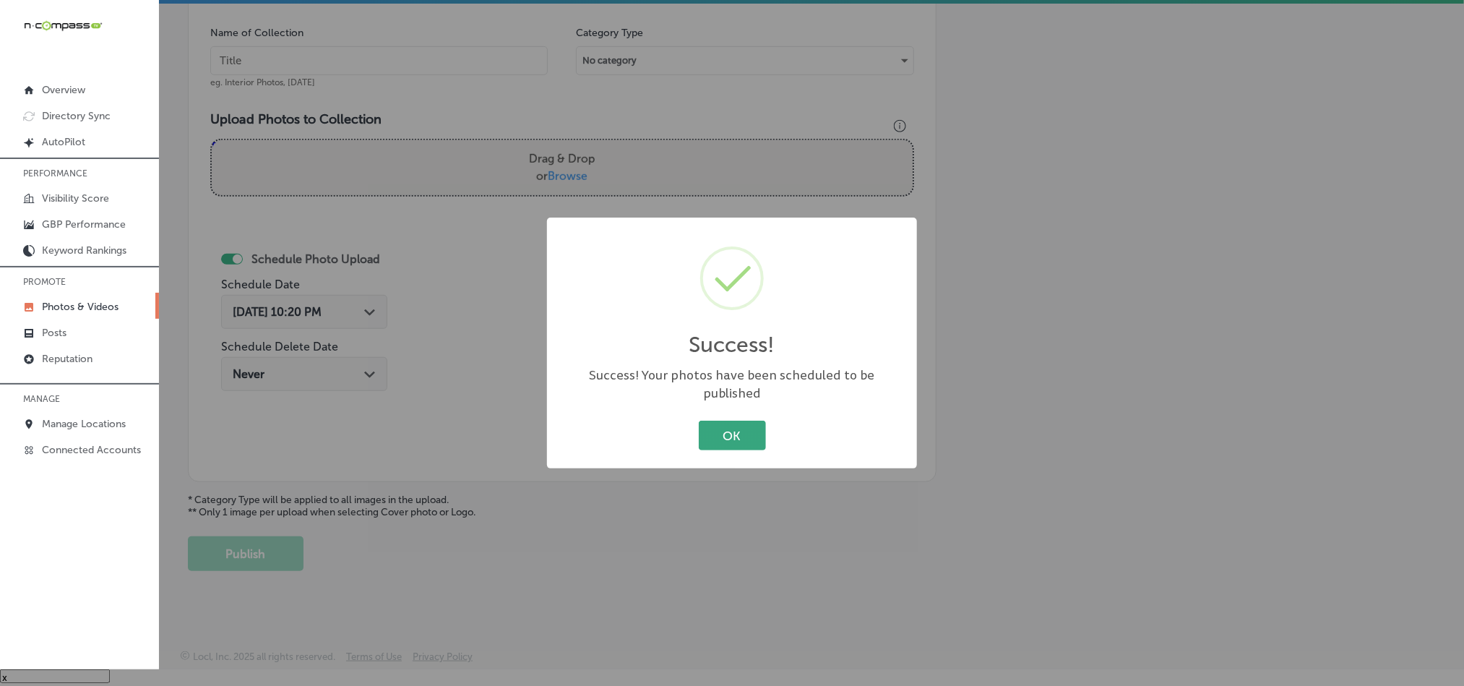
click at [707, 425] on button "OK" at bounding box center [732, 436] width 67 height 30
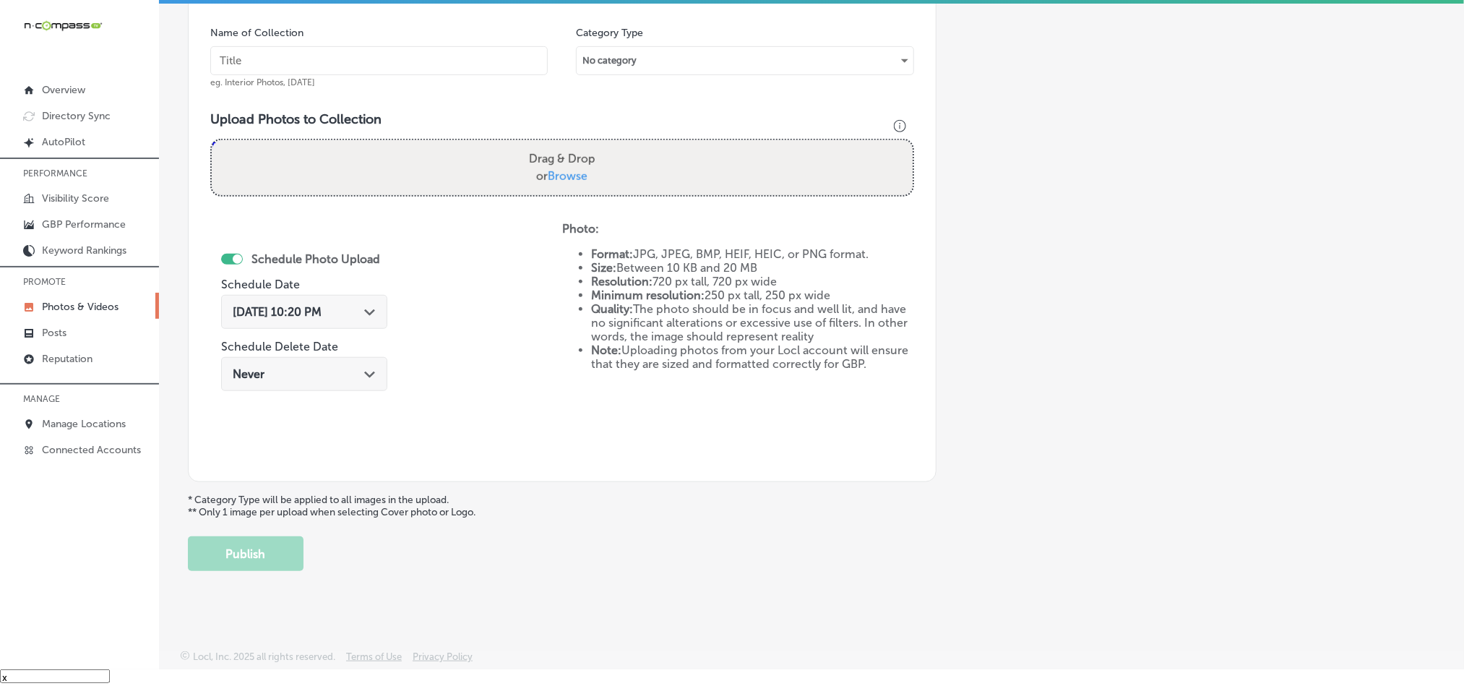
click at [371, 63] on input "text" at bounding box center [378, 60] width 337 height 29
paste input "[PERSON_NAME]-s-Steak-and-Chop-House-Steakhouse-near-me"
type input "[PERSON_NAME]-s-Steak-and-Chop-House-Steakhouse-near-me"
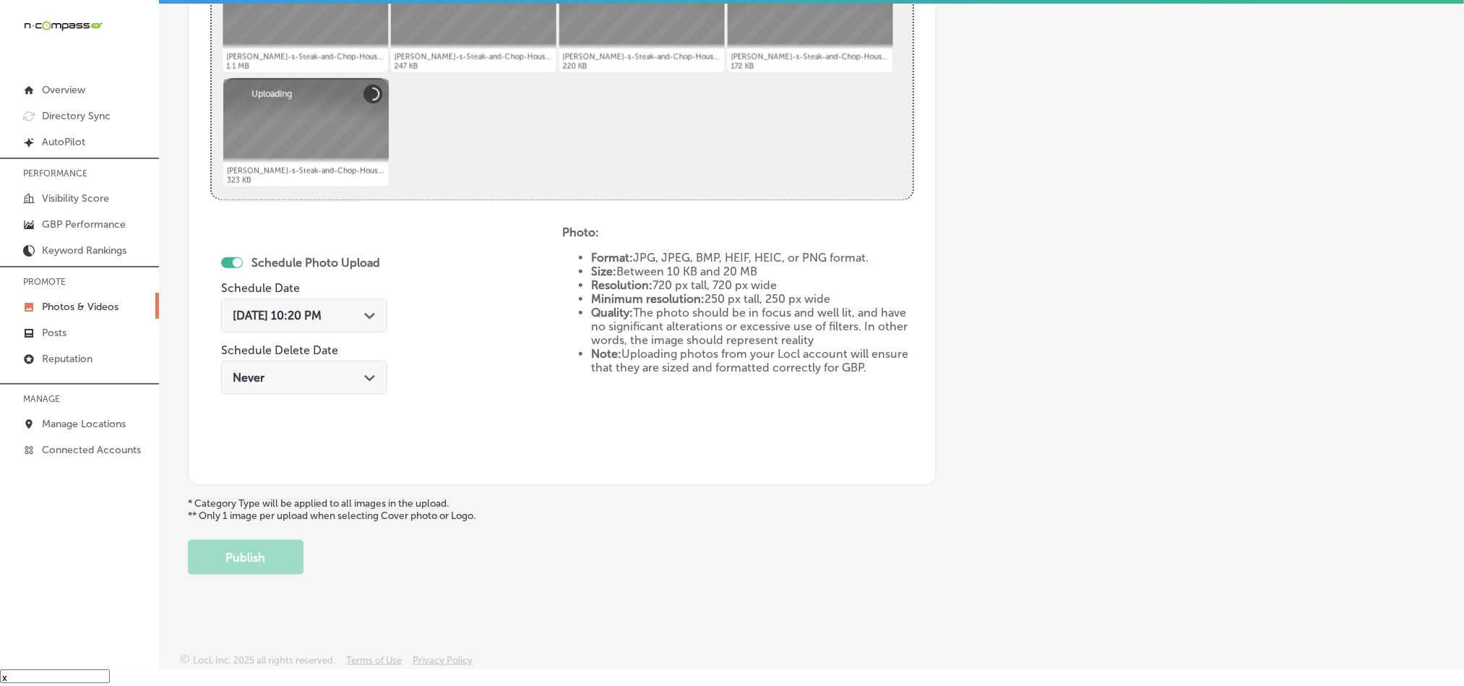
scroll to position [647, 0]
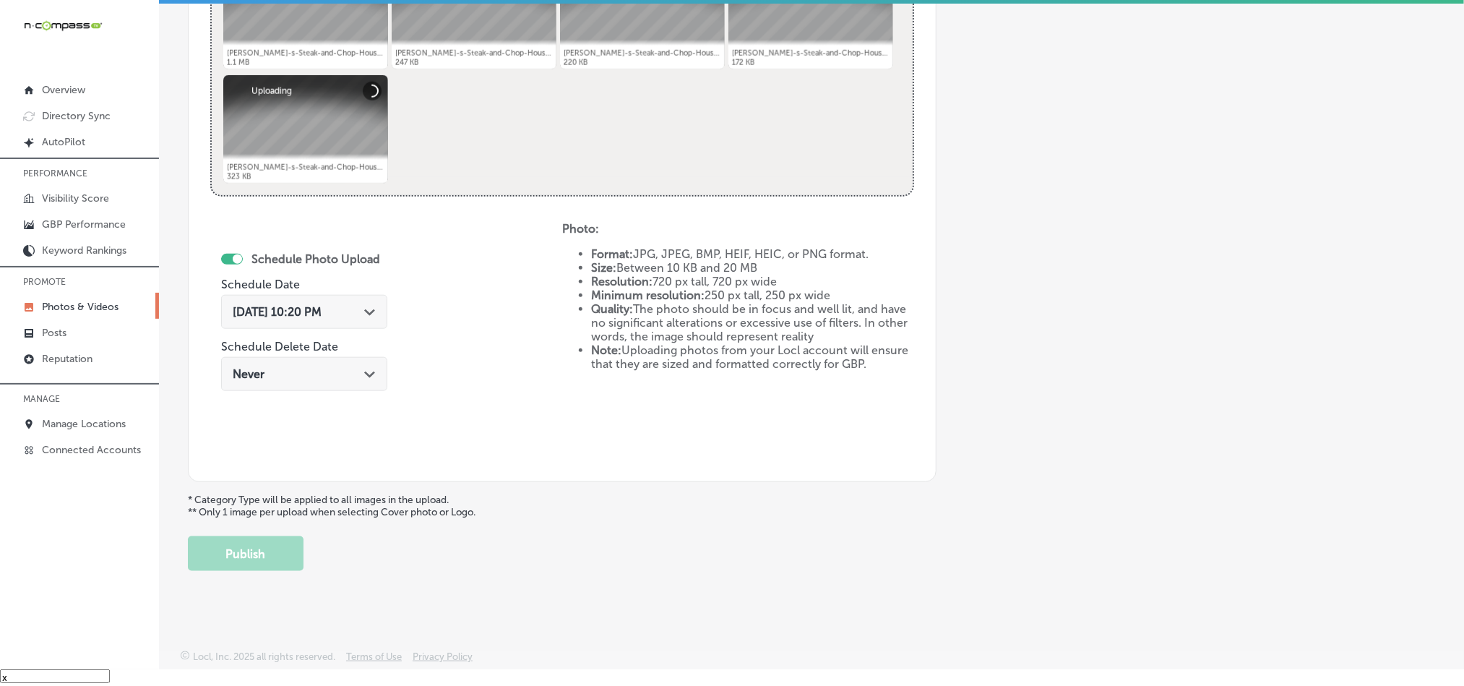
click at [364, 310] on polygon at bounding box center [369, 312] width 11 height 7
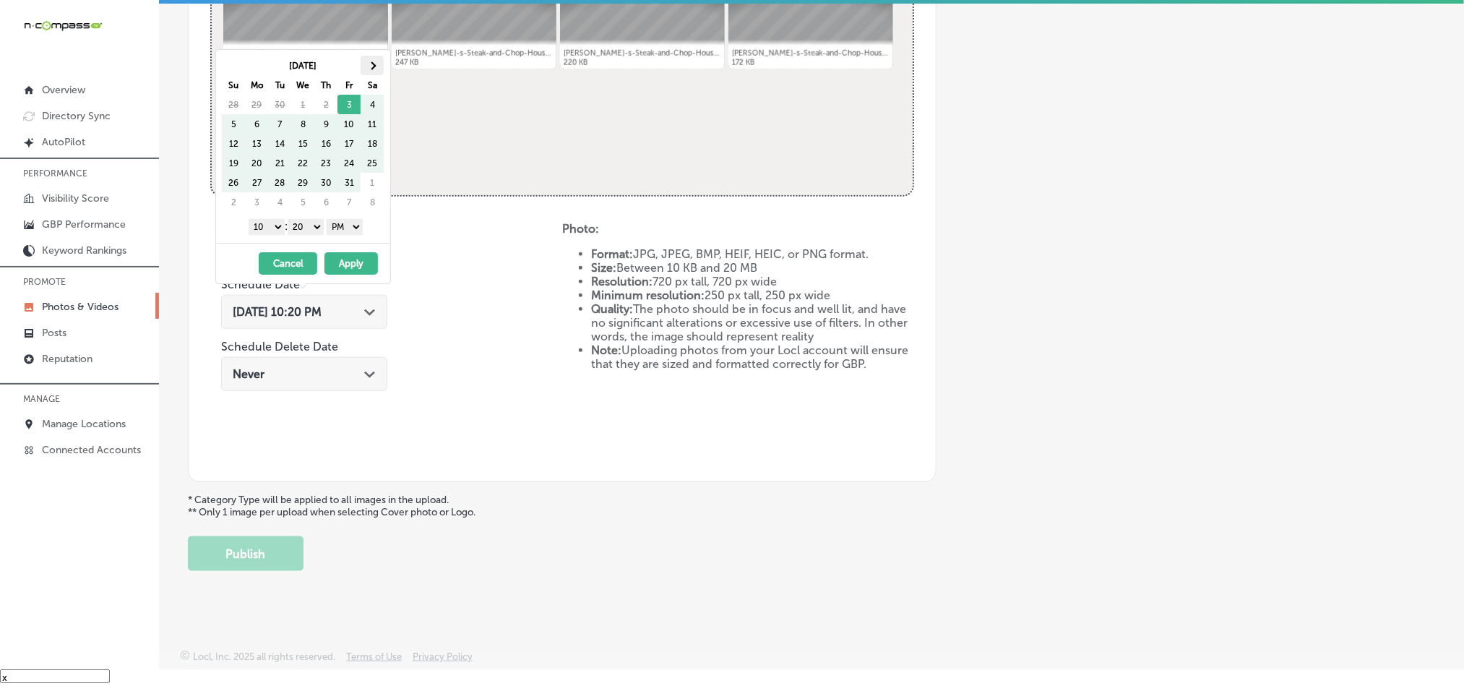
click at [376, 67] on span at bounding box center [373, 65] width 8 height 8
drag, startPoint x: 267, startPoint y: 223, endPoint x: 267, endPoint y: 232, distance: 8.7
click at [267, 223] on select "1 2 3 4 5 6 7 8 9 10 11 12" at bounding box center [267, 227] width 36 height 16
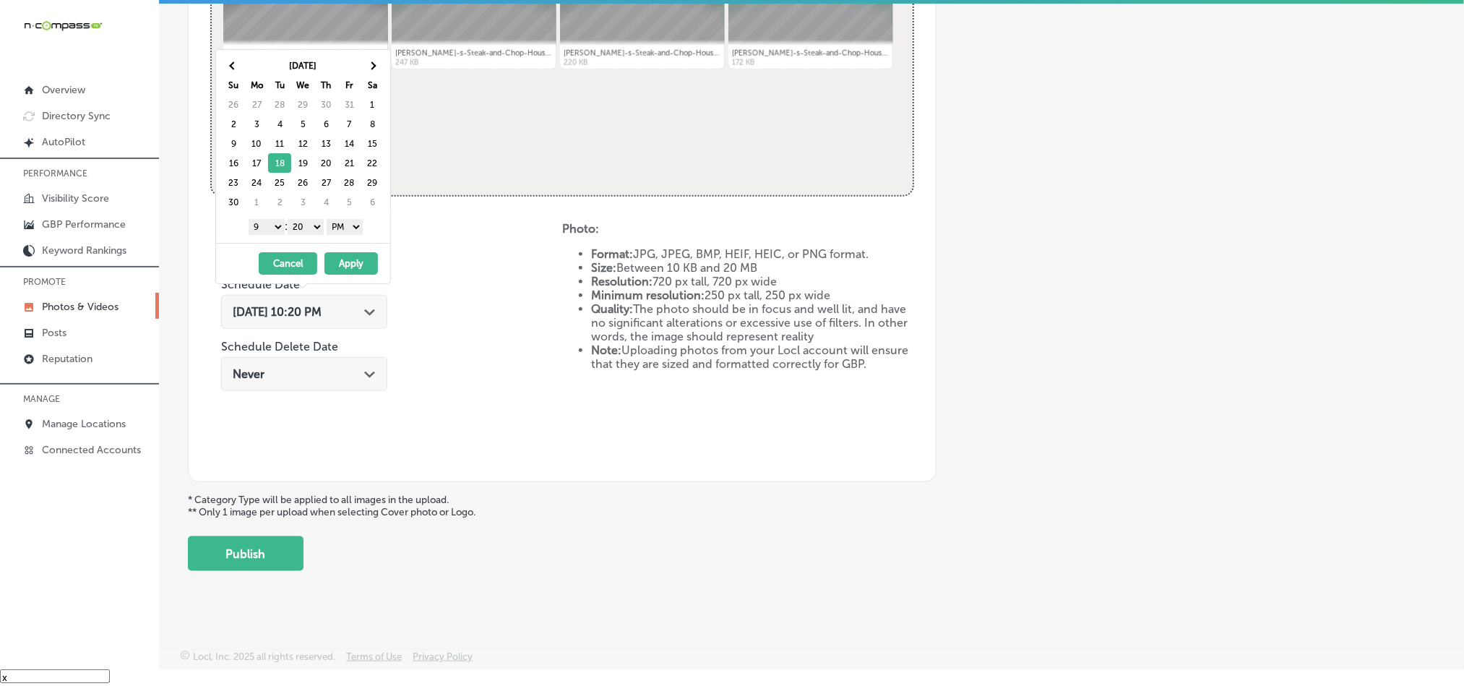
click at [300, 223] on select "00 10 20 30 40 50" at bounding box center [306, 227] width 36 height 16
click at [341, 261] on button "Apply" at bounding box center [350, 263] width 53 height 22
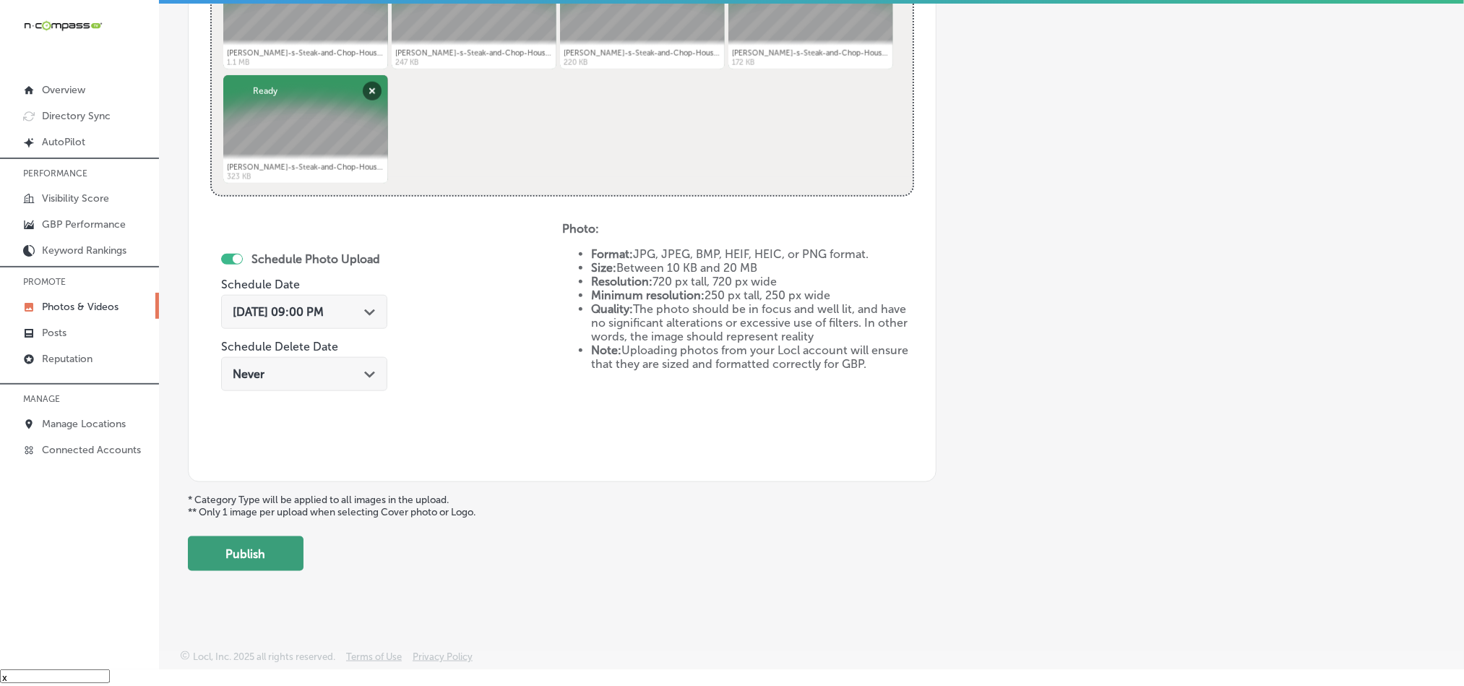
click at [248, 556] on button "Publish" at bounding box center [246, 553] width 116 height 35
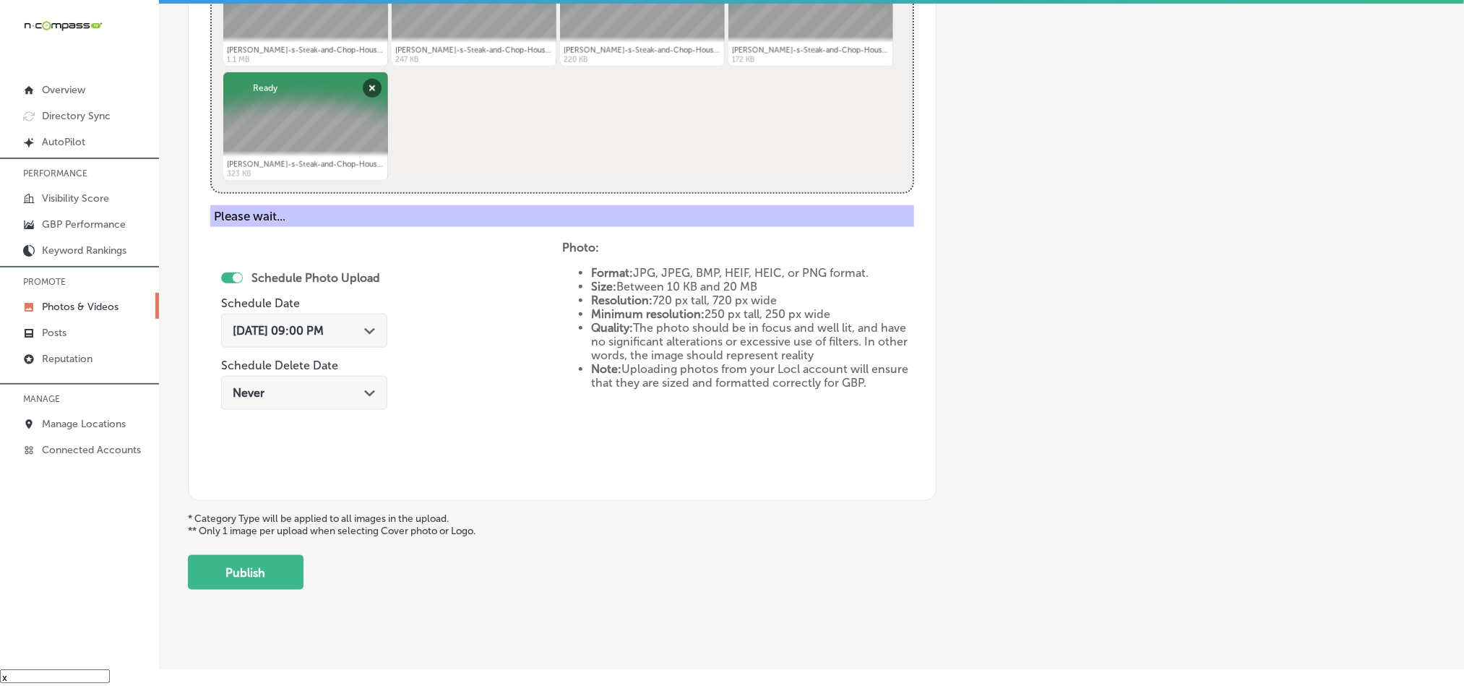
scroll to position [413, 0]
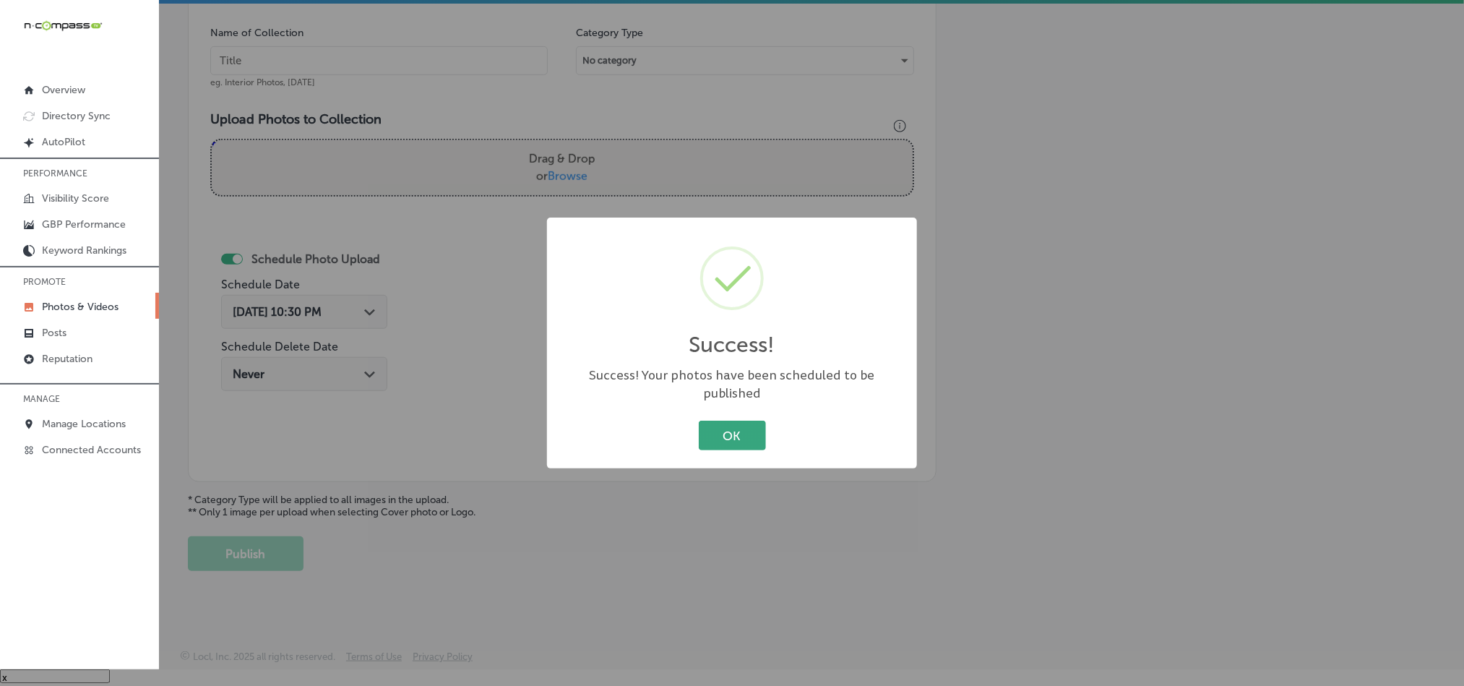
click at [728, 426] on button "OK" at bounding box center [732, 436] width 67 height 30
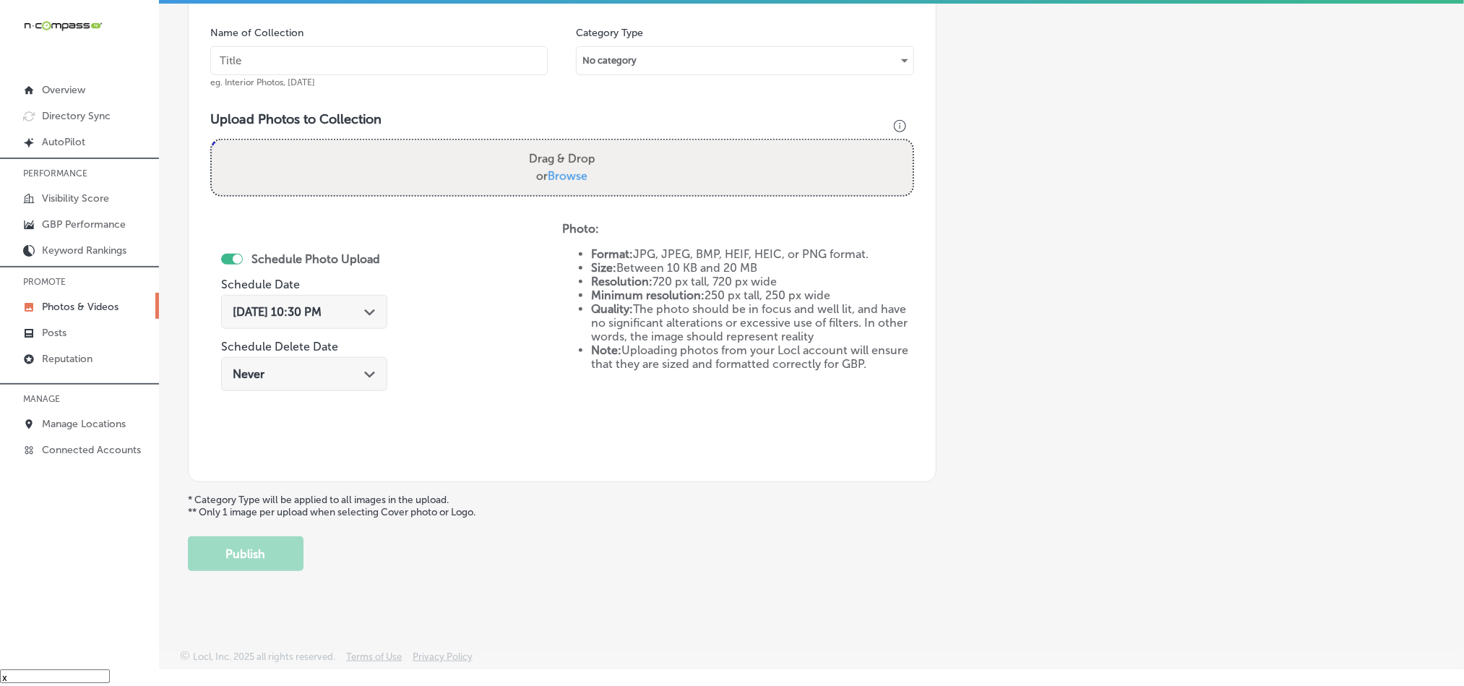
click at [439, 41] on div "Name of Collection eg. Interior Photos, [DATE]" at bounding box center [378, 57] width 337 height 62
click at [438, 54] on input "text" at bounding box center [378, 60] width 337 height 29
paste input "[PERSON_NAME]-s-Steak-and-Chop-House-Prime-Ribeye-Steak"
type input "[PERSON_NAME]-s-Steak-and-Chop-House-Prime-Ribeye-Steak"
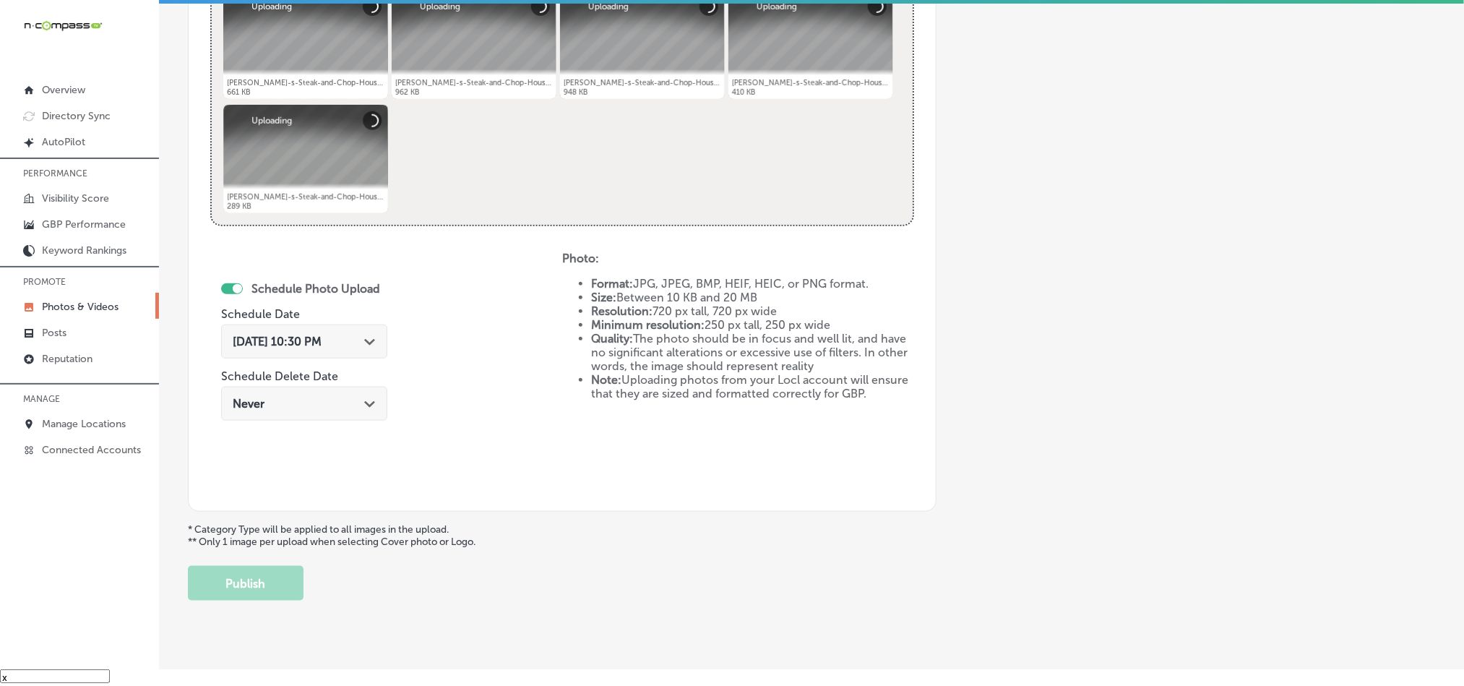
scroll to position [647, 0]
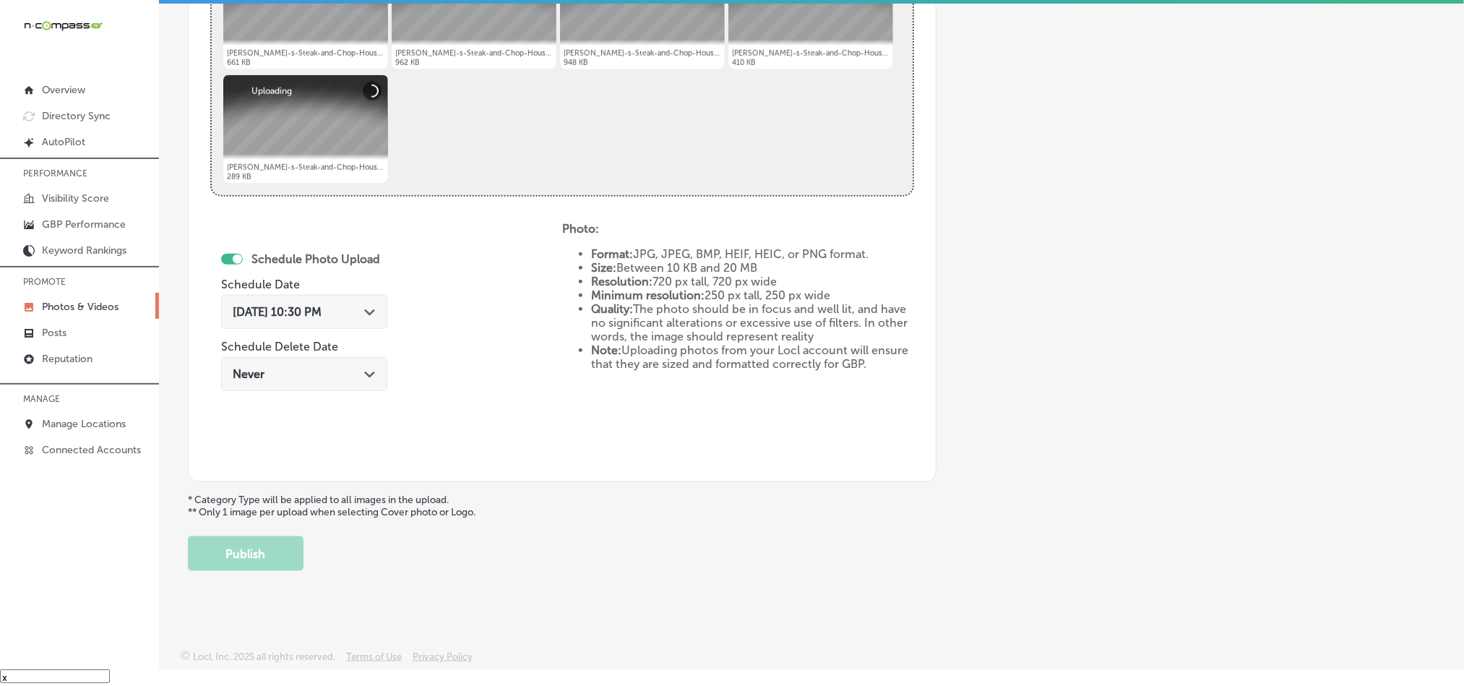
click at [358, 306] on div "[DATE] 10:30 PM Path Created with Sketch." at bounding box center [304, 312] width 143 height 14
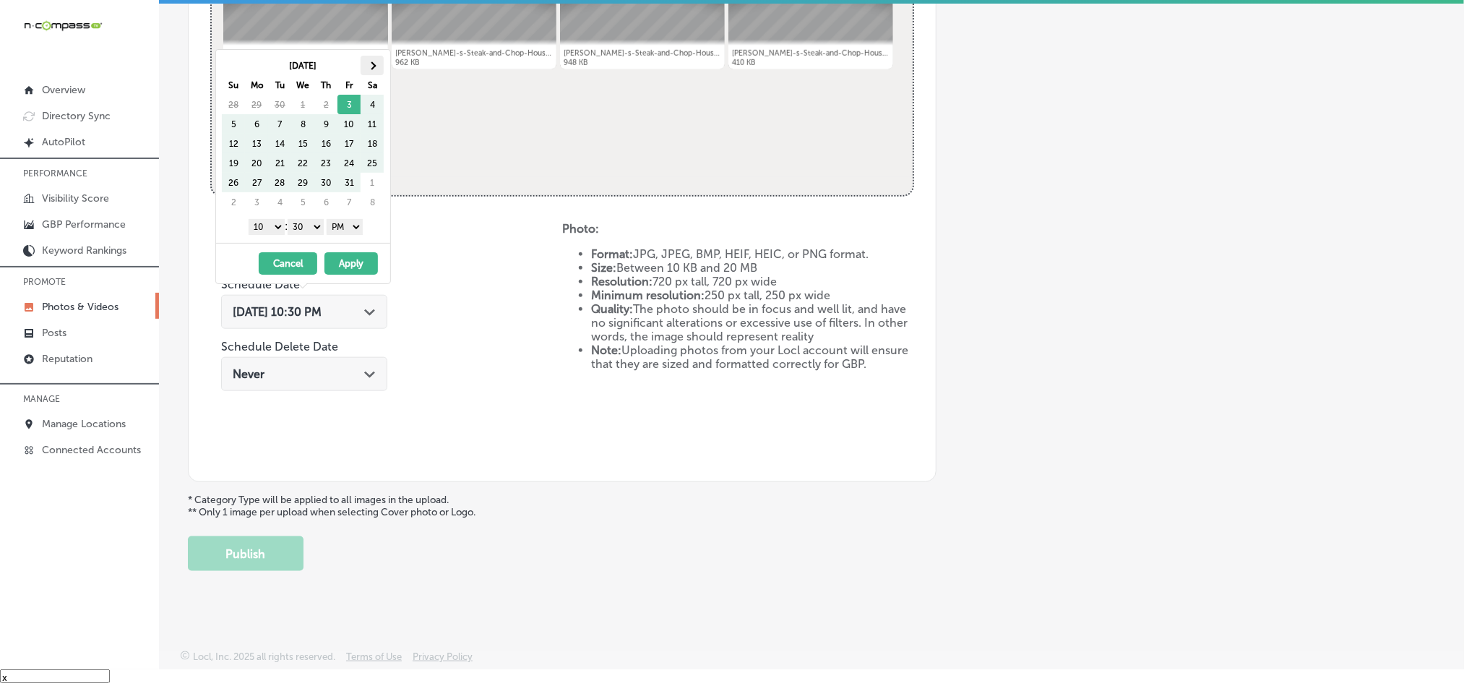
click at [376, 70] on th at bounding box center [372, 66] width 23 height 20
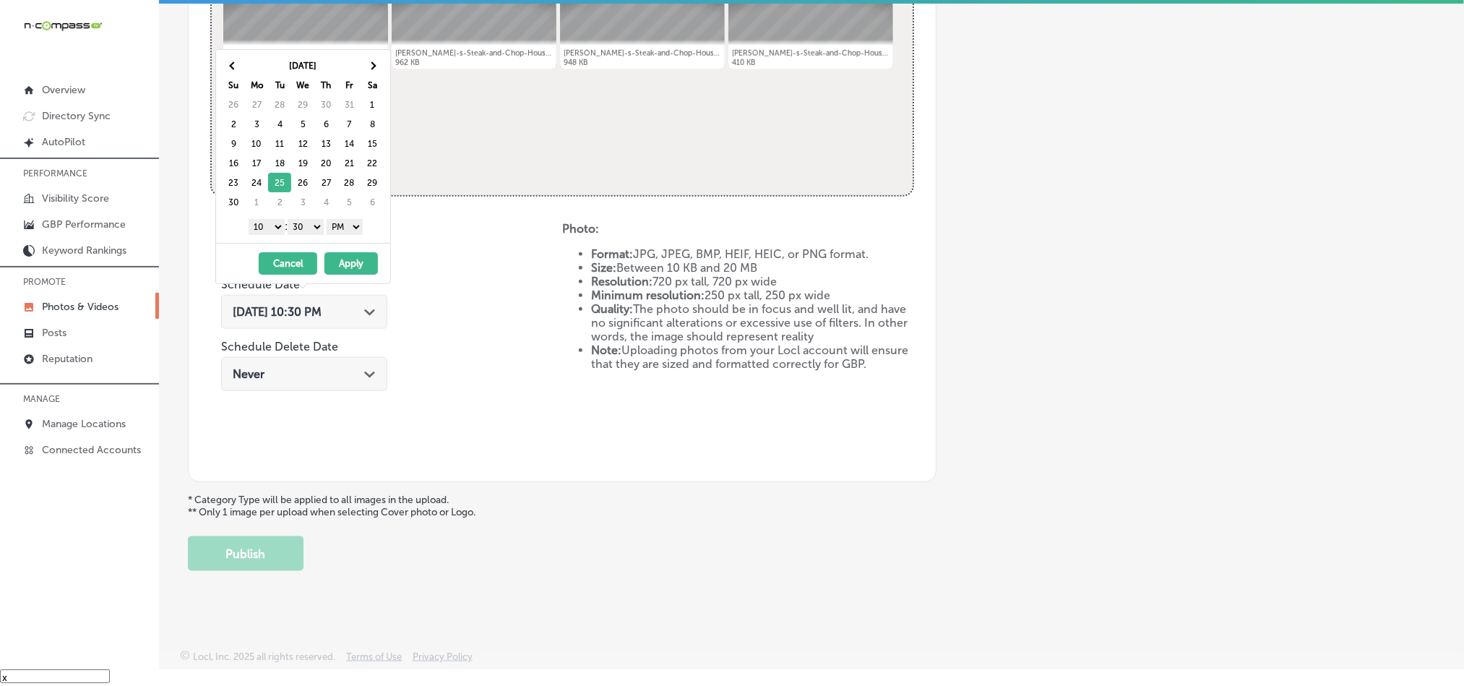
click at [267, 234] on select "1 2 3 4 5 6 7 8 9 10 11 12" at bounding box center [267, 227] width 36 height 16
click at [311, 228] on select "00 10 20 30 40 50" at bounding box center [306, 227] width 36 height 16
click at [336, 254] on button "Apply" at bounding box center [350, 263] width 53 height 22
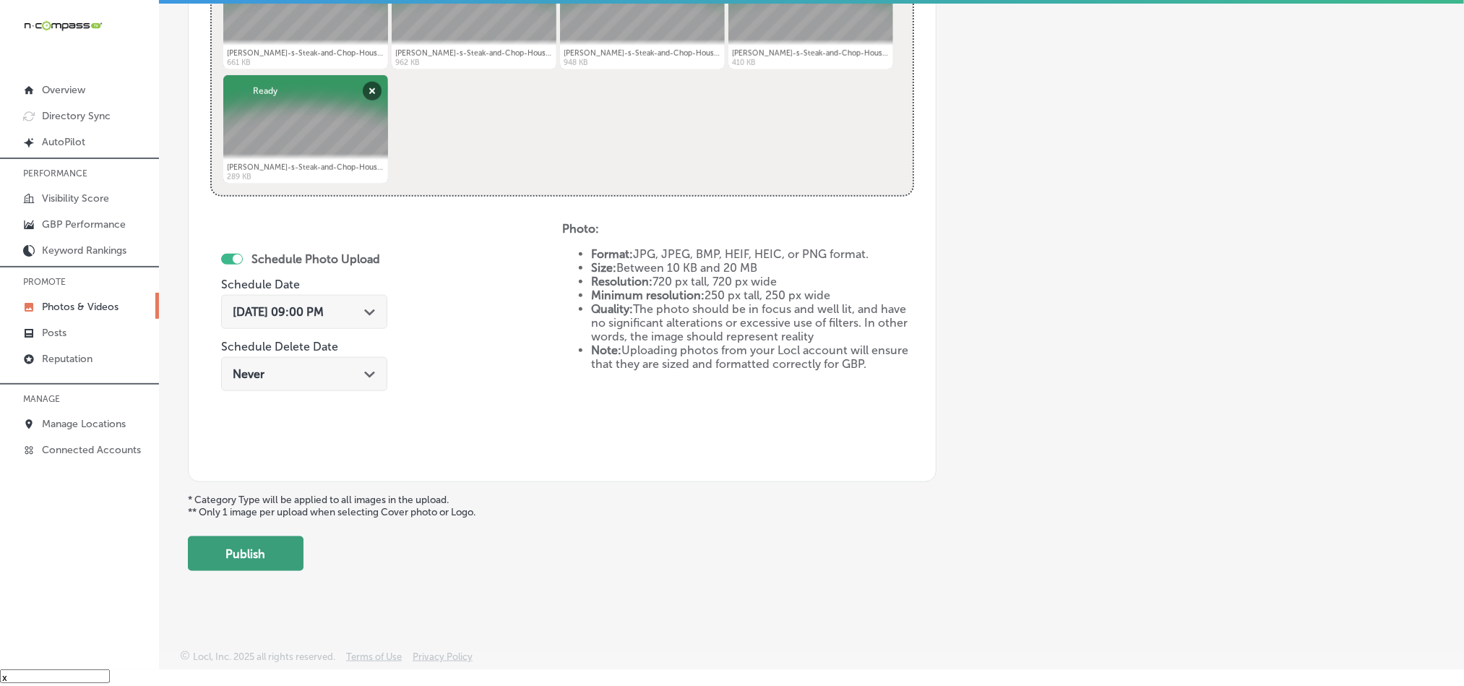
click at [254, 553] on button "Publish" at bounding box center [246, 553] width 116 height 35
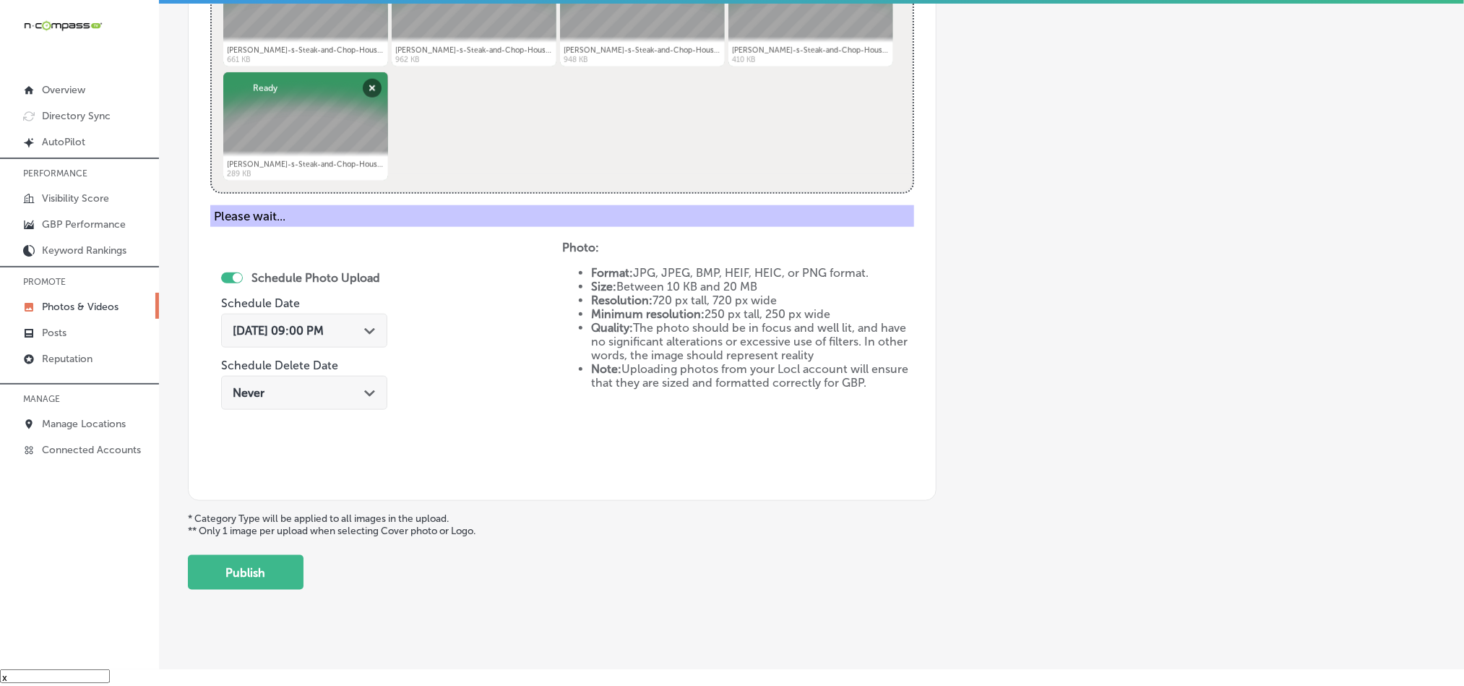
scroll to position [413, 0]
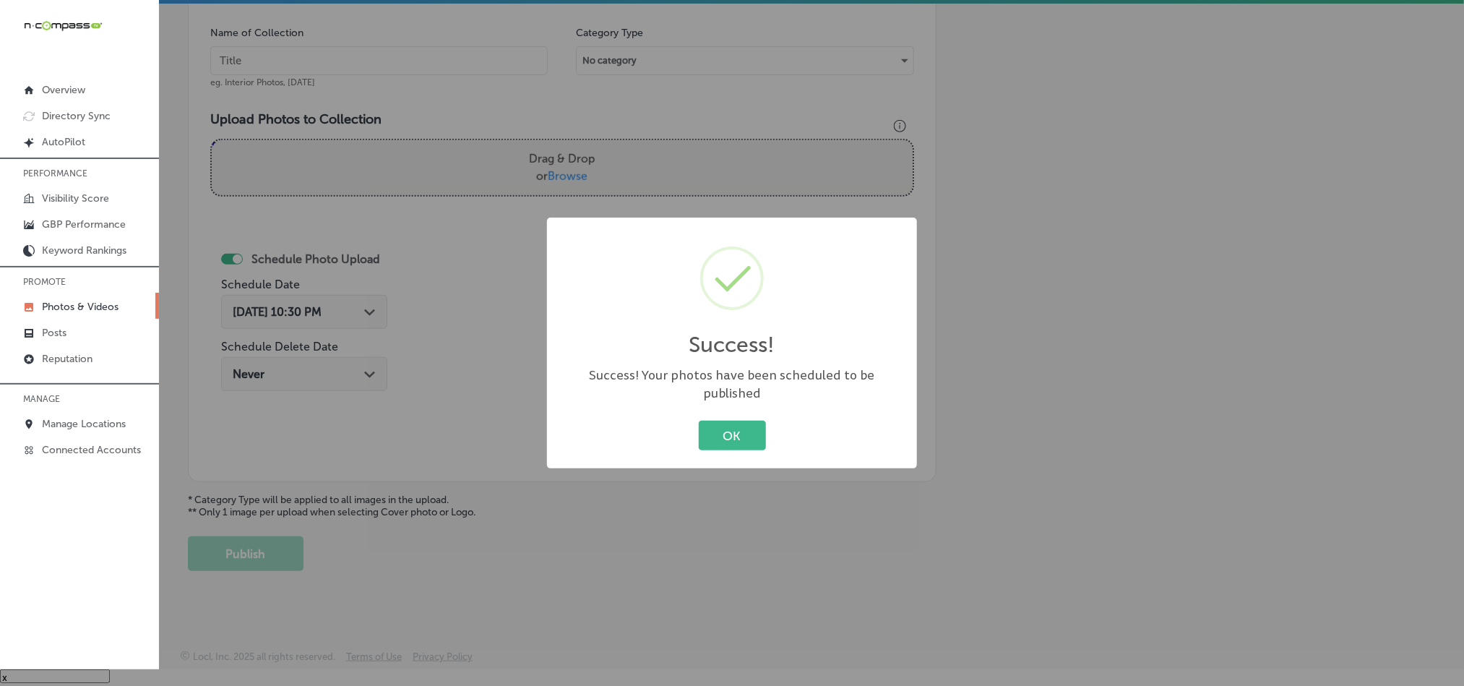
click at [718, 417] on div "OK Cancel" at bounding box center [731, 436] width 341 height 38
click at [720, 421] on button "OK" at bounding box center [732, 436] width 67 height 30
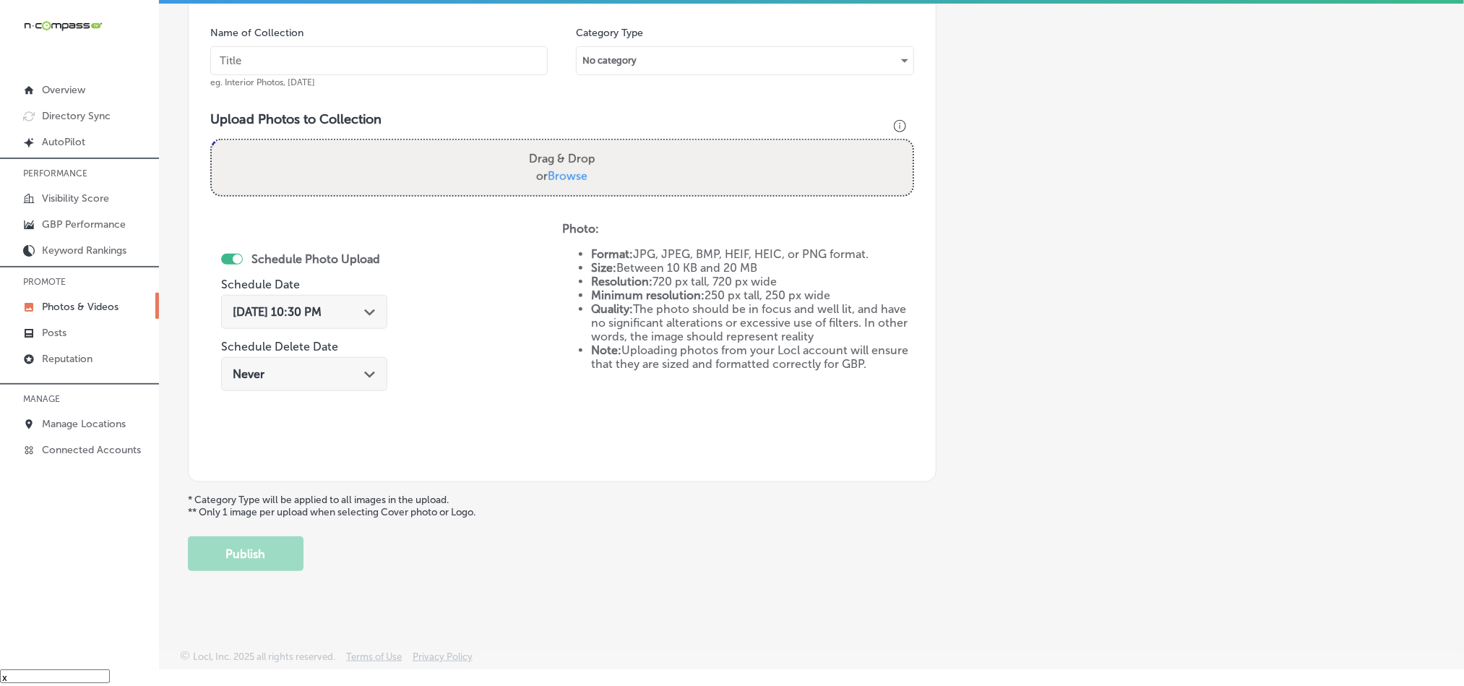
scroll to position [377, 0]
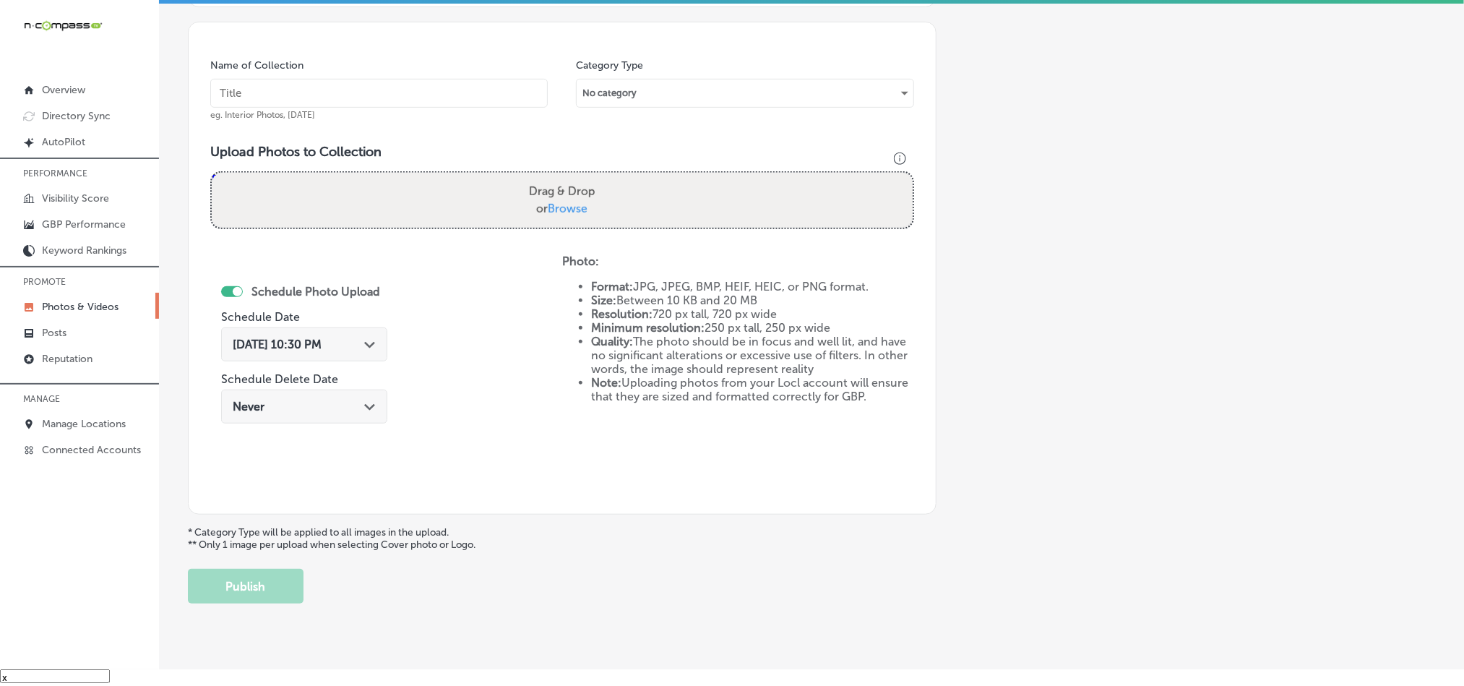
click at [365, 90] on input "text" at bounding box center [378, 93] width 337 height 29
paste input "[PERSON_NAME]-s-Steak-and-Chop-House-Filet-Mignon-[GEOGRAPHIC_DATA]"
type input "[PERSON_NAME]-s-Steak-and-Chop-House-Filet-Mignon-[GEOGRAPHIC_DATA]"
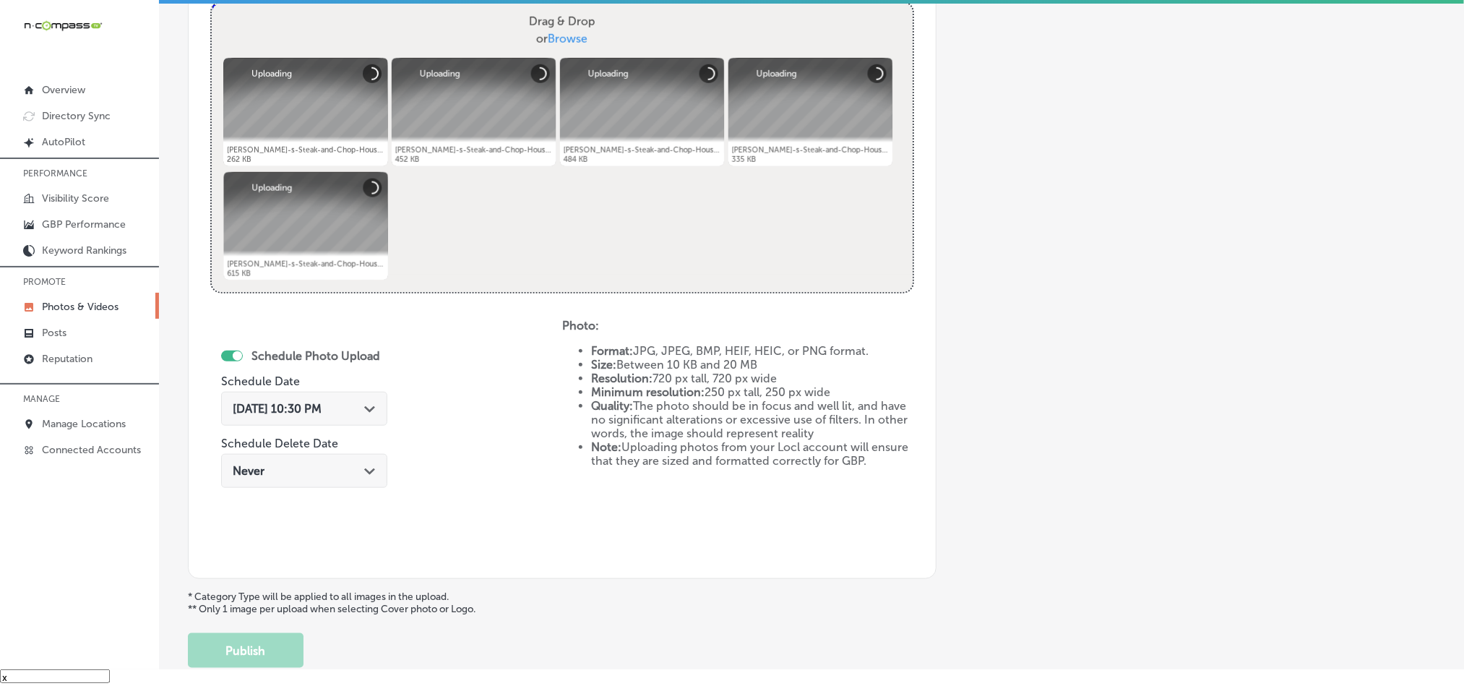
scroll to position [557, 0]
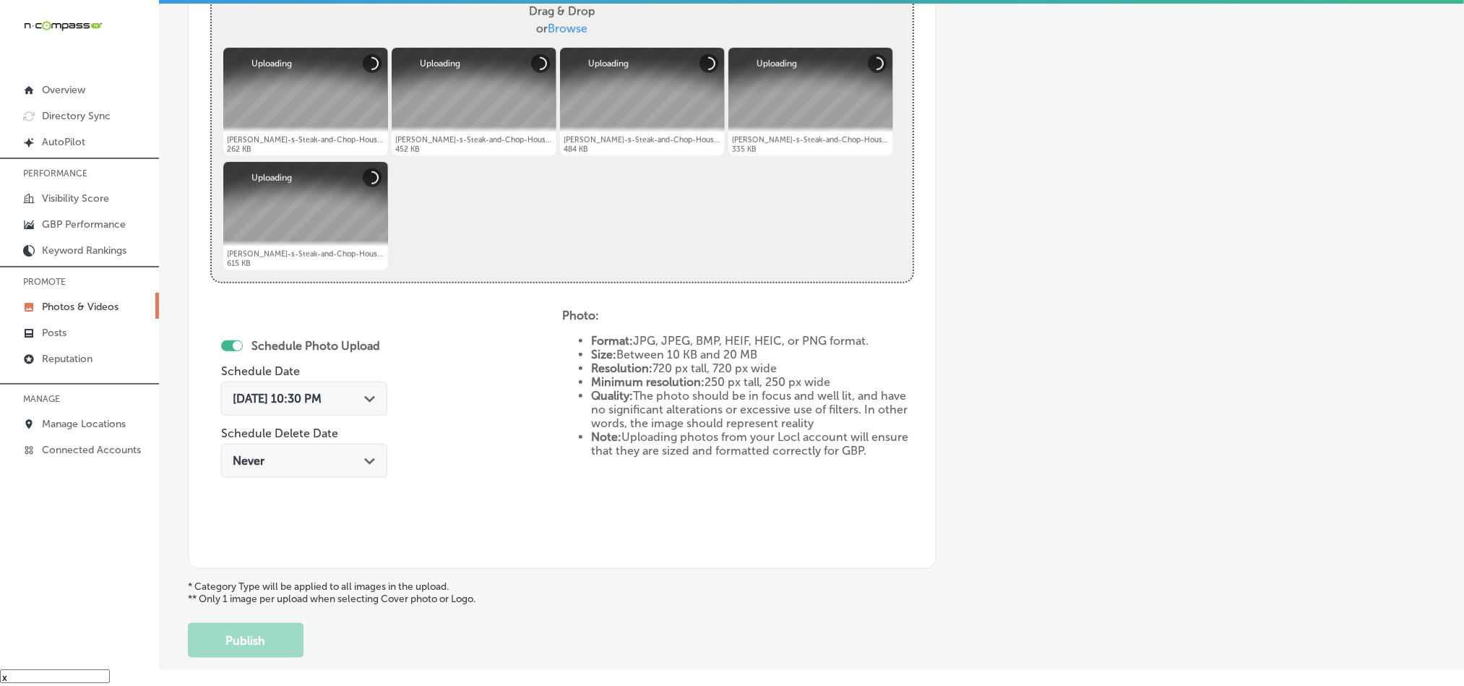
click at [373, 402] on icon "Path Created with Sketch." at bounding box center [369, 399] width 11 height 7
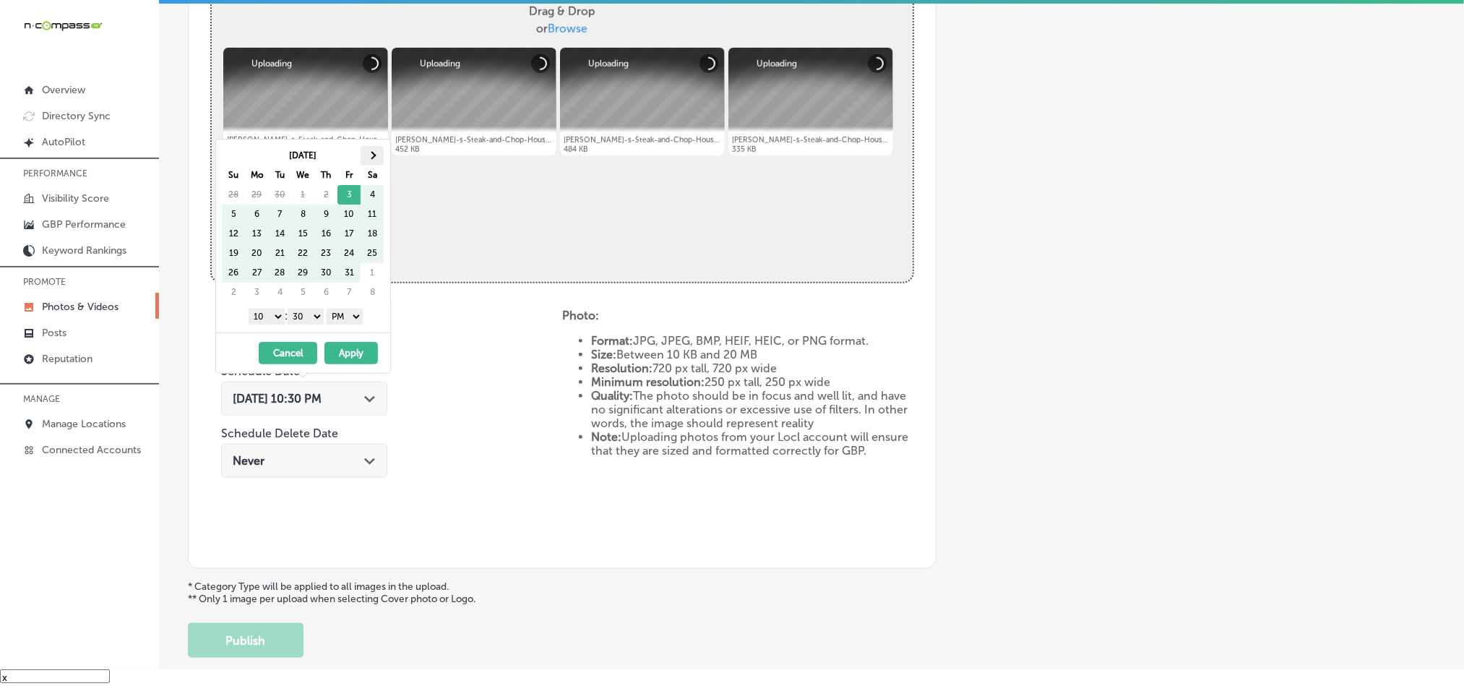
click at [374, 154] on span at bounding box center [373, 155] width 8 height 8
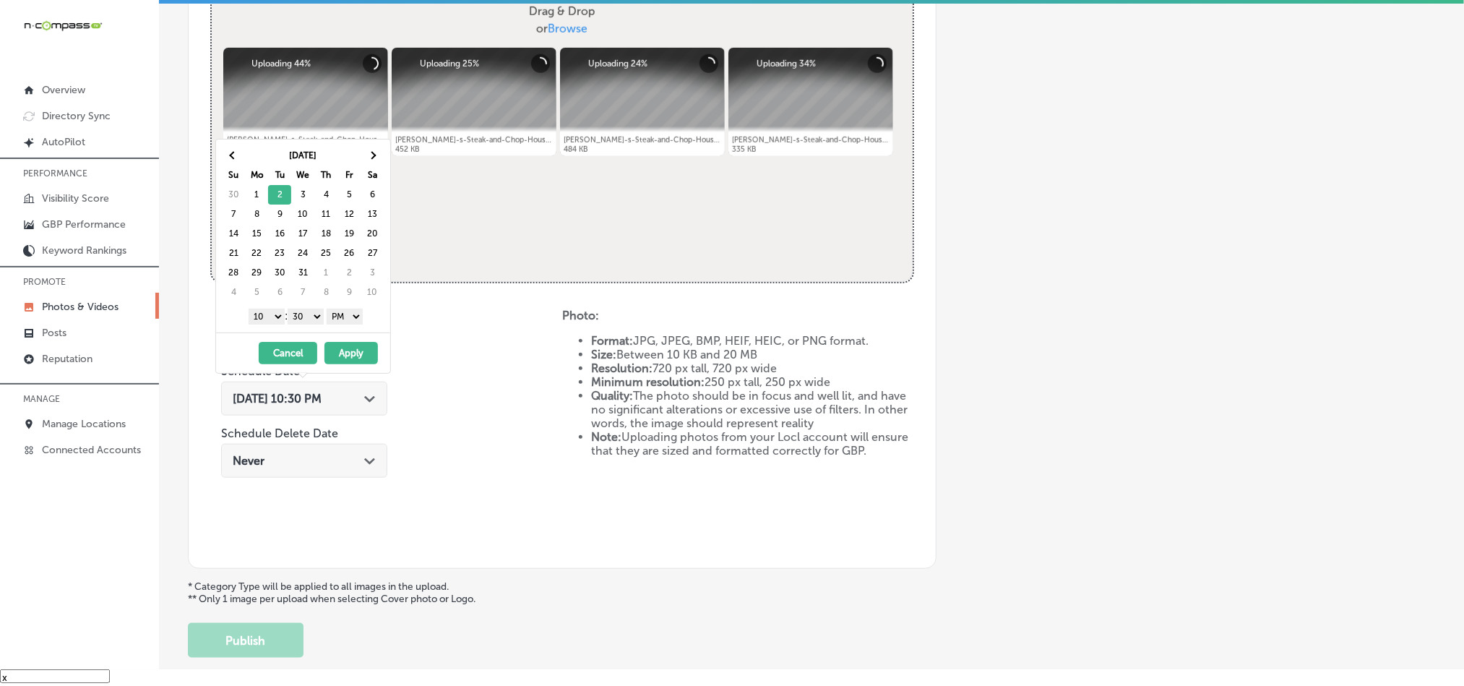
click at [273, 324] on select "1 2 3 4 5 6 7 8 9 10 11 12" at bounding box center [267, 317] width 36 height 16
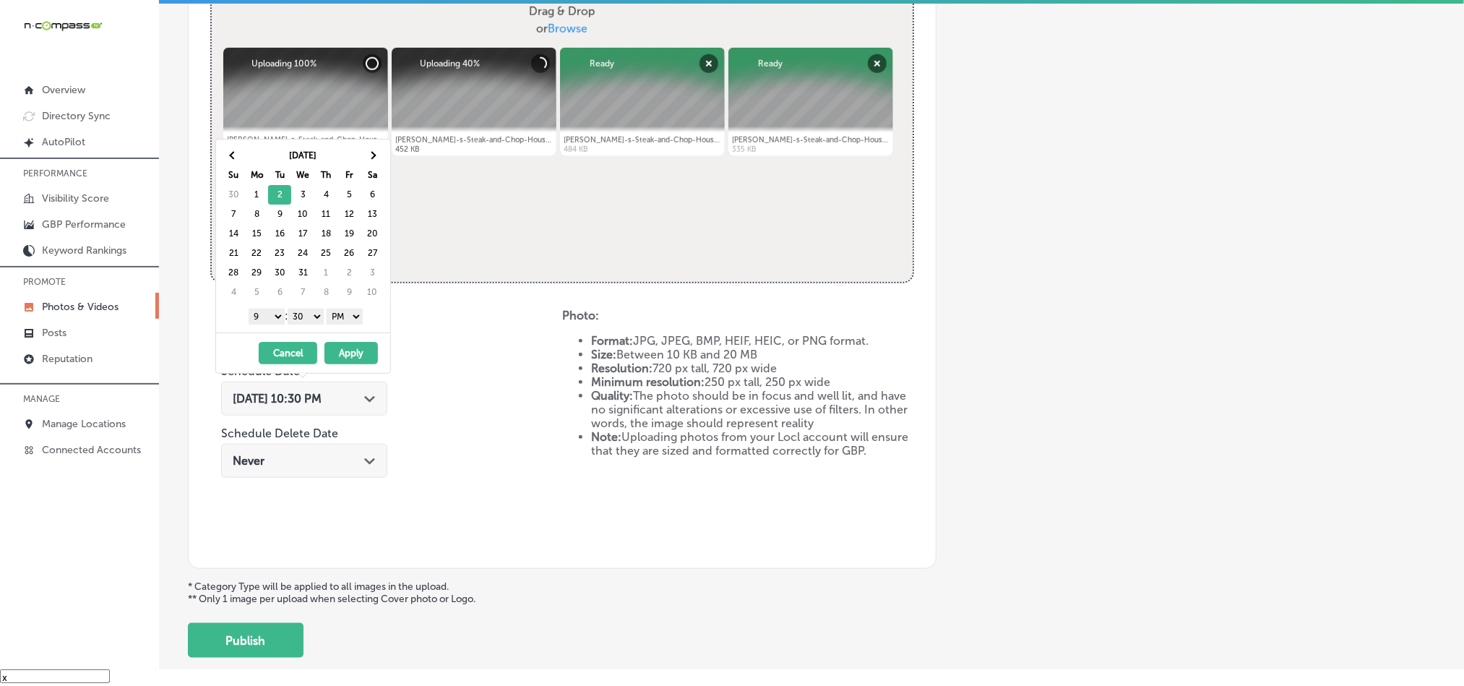
drag, startPoint x: 309, startPoint y: 313, endPoint x: 306, endPoint y: 323, distance: 10.5
click at [309, 313] on select "00 10 20 30 40 50" at bounding box center [306, 317] width 36 height 16
click at [348, 349] on button "Apply" at bounding box center [350, 353] width 53 height 22
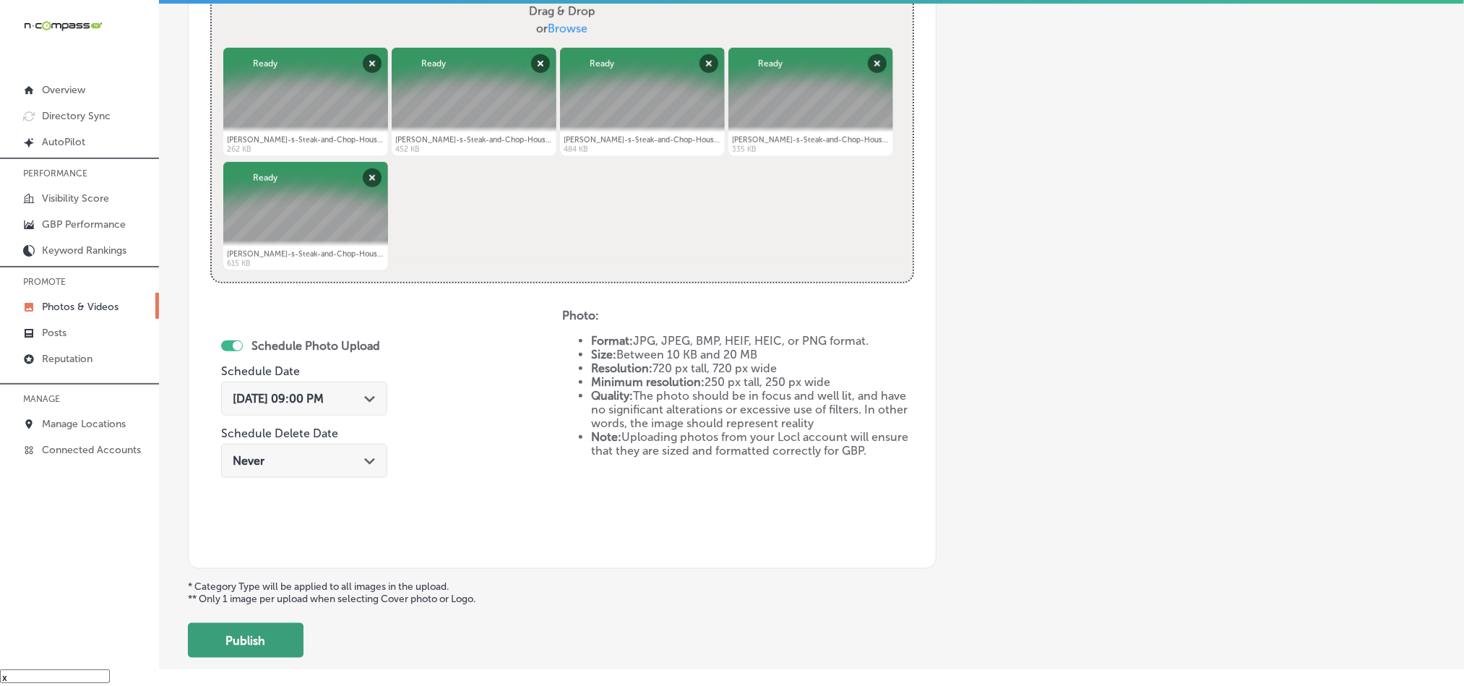
click at [264, 655] on button "Publish" at bounding box center [246, 640] width 116 height 35
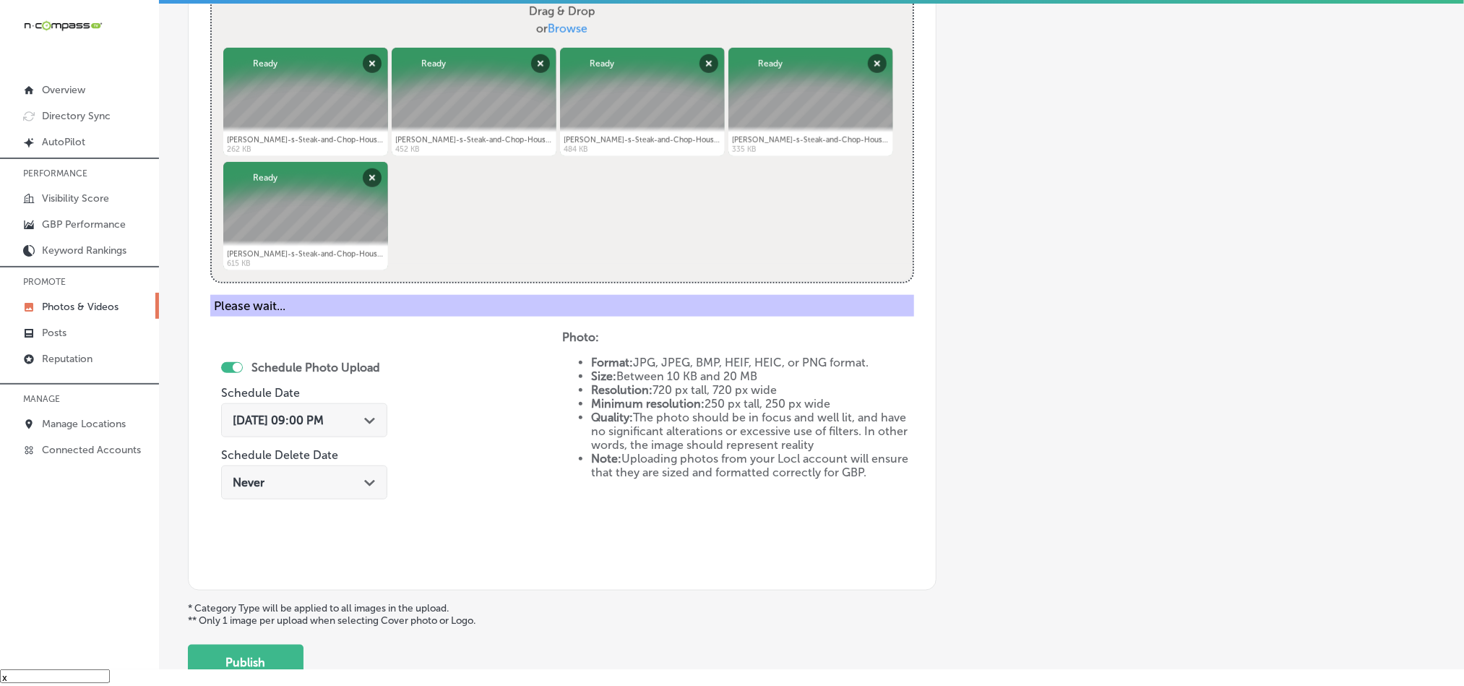
scroll to position [413, 0]
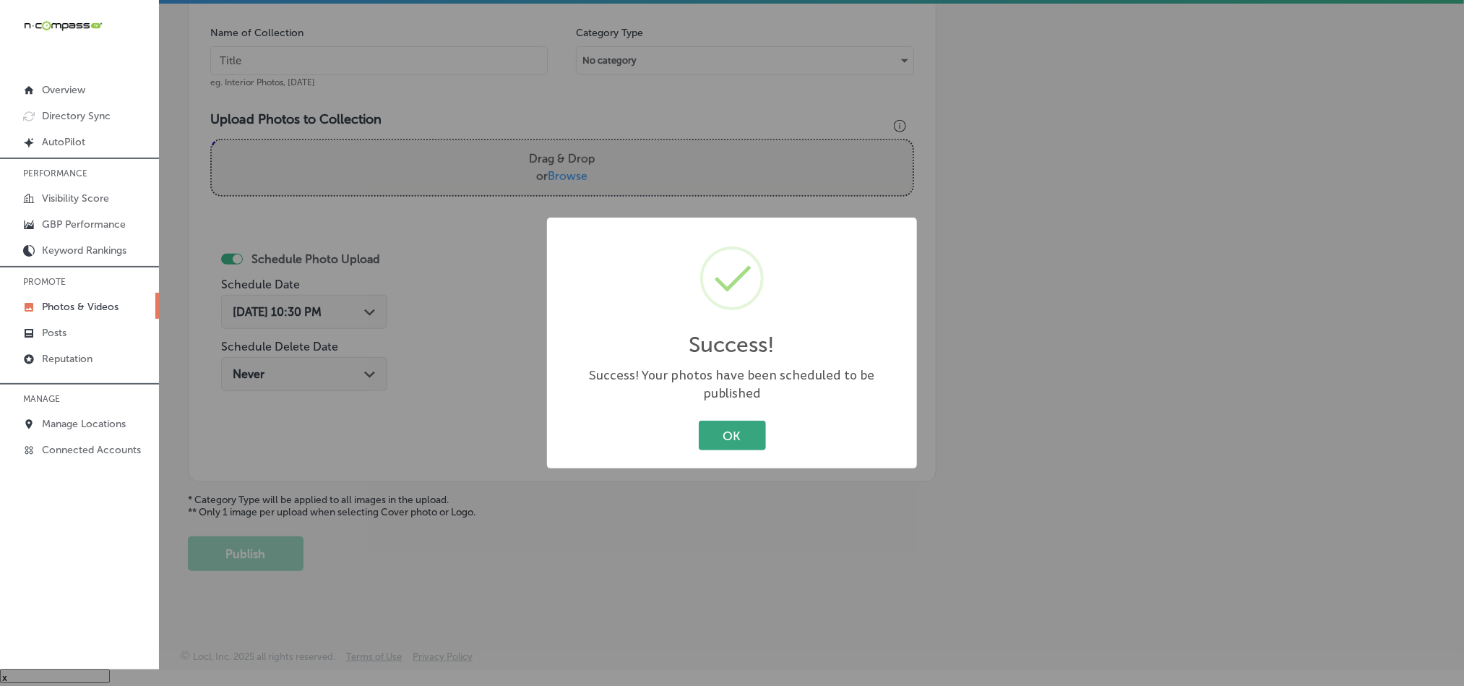
click at [727, 427] on button "OK" at bounding box center [732, 436] width 67 height 30
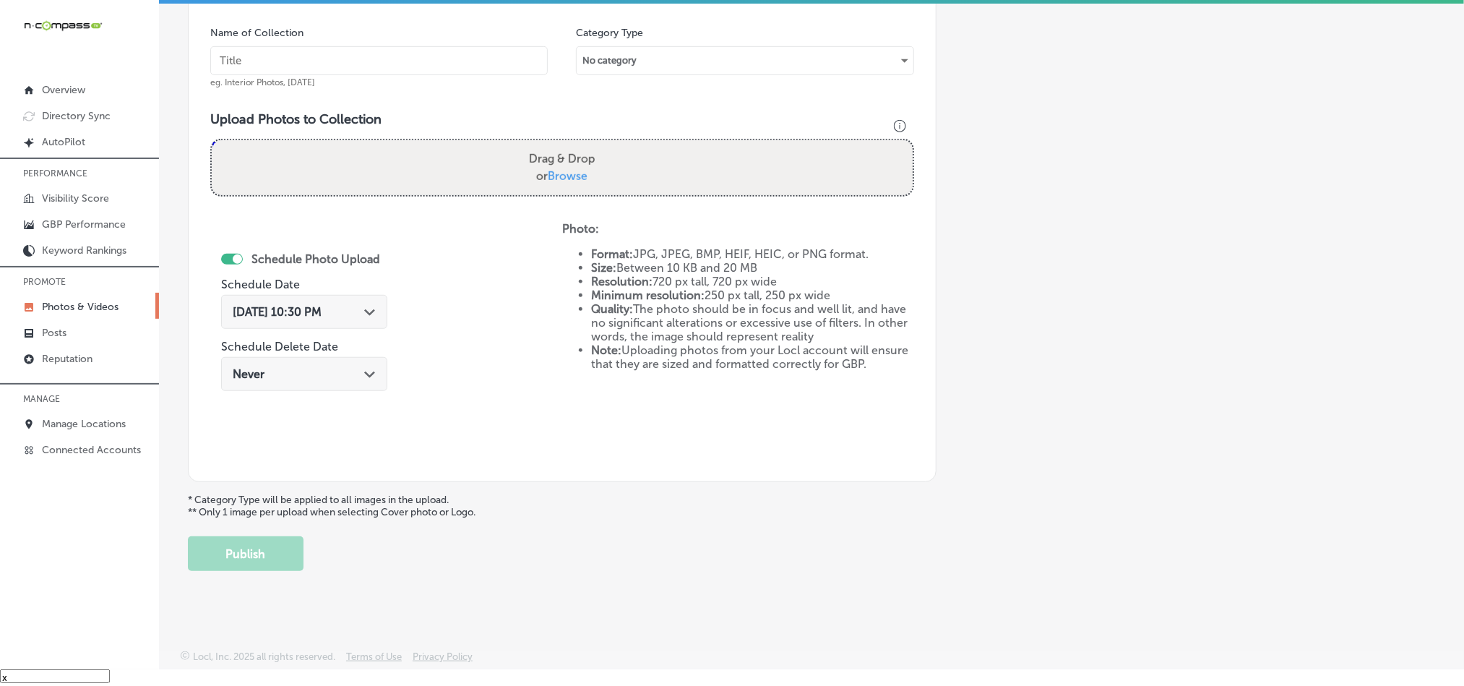
click at [373, 61] on input "text" at bounding box center [378, 60] width 337 height 29
paste input "[PERSON_NAME]-s-Steak-and-Chop-House-USDA-Prime-Beef"
type input "[PERSON_NAME]-s-Steak-and-Chop-House-USDA-Prime-Beef"
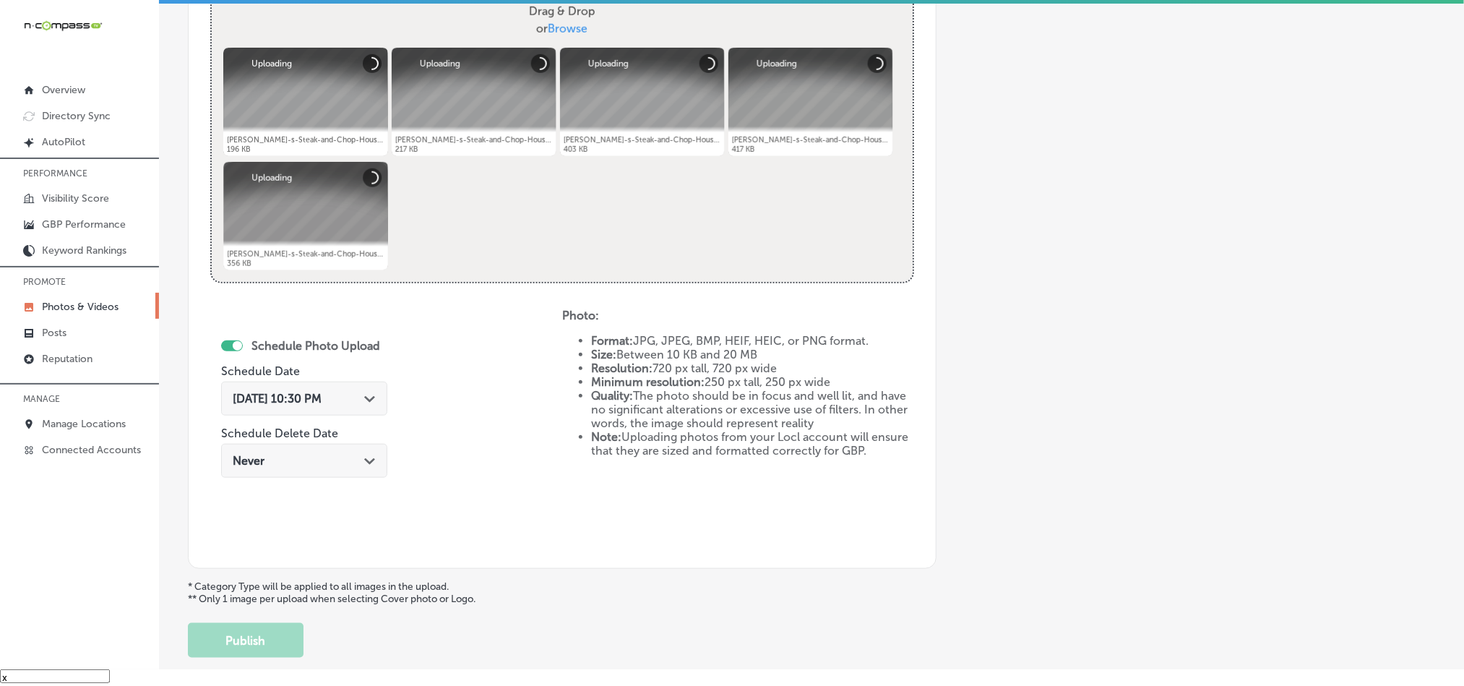
scroll to position [558, 0]
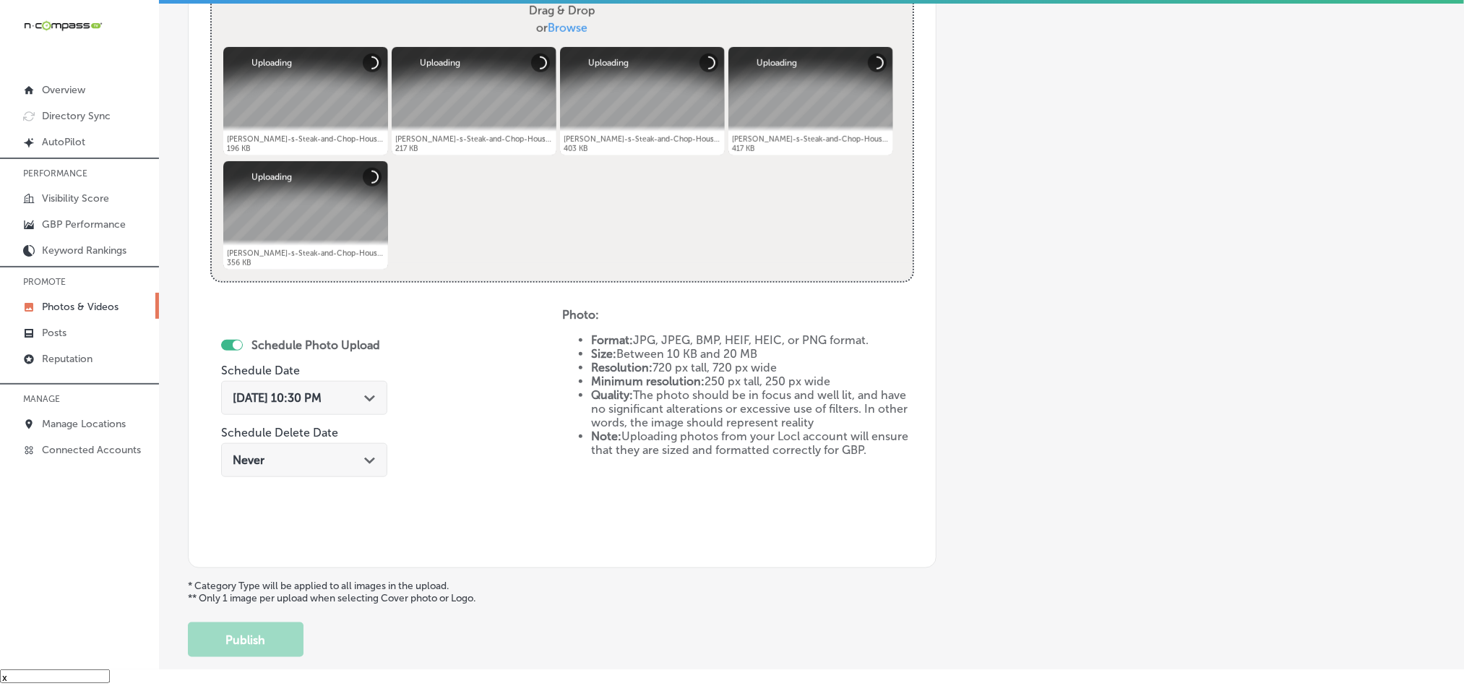
click at [369, 400] on polygon at bounding box center [369, 398] width 11 height 7
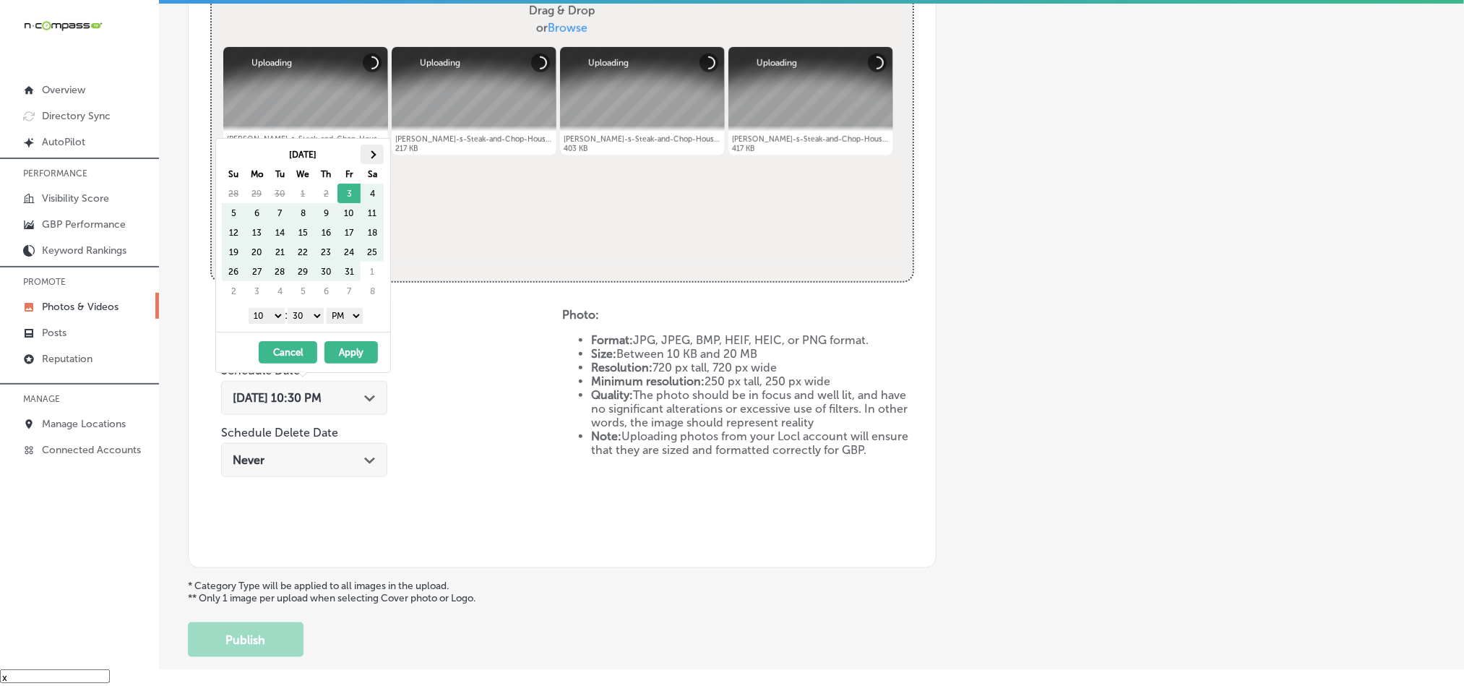
click at [373, 150] on span at bounding box center [373, 154] width 8 height 8
click at [271, 317] on select "1 2 3 4 5 6 7 8 9 10 11 12" at bounding box center [267, 316] width 36 height 16
drag, startPoint x: 314, startPoint y: 312, endPoint x: 314, endPoint y: 324, distance: 11.6
click at [314, 312] on select "00 10 20 30 40 50" at bounding box center [306, 316] width 36 height 16
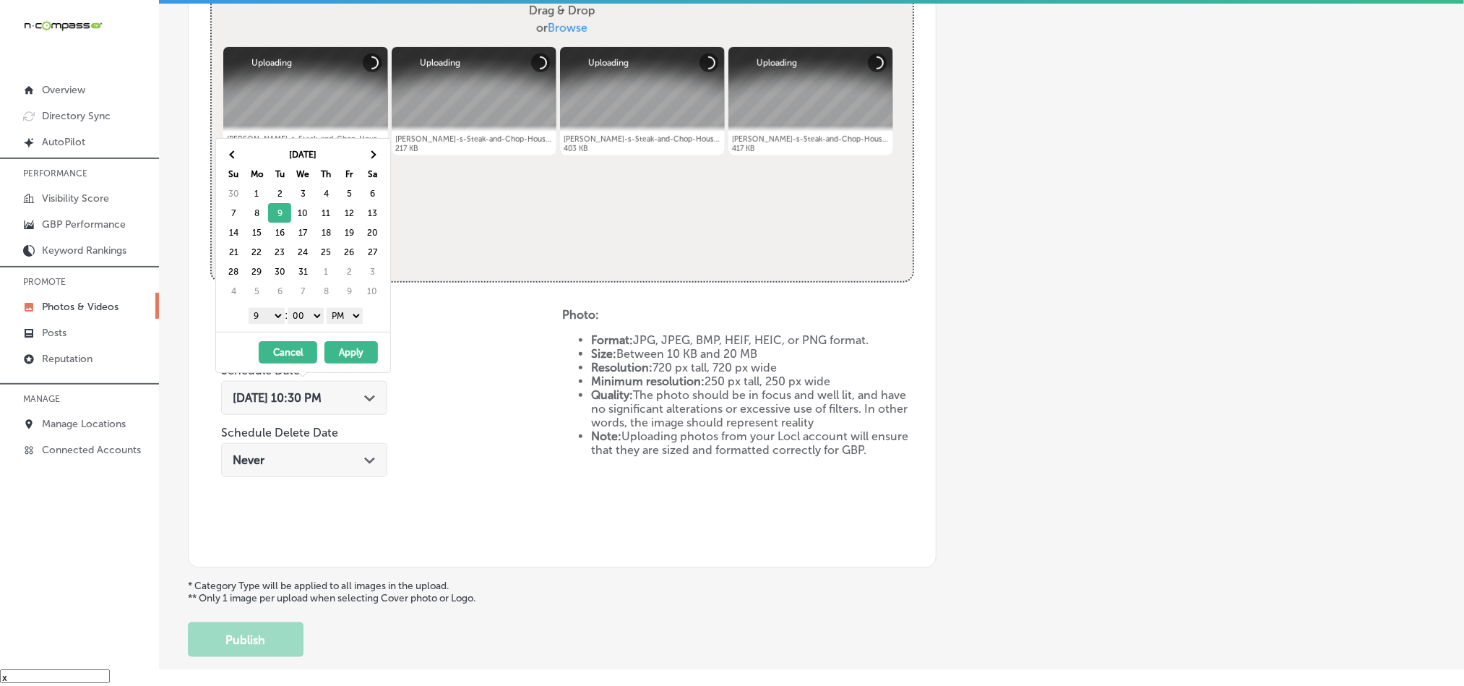
click at [349, 356] on button "Apply" at bounding box center [350, 352] width 53 height 22
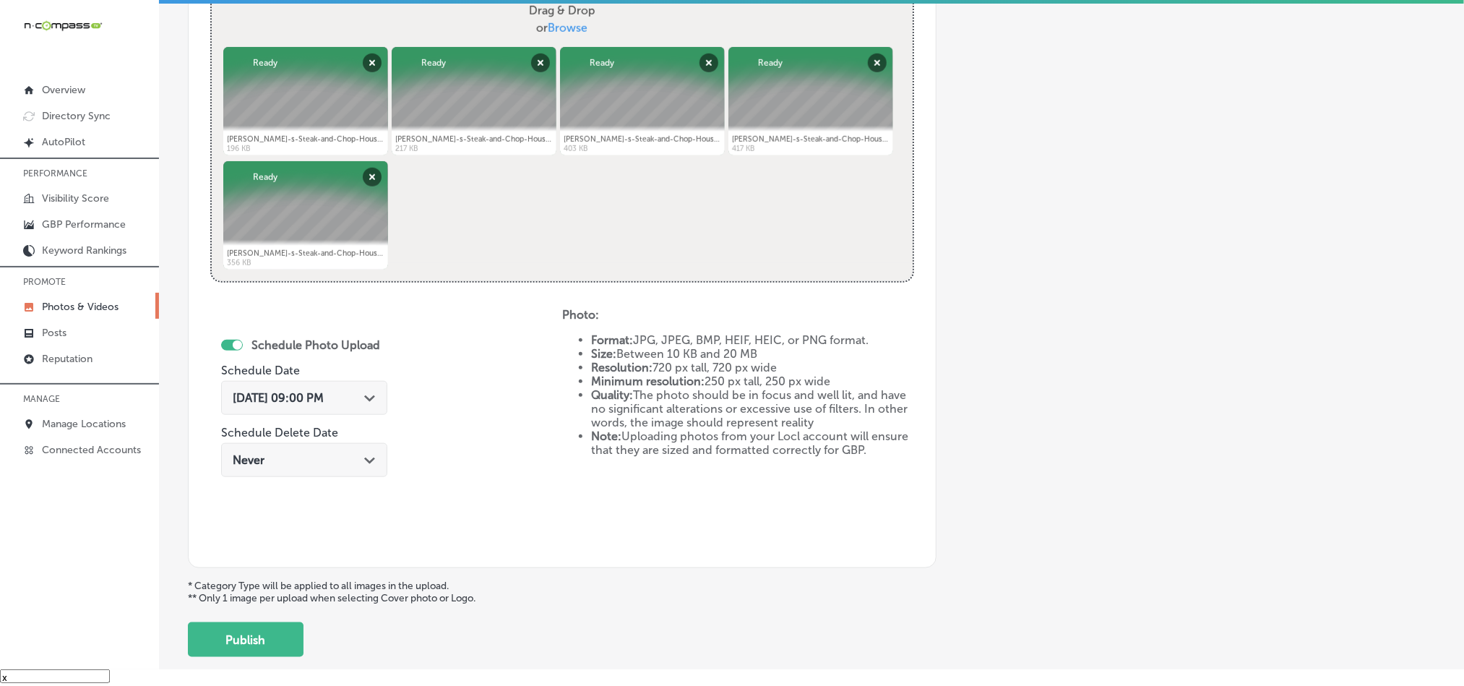
click at [505, 434] on div "Schedule Photo Upload Schedule Date [DATE] 09:00 PM Path Created with Sketch. S…" at bounding box center [386, 427] width 352 height 238
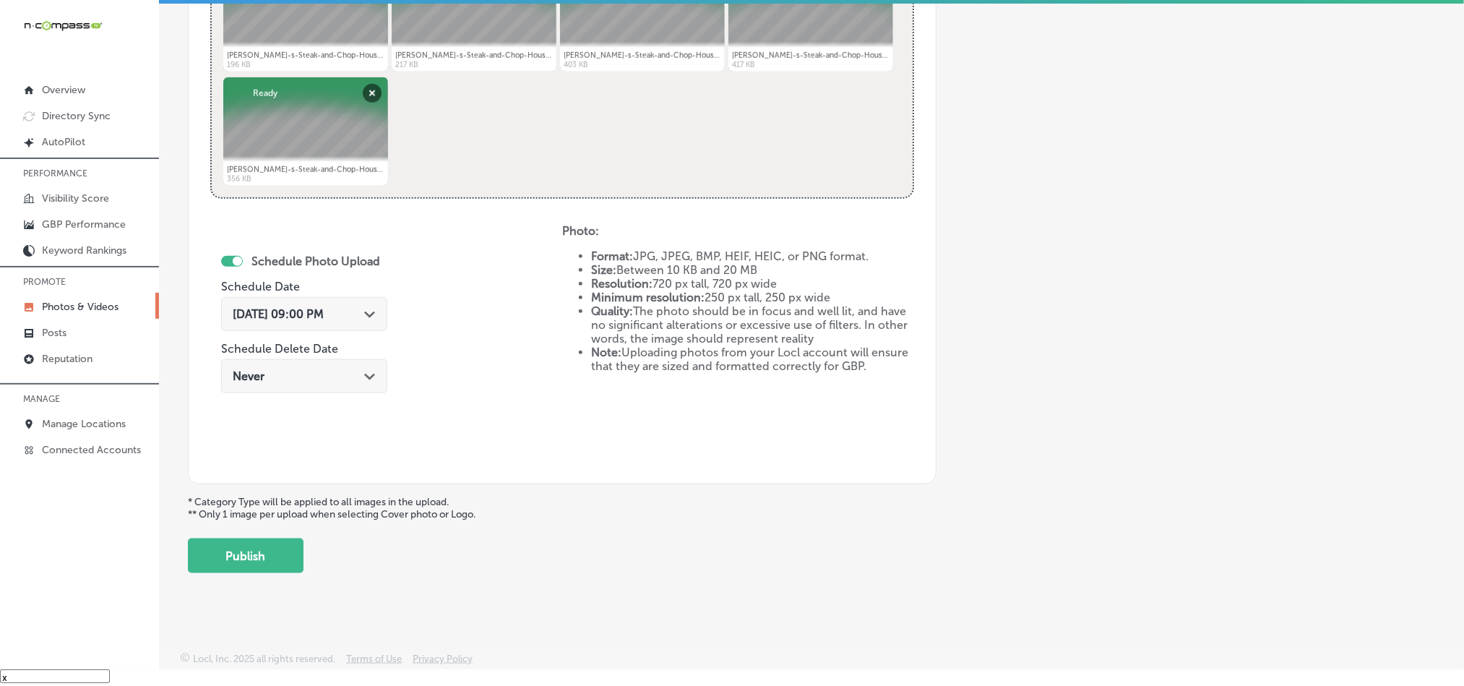
scroll to position [647, 0]
click at [247, 567] on button "Publish" at bounding box center [246, 553] width 116 height 35
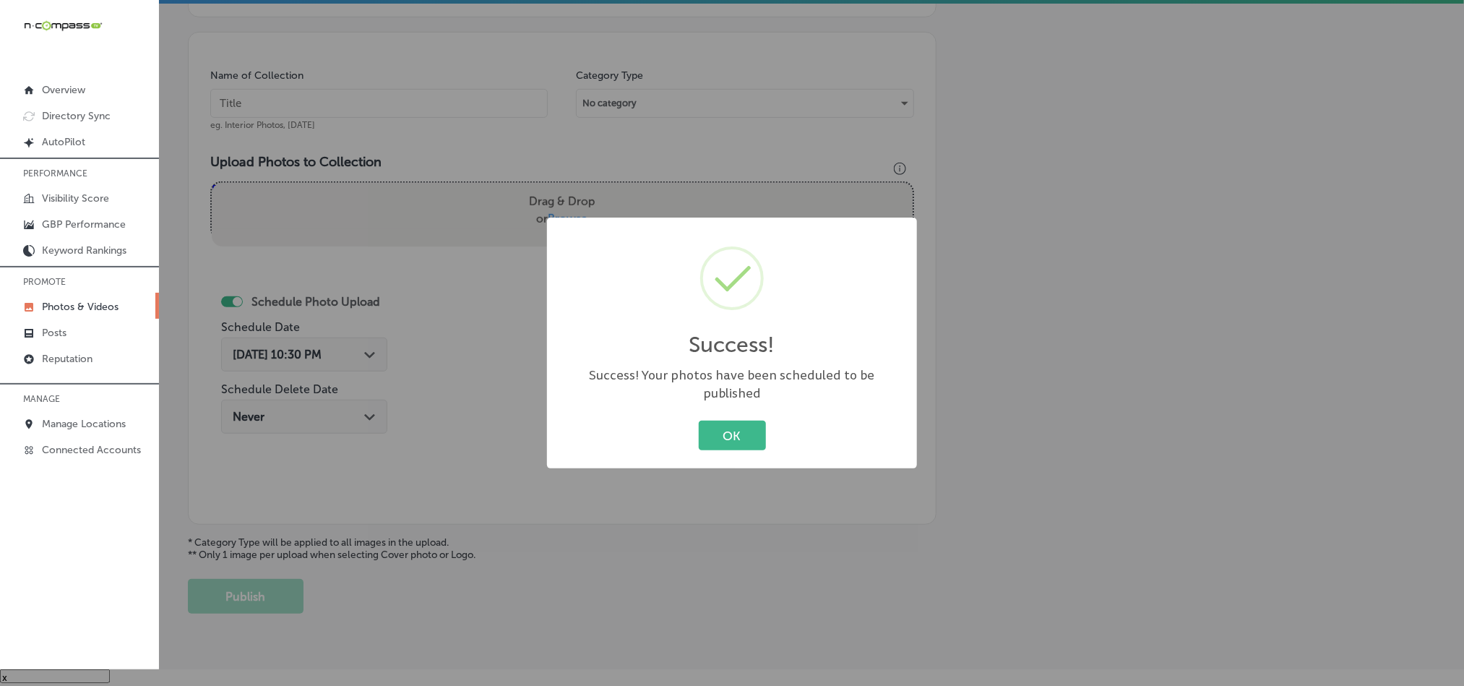
scroll to position [304, 0]
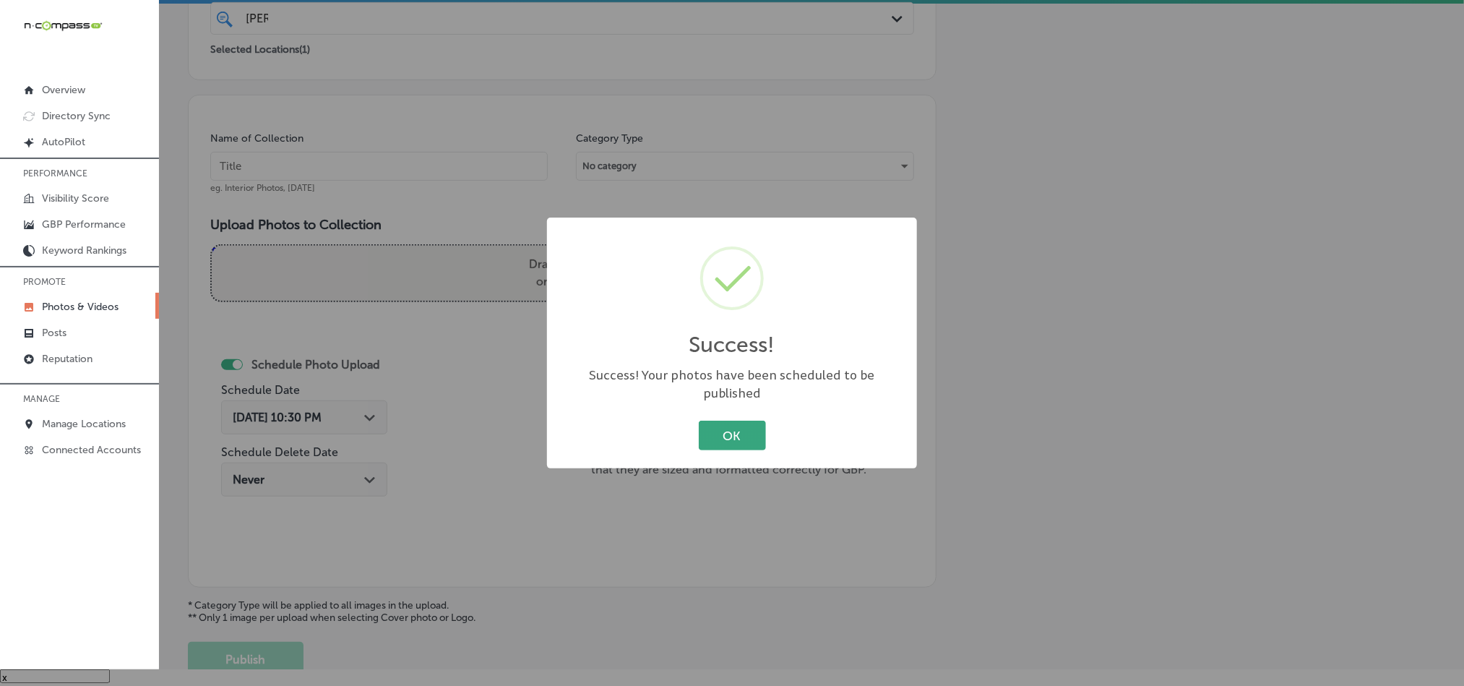
click at [735, 423] on button "OK" at bounding box center [732, 436] width 67 height 30
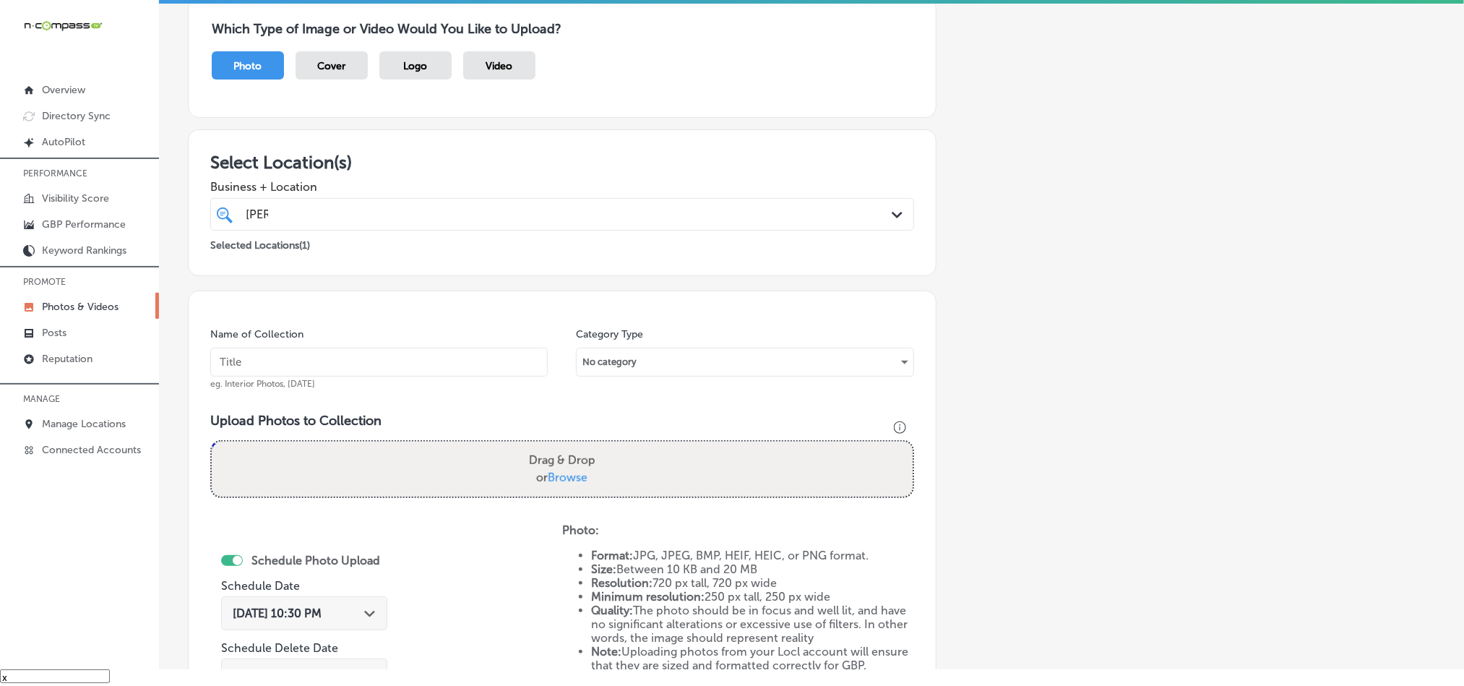
scroll to position [0, 0]
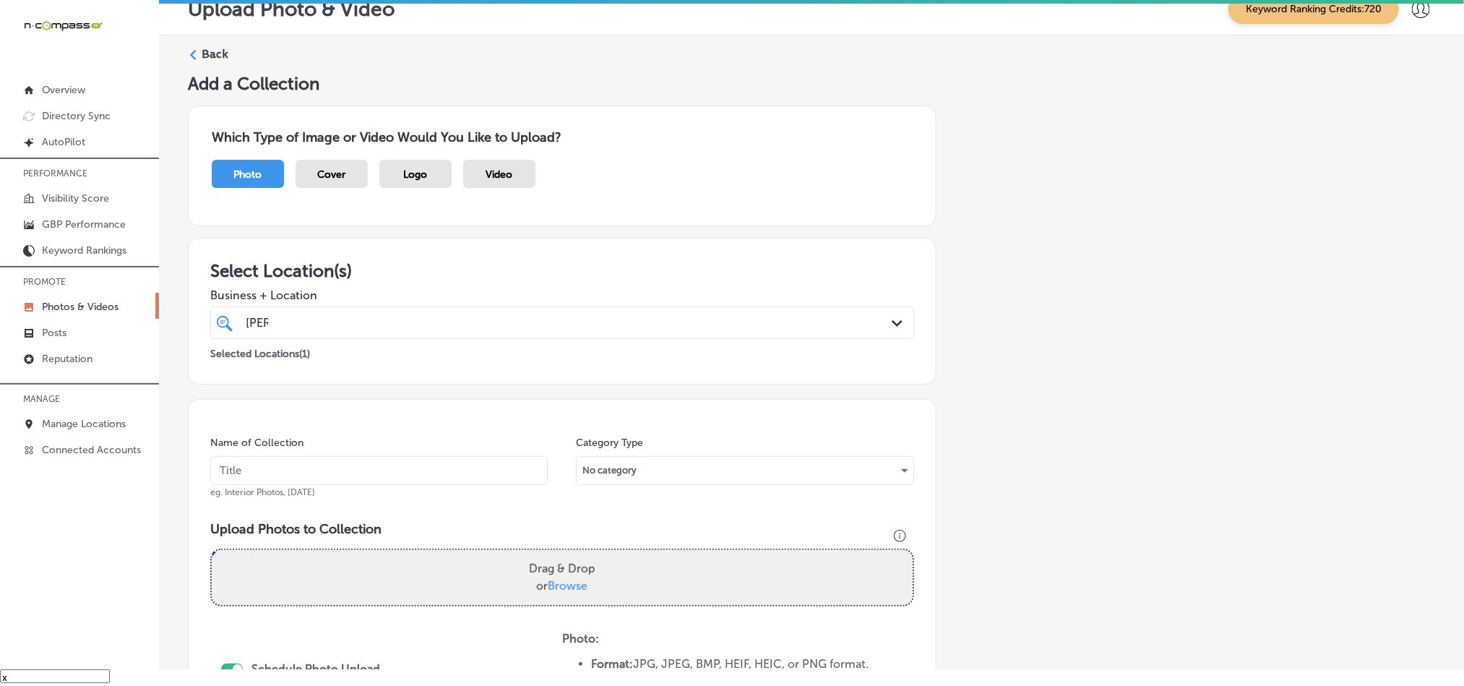
click at [209, 57] on label "Back" at bounding box center [215, 54] width 27 height 16
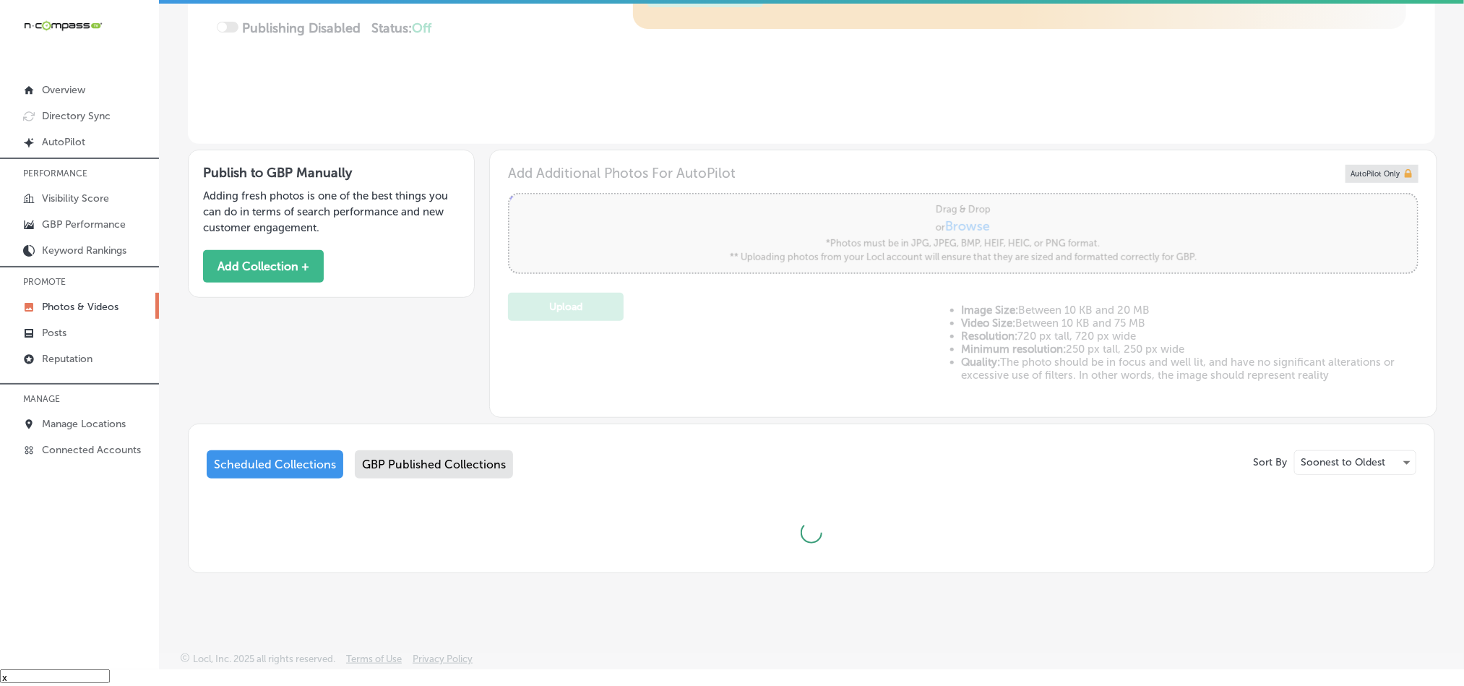
scroll to position [306, 0]
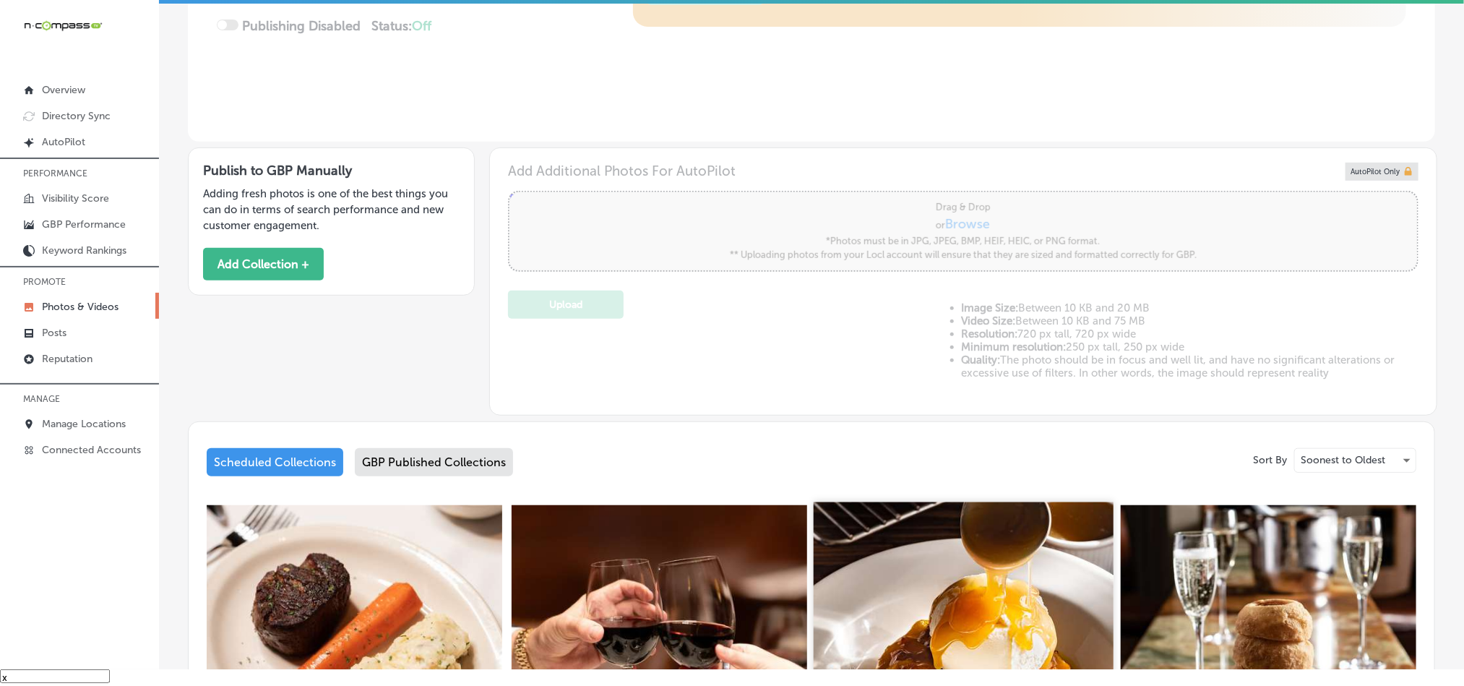
type input "0"
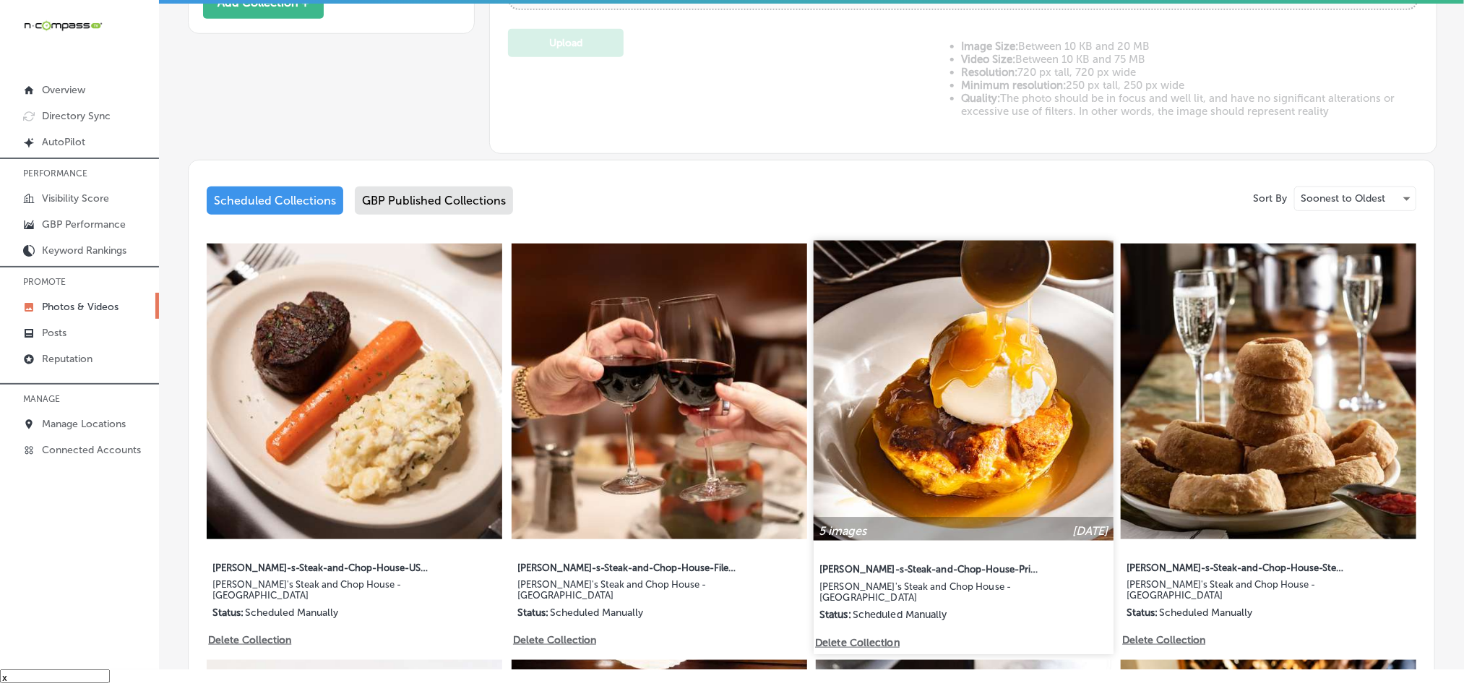
scroll to position [632, 0]
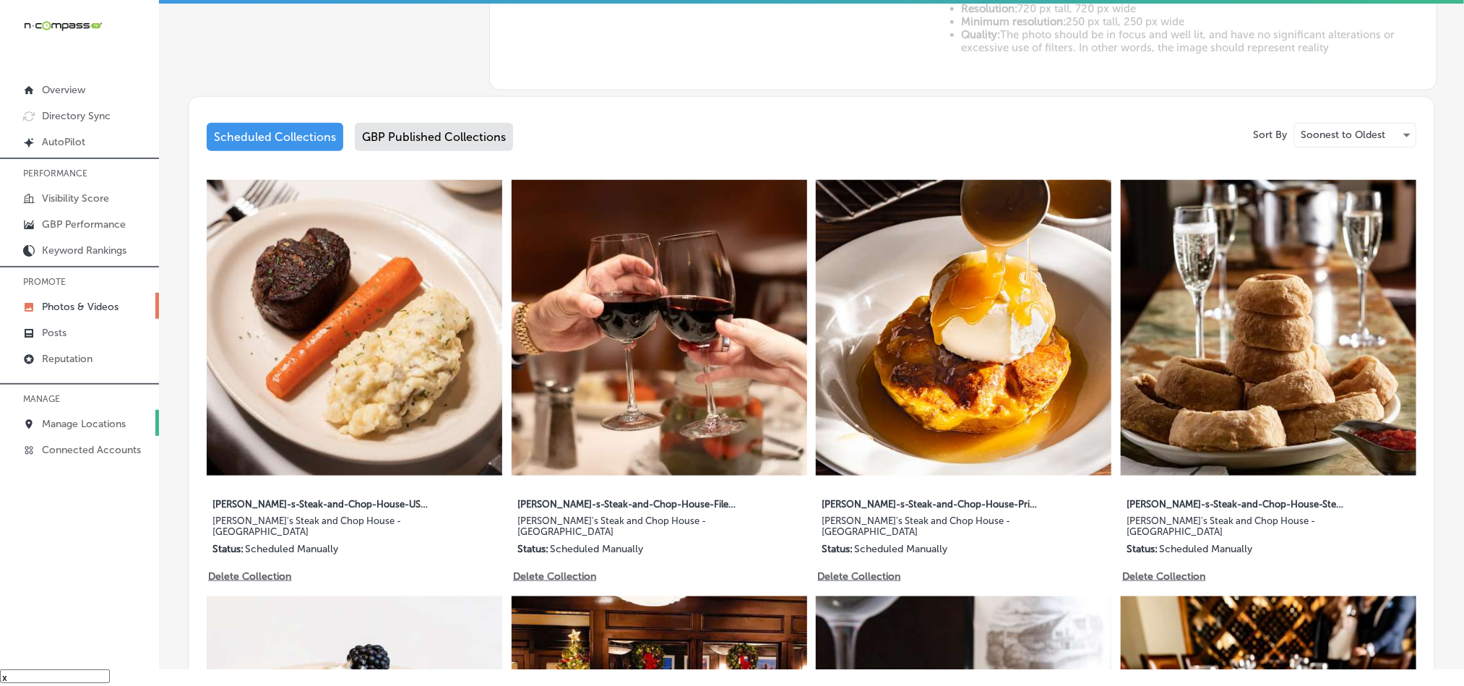
click at [81, 416] on link "Manage Locations" at bounding box center [79, 423] width 159 height 26
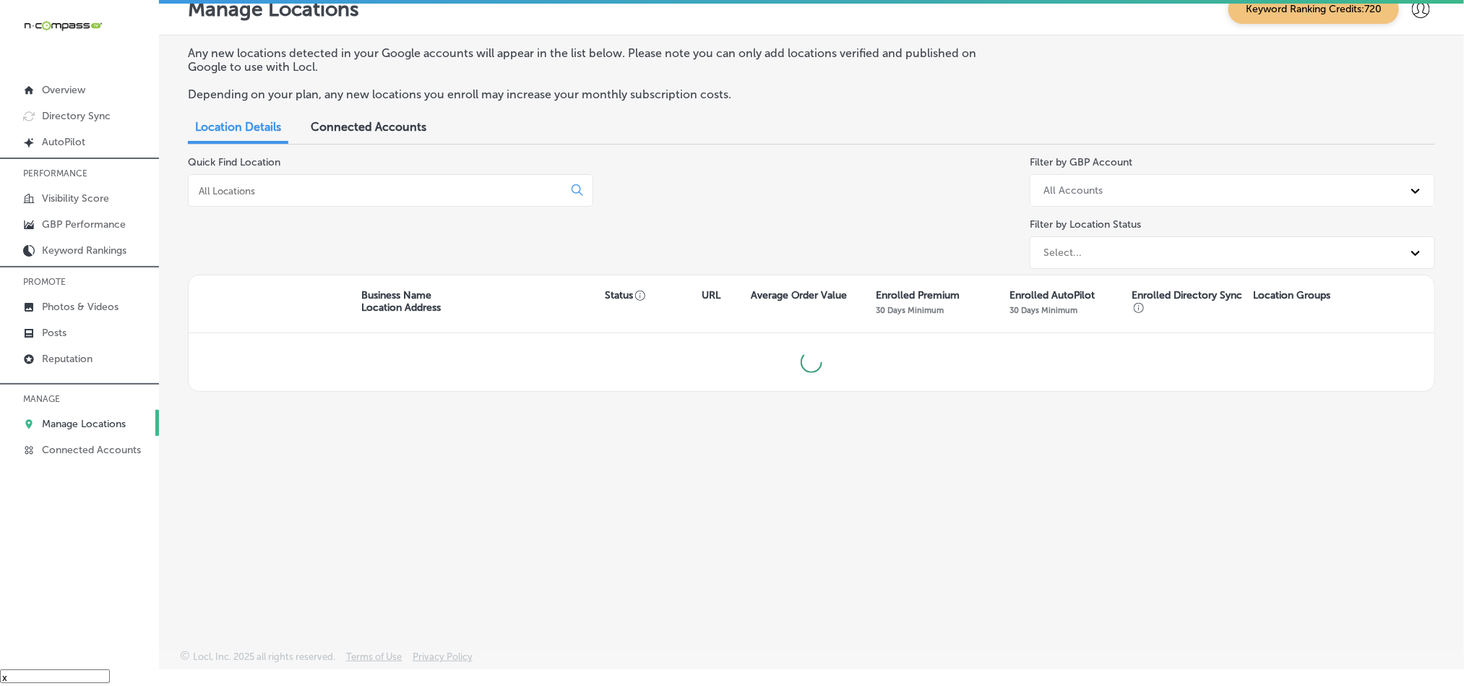
click at [386, 189] on input at bounding box center [378, 190] width 363 height 13
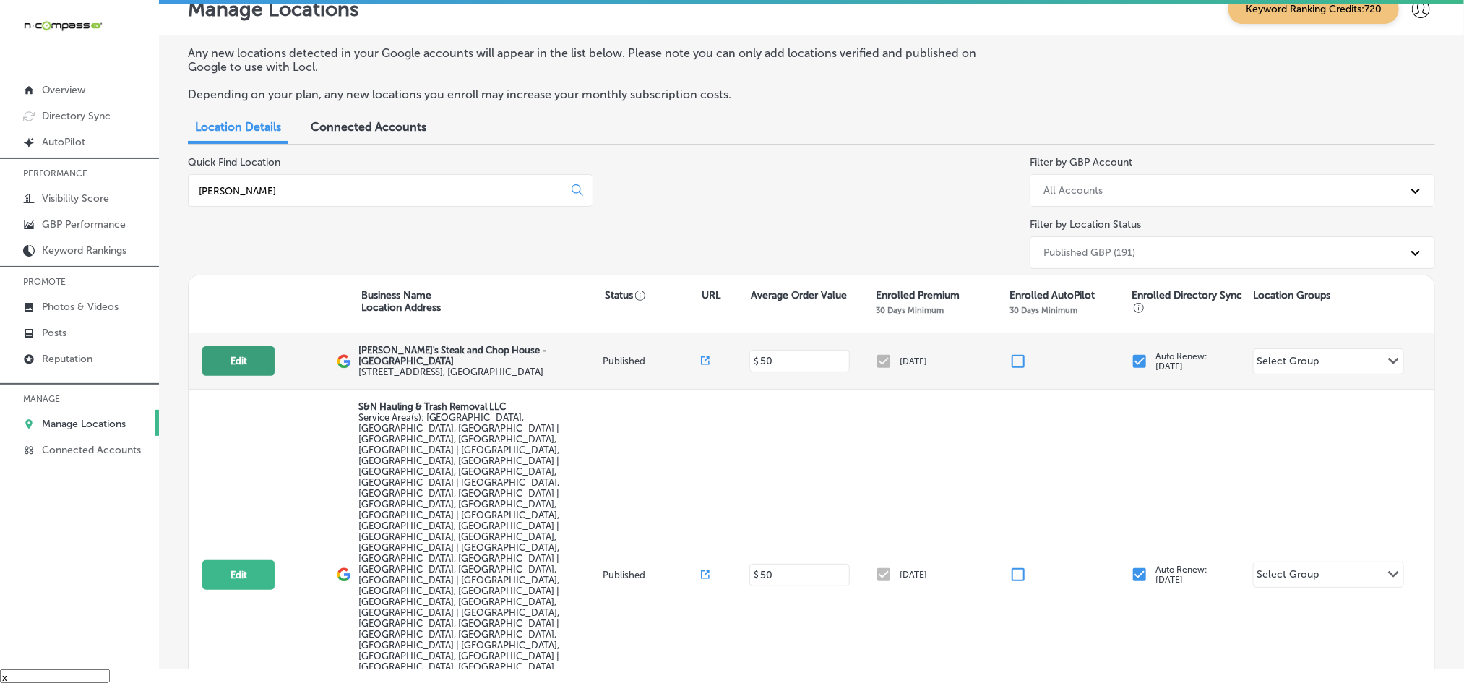
type input "[PERSON_NAME]"
click at [217, 351] on button "Edit" at bounding box center [238, 361] width 72 height 30
select select "US"
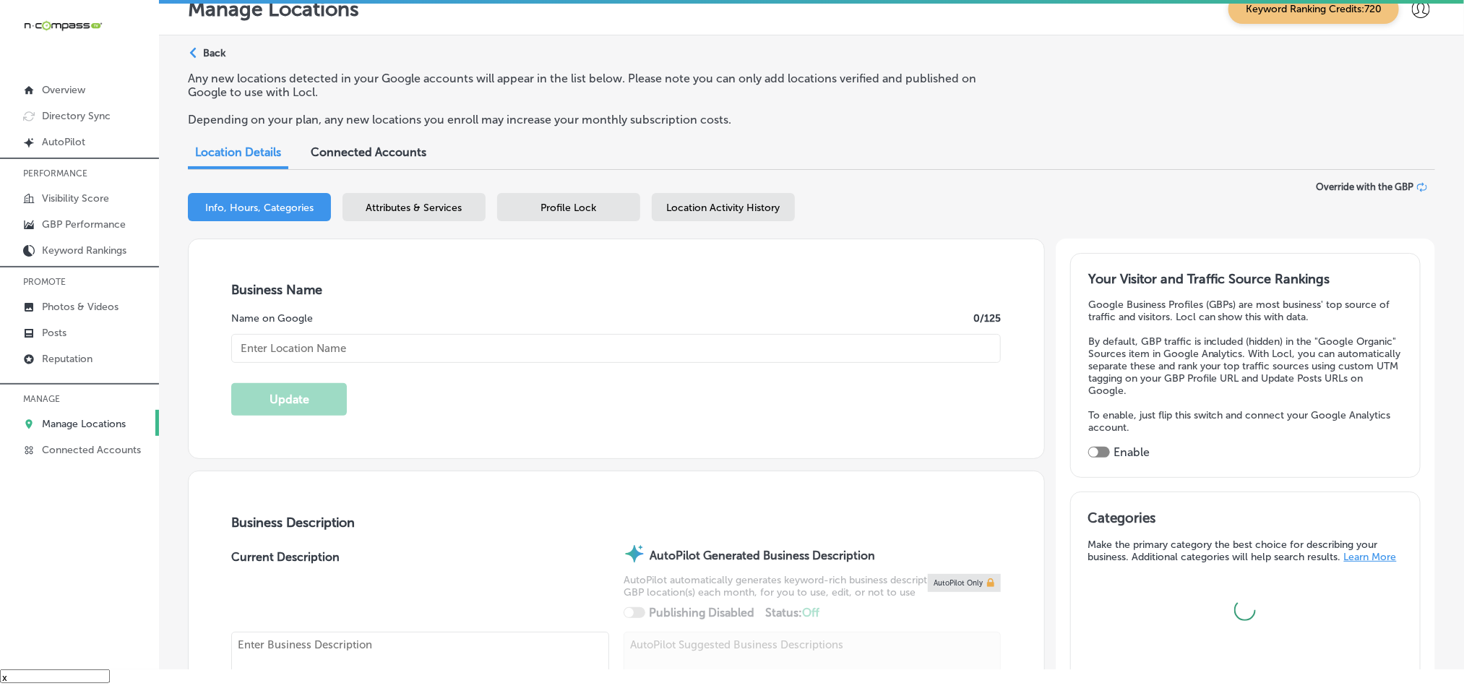
scroll to position [217, 0]
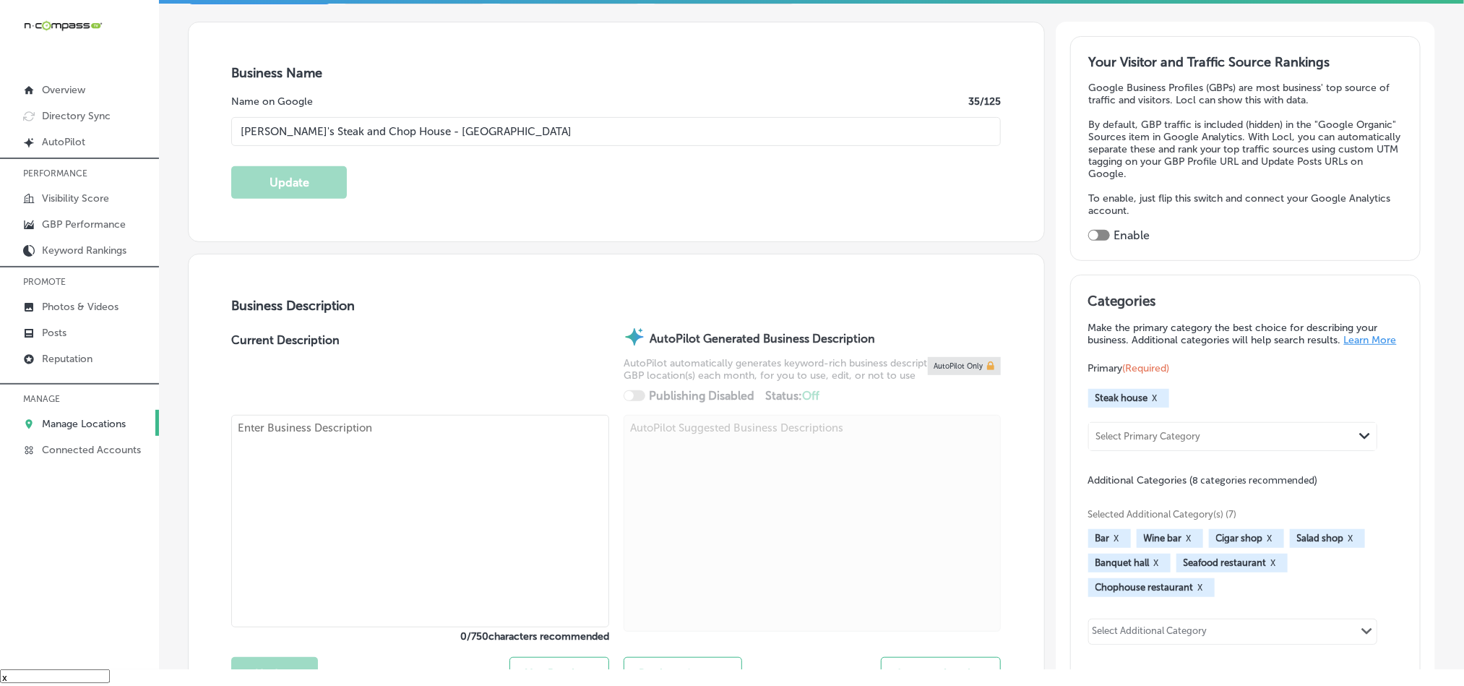
type input "[PERSON_NAME]'s Steak and Chop House - [GEOGRAPHIC_DATA]"
type input "[STREET_ADDRESS]"
type input "Austin"
type input "78701"
type input "US"
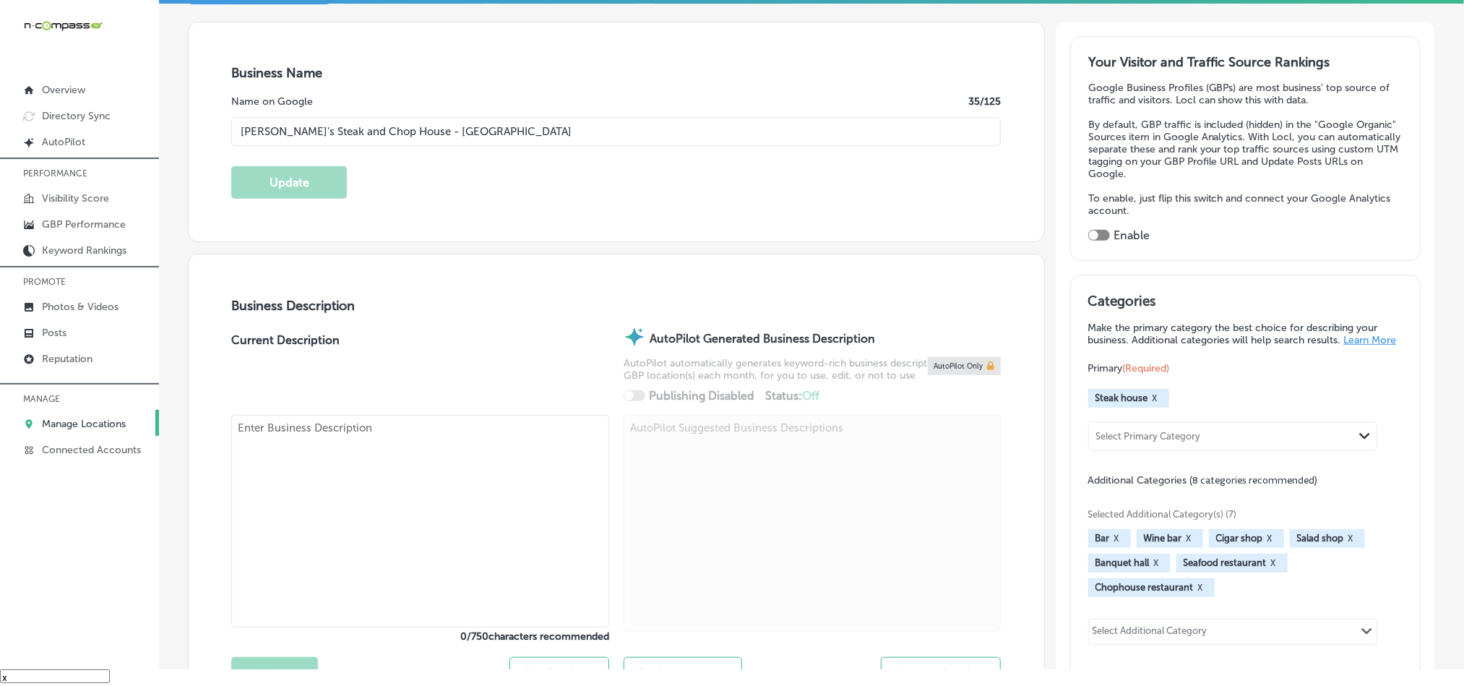
type input "[URL][DOMAIN_NAME]"
type textarea "[PERSON_NAME]'s Steak and Chop House – [GEOGRAPHIC_DATA] offers a premium dinin…"
type input "[PHONE_NUMBER]"
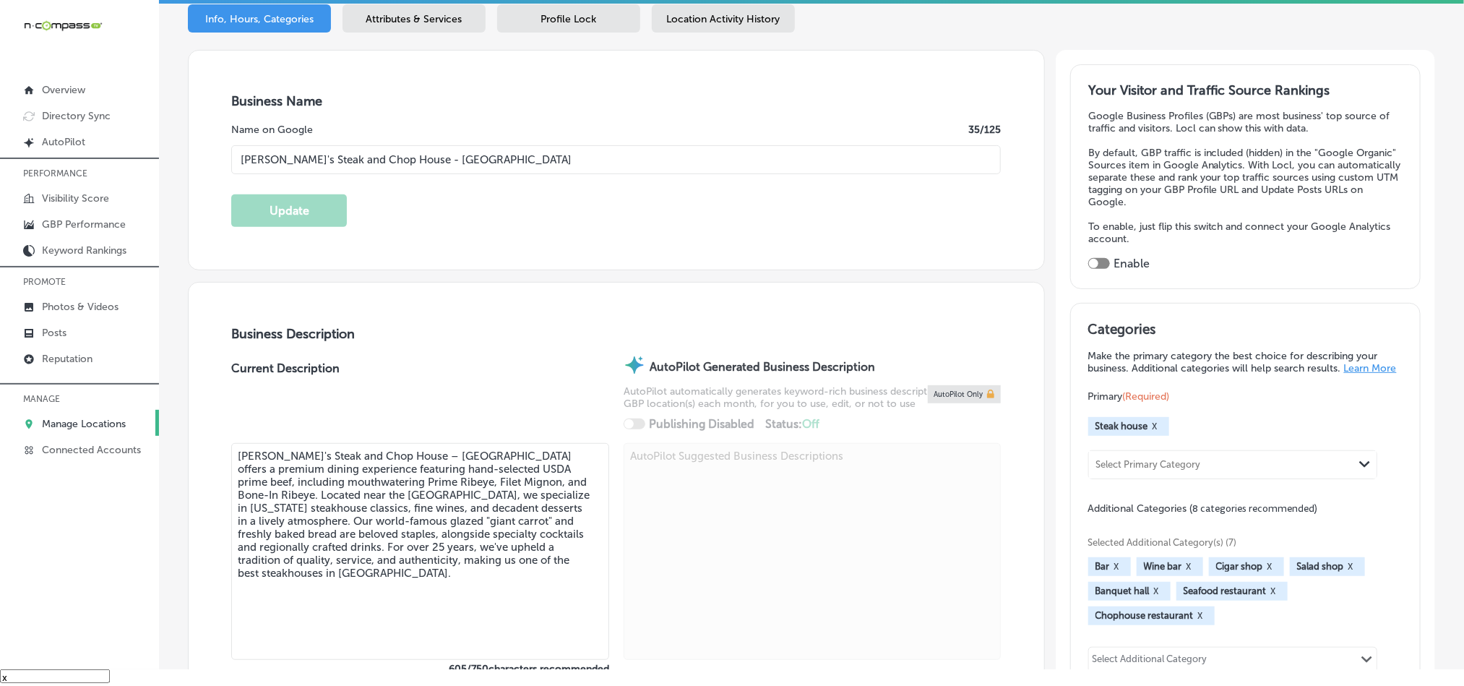
scroll to position [181, 0]
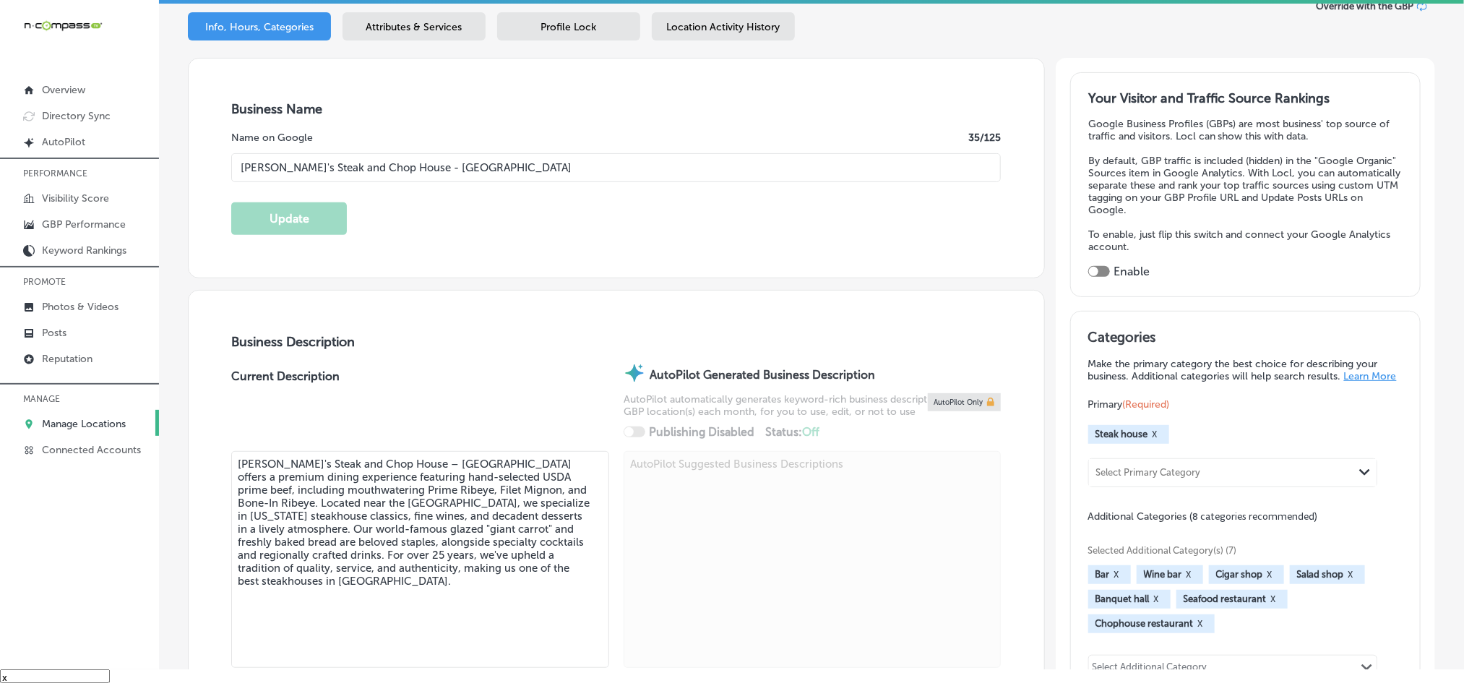
drag, startPoint x: 452, startPoint y: 173, endPoint x: 223, endPoint y: 168, distance: 228.4
click at [223, 168] on div "Business Name Name on Google 35 /125 [PERSON_NAME]'s Steak and Chop House - [GE…" at bounding box center [617, 168] width 856 height 219
paste input "& [GEOGRAPHIC_DATA] - [GEOGRAPHIC_DATA]"
type input "[PERSON_NAME]'s Steak & [GEOGRAPHIC_DATA] - [GEOGRAPHIC_DATA]"
click at [257, 215] on button "Update" at bounding box center [289, 218] width 116 height 33
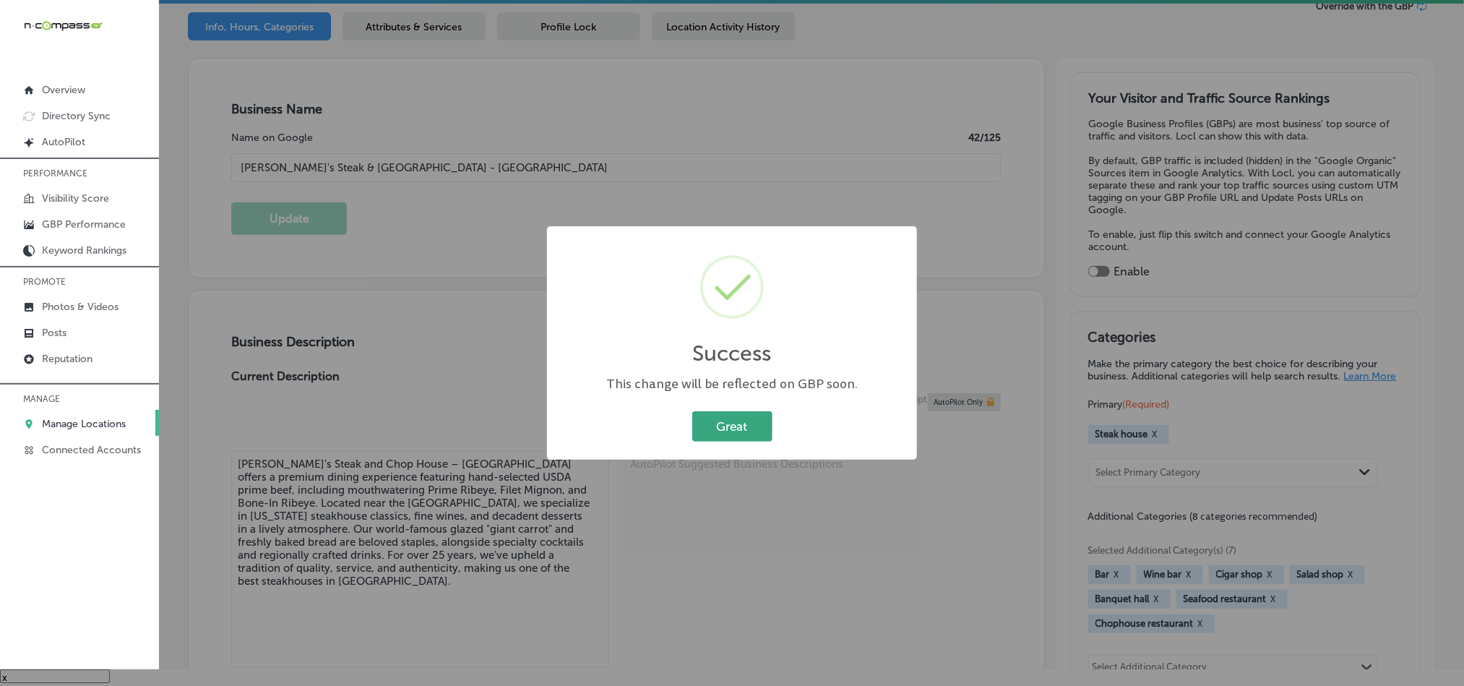
click at [749, 427] on button "Great" at bounding box center [732, 426] width 80 height 30
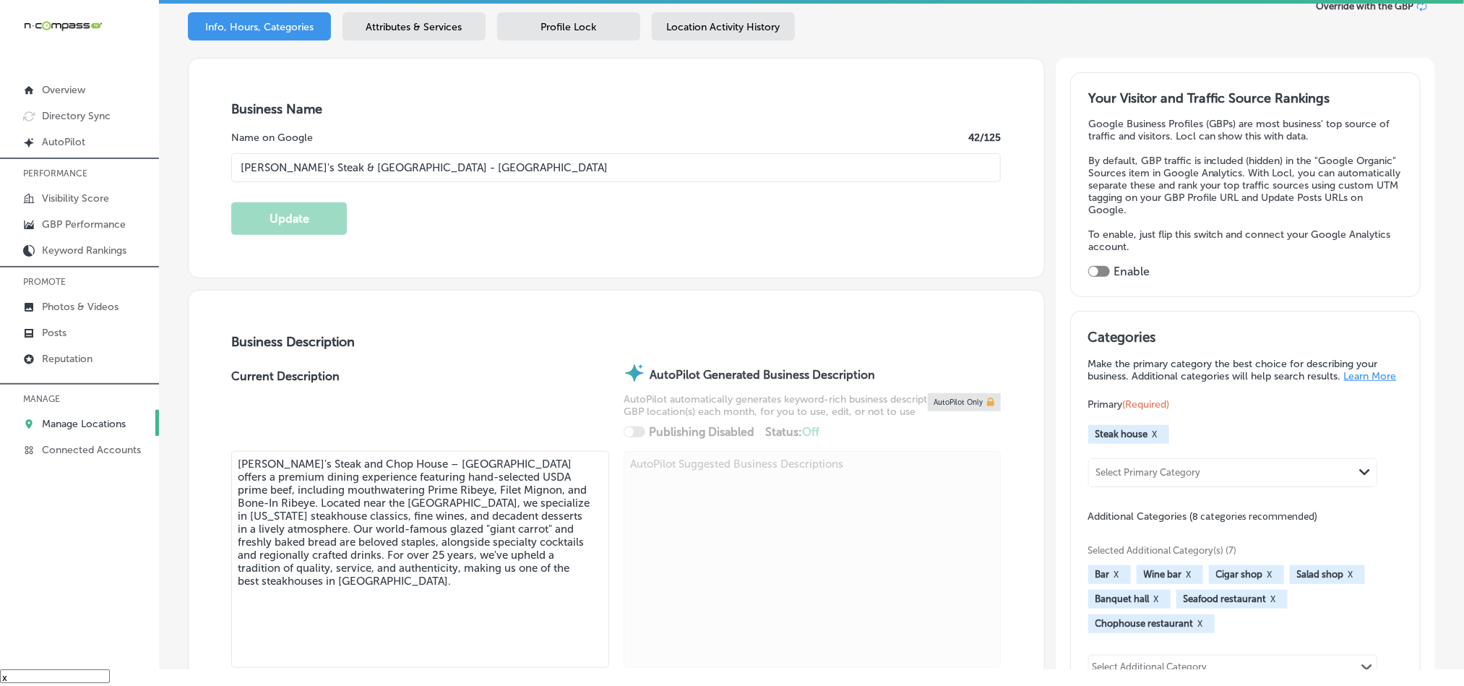
click at [1095, 267] on div at bounding box center [1099, 271] width 22 height 11
click at [1093, 266] on div at bounding box center [1099, 271] width 22 height 11
checkbox input "true"
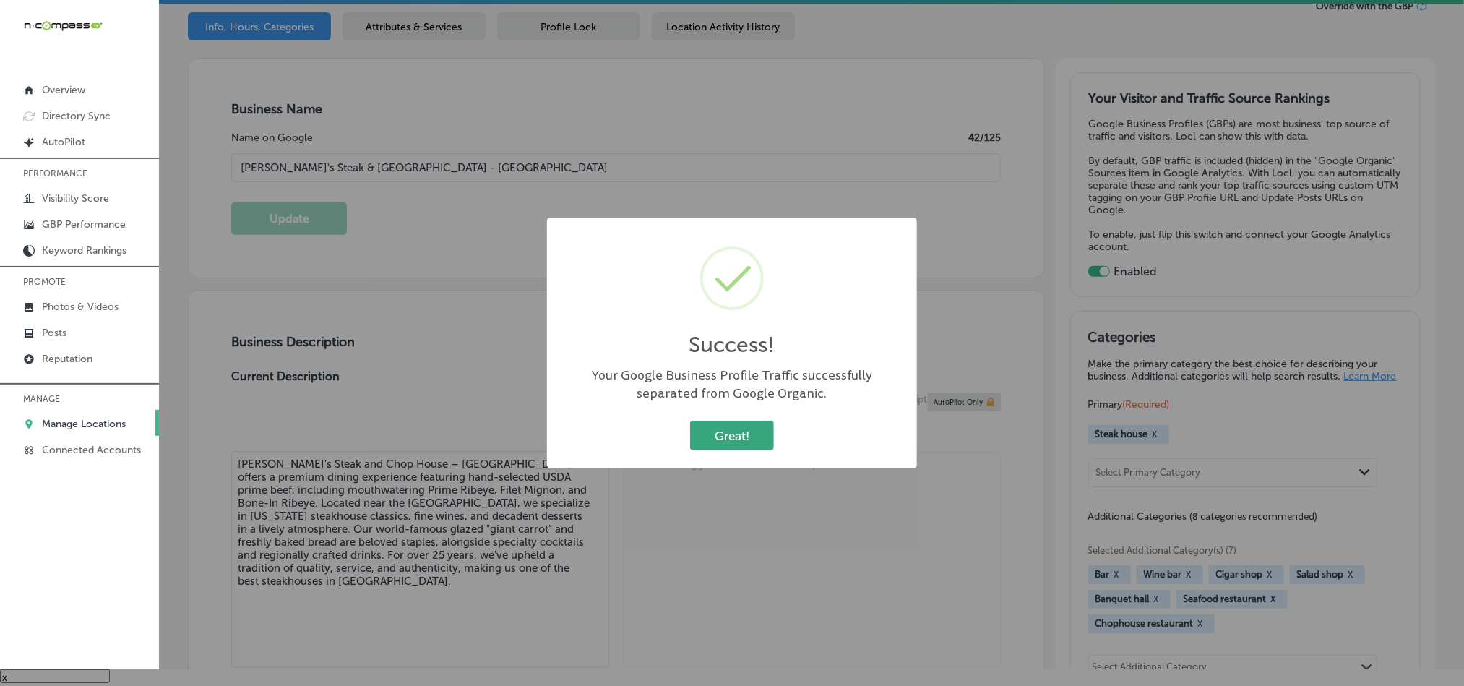
click at [752, 428] on button "Great!" at bounding box center [732, 436] width 84 height 30
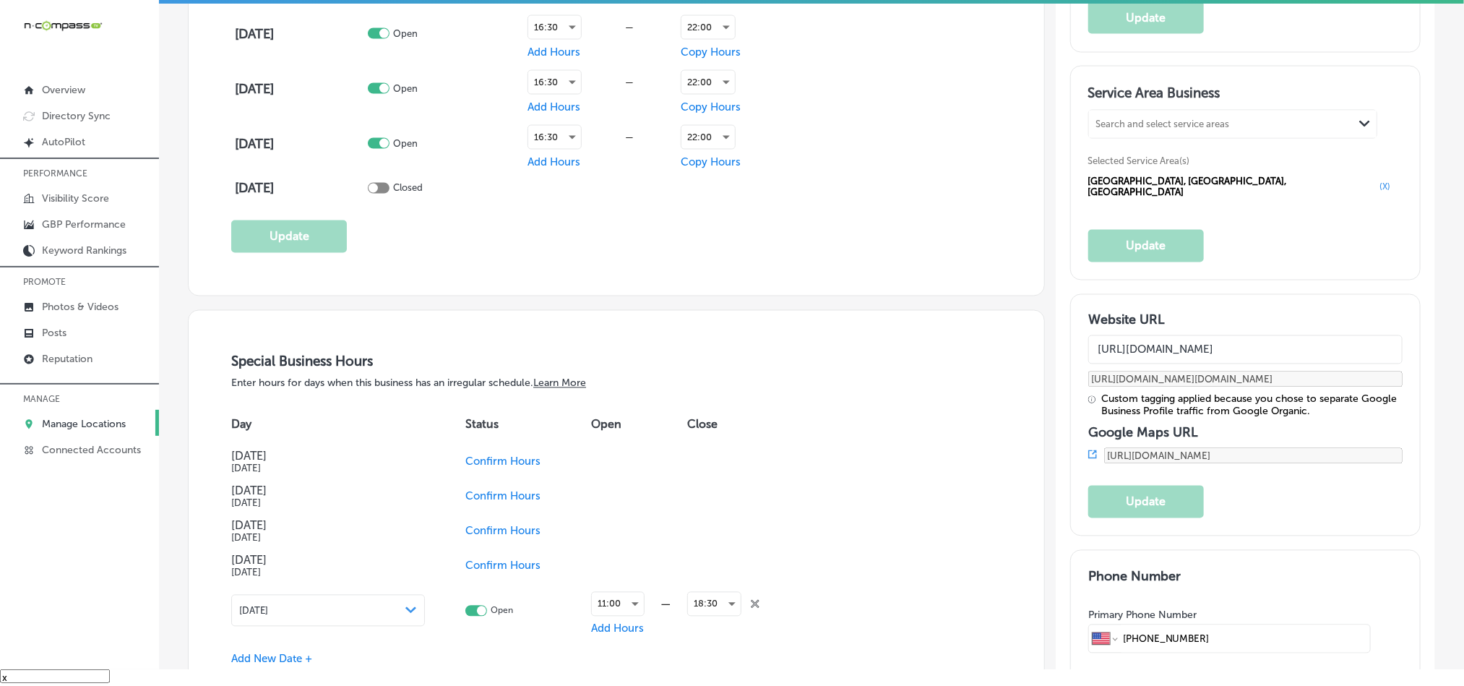
scroll to position [1265, 0]
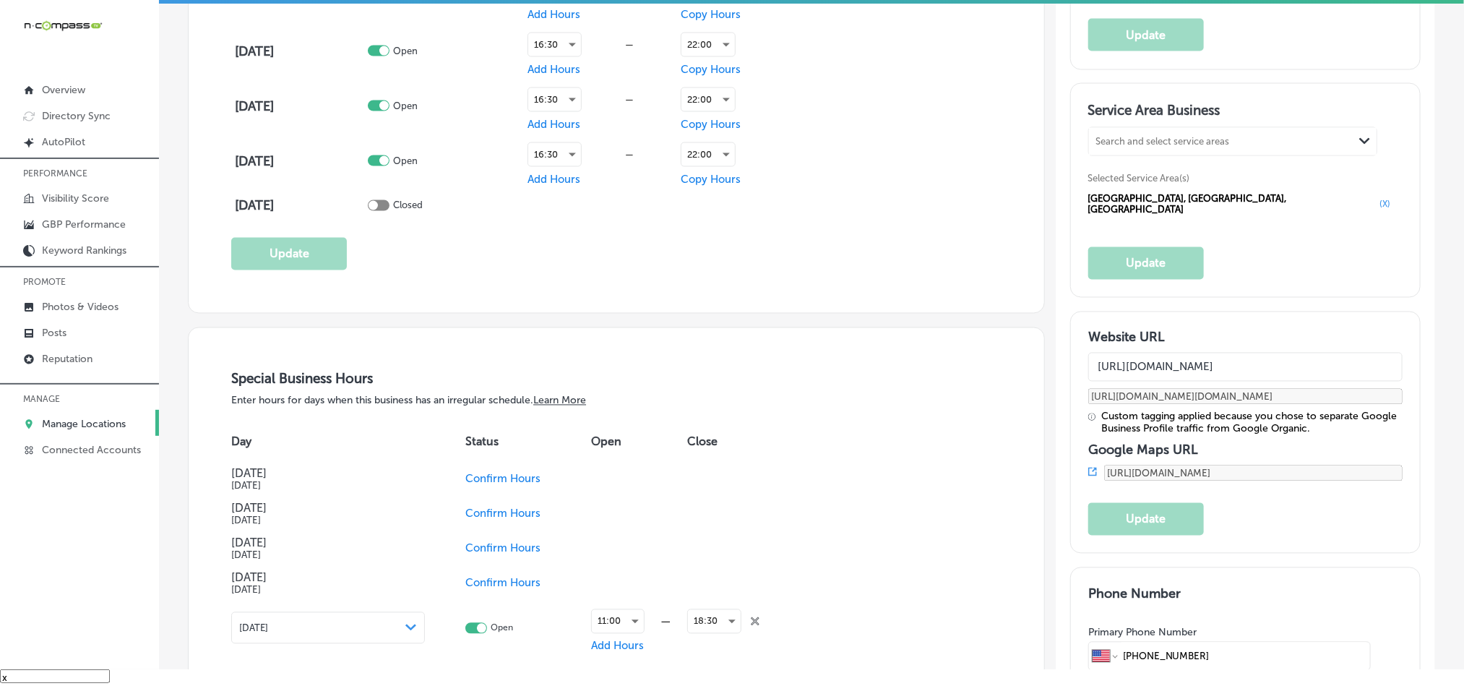
click at [1158, 124] on h3 "Service Area Business" at bounding box center [1245, 113] width 314 height 22
click at [1158, 144] on div "Search and select service areas Path Created with Sketch." at bounding box center [1233, 141] width 288 height 27
paste input "Round Rock"
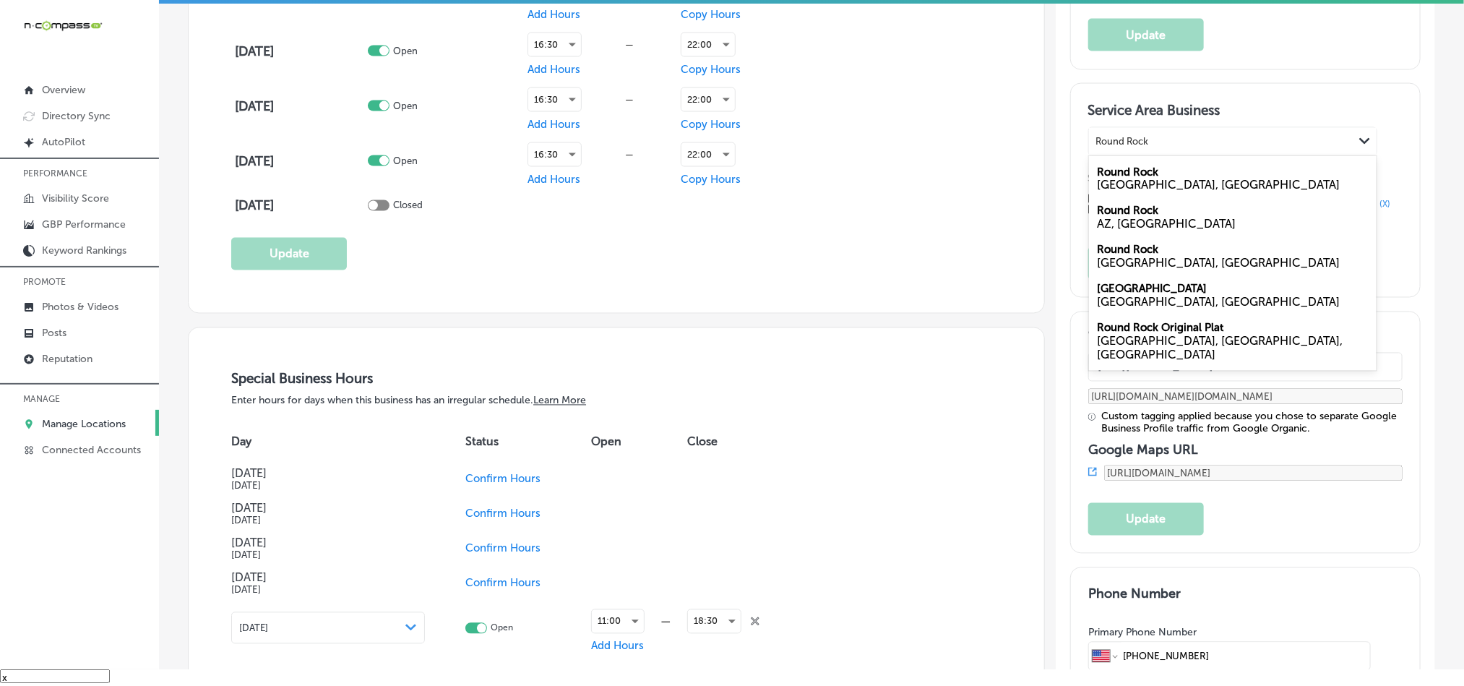
click at [1124, 192] on div "[GEOGRAPHIC_DATA], [GEOGRAPHIC_DATA]" at bounding box center [1233, 185] width 270 height 14
type input "Round Rock"
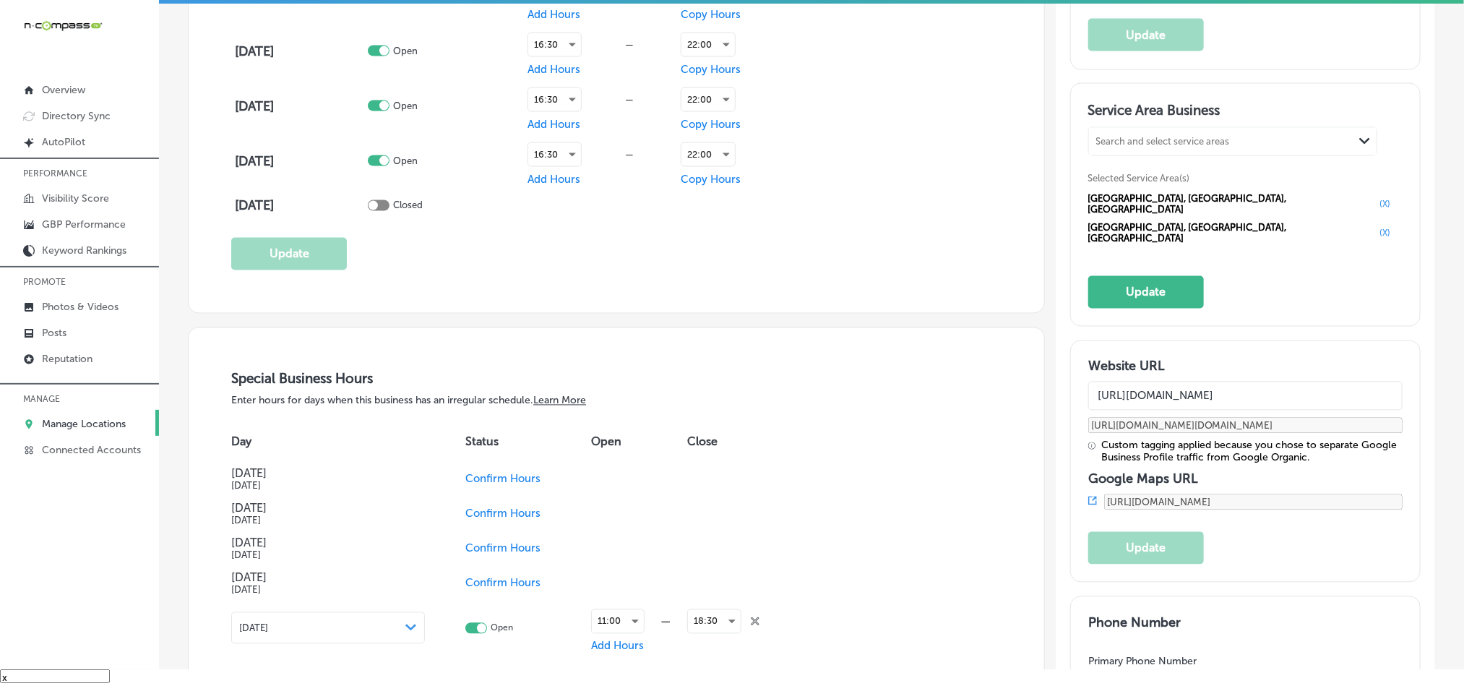
click at [1176, 147] on div "Search and select service areas" at bounding box center [1163, 141] width 134 height 11
paste input "[GEOGRAPHIC_DATA]"
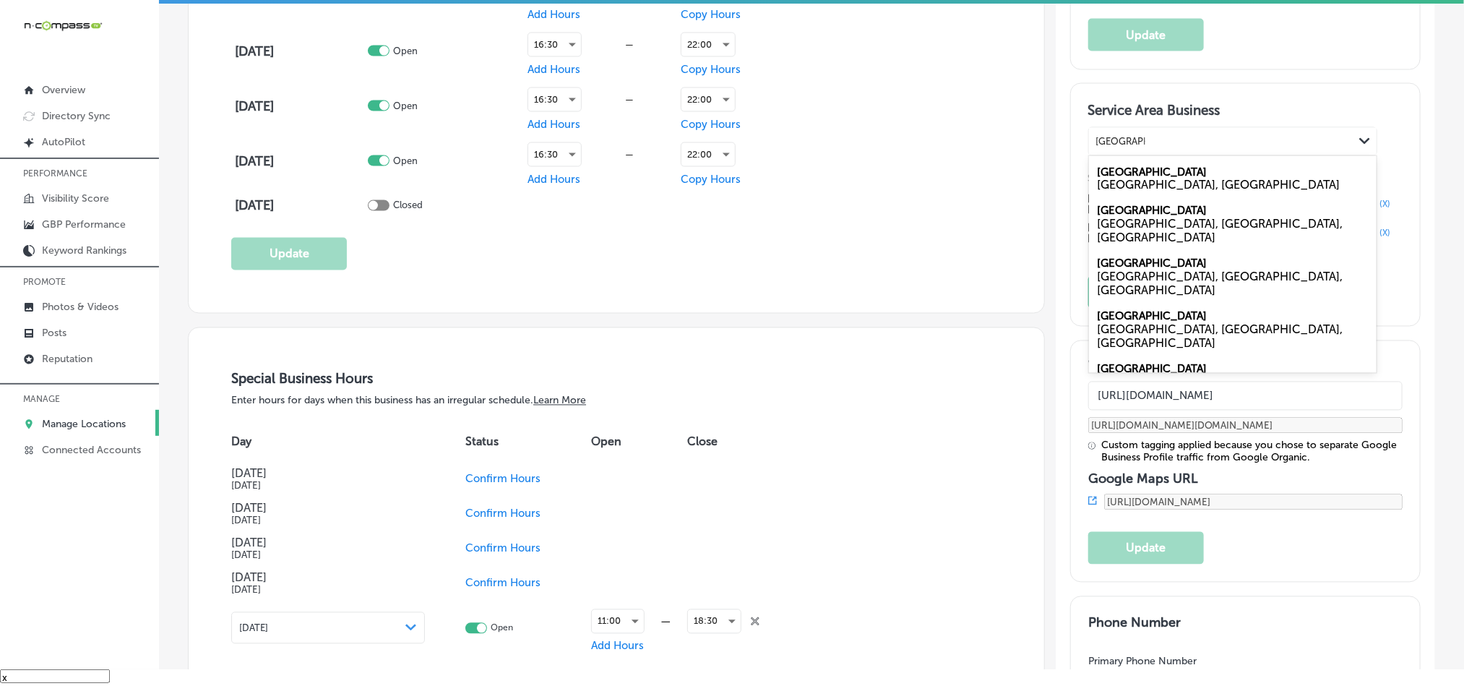
click at [1111, 178] on label "[GEOGRAPHIC_DATA]" at bounding box center [1153, 171] width 110 height 13
type input "[GEOGRAPHIC_DATA]"
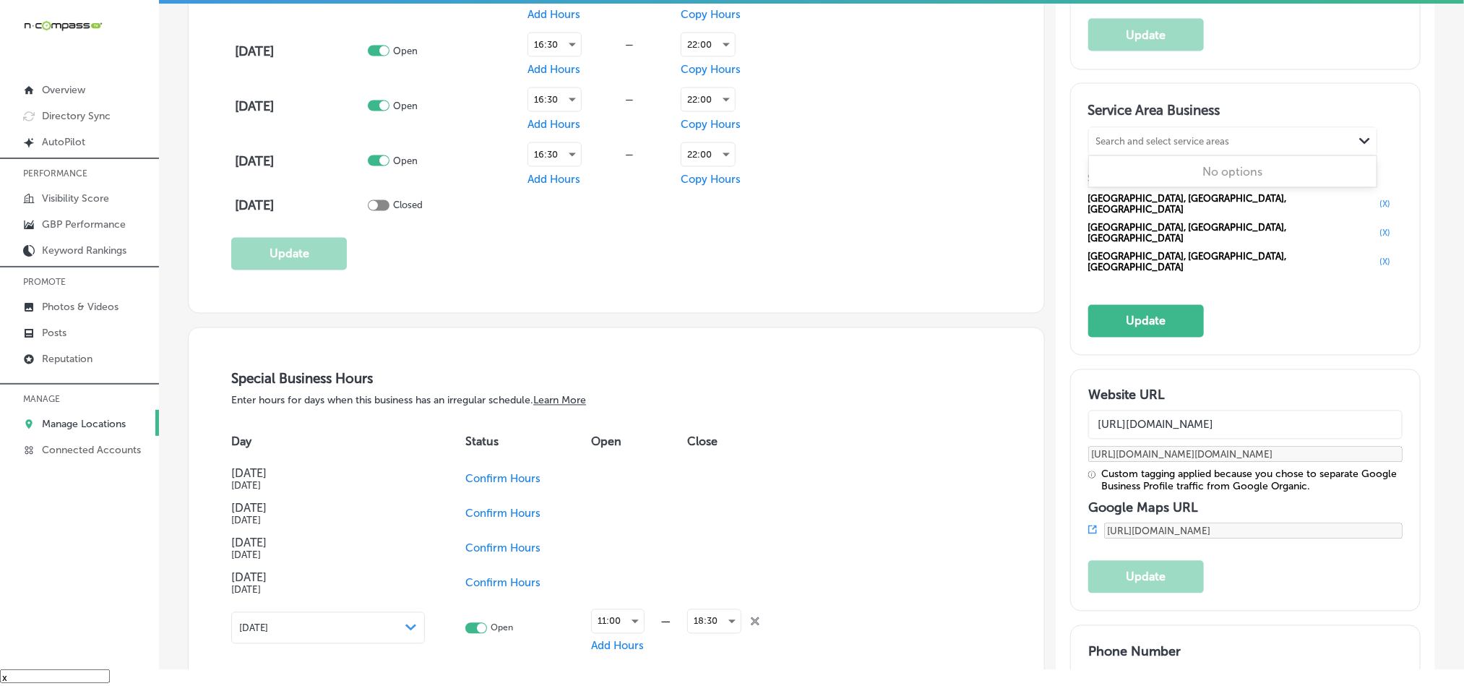
click at [1176, 147] on div "Search and select service areas" at bounding box center [1163, 141] width 134 height 11
paste input "Pflugerville"
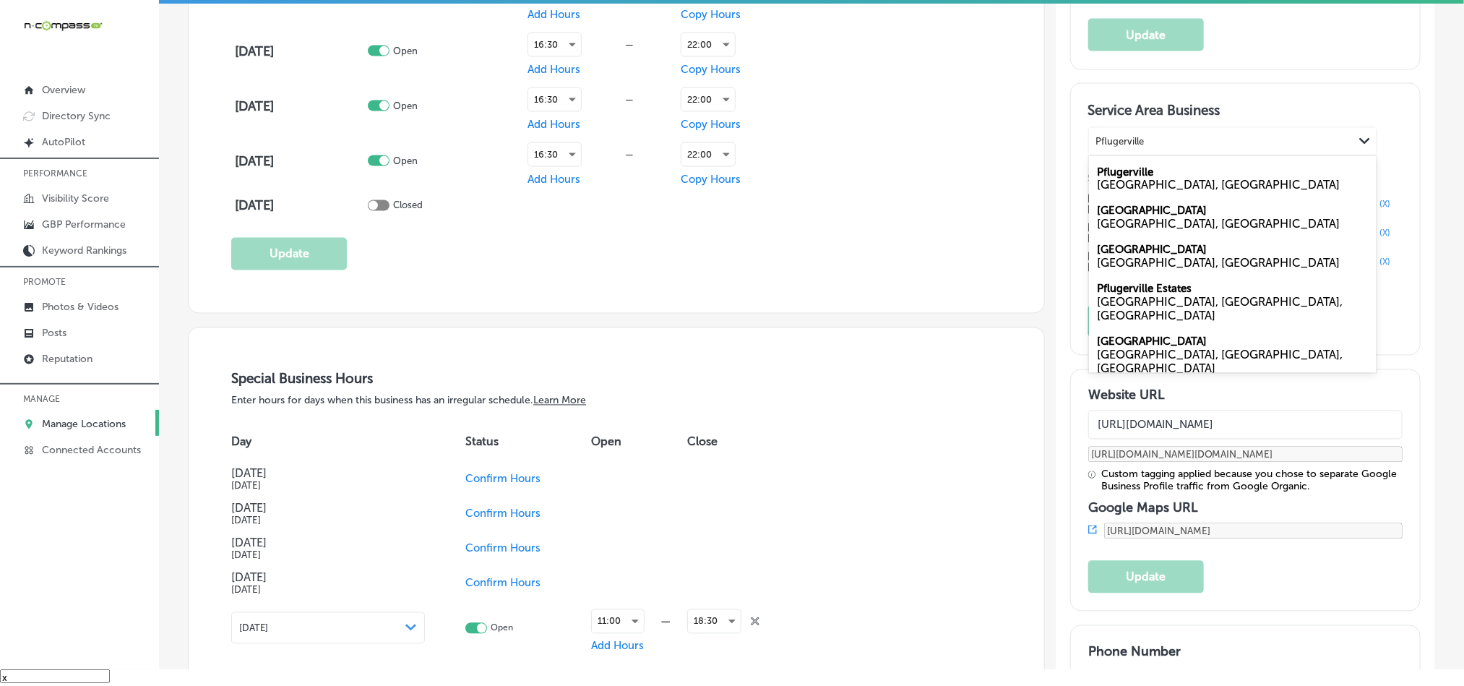
click at [1130, 178] on label "Pflugerville" at bounding box center [1126, 171] width 56 height 13
type input "Pflugerville"
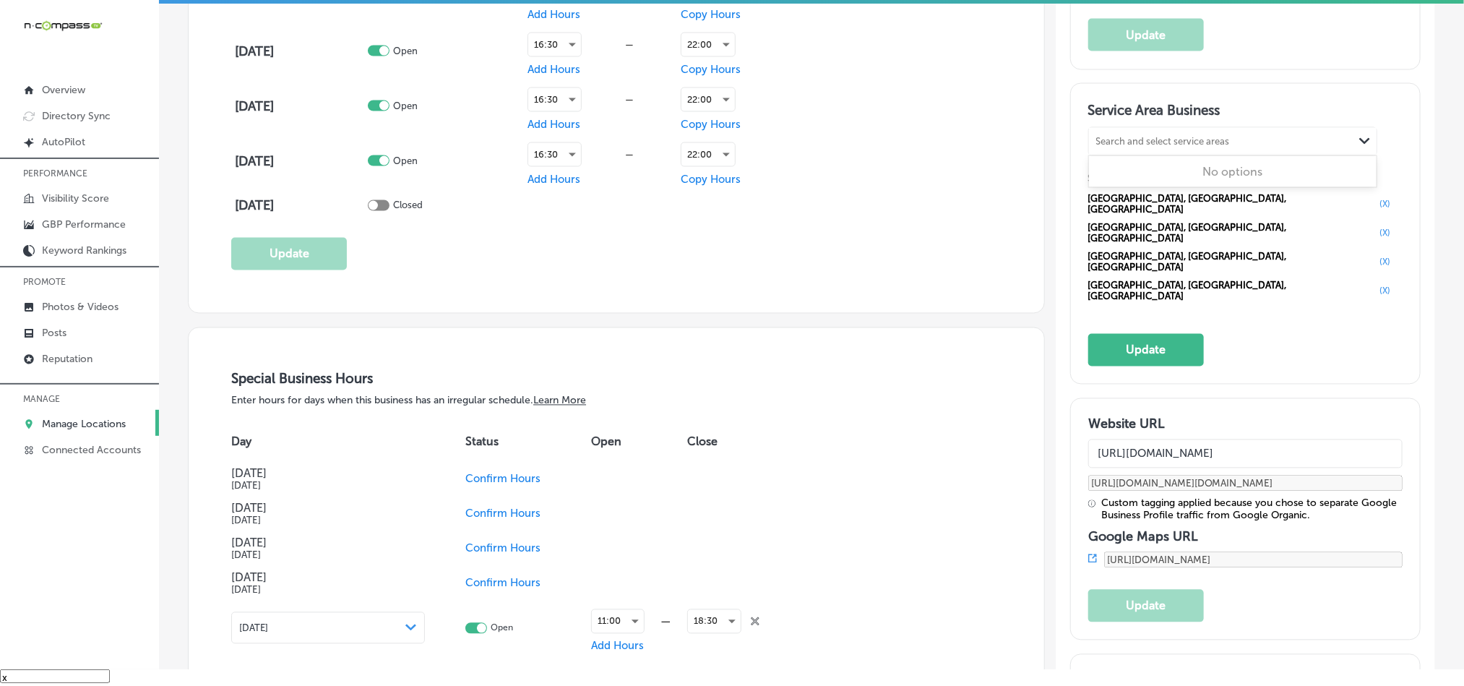
click at [1145, 147] on div "Search and select service areas" at bounding box center [1163, 141] width 134 height 11
paste input "[GEOGRAPHIC_DATA]"
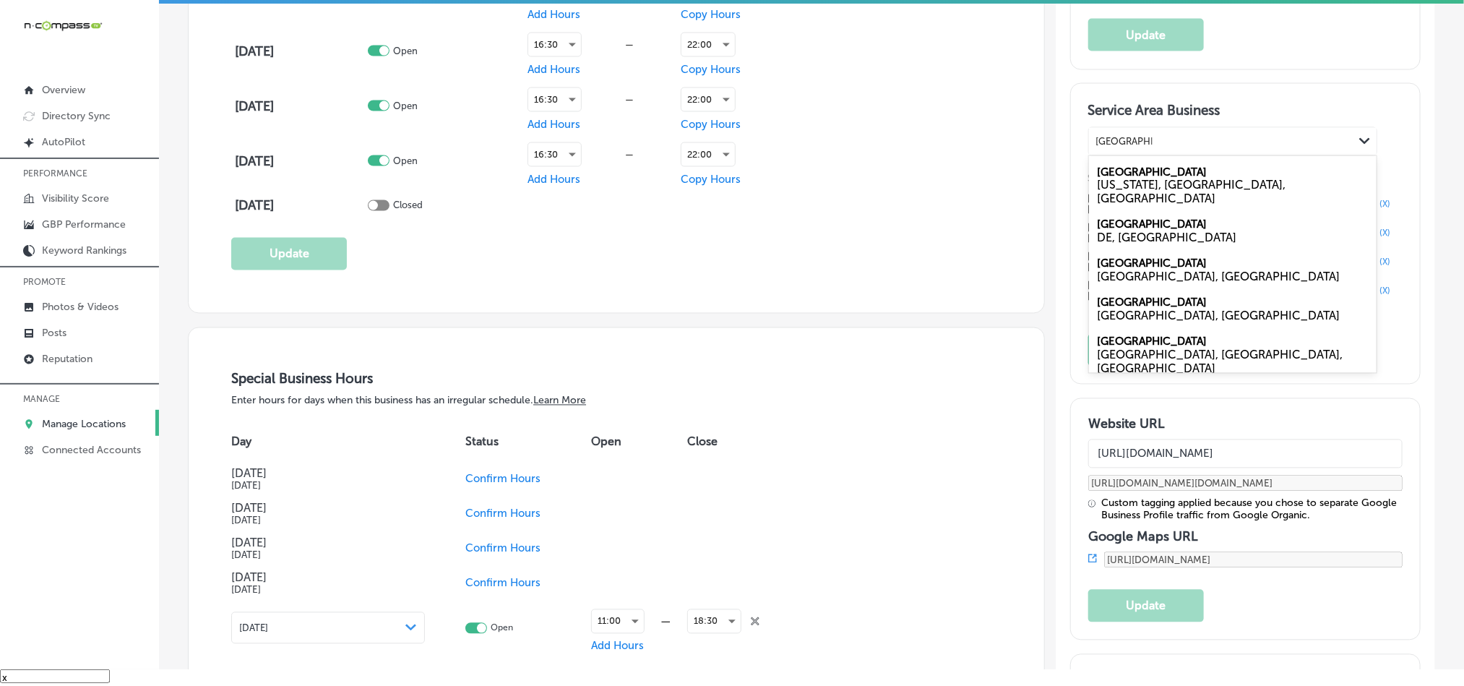
click at [1132, 273] on div "[GEOGRAPHIC_DATA], [GEOGRAPHIC_DATA]" at bounding box center [1233, 277] width 270 height 14
type input "[GEOGRAPHIC_DATA]"
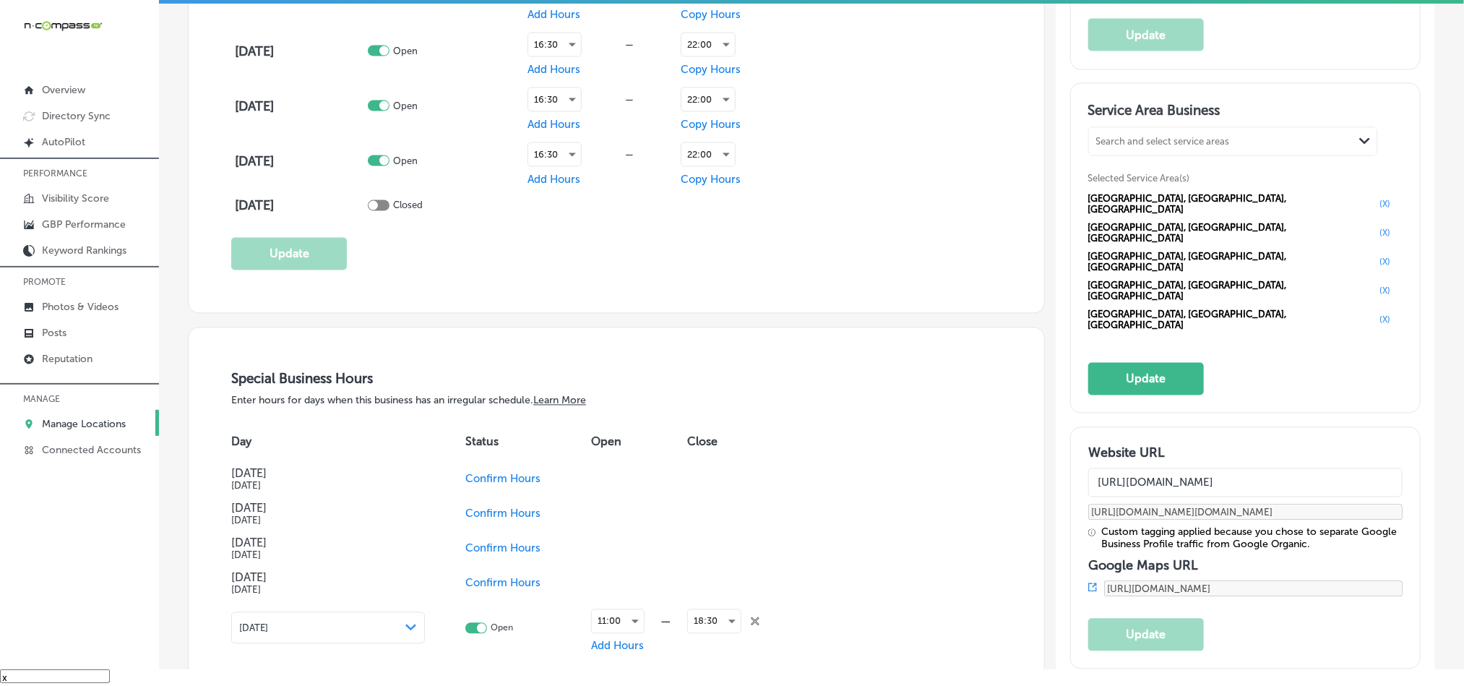
click at [1110, 144] on div "Search and select service areas Path Created with Sketch." at bounding box center [1233, 141] width 288 height 27
paste input "Leander"
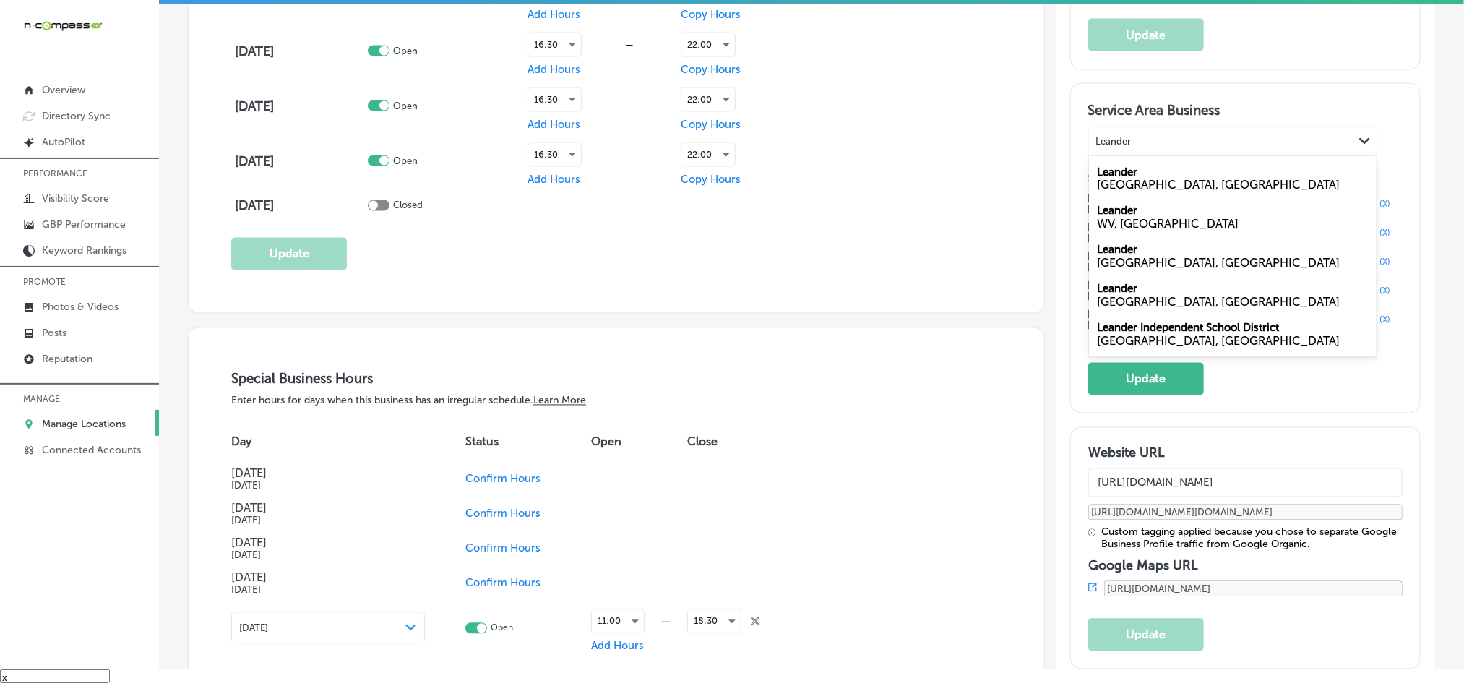
click at [1108, 192] on div "[GEOGRAPHIC_DATA], [GEOGRAPHIC_DATA]" at bounding box center [1233, 185] width 270 height 14
type input "Leander"
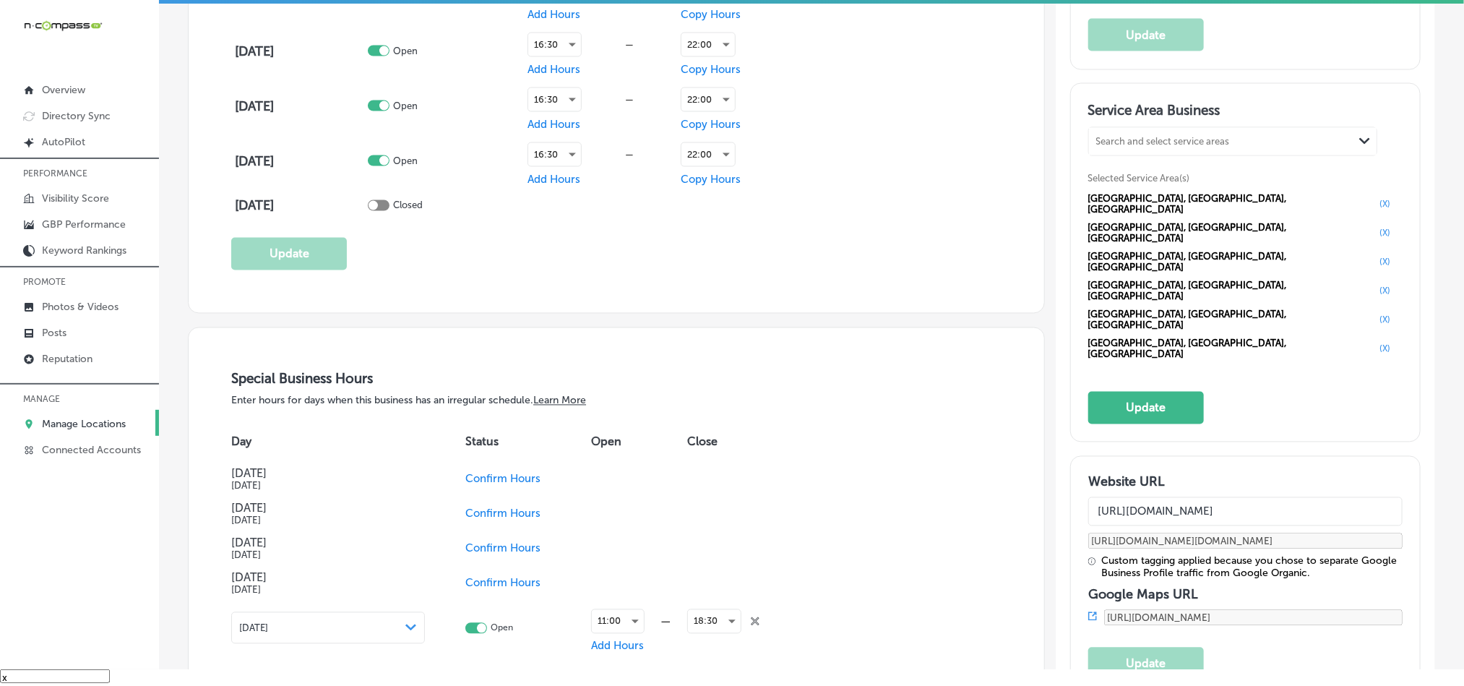
click at [1134, 147] on div "Search and select service areas" at bounding box center [1163, 141] width 134 height 11
paste input "Lakeway"
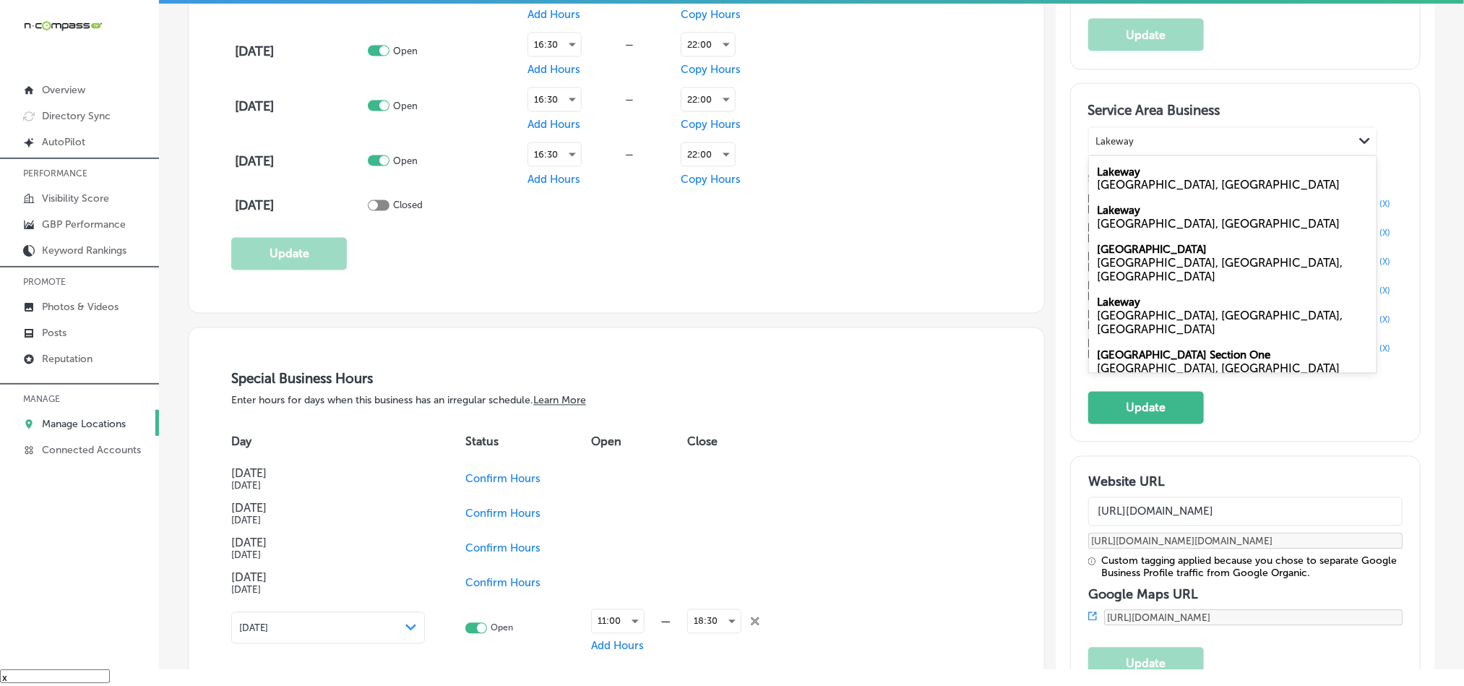
click at [1098, 178] on label "Lakeway" at bounding box center [1119, 171] width 43 height 13
type input "Lakeway"
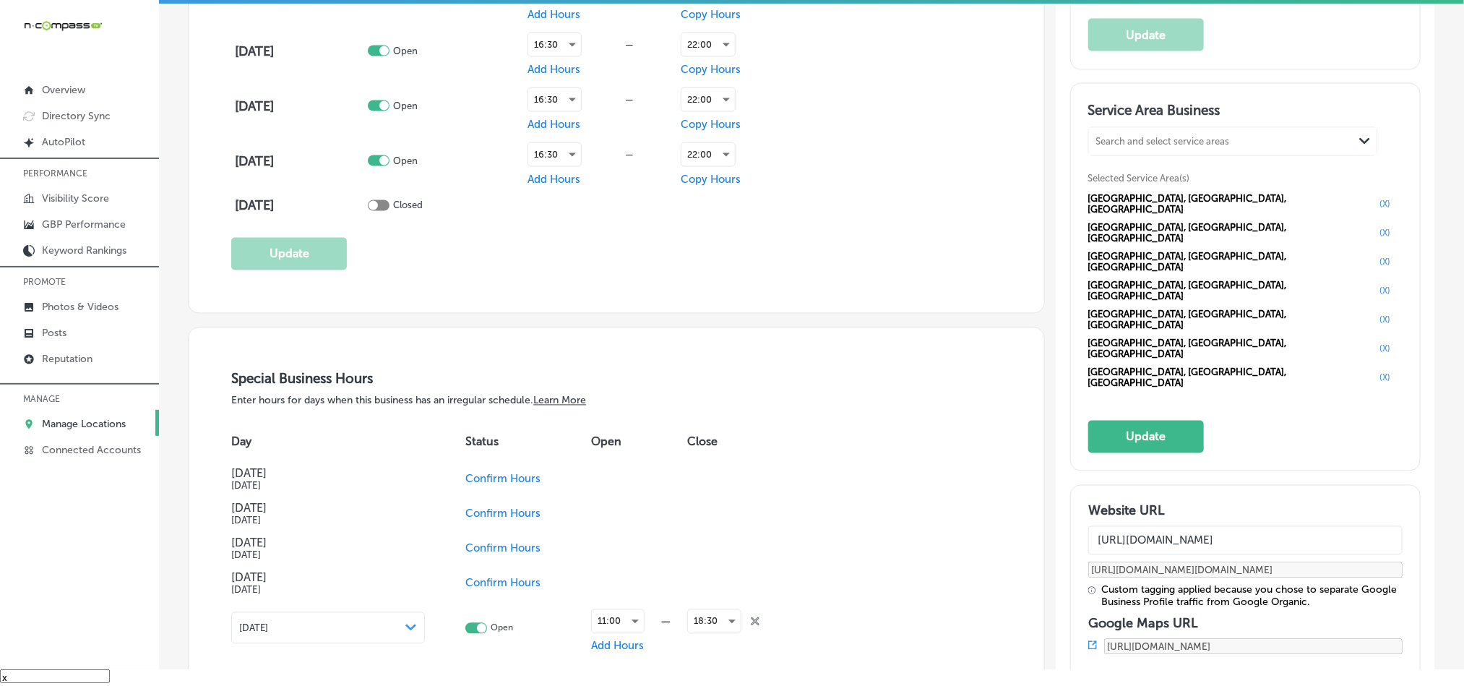
click at [1168, 147] on div "Search and select service areas" at bounding box center [1163, 141] width 134 height 11
paste input "[GEOGRAPHIC_DATA]"
click at [1160, 178] on label "[GEOGRAPHIC_DATA]" at bounding box center [1153, 171] width 110 height 13
type input "[GEOGRAPHIC_DATA]"
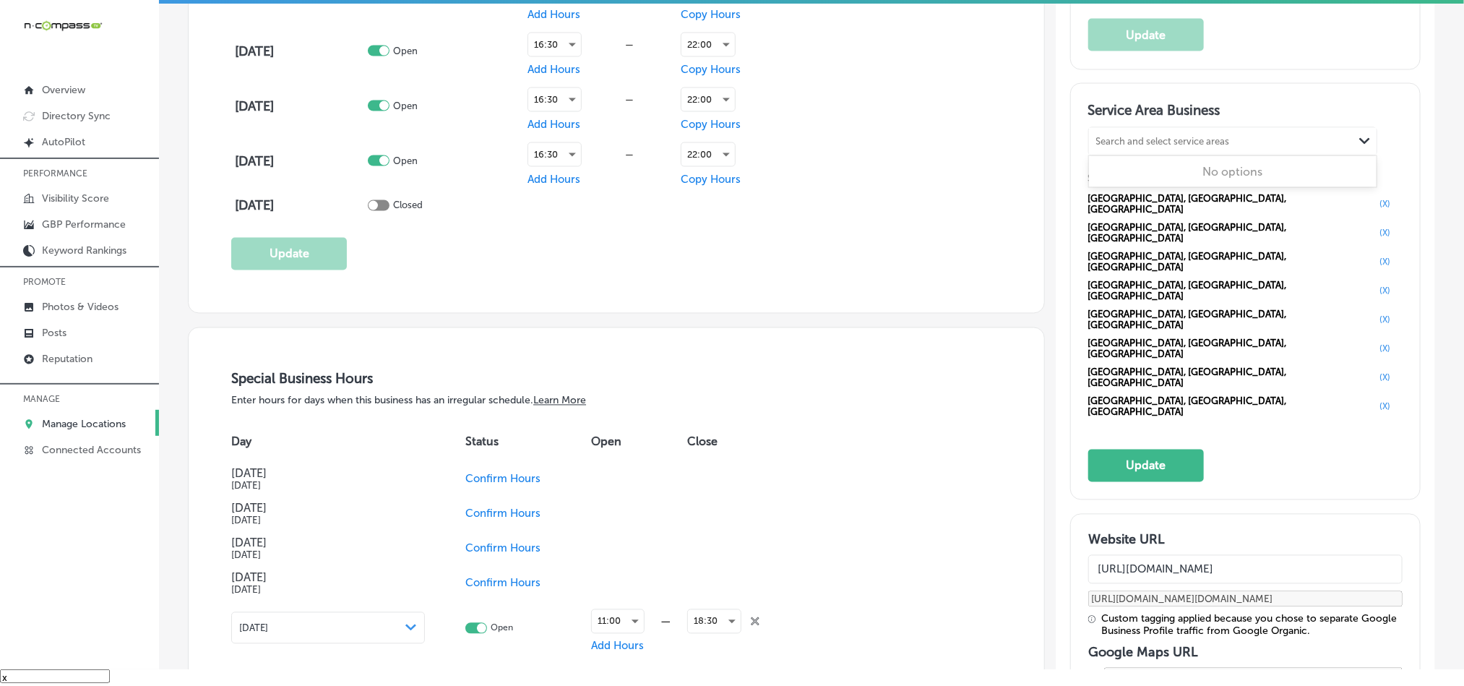
click at [1116, 147] on div "Search and select service areas" at bounding box center [1163, 141] width 134 height 11
paste input "Bee Cave"
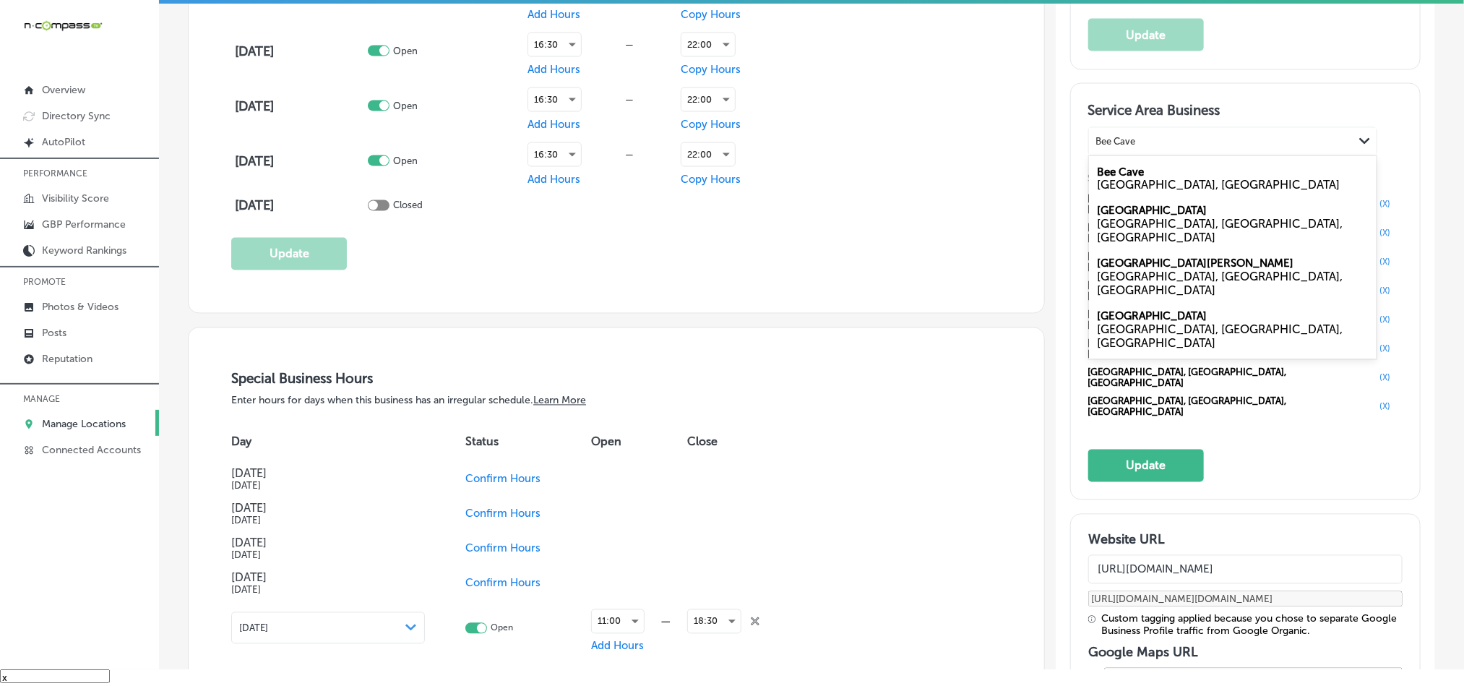
click at [1106, 191] on div "[GEOGRAPHIC_DATA], [GEOGRAPHIC_DATA]" at bounding box center [1233, 185] width 270 height 14
type input "Bee Cave"
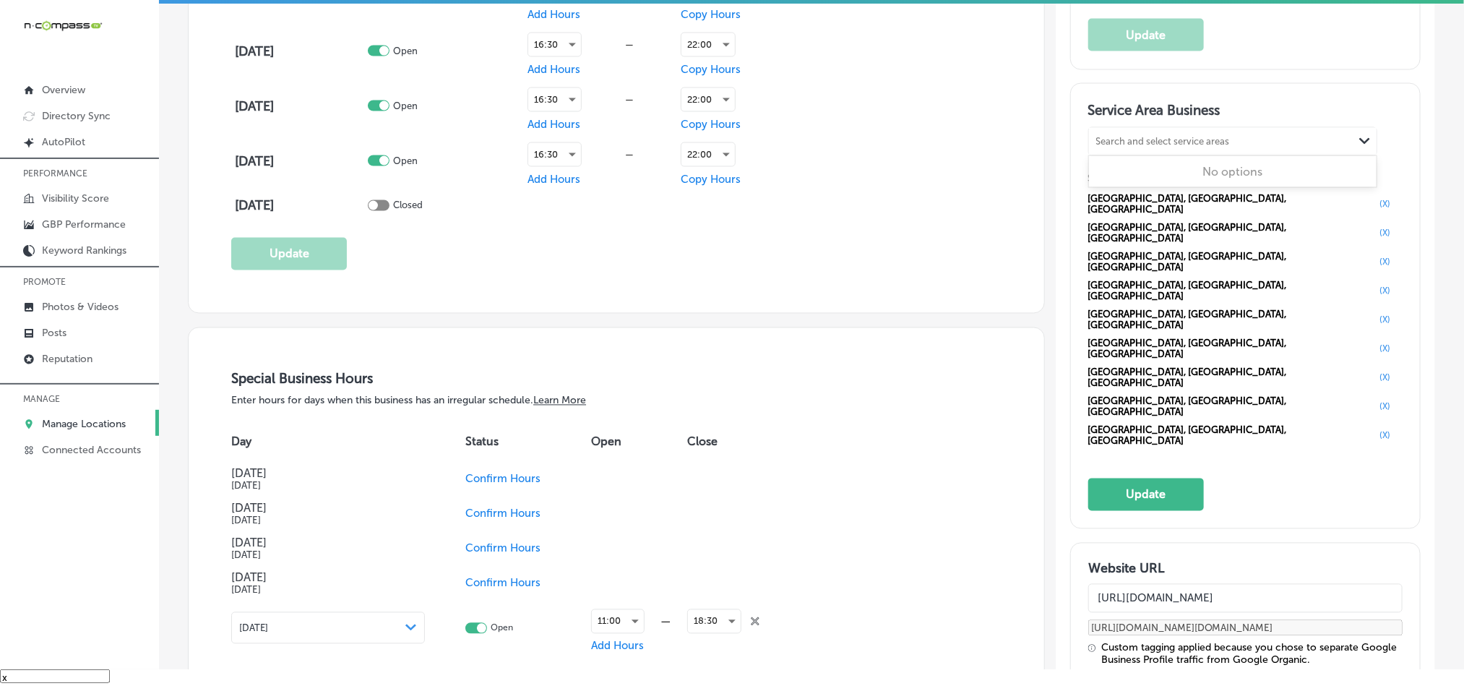
click at [1160, 147] on div "Search and select service areas" at bounding box center [1163, 141] width 134 height 11
paste input "[GEOGRAPHIC_DATA]"
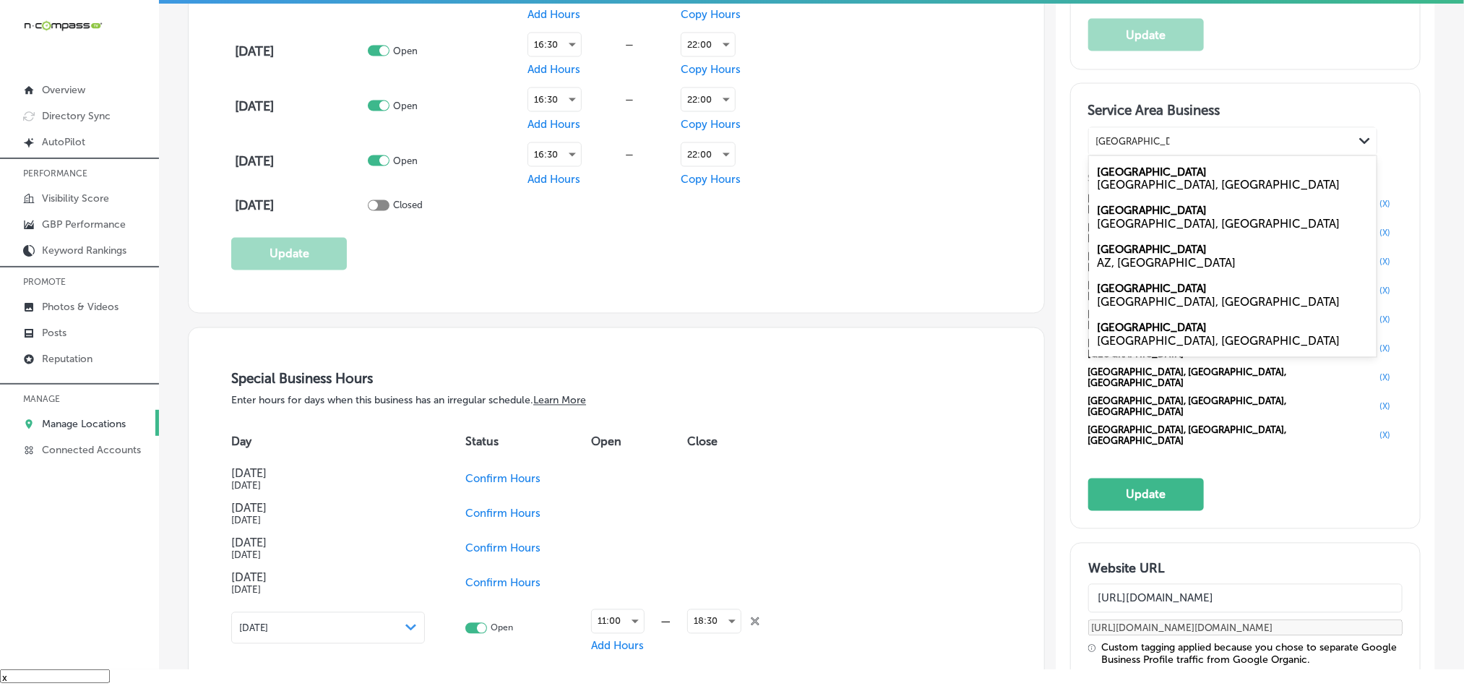
click at [1129, 192] on div "[GEOGRAPHIC_DATA], [GEOGRAPHIC_DATA]" at bounding box center [1233, 185] width 270 height 14
type input "[GEOGRAPHIC_DATA]"
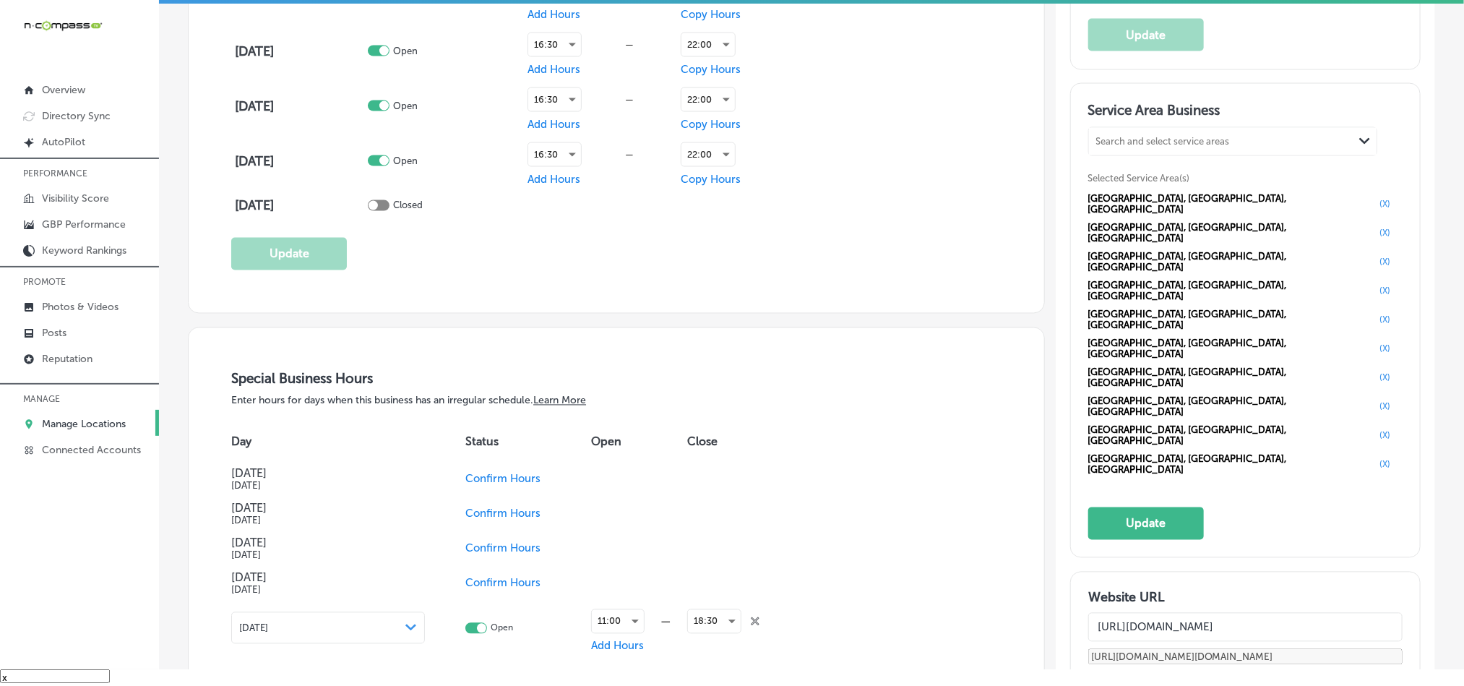
click at [1127, 147] on div "Search and select service areas" at bounding box center [1163, 141] width 134 height 11
paste input "[DEMOGRAPHIC_DATA]"
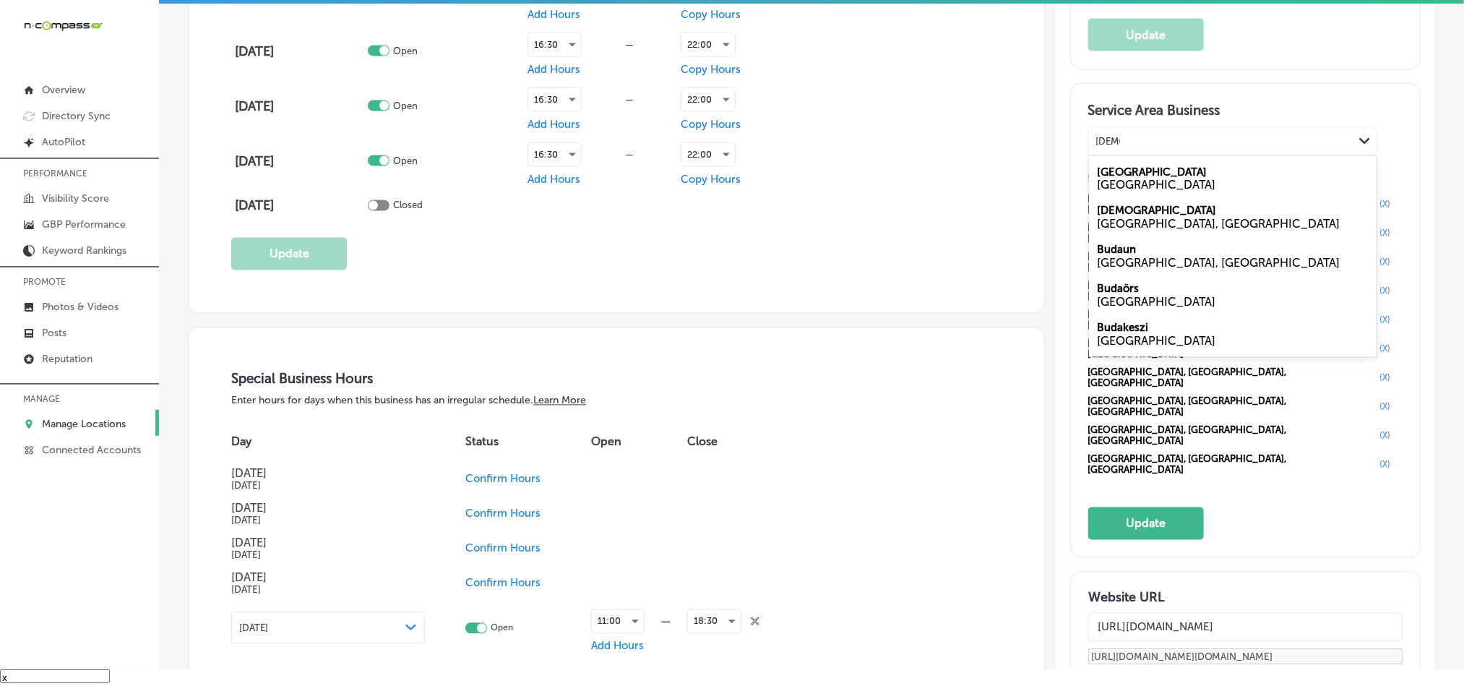
click at [1119, 231] on div "[GEOGRAPHIC_DATA], [GEOGRAPHIC_DATA]" at bounding box center [1233, 225] width 270 height 14
type input "[DEMOGRAPHIC_DATA]"
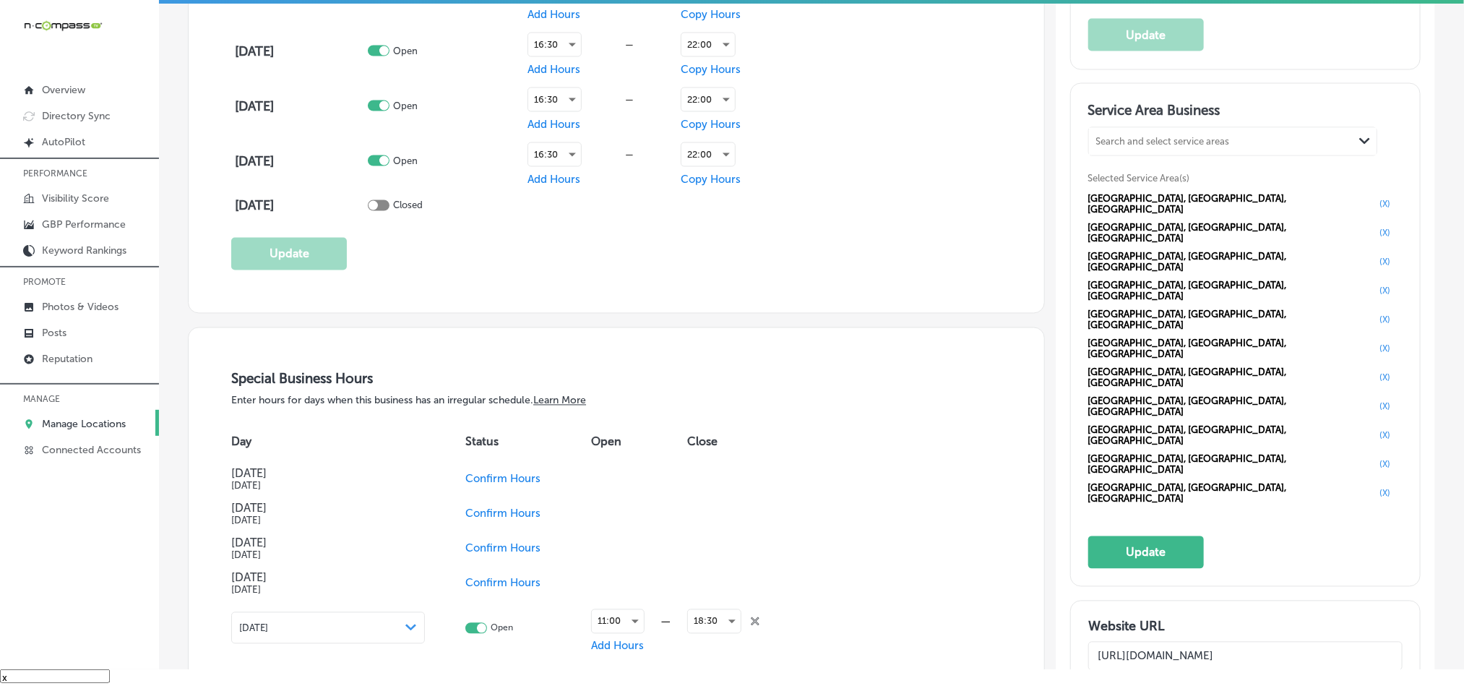
click at [1119, 148] on div "Search and select service areas" at bounding box center [1221, 142] width 264 height 20
paste input "[PERSON_NAME]"
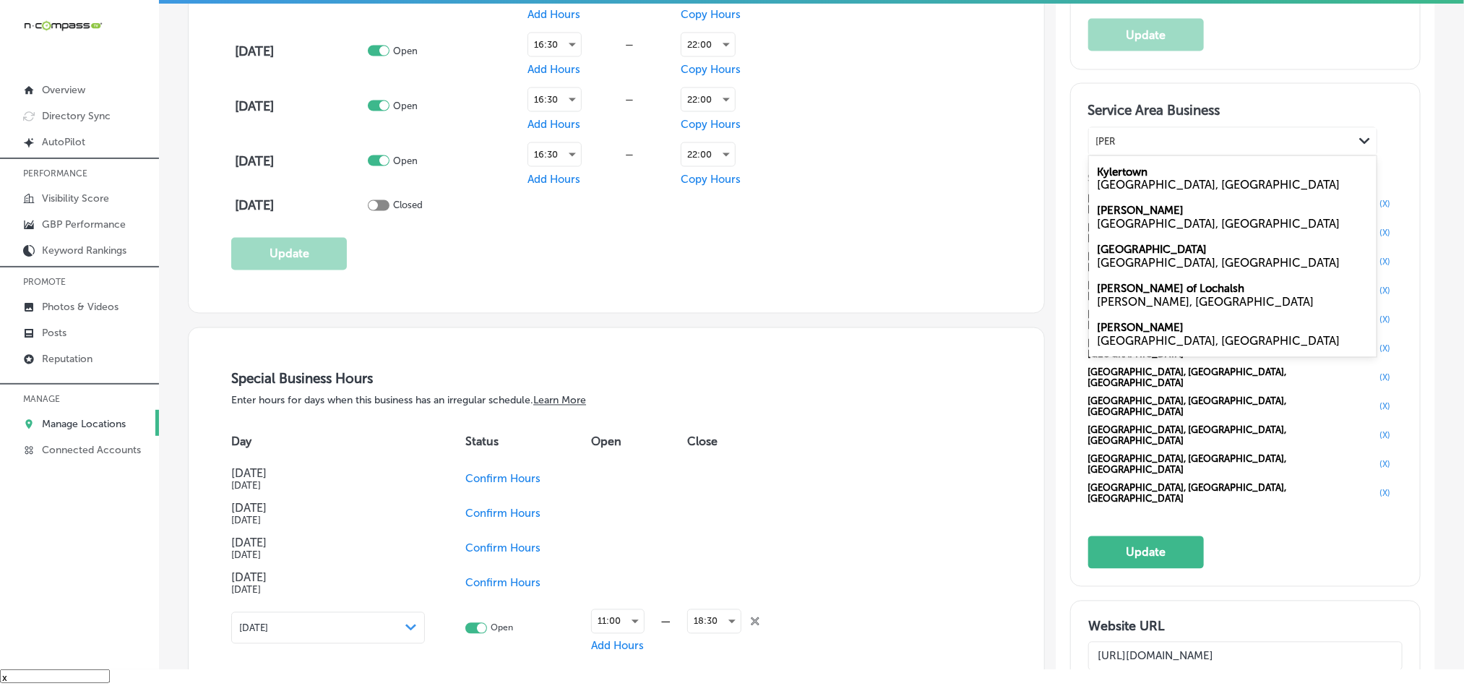
click at [1106, 231] on div "[GEOGRAPHIC_DATA], [GEOGRAPHIC_DATA]" at bounding box center [1233, 225] width 270 height 14
type input "[PERSON_NAME]"
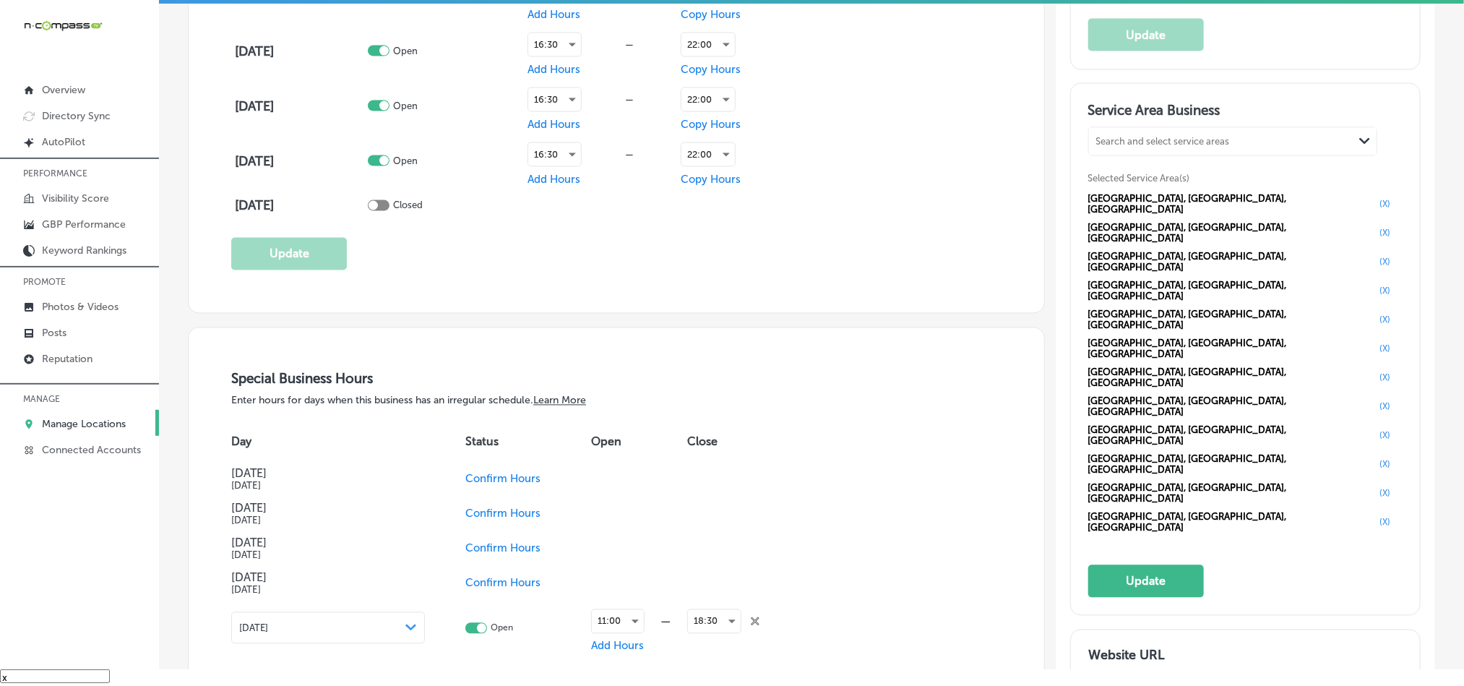
click at [1166, 147] on div "Search and select service areas" at bounding box center [1163, 141] width 134 height 11
paste input "Manchaca"
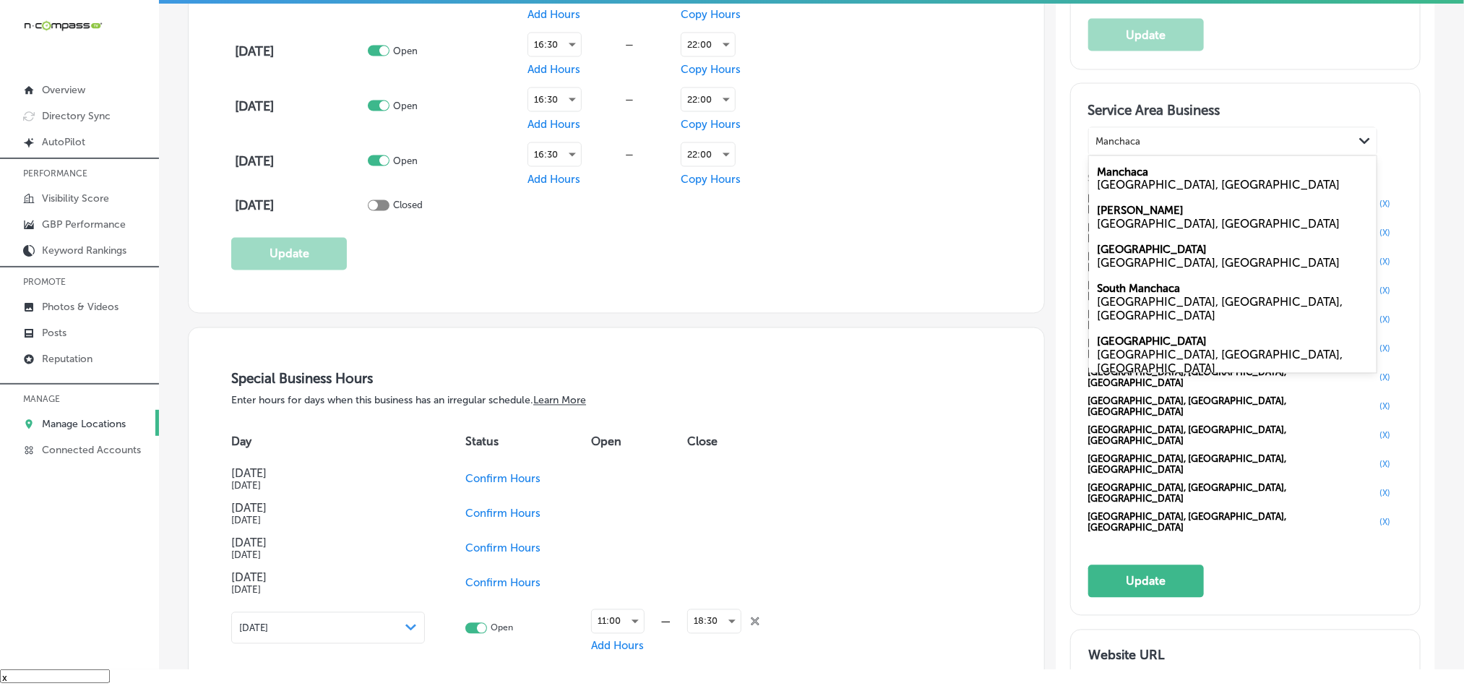
click at [1119, 178] on label "Manchaca" at bounding box center [1123, 171] width 51 height 13
type input "Manchaca"
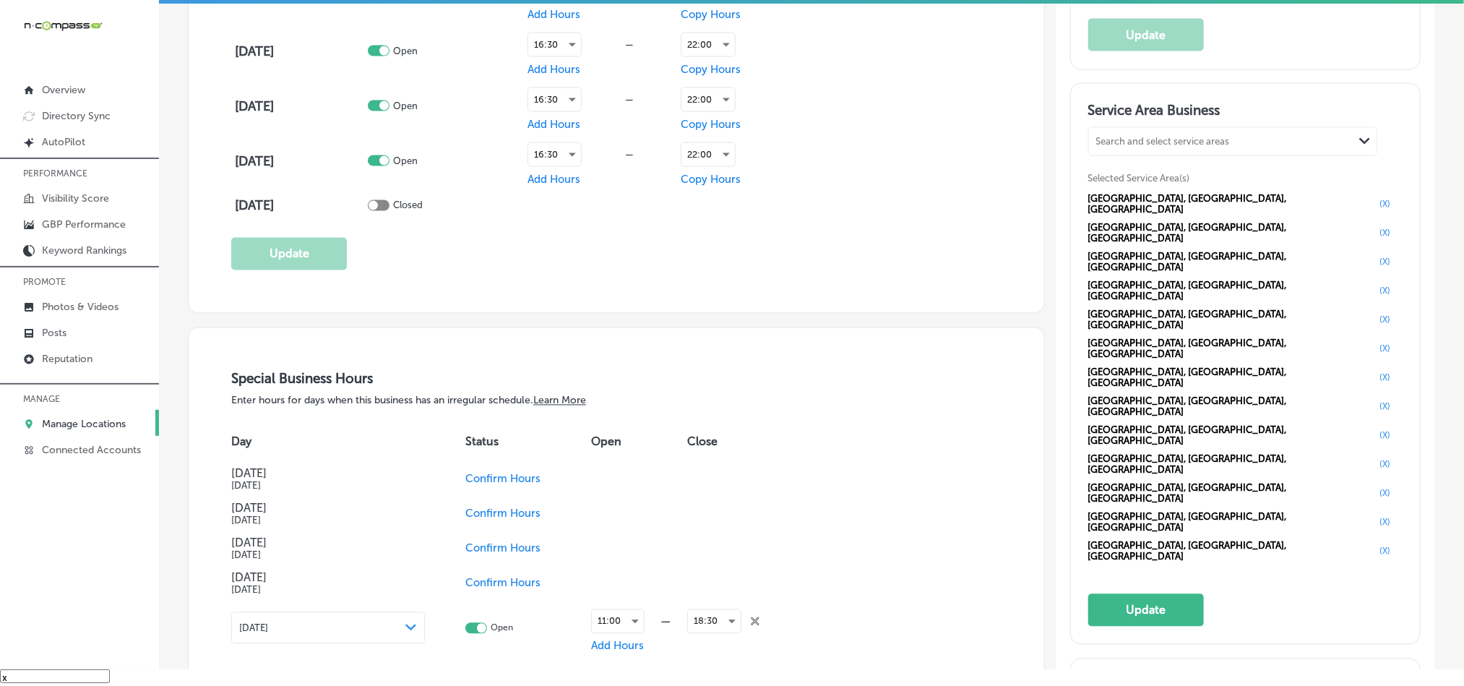
click at [1139, 147] on div "Search and select service areas" at bounding box center [1221, 142] width 264 height 20
paste input "[PERSON_NAME]"
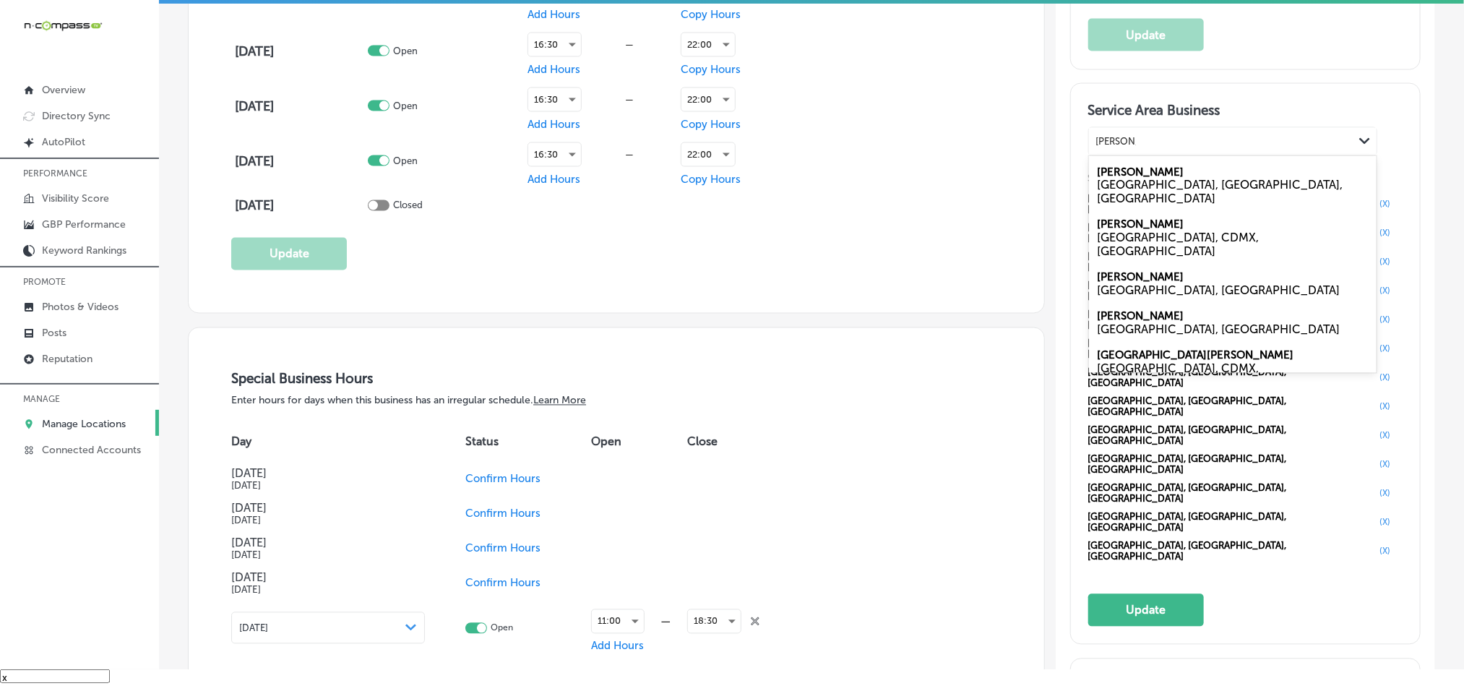
click at [1108, 197] on div "[GEOGRAPHIC_DATA], [GEOGRAPHIC_DATA], [GEOGRAPHIC_DATA]" at bounding box center [1233, 191] width 270 height 27
type input "[PERSON_NAME]"
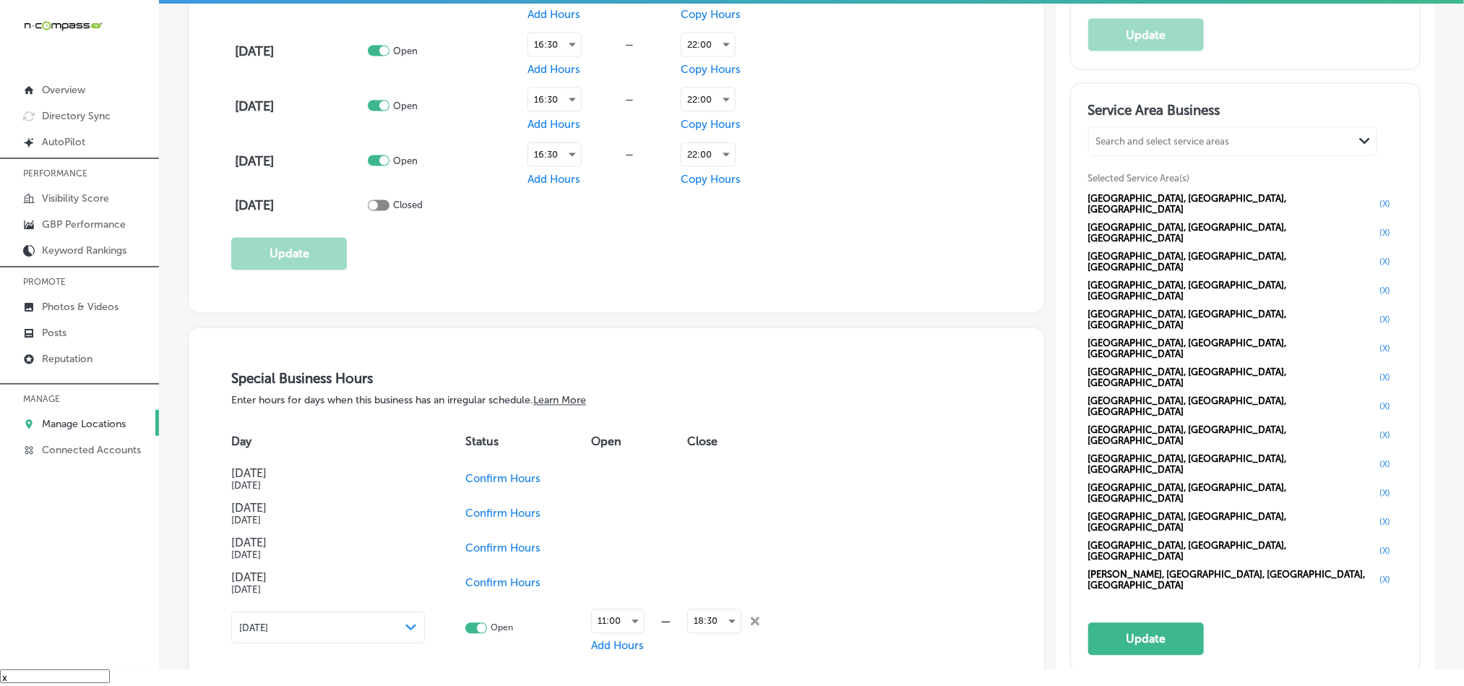
click at [1142, 151] on div "Search and select service areas" at bounding box center [1221, 142] width 264 height 20
paste input "Spicewood"
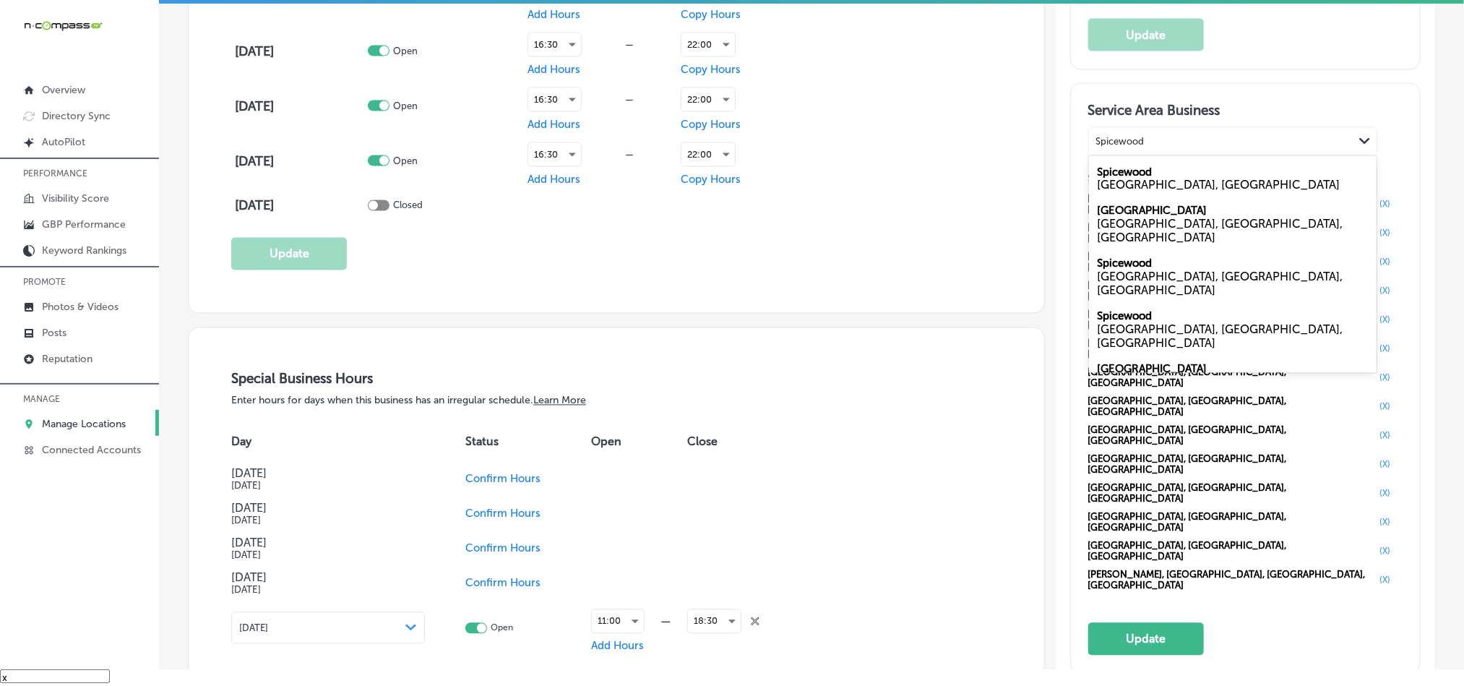
click at [1111, 178] on label "Spicewood" at bounding box center [1125, 171] width 55 height 13
type input "Spicewood"
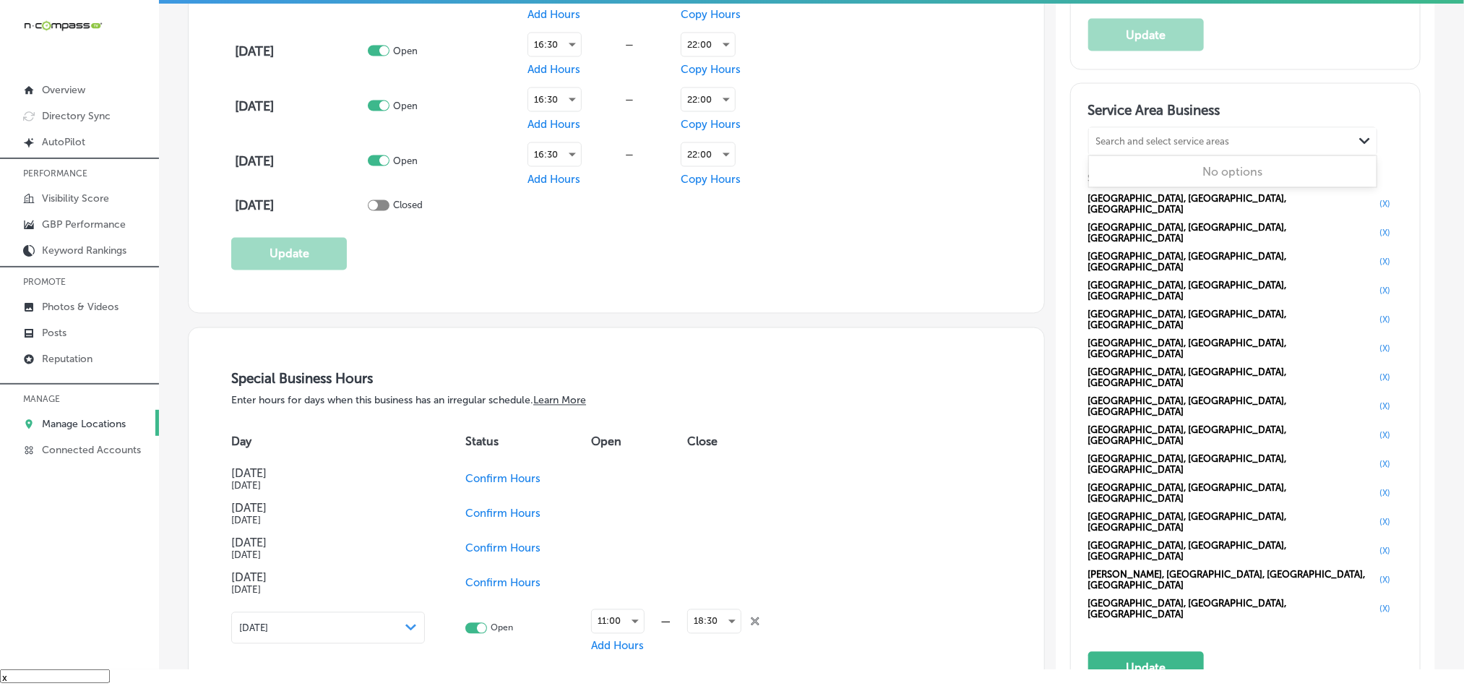
click at [1171, 147] on div "Search and select service areas" at bounding box center [1163, 141] width 134 height 11
paste input "The Domain"
click at [1117, 206] on div "[GEOGRAPHIC_DATA], [GEOGRAPHIC_DATA], [GEOGRAPHIC_DATA]" at bounding box center [1233, 191] width 270 height 27
type input "The Domain"
click at [1154, 151] on div "Search and select service areas" at bounding box center [1221, 142] width 264 height 20
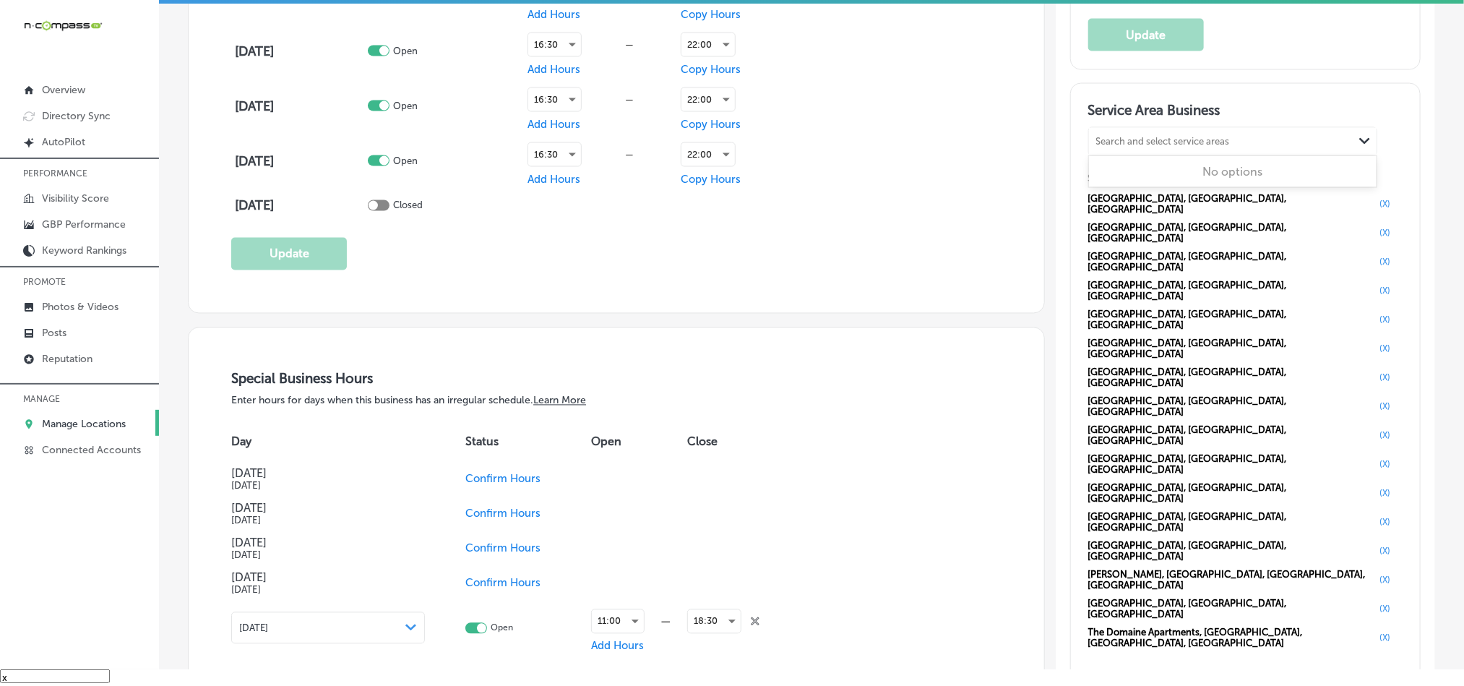
paste input "South Congress"
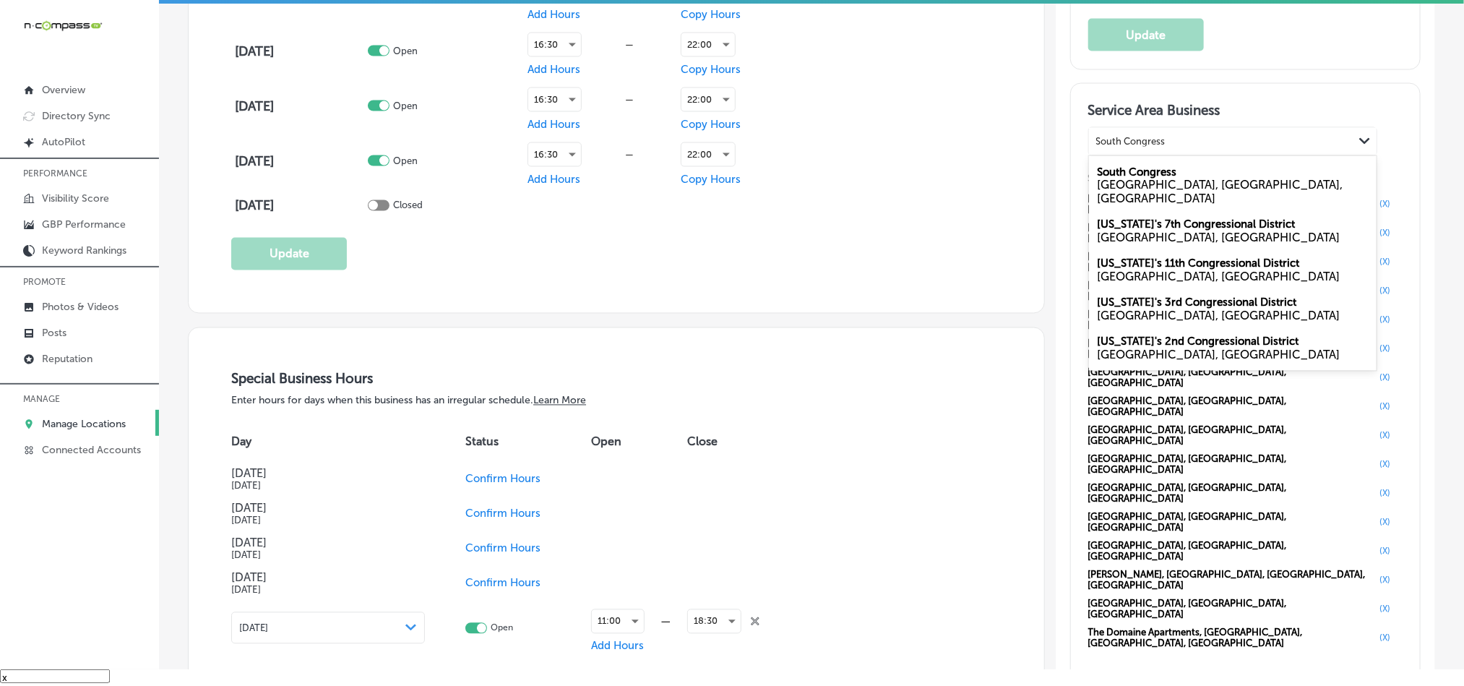
click at [1116, 178] on label "South Congress" at bounding box center [1137, 171] width 79 height 13
type input "South Congress"
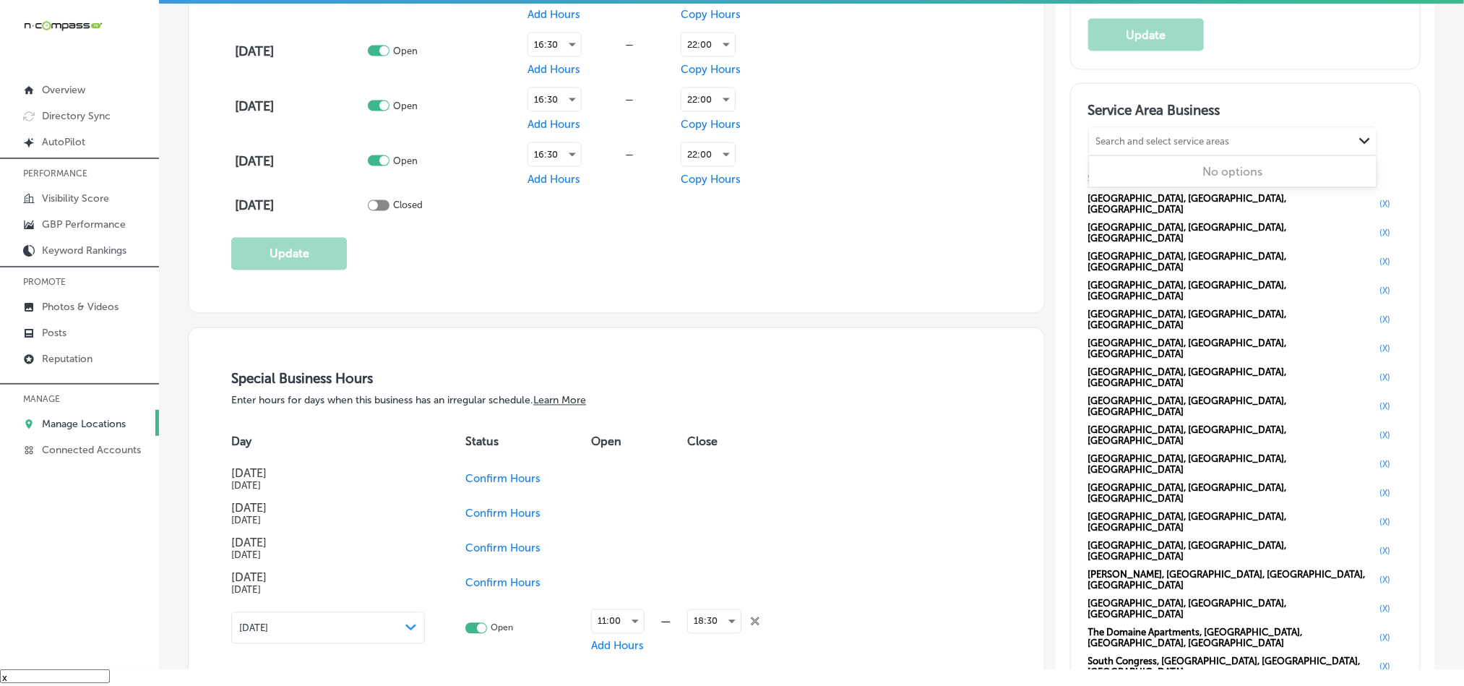
click at [1158, 155] on div "Search and select service areas Path Created with Sketch." at bounding box center [1233, 141] width 288 height 27
paste input "Zilker"
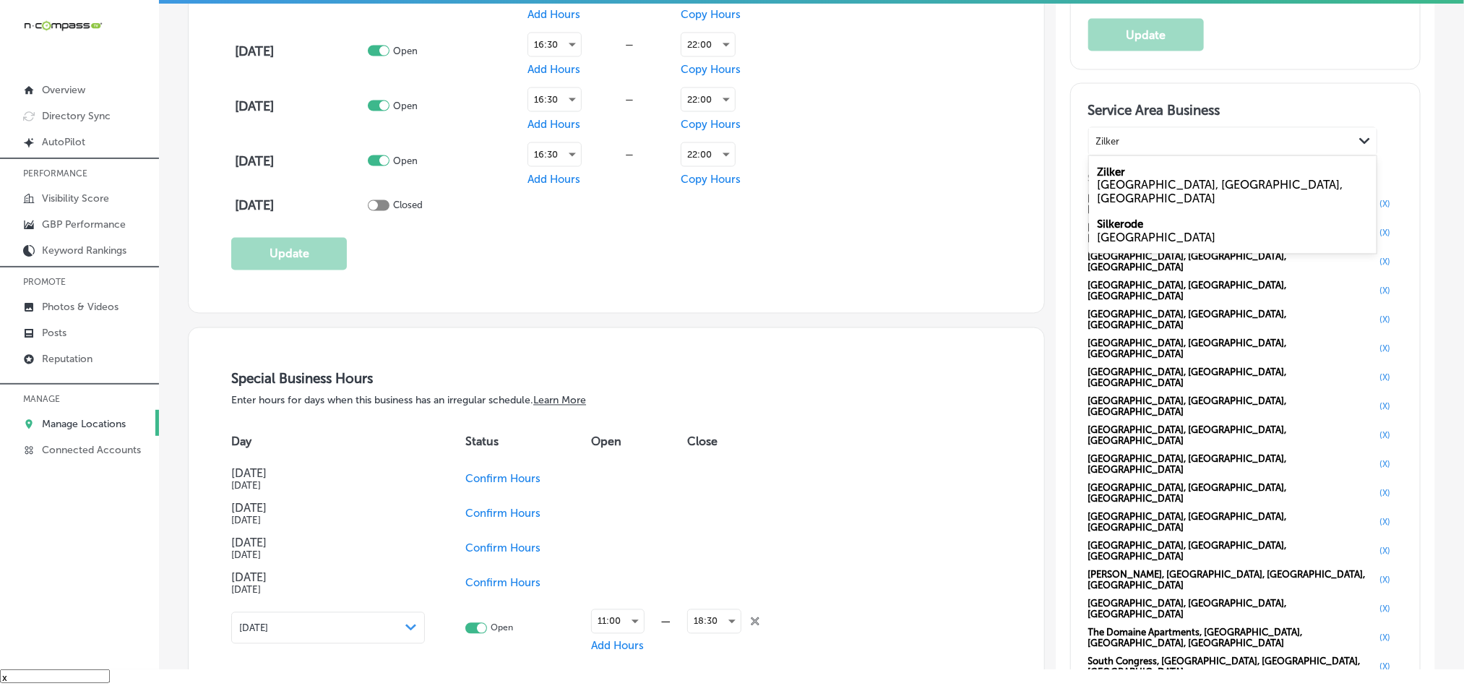
click at [1128, 196] on div "[GEOGRAPHIC_DATA], [GEOGRAPHIC_DATA], [GEOGRAPHIC_DATA]" at bounding box center [1233, 191] width 270 height 27
type input "Zilker"
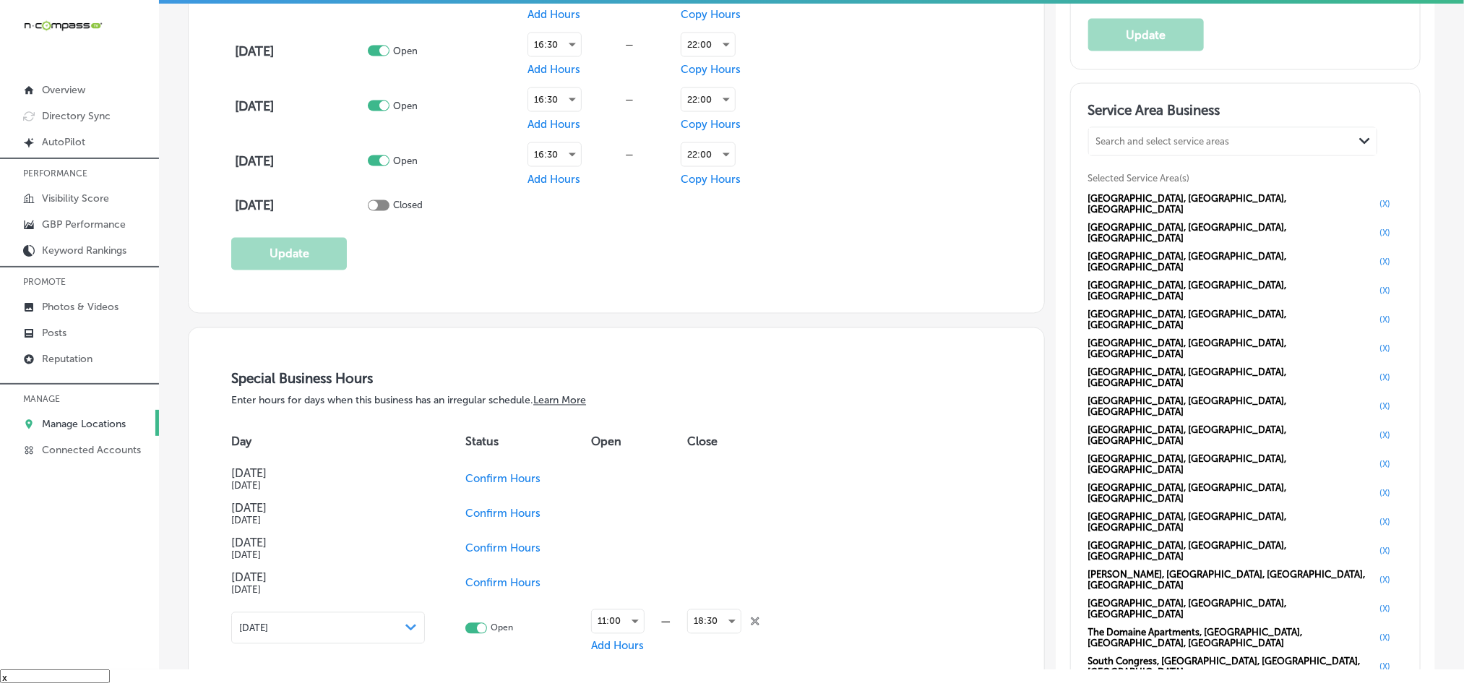
click at [1151, 142] on div "Search and select service areas Path Created with Sketch." at bounding box center [1233, 141] width 288 height 27
paste input "[PERSON_NAME][GEOGRAPHIC_DATA]"
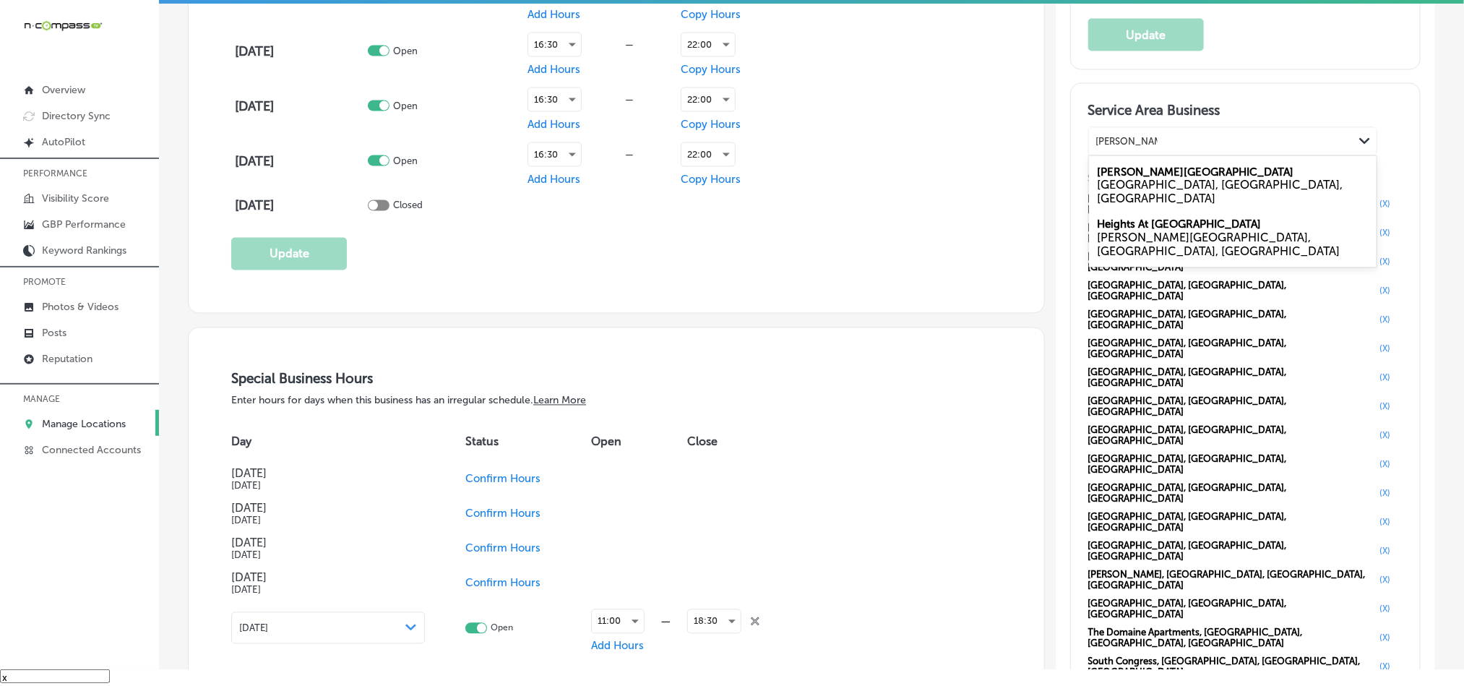
click at [1108, 191] on div "[GEOGRAPHIC_DATA], [GEOGRAPHIC_DATA], [GEOGRAPHIC_DATA]" at bounding box center [1233, 191] width 270 height 27
type input "[PERSON_NAME][GEOGRAPHIC_DATA]"
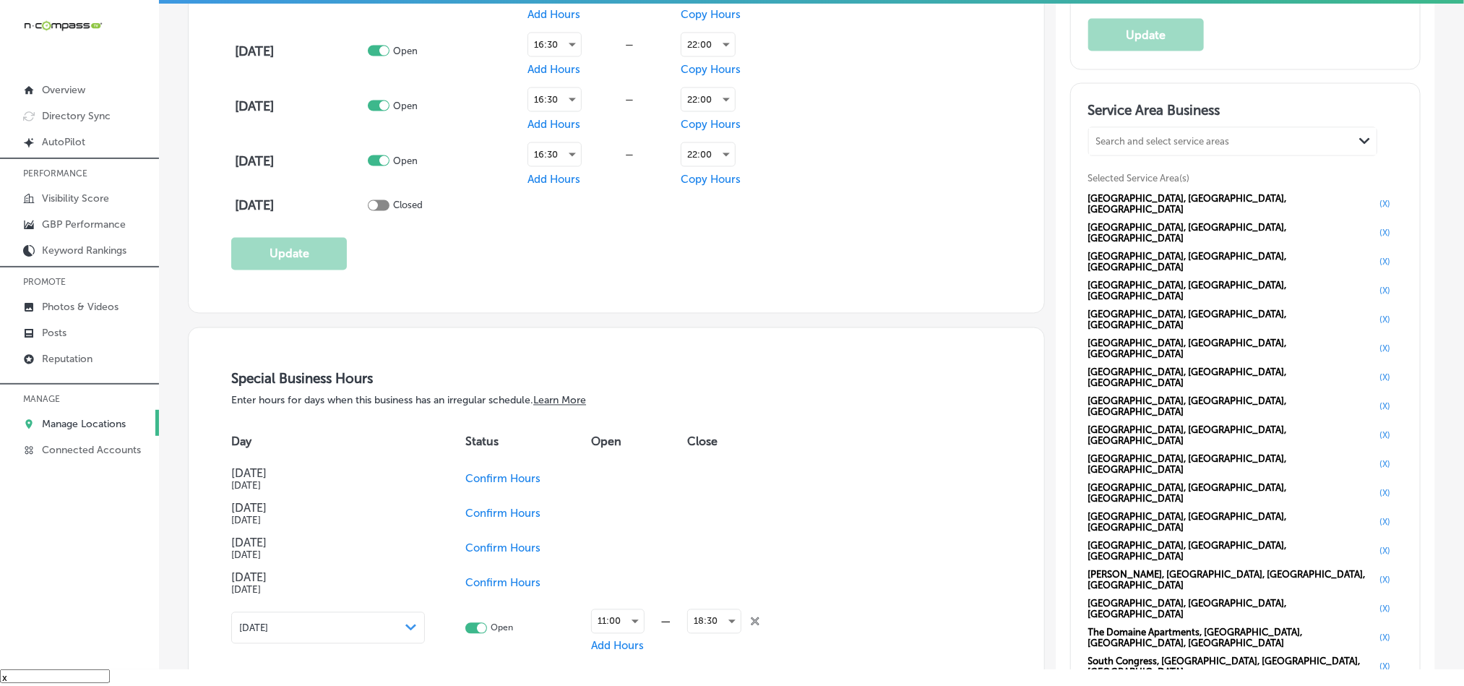
click at [1155, 147] on div "Search and select service areas" at bounding box center [1163, 141] width 134 height 11
paste input "East Austin"
click at [1124, 204] on div "[GEOGRAPHIC_DATA], [GEOGRAPHIC_DATA], [GEOGRAPHIC_DATA]" at bounding box center [1233, 191] width 270 height 27
type input "East Austin"
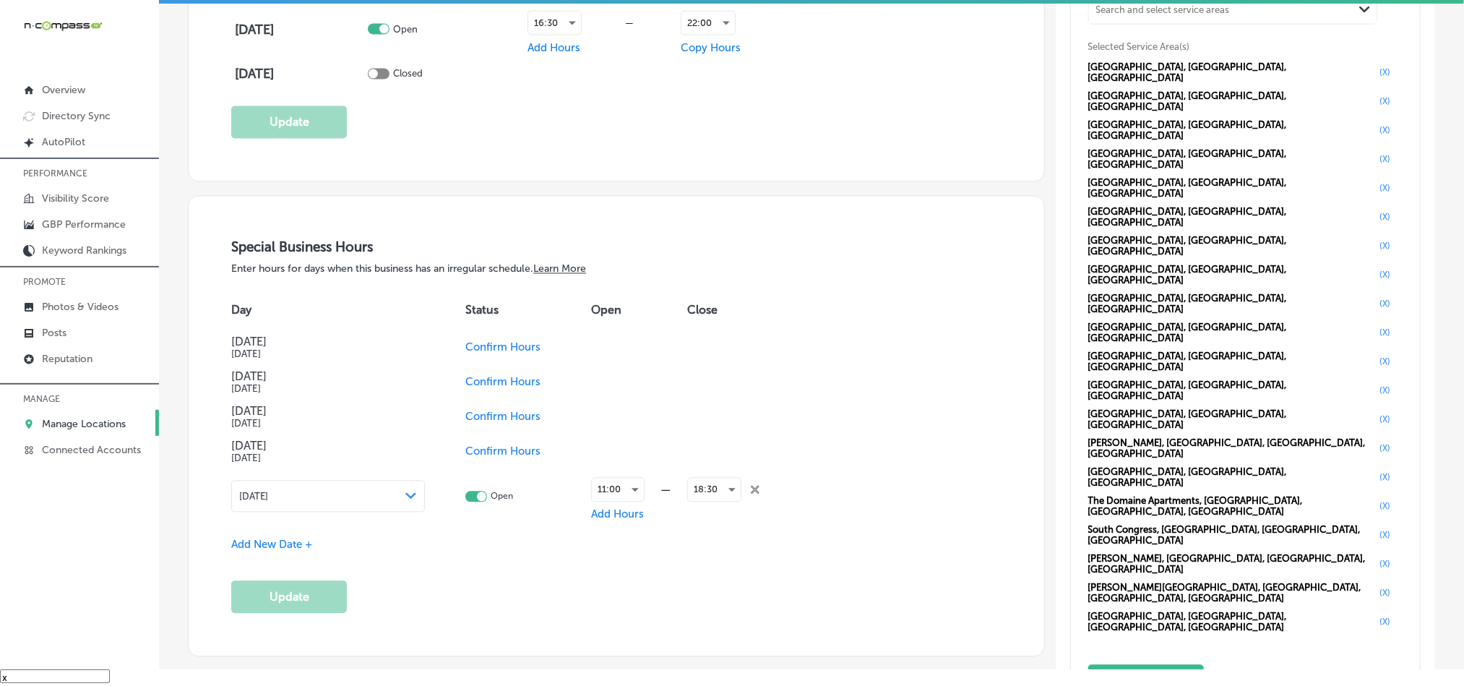
scroll to position [1409, 0]
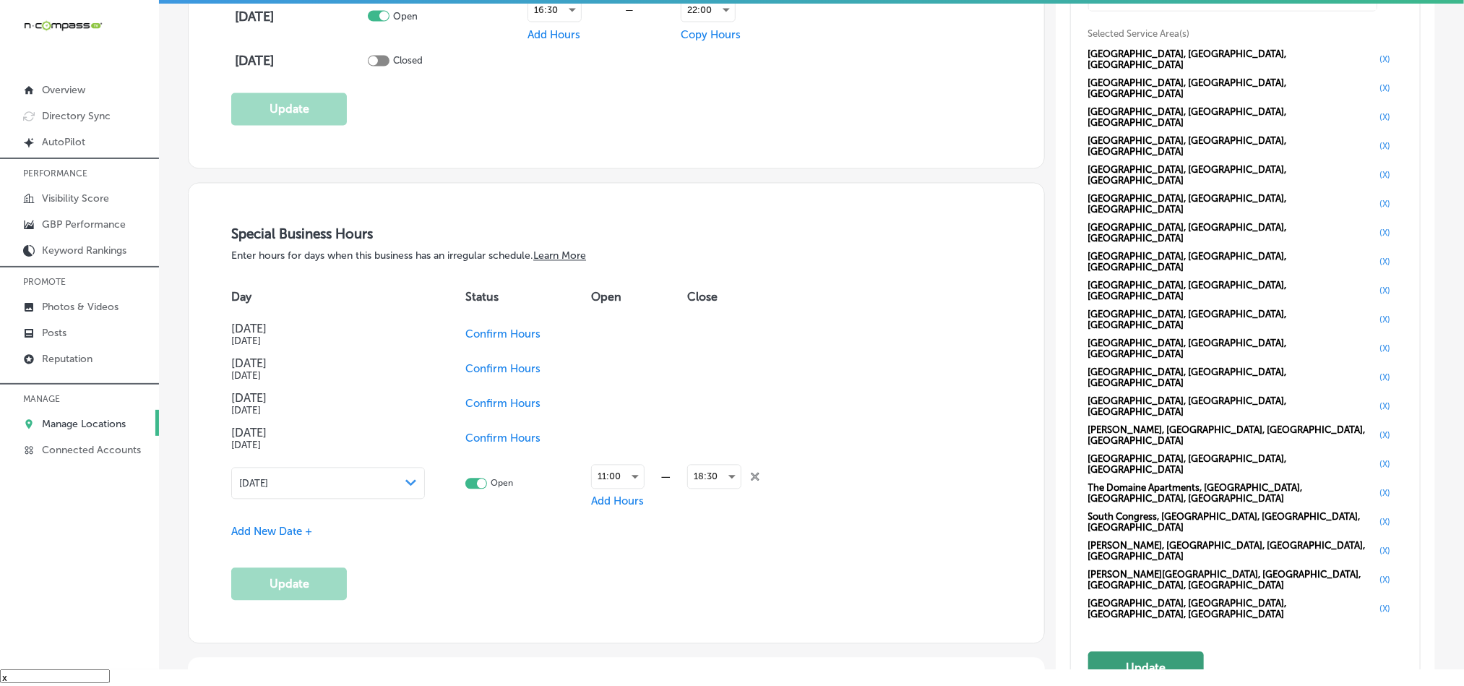
click at [1145, 652] on button "Update" at bounding box center [1146, 668] width 116 height 33
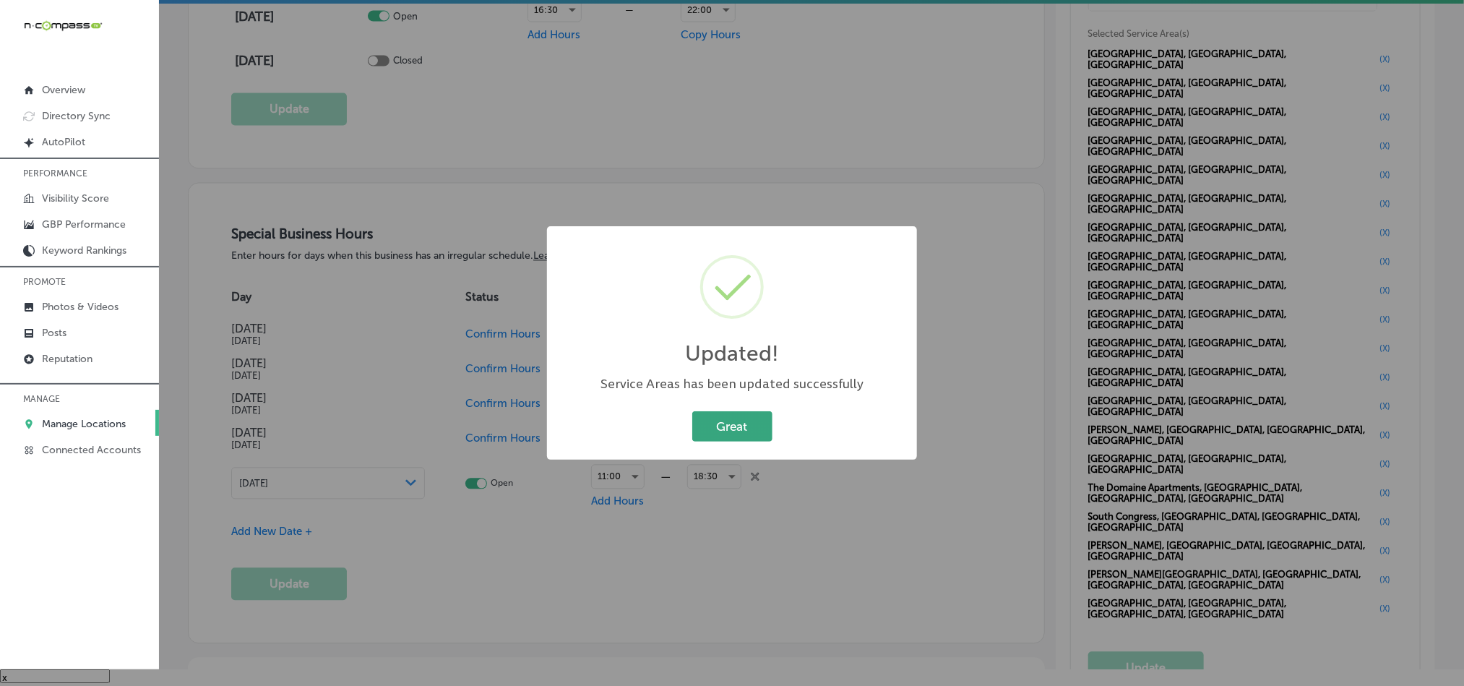
click at [728, 427] on button "Great" at bounding box center [732, 426] width 80 height 30
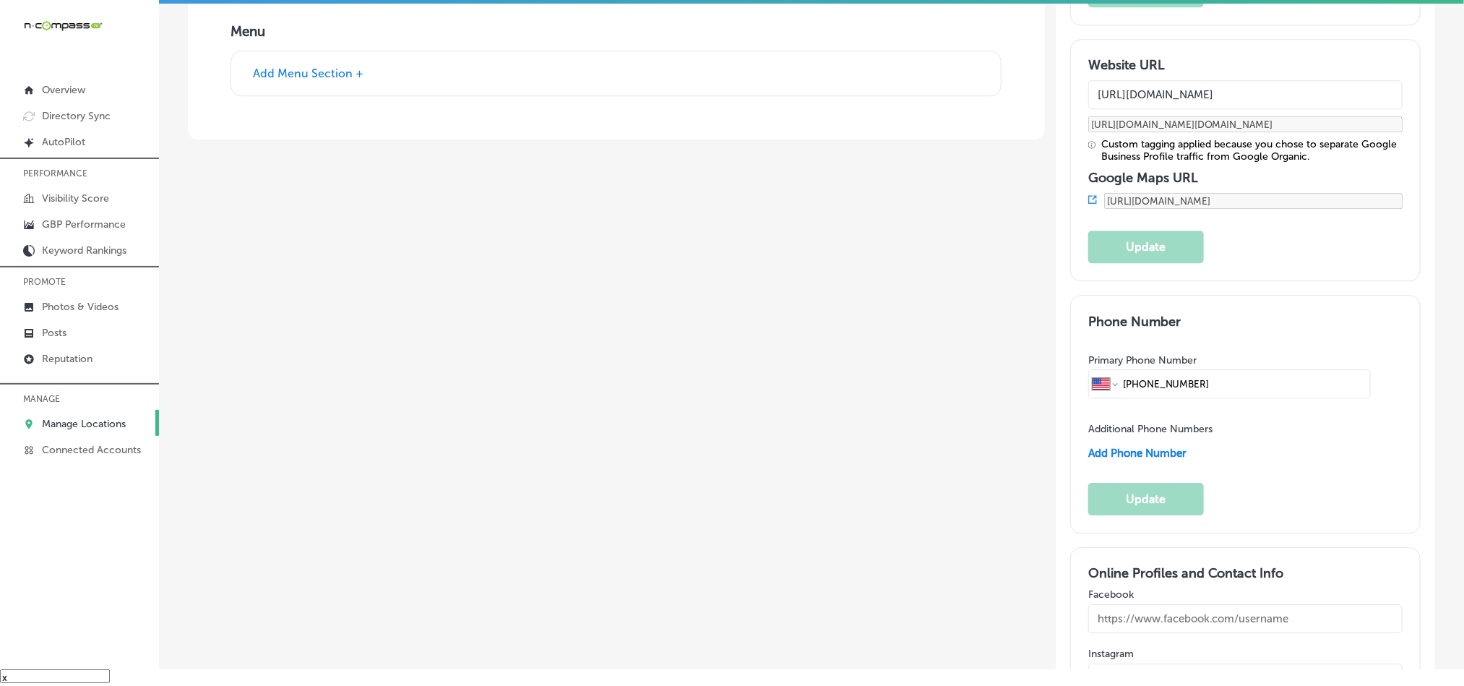
scroll to position [2132, 0]
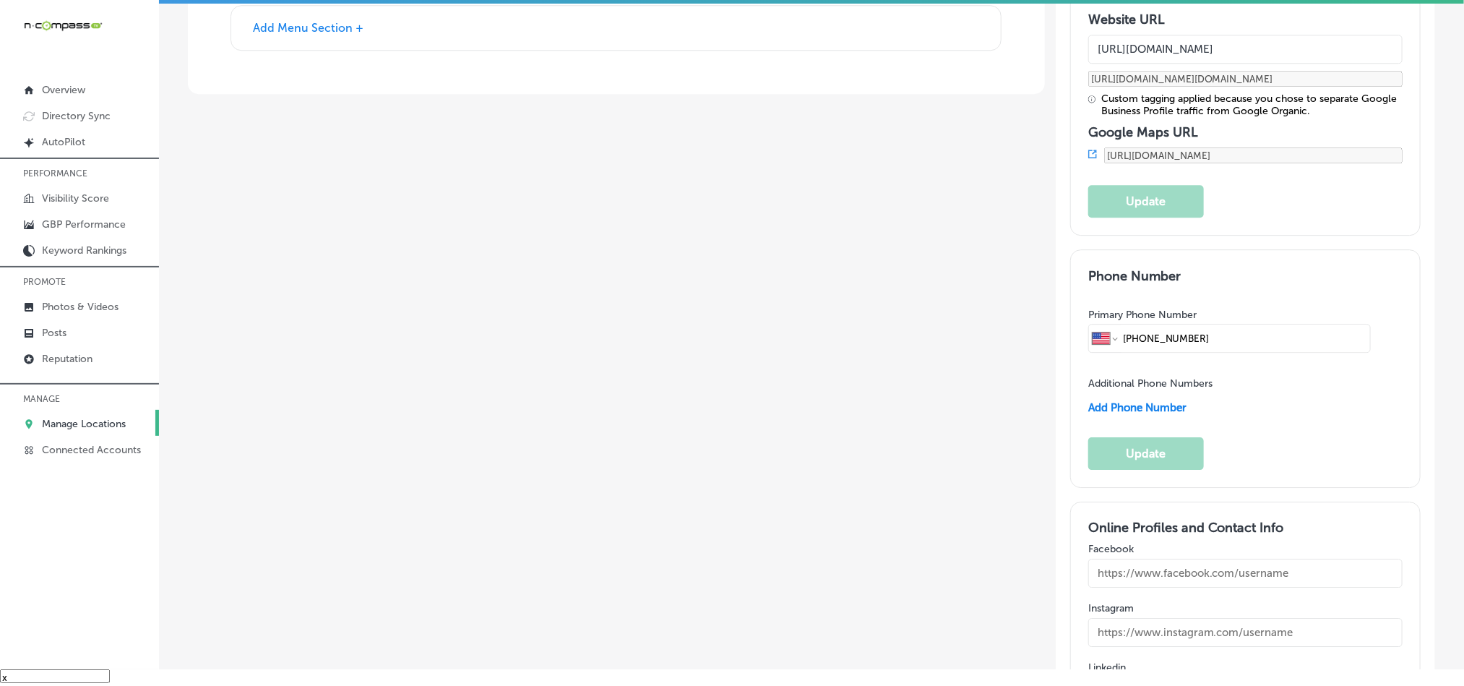
click at [1180, 618] on input "text" at bounding box center [1245, 632] width 314 height 29
paste input "[URL][DOMAIN_NAME]"
type input "[URL][DOMAIN_NAME]"
click at [1167, 559] on input "text" at bounding box center [1245, 573] width 314 height 29
paste input "[URL][DOMAIN_NAME]"
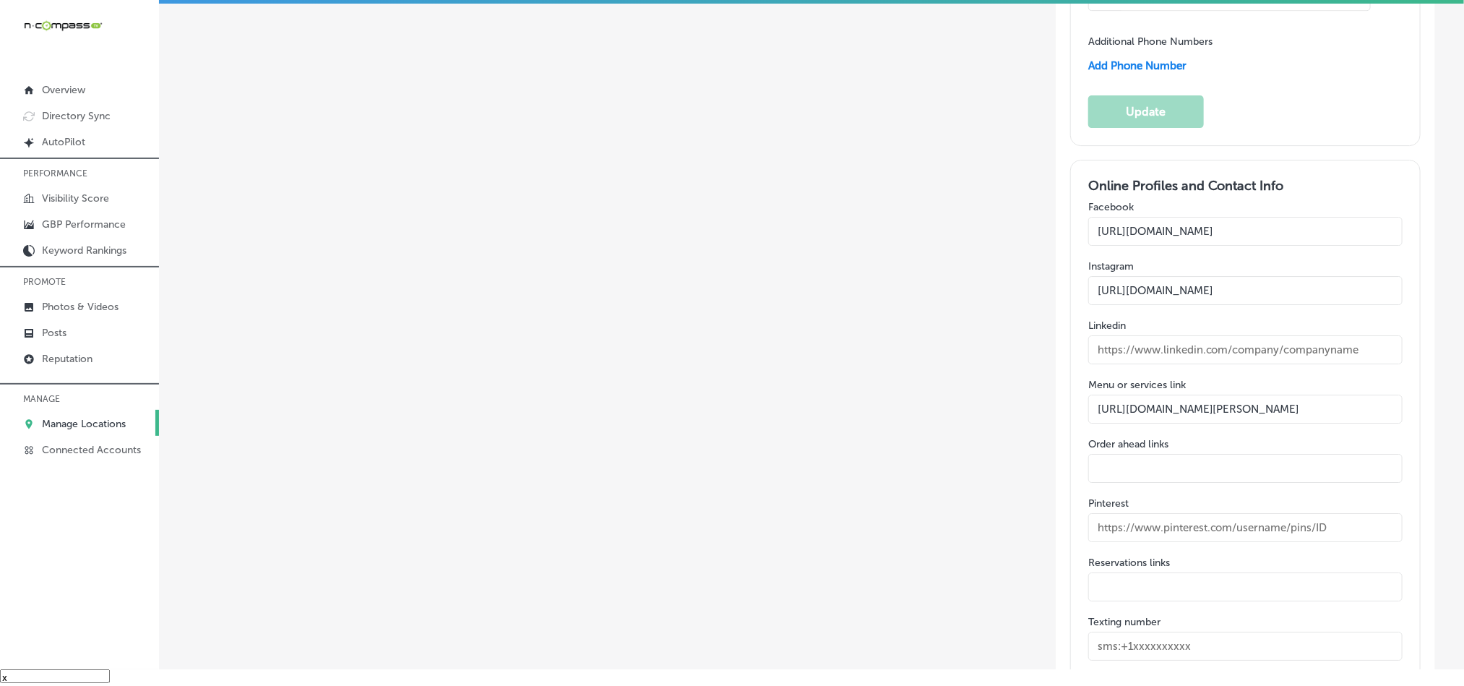
scroll to position [2493, 0]
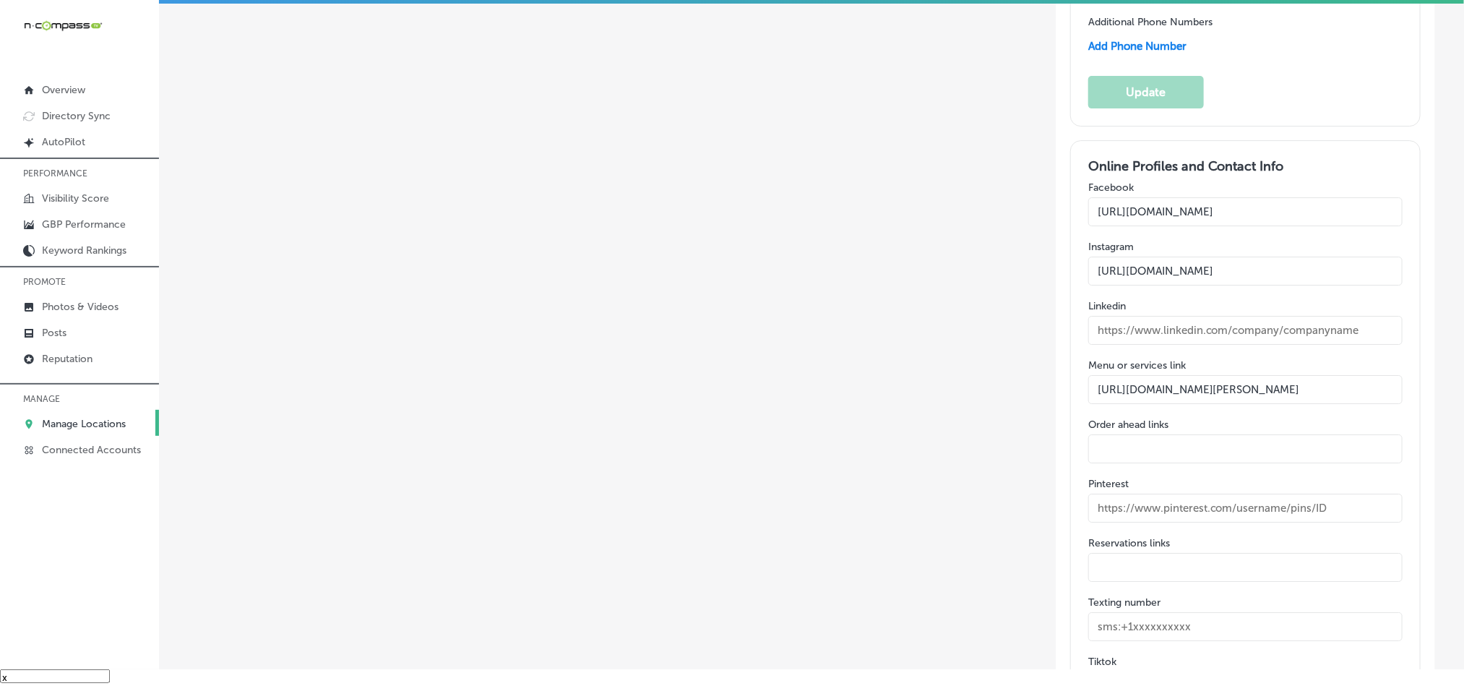
type input "[URL][DOMAIN_NAME]"
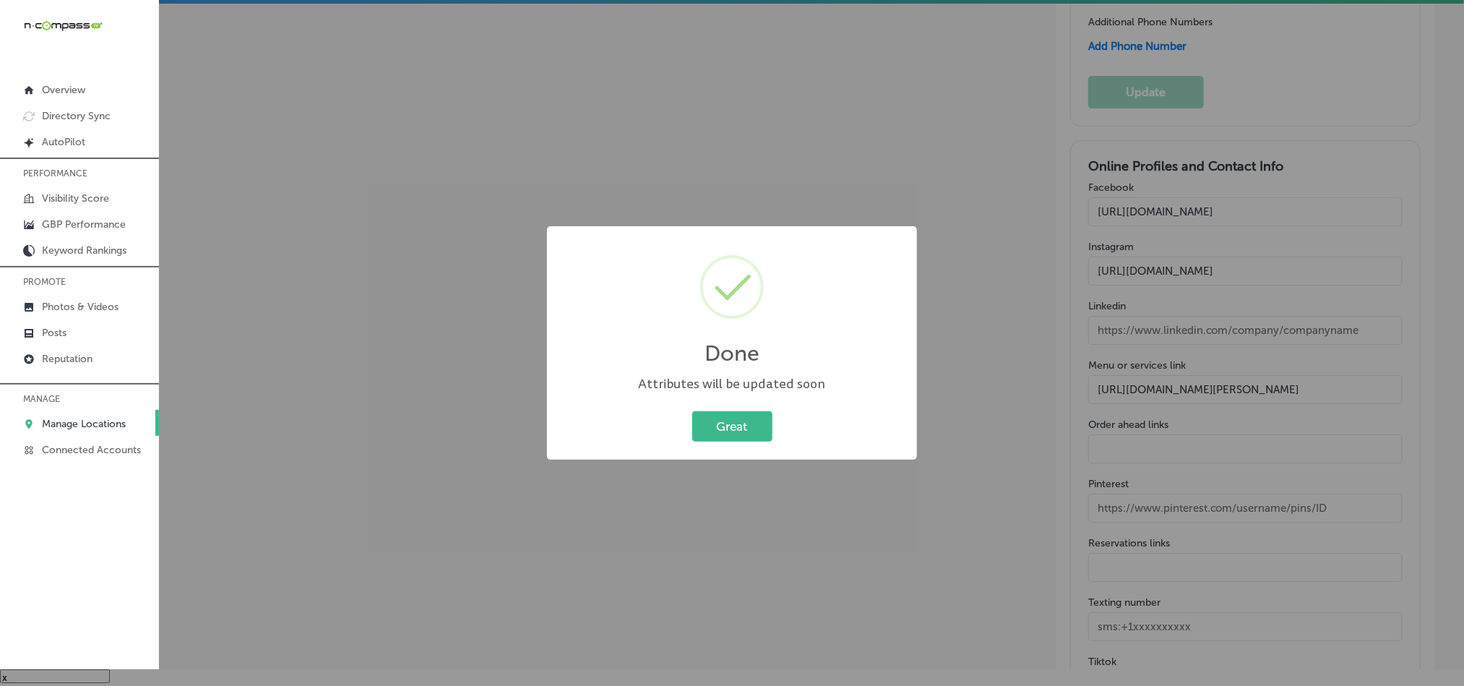
click at [698, 408] on div "Great Cancel" at bounding box center [731, 427] width 341 height 38
click at [724, 432] on button "Great" at bounding box center [732, 426] width 80 height 30
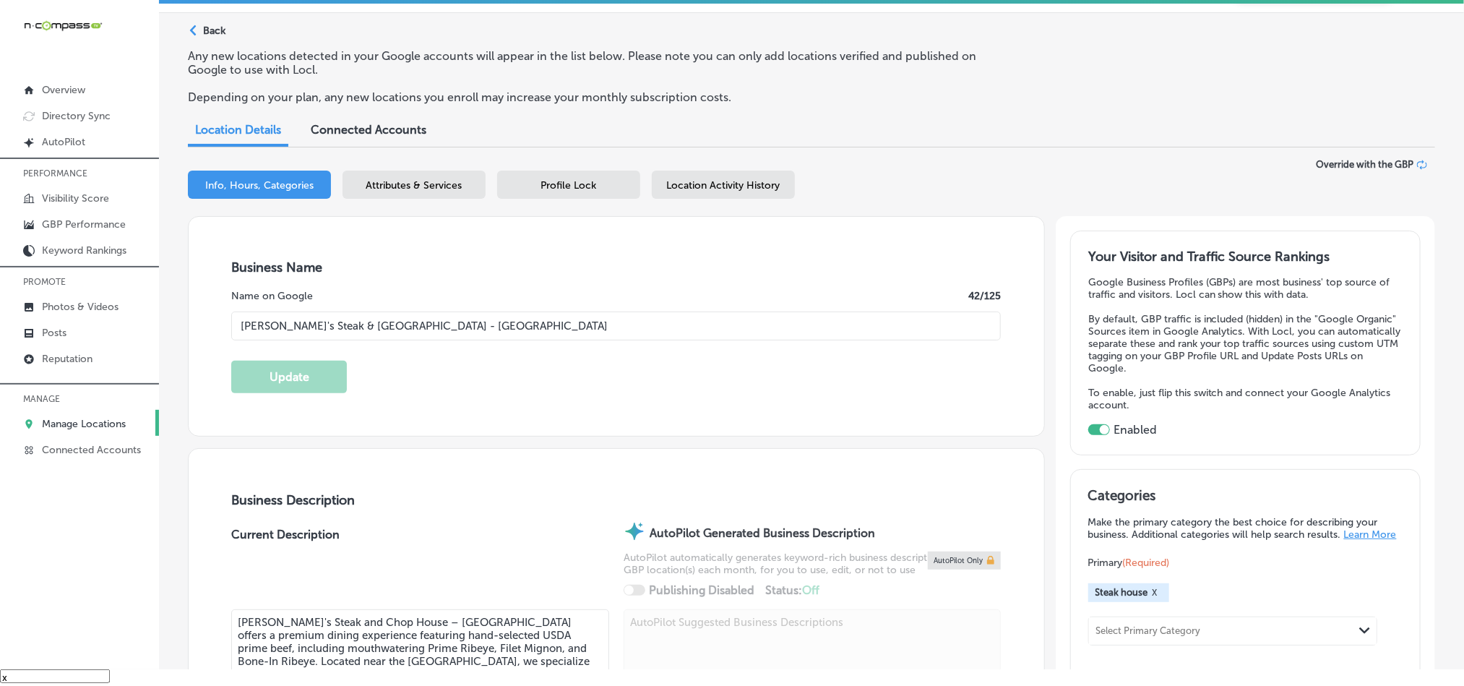
scroll to position [0, 0]
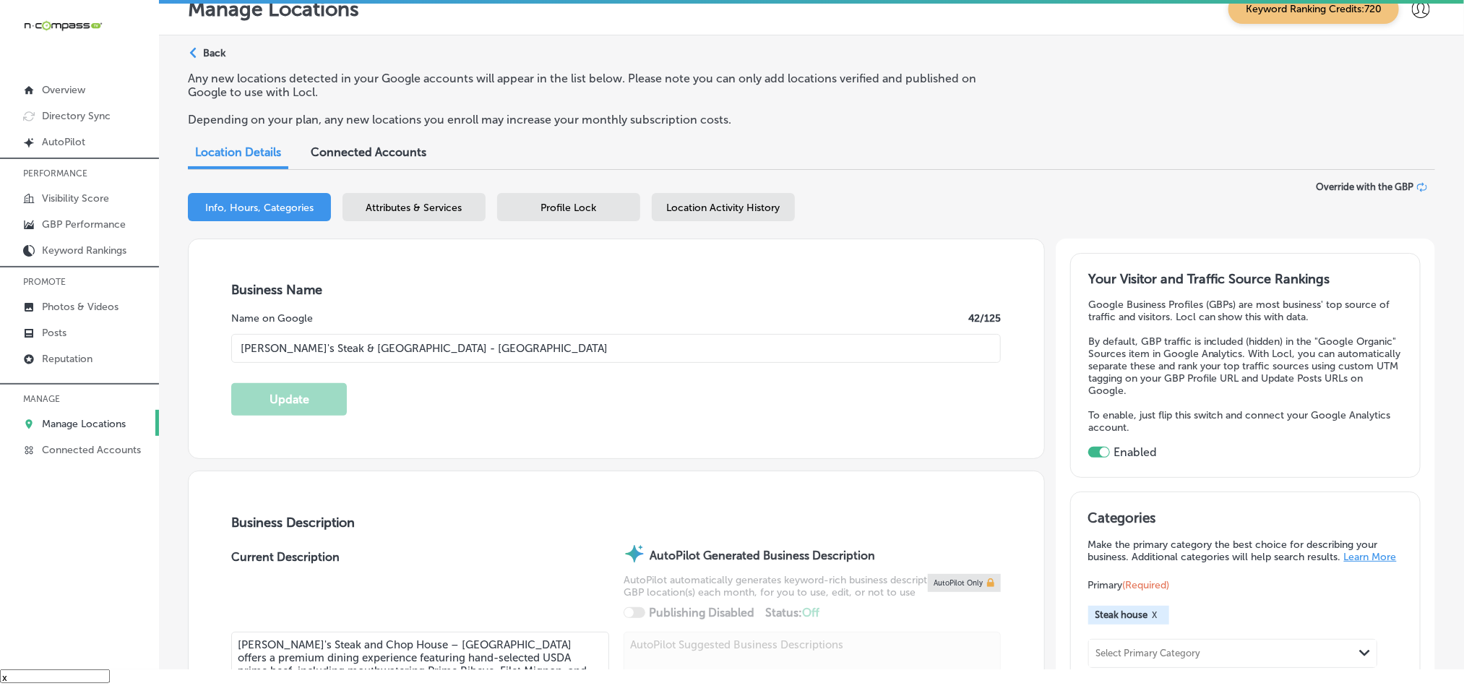
click at [391, 219] on div "Attributes & Services" at bounding box center [414, 207] width 143 height 28
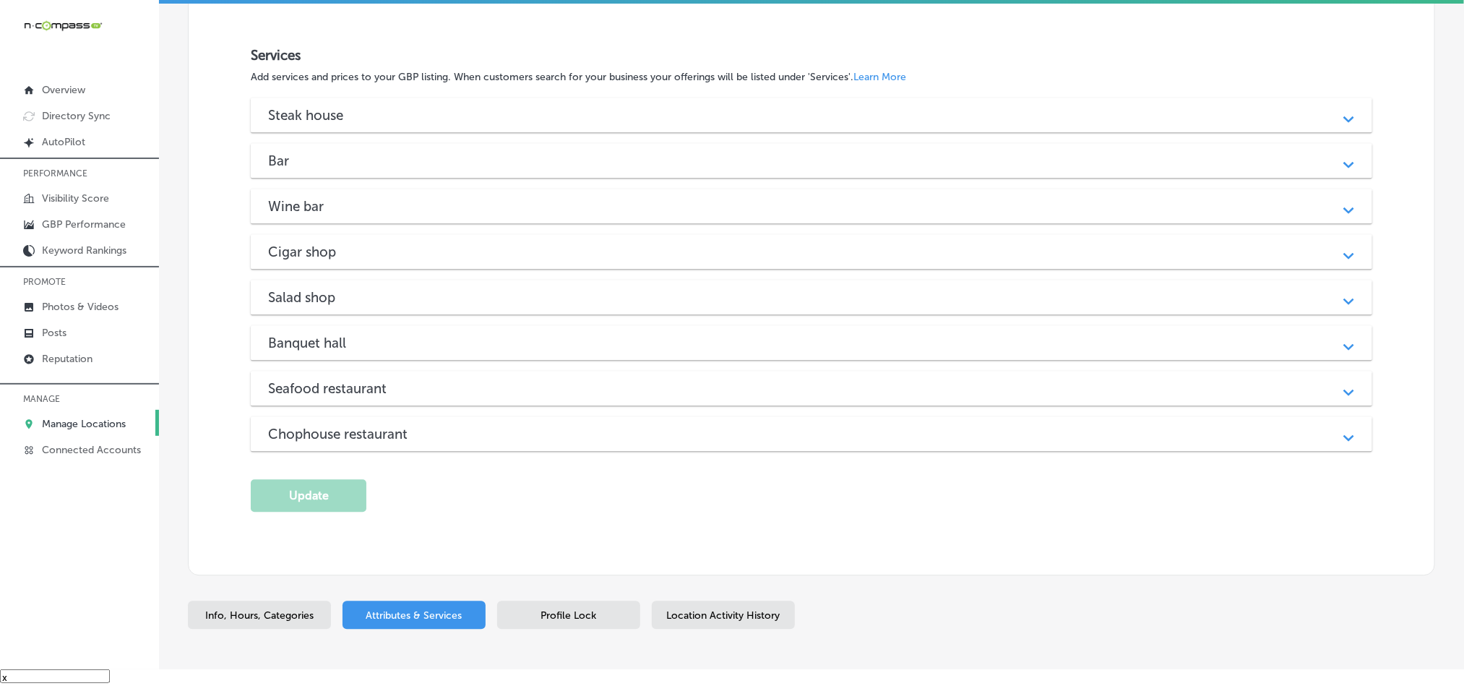
scroll to position [1843, 0]
click at [1340, 125] on div "Path Created with Sketch." at bounding box center [1349, 116] width 18 height 18
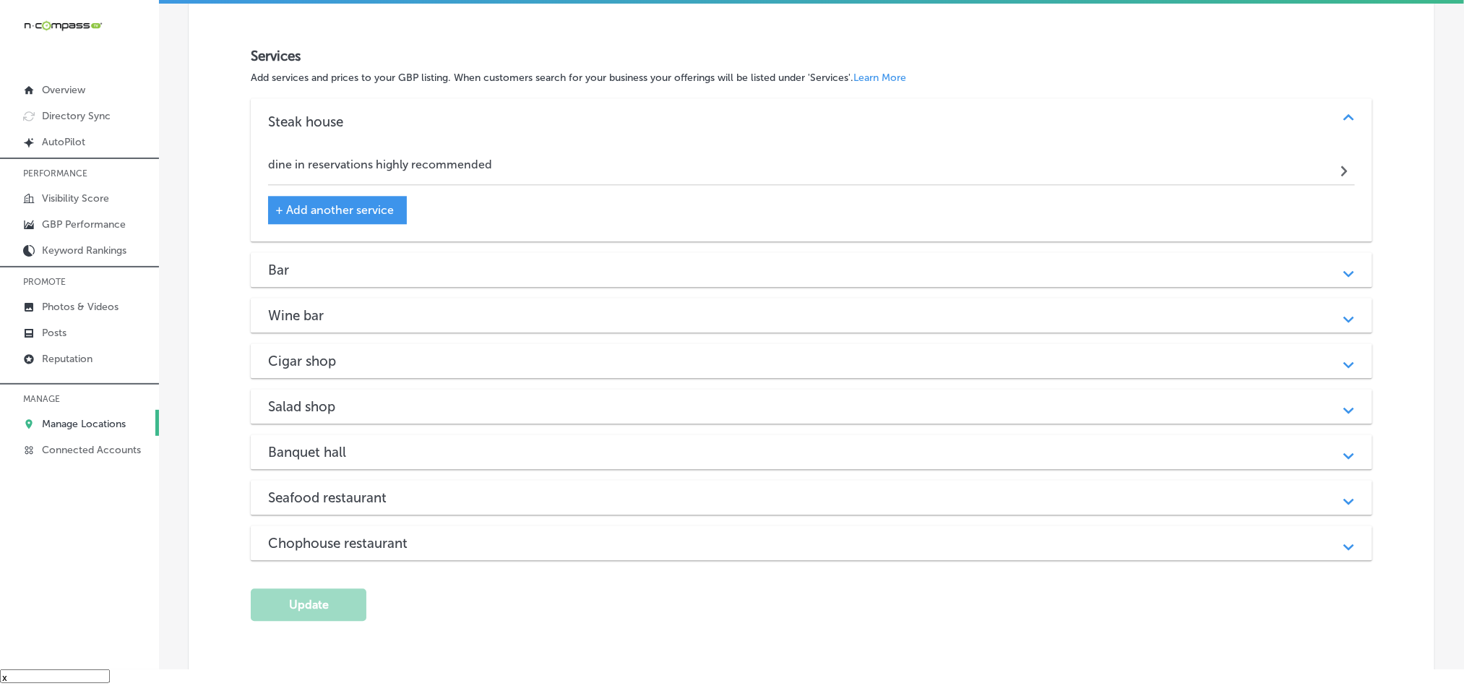
click at [1343, 277] on icon "Path Created with Sketch." at bounding box center [1348, 274] width 11 height 7
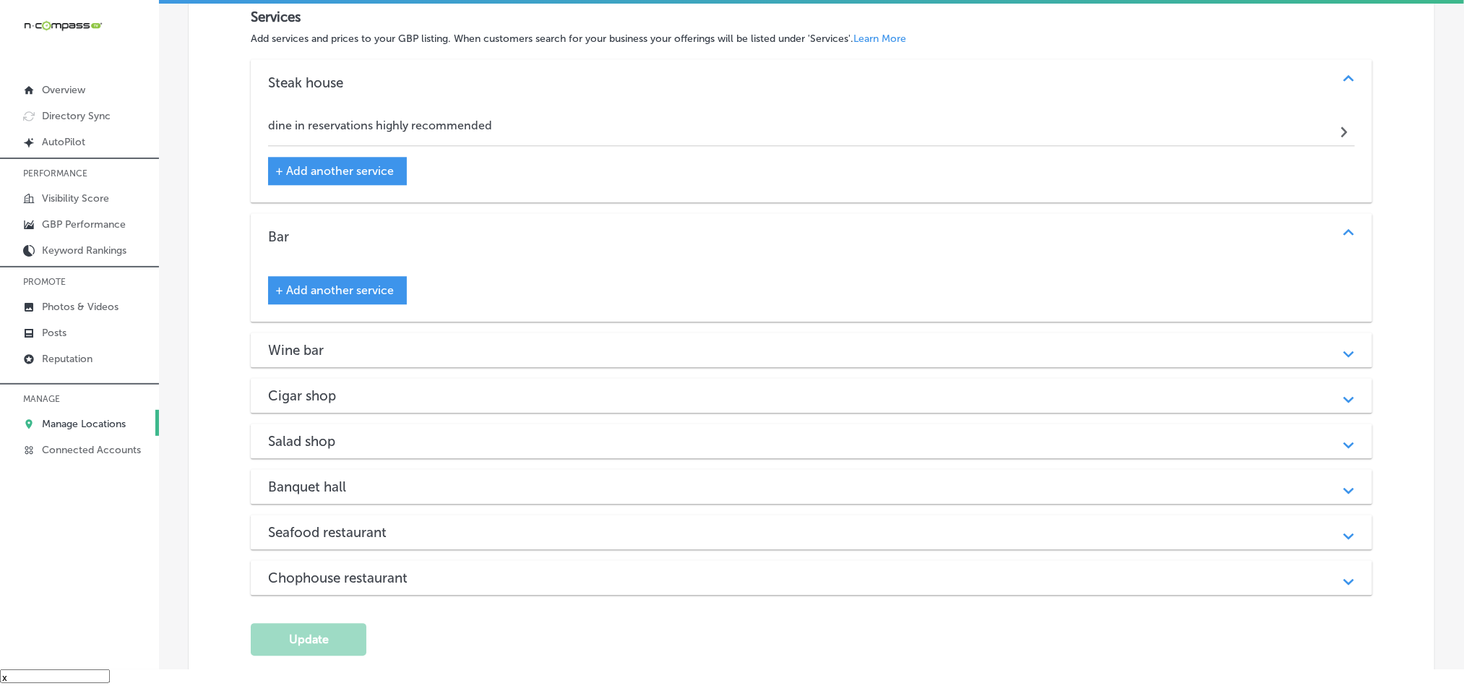
scroll to position [1951, 0]
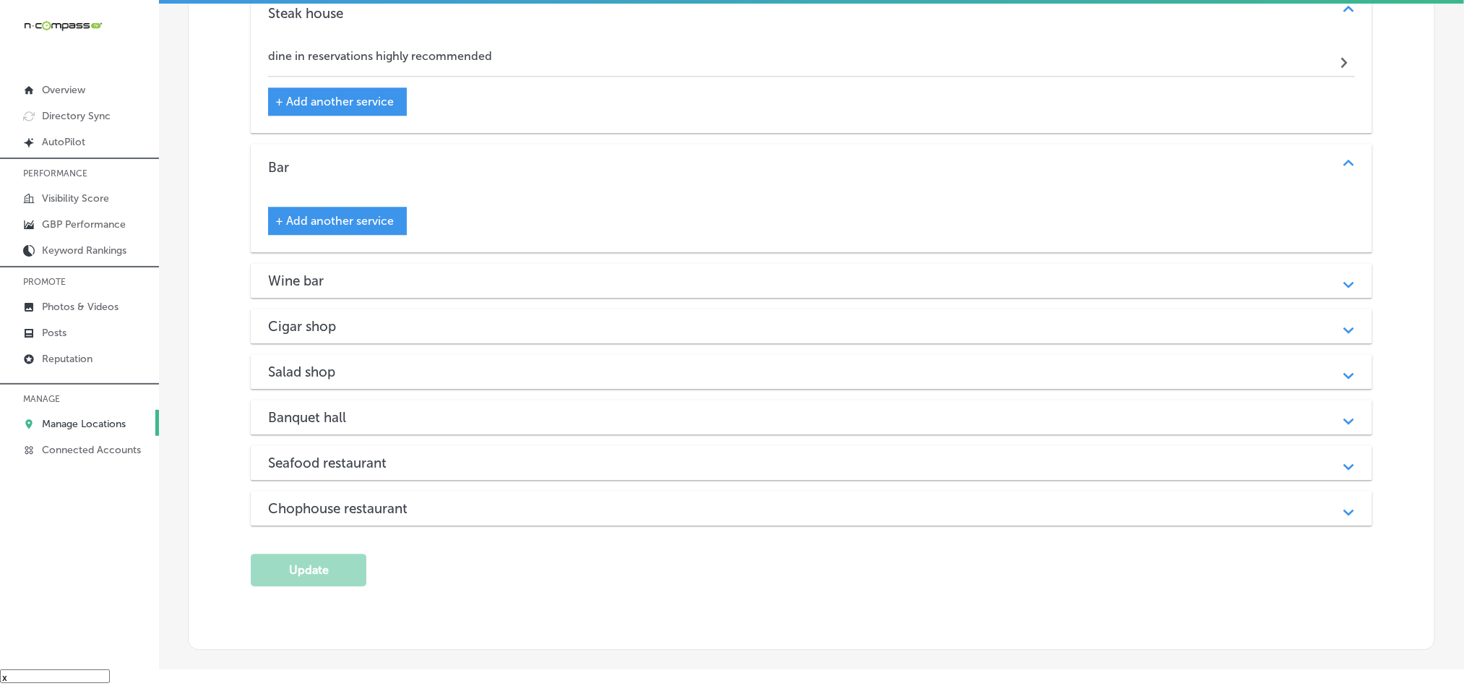
click at [1343, 288] on polygon at bounding box center [1348, 285] width 11 height 7
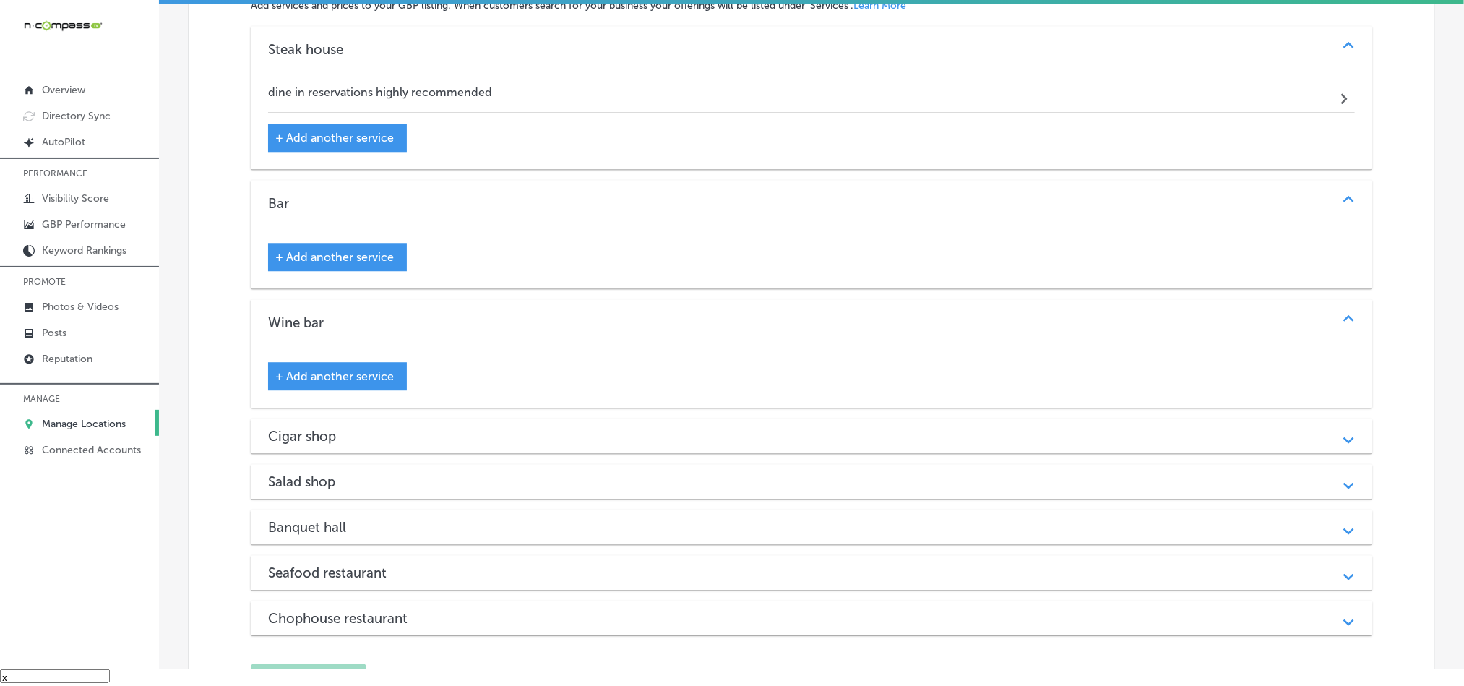
scroll to position [1878, 0]
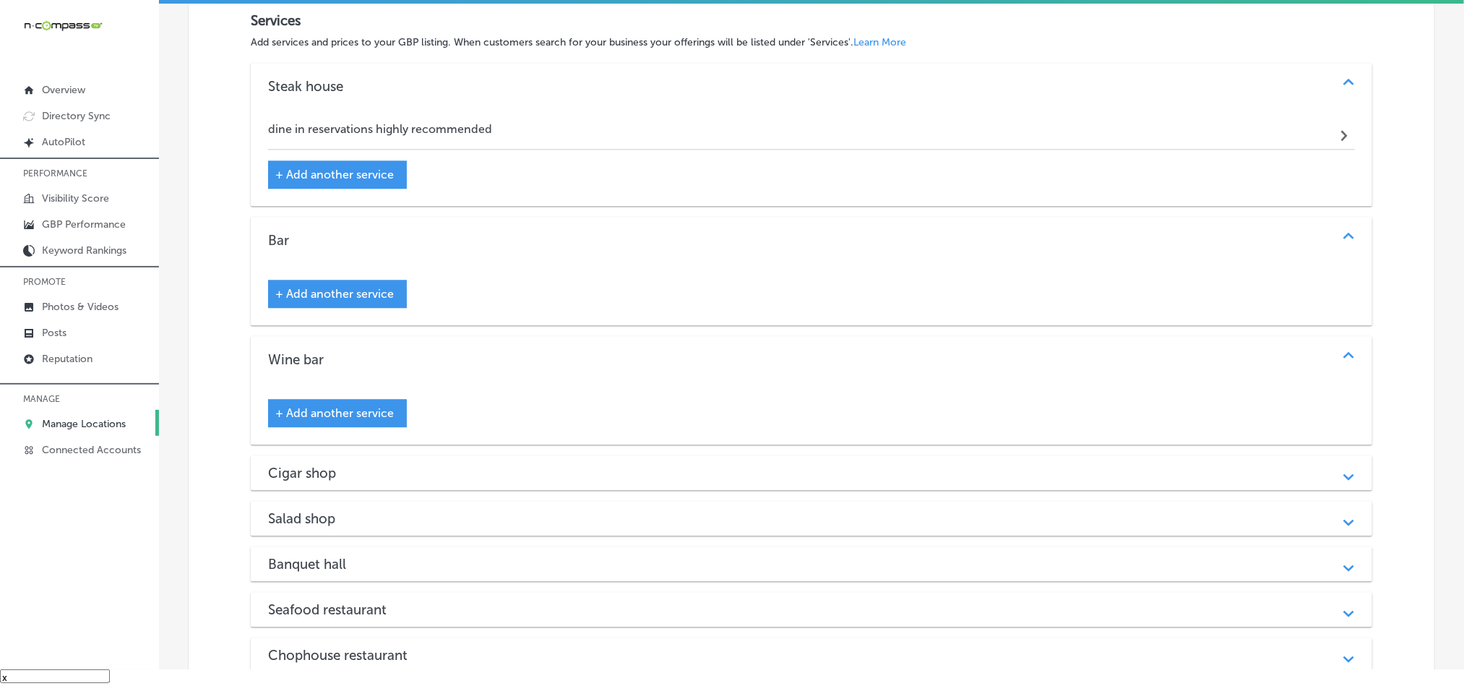
click at [291, 181] on span "+ Add another service" at bounding box center [334, 175] width 119 height 14
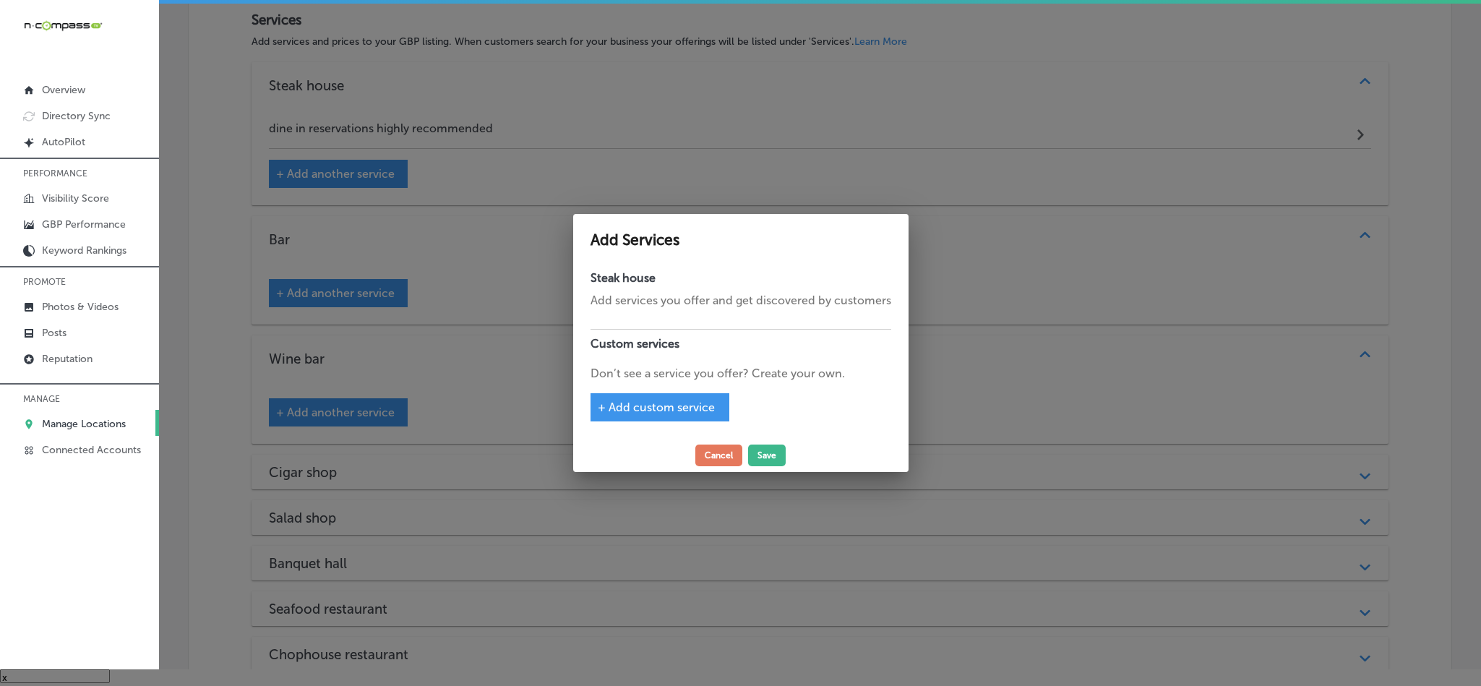
click at [621, 410] on span "+ Add custom service" at bounding box center [656, 407] width 117 height 14
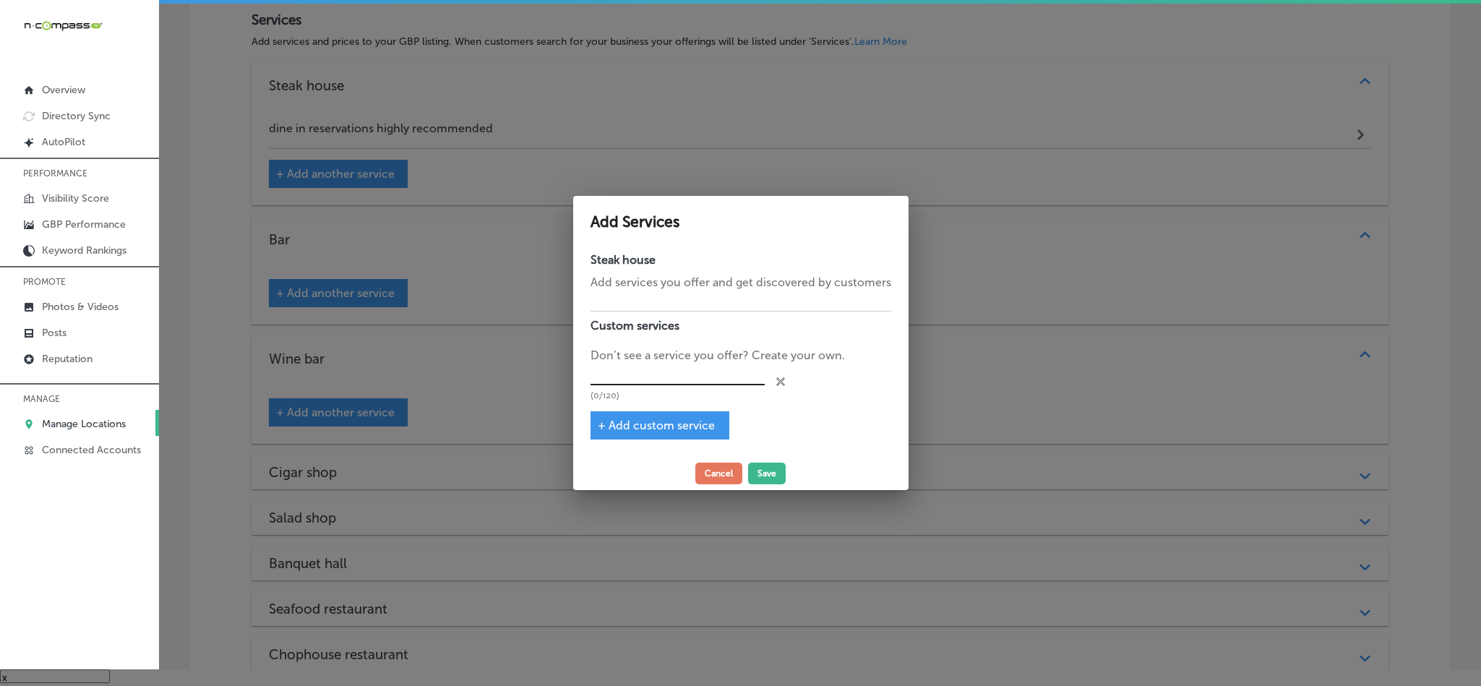
click at [620, 365] on input "text" at bounding box center [677, 374] width 174 height 22
paste input "Fine Dining Restaurant"
type input "Fine Dining Restaurant"
click at [620, 425] on span "+ Add custom service" at bounding box center [656, 425] width 117 height 14
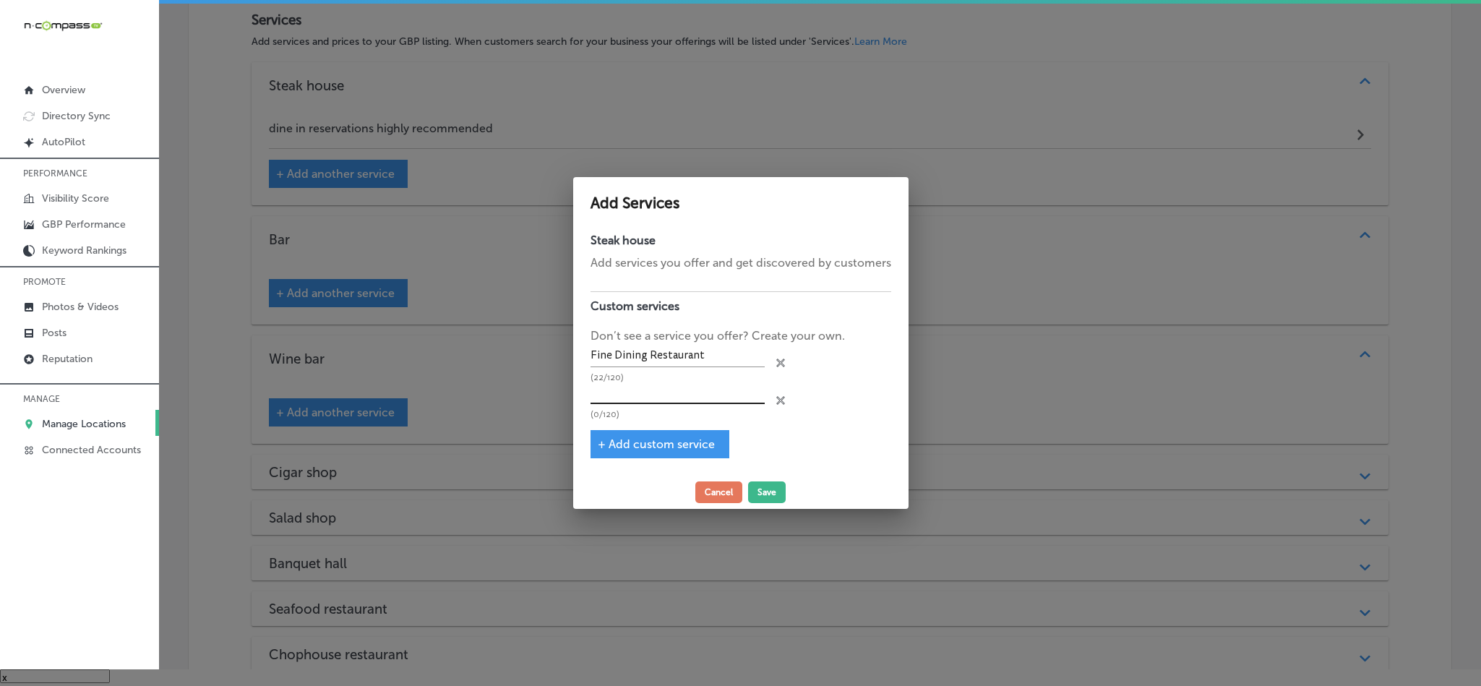
click at [633, 389] on input "text" at bounding box center [677, 393] width 174 height 22
paste input "Seafood Restaurant"
type input "Seafood Restaurant"
click at [781, 395] on div "close Created with Sketch." at bounding box center [780, 398] width 9 height 9
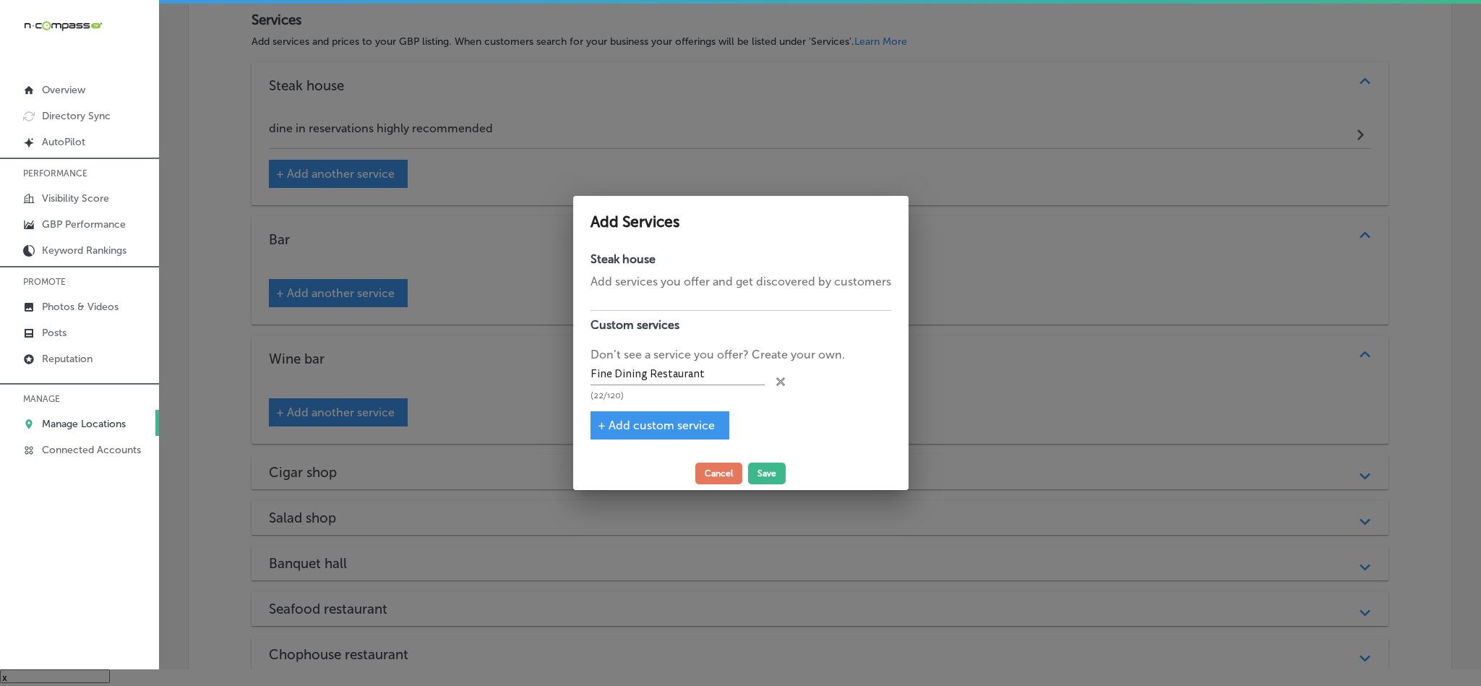
click at [620, 430] on span "+ Add custom service" at bounding box center [656, 425] width 117 height 14
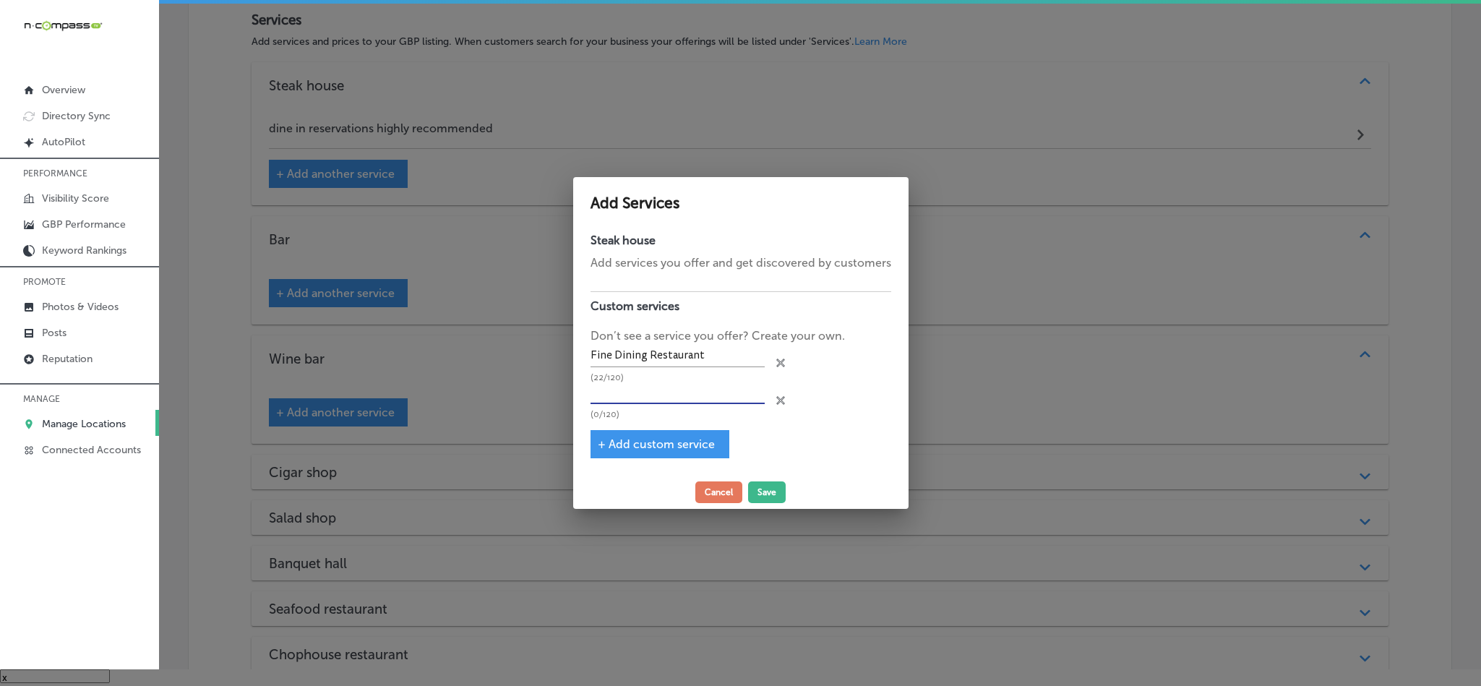
click at [619, 397] on input "text" at bounding box center [677, 393] width 174 height 22
paste input "American Restaurant"
type input "American Restaurant"
click at [642, 451] on span "+ Add custom service" at bounding box center [656, 444] width 117 height 14
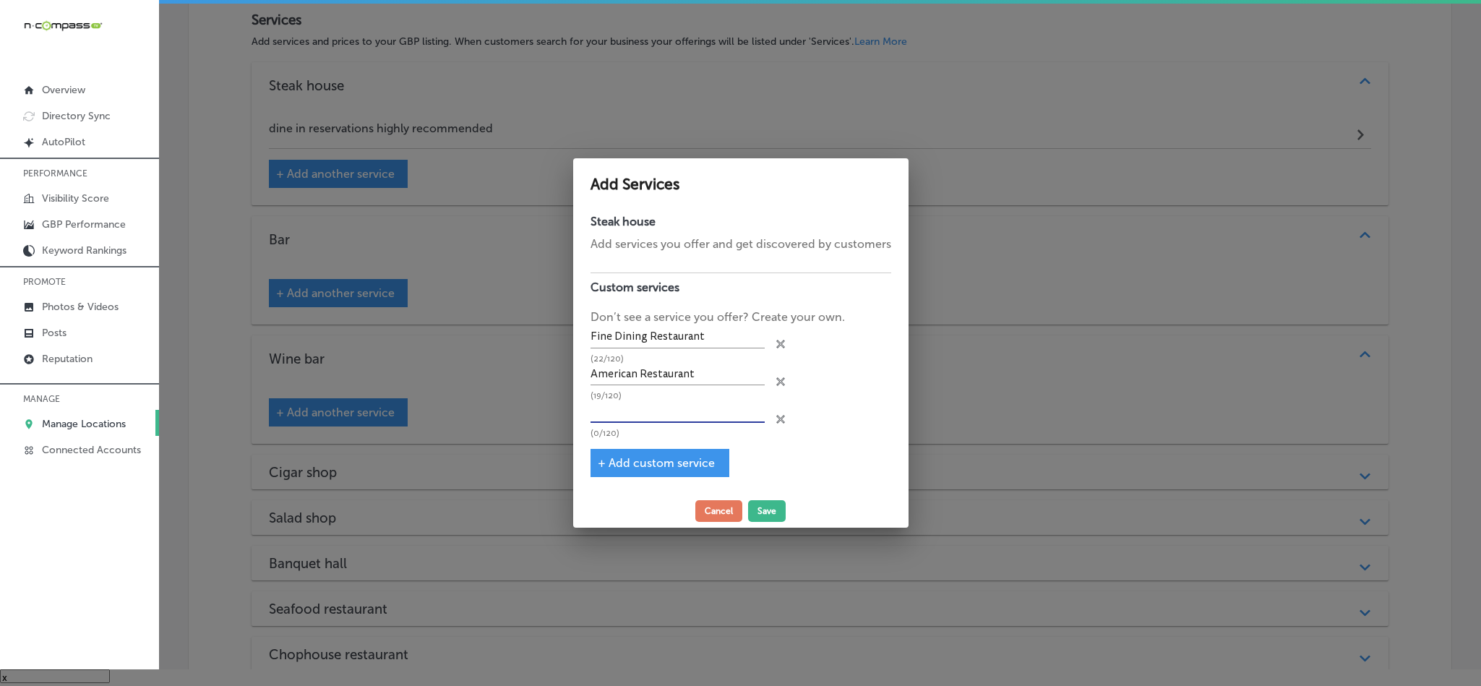
click at [647, 405] on input "text" at bounding box center [677, 411] width 174 height 22
paste input "Private Dining Room"
type input "Private Dining Room"
click at [757, 503] on button "Save" at bounding box center [767, 511] width 38 height 22
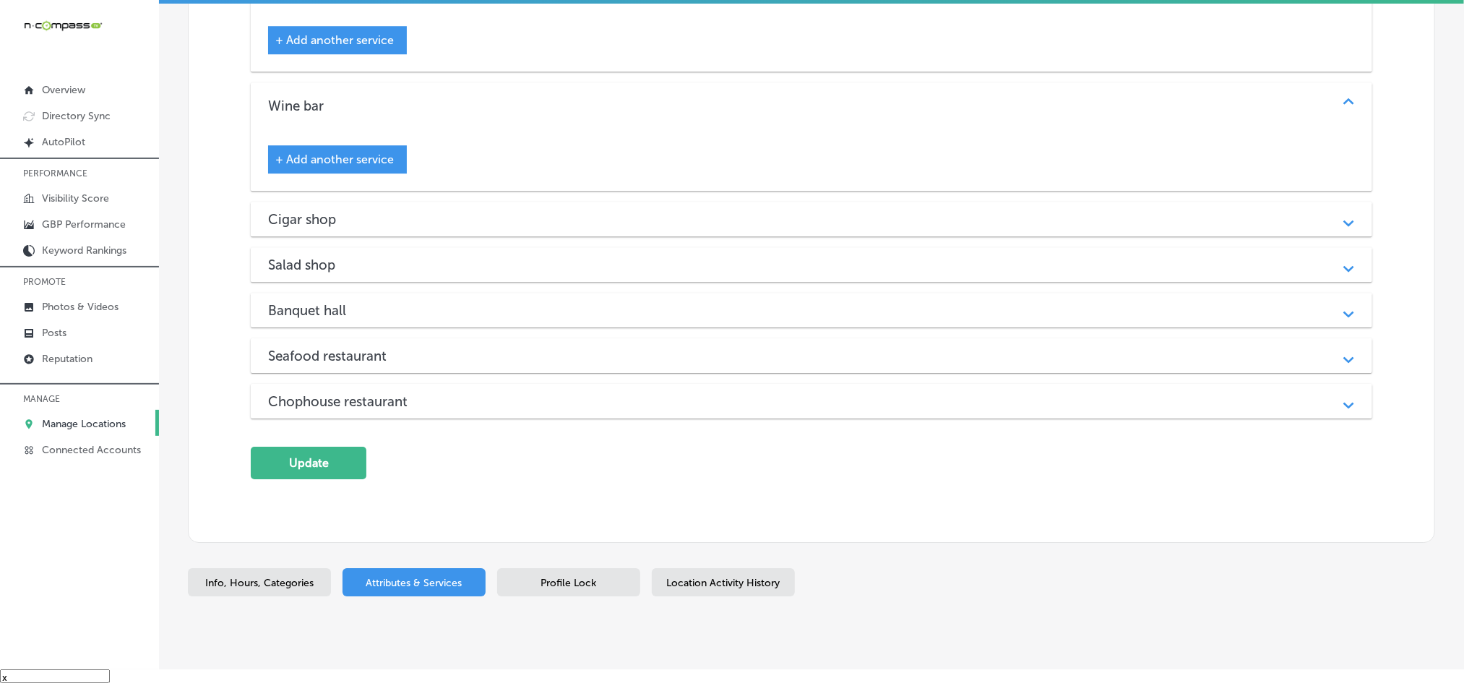
scroll to position [2240, 0]
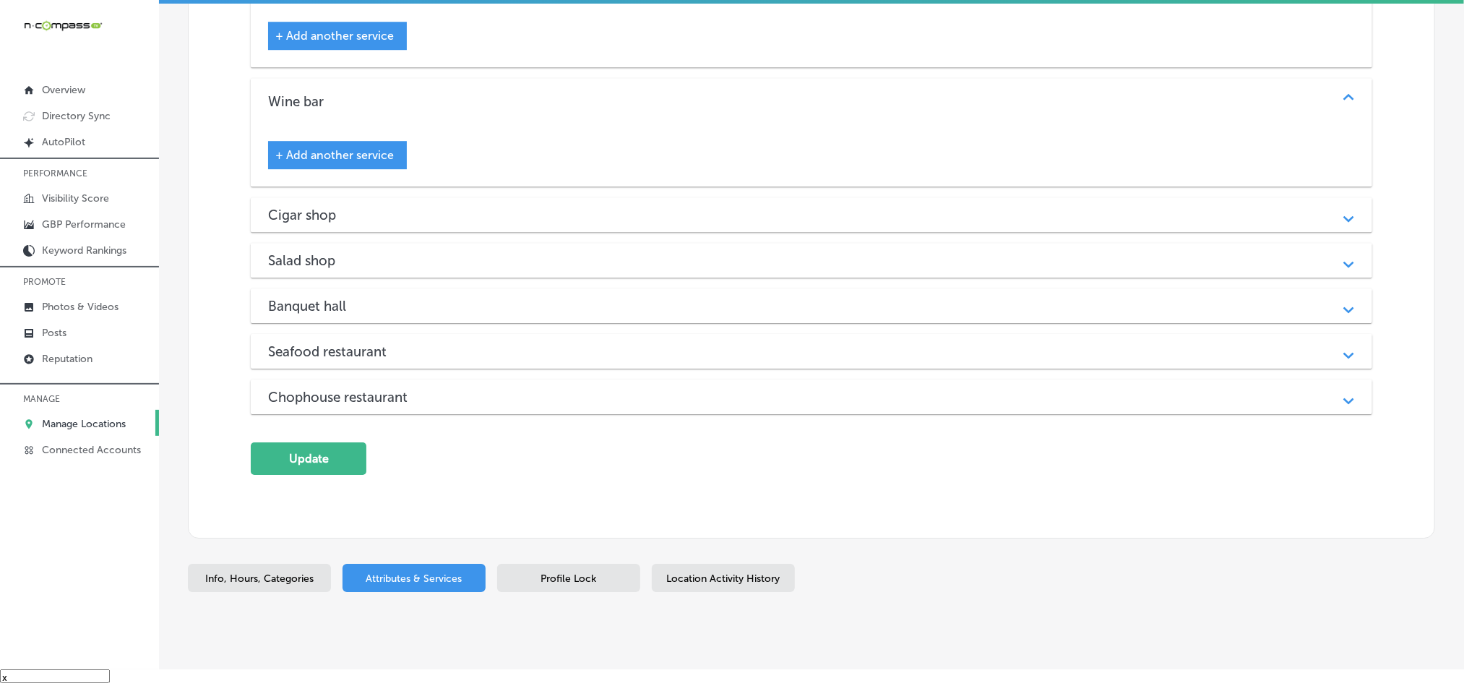
click at [1340, 361] on div "Path Created with Sketch." at bounding box center [1349, 352] width 18 height 18
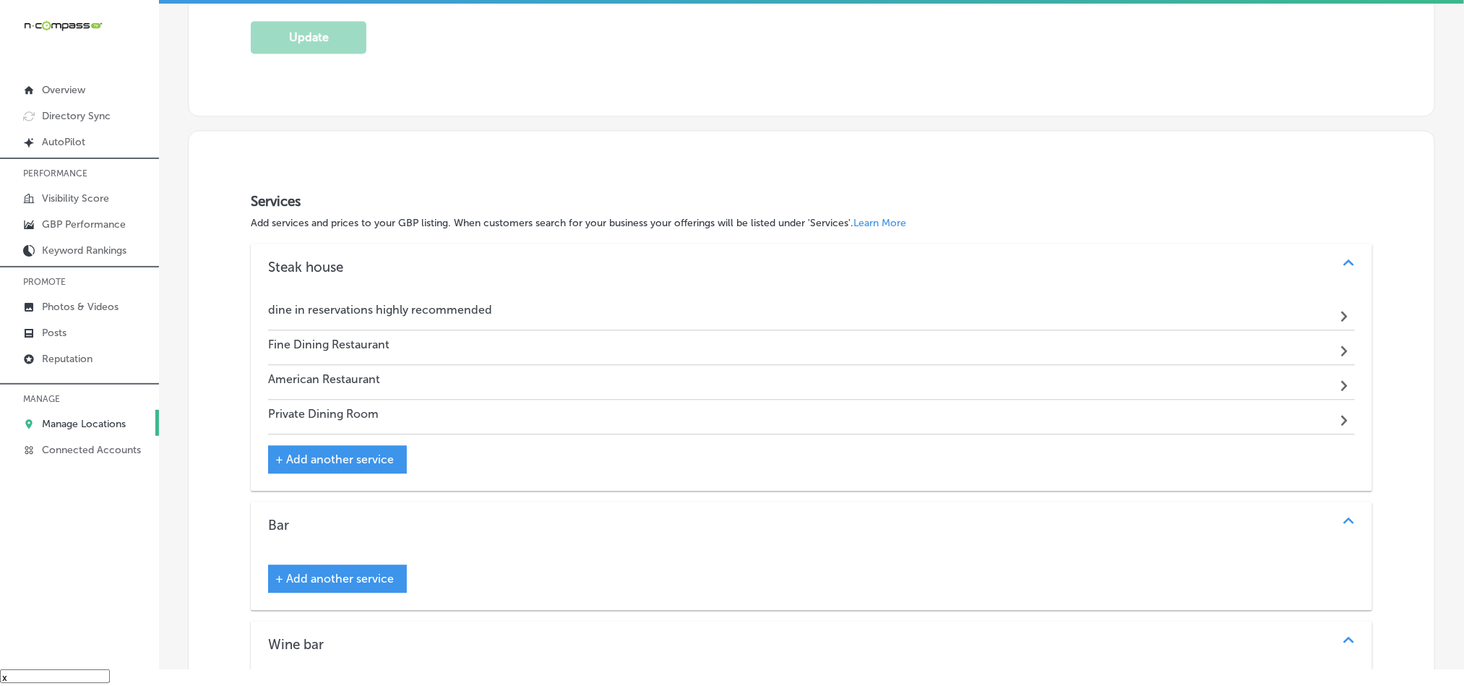
scroll to position [1656, 0]
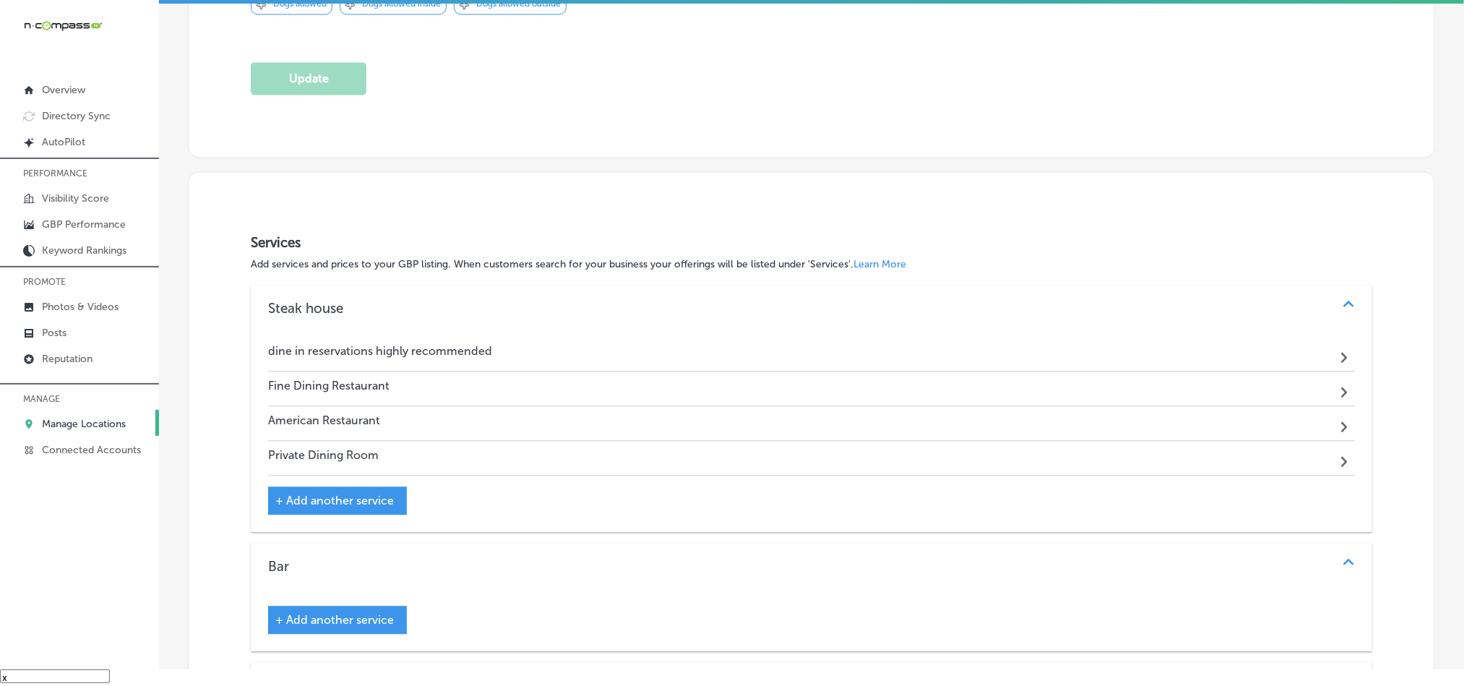
drag, startPoint x: 1116, startPoint y: 274, endPoint x: 1251, endPoint y: 300, distance: 136.9
click at [1125, 277] on div "Services Add services and prices to your GBP listing. When customers search for…" at bounding box center [811, 683] width 1121 height 898
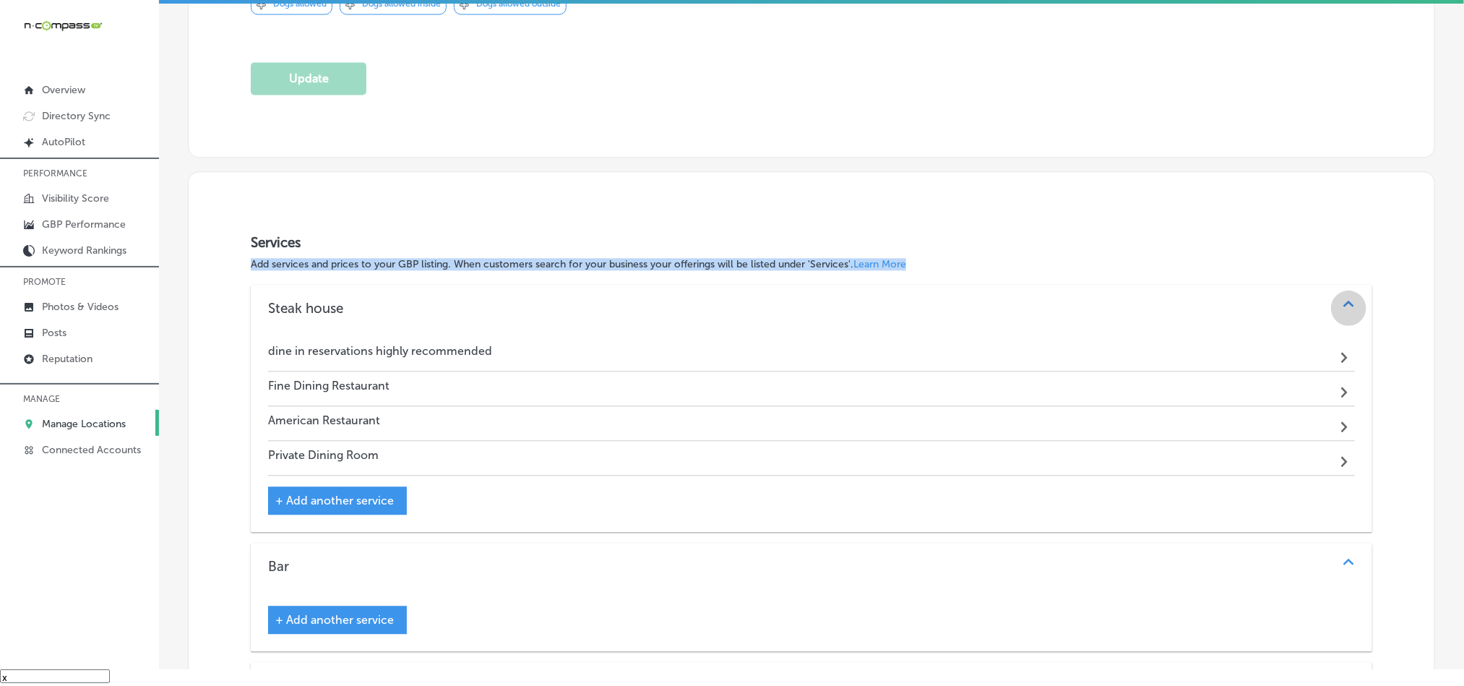
click at [1343, 307] on icon "Path Created with Sketch." at bounding box center [1348, 304] width 11 height 7
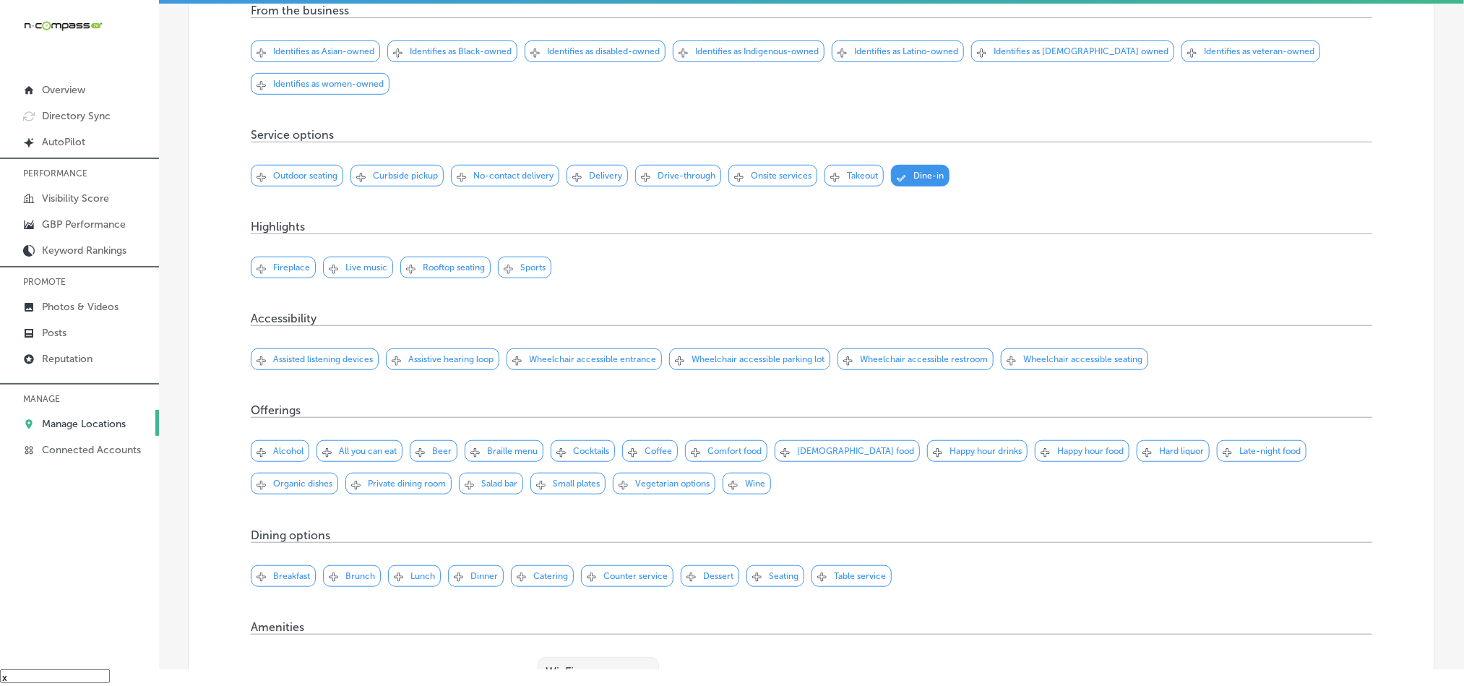
scroll to position [397, 0]
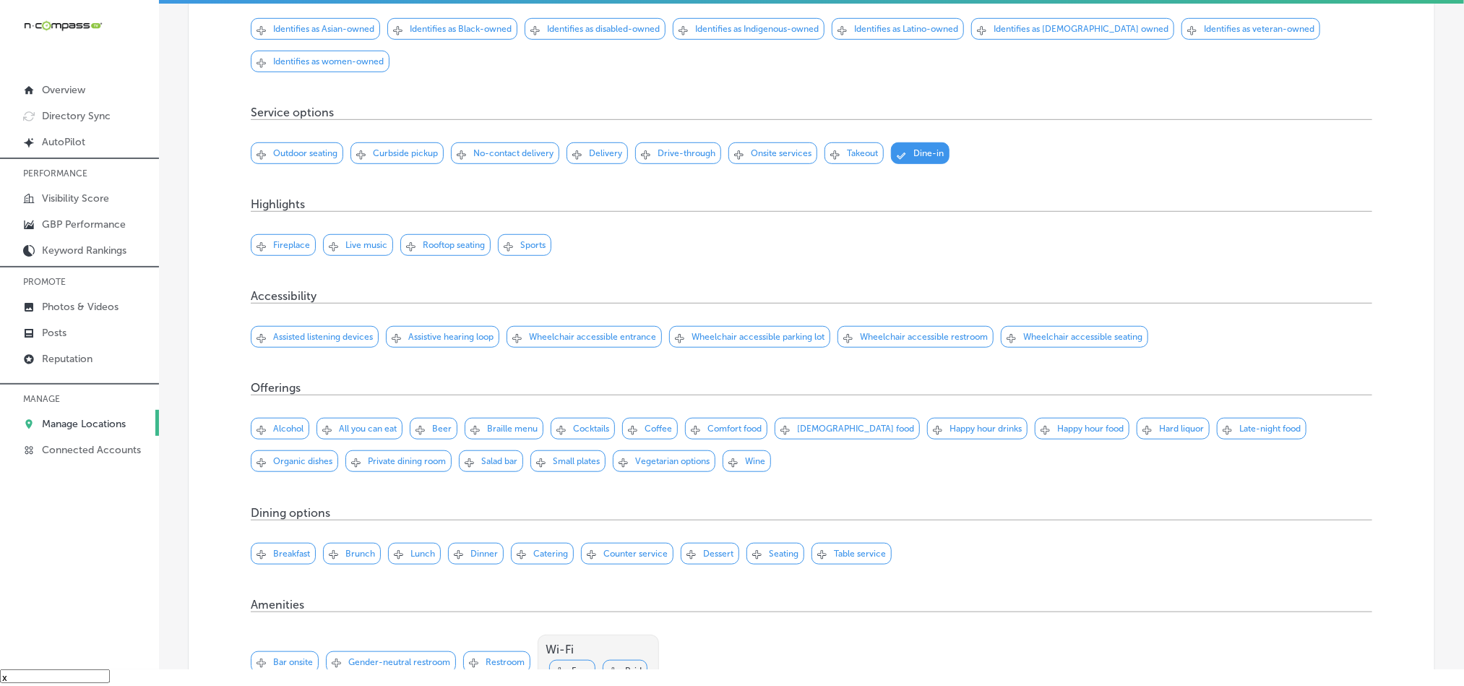
click at [546, 342] on p "Wheelchair accessible entrance" at bounding box center [592, 337] width 127 height 10
click at [737, 342] on p "Wheelchair accessible parking lot" at bounding box center [758, 337] width 133 height 10
click at [883, 348] on div "Svg Vector Icons : [URL][DOMAIN_NAME] Checked Created with Sketch. close Create…" at bounding box center [916, 337] width 156 height 22
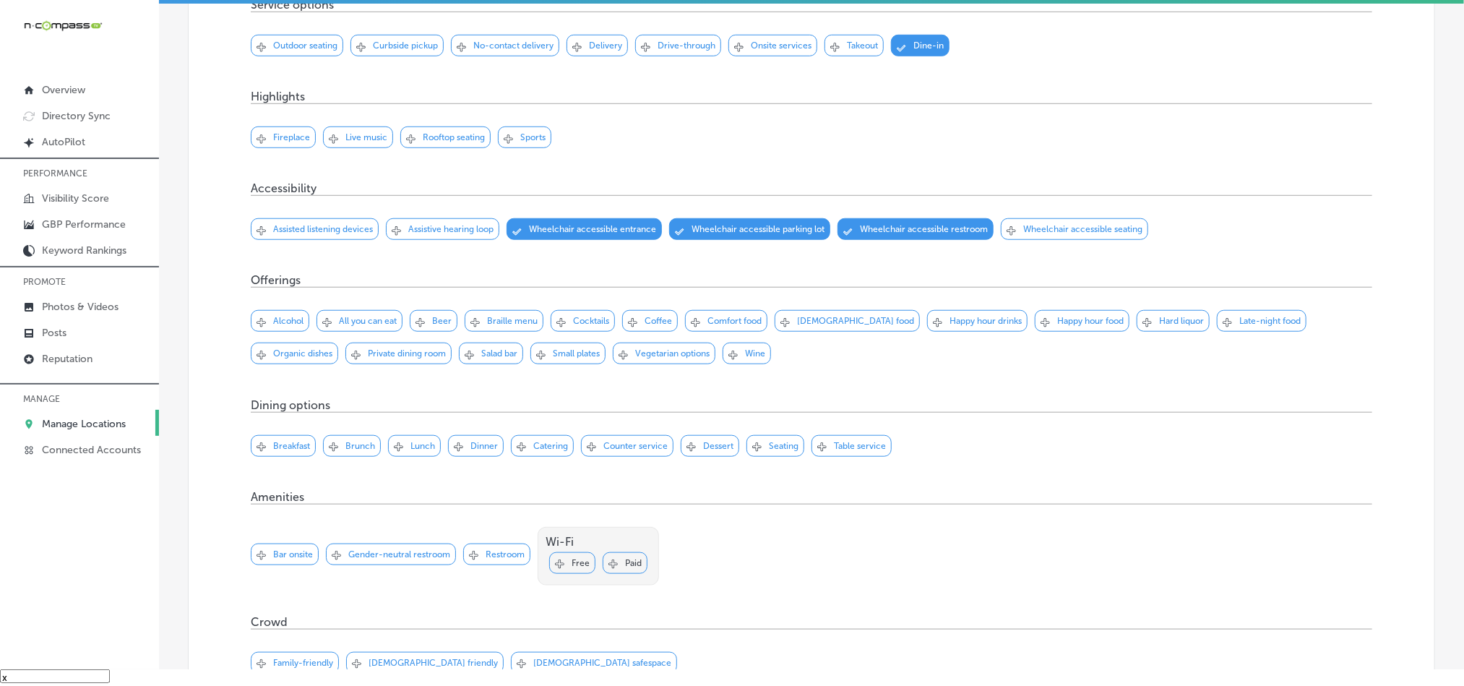
scroll to position [506, 0]
click at [1033, 233] on p "Wheelchair accessible seating" at bounding box center [1082, 228] width 119 height 10
click at [368, 356] on p "Private dining room" at bounding box center [407, 353] width 78 height 10
click at [745, 358] on p "Wine" at bounding box center [755, 353] width 20 height 10
click at [459, 362] on div "Svg Vector Icons : [URL][DOMAIN_NAME] Checked Created with Sketch. close Create…" at bounding box center [491, 353] width 64 height 22
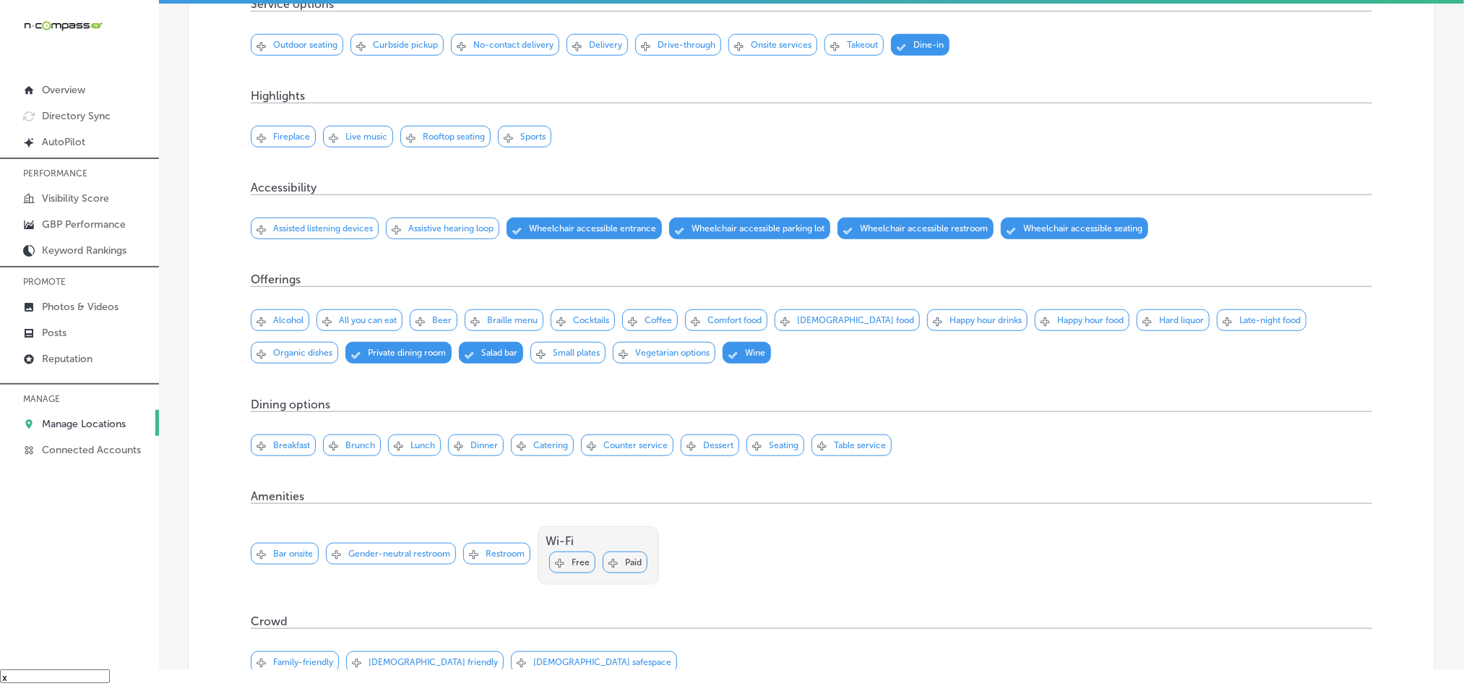
click at [586, 325] on p "Cocktails" at bounding box center [591, 320] width 36 height 10
click at [950, 325] on p "Happy hour drinks" at bounding box center [986, 320] width 72 height 10
click at [1035, 326] on div "Svg Vector Icons : [URL][DOMAIN_NAME] Checked Created with Sketch. close Create…" at bounding box center [1082, 320] width 95 height 22
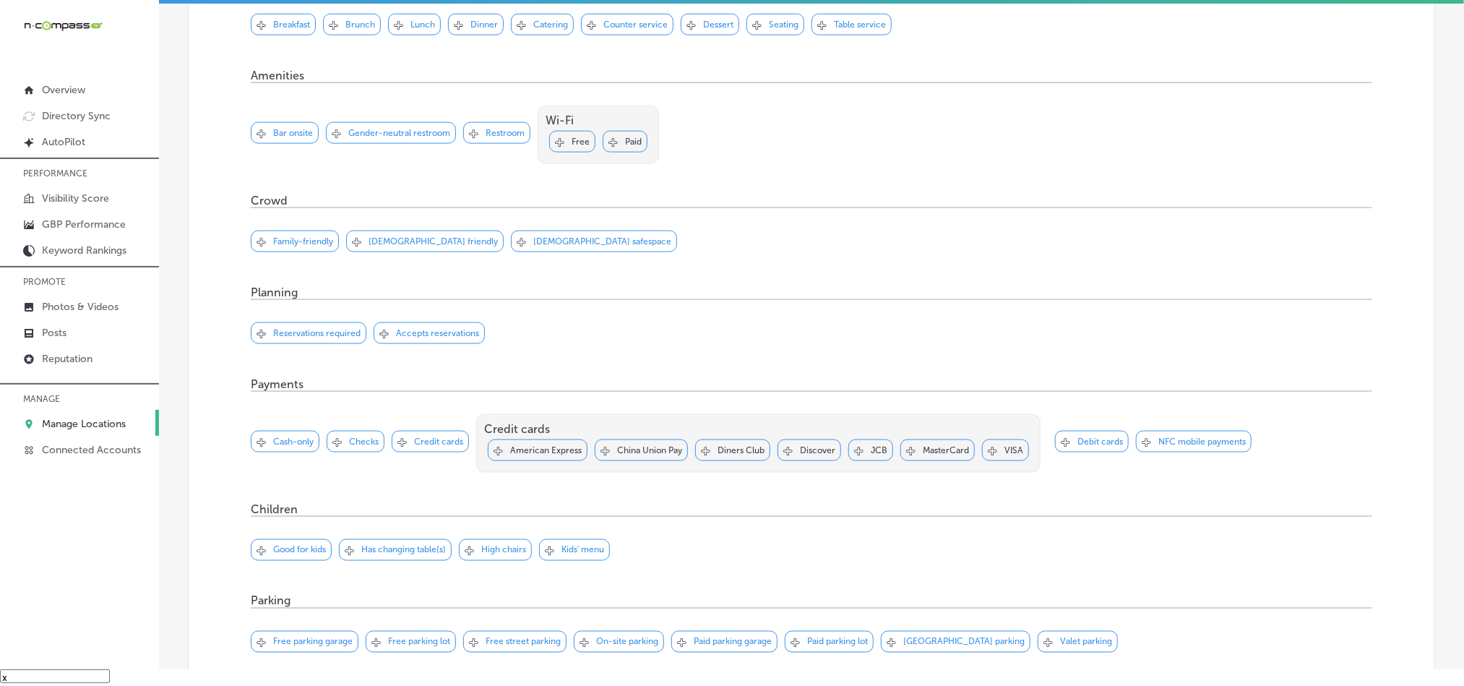
scroll to position [939, 0]
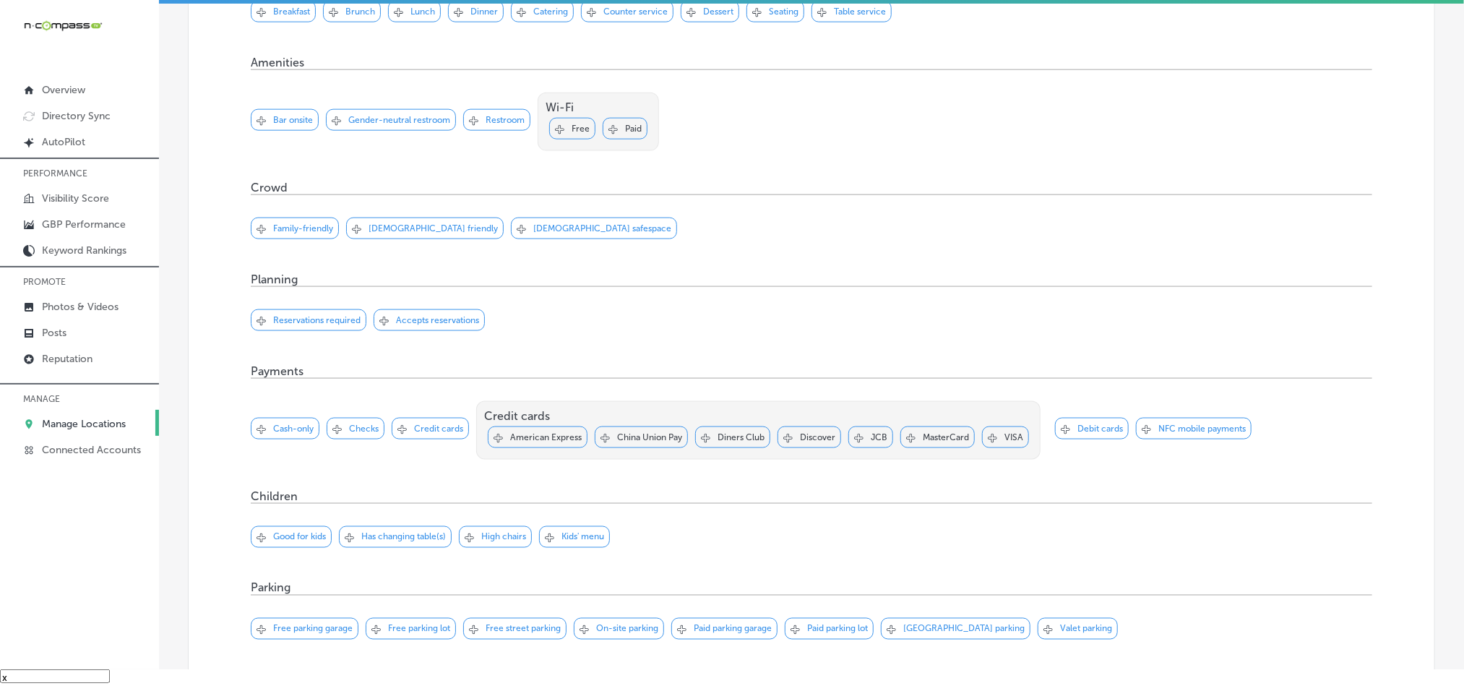
click at [384, 131] on div "Svg Vector Icons : [URL][DOMAIN_NAME] Checked Created with Sketch. close Create…" at bounding box center [391, 120] width 130 height 22
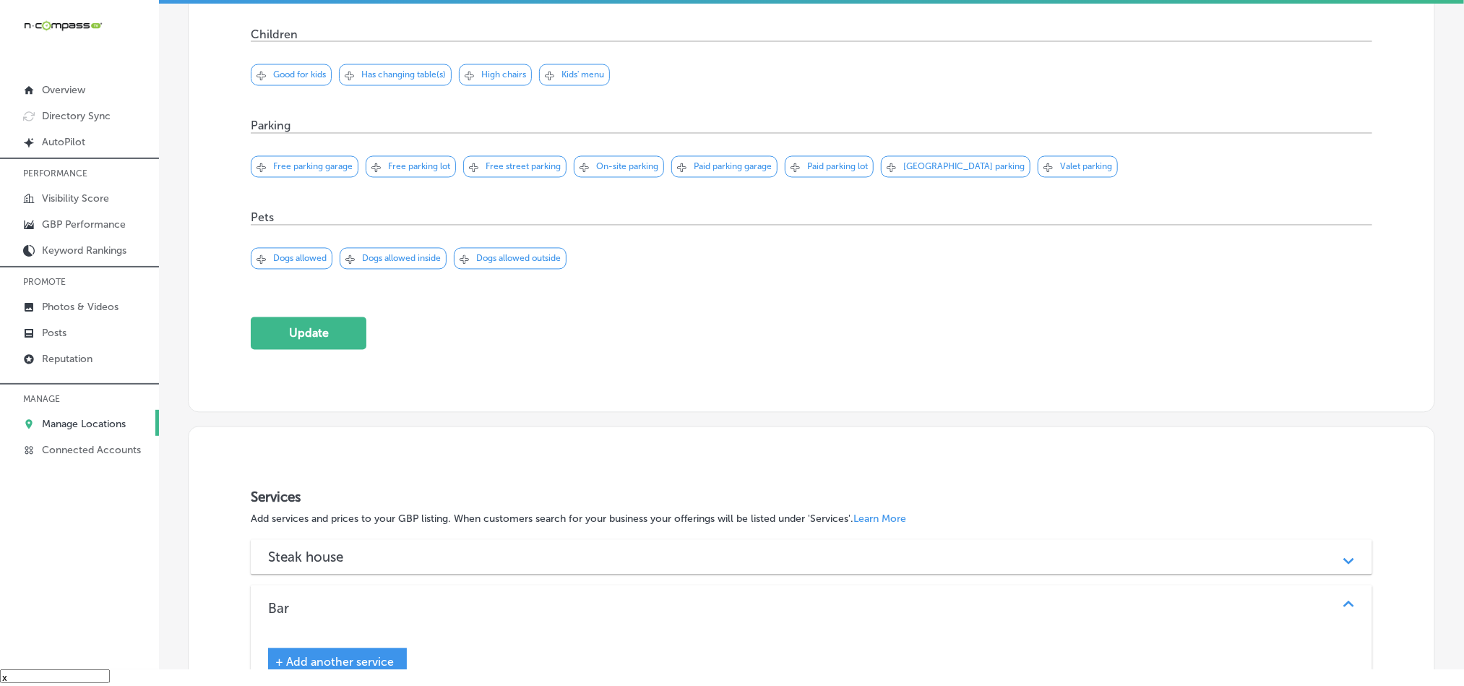
scroll to position [1409, 0]
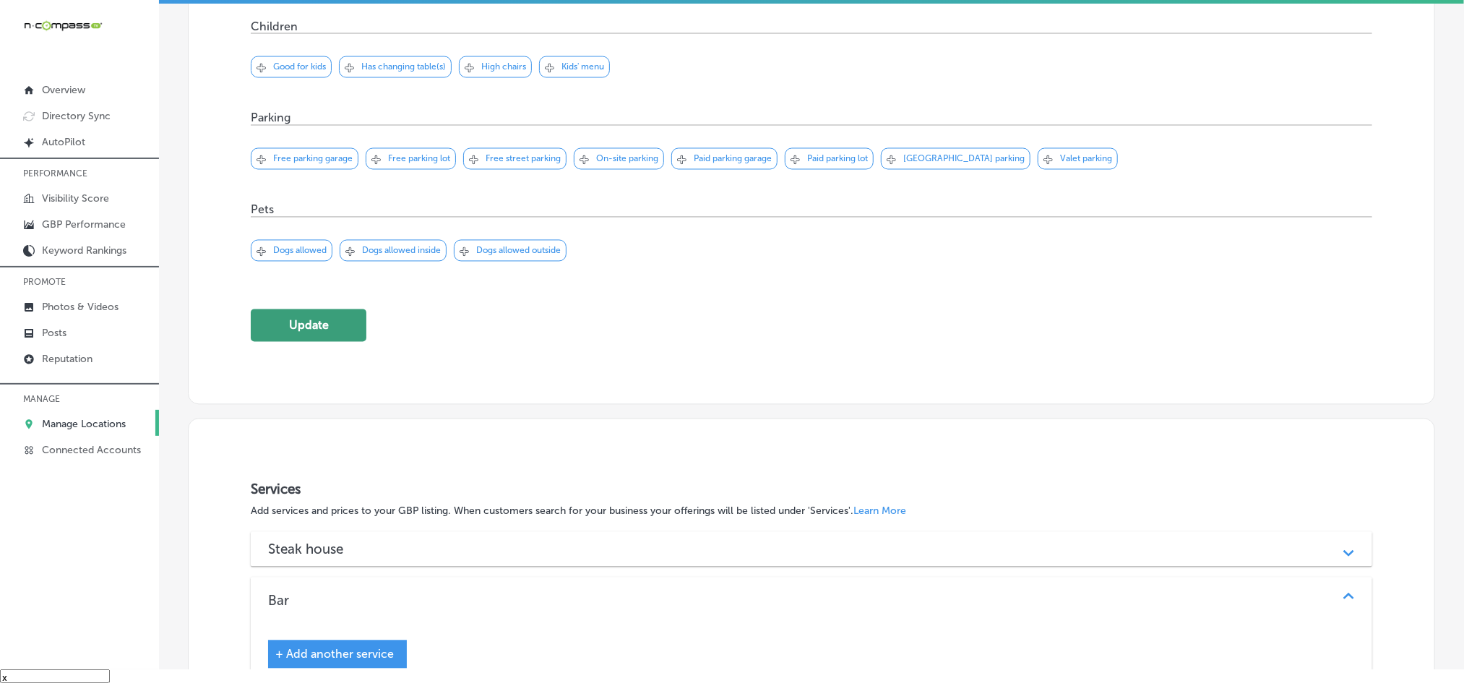
click at [332, 342] on button "Update" at bounding box center [309, 325] width 116 height 33
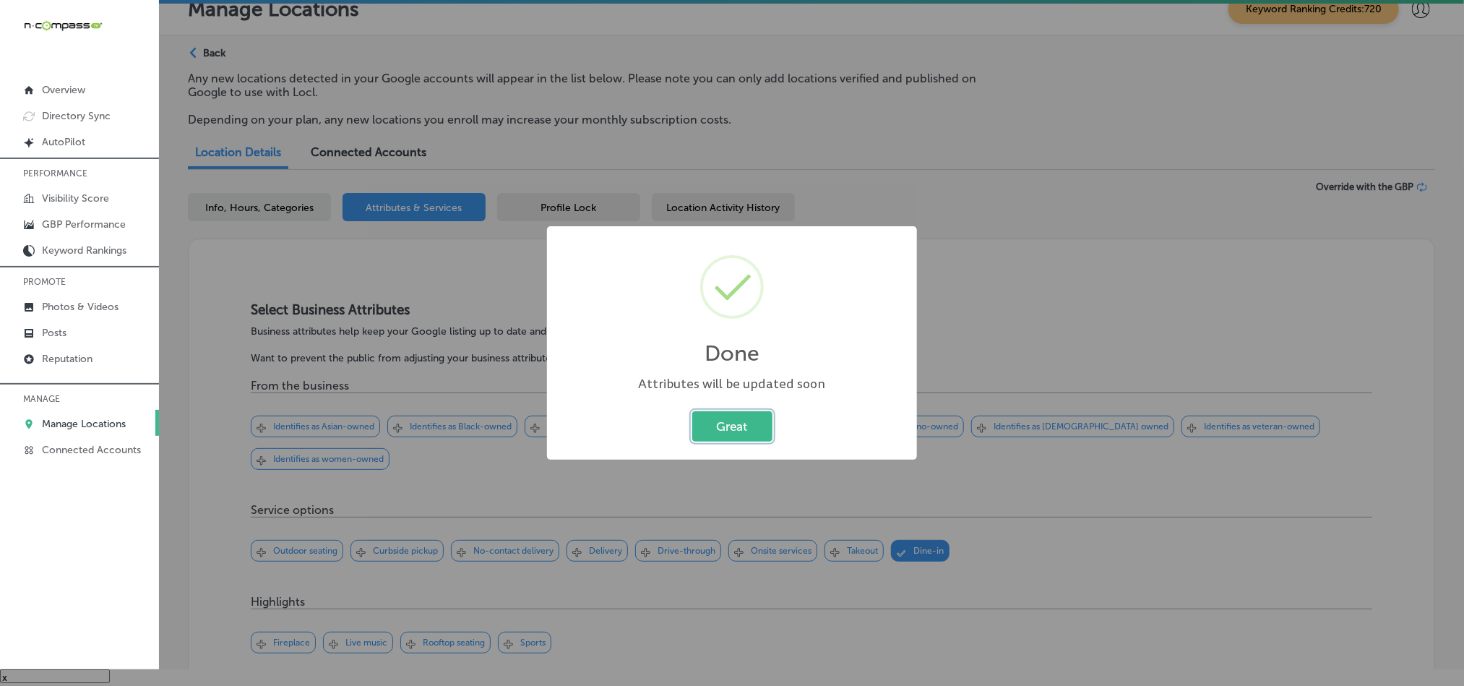
scroll to position [1409, 0]
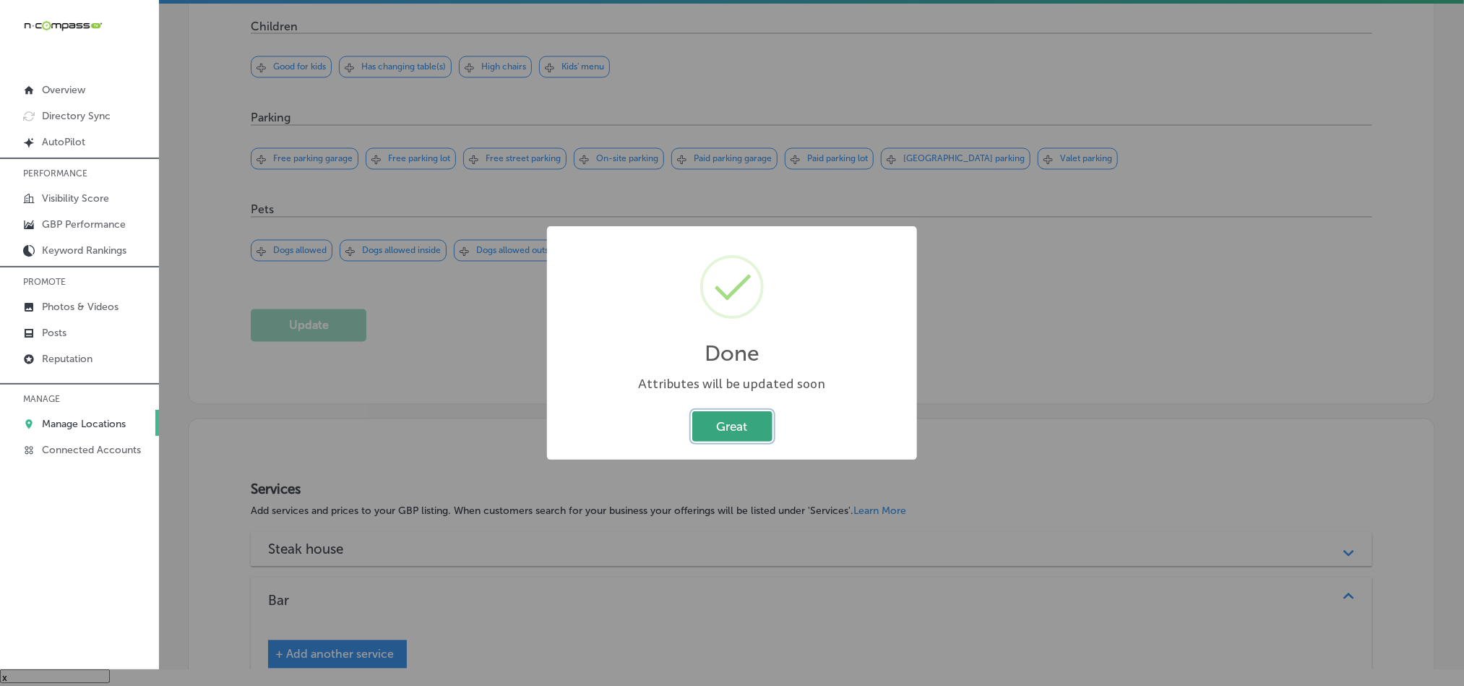
click at [728, 415] on button "Great" at bounding box center [732, 426] width 80 height 30
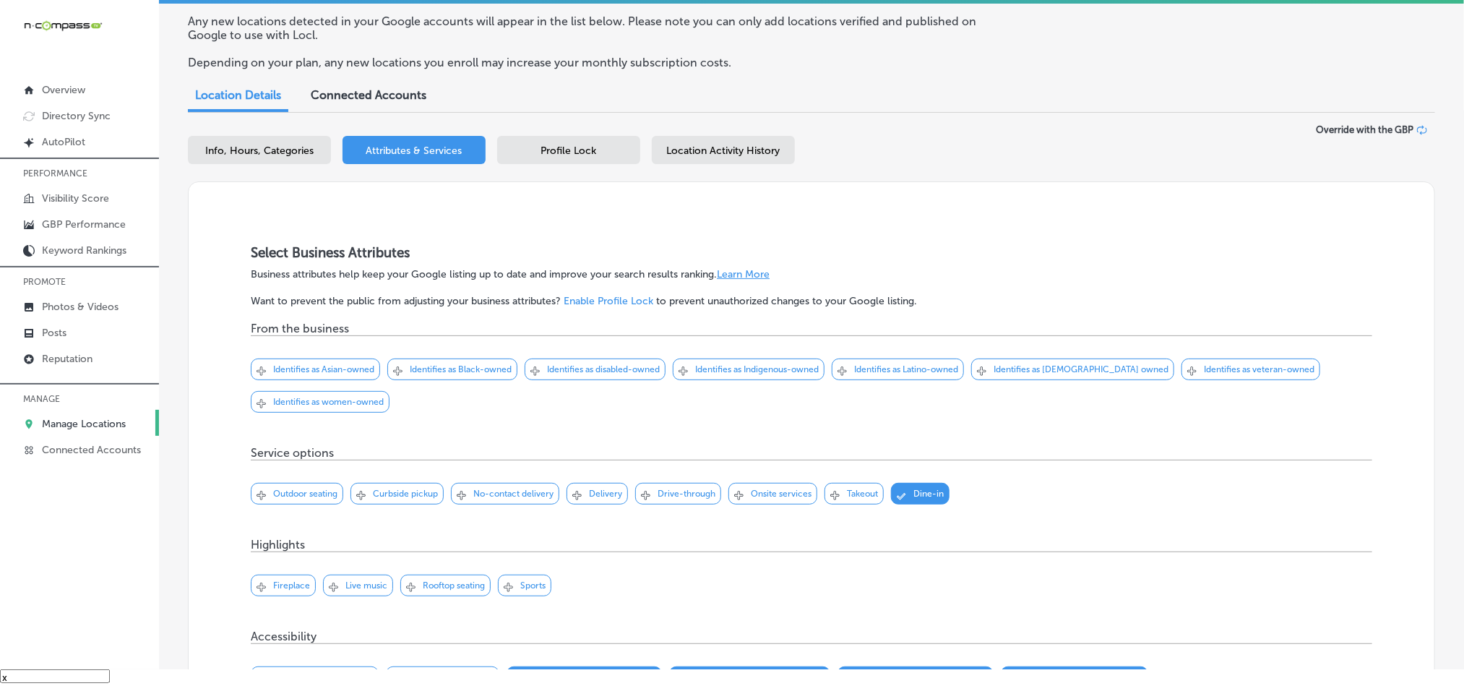
scroll to position [0, 0]
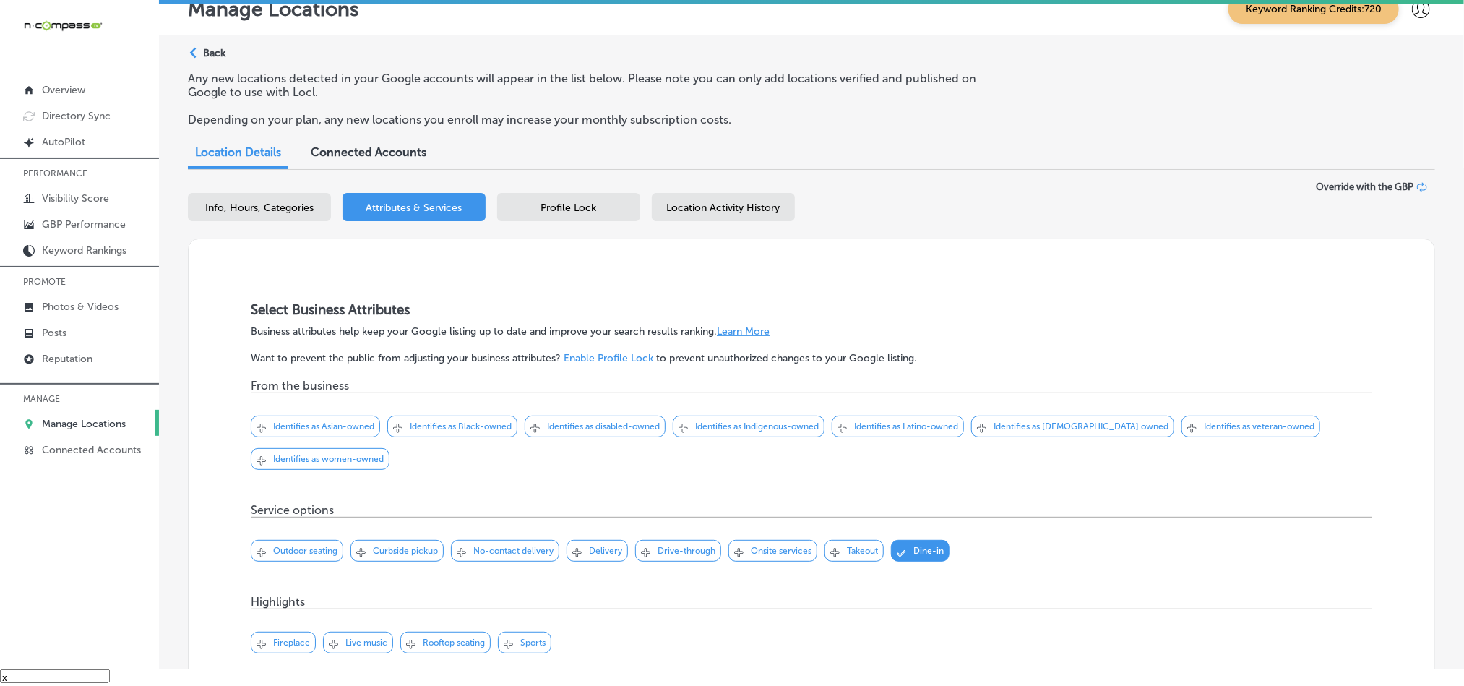
click at [548, 210] on span "Profile Lock" at bounding box center [569, 208] width 56 height 12
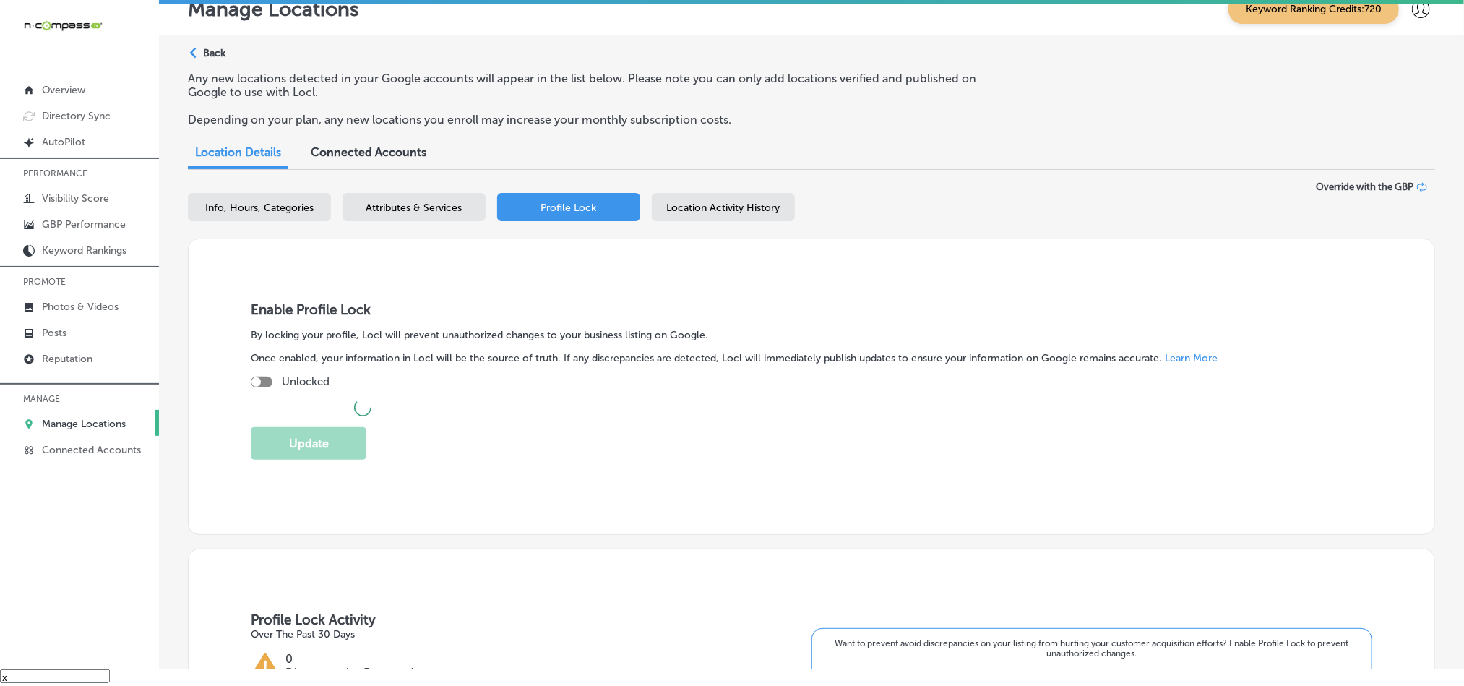
checkbox input "true"
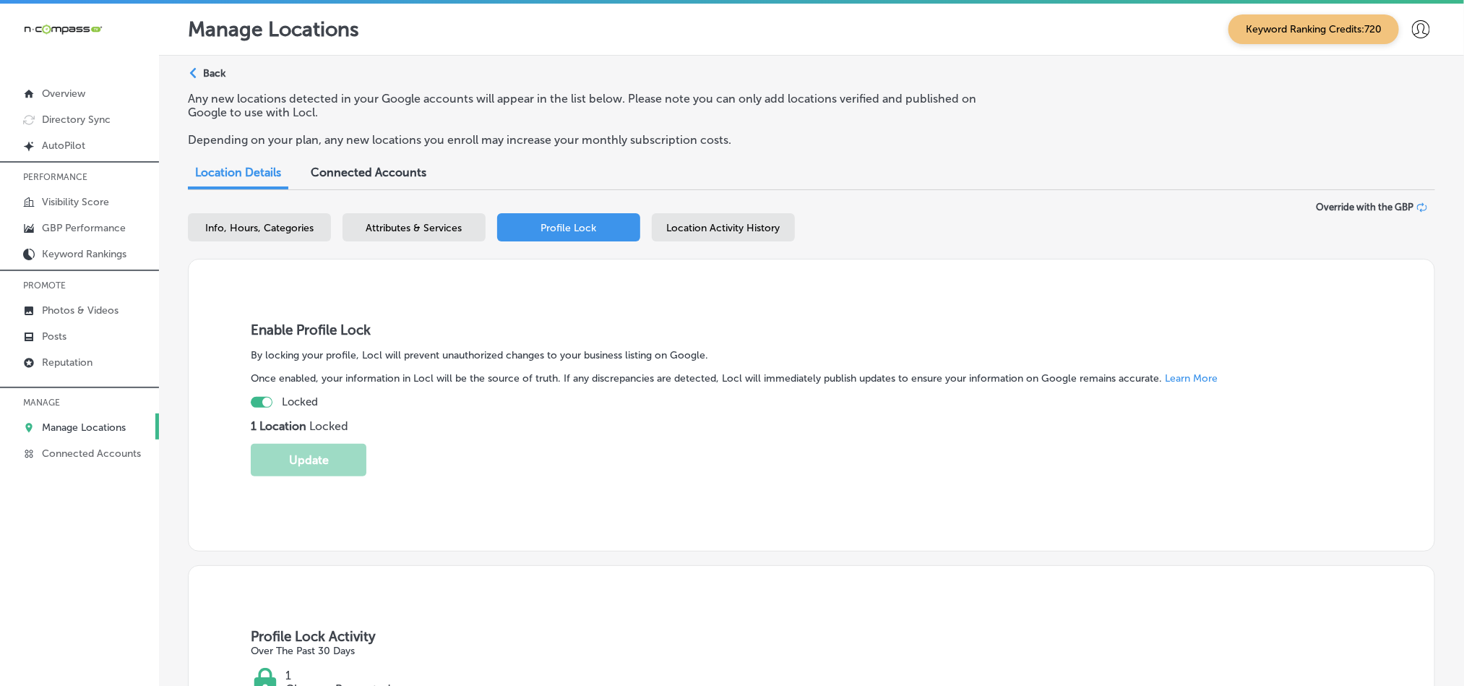
click at [248, 247] on div "Info, Hours, Categories Attributes & Services Profile Lock Location Activity Hi…" at bounding box center [811, 230] width 1247 height 34
click at [248, 222] on span "Info, Hours, Categories" at bounding box center [259, 228] width 108 height 12
select select "US"
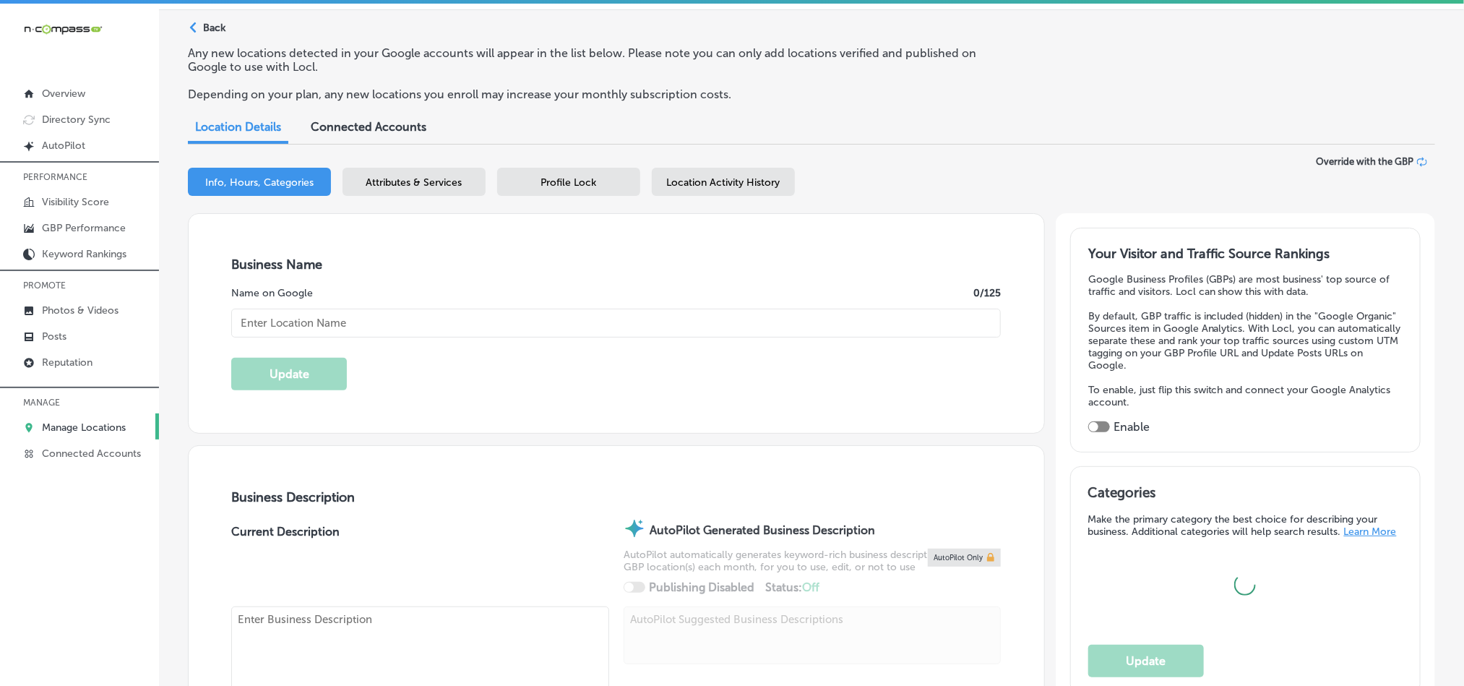
scroll to position [181, 0]
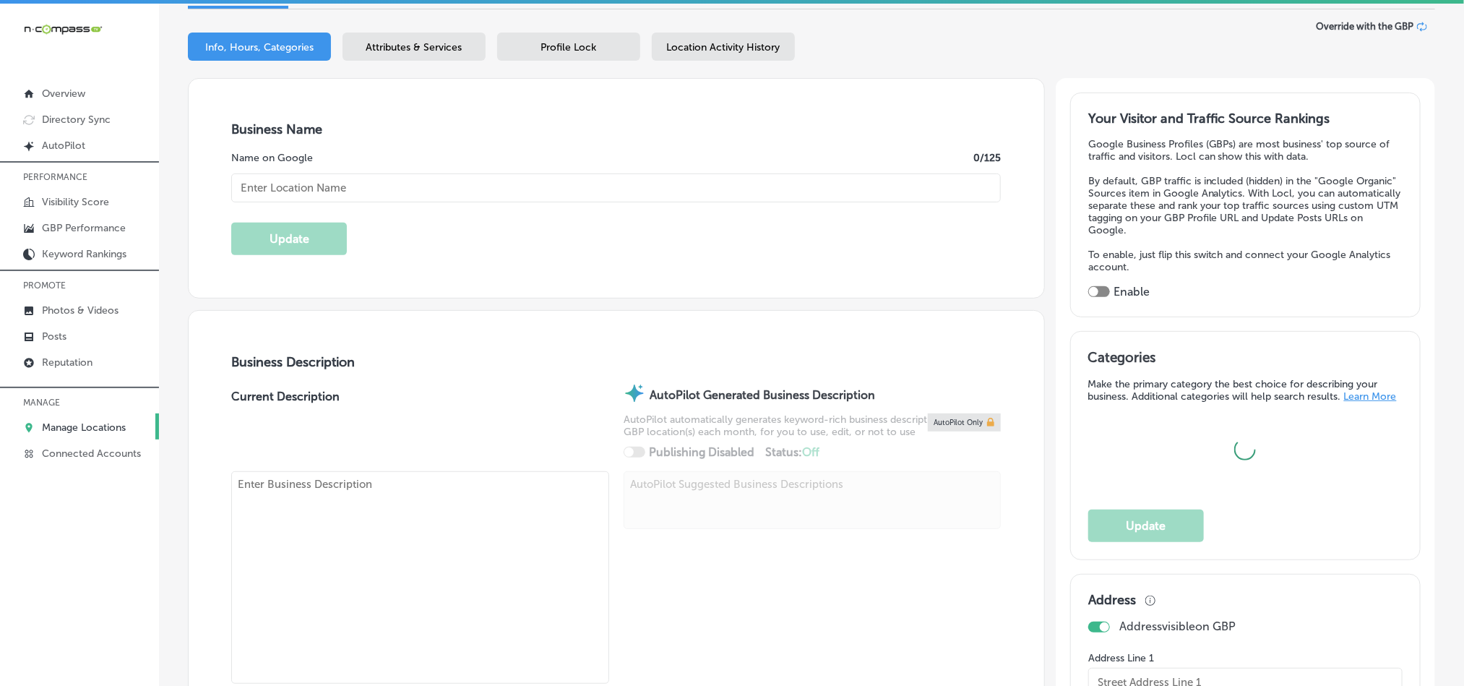
type input "[PERSON_NAME]'s Steak & [GEOGRAPHIC_DATA] - [GEOGRAPHIC_DATA]"
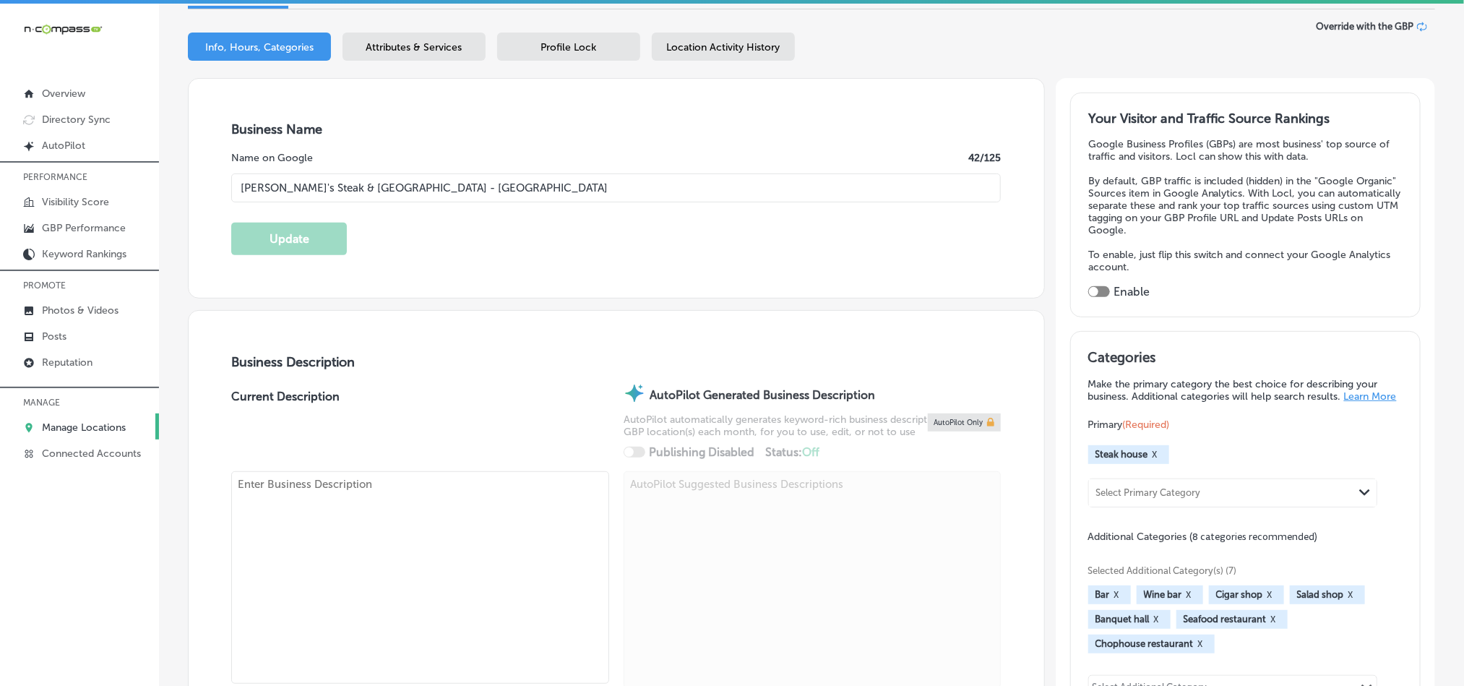
checkbox input "true"
type input "[URL][DOMAIN_NAME]"
type input "[PHONE_NUMBER]"
type textarea "[PERSON_NAME]'s Steak and Chop House – [GEOGRAPHIC_DATA] offers a premium dinin…"
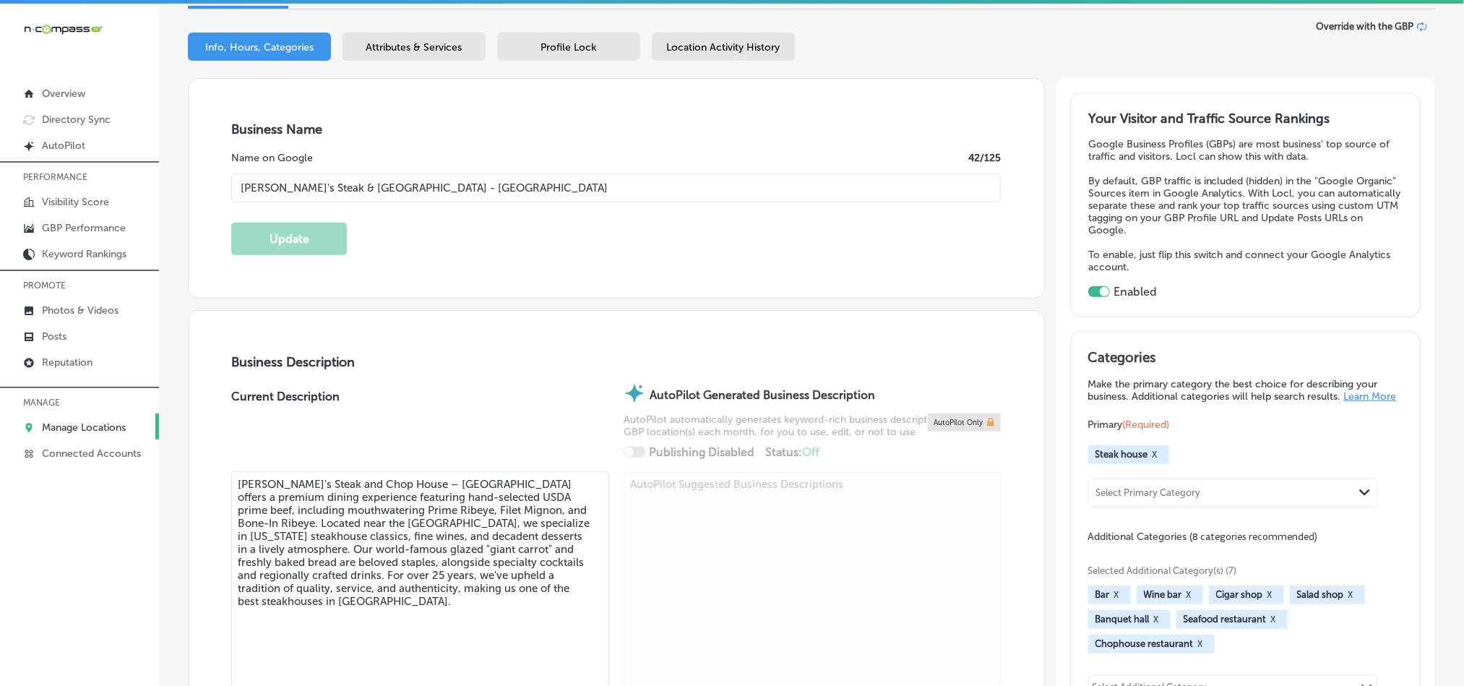
type input "[STREET_ADDRESS]"
type input "Austin"
type input "78701"
type input "US"
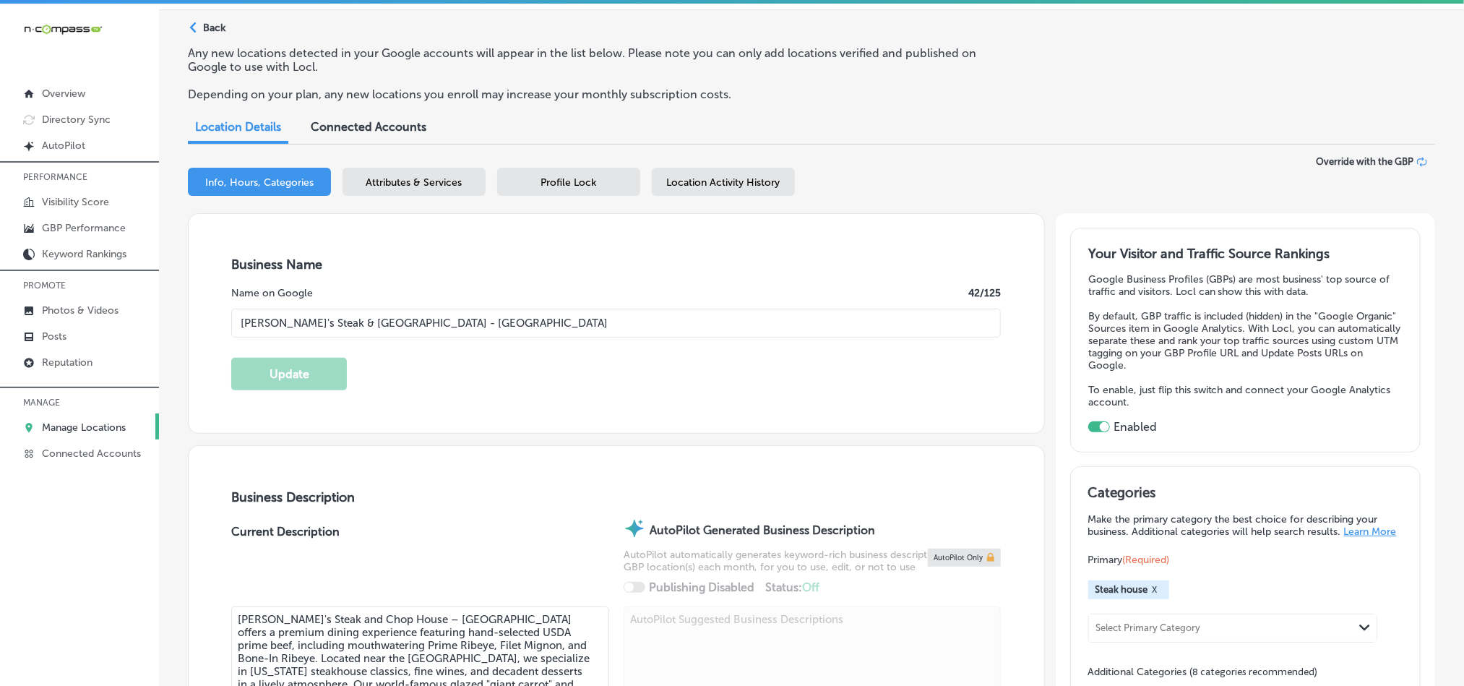
scroll to position [35, 0]
